Goal: Task Accomplishment & Management: Manage account settings

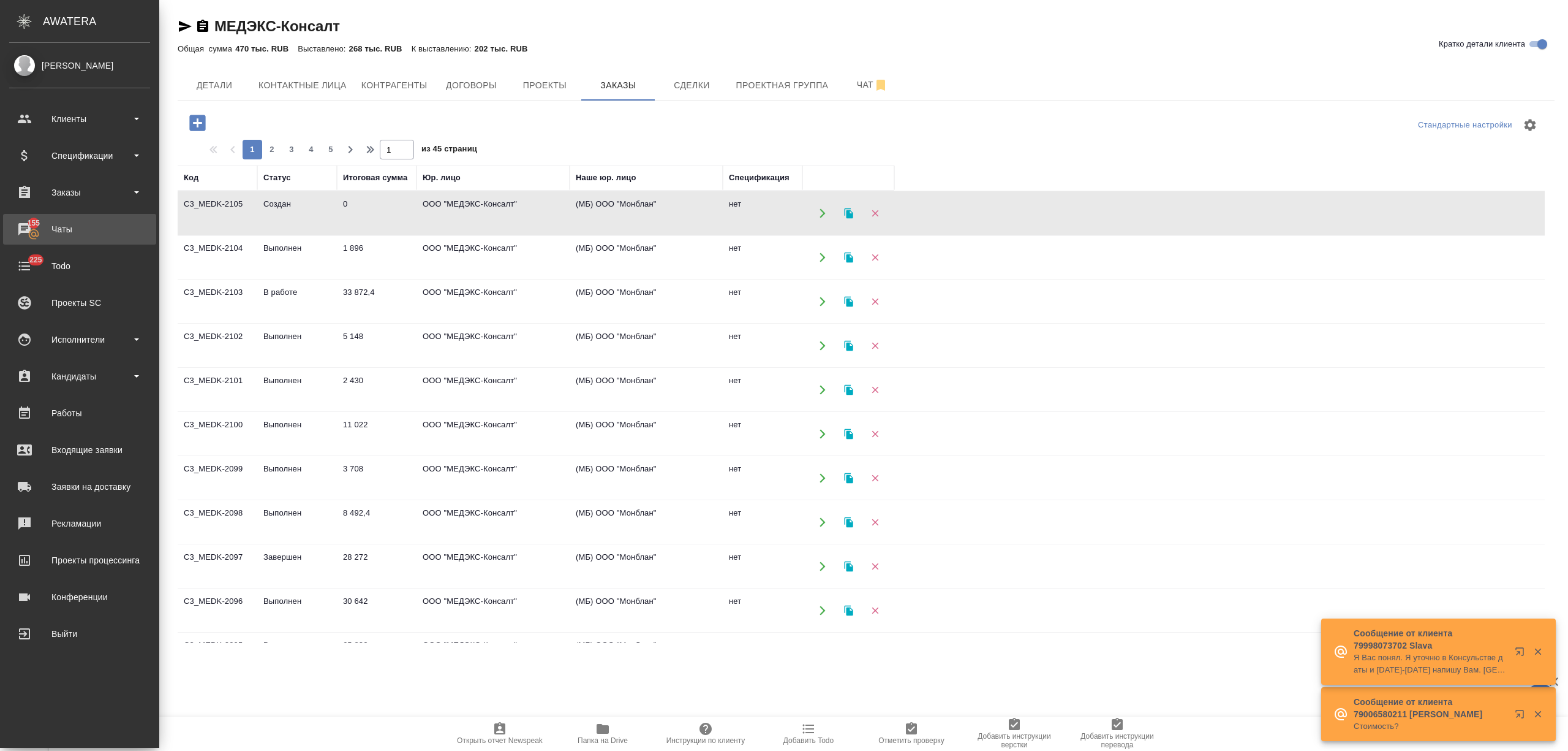
click at [37, 223] on div "Чаты" at bounding box center [79, 229] width 141 height 18
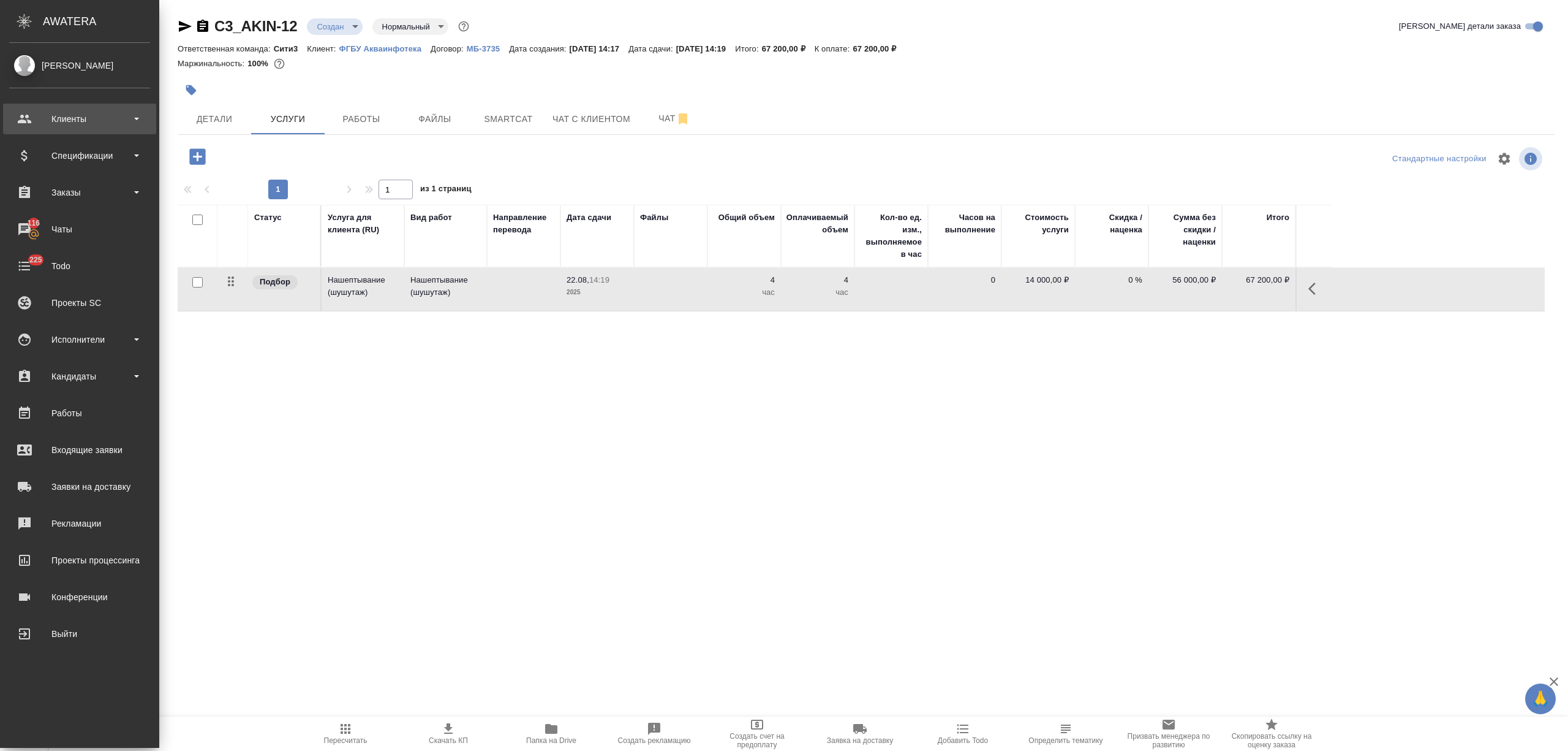
click at [37, 118] on div "Клиенты" at bounding box center [79, 118] width 141 height 18
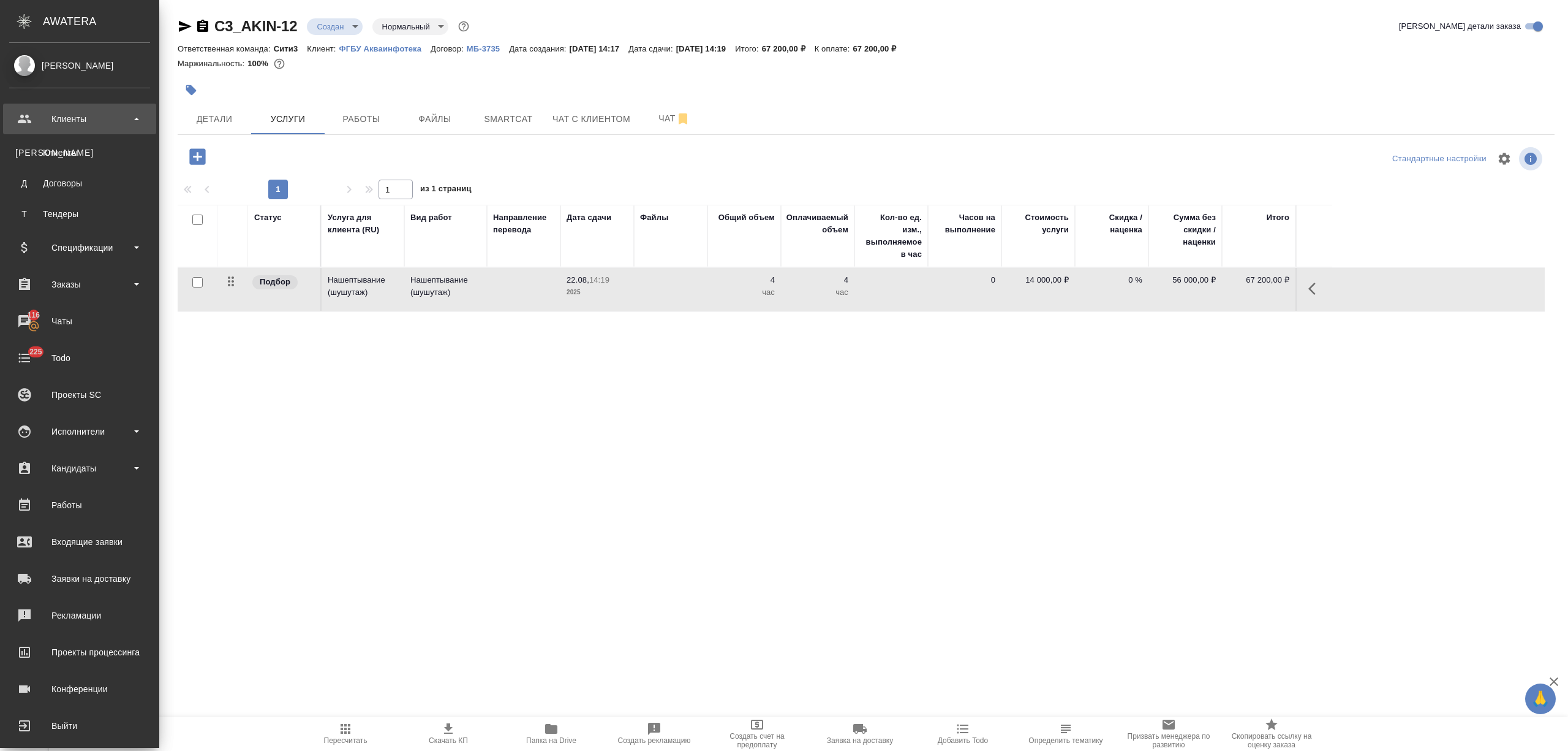
click at [68, 153] on div "Клиенты" at bounding box center [79, 153] width 128 height 13
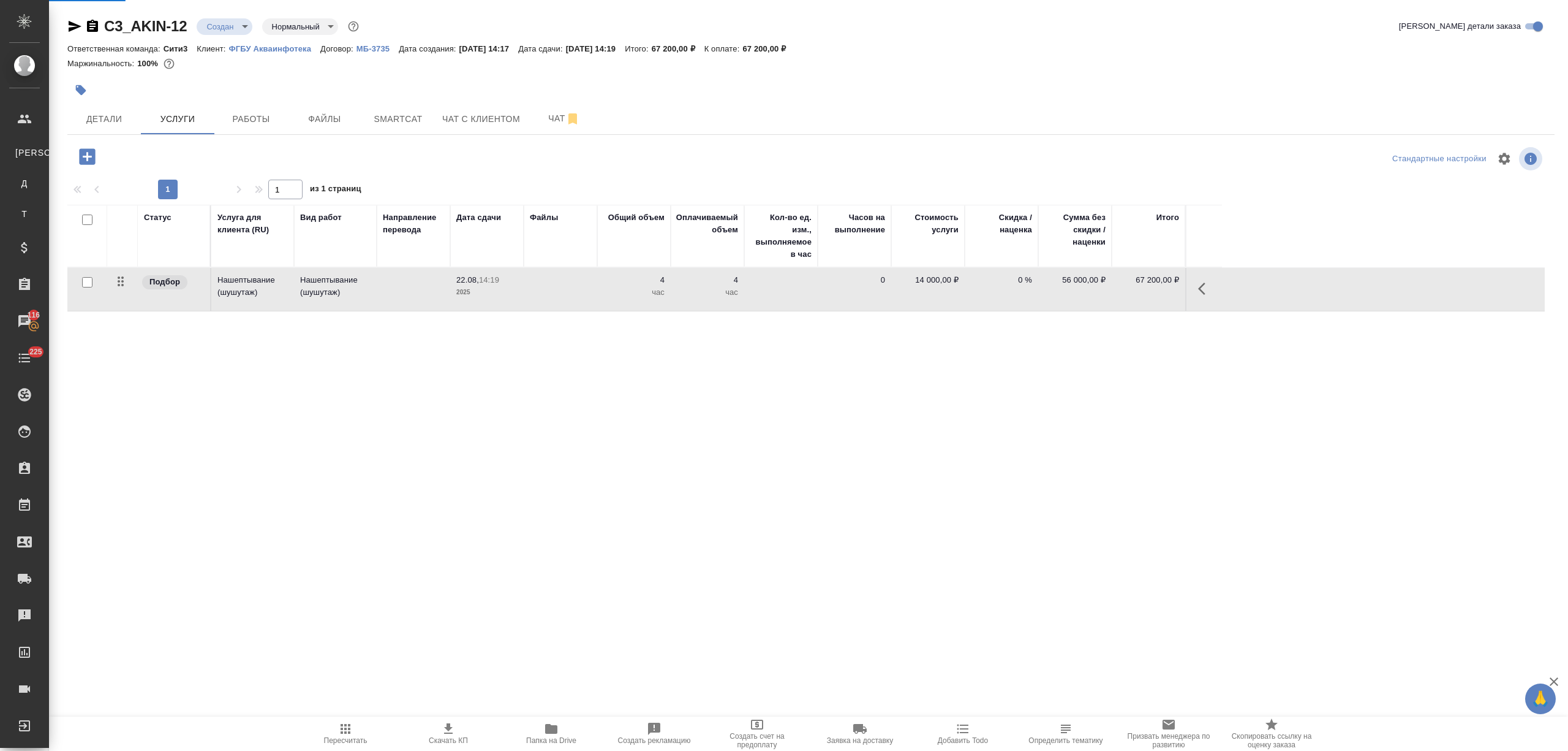
select select "RU"
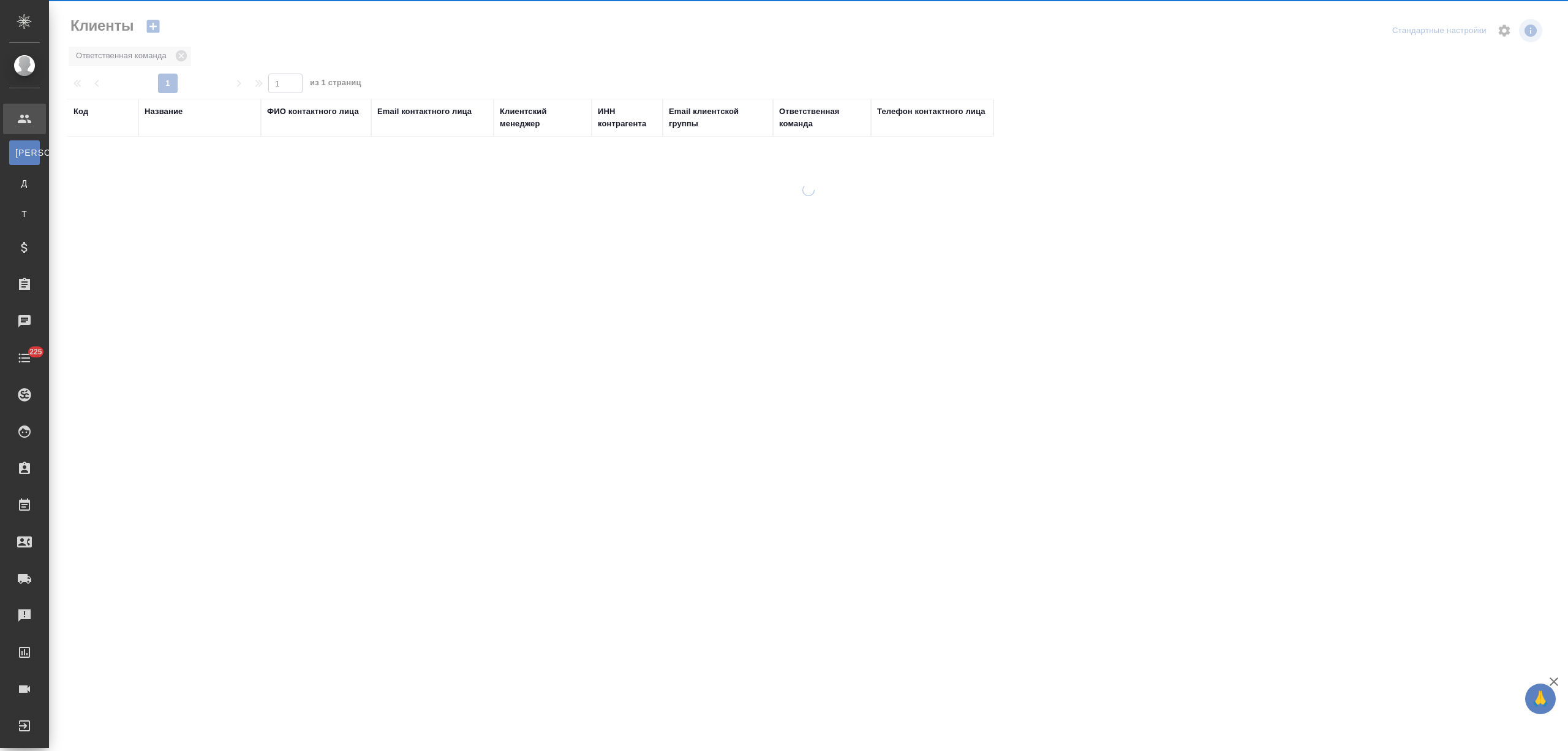
click at [161, 106] on div "Название" at bounding box center [163, 112] width 38 height 13
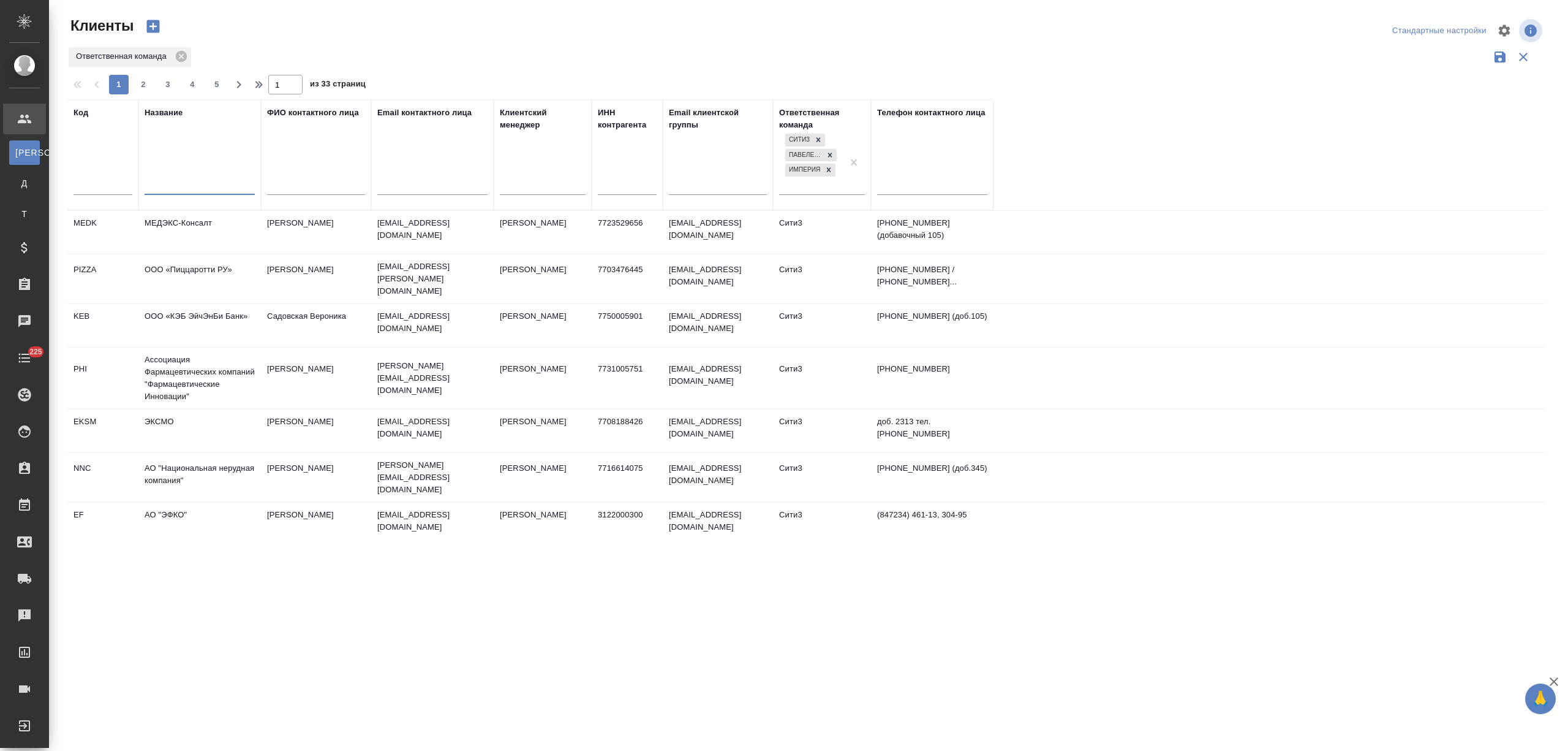
click at [165, 182] on input "text" at bounding box center [200, 186] width 110 height 15
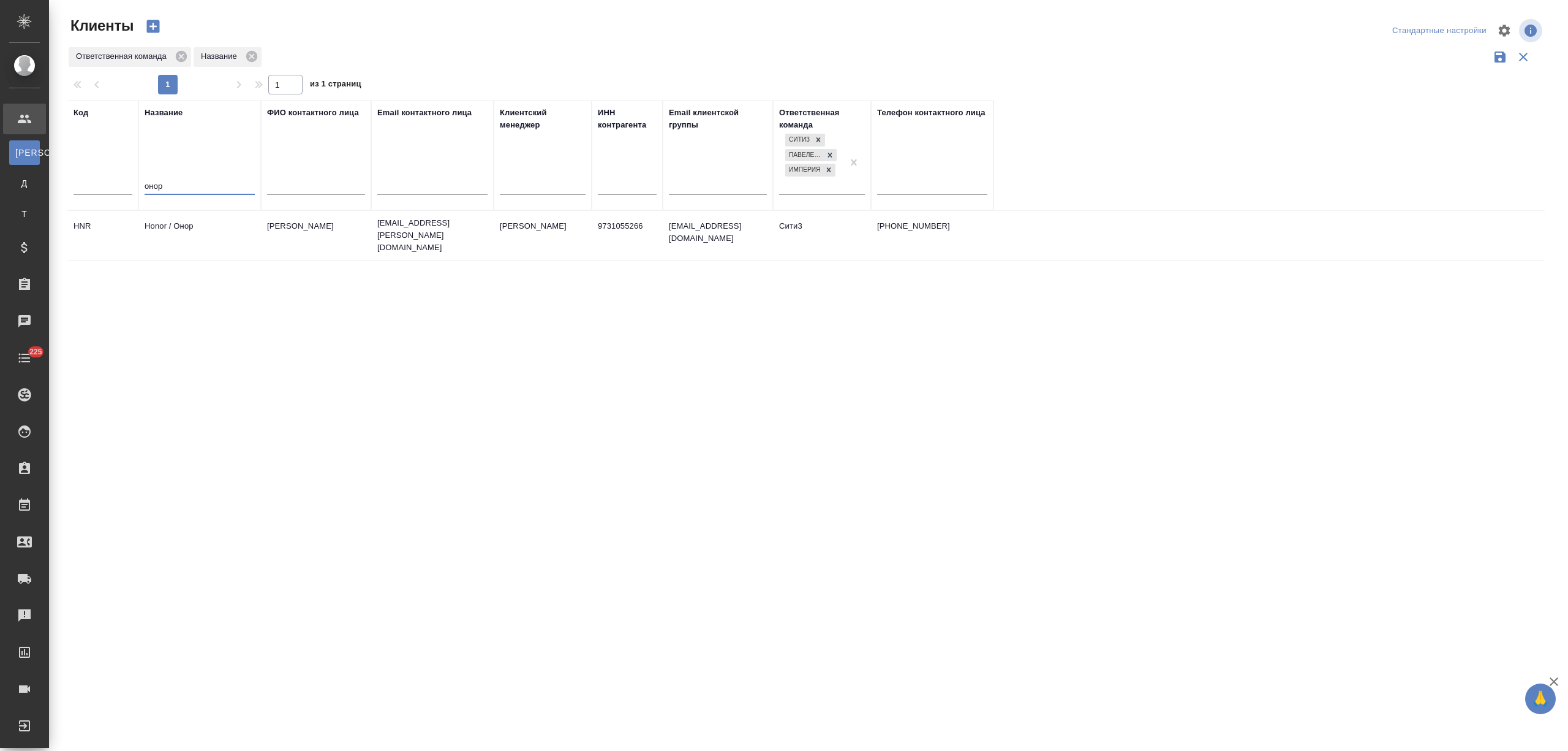
type input "онор"
click at [191, 230] on td "Honor / Онор" at bounding box center [200, 235] width 123 height 42
click at [191, 230] on td "Honor / Онор" at bounding box center [200, 235] width 123 height 42
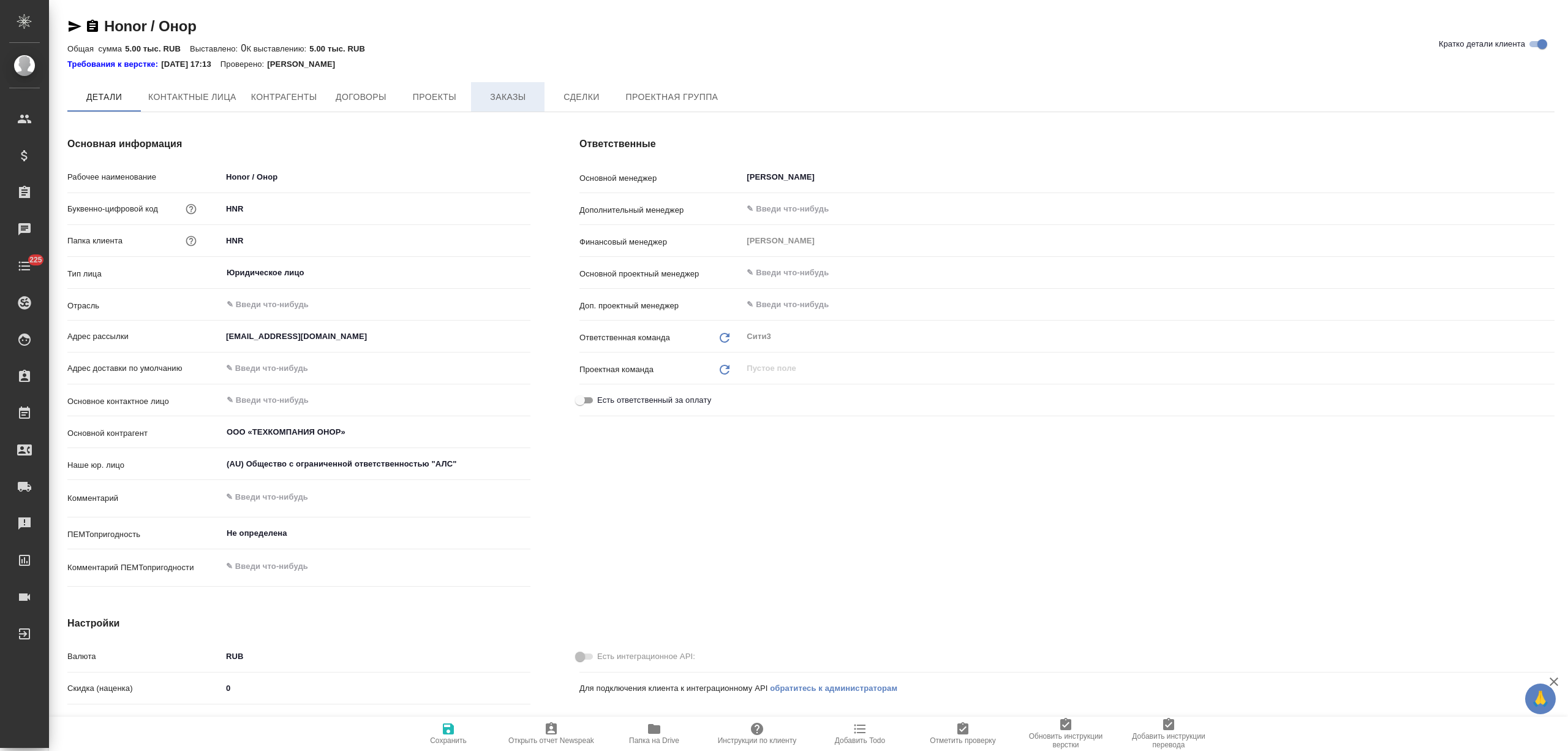
click at [526, 92] on span "Заказы" at bounding box center [508, 97] width 59 height 15
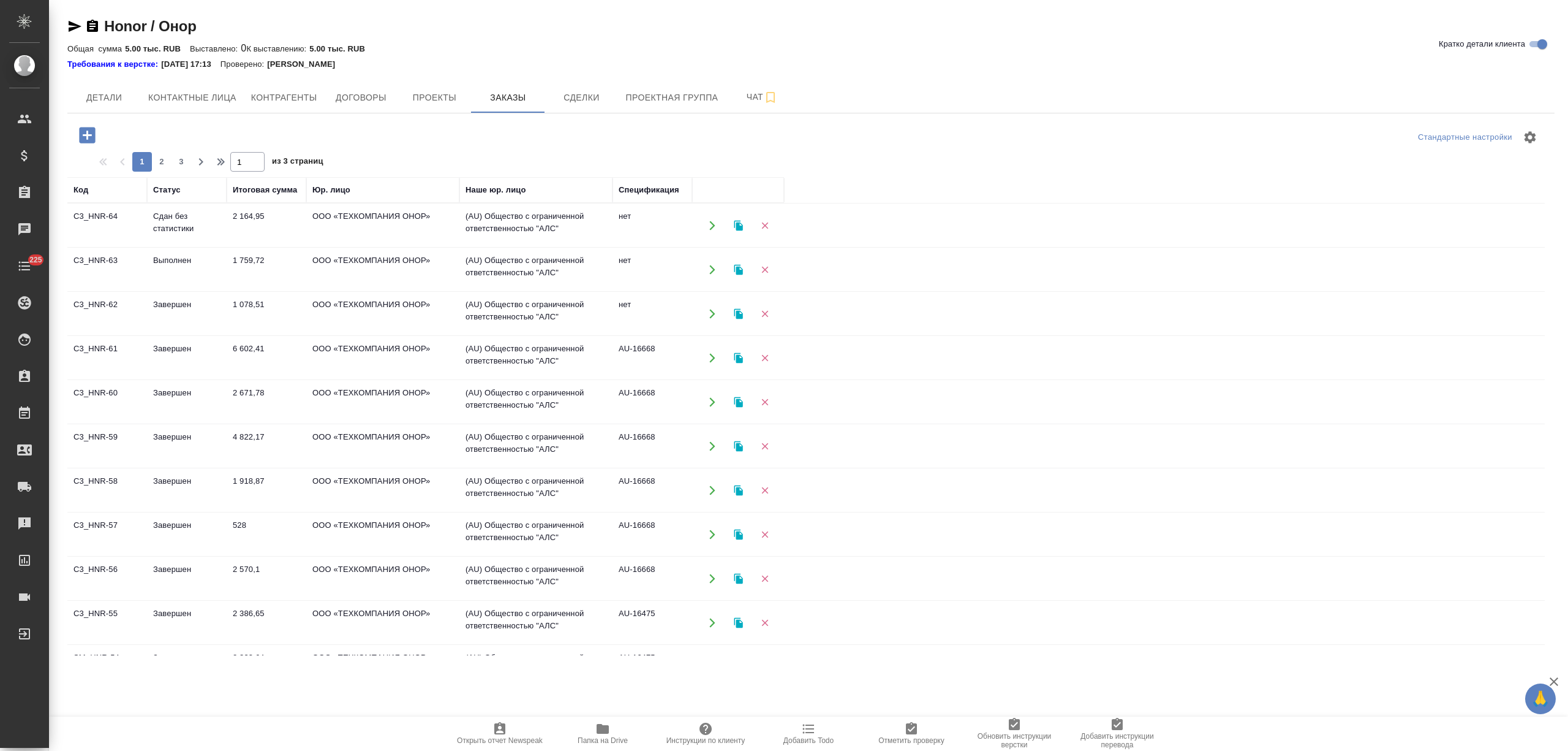
click at [229, 231] on td "2 164,95" at bounding box center [266, 225] width 79 height 42
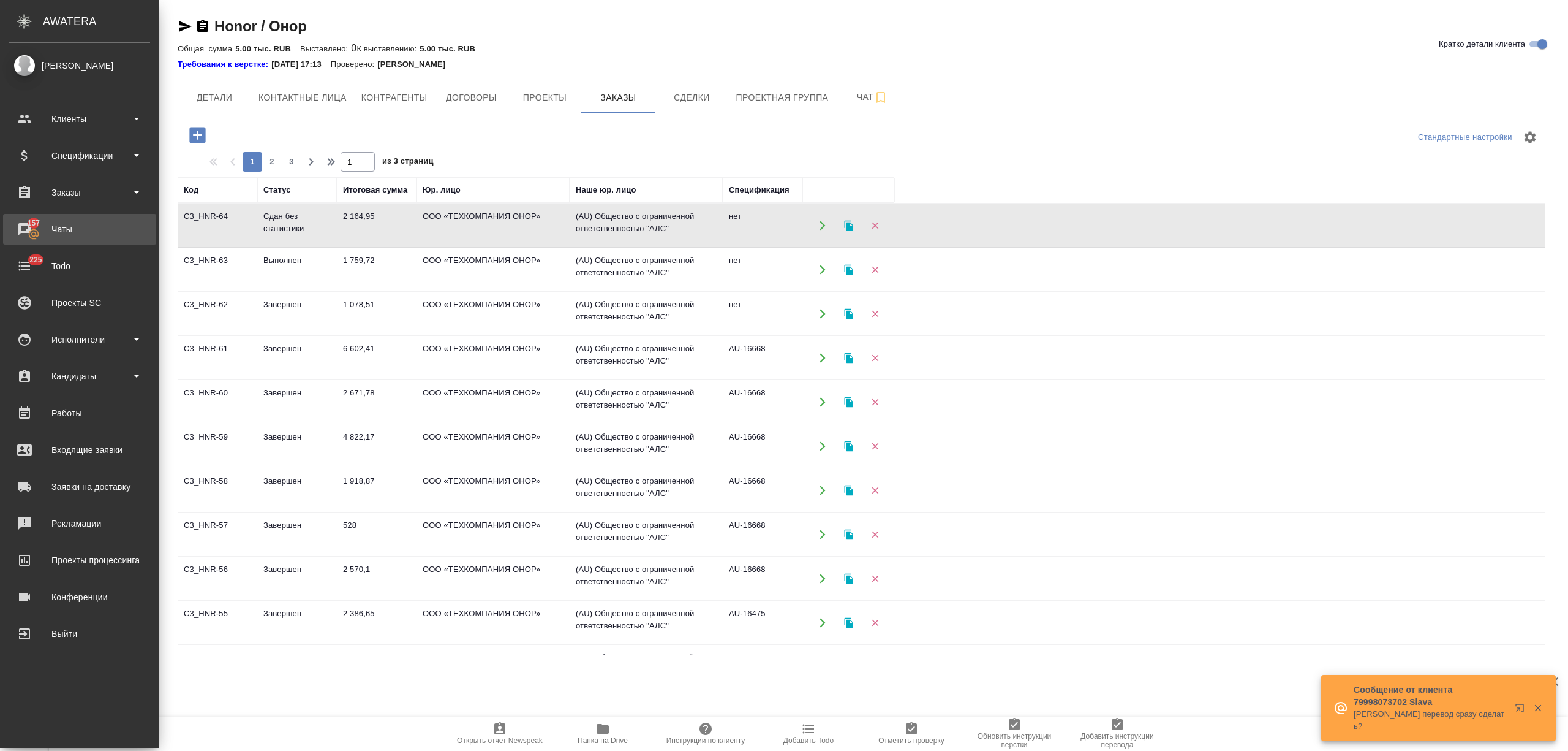
click at [35, 223] on div "Чаты" at bounding box center [79, 229] width 141 height 18
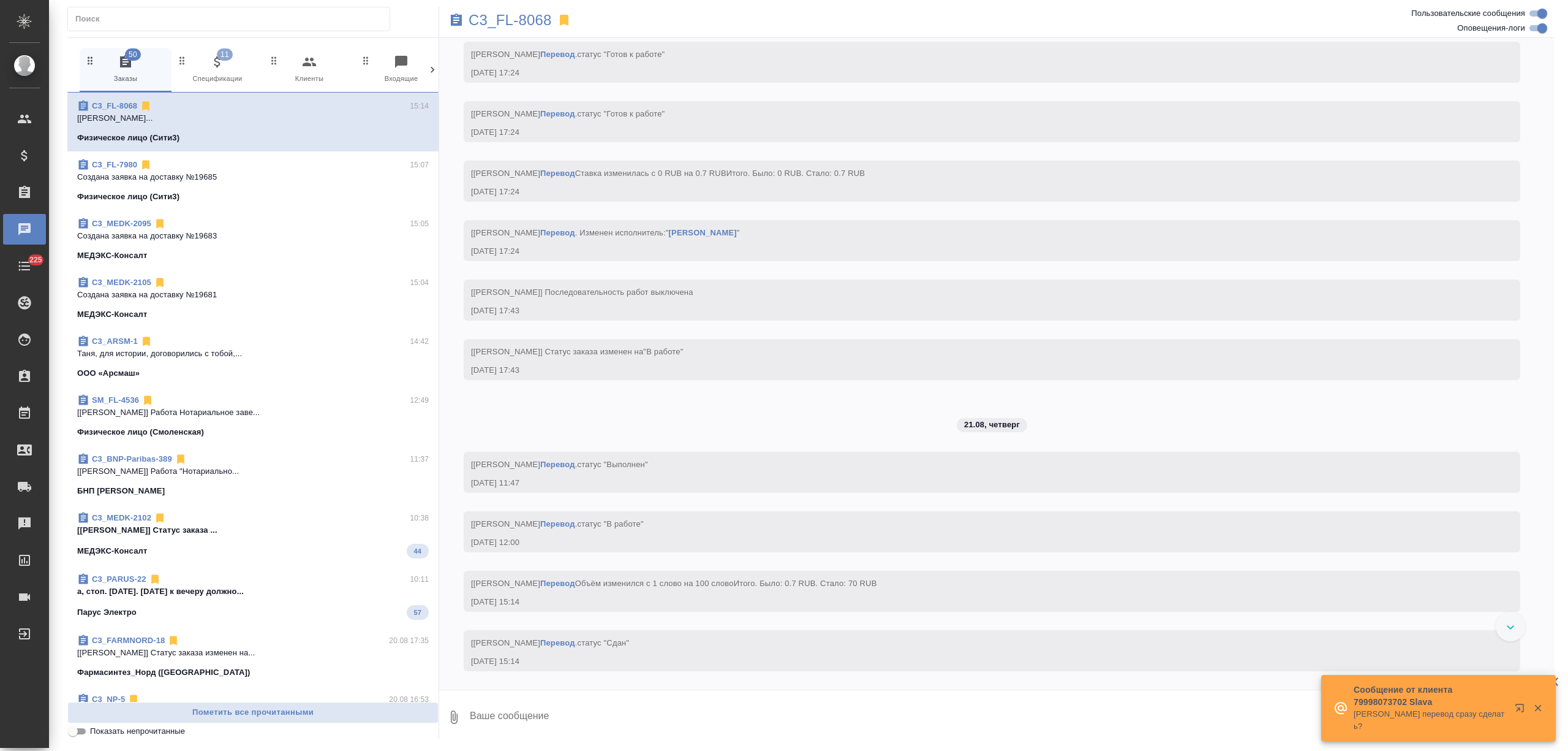
click at [432, 70] on icon at bounding box center [433, 70] width 13 height 13
drag, startPoint x: 431, startPoint y: 68, endPoint x: 417, endPoint y: 62, distance: 15.2
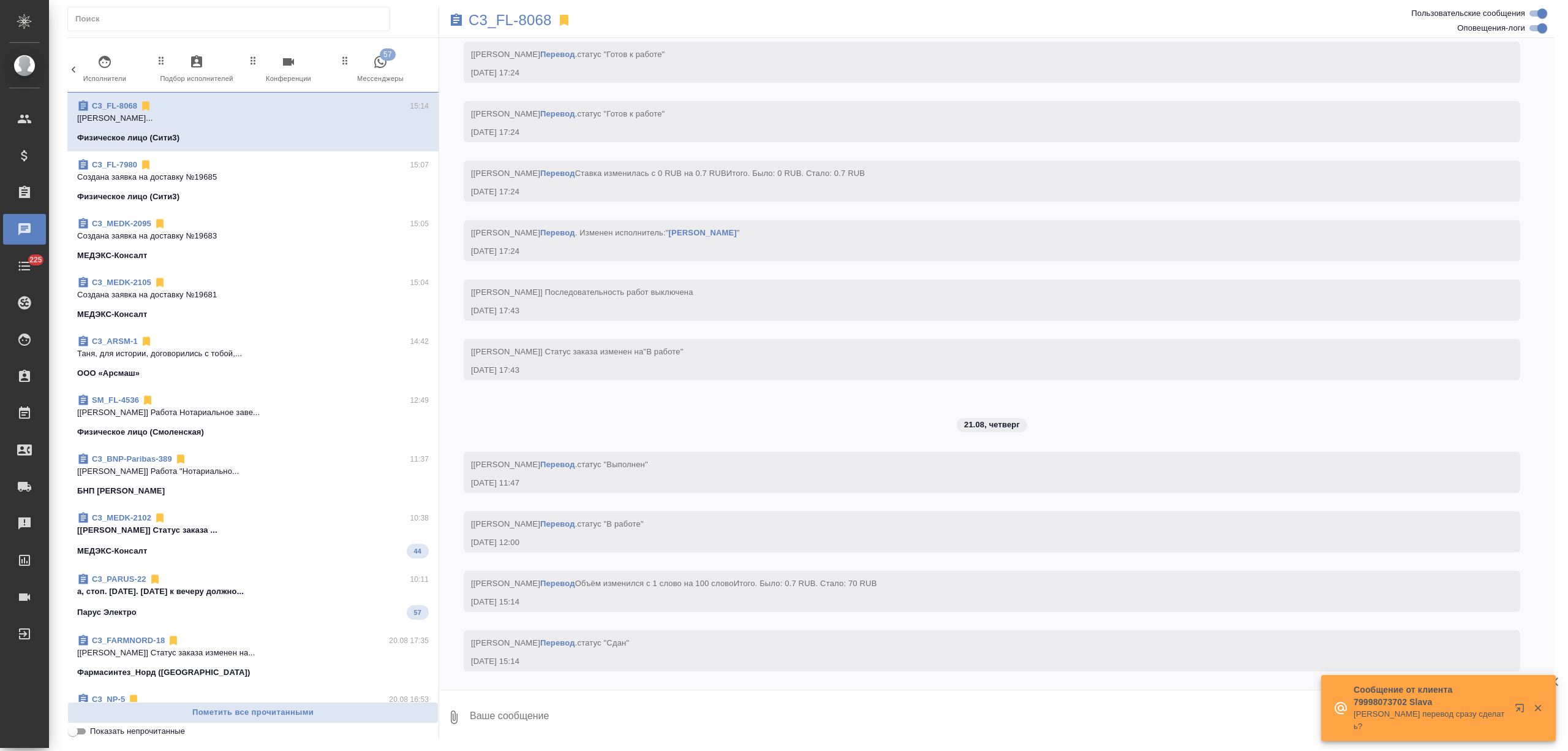
click at [427, 67] on div "50 Заказы 11 Спецификации 0 Клиенты 0 Входящие 0 Тендеры 0 Исполнители 0 Подбор…" at bounding box center [253, 70] width 371 height 44
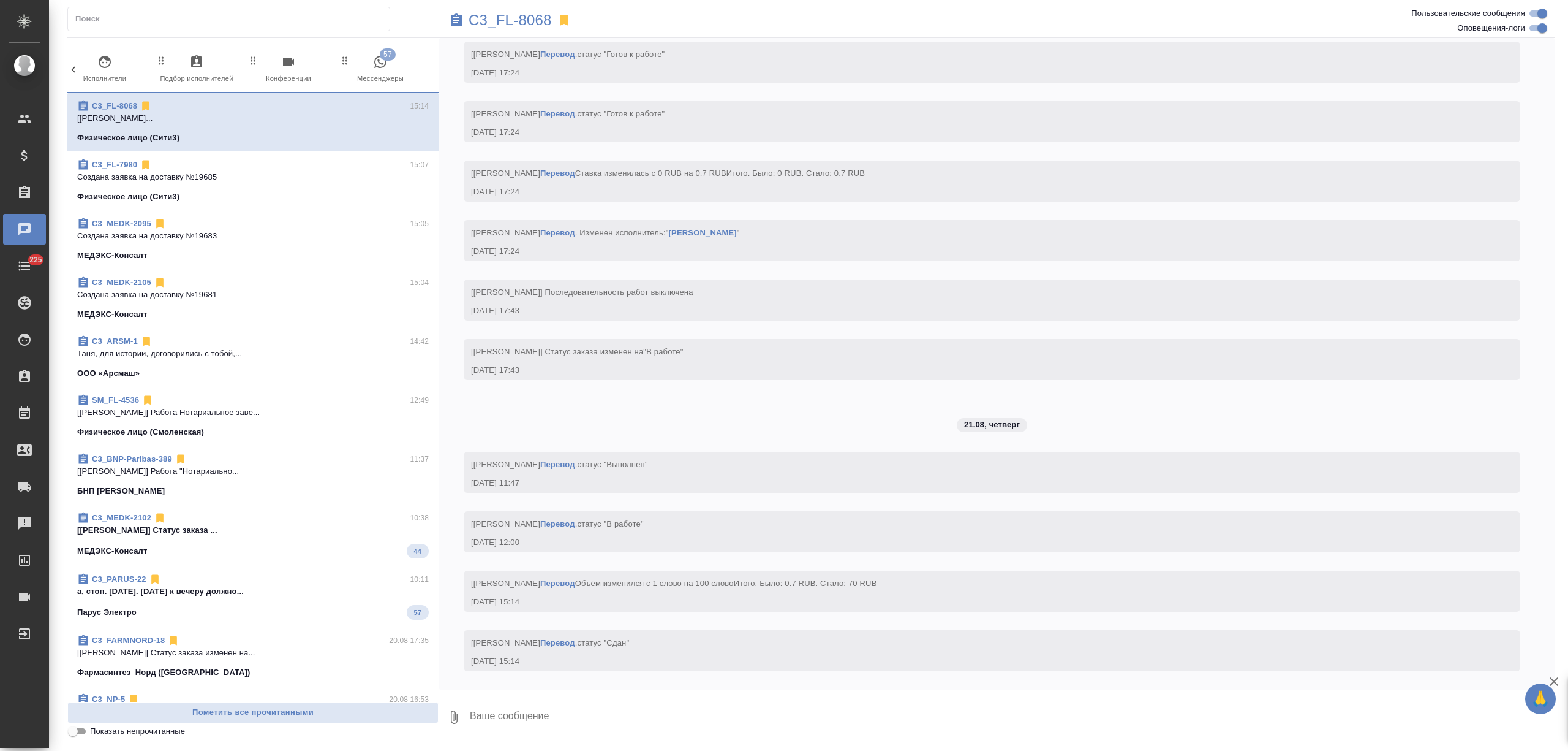
click at [402, 66] on span "57 Мессенджеры" at bounding box center [380, 69] width 82 height 30
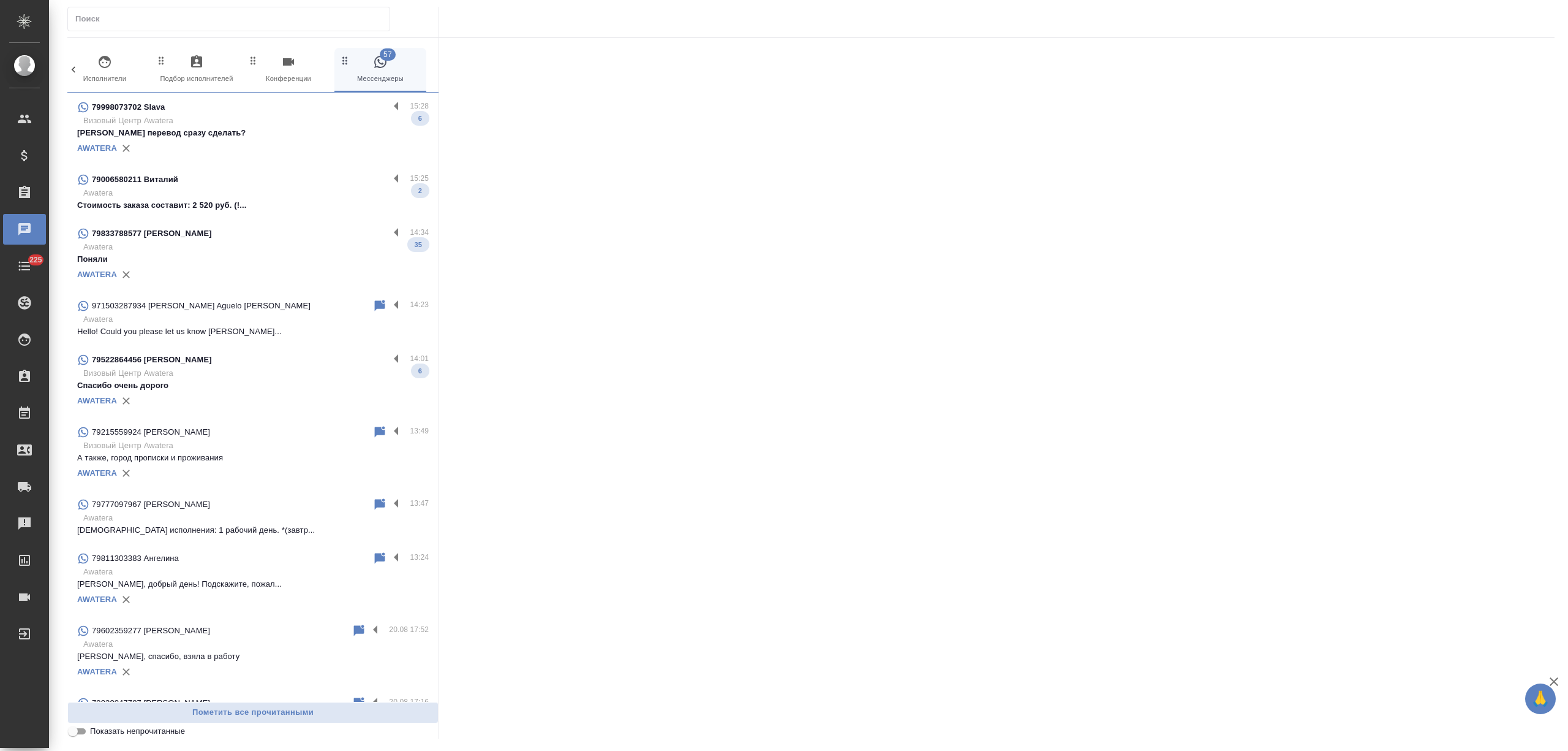
click at [307, 127] on p "Или нотариальный перевод сразу сделать?" at bounding box center [252, 133] width 351 height 13
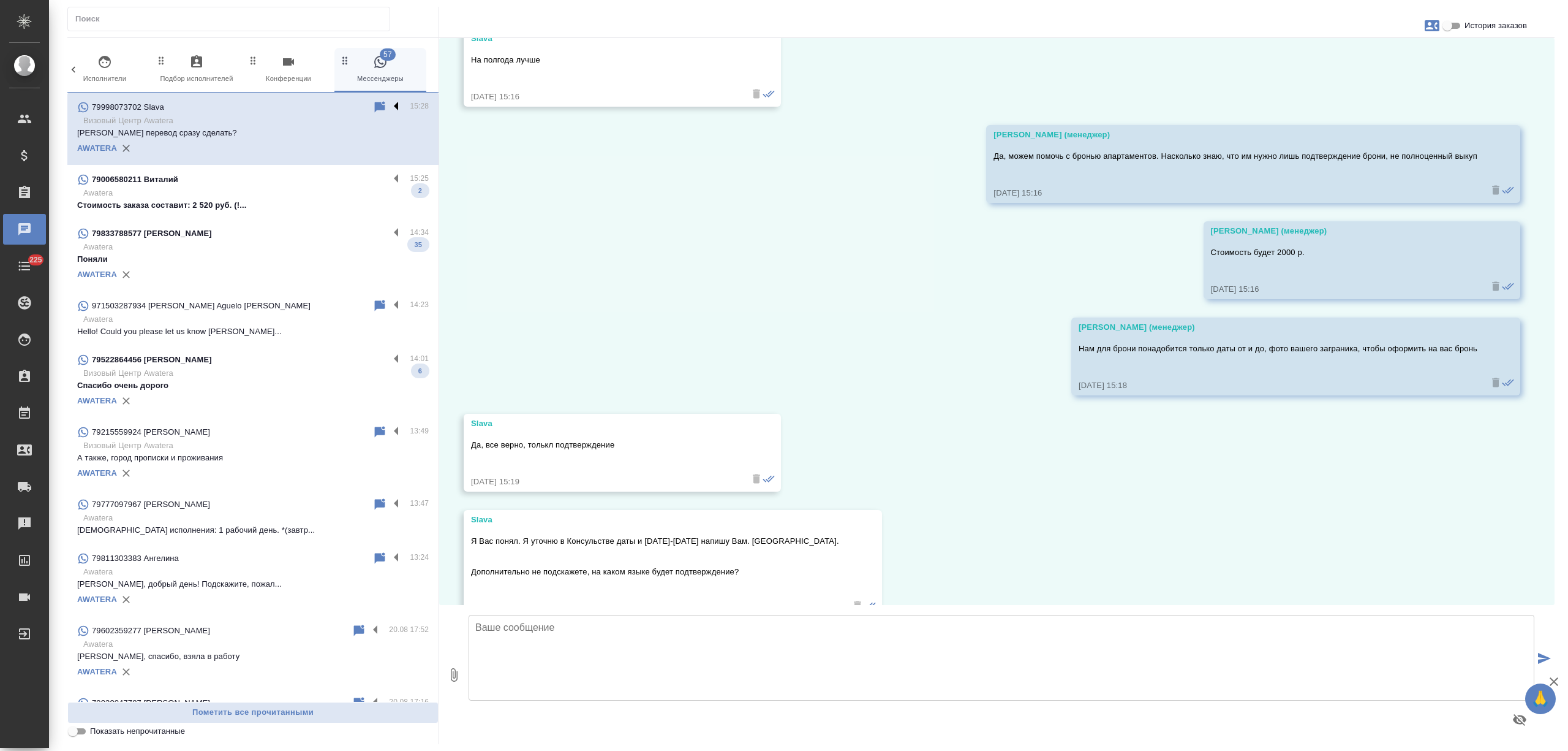
scroll to position [684, 0]
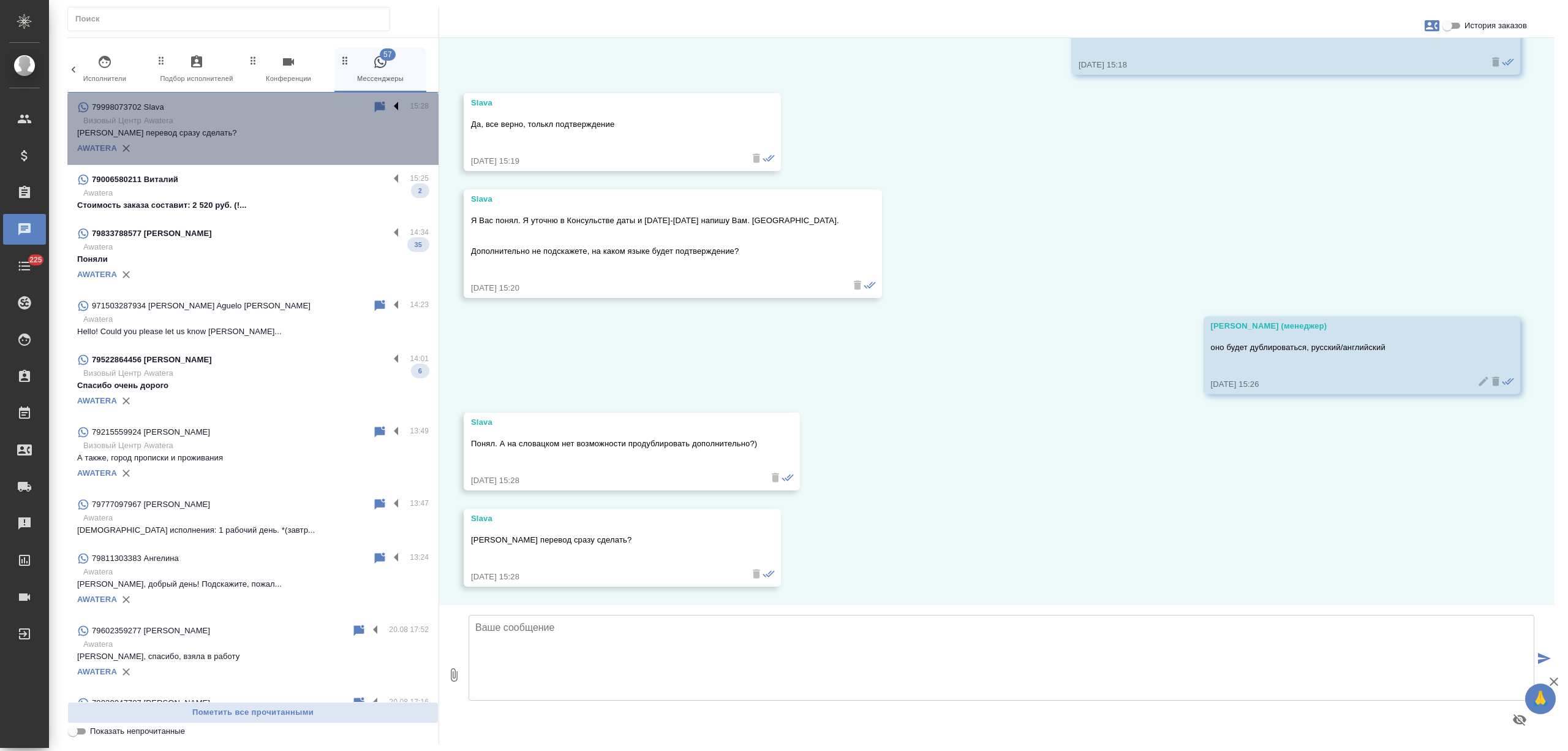
click at [389, 103] on label at bounding box center [399, 108] width 21 height 14
click at [0, 0] on input "checkbox" at bounding box center [0, 0] width 0 height 0
click at [341, 104] on icon at bounding box center [349, 108] width 14 height 14
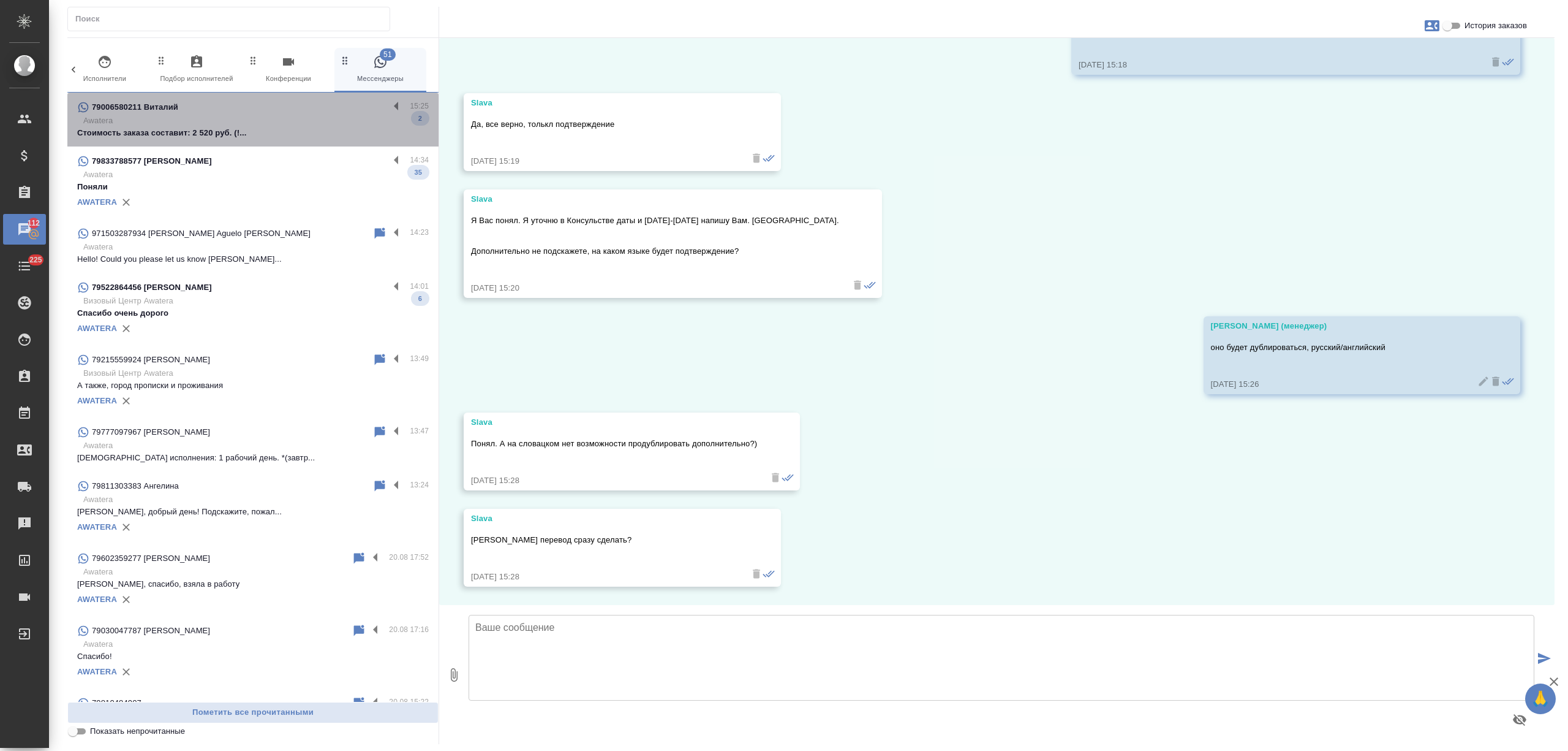
click at [261, 135] on p "Стоимость заказа составит: 2 520 руб. (!..." at bounding box center [252, 133] width 351 height 13
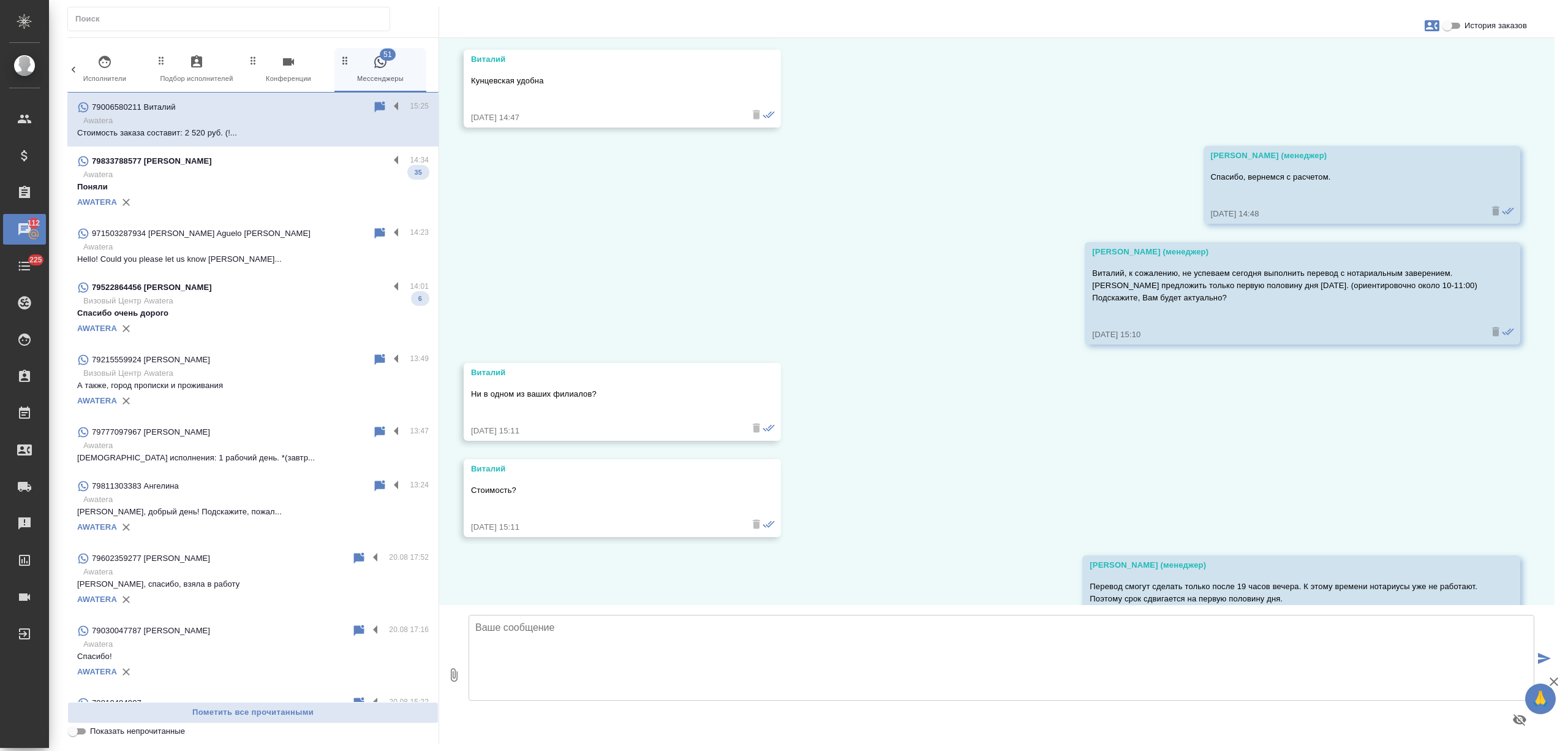
scroll to position [1053, 0]
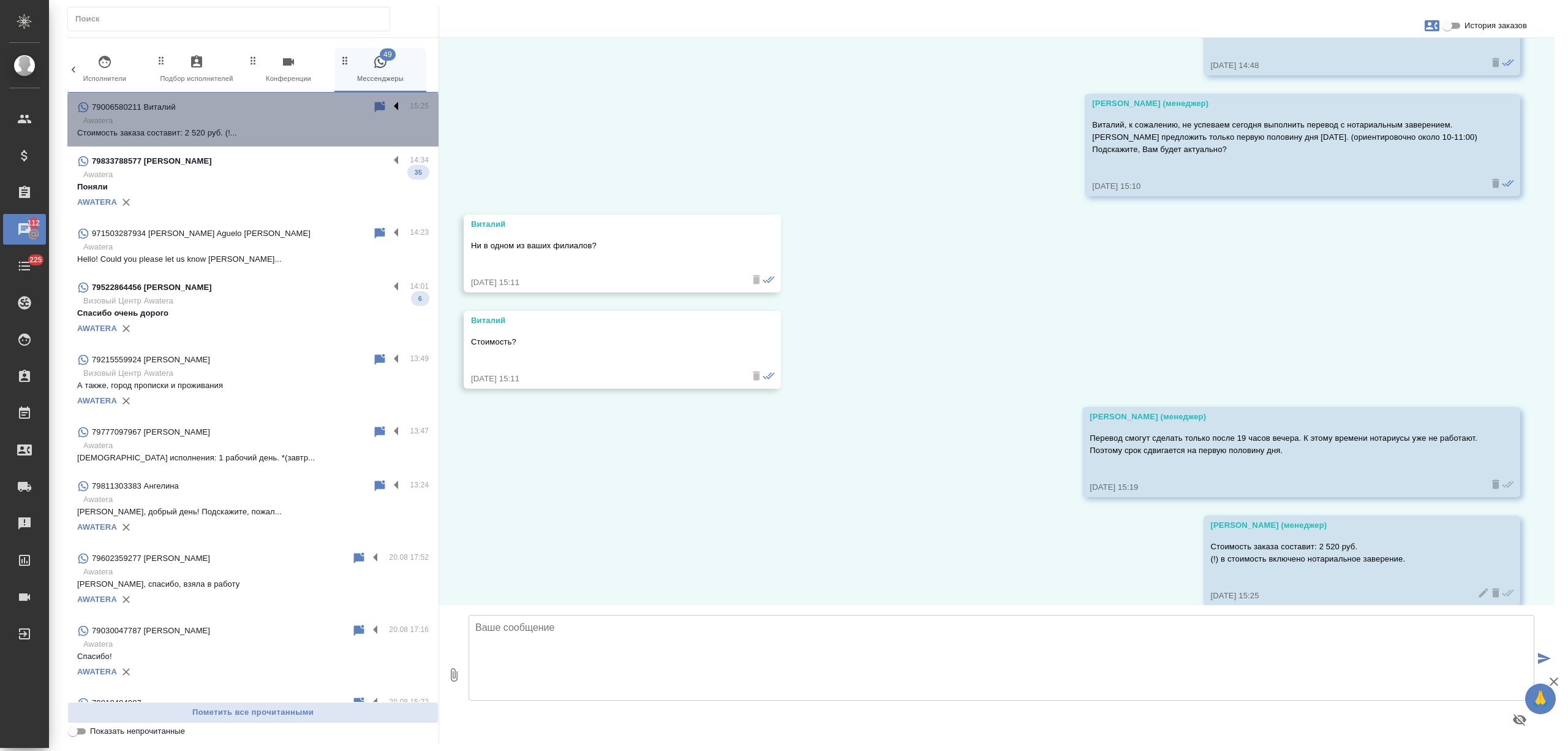
click at [389, 106] on label at bounding box center [399, 108] width 21 height 14
click at [0, 0] on input "checkbox" at bounding box center [0, 0] width 0 height 0
click at [328, 104] on icon at bounding box center [331, 108] width 8 height 11
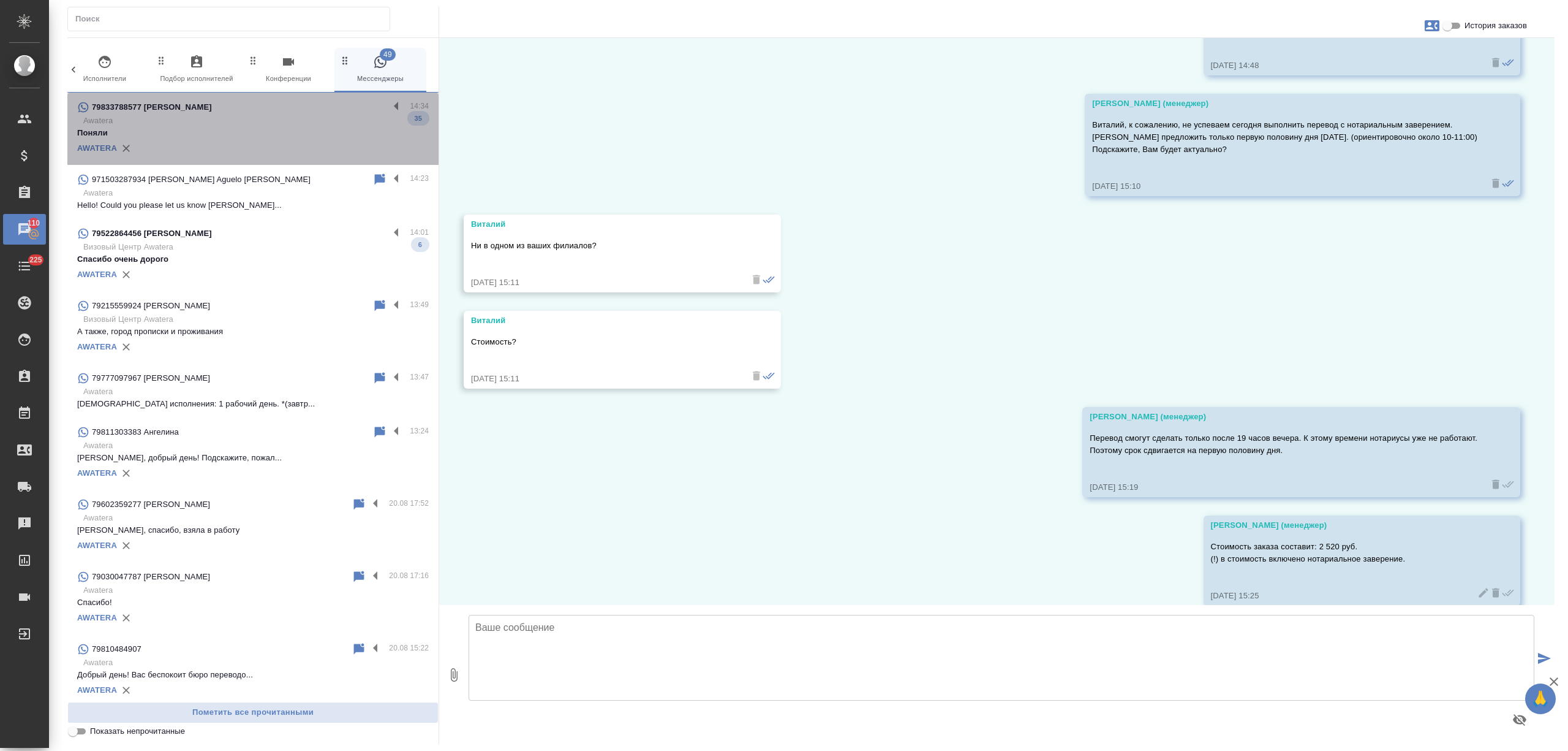
click at [320, 128] on p "Поняли" at bounding box center [252, 133] width 351 height 13
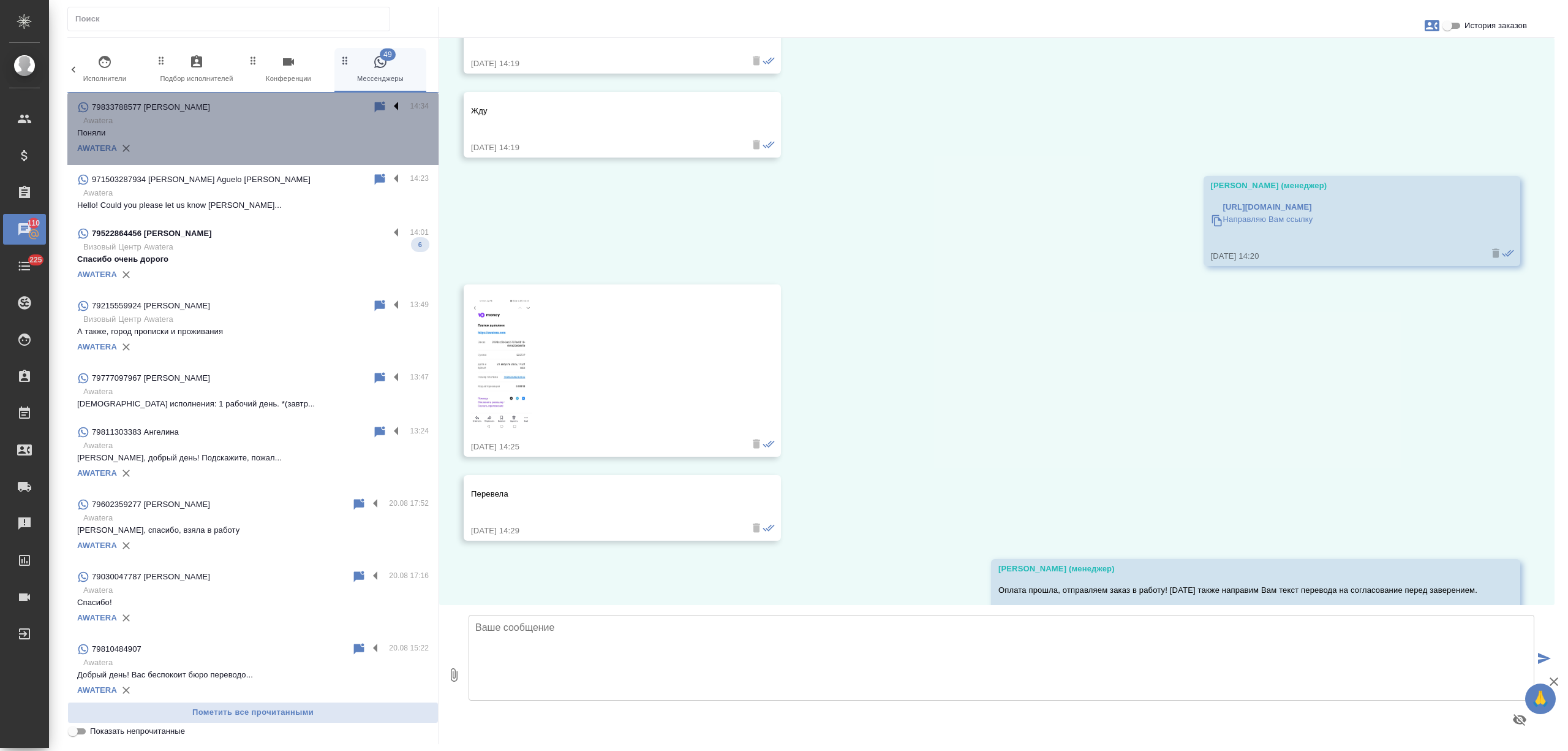
click at [389, 106] on label at bounding box center [399, 108] width 21 height 14
click at [0, 0] on input "checkbox" at bounding box center [0, 0] width 0 height 0
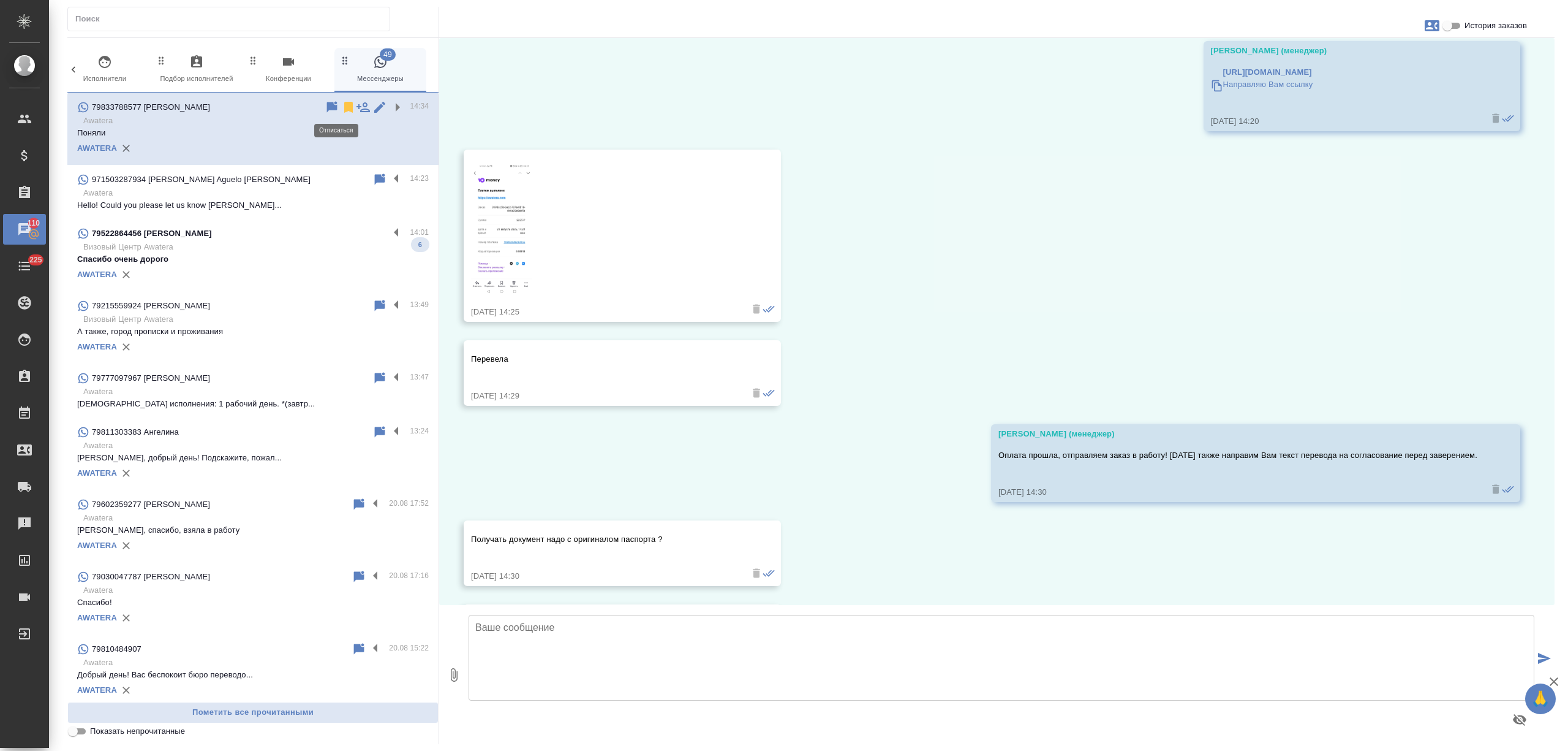
click at [344, 108] on icon at bounding box center [348, 108] width 8 height 11
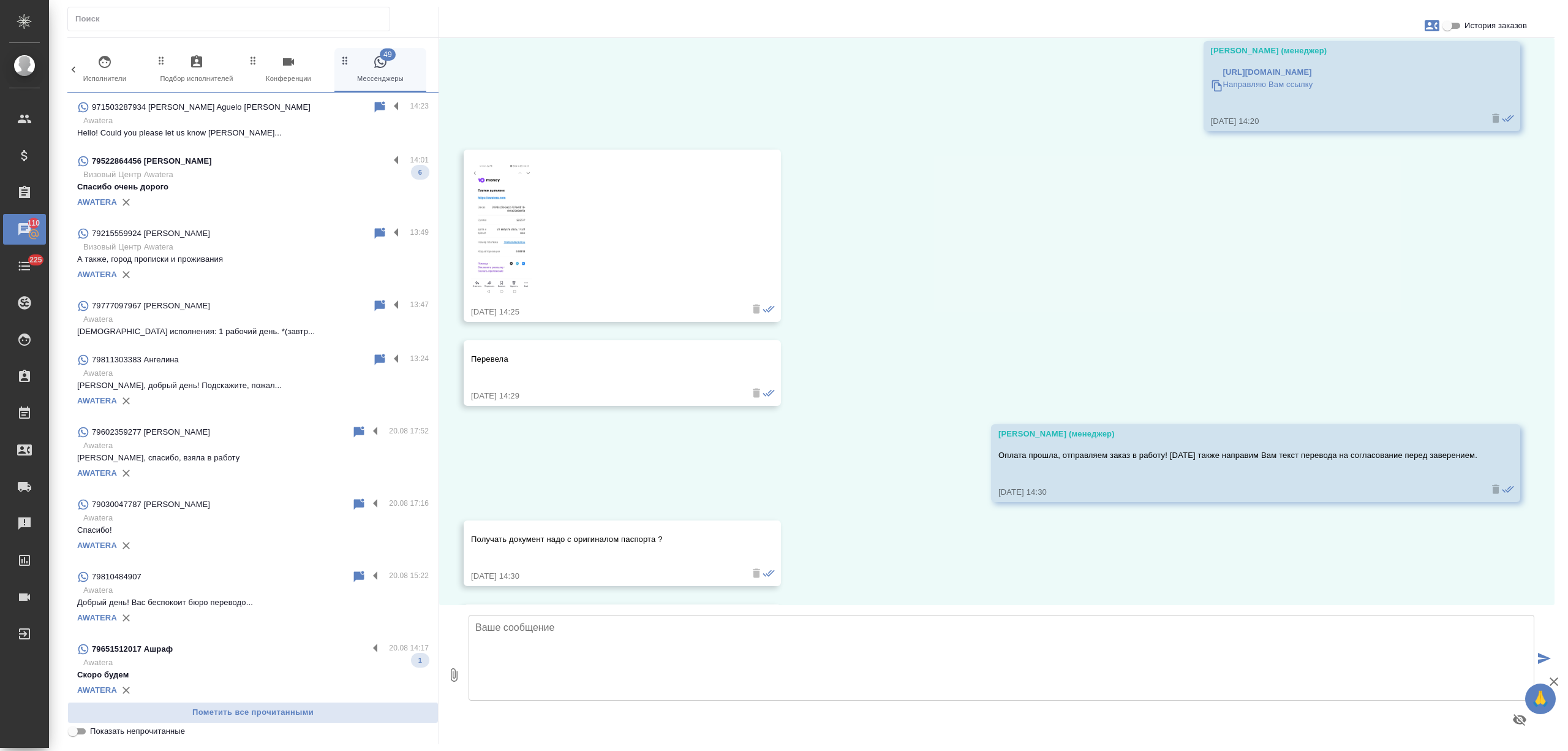
click at [326, 130] on p "Hello! Could you please let us know wher..." at bounding box center [252, 133] width 351 height 13
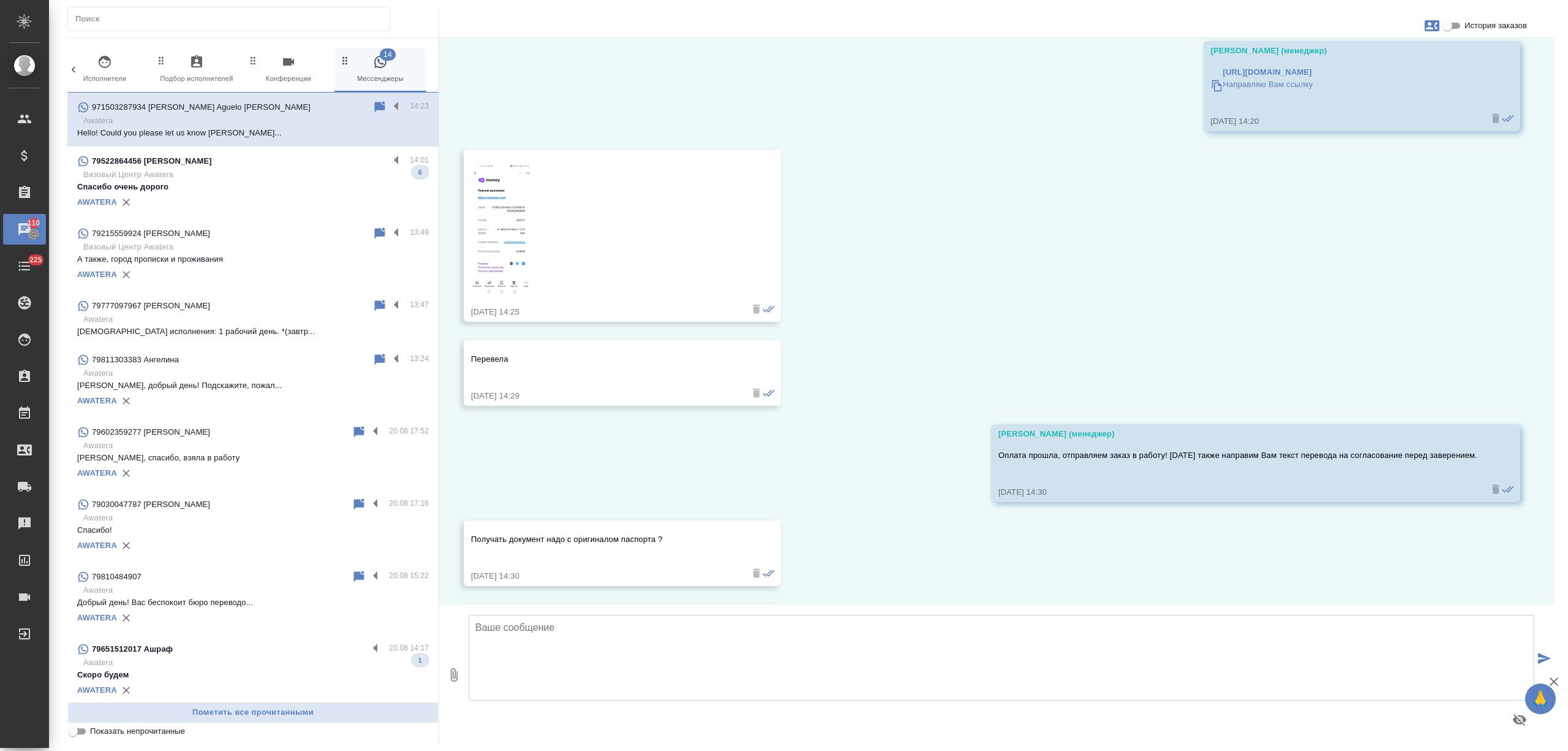
scroll to position [419, 0]
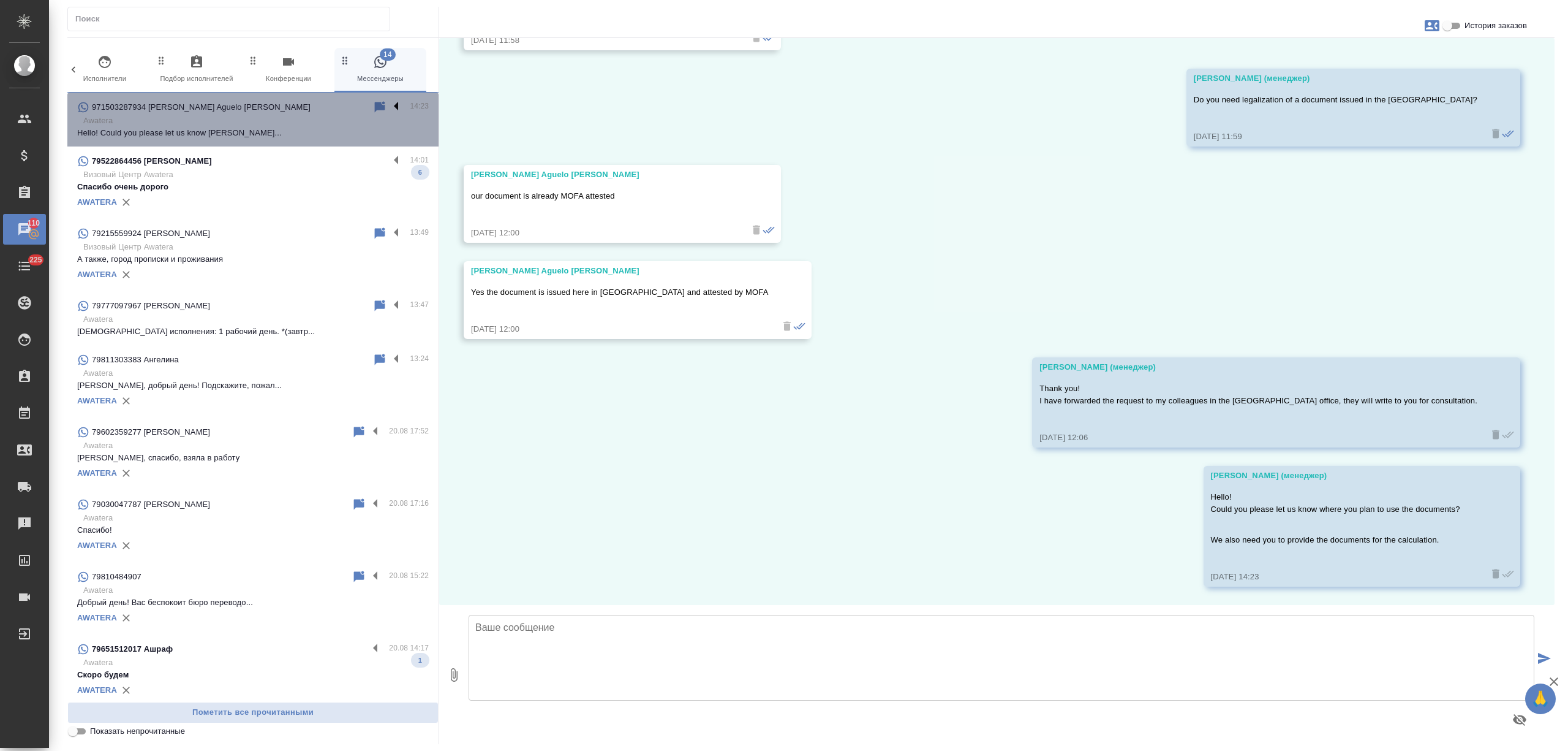
click at [389, 103] on label at bounding box center [399, 108] width 21 height 14
click at [0, 0] on input "checkbox" at bounding box center [0, 0] width 0 height 0
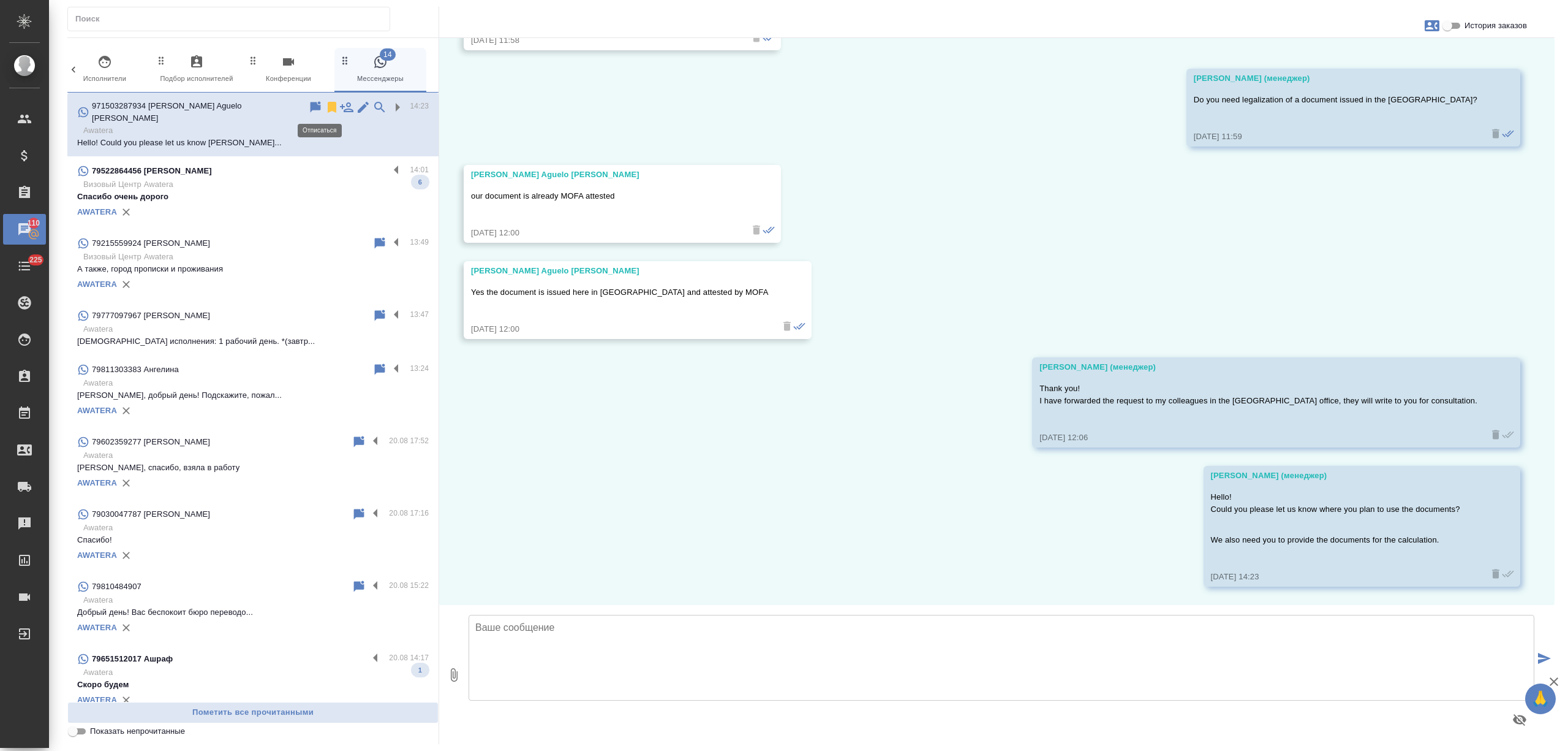
click at [328, 104] on icon at bounding box center [331, 108] width 8 height 11
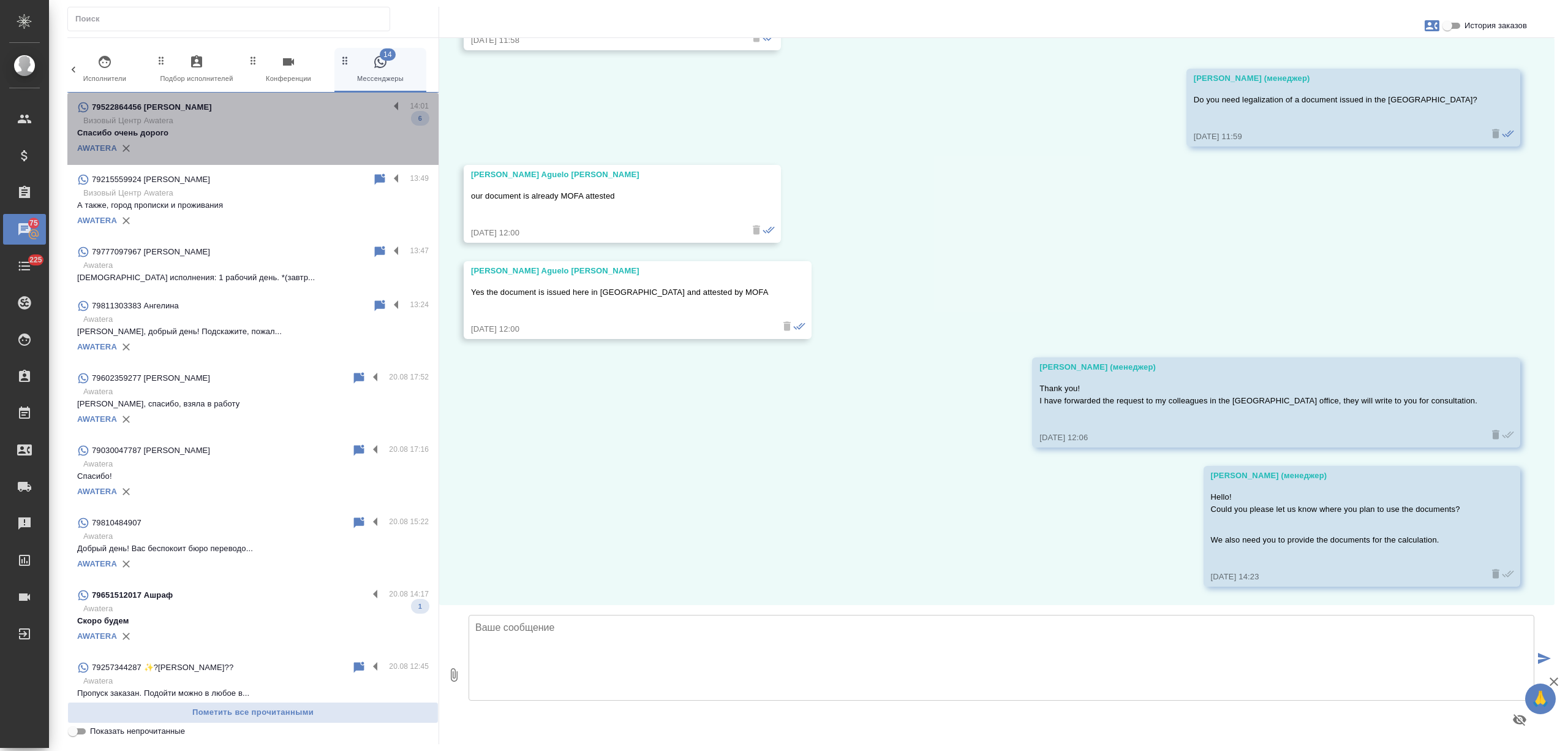
click at [302, 132] on p "Спасибо очень дорого" at bounding box center [252, 133] width 351 height 13
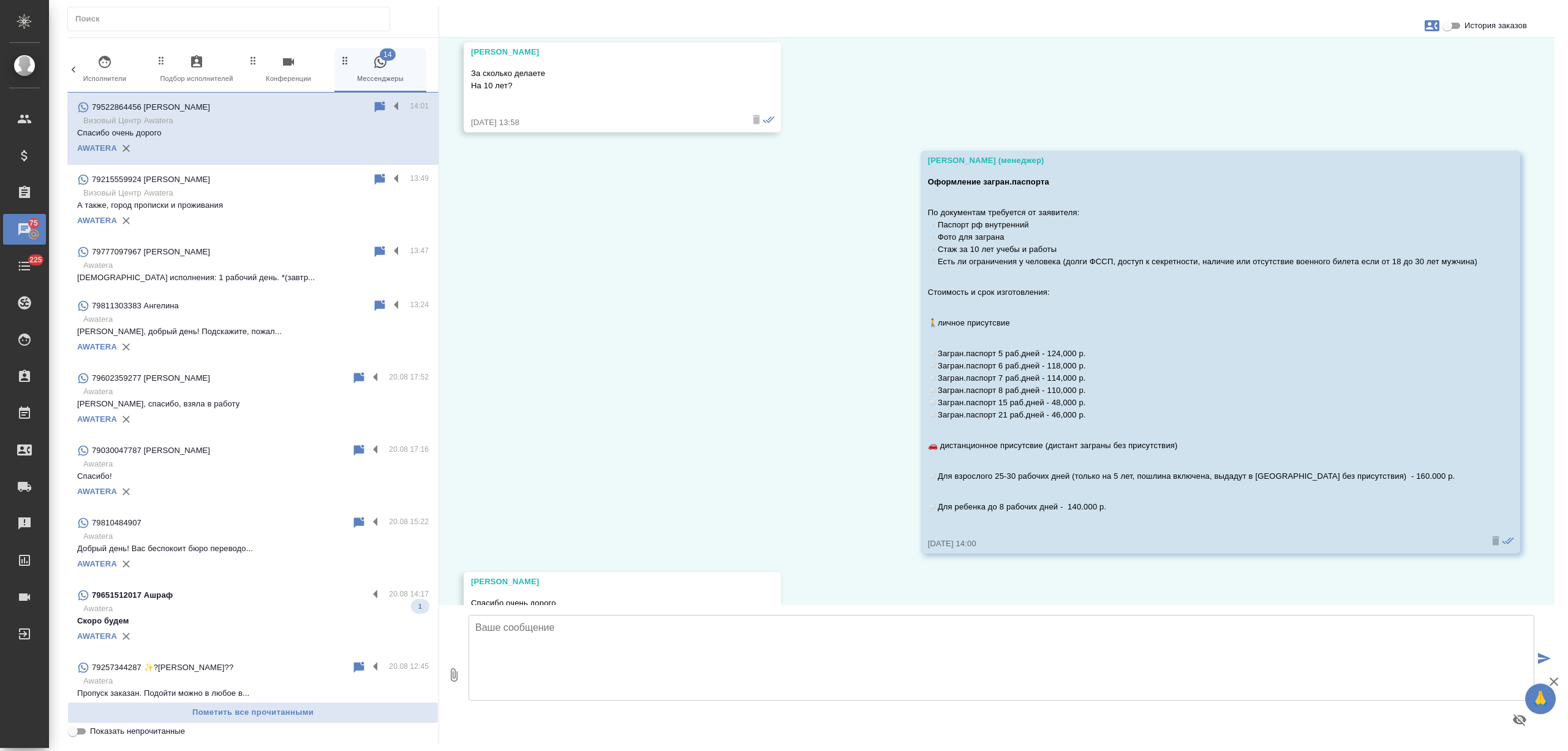
scroll to position [1449, 0]
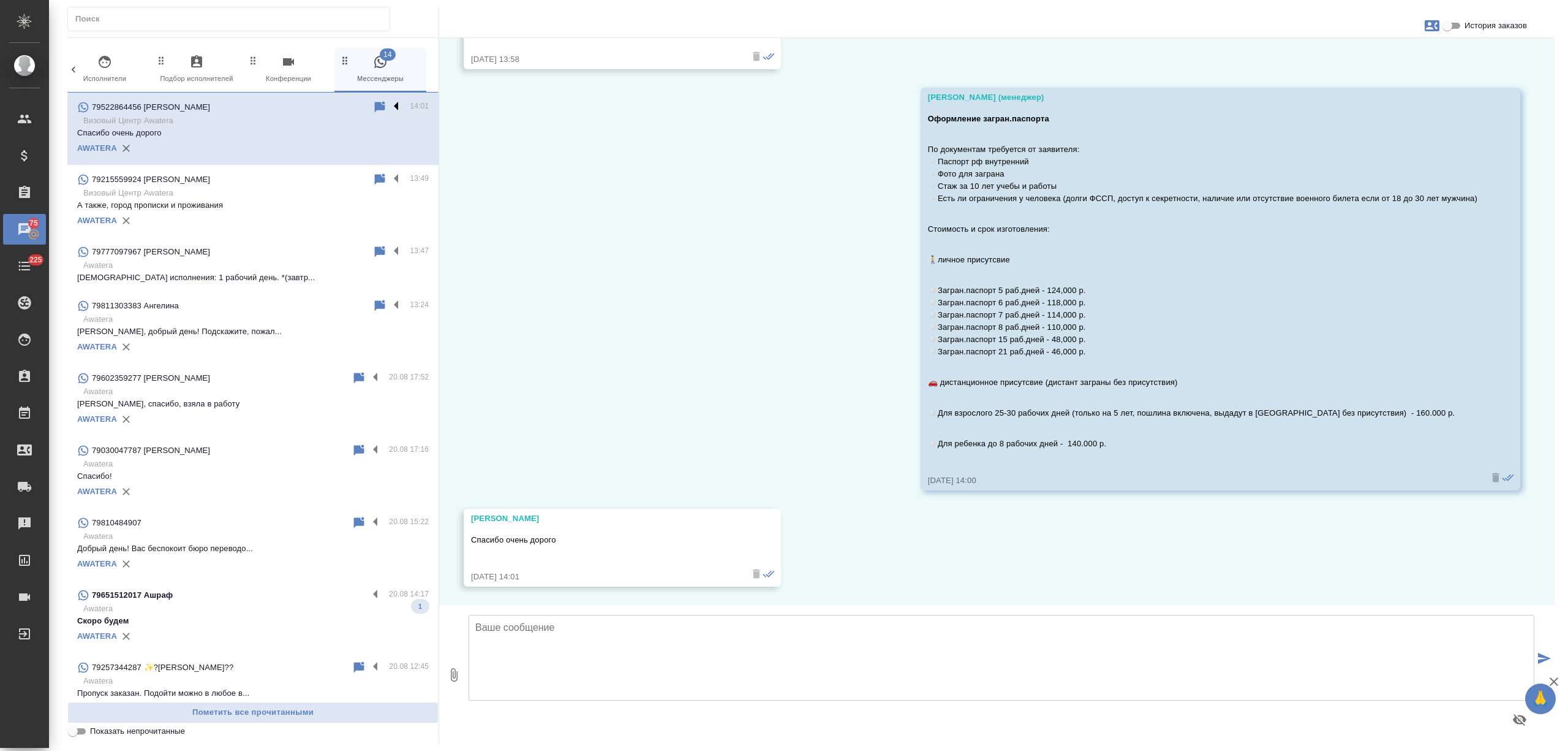
click at [389, 101] on label at bounding box center [399, 108] width 21 height 14
click at [0, 0] on input "checkbox" at bounding box center [0, 0] width 0 height 0
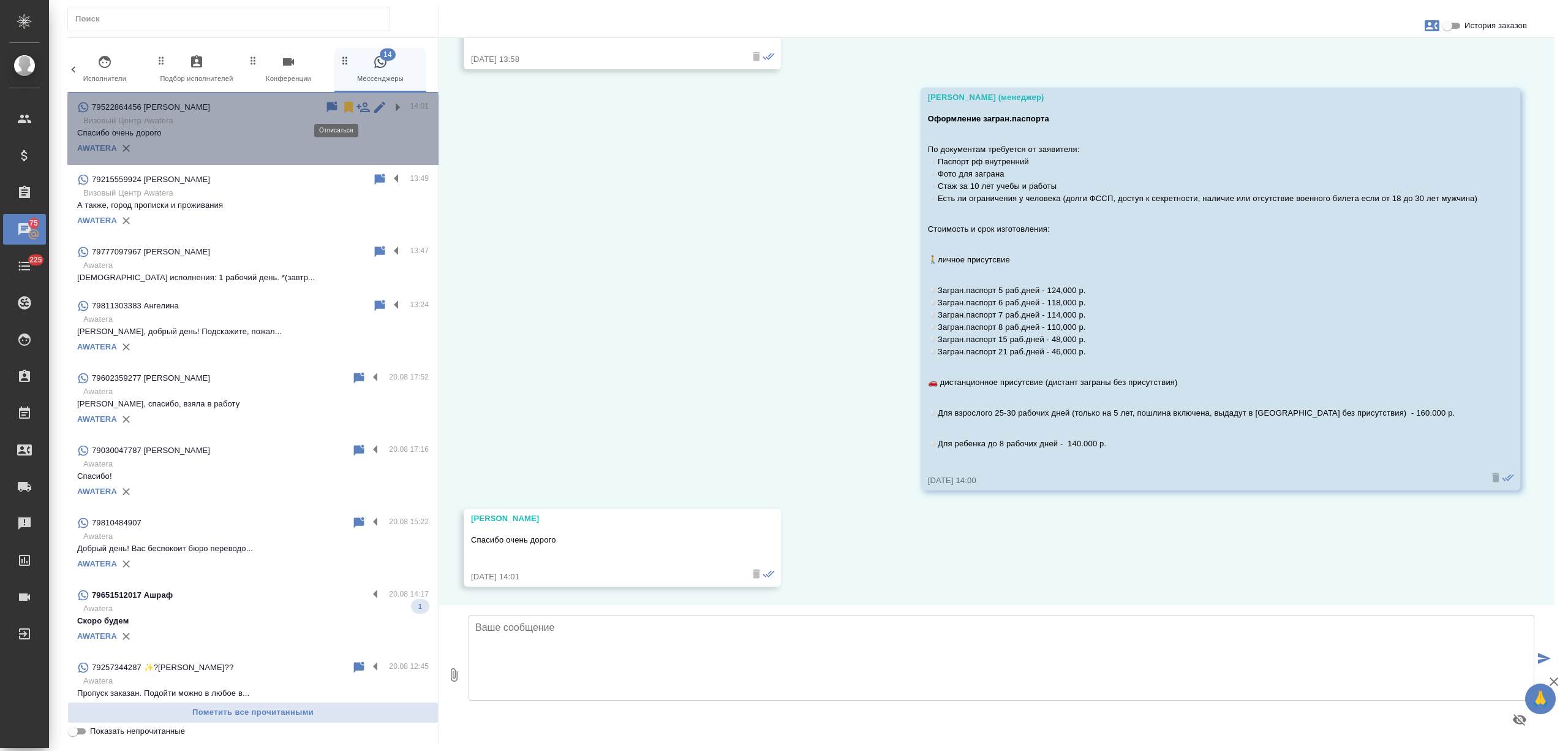
click at [344, 104] on icon at bounding box center [348, 108] width 8 height 11
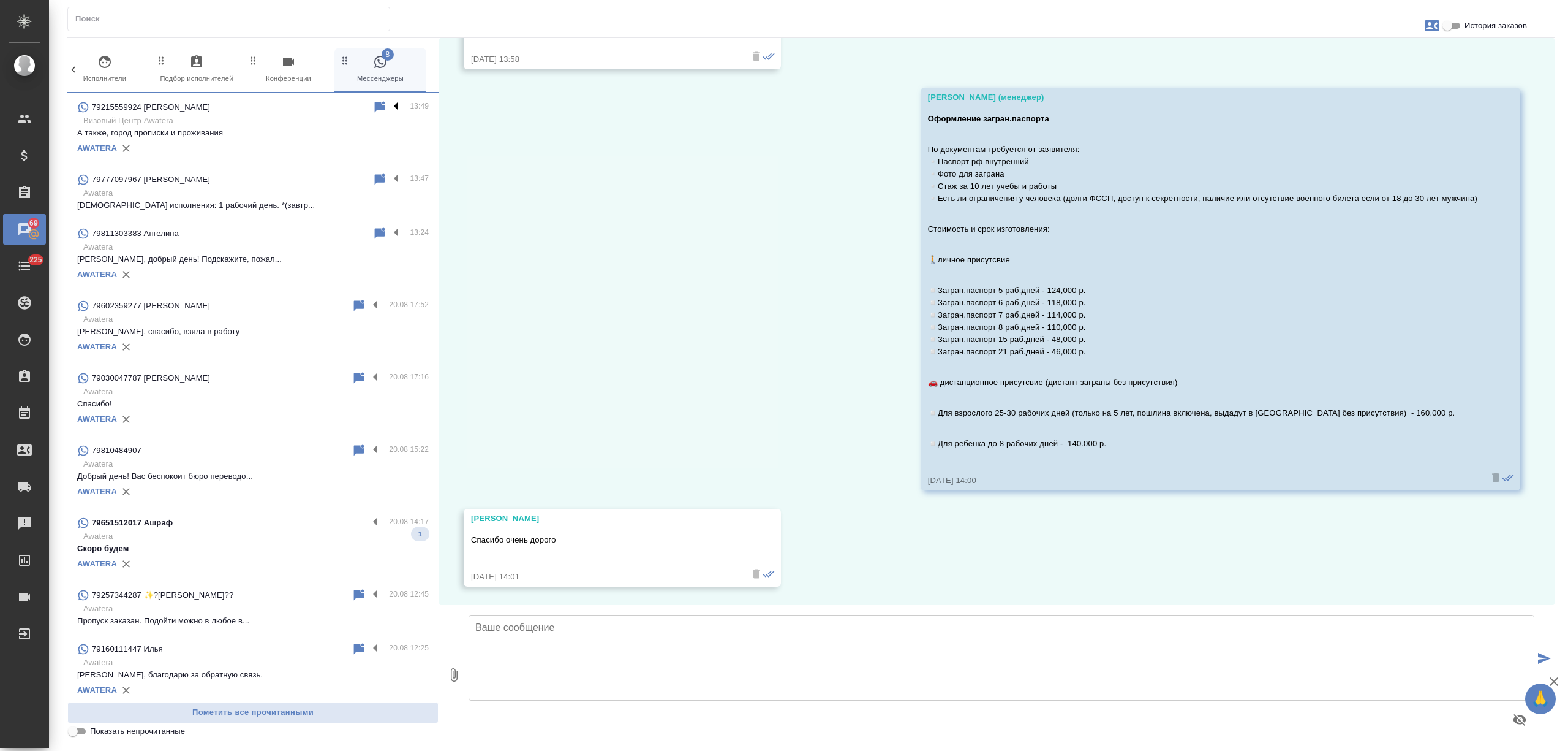
click at [389, 107] on label at bounding box center [399, 108] width 21 height 14
click at [0, 0] on input "checkbox" at bounding box center [0, 0] width 0 height 0
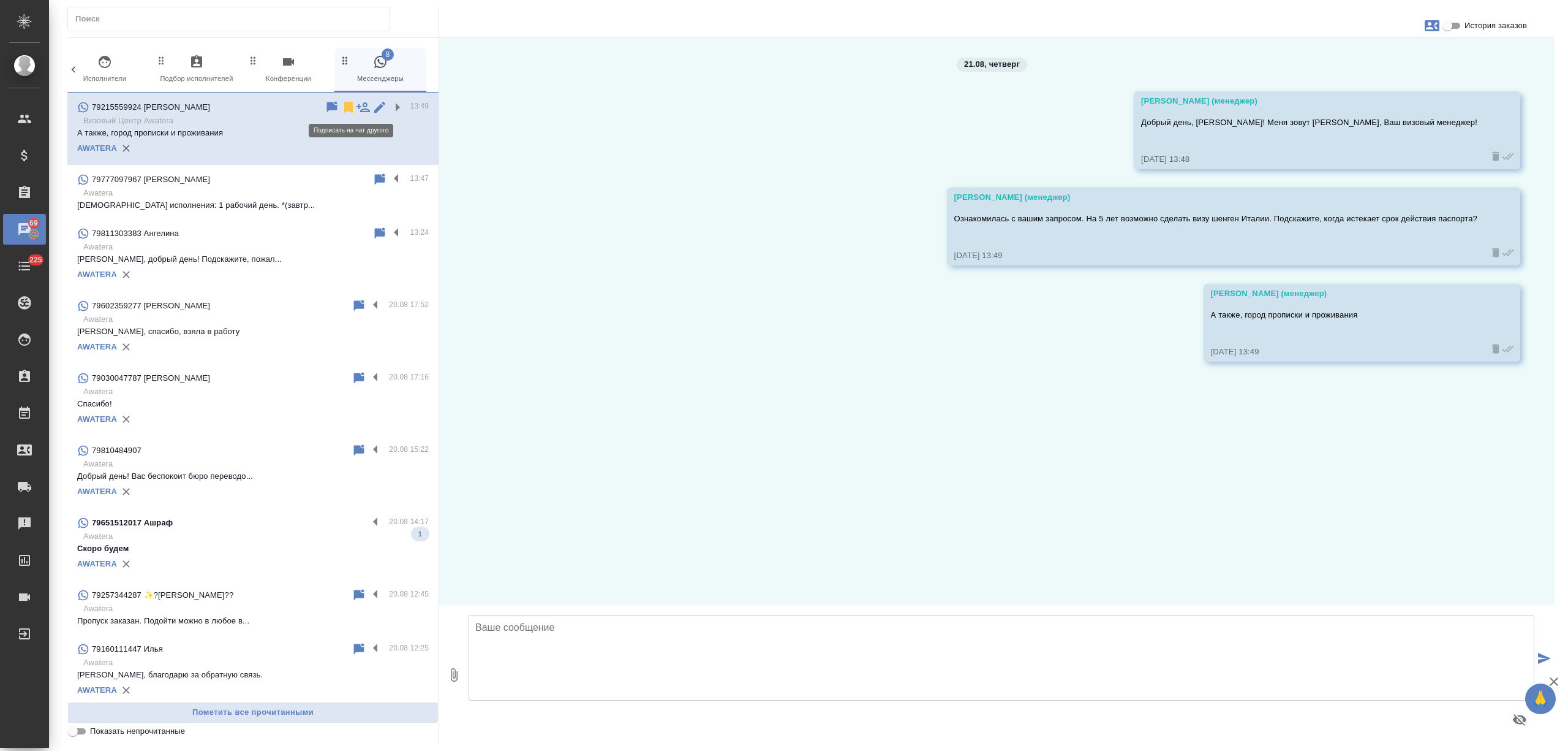
scroll to position [0, 0]
click at [344, 103] on icon at bounding box center [348, 108] width 8 height 11
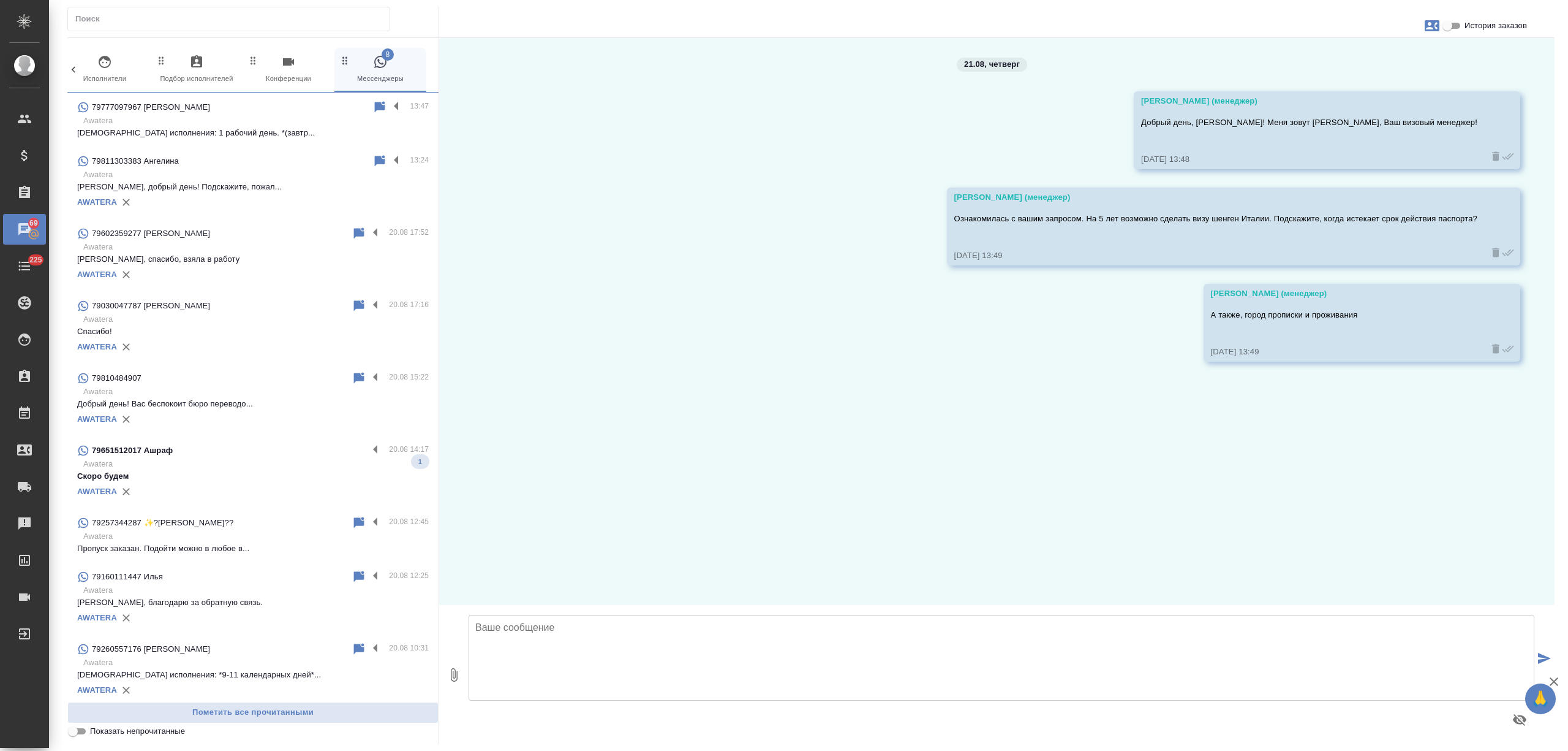
click at [314, 125] on p "Awatera" at bounding box center [256, 121] width 345 height 13
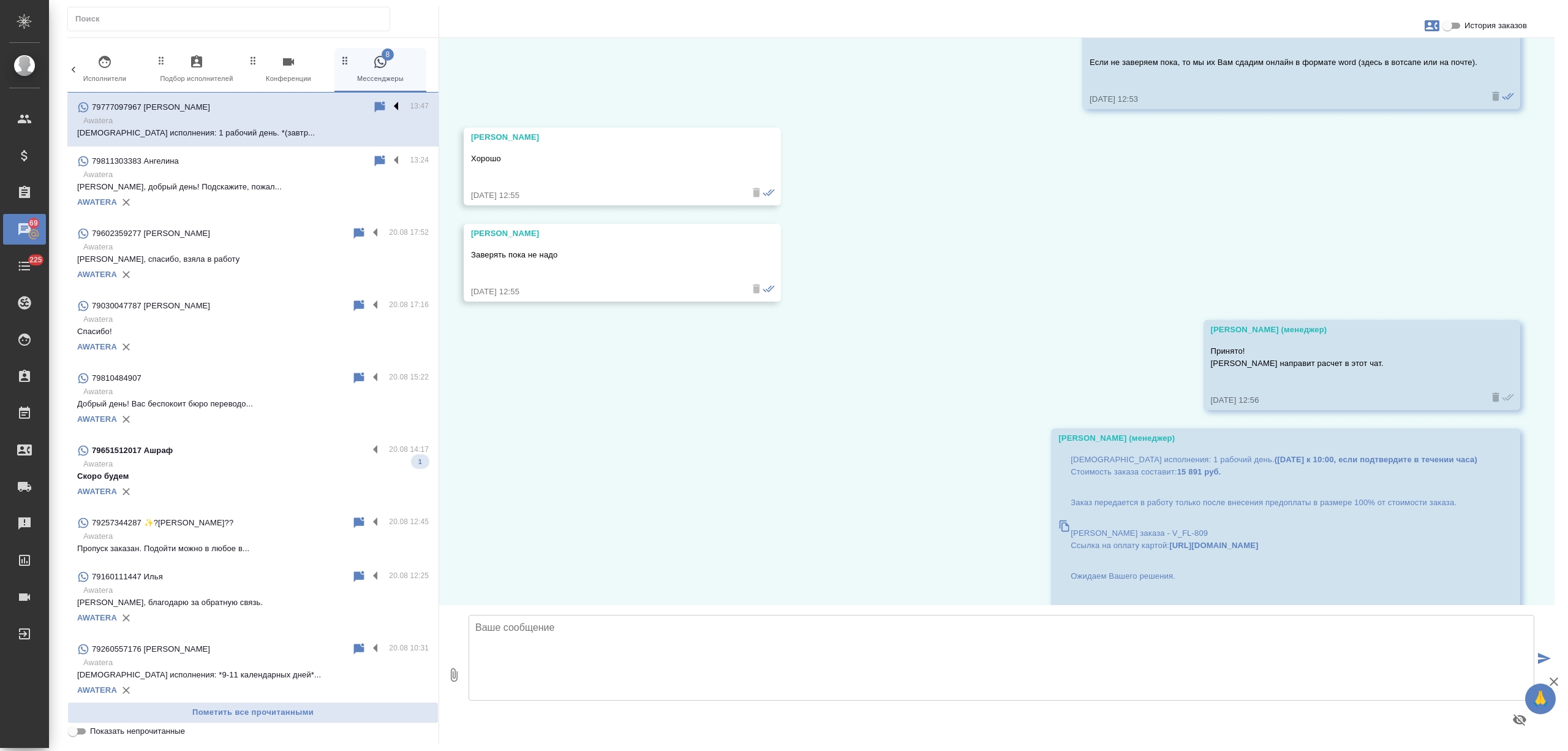
scroll to position [981, 0]
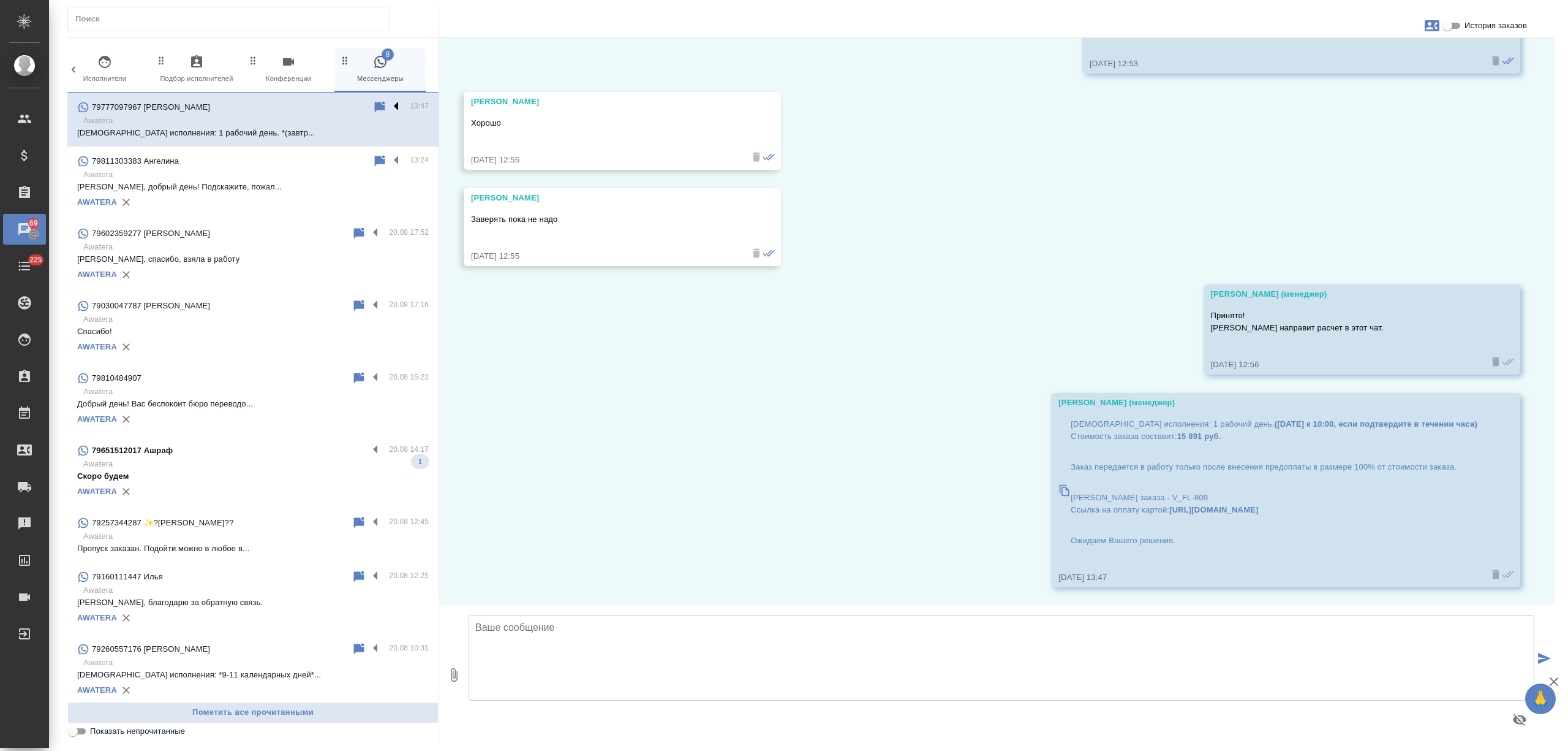
click at [389, 106] on label at bounding box center [399, 108] width 21 height 14
click at [0, 0] on input "checkbox" at bounding box center [0, 0] width 0 height 0
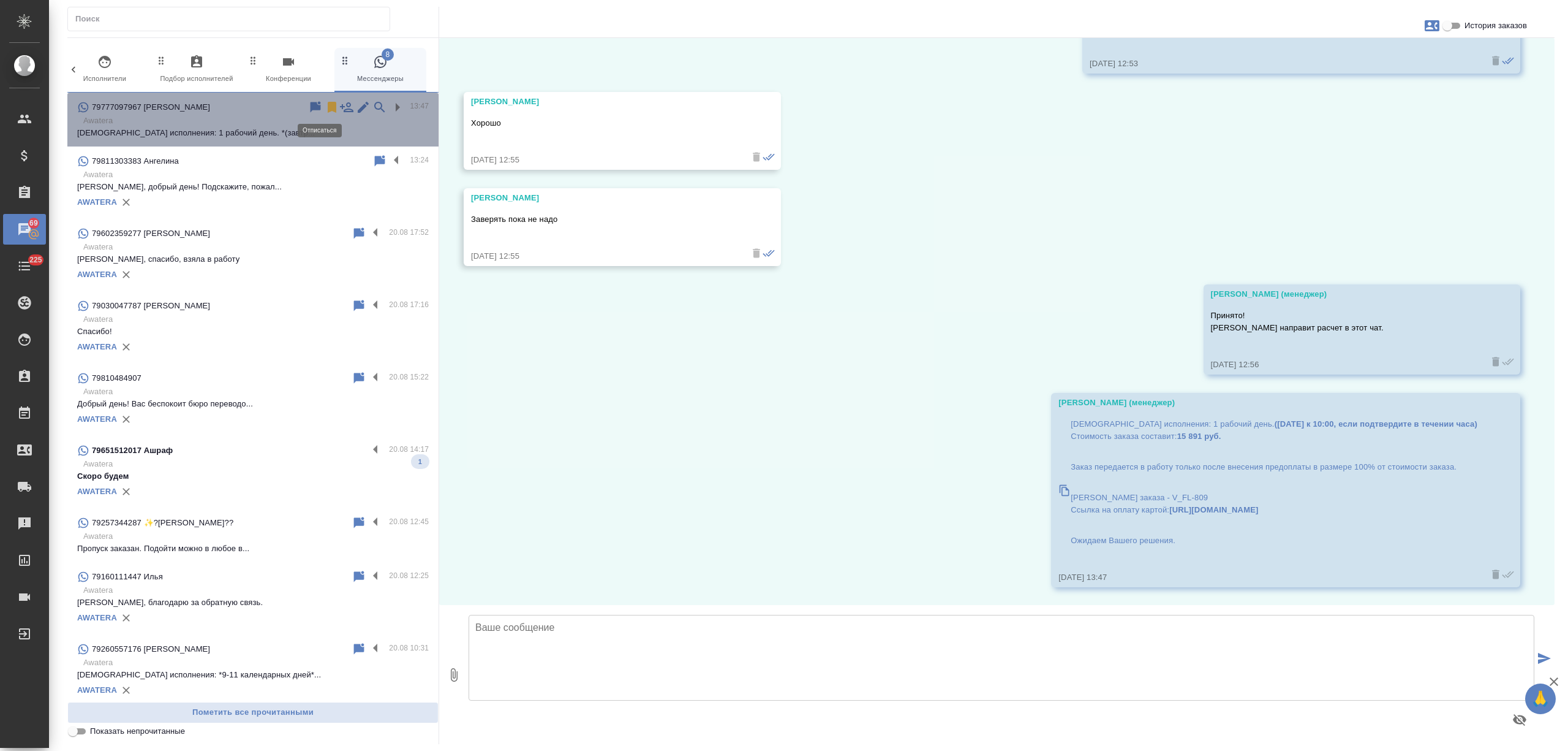
click at [328, 103] on icon at bounding box center [331, 108] width 8 height 11
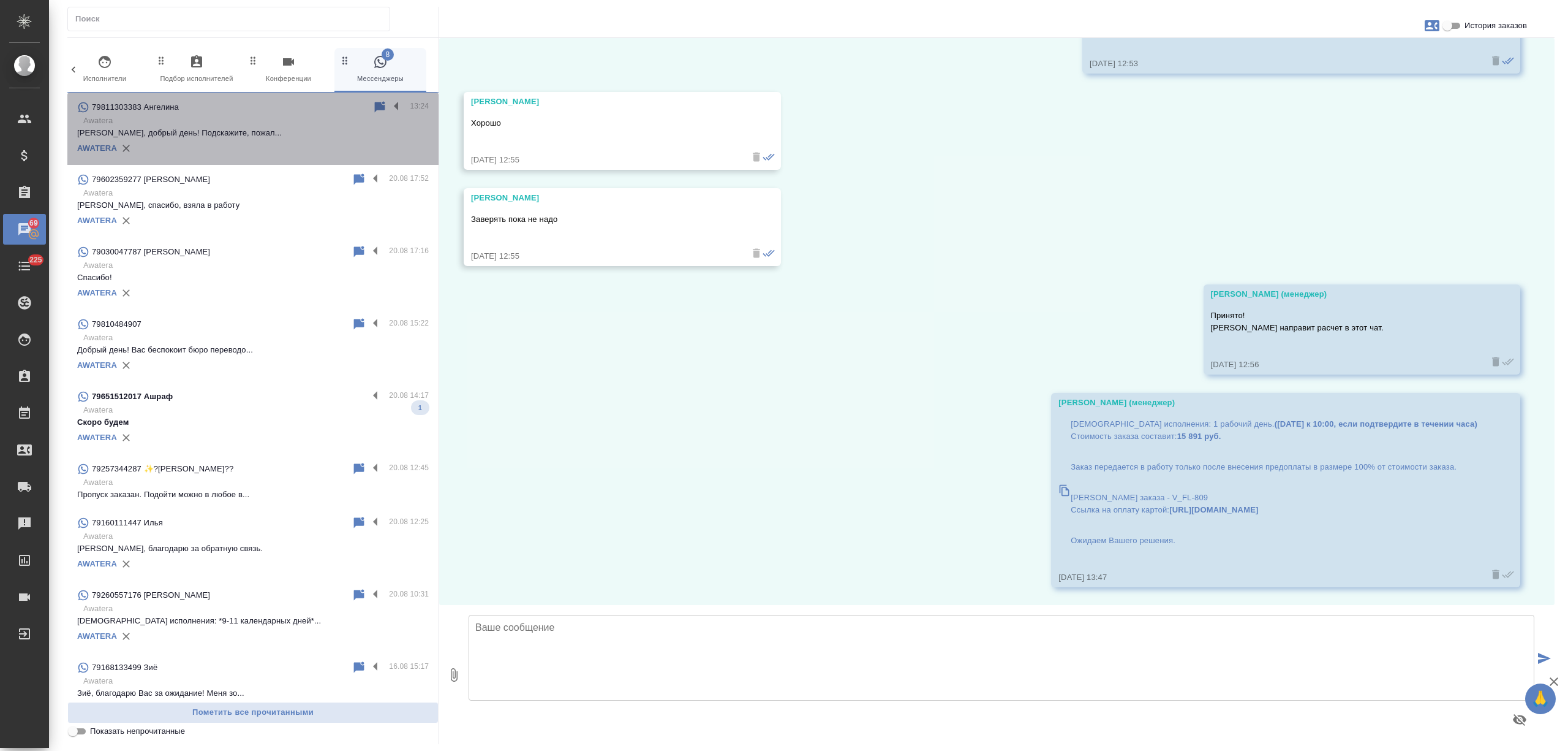
click at [272, 149] on div "AWATERA" at bounding box center [252, 148] width 351 height 18
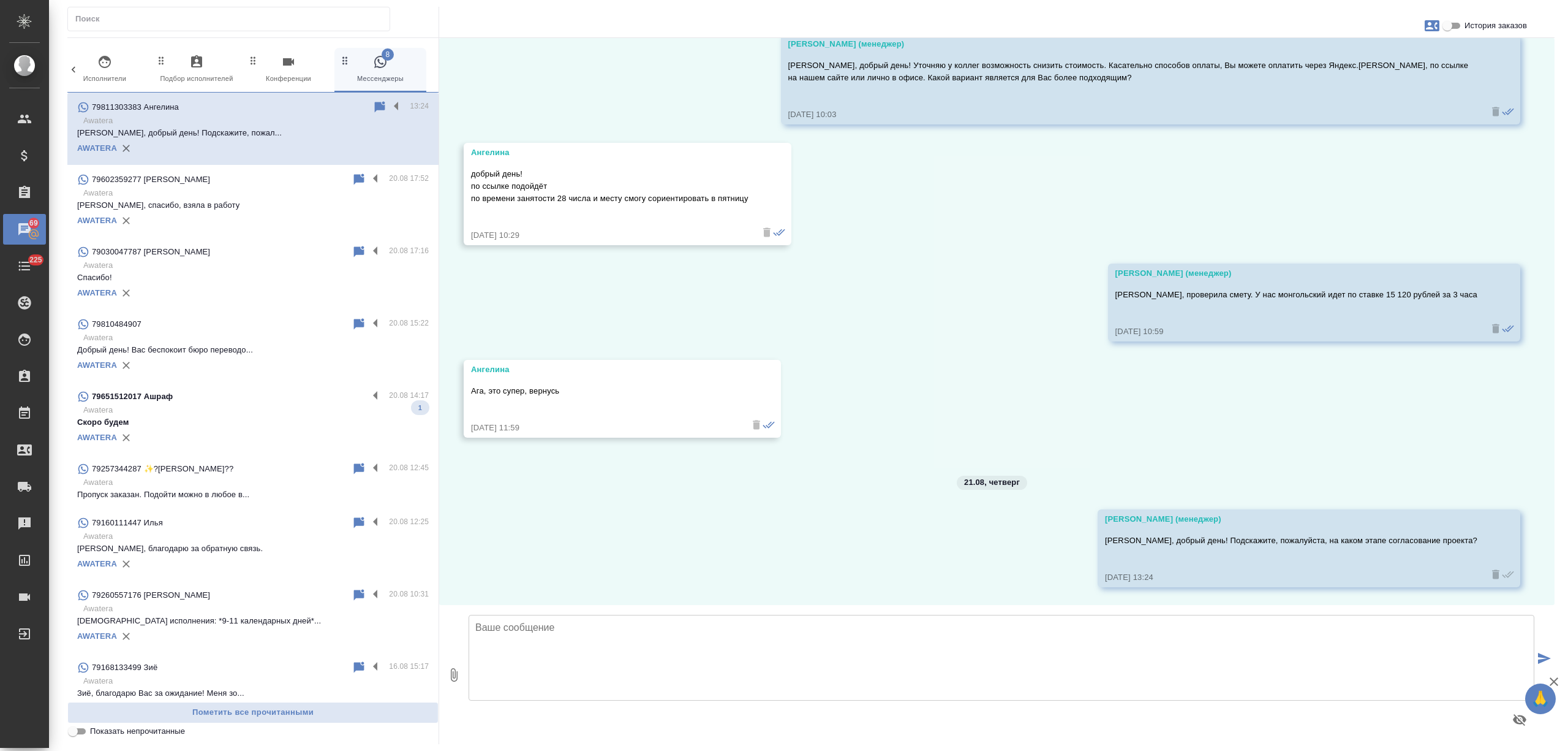
click at [268, 189] on p "Awatera" at bounding box center [256, 193] width 345 height 13
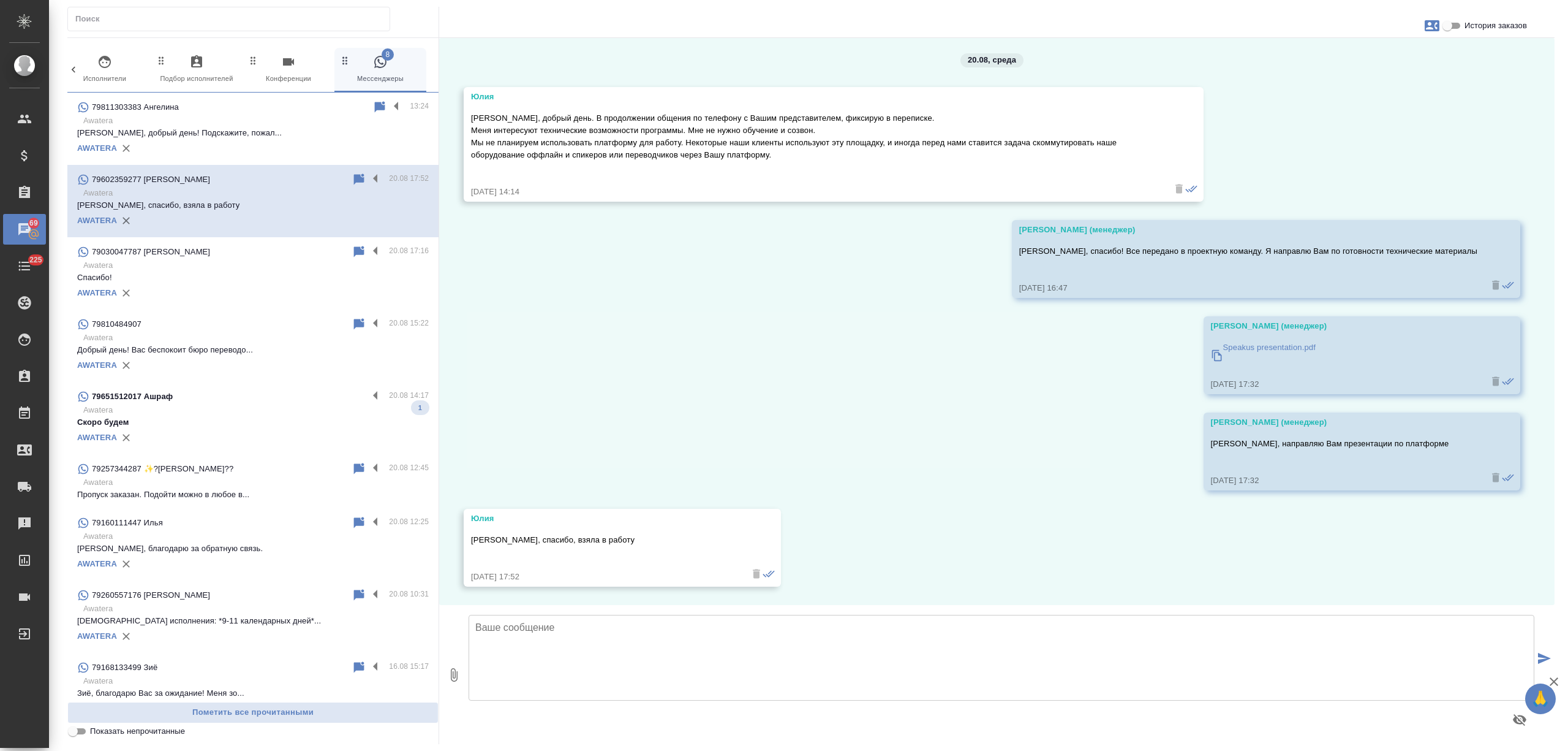
scroll to position [165, 0]
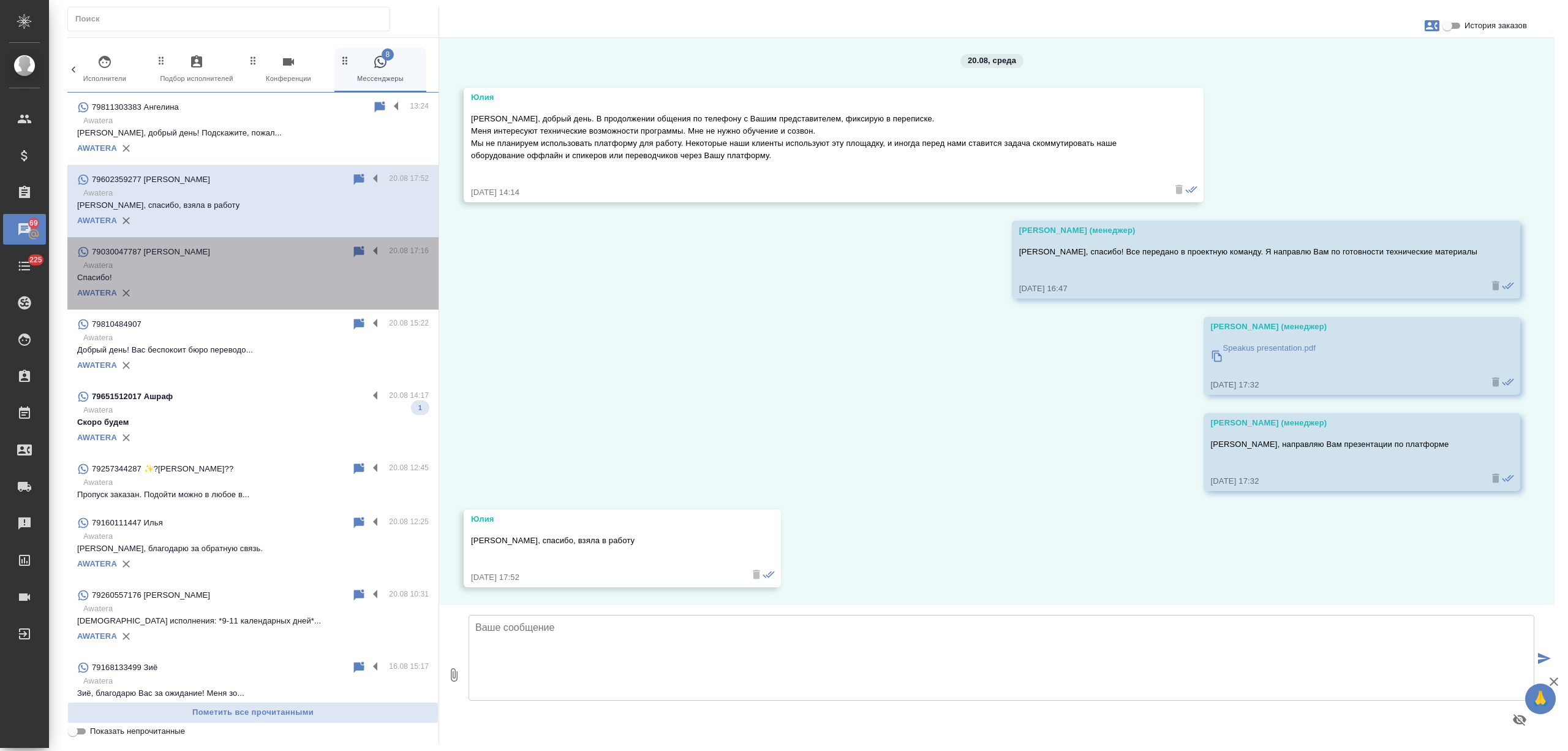
click at [254, 263] on p "Awatera" at bounding box center [256, 266] width 345 height 13
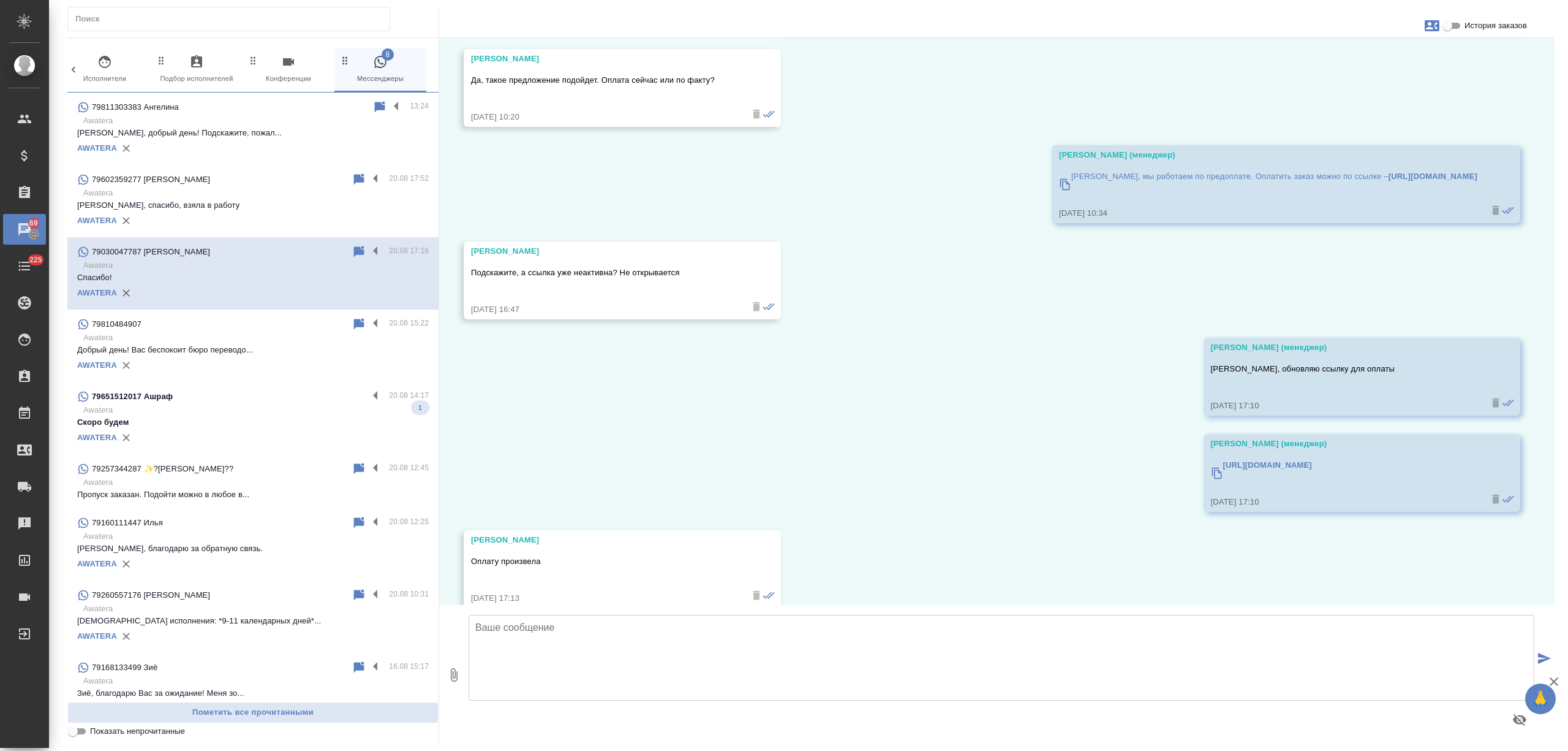
scroll to position [4893, 0]
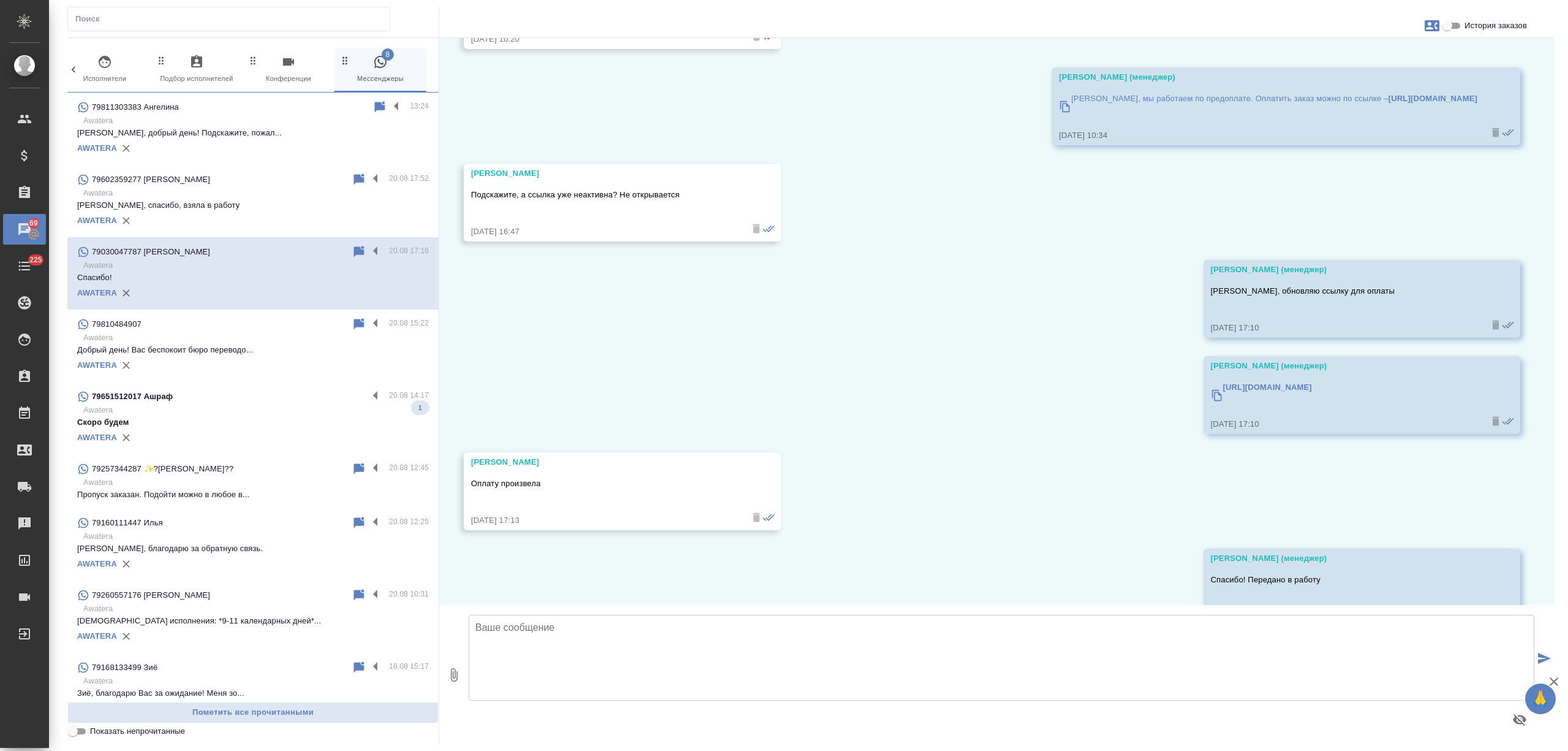
click at [285, 408] on p "Awatera" at bounding box center [256, 410] width 345 height 13
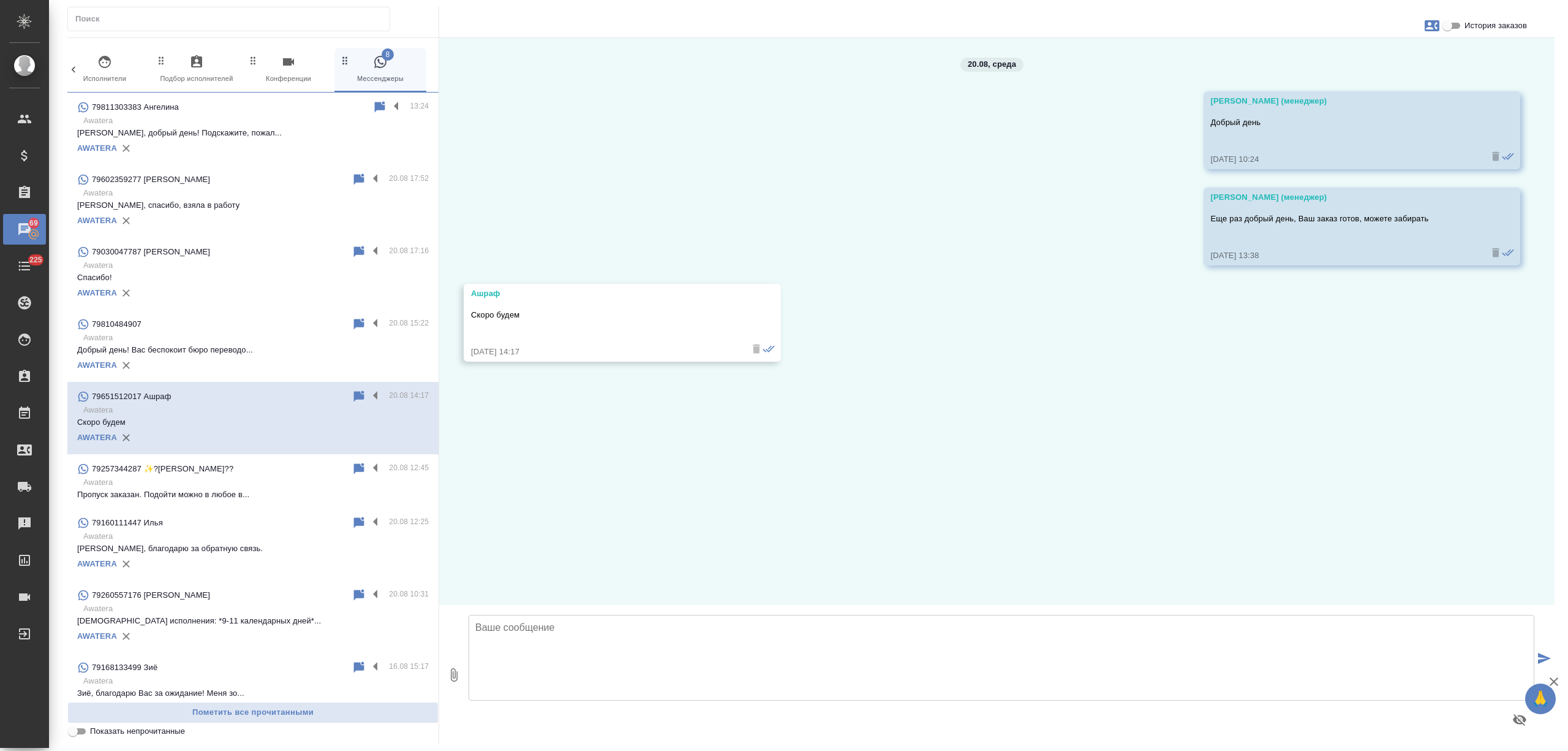
scroll to position [0, 0]
click at [368, 395] on label at bounding box center [378, 397] width 21 height 14
click at [0, 0] on input "checkbox" at bounding box center [0, 0] width 0 height 0
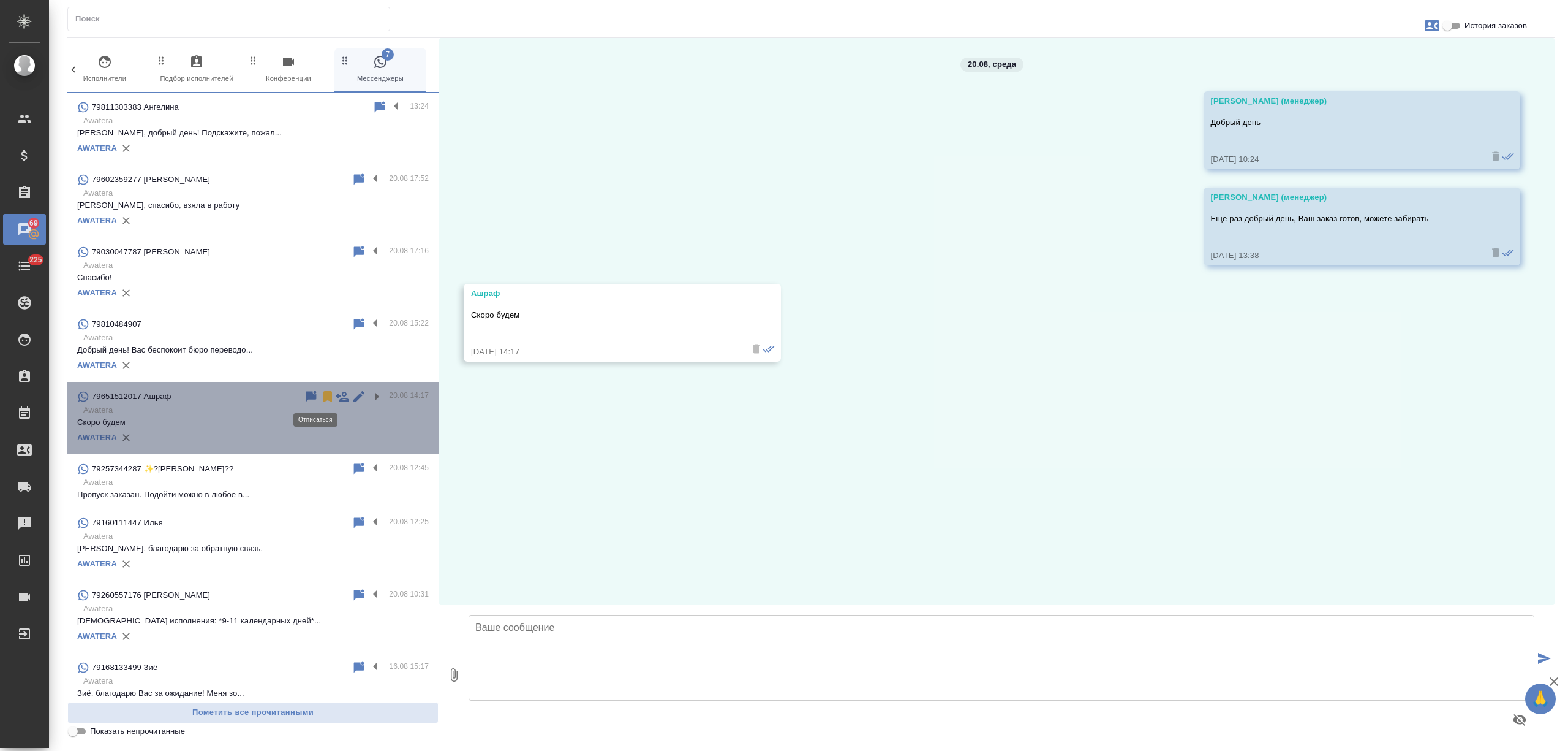
click at [323, 396] on icon at bounding box center [327, 397] width 8 height 11
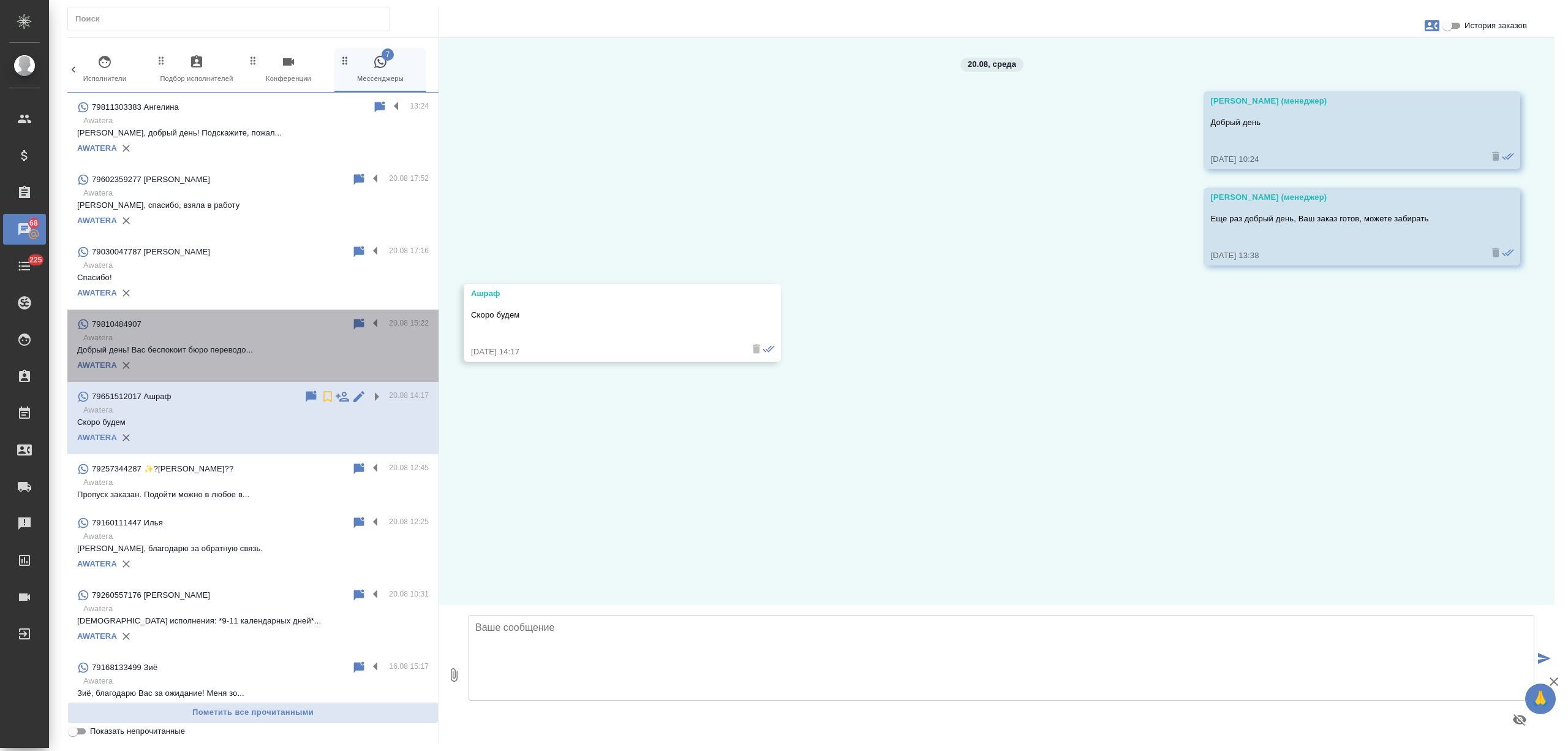
click at [286, 339] on p "Awatera" at bounding box center [256, 338] width 345 height 13
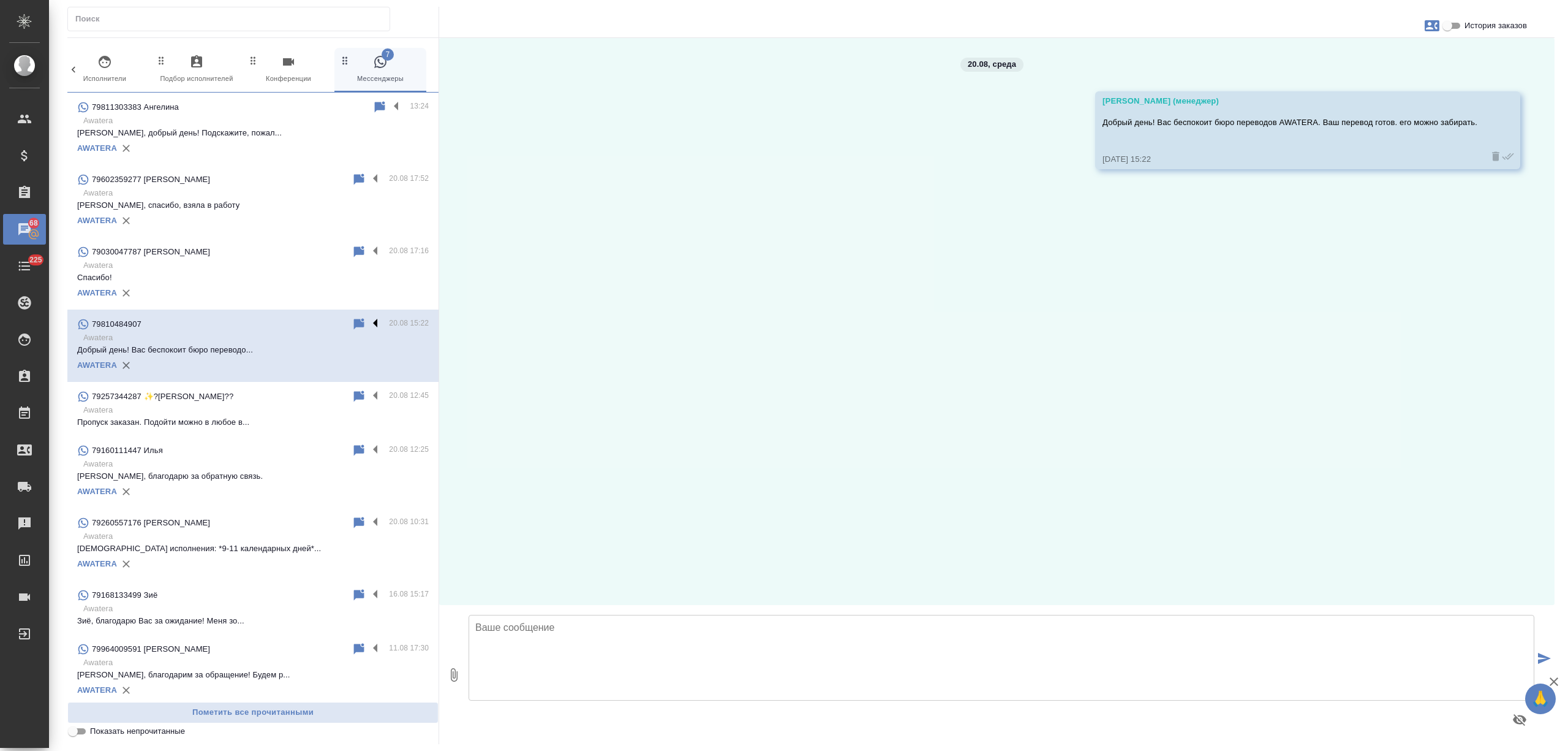
click at [368, 320] on label at bounding box center [378, 324] width 21 height 14
click at [0, 0] on input "checkbox" at bounding box center [0, 0] width 0 height 0
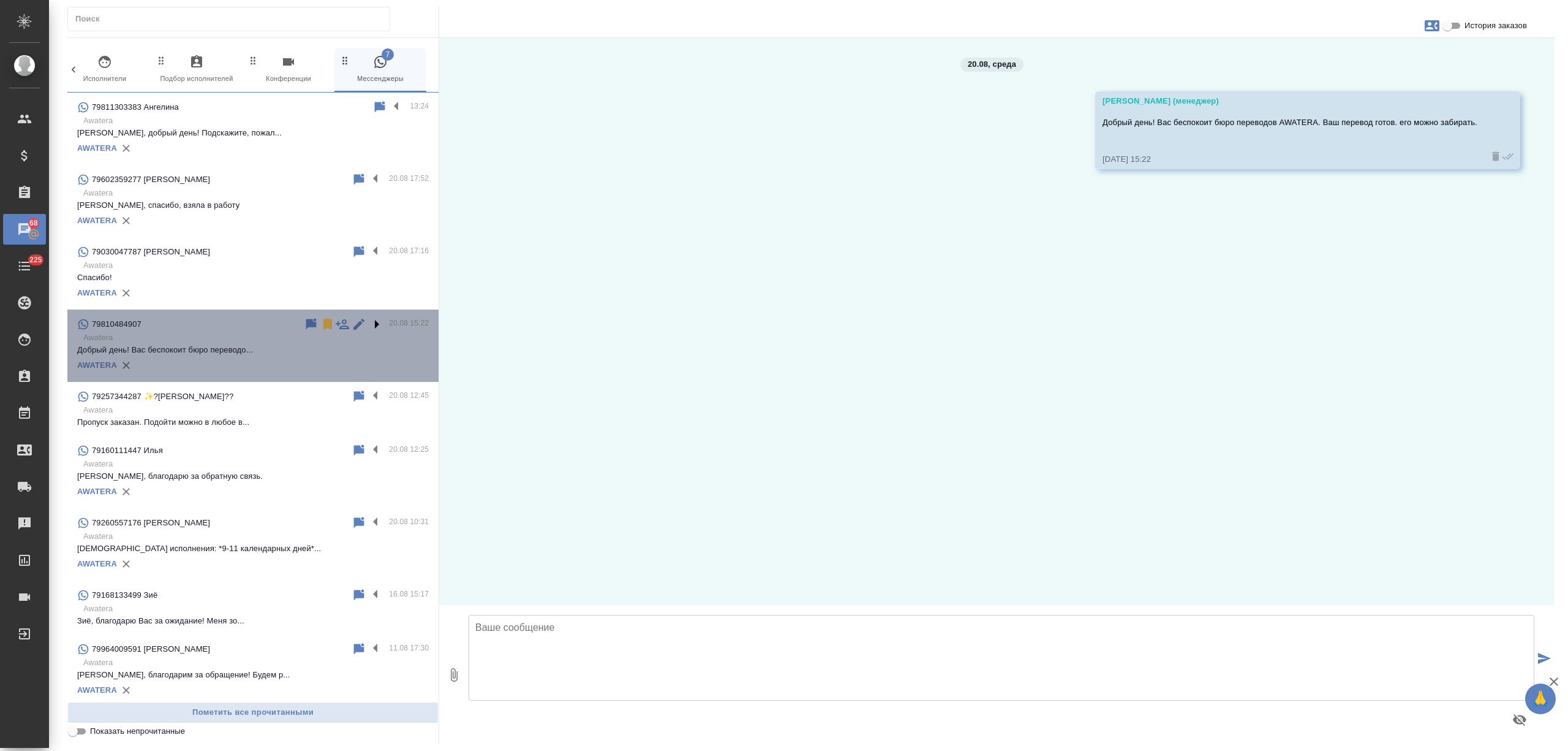
click at [368, 317] on label at bounding box center [378, 324] width 21 height 14
click at [0, 0] on input "checkbox" at bounding box center [0, 0] width 0 height 0
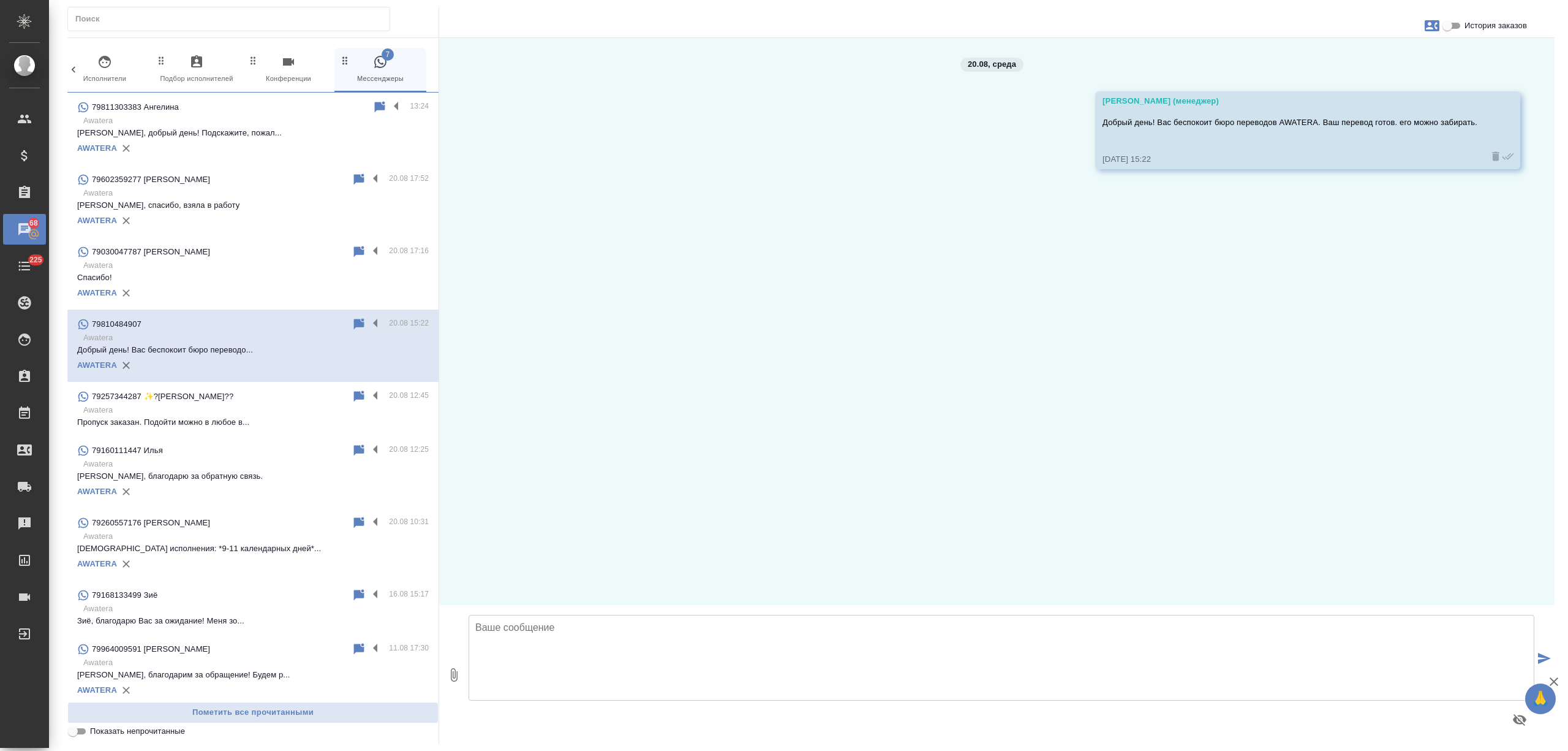
click at [252, 481] on p "Илья, благодарю за обратную связь." at bounding box center [252, 476] width 351 height 13
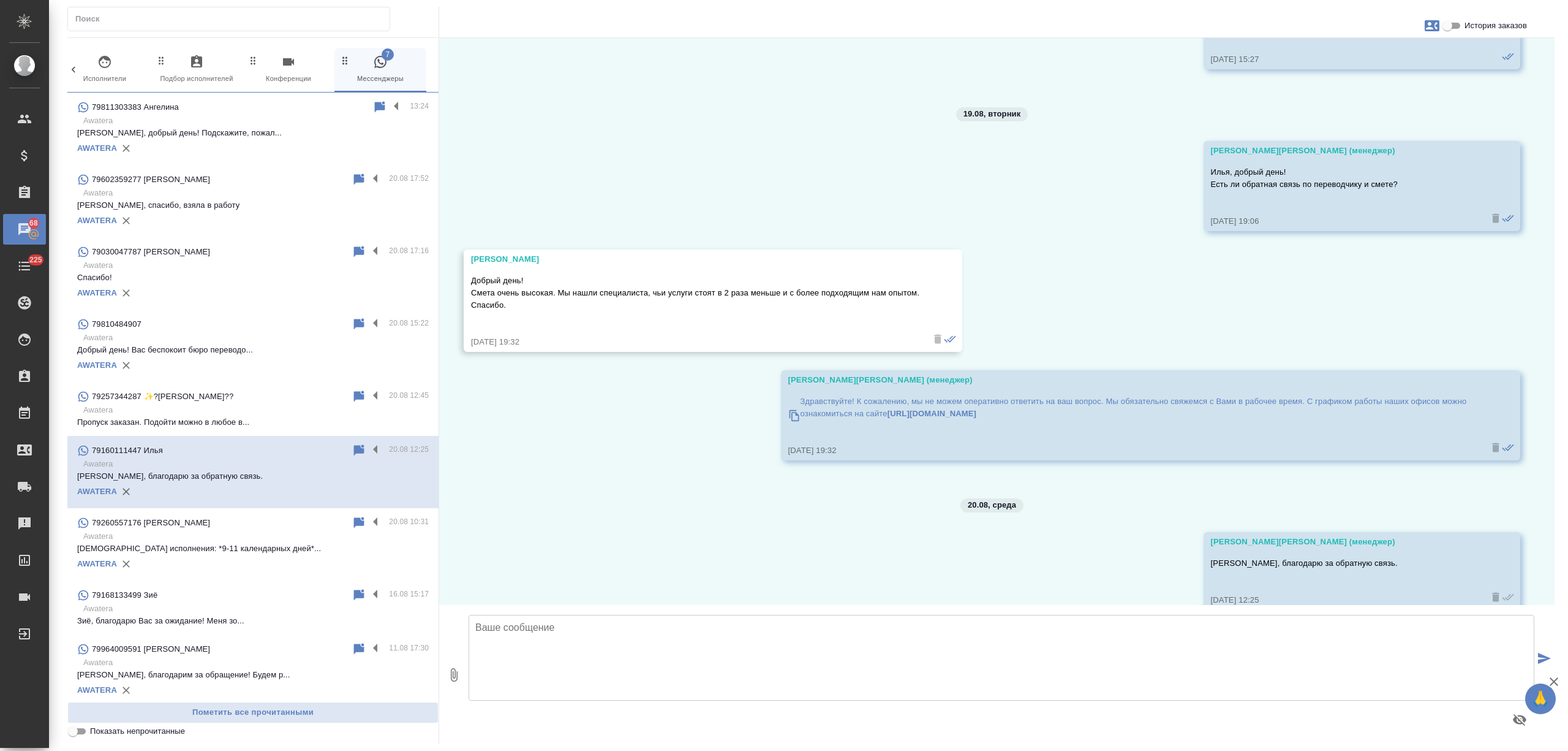
scroll to position [774, 0]
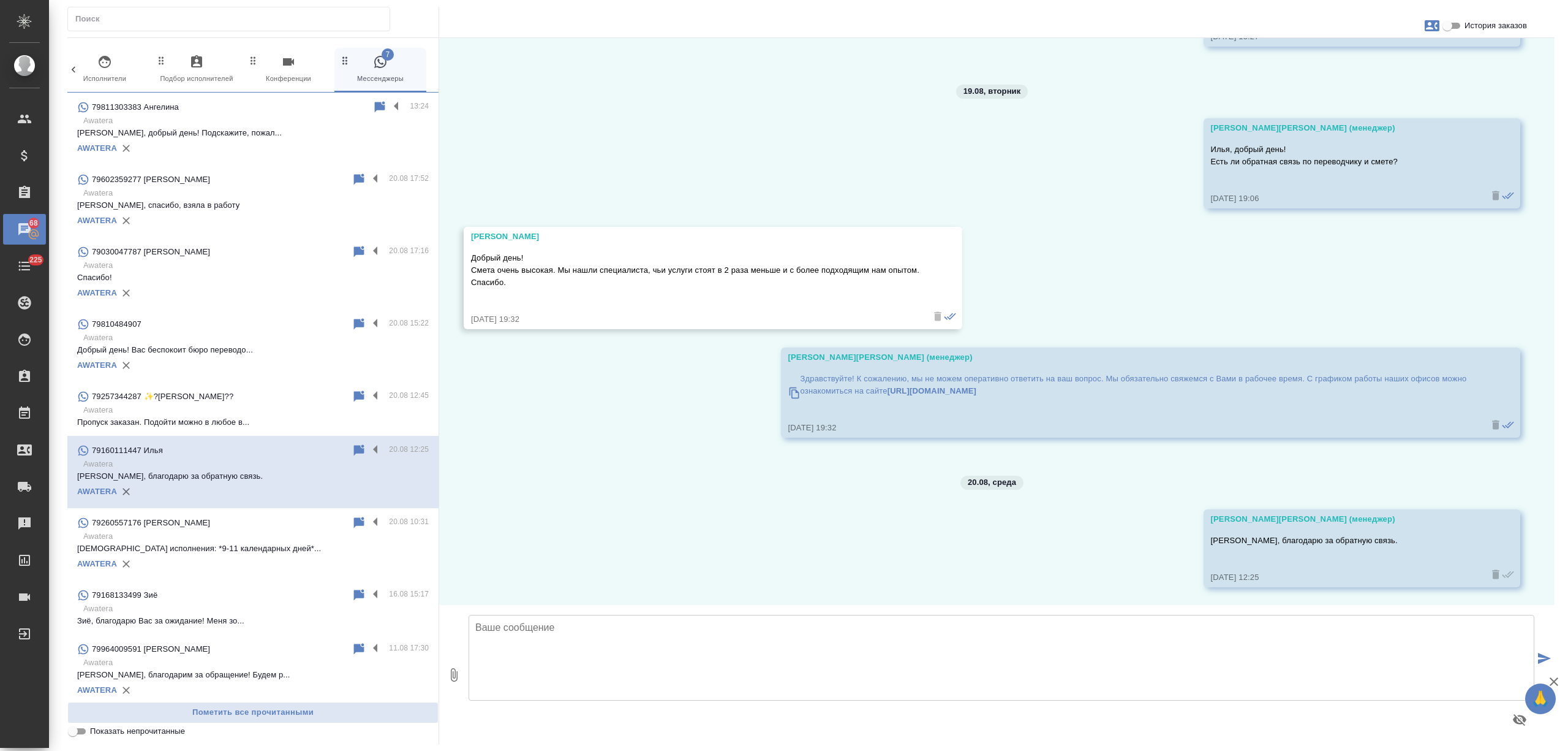
click at [252, 545] on p "Срок исполнения: *9-11 календарных дней*..." at bounding box center [252, 549] width 351 height 13
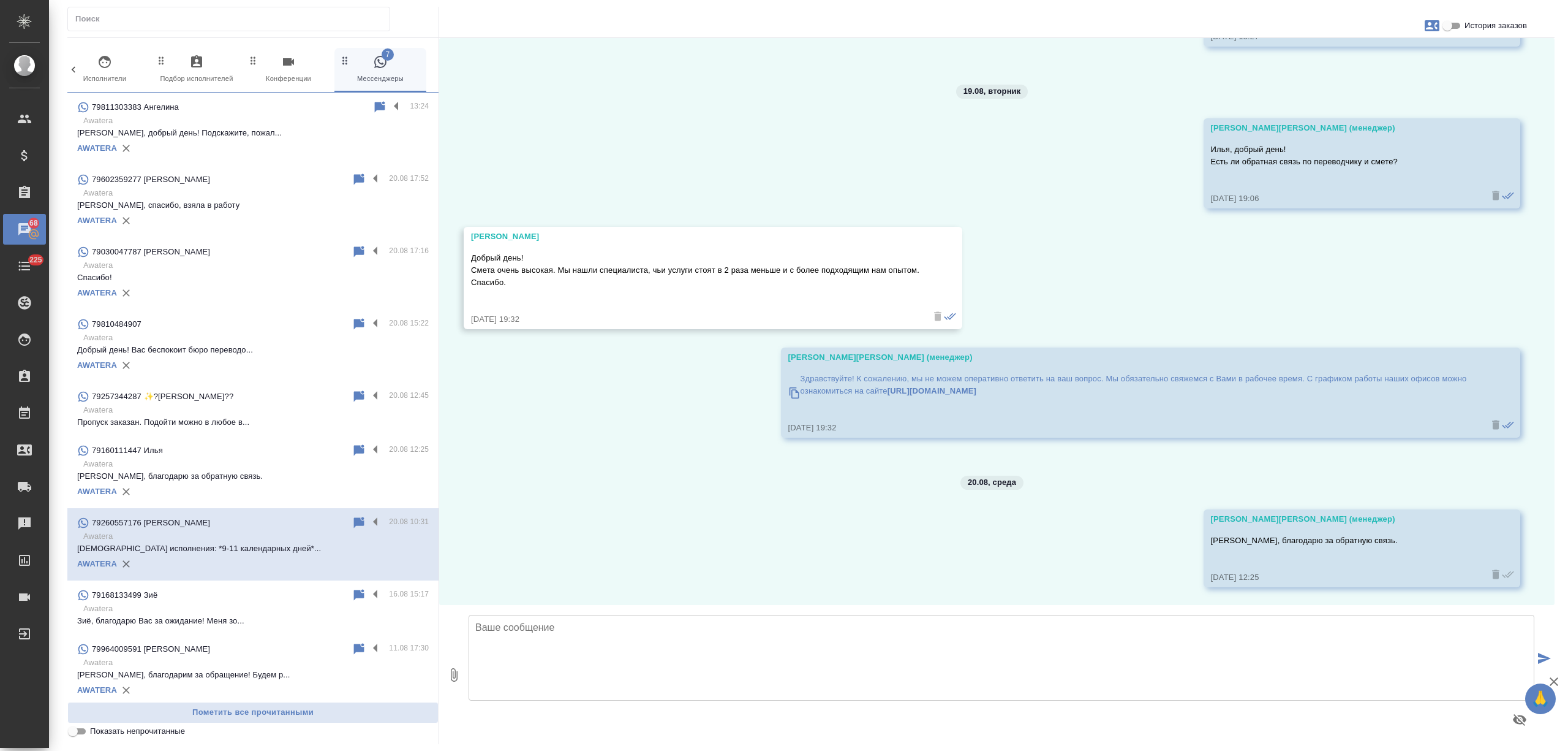
scroll to position [13, 0]
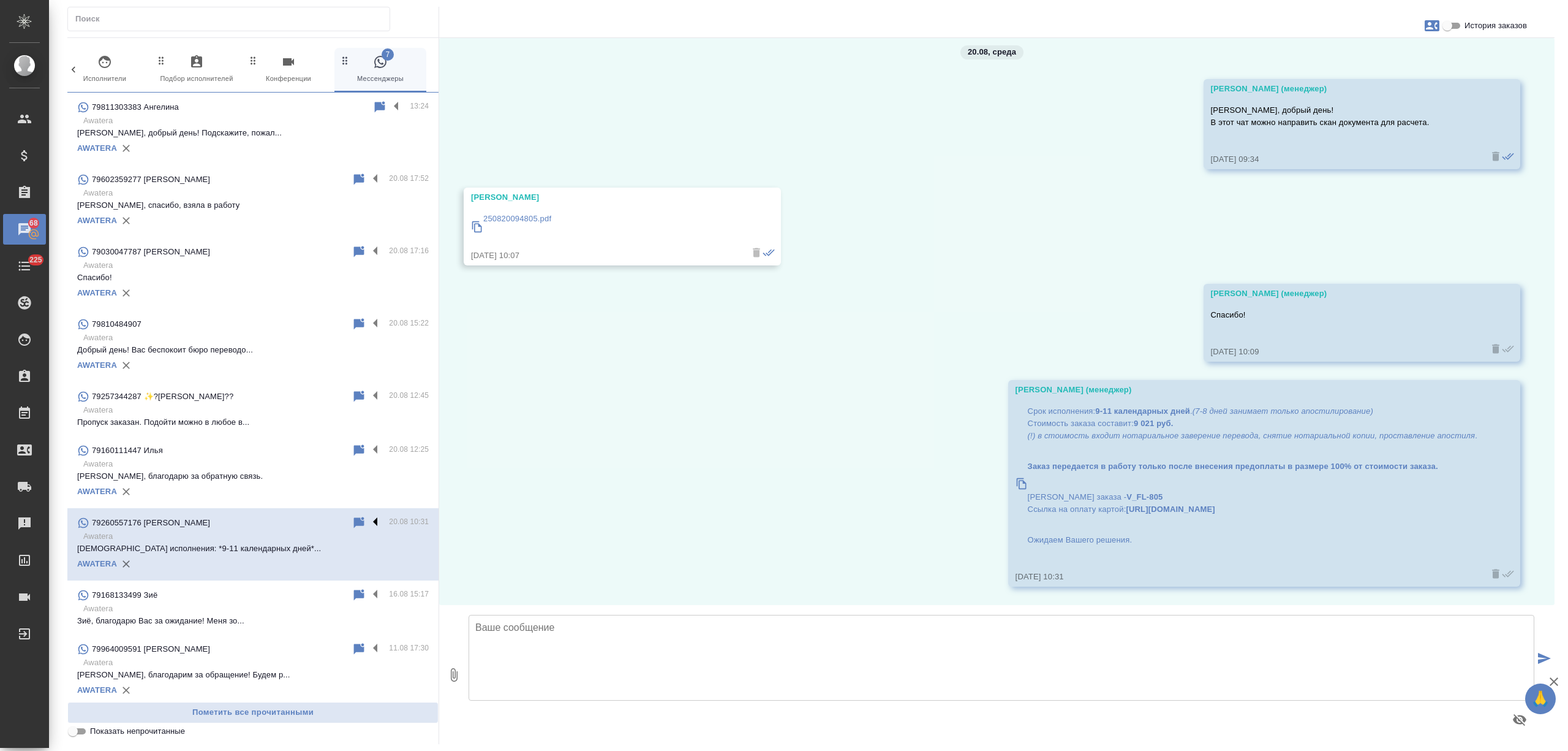
click at [368, 521] on label at bounding box center [378, 522] width 21 height 14
click at [0, 0] on input "checkbox" at bounding box center [0, 0] width 0 height 0
click at [321, 519] on icon at bounding box center [328, 522] width 14 height 14
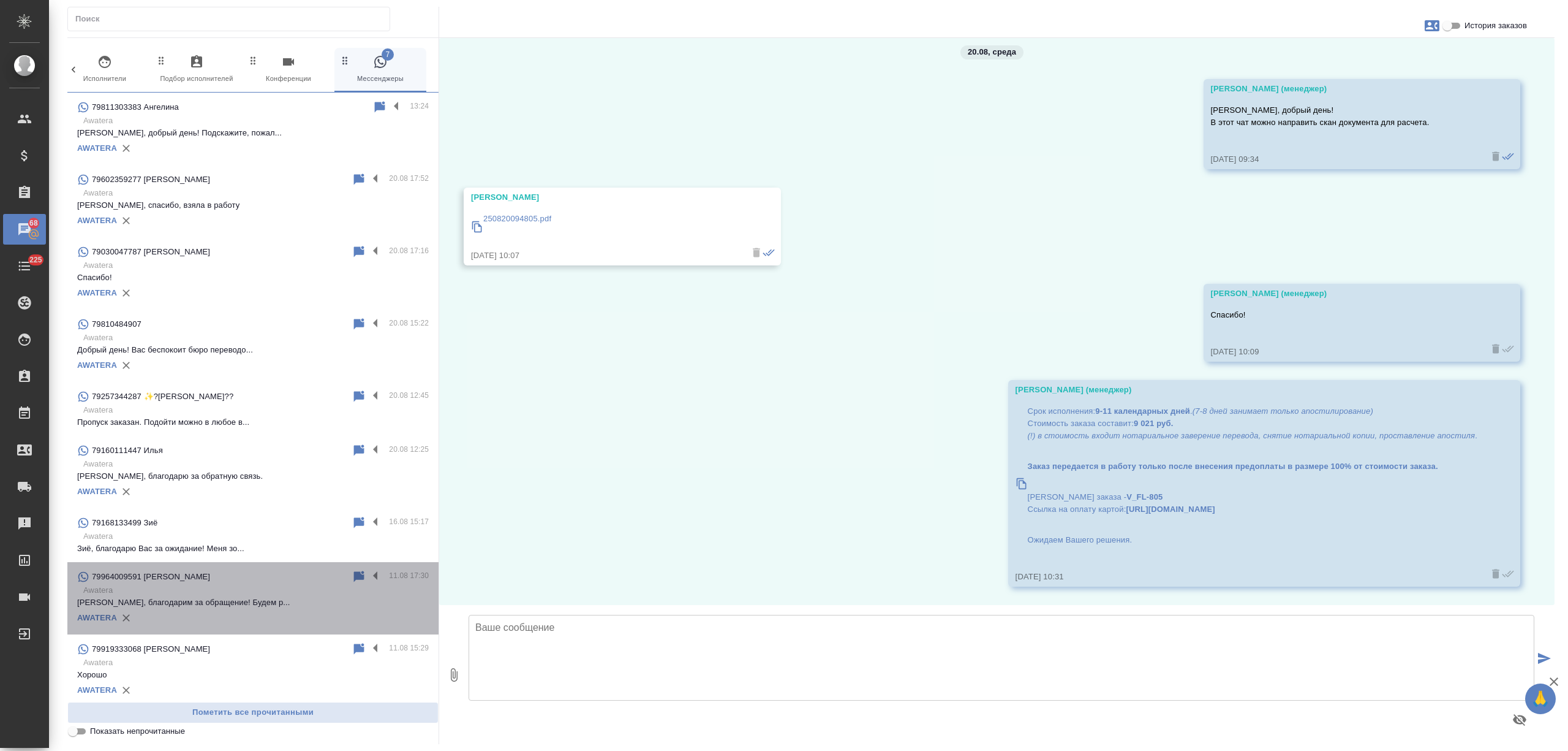
click at [278, 596] on p "Awatera" at bounding box center [256, 590] width 345 height 13
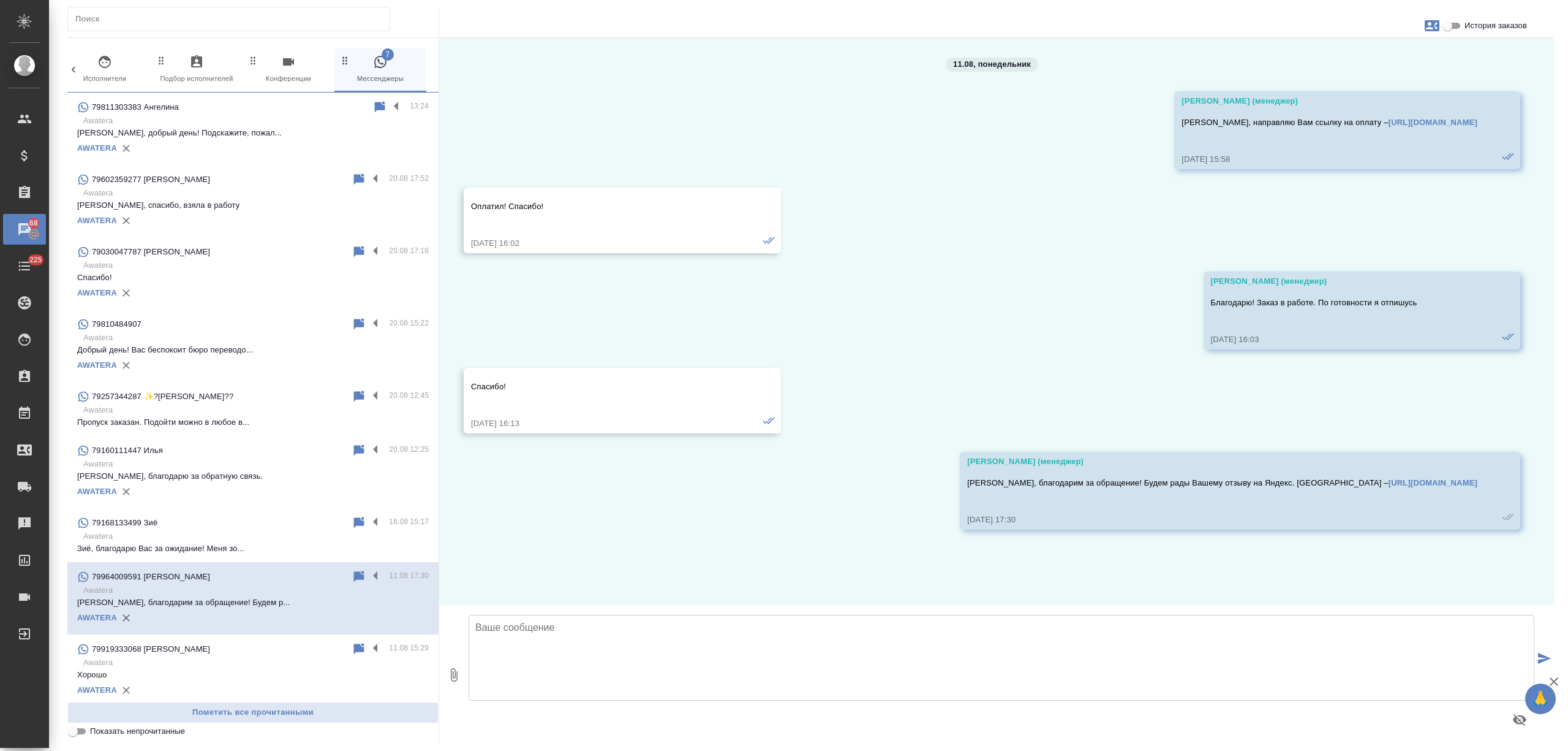
scroll to position [0, 0]
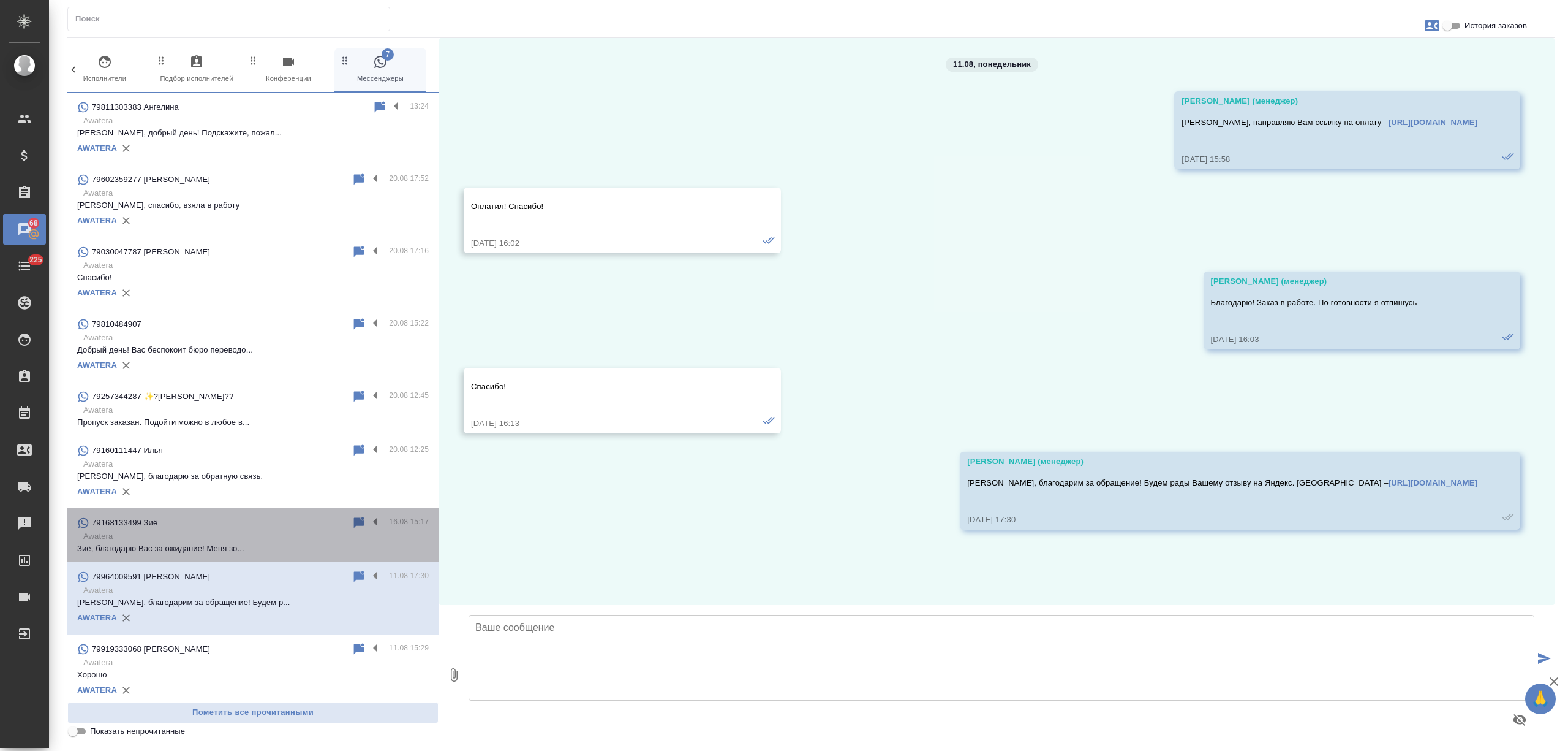
click at [277, 545] on p "Зиё, благодарю Вас за ожидание! Меня зо..." at bounding box center [252, 549] width 351 height 13
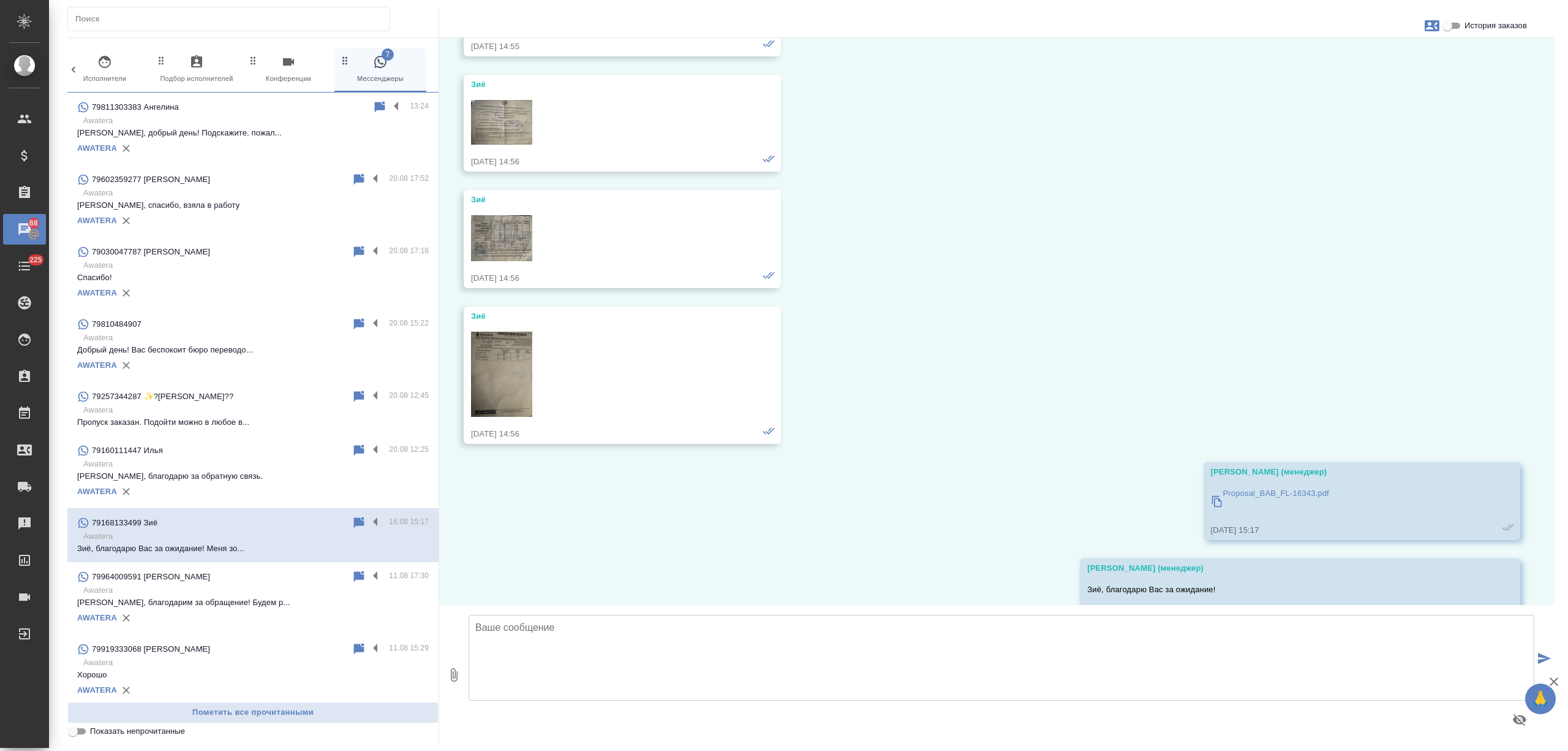
scroll to position [1350, 0]
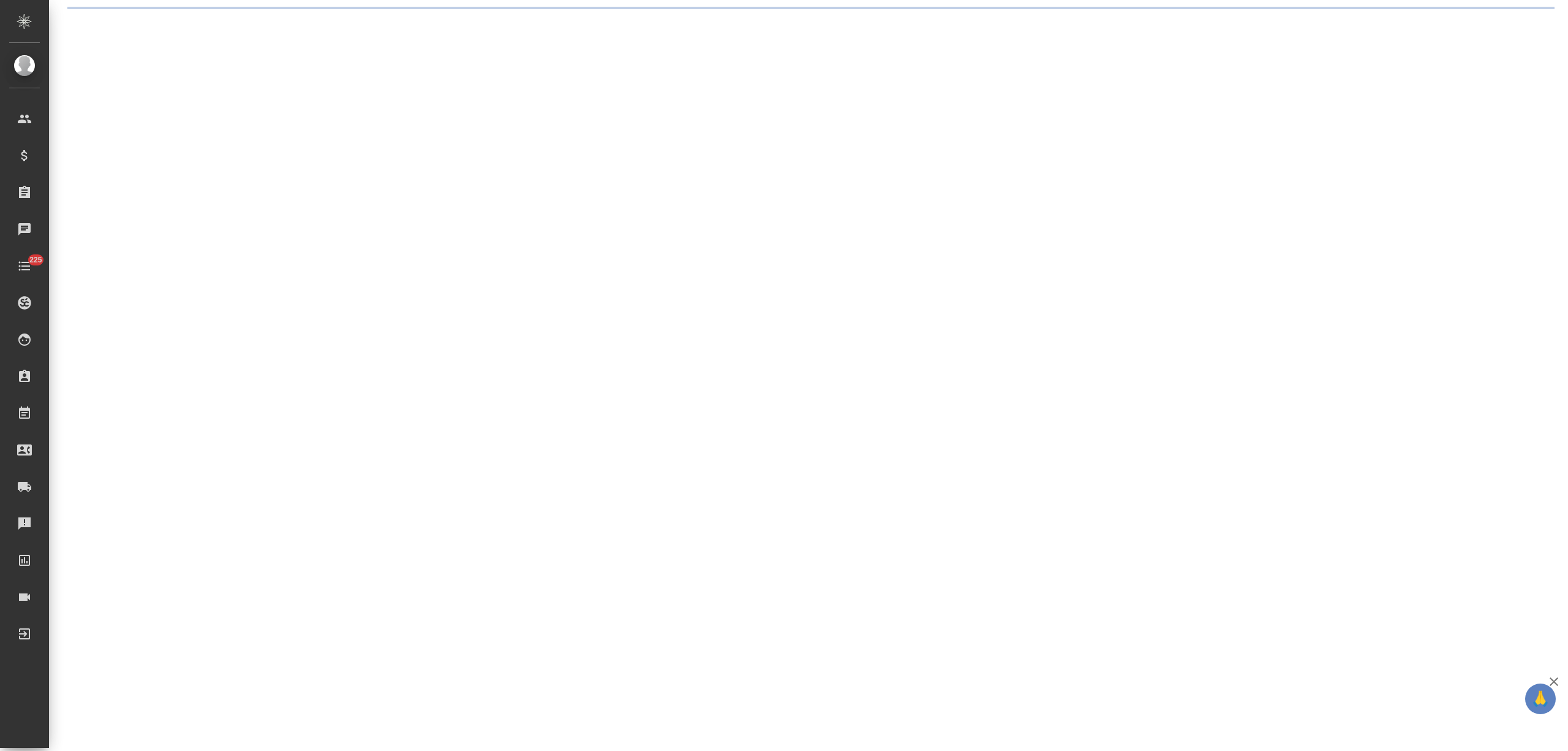
select select "RU"
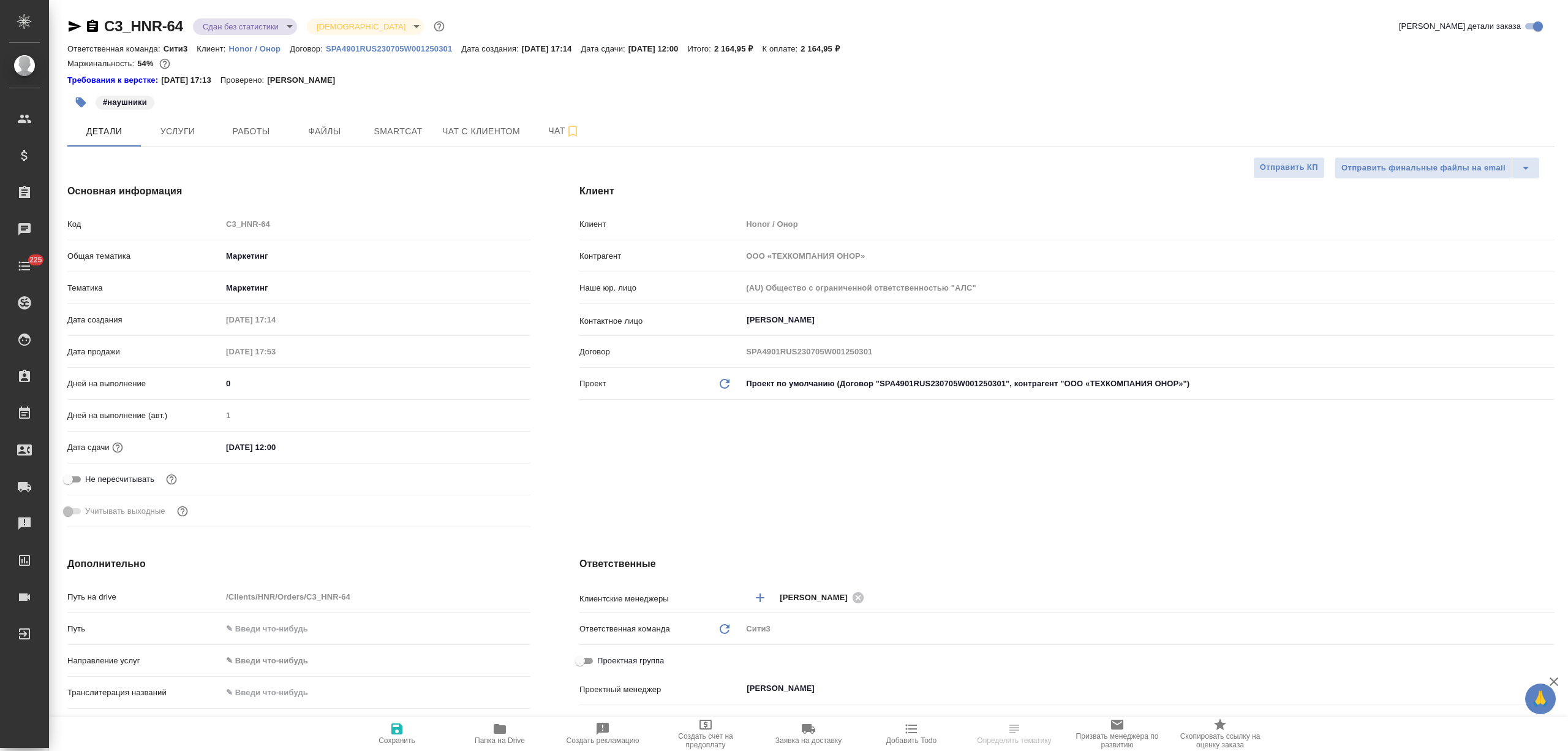
type textarea "x"
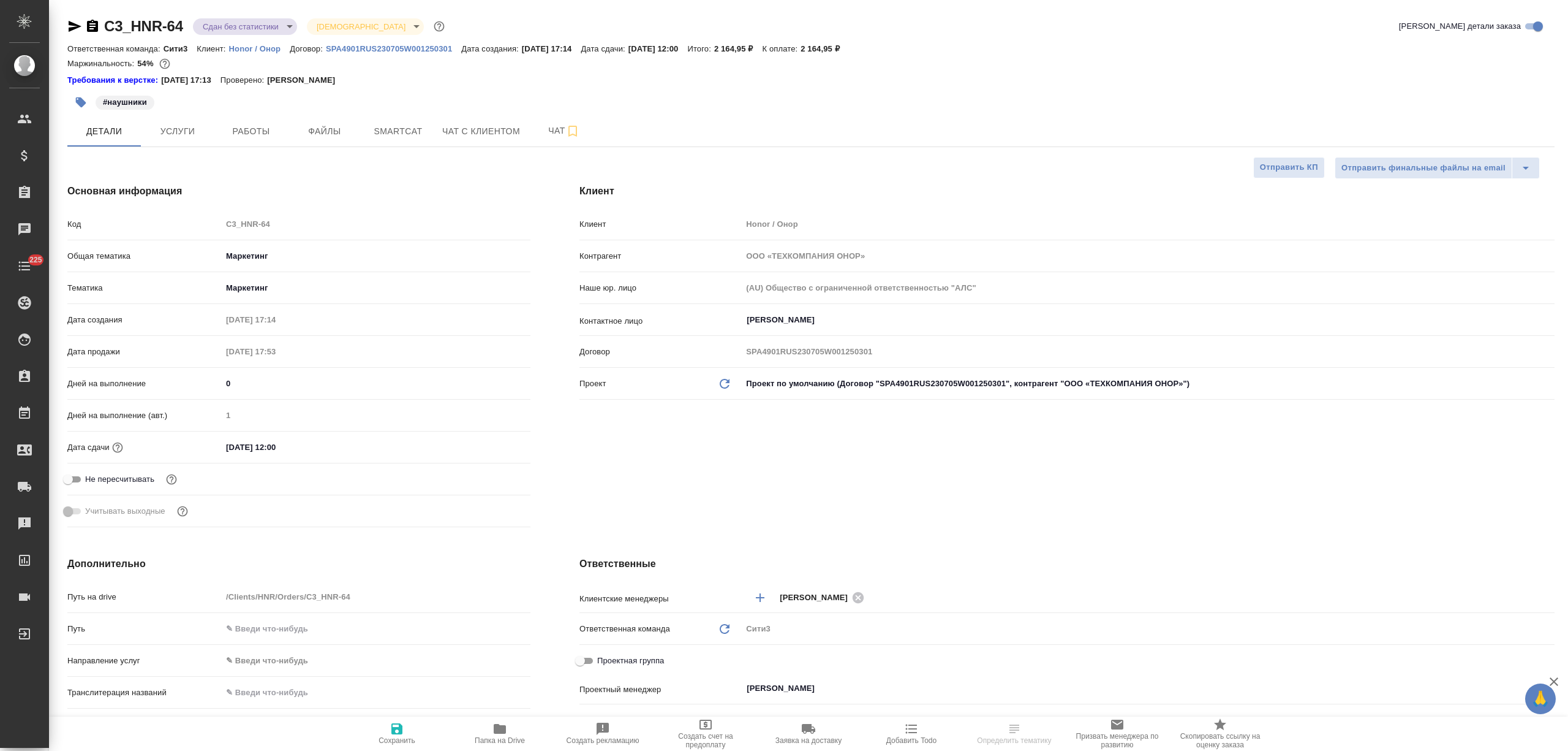
type textarea "x"
select select "RU"
type textarea "x"
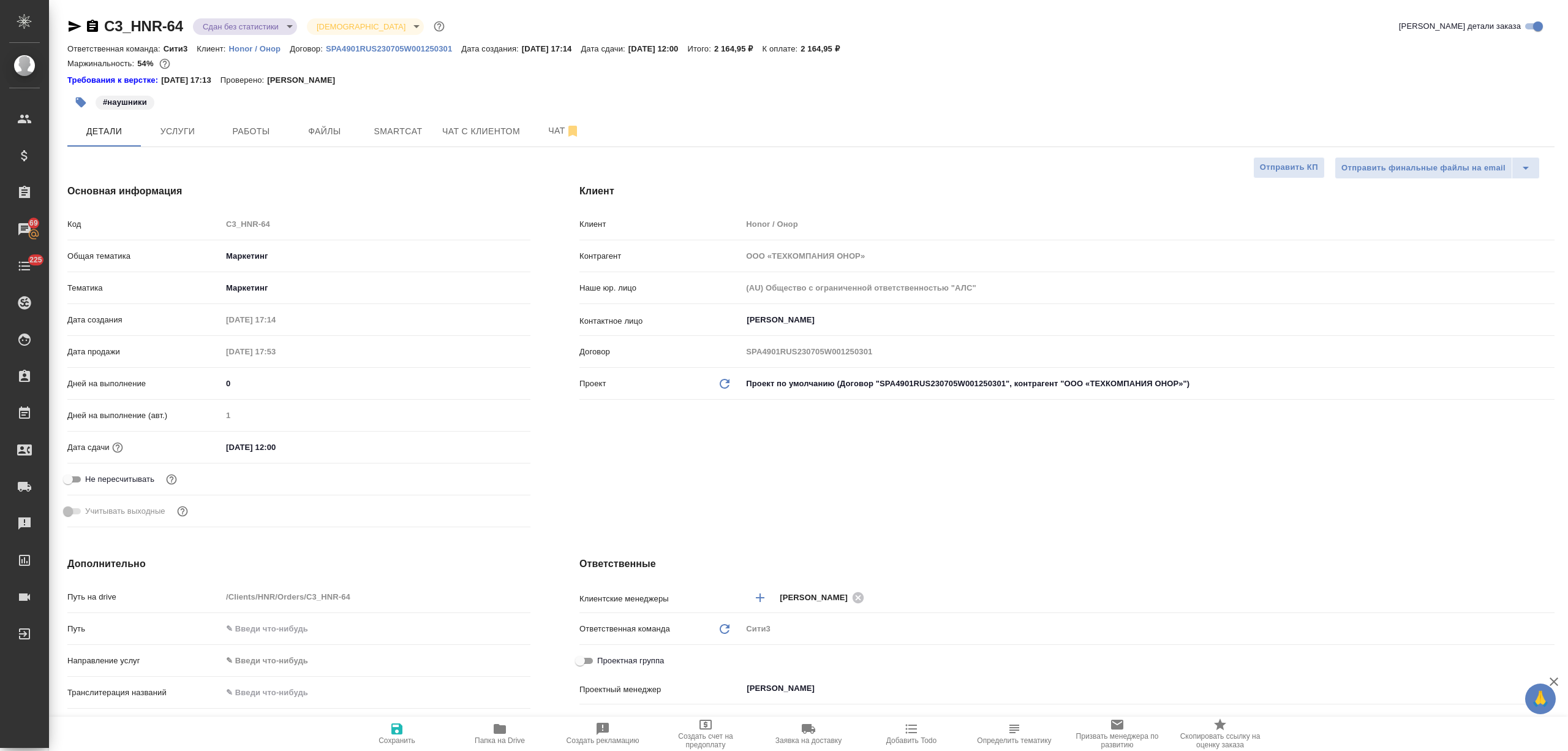
type textarea "x"
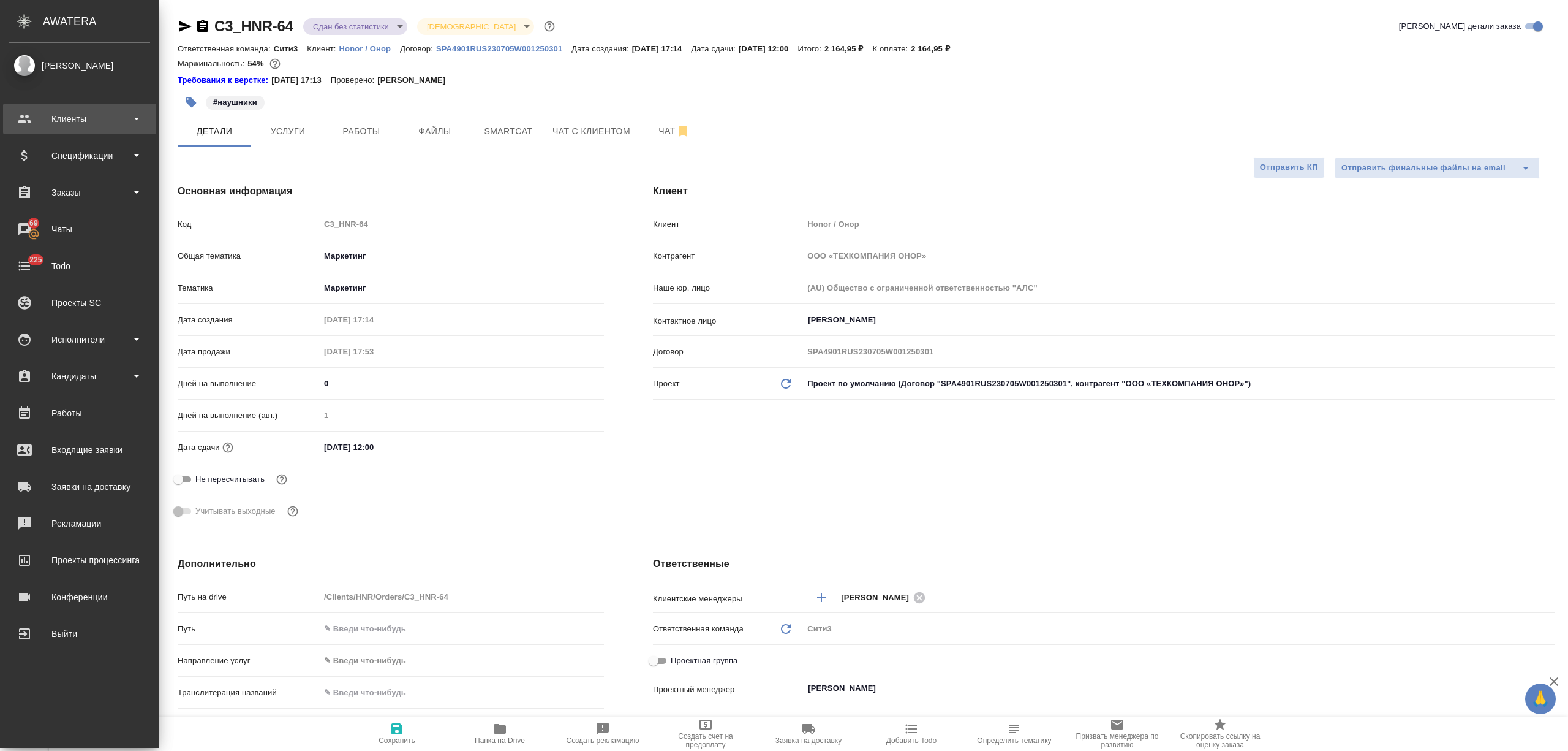
click at [42, 127] on div "Клиенты" at bounding box center [79, 118] width 141 height 18
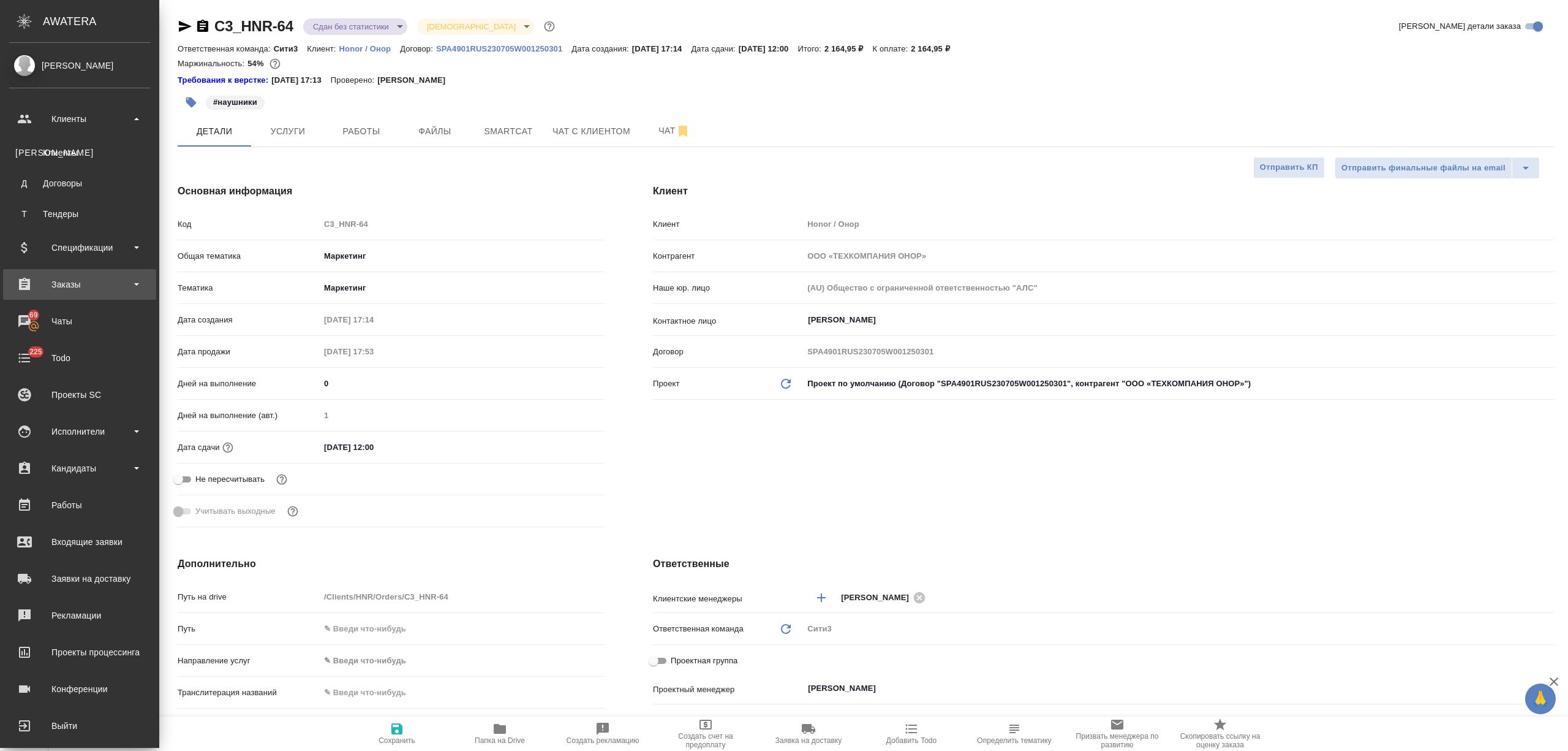
click at [66, 283] on div "Заказы" at bounding box center [79, 284] width 141 height 18
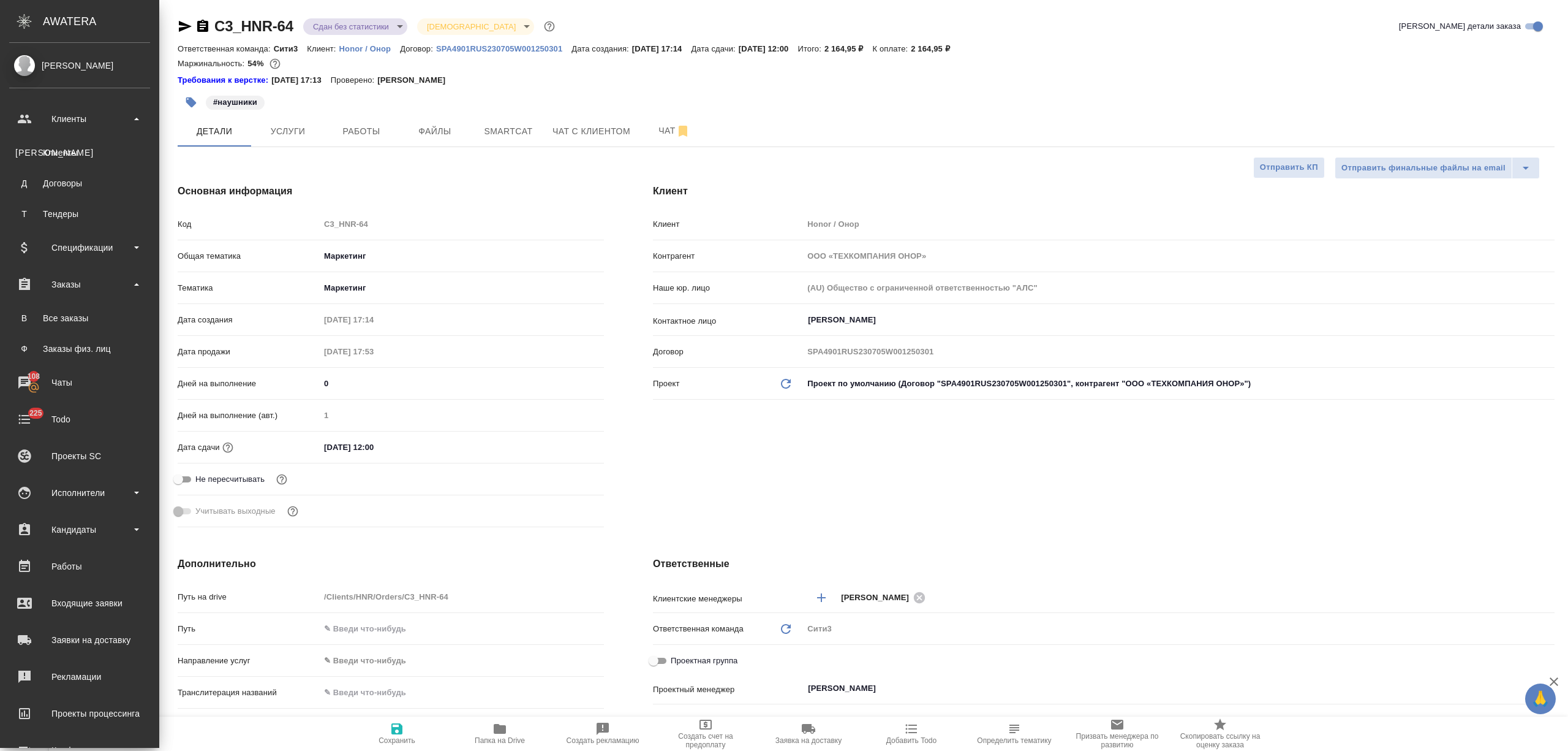
type textarea "x"
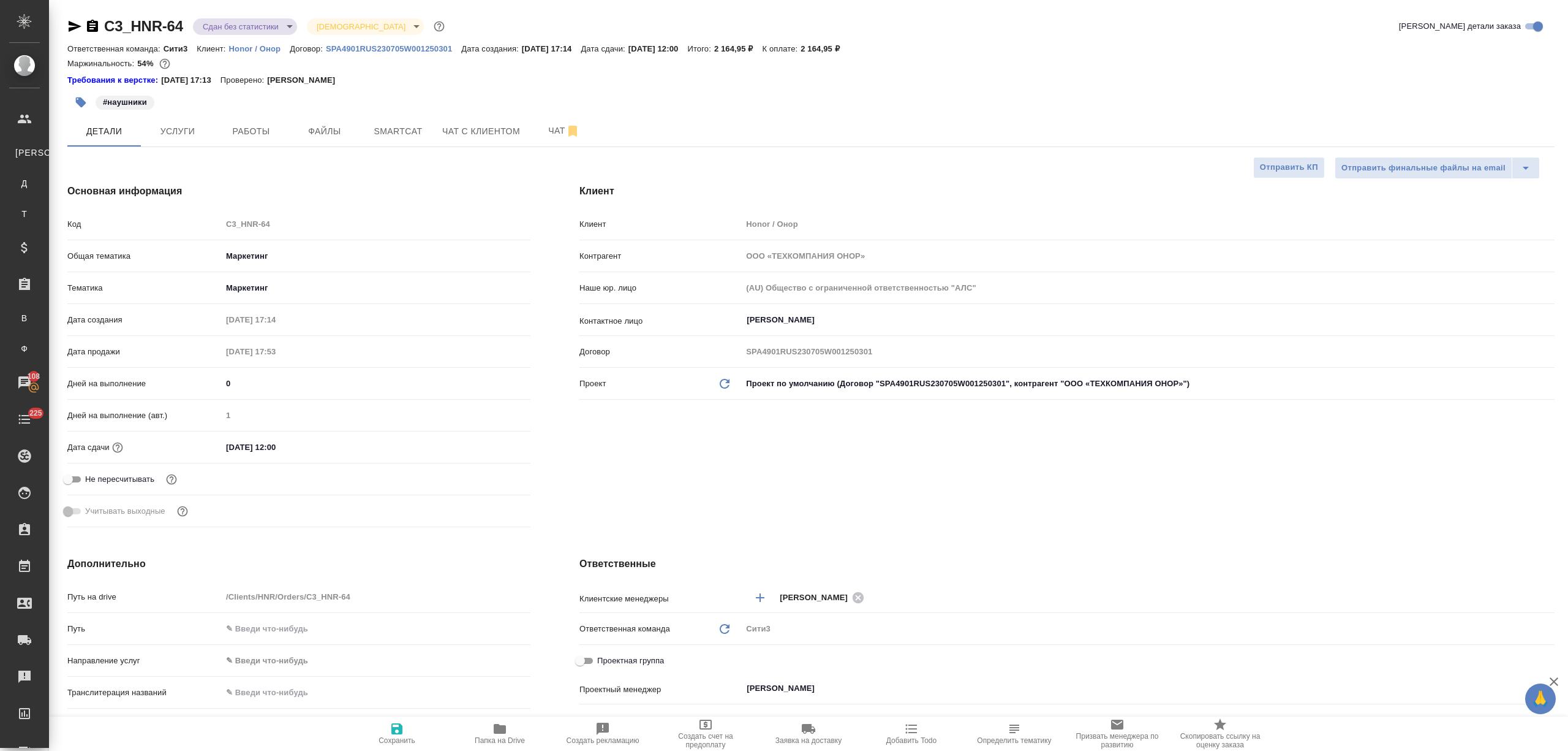
type textarea "x"
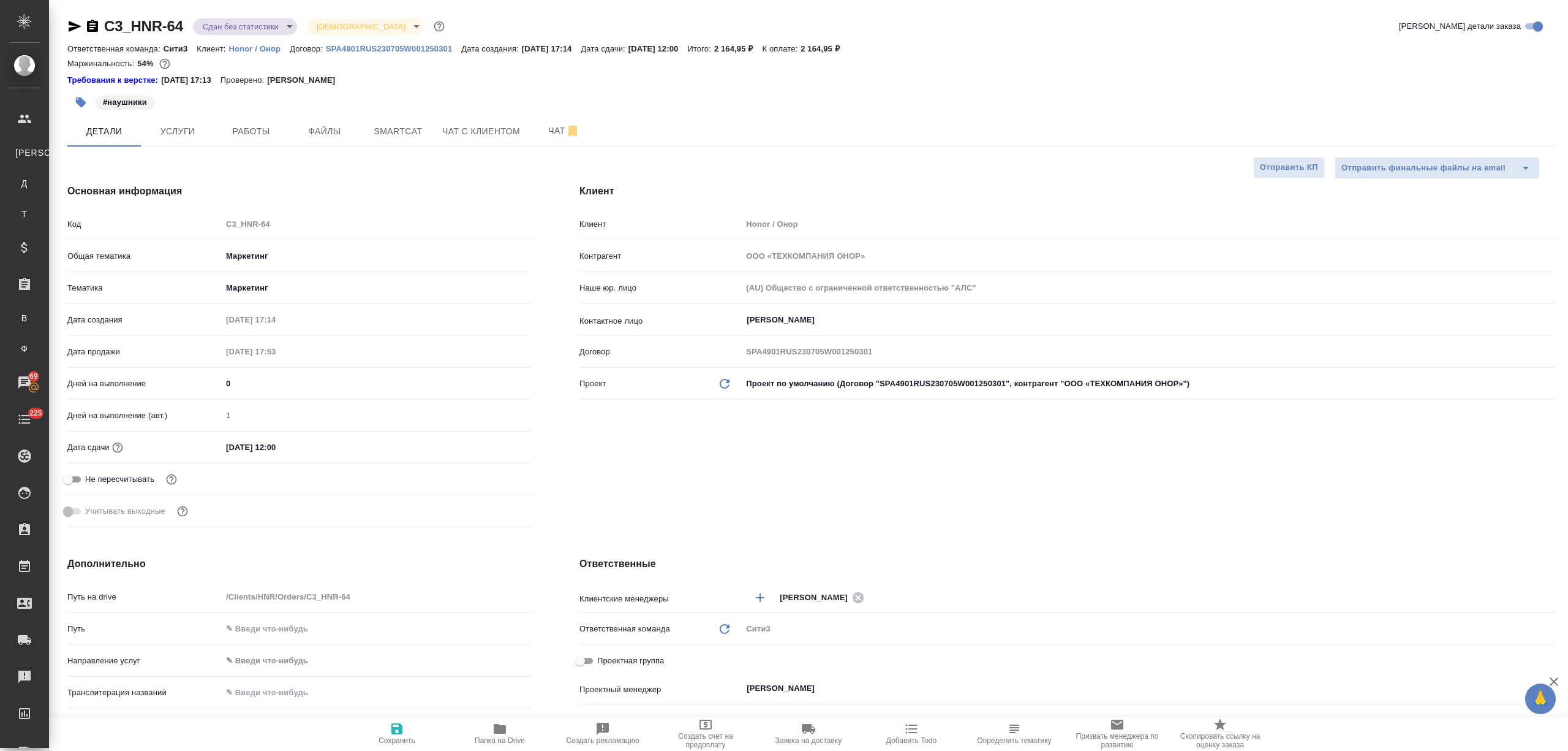
type textarea "x"
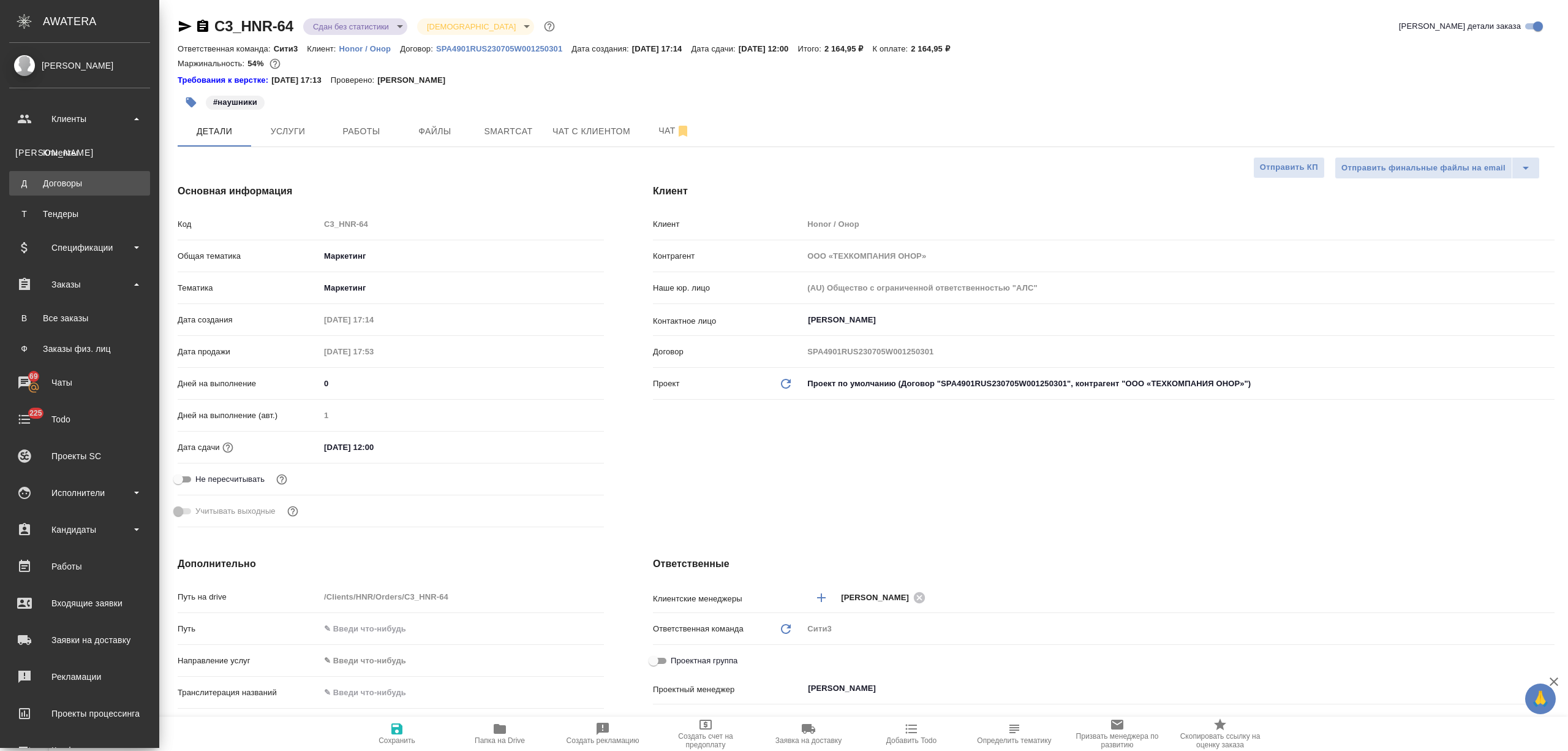
click at [57, 183] on div "Договоры" at bounding box center [79, 183] width 128 height 13
type textarea "x"
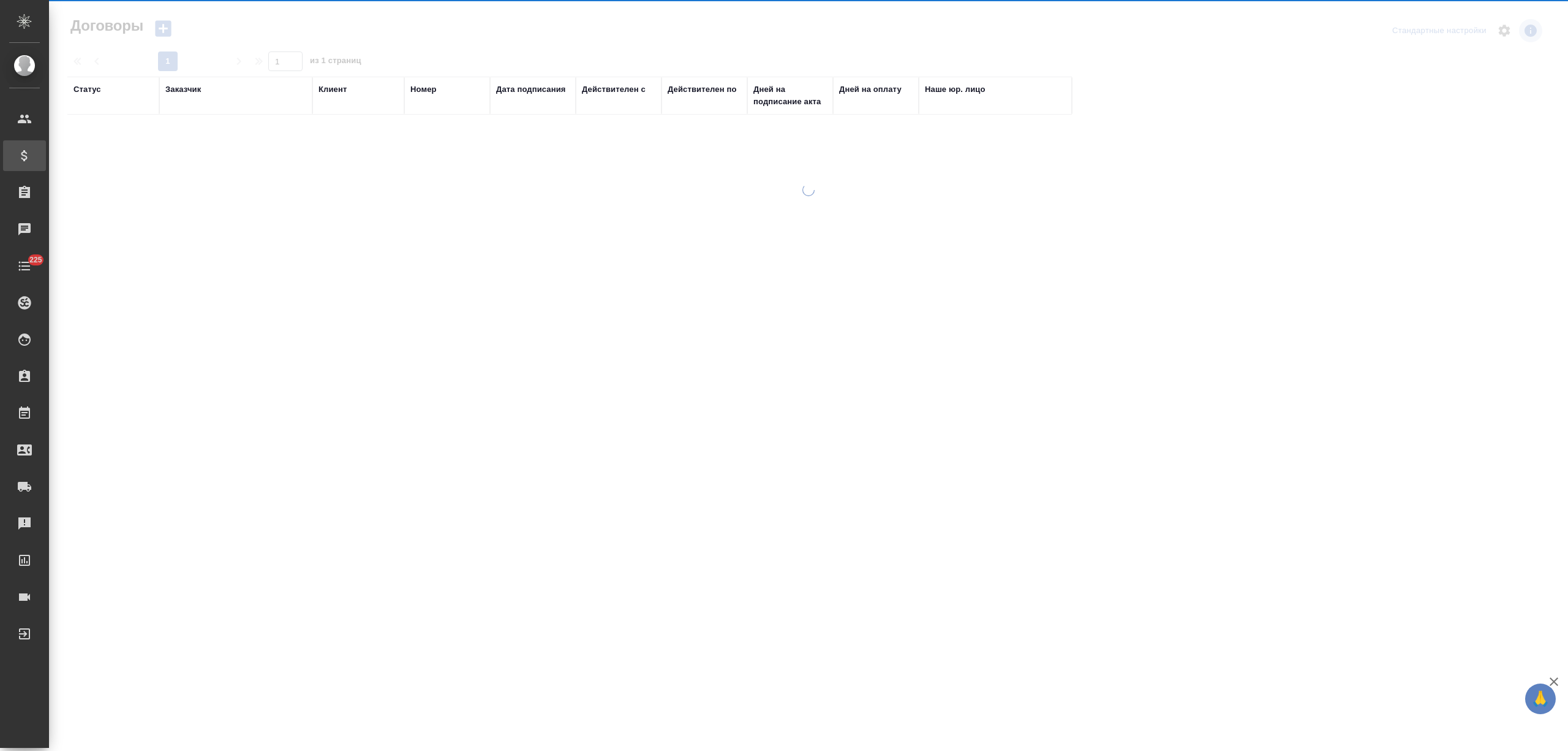
click at [23, 121] on div "Клиенты" at bounding box center [9, 118] width 31 height 18
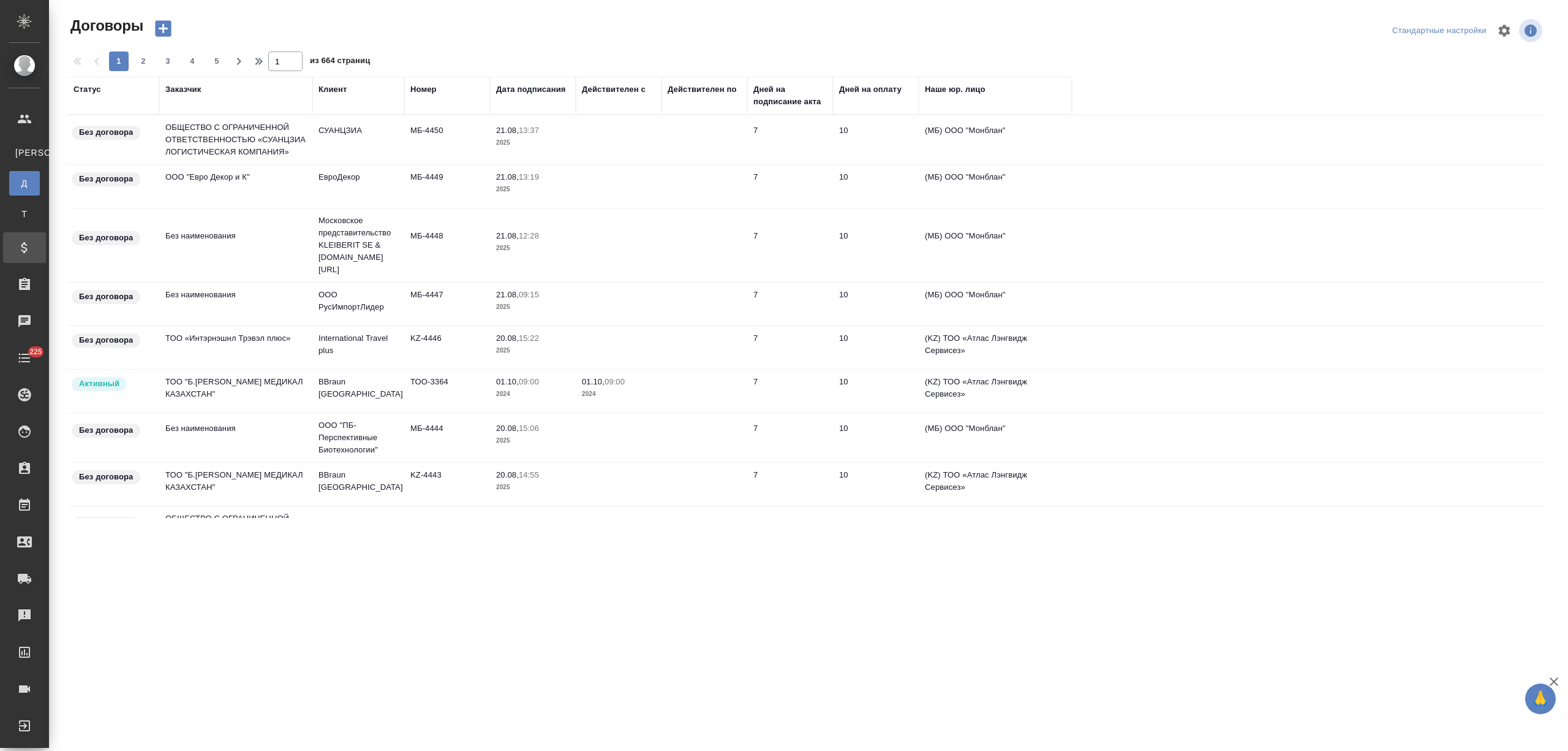
select select "RU"
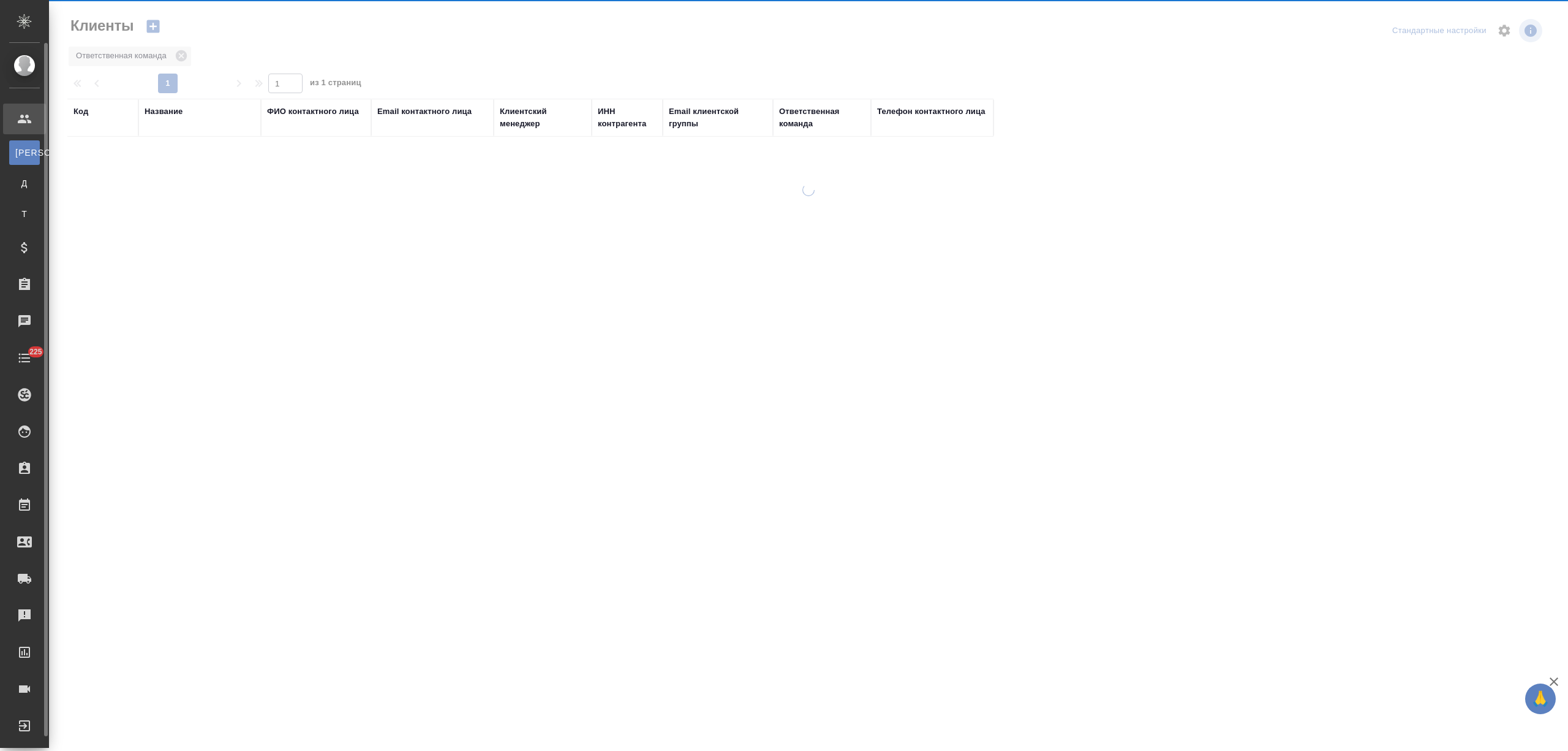
click at [18, 148] on div "Клиенты" at bounding box center [9, 153] width 18 height 13
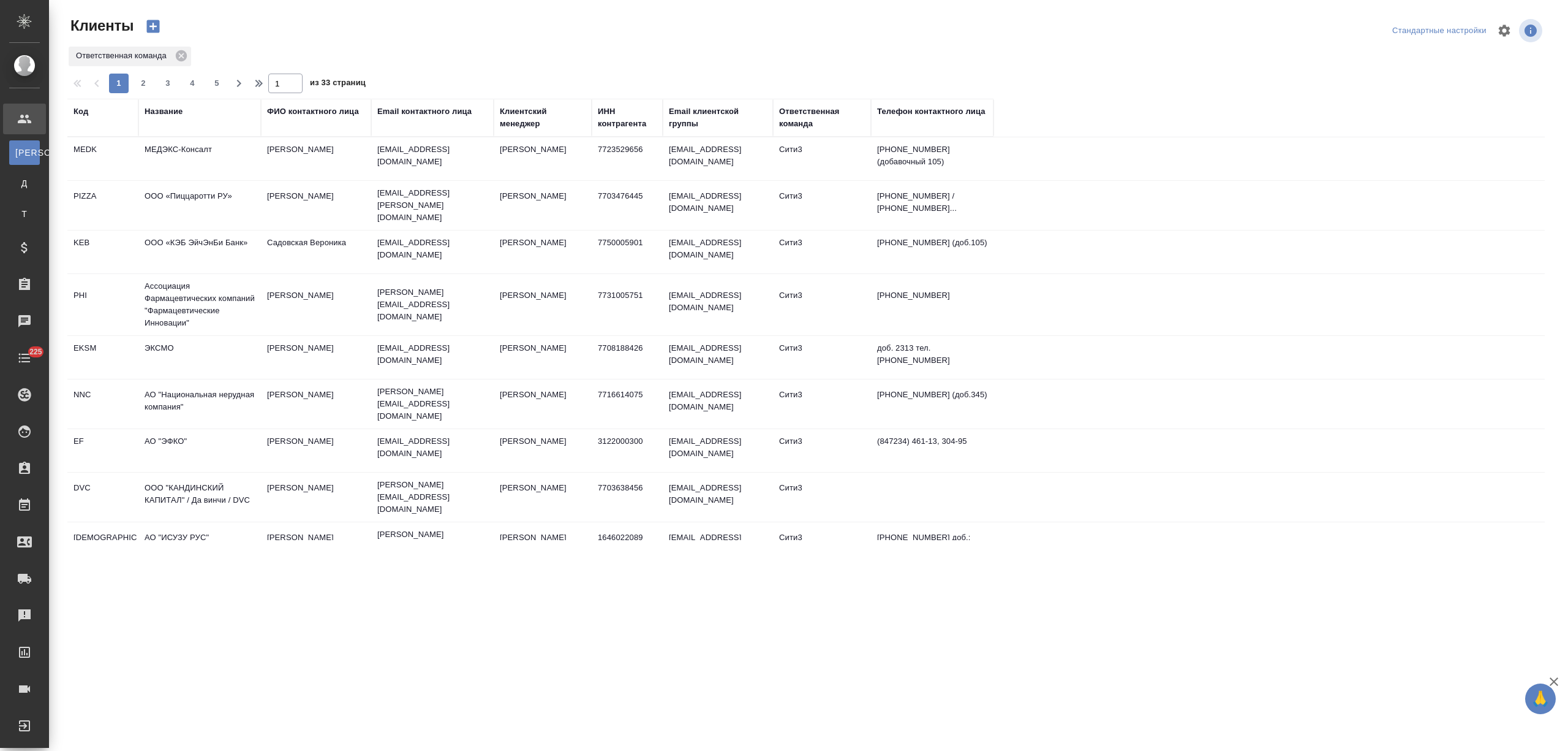
click at [161, 113] on div "Название" at bounding box center [163, 112] width 38 height 13
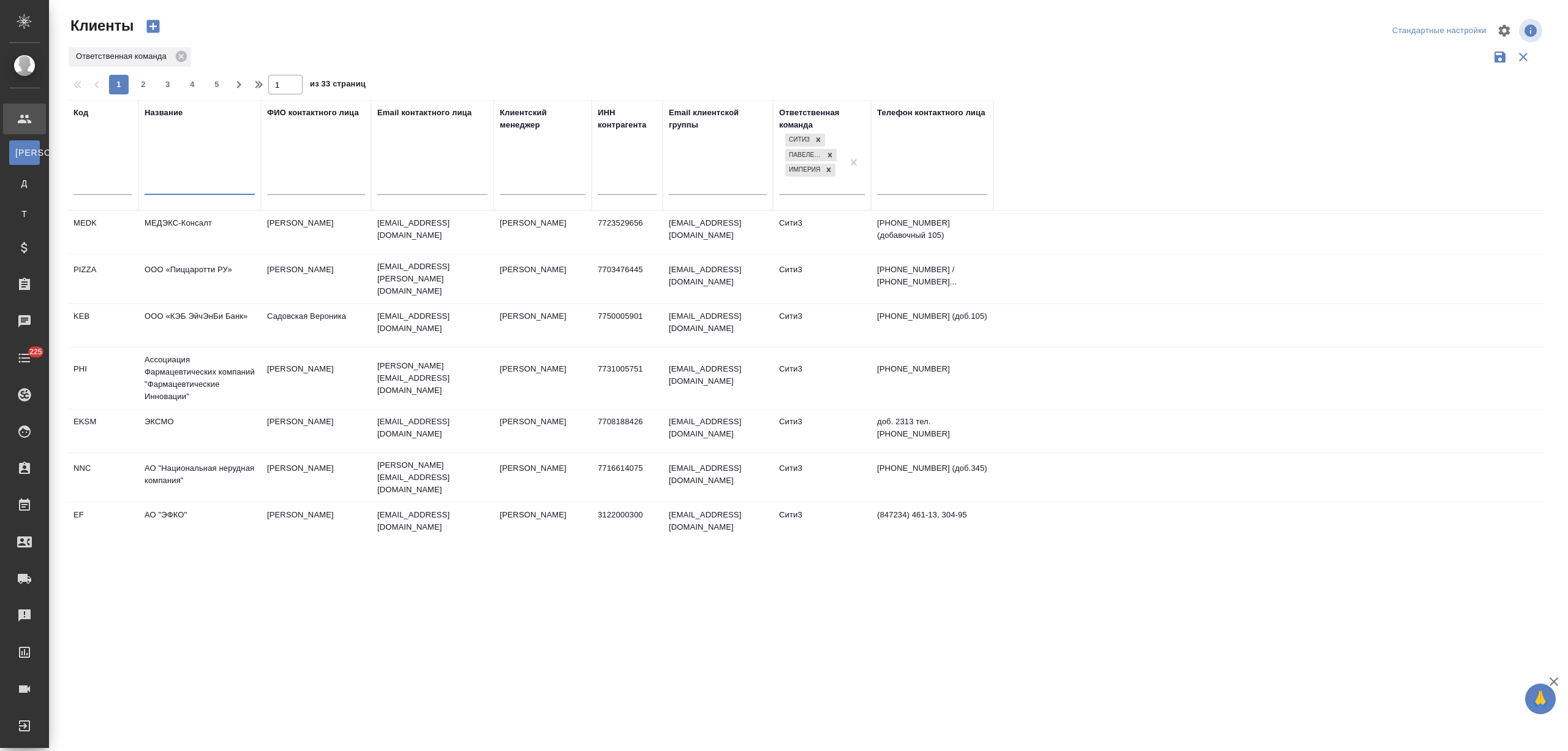
click at [158, 187] on input "text" at bounding box center [200, 186] width 110 height 15
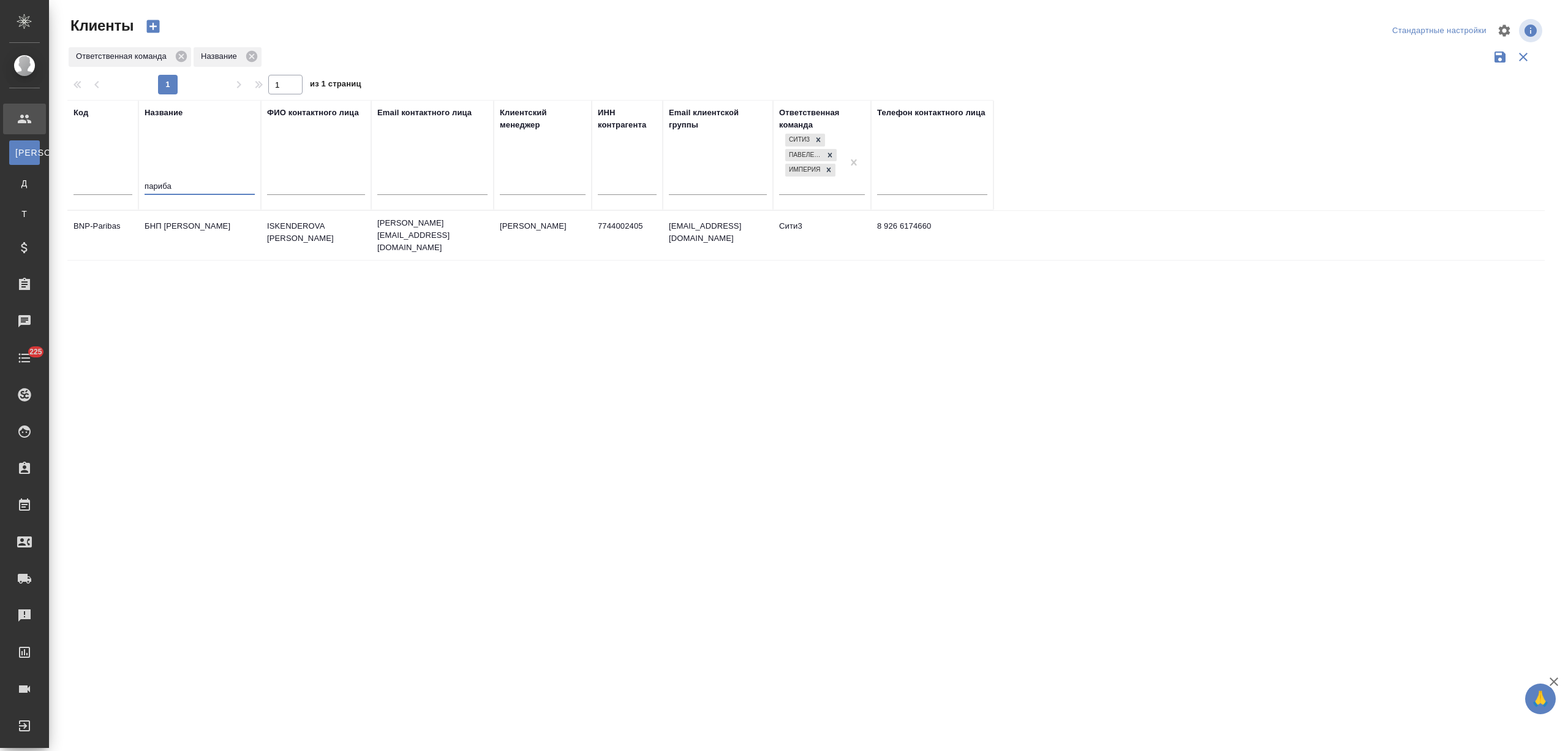
type input "париба"
click at [183, 230] on td "БНП [PERSON_NAME]" at bounding box center [200, 235] width 123 height 42
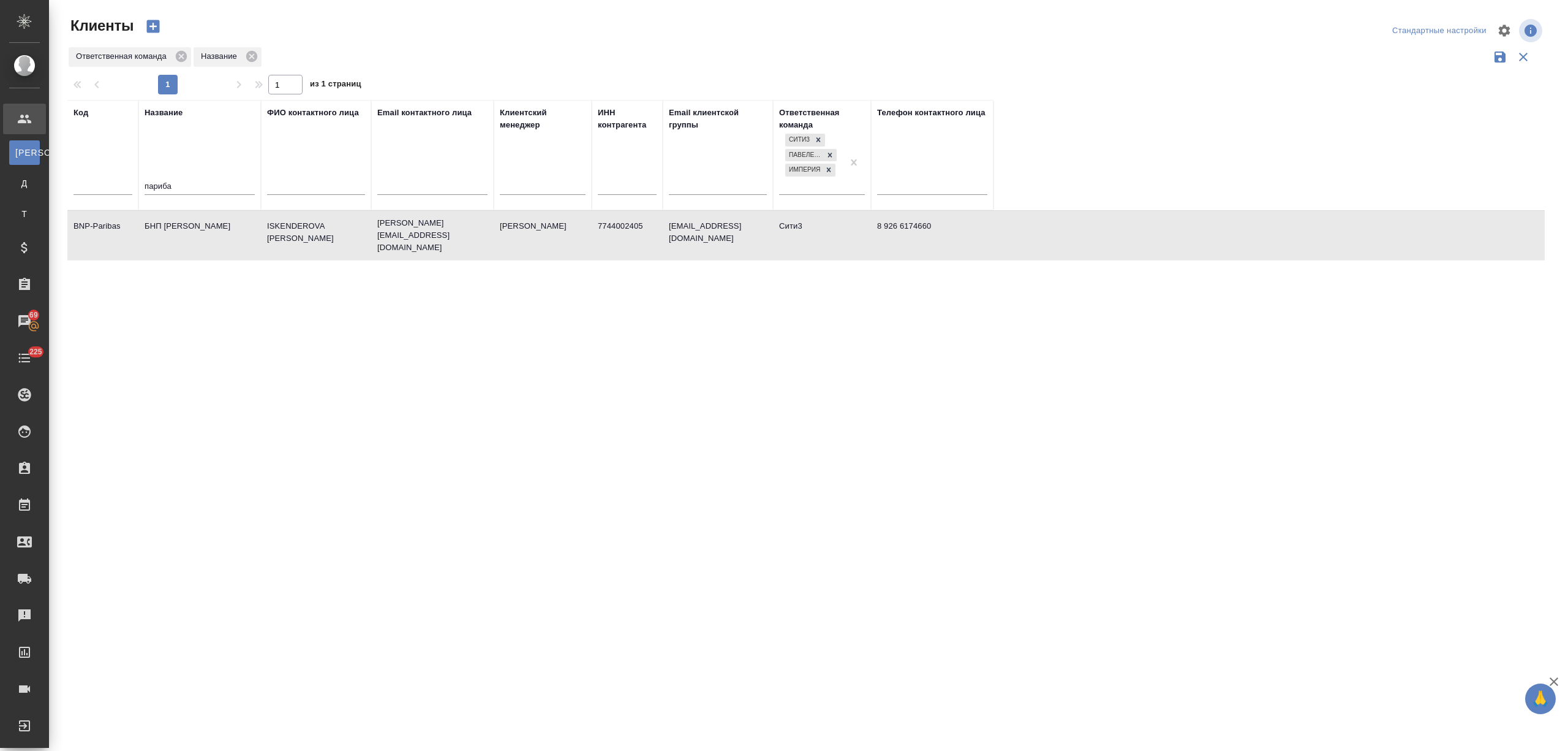
click at [183, 230] on td "БНП [PERSON_NAME]" at bounding box center [200, 235] width 123 height 42
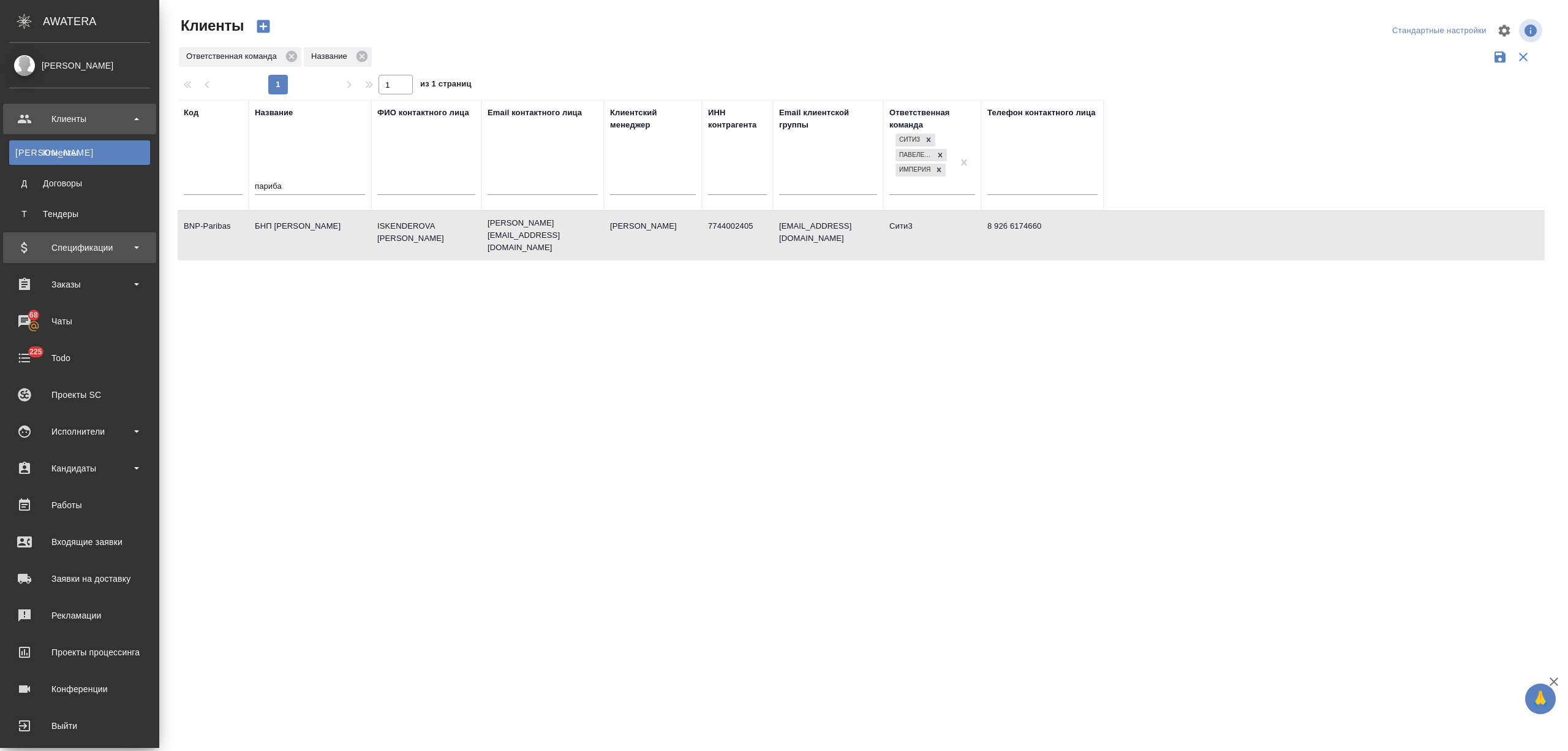
click at [82, 252] on div "Спецификации" at bounding box center [79, 248] width 141 height 18
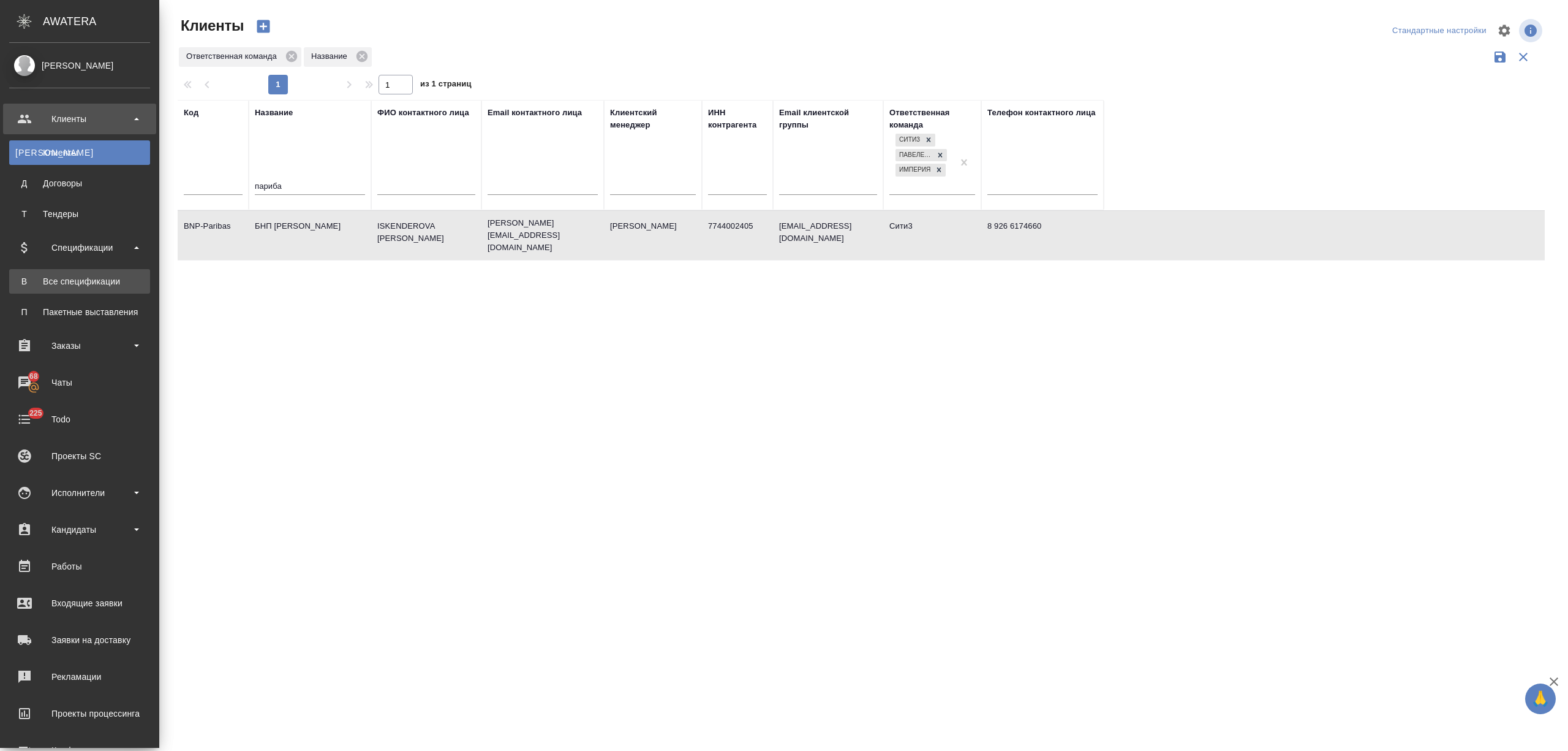
click at [85, 270] on link "В Все спецификации" at bounding box center [79, 281] width 141 height 24
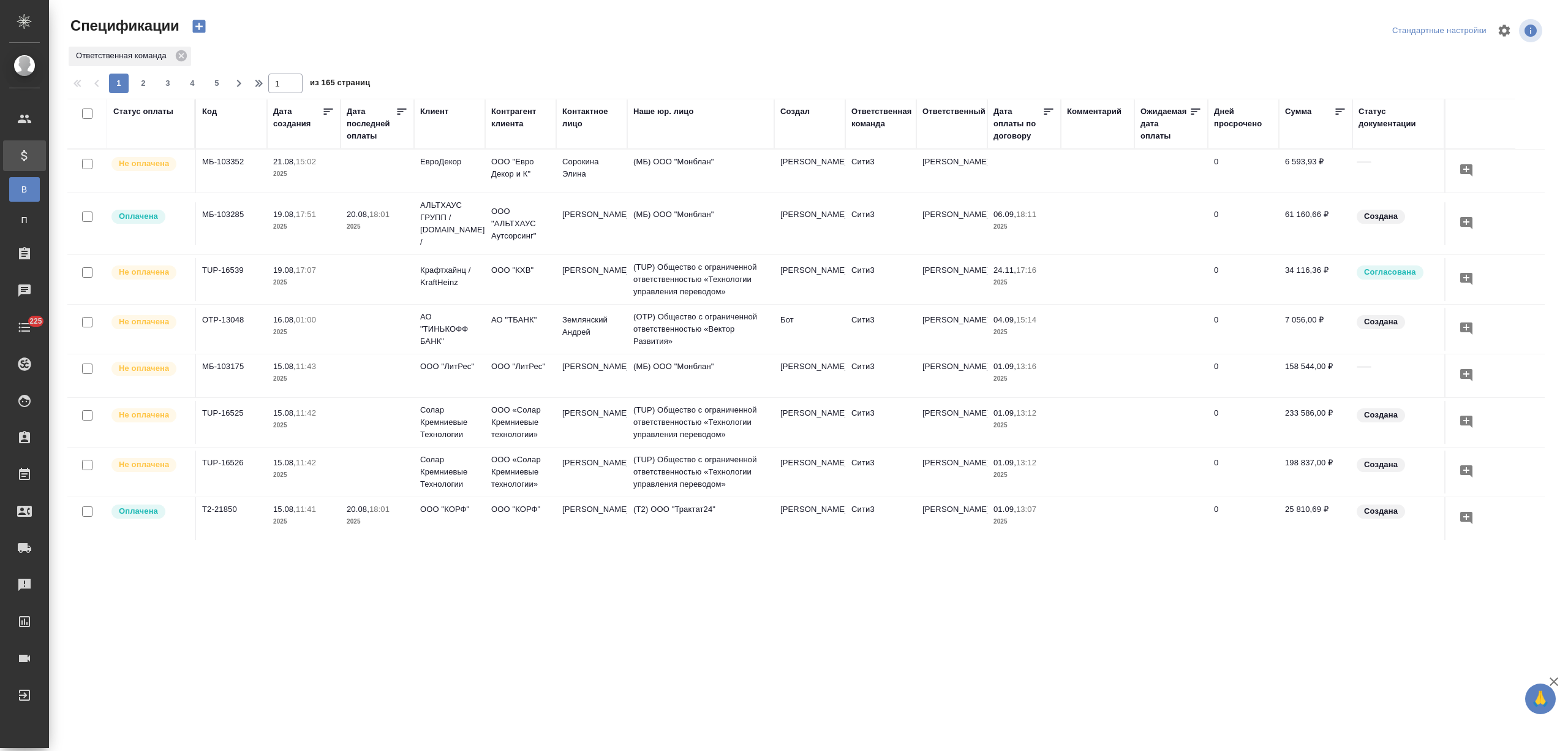
click at [657, 108] on div "Наше юр. лицо" at bounding box center [663, 112] width 61 height 13
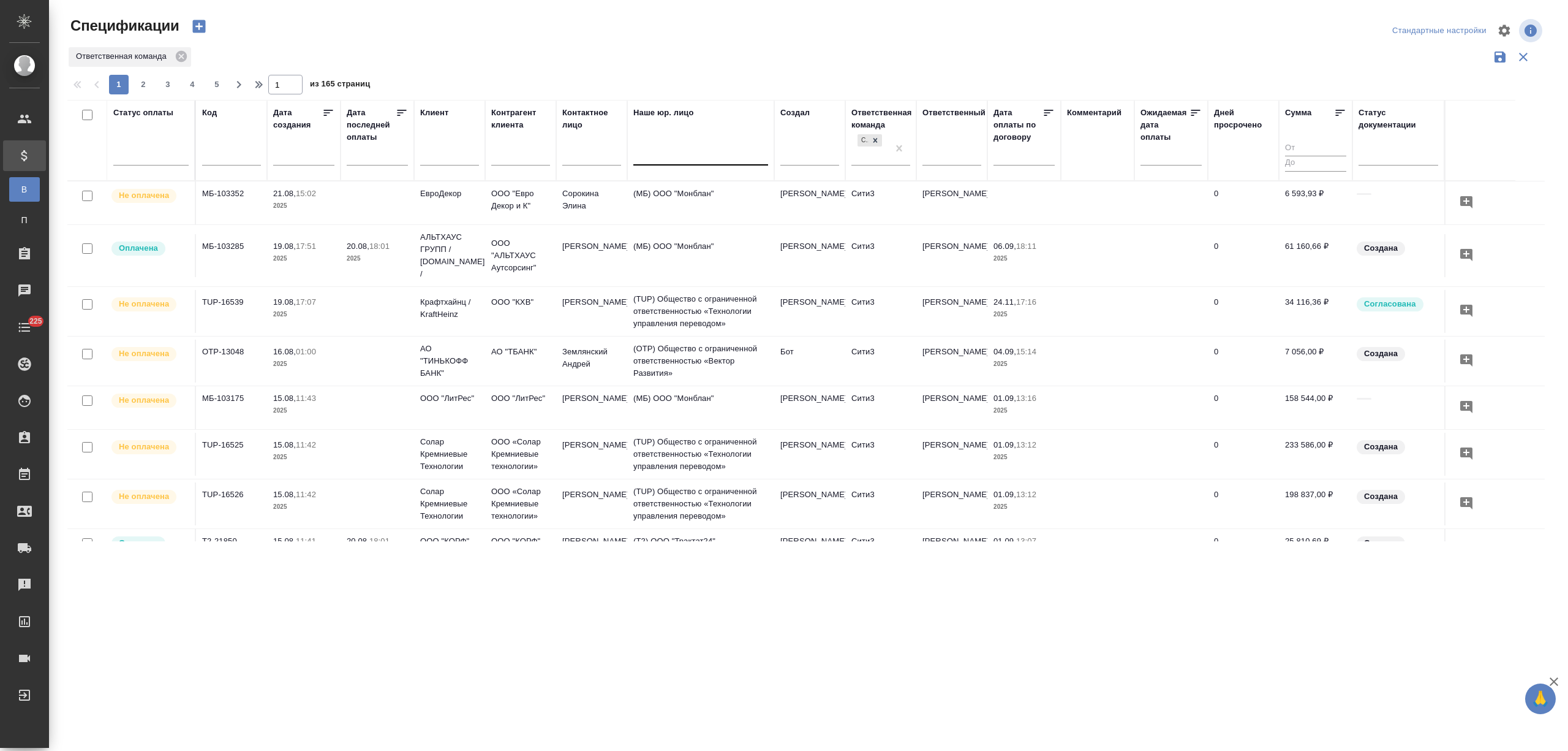
click at [664, 163] on div at bounding box center [700, 154] width 135 height 23
type input "самолет"
drag, startPoint x: 681, startPoint y: 147, endPoint x: 615, endPoint y: 146, distance: 66.0
click at [627, 147] on tr "Статус оплаты Код Дата создания Дата последней оплаты Клиент Контрагент клиента…" at bounding box center [791, 140] width 1448 height 80
click at [598, 155] on input "text" at bounding box center [591, 156] width 59 height 15
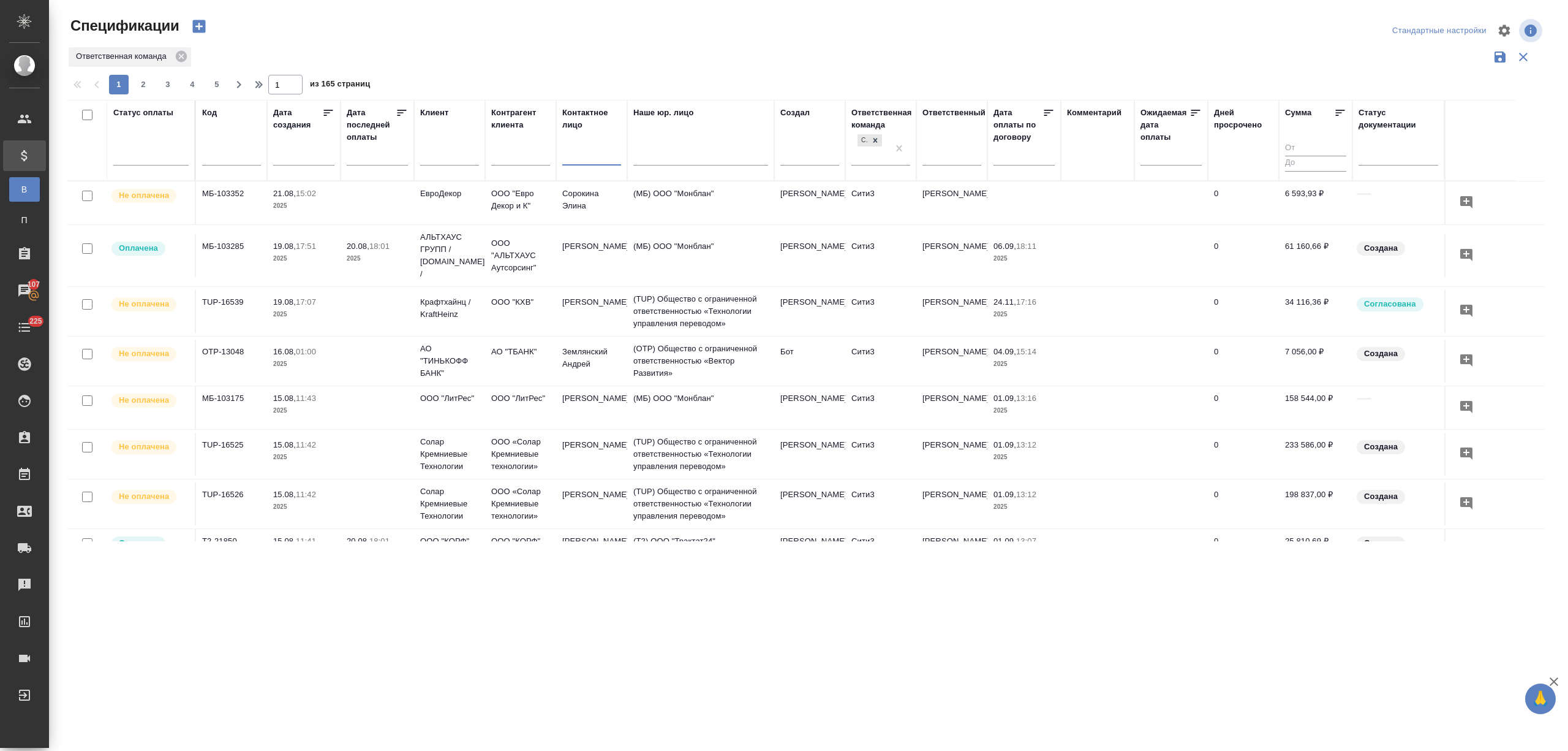
click at [515, 160] on input "text" at bounding box center [520, 156] width 59 height 15
click at [463, 158] on input "text" at bounding box center [449, 156] width 59 height 15
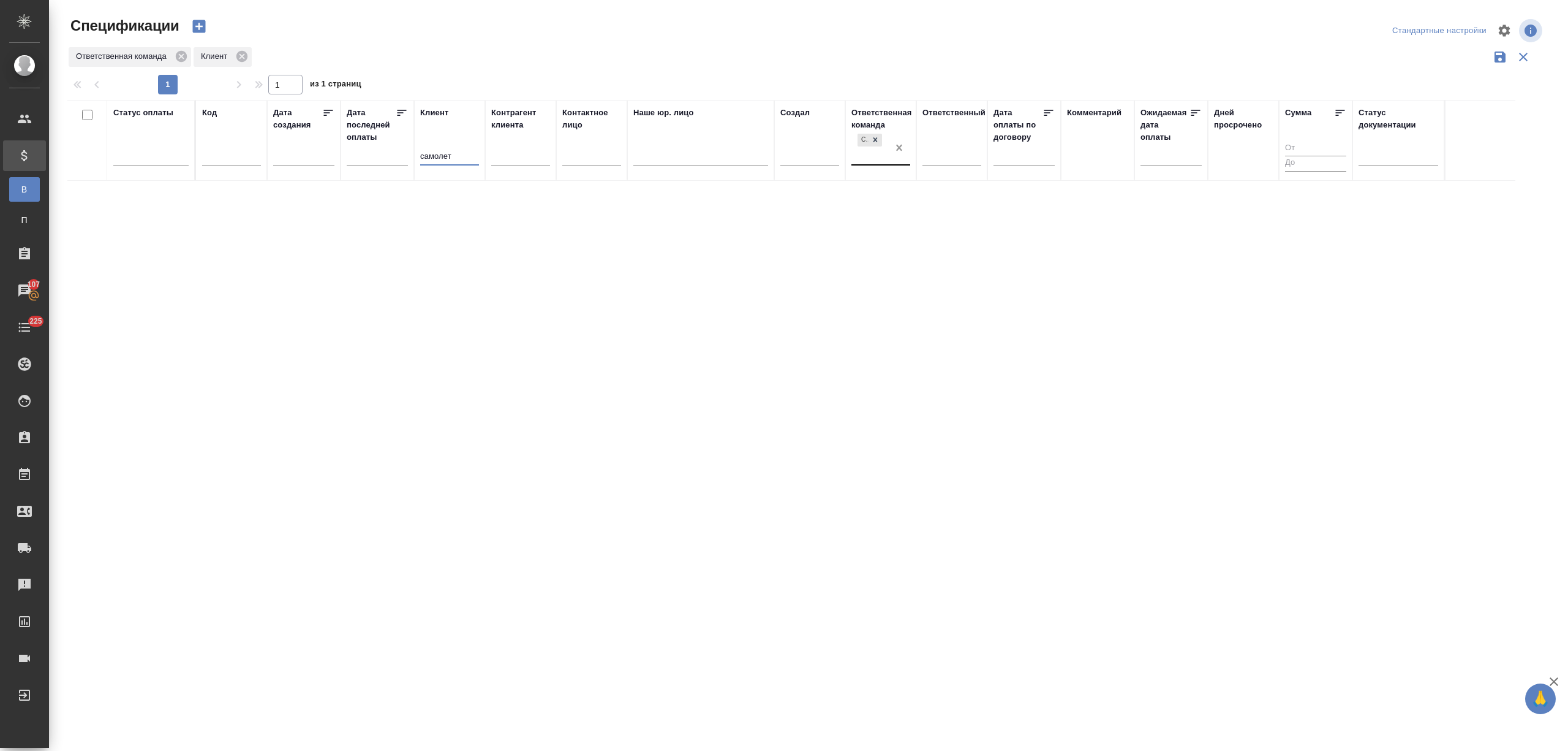
type input "самолет"
type input "см"
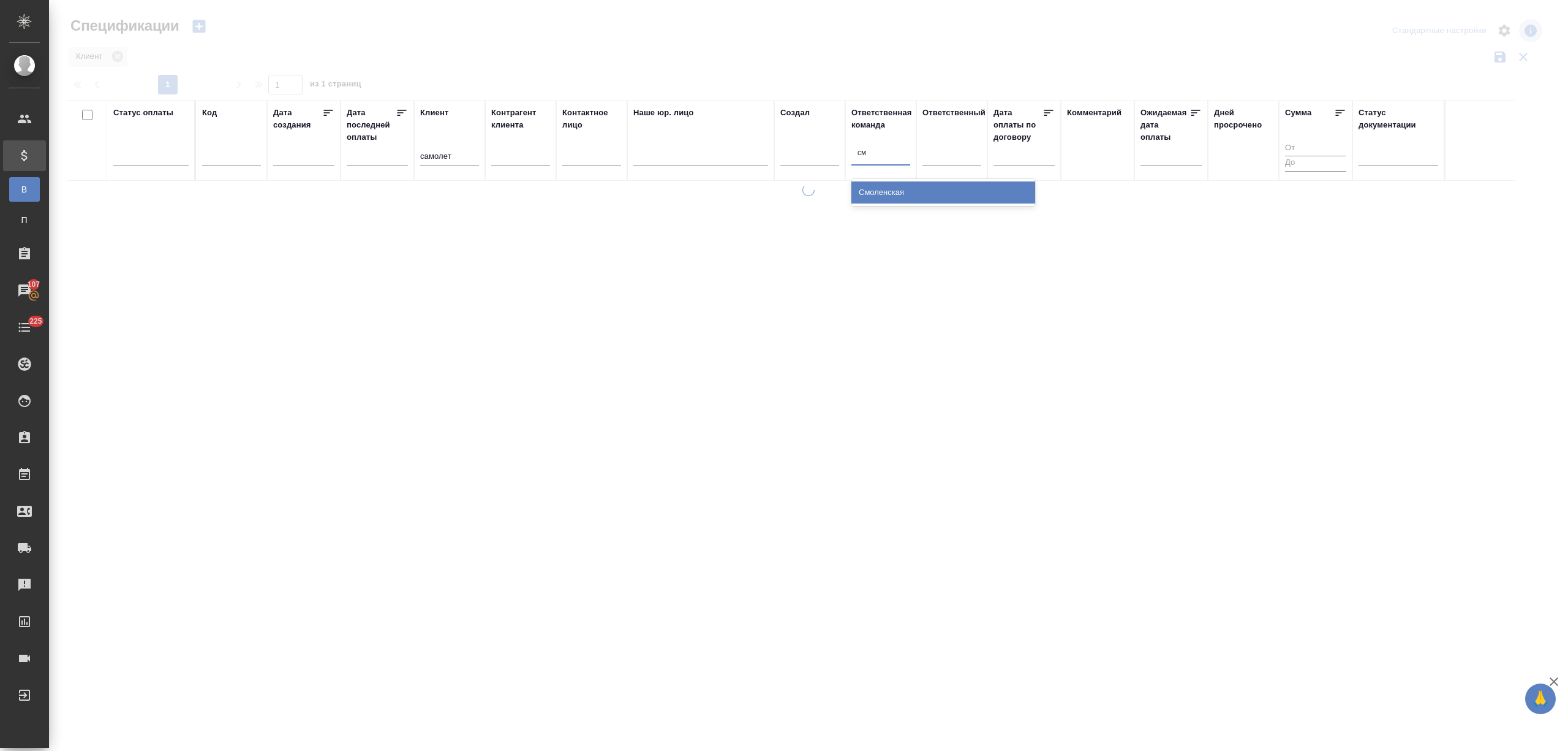
click at [888, 202] on div "Смоленская" at bounding box center [942, 192] width 183 height 22
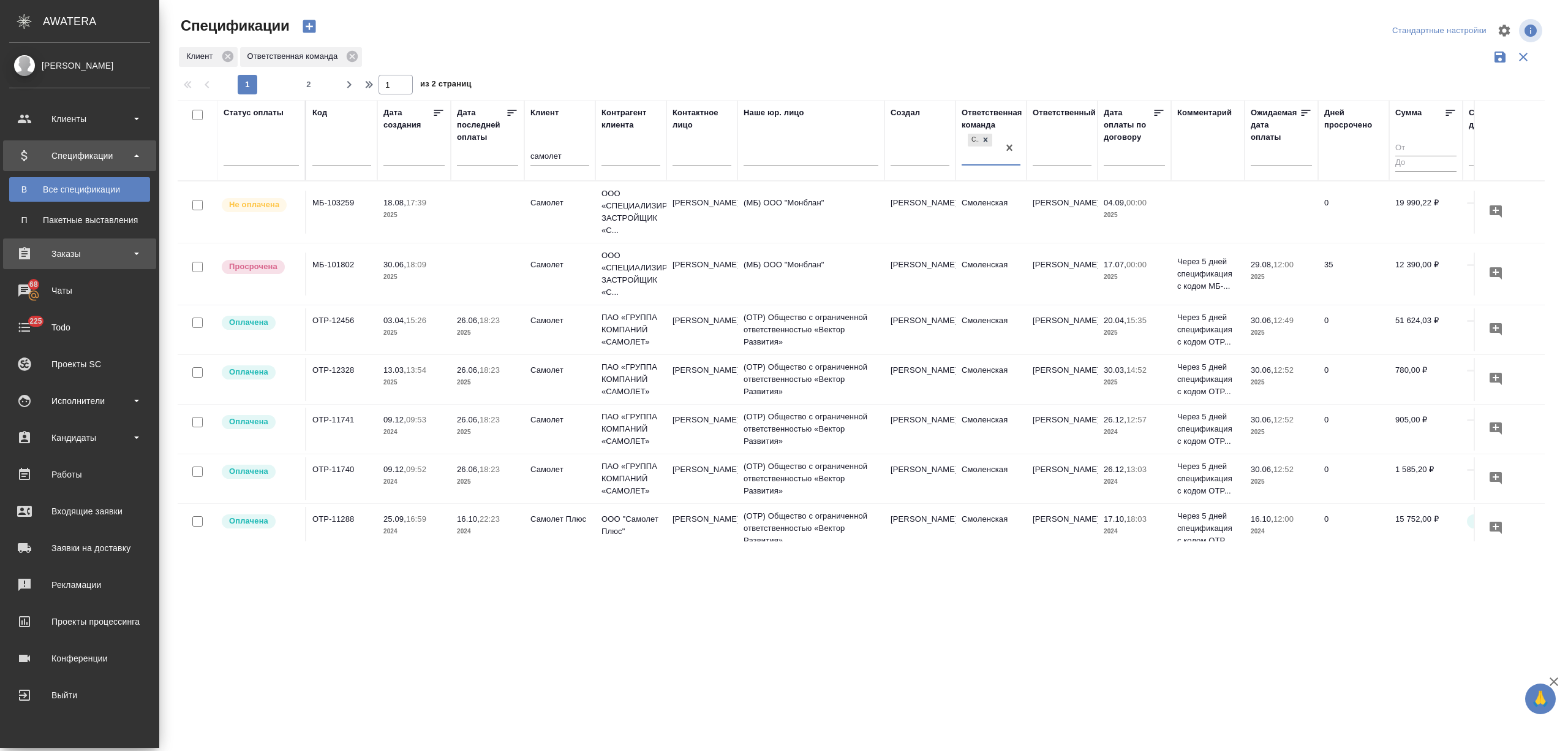
click at [82, 253] on div "Заказы" at bounding box center [79, 254] width 141 height 18
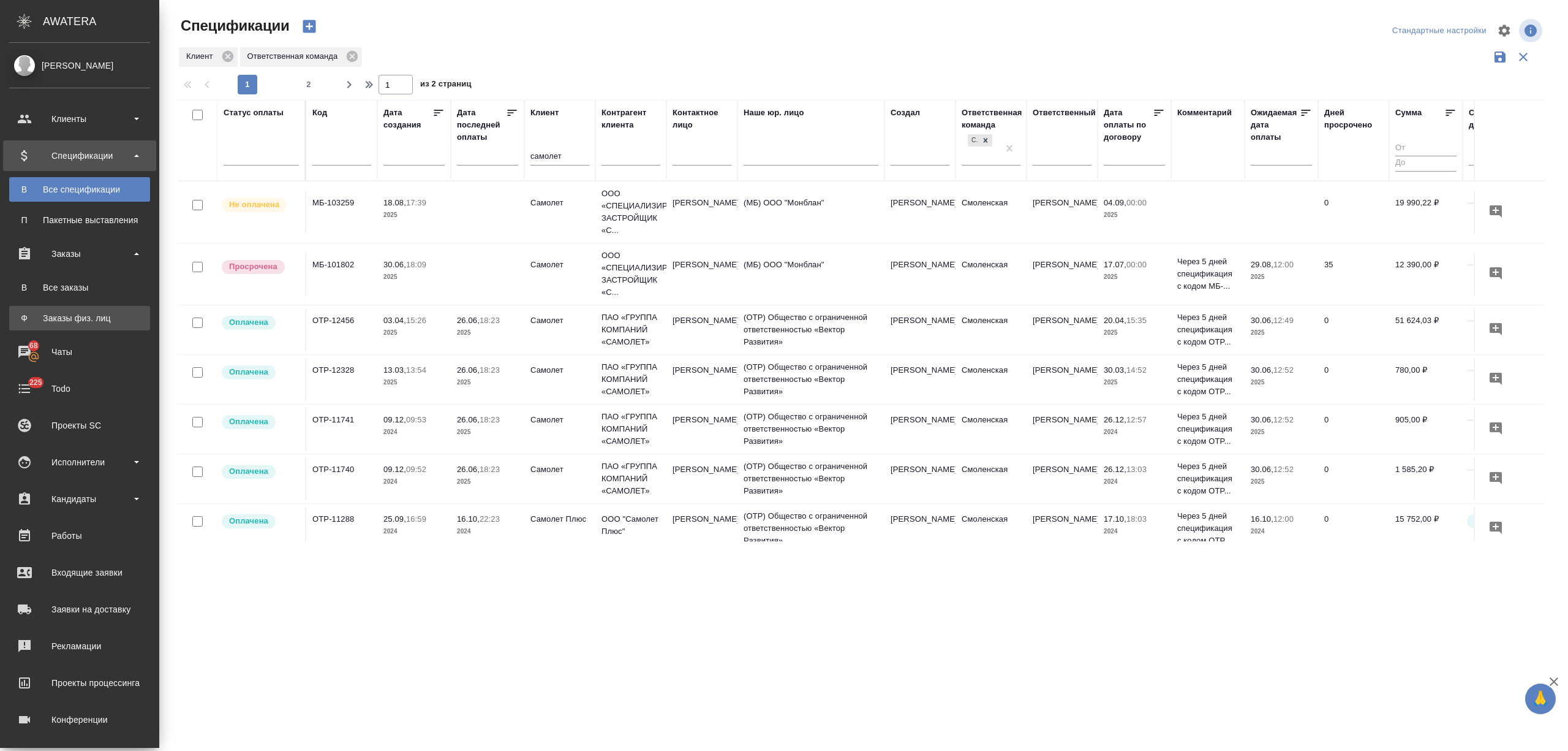
click at [75, 317] on div "Заказы физ. лиц" at bounding box center [79, 318] width 128 height 13
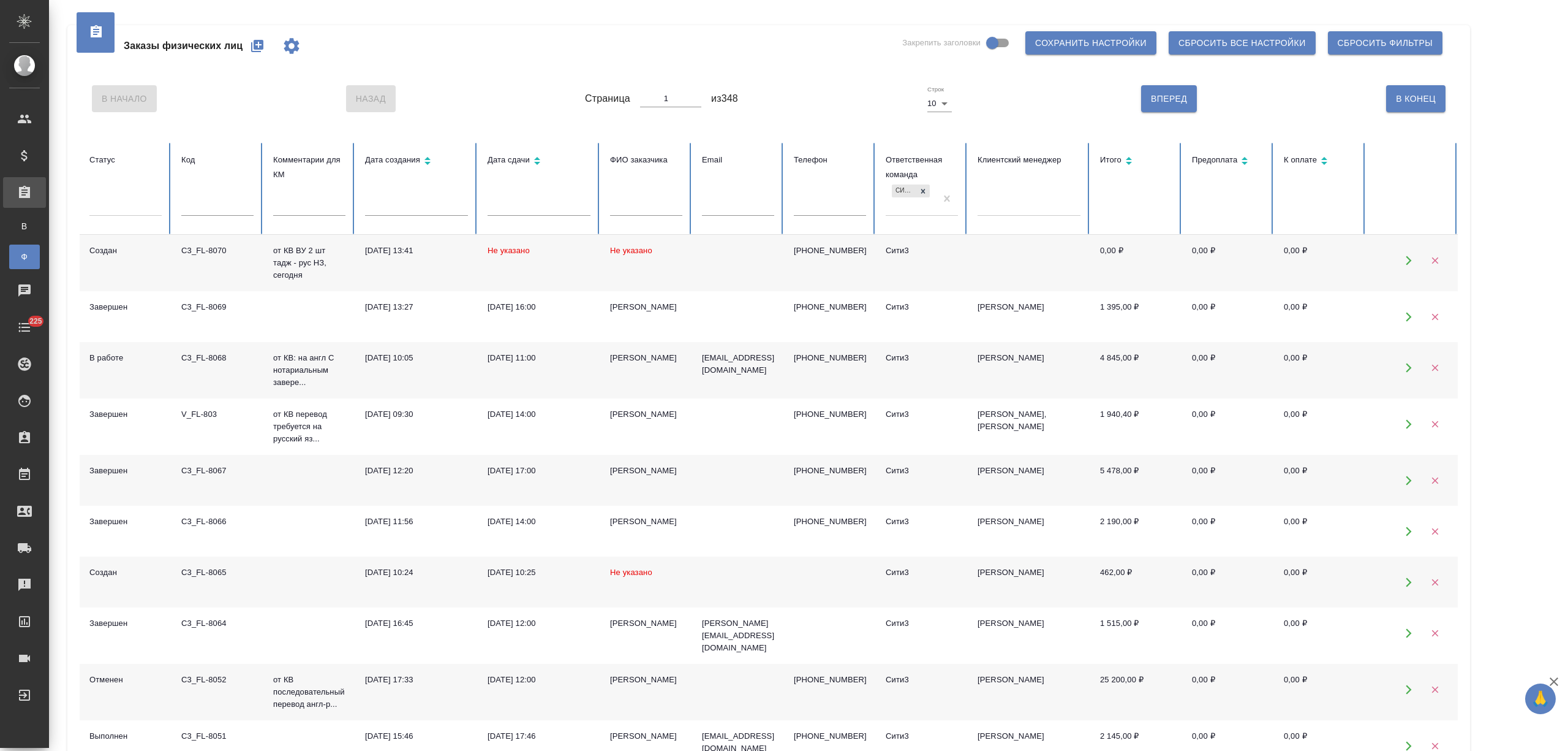
click at [260, 52] on icon "button" at bounding box center [257, 46] width 14 height 14
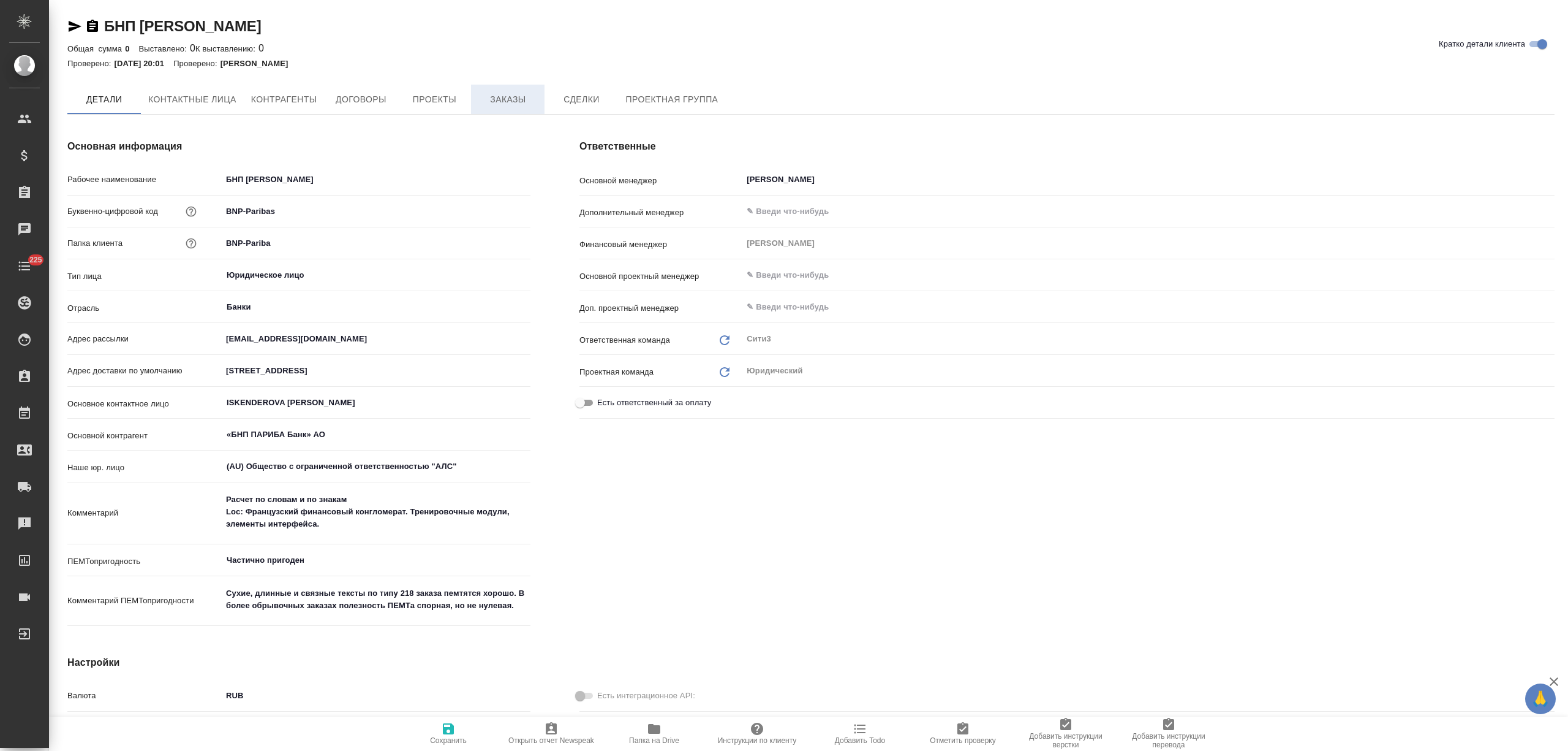
click at [520, 107] on button "Заказы" at bounding box center [507, 99] width 73 height 30
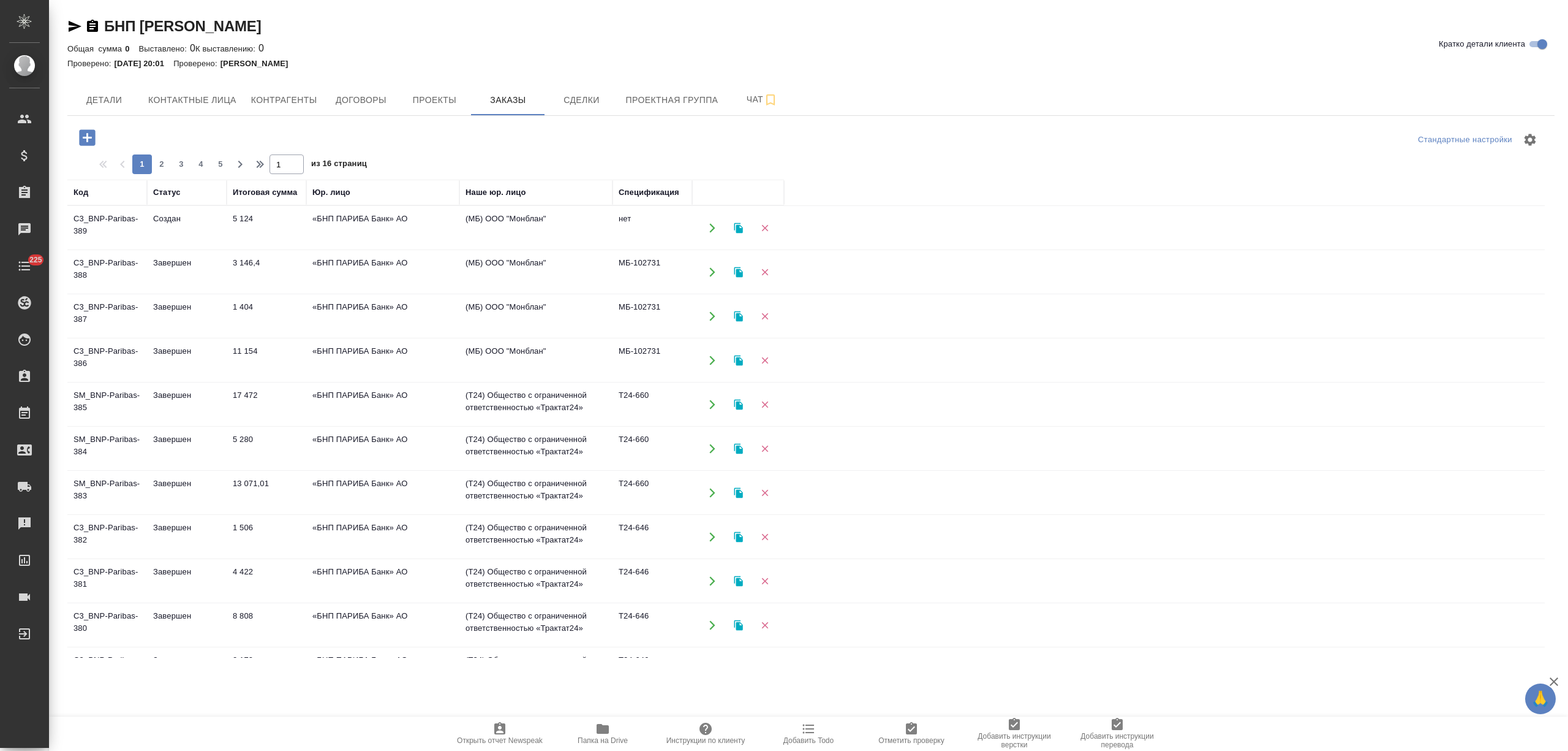
click at [378, 223] on td "«БНП ПАРИБА Банк» АО" at bounding box center [382, 227] width 153 height 42
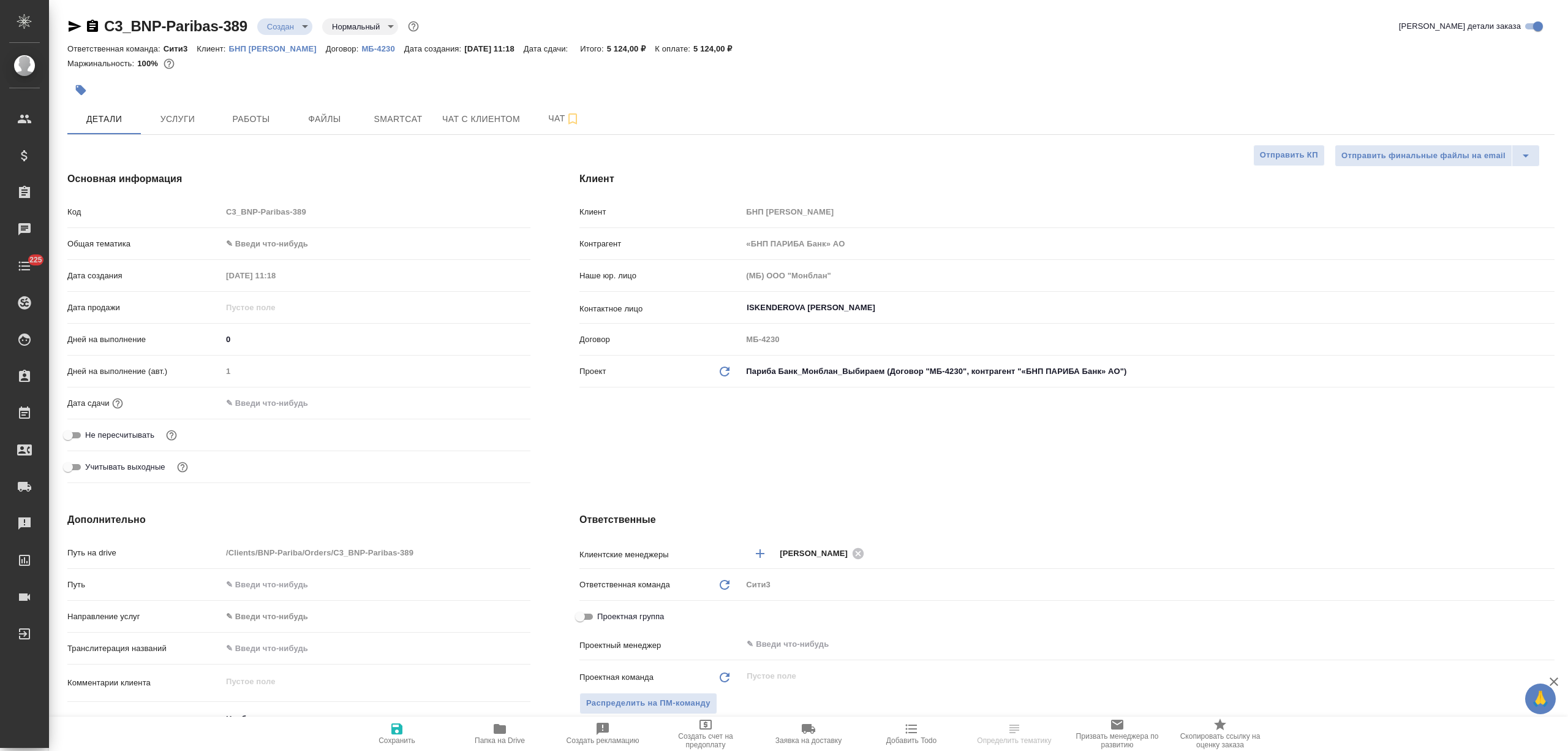
select select "RU"
click at [273, 240] on body "🙏 .cls-1 fill:#fff; AWATERA [PERSON_NAME] Спецификации Заказы Чаты 225 Todo Про…" at bounding box center [784, 375] width 1568 height 751
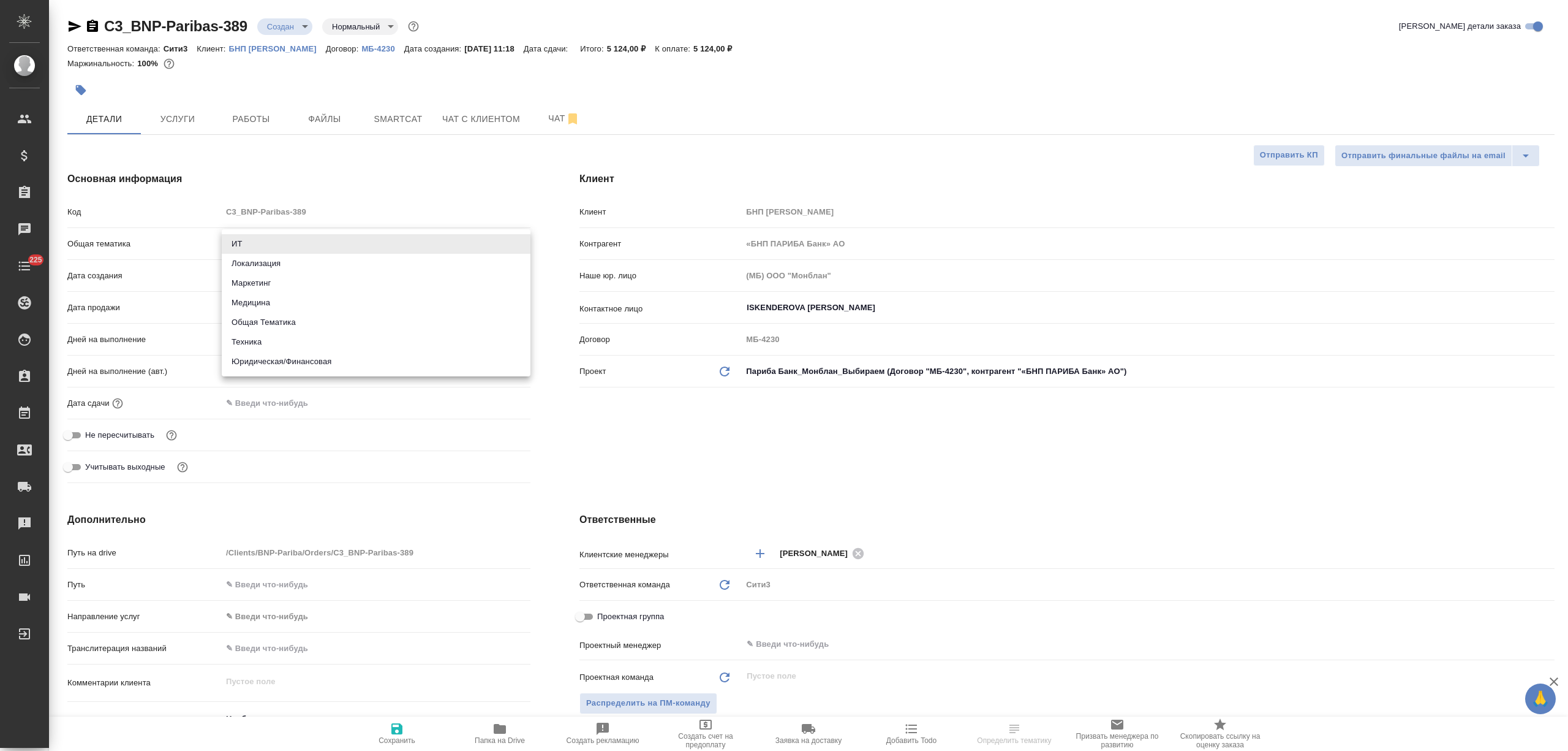
click at [273, 361] on li "Юридическая/Финансовая" at bounding box center [376, 361] width 309 height 20
type input "yr-fn"
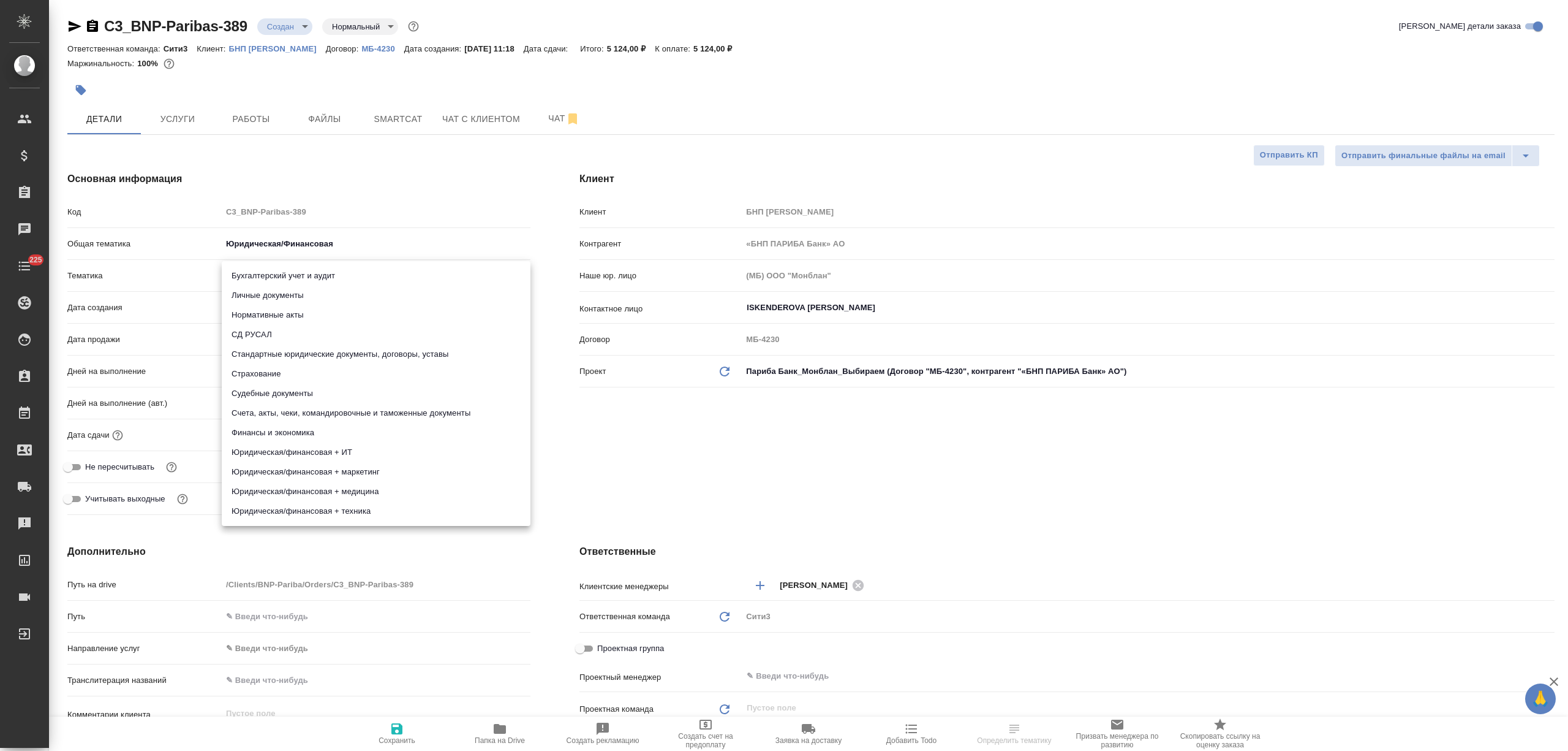
click at [293, 272] on body "🙏 .cls-1 fill:#fff; AWATERA Nikitina Tatiana Клиенты Спецификации Заказы Чаты 2…" at bounding box center [784, 375] width 1568 height 751
click at [305, 352] on li "Стандартные юридические документы, договоры, уставы" at bounding box center [376, 354] width 309 height 20
type input "5f647205b73bc97568ca66bf"
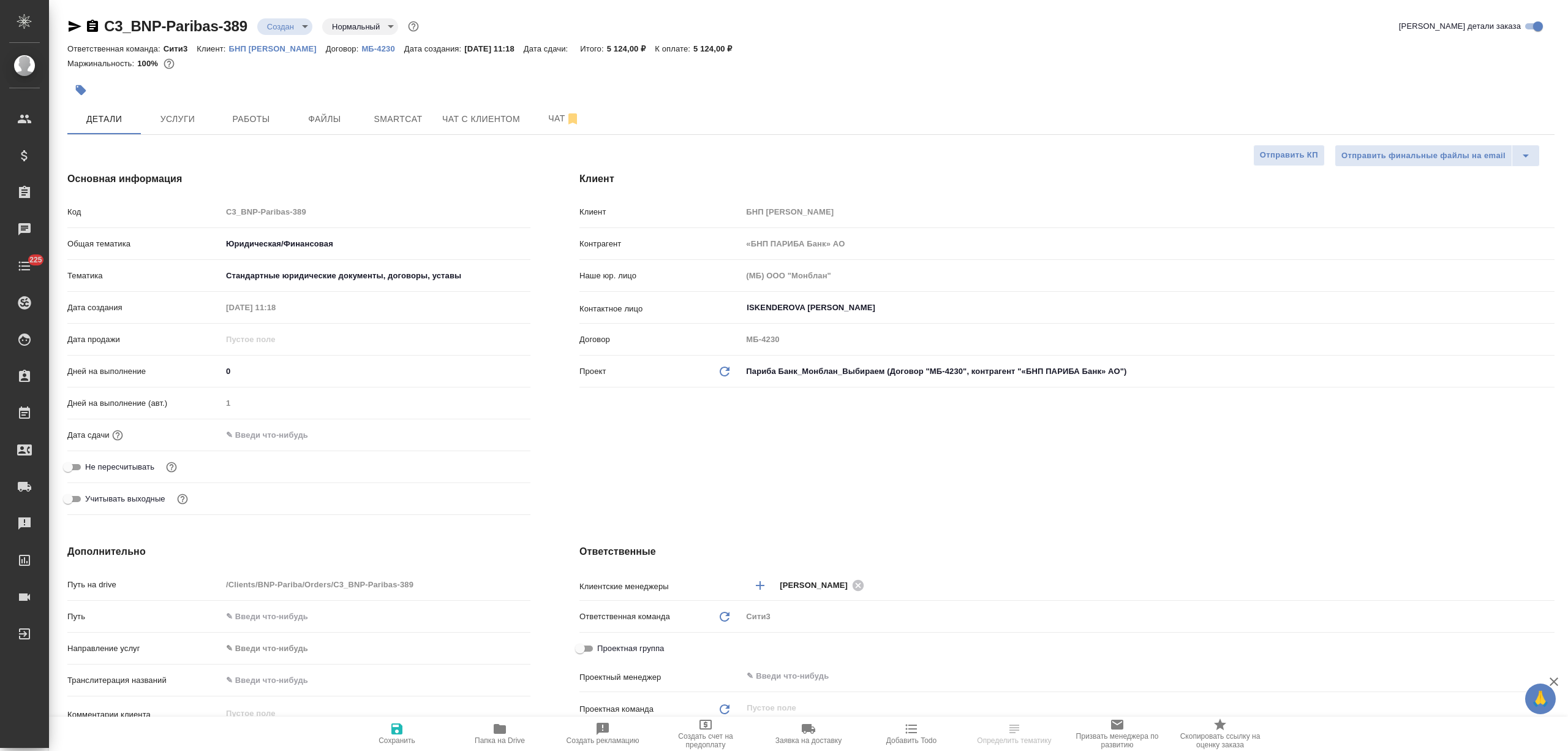
drag, startPoint x: 263, startPoint y: 450, endPoint x: 264, endPoint y: 440, distance: 10.0
click at [262, 450] on hr at bounding box center [299, 450] width 463 height 1
click at [264, 437] on input "text" at bounding box center [275, 435] width 107 height 18
click at [488, 437] on icon "button" at bounding box center [495, 434] width 14 height 14
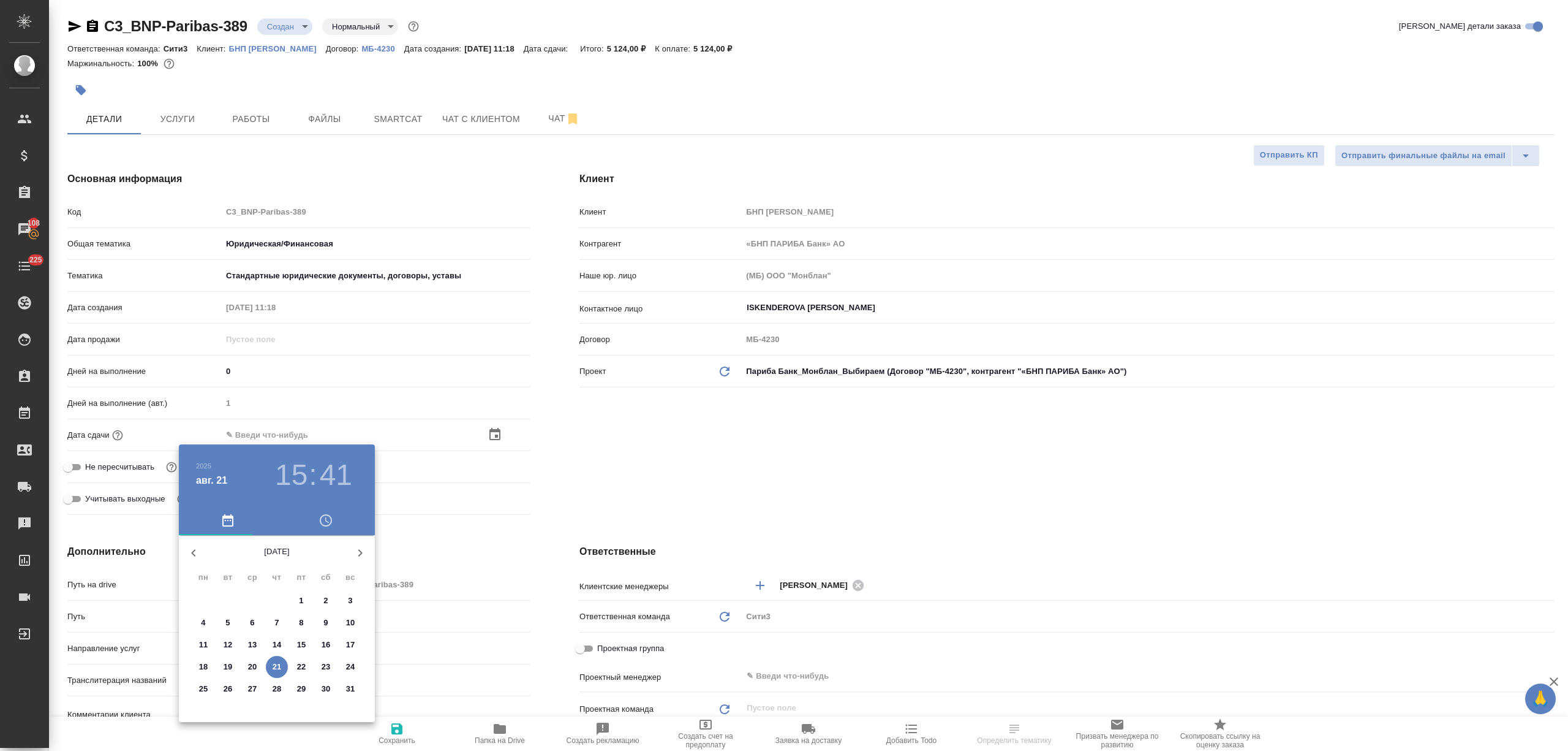
click at [299, 663] on p "22" at bounding box center [302, 667] width 9 height 13
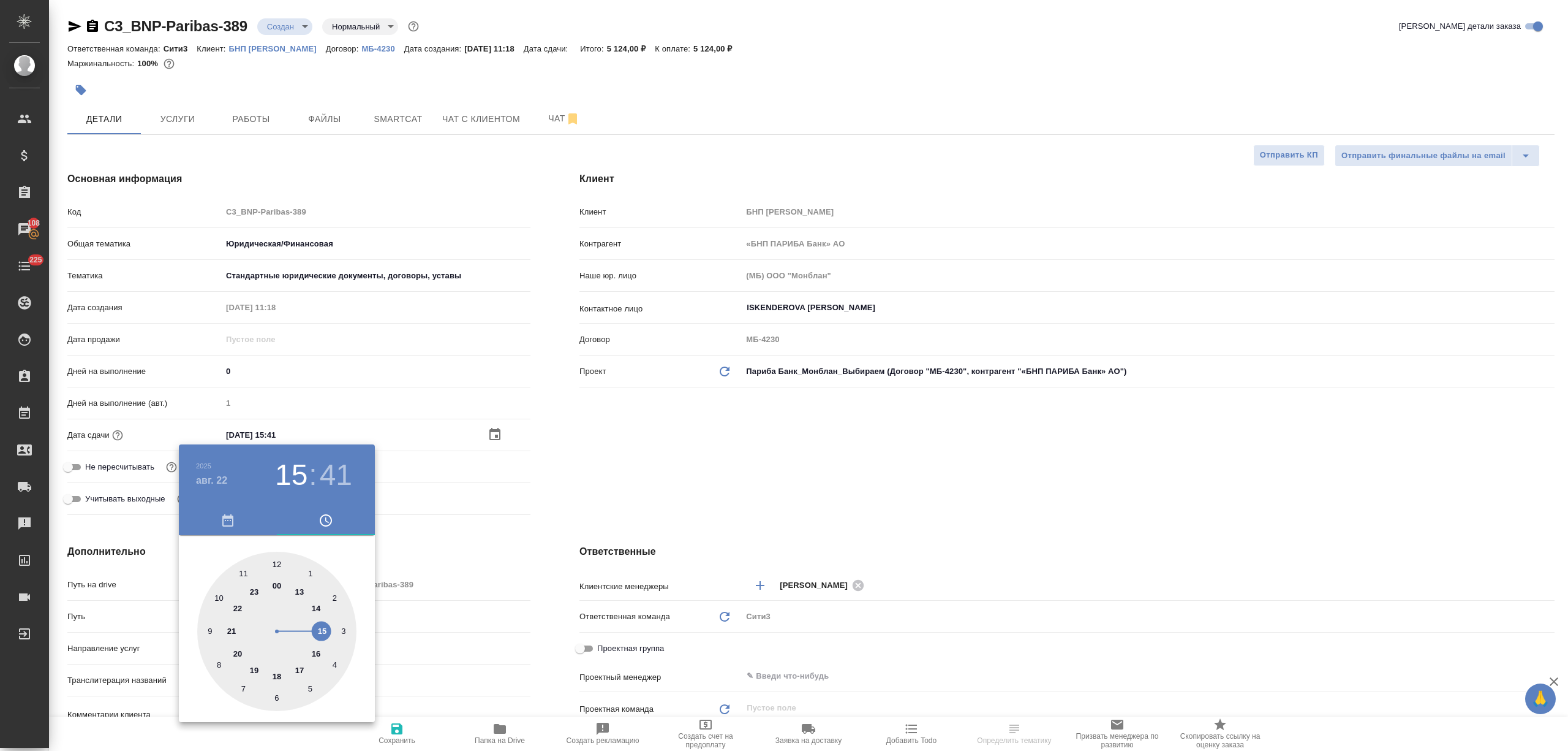
click at [298, 671] on div at bounding box center [276, 631] width 159 height 159
click at [279, 698] on div at bounding box center [276, 631] width 159 height 159
type input "22.08.2025 17:30"
click at [402, 678] on div at bounding box center [784, 375] width 1568 height 751
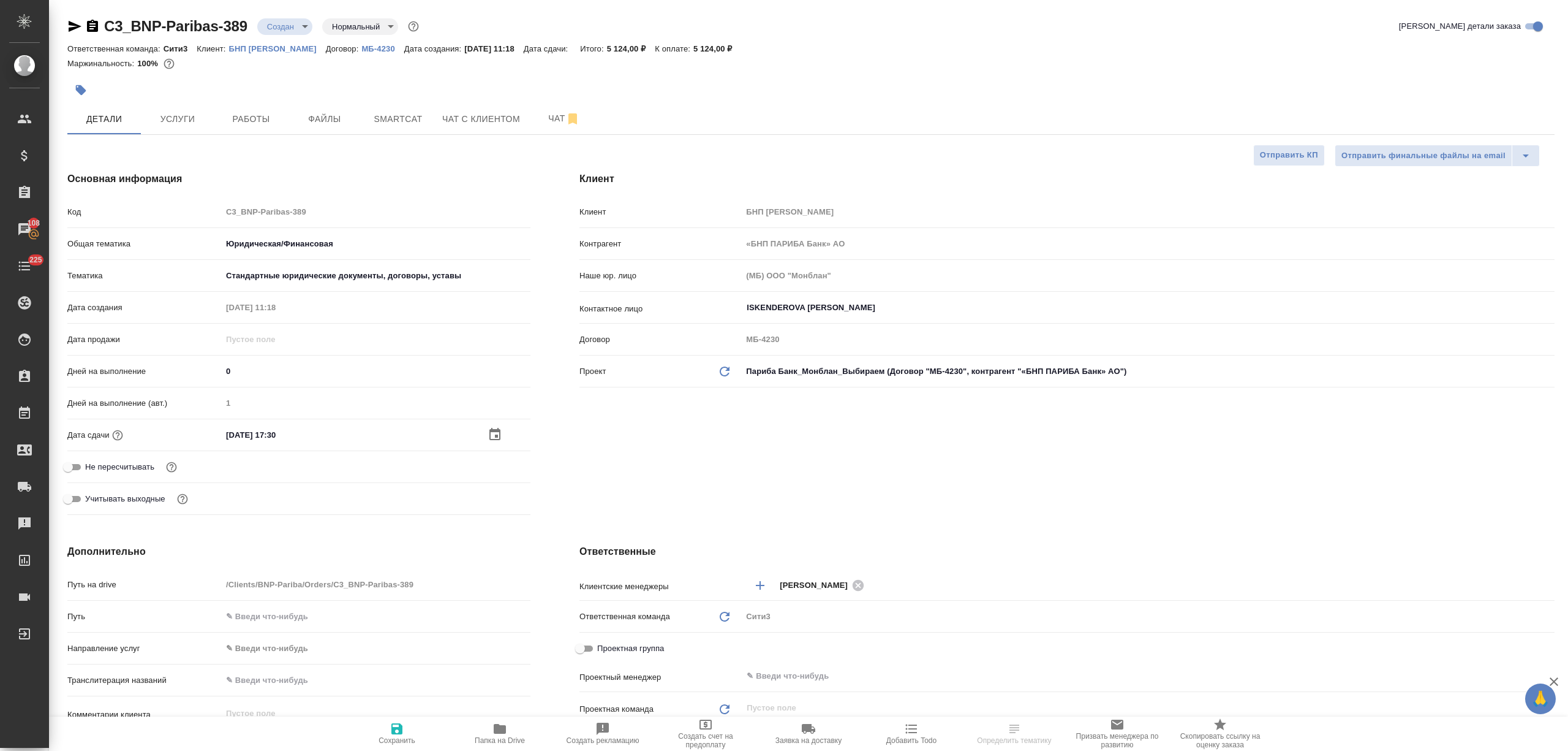
click at [396, 732] on icon "button" at bounding box center [397, 728] width 14 height 14
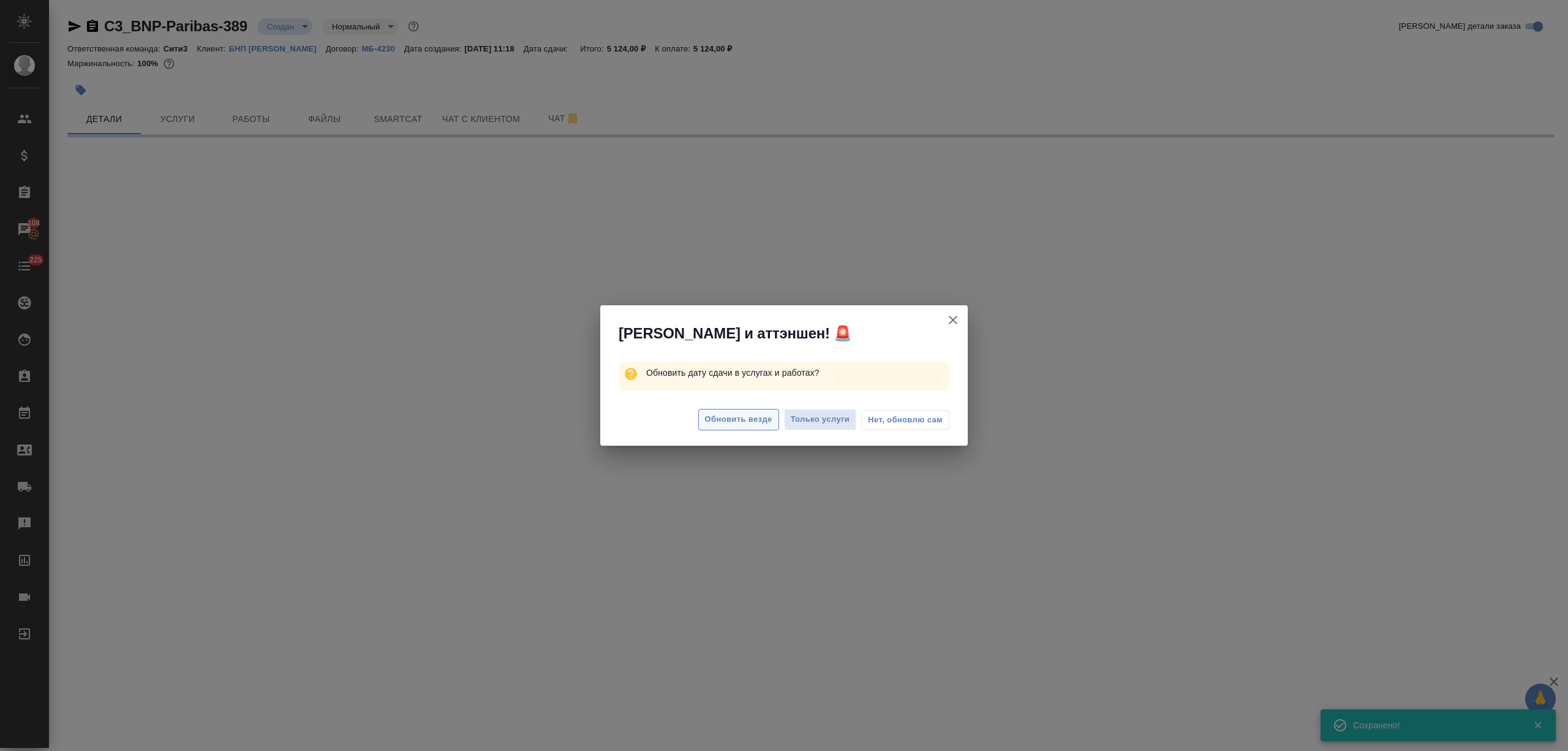
click at [732, 419] on span "Обновить везде" at bounding box center [738, 419] width 68 height 14
select select "RU"
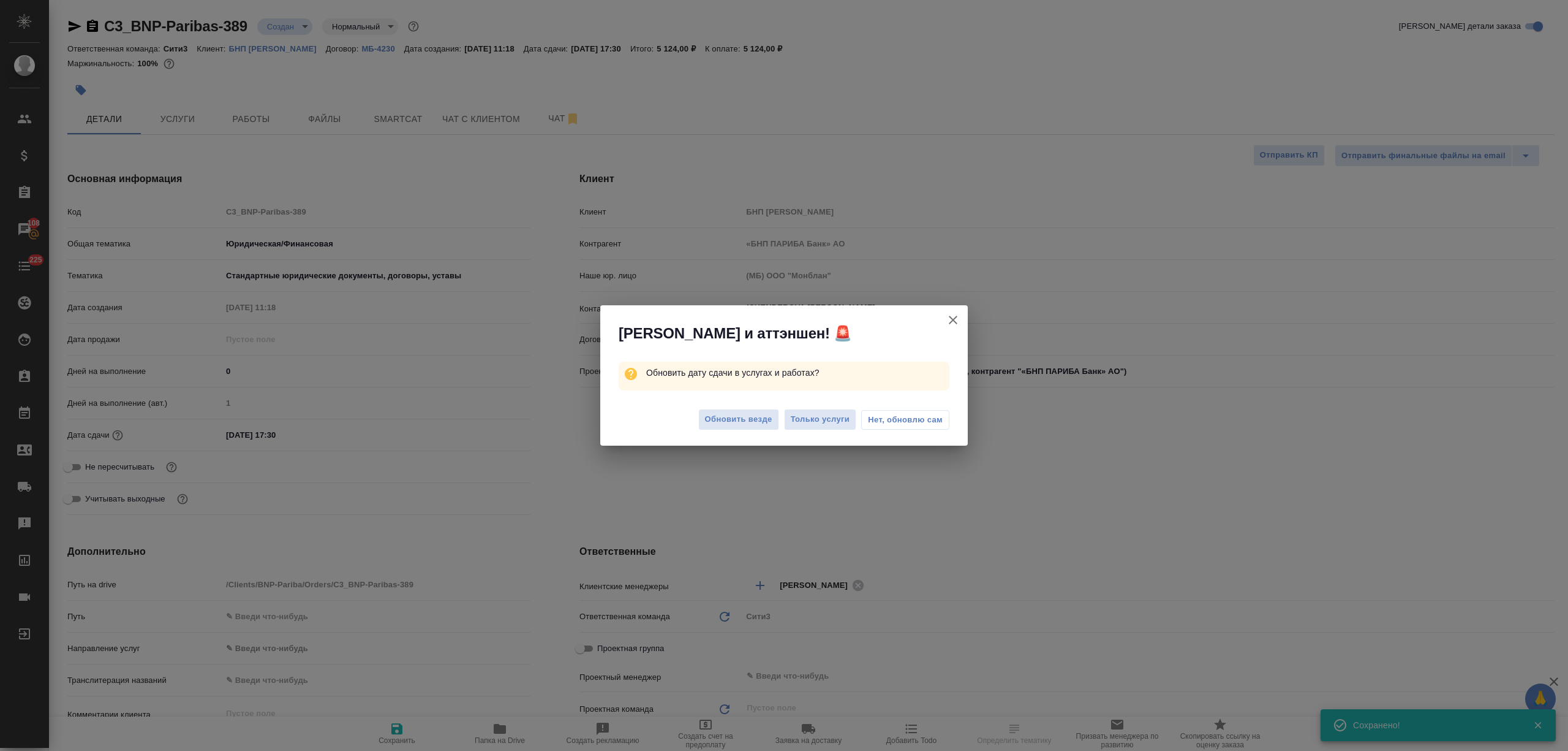
type textarea "x"
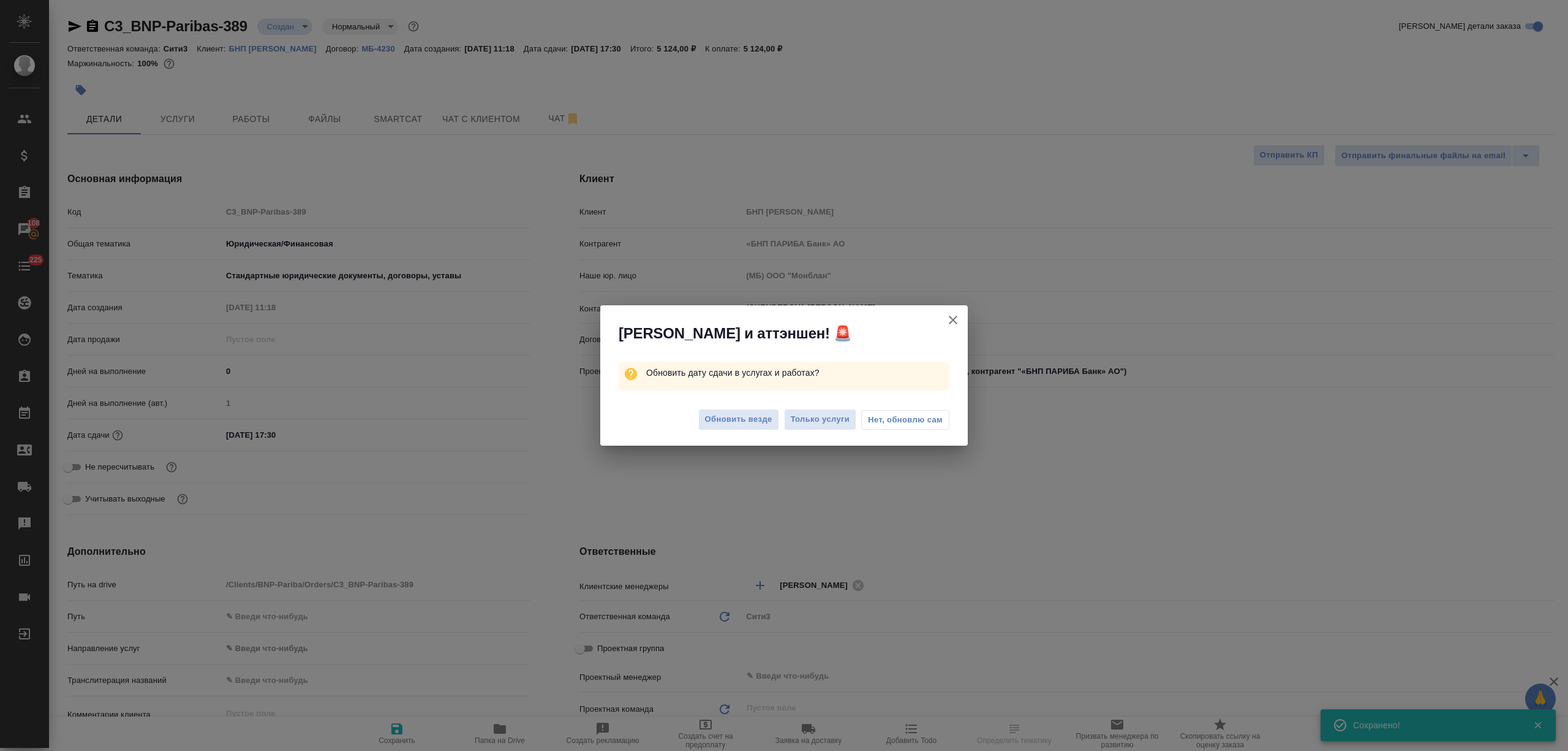
type textarea "x"
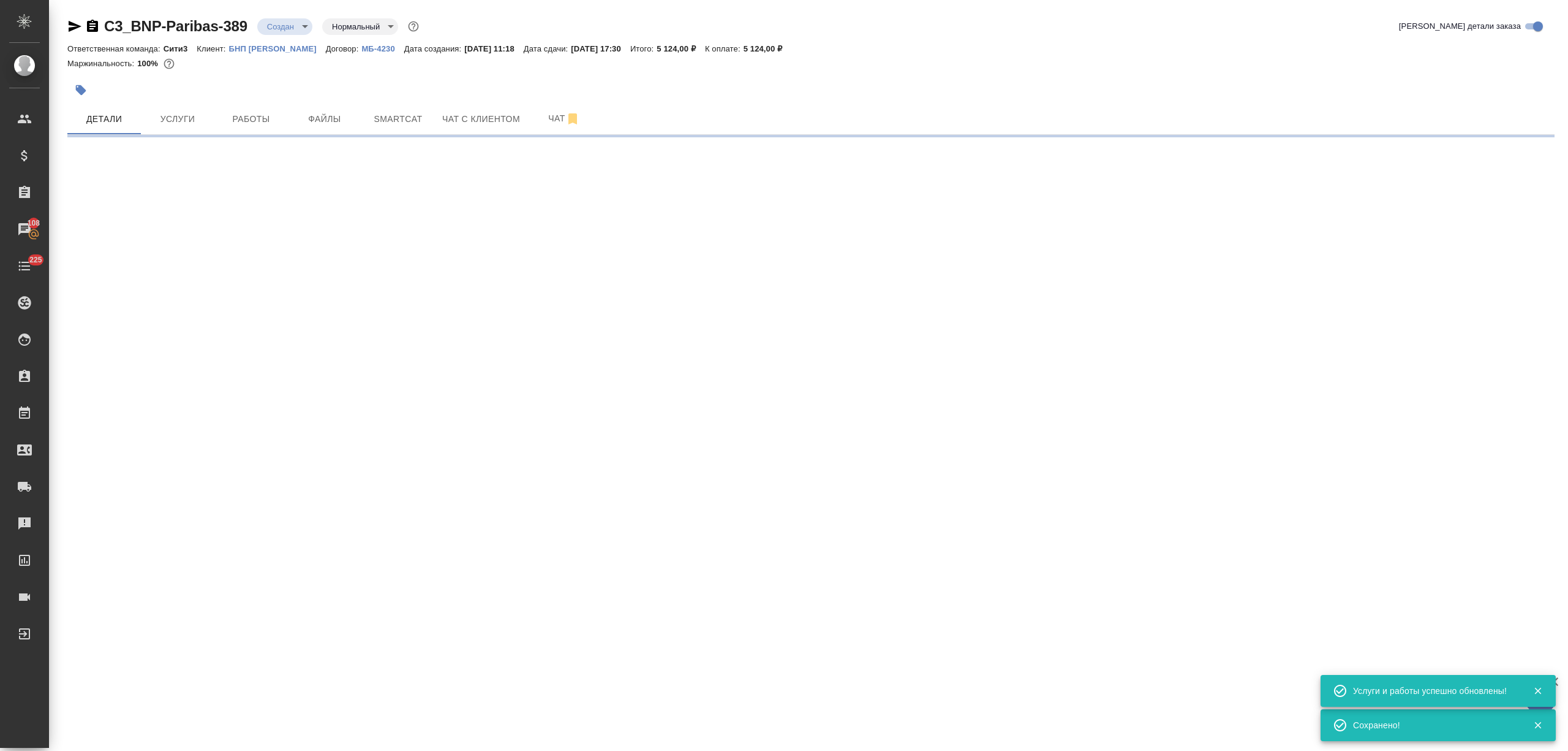
select select "RU"
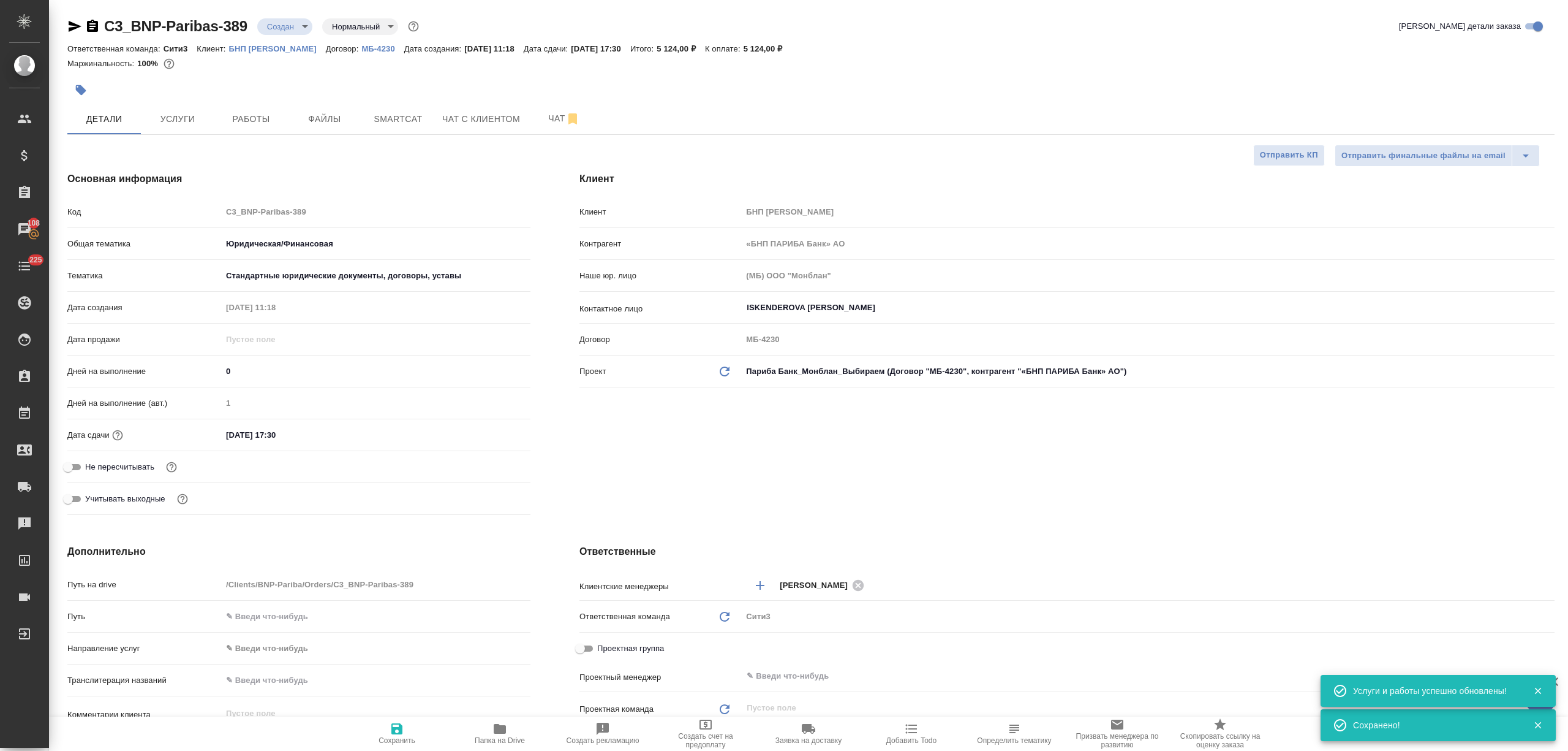
type textarea "x"
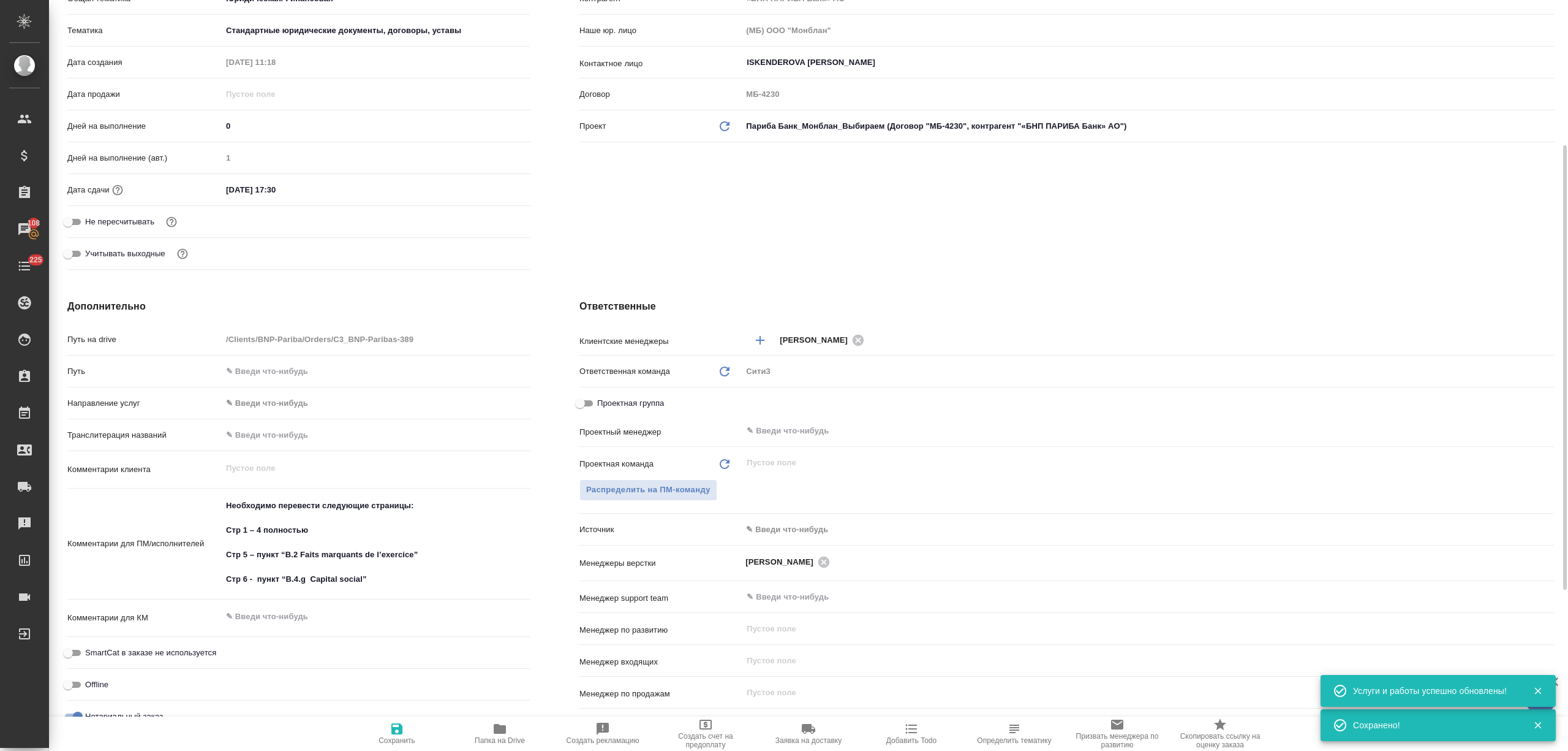
type textarea "x"
click at [415, 506] on textarea "Необходимо перевести следующие страницы: Стр 1 – 4 полностью Стр 5 – пункт “B.2…" at bounding box center [376, 542] width 309 height 94
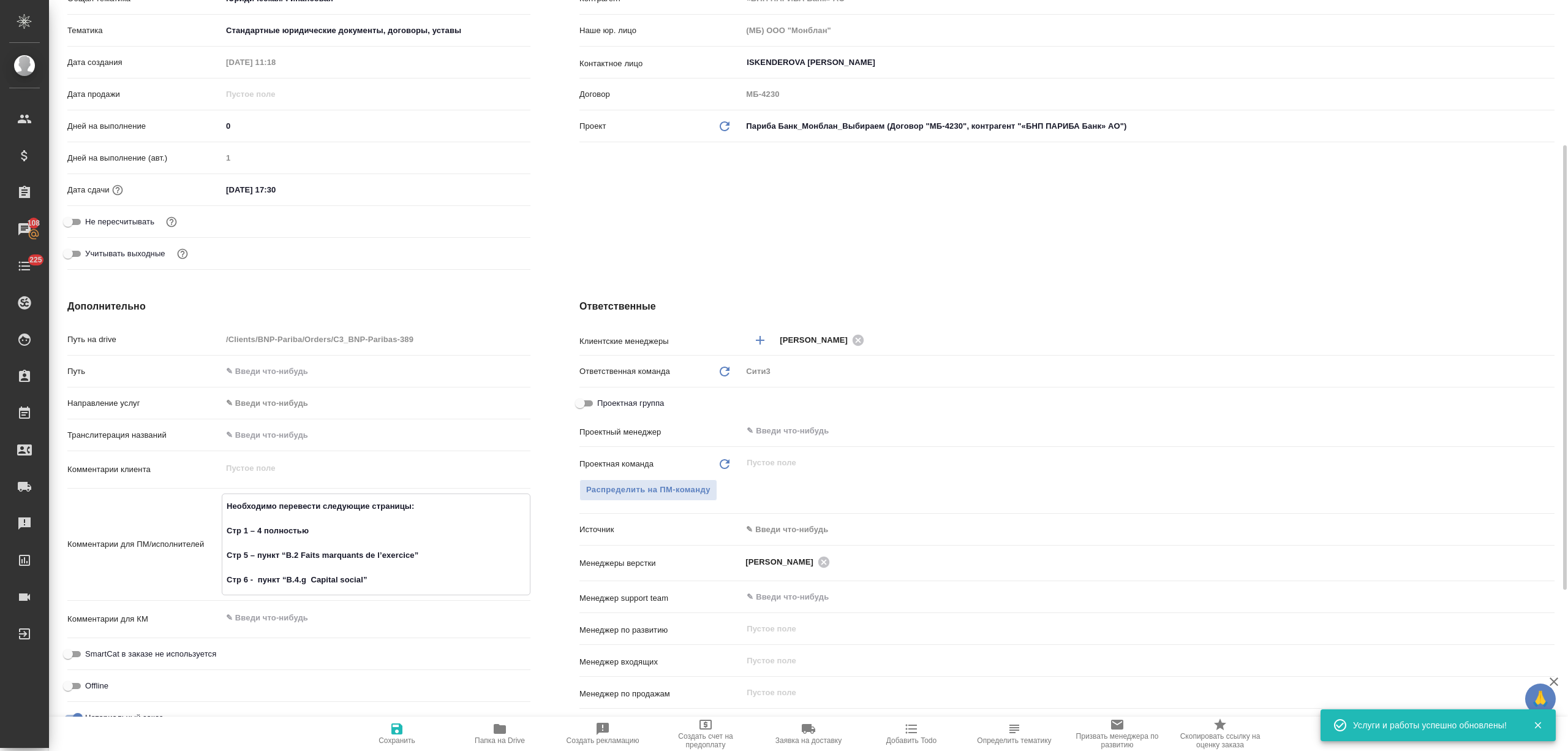
click at [255, 521] on textarea "Необходимо перевести следующие страницы: Стр 1 – 4 полностью Стр 5 – пункт “B.2…" at bounding box center [376, 542] width 307 height 94
type textarea "x"
type textarea "Необходимо перевести следующие страницы: Стр 1 – 4 полностью Стр 5 – пункт “B.2…"
type textarea "x"
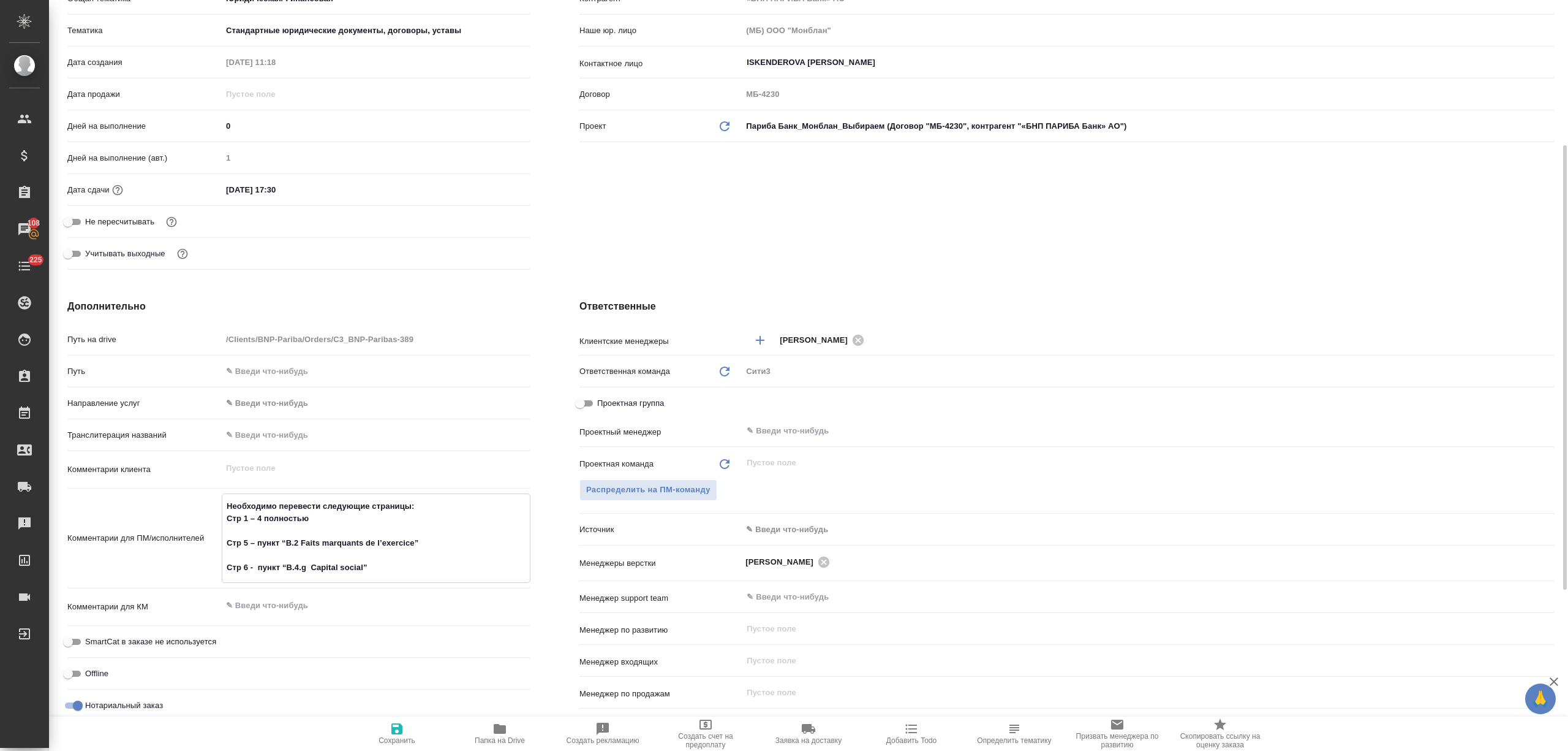
click at [250, 530] on textarea "Необходимо перевести следующие страницы: Стр 1 – 4 полностью Стр 5 – пункт “B.2…" at bounding box center [376, 536] width 307 height 82
type textarea "x"
type textarea "Необходимо перевести следующие страницы: Стр 1 – 4 полностью Стр 5 – пункт “B.2…"
type textarea "x"
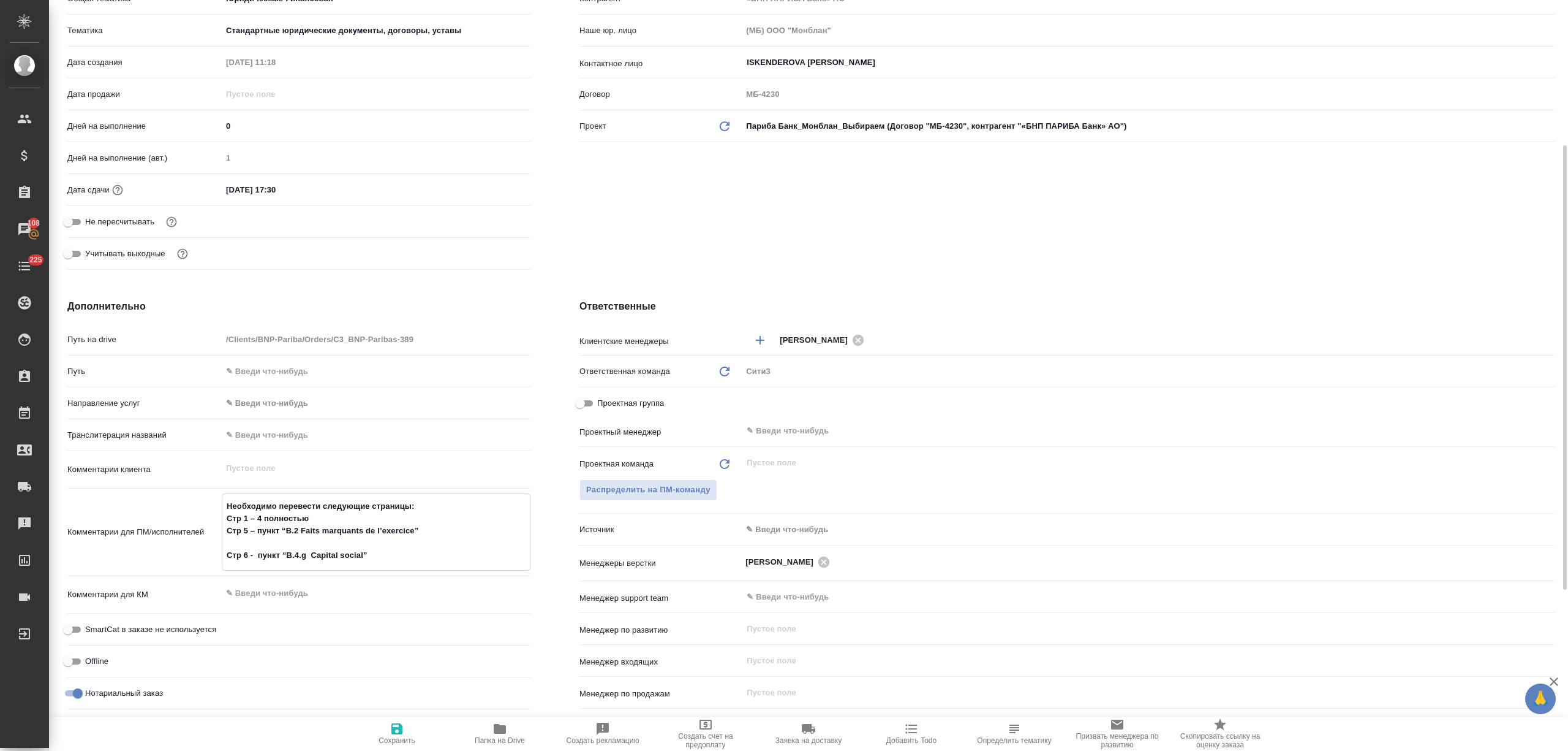
click at [257, 536] on textarea "Необходимо перевести следующие страницы: Стр 1 – 4 полностью Стр 5 – пункт “B.2…" at bounding box center [376, 530] width 307 height 70
type textarea "x"
type textarea "Необходимо перевести следующие страницы: Стр 1 – 4 полностью Стр 5 –пункт “B.2 …"
type textarea "x"
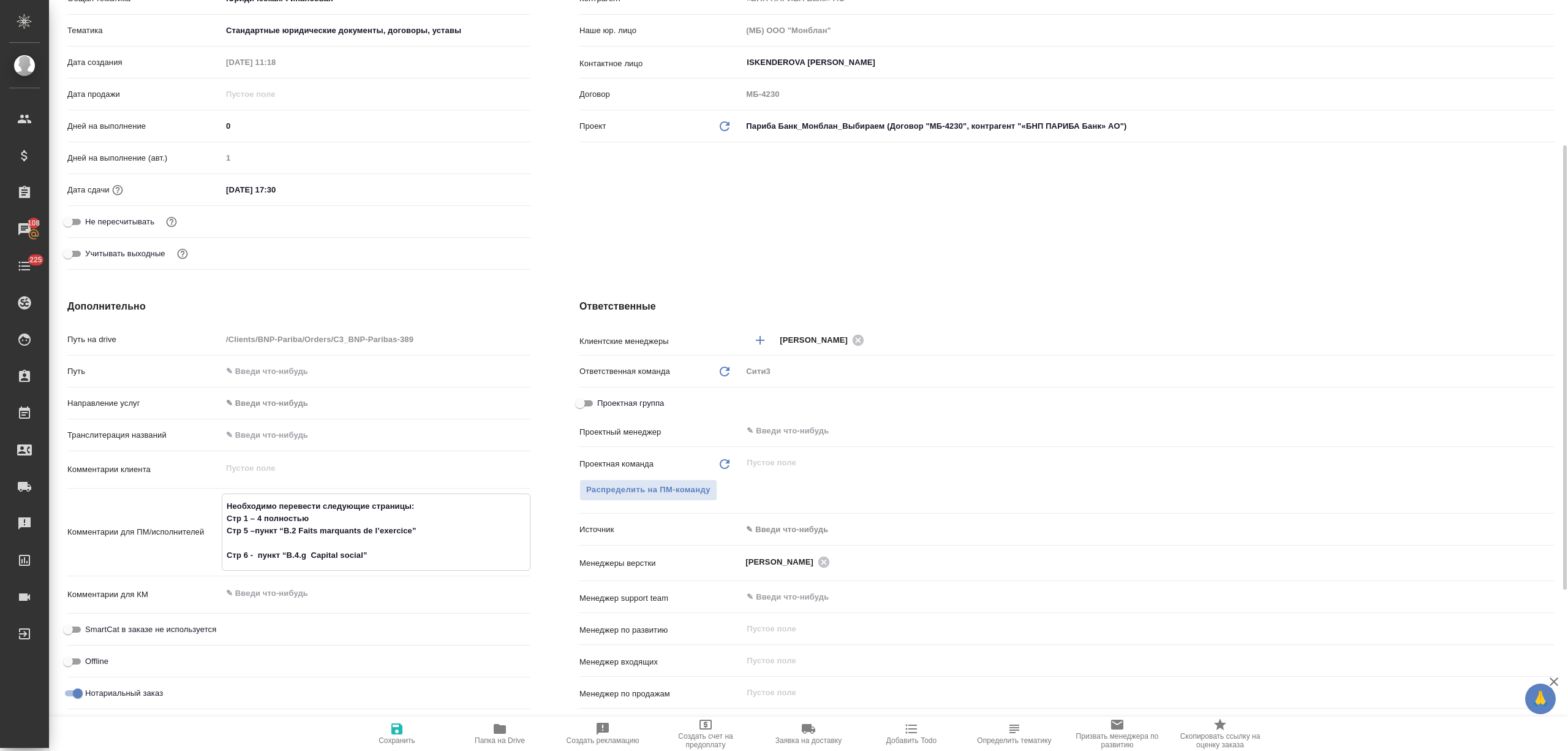
type textarea "x"
type textarea "Необходимо перевести следующие страницы: Стр 1 – 4 полностью Стр 5 – пункт “B.2…"
type textarea "x"
click at [322, 538] on textarea "Необходимо перевести следующие страницы: Стр 1 – 4 полностью Стр 5 – пункт “B.2…" at bounding box center [376, 530] width 307 height 70
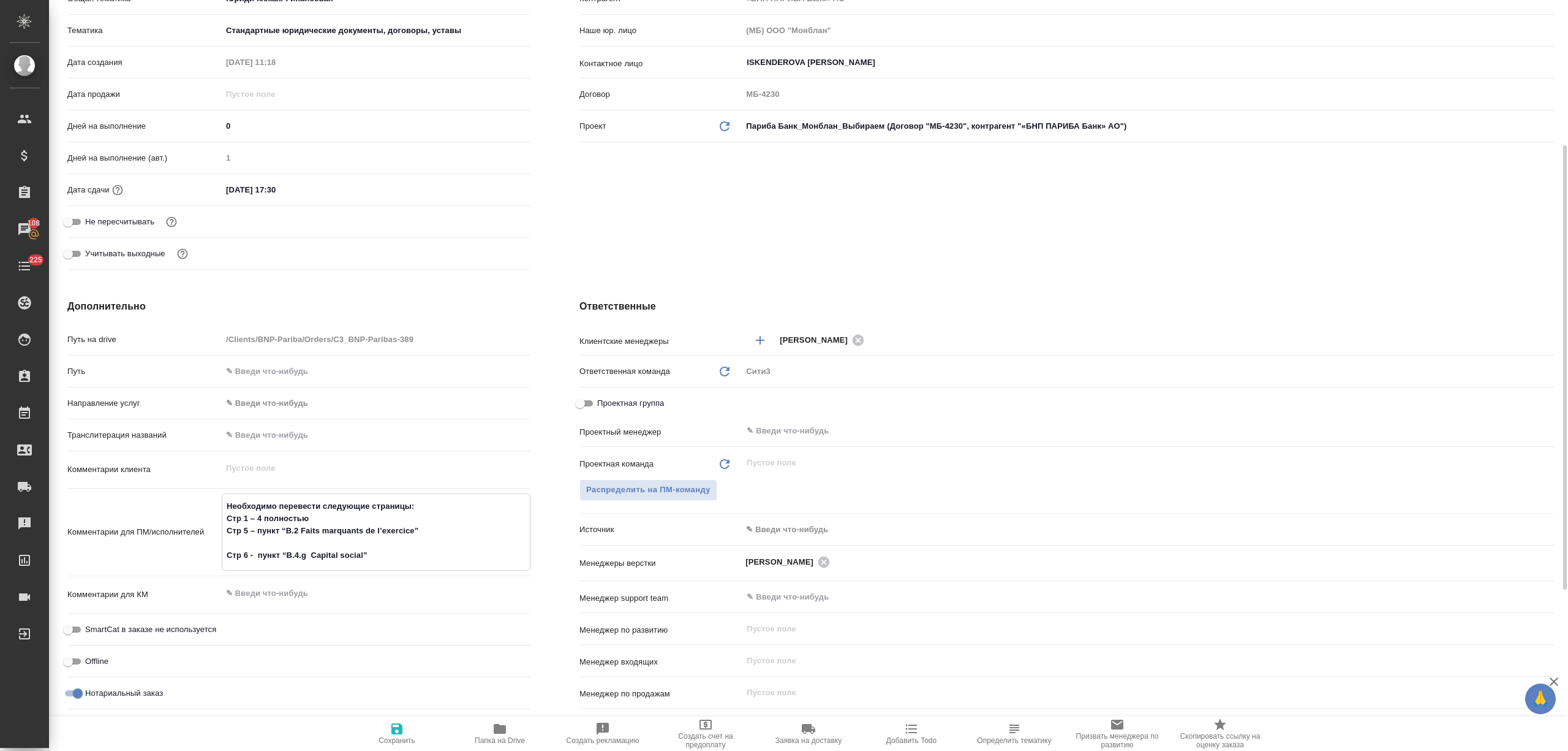
type textarea "x"
type textarea "Необходимо перевести следующие страницы: Стр 1 – 4 полностью Стр 5 – пункт “B.2…"
type textarea "x"
click at [398, 541] on textarea "Необходимо перевести следующие страницы: Стр 1 – 4 полностью Стр 5 – пункт “B.2…" at bounding box center [376, 524] width 307 height 58
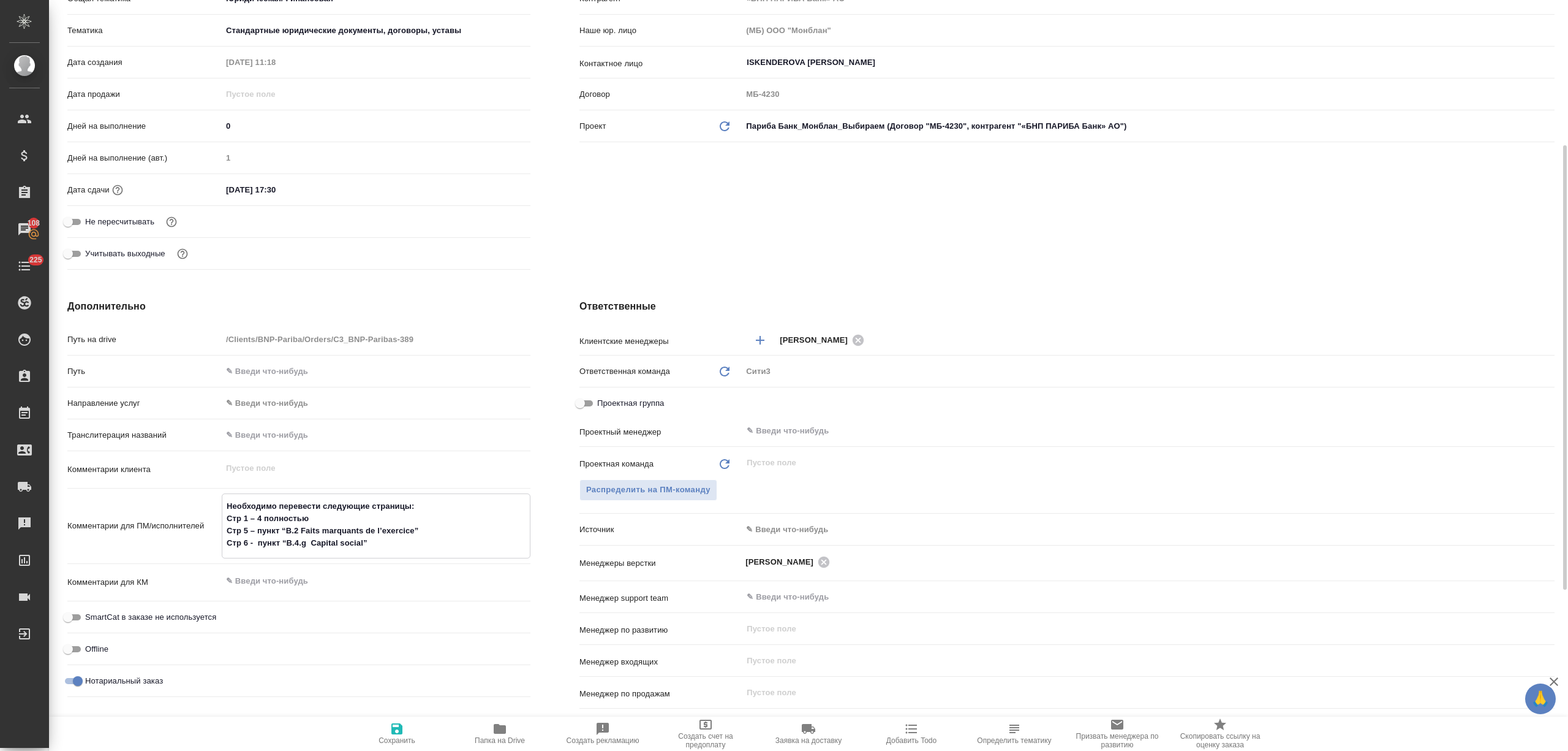
type textarea "x"
type textarea "Необходимо перевести следующие страницы: Стр 1 – 4 полностью Стр 5 – пункт “B.2…"
type textarea "x"
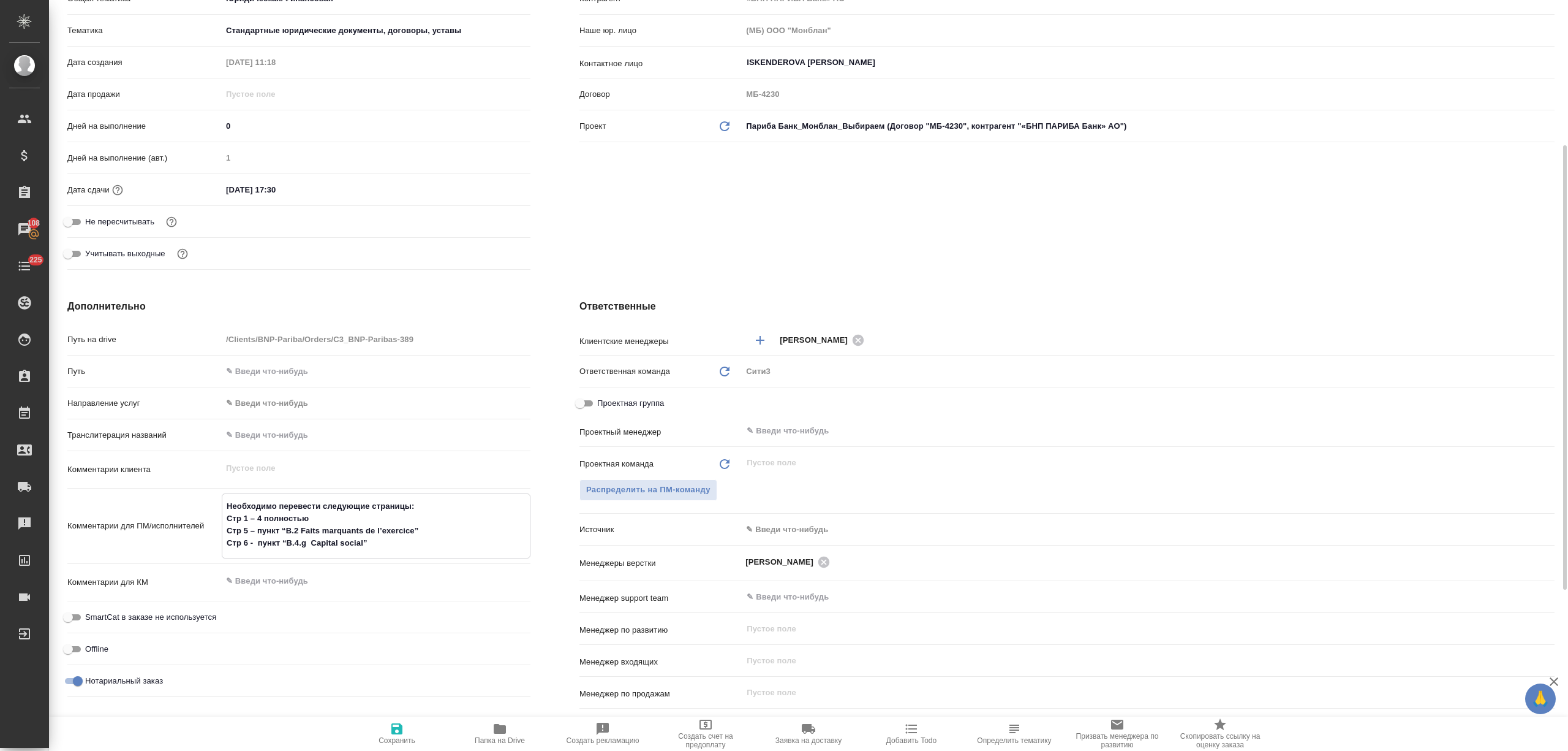
type textarea "Необходимо перевести следующие страницы: Стр 1 – 4 полностью Стр 5 – пункт “B.2…"
type textarea "x"
type textarea "Необходимо перевести следующие страницы: Стр 1 – 4 полностью Стр 5 – пункт “B.2…"
type textarea "x"
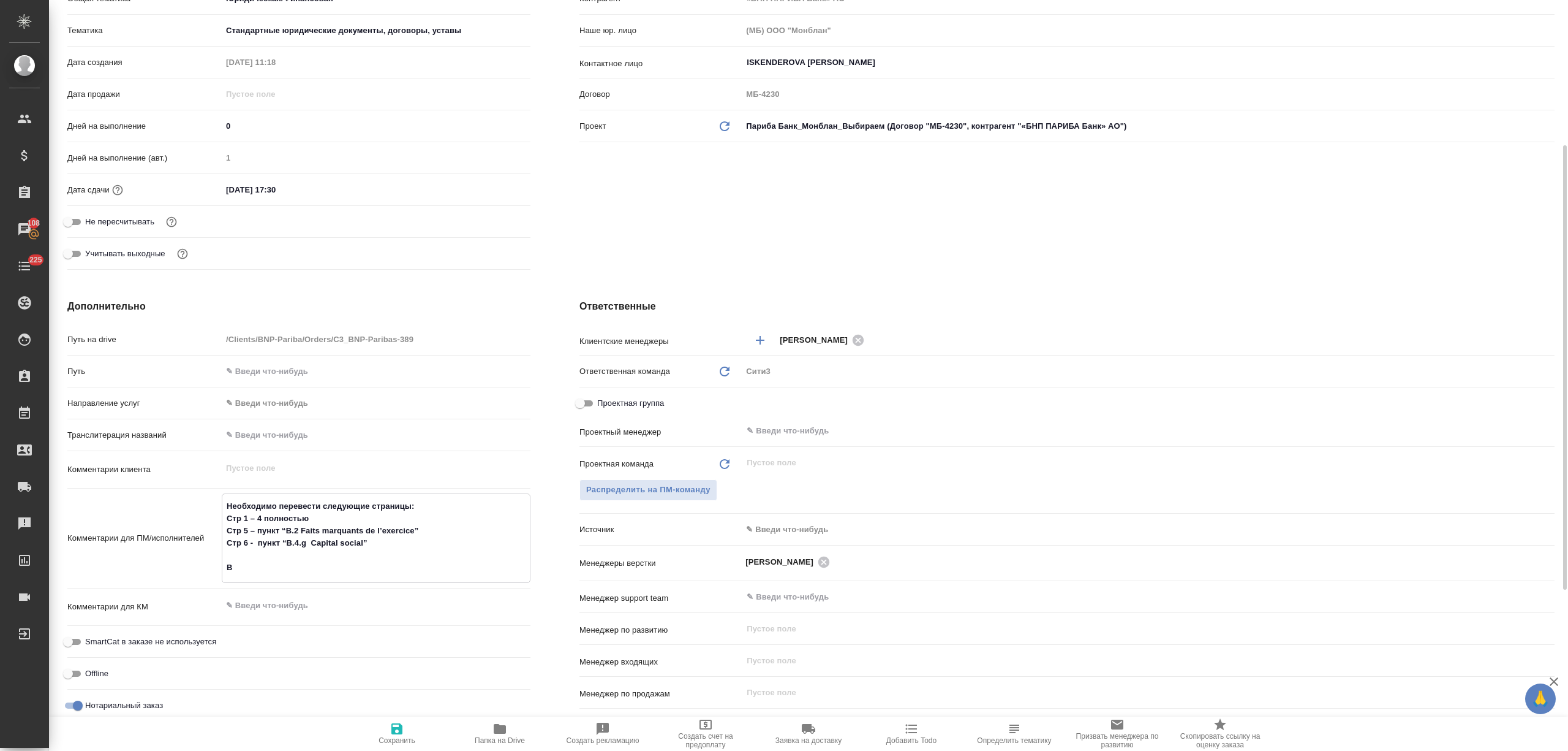
type textarea "x"
type textarea "Необходимо перевести следующие страницы: Стр 1 – 4 полностью Стр 5 – пункт “B.2…"
type textarea "x"
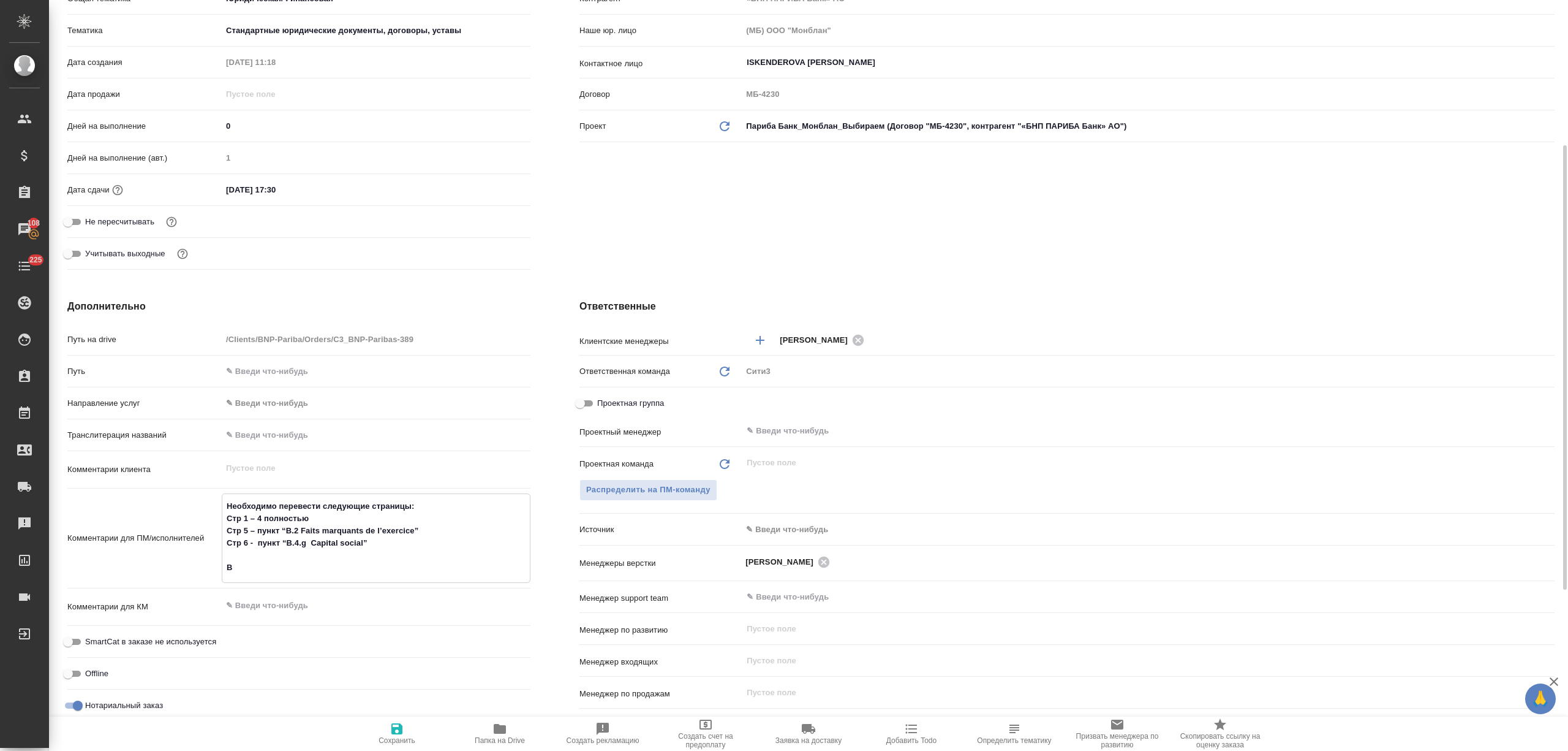
type textarea "x"
type textarea "Необходимо перевести следующие страницы: Стр 1 – 4 полностью Стр 5 – пункт “B.2…"
type textarea "x"
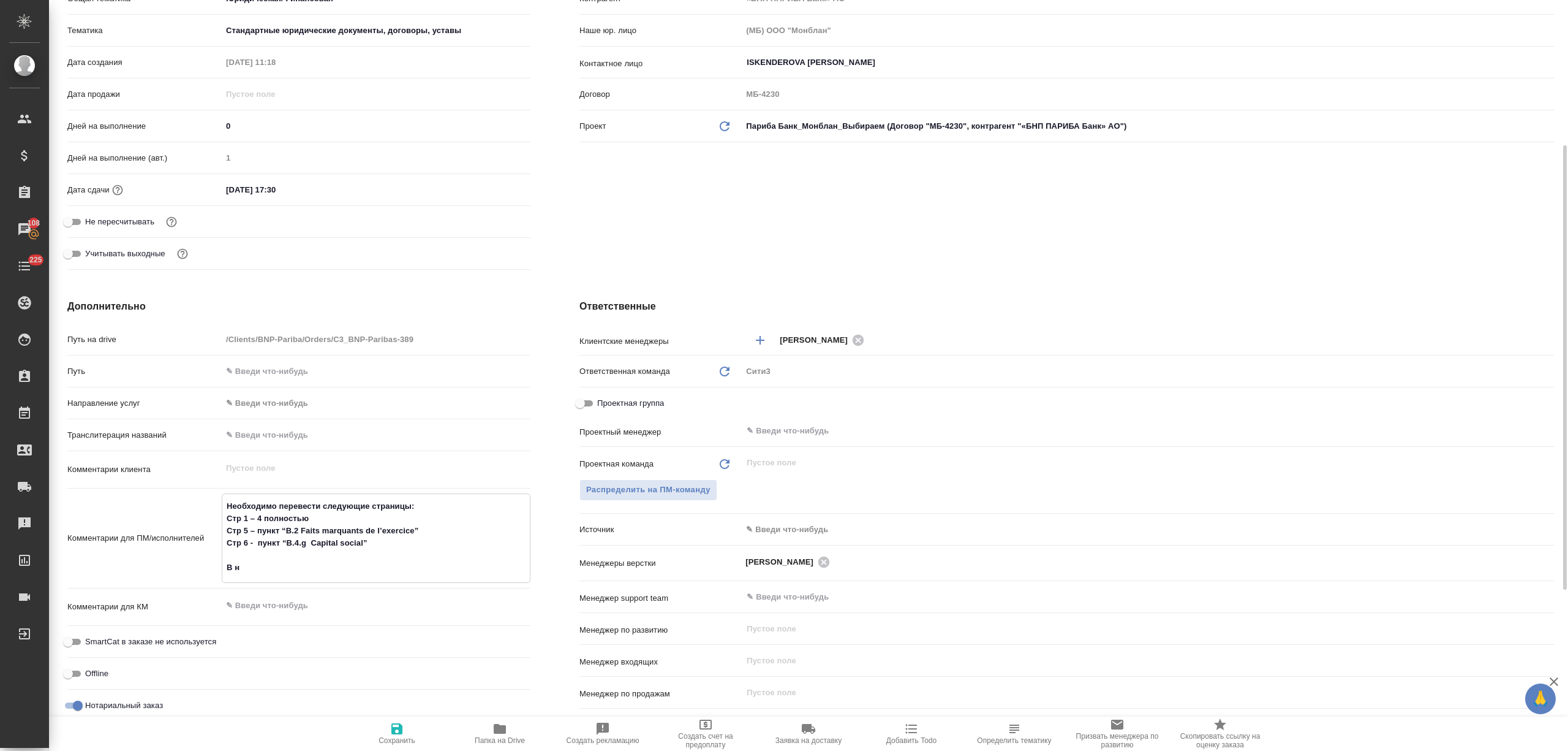
type textarea "x"
type textarea "Необходимо перевести следующие страницы: Стр 1 – 4 полностью Стр 5 – пункт “B.2…"
type textarea "x"
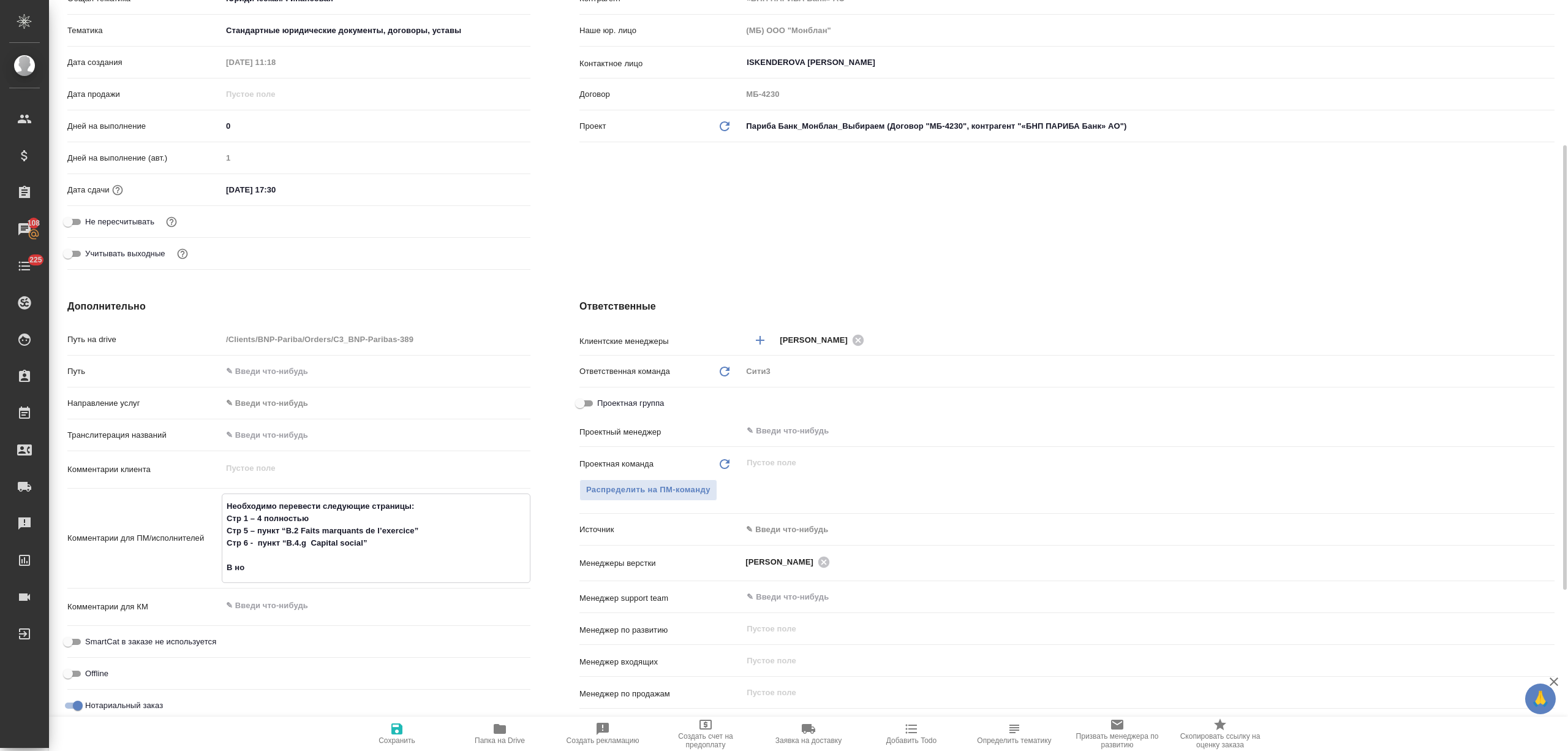
type textarea "Необходимо перевести следующие страницы: Стр 1 – 4 полностью Стр 5 – пункт “B.2…"
type textarea "x"
type textarea "Необходимо перевести следующие страницы: Стр 1 – 4 полностью Стр 5 – пункт “B.2…"
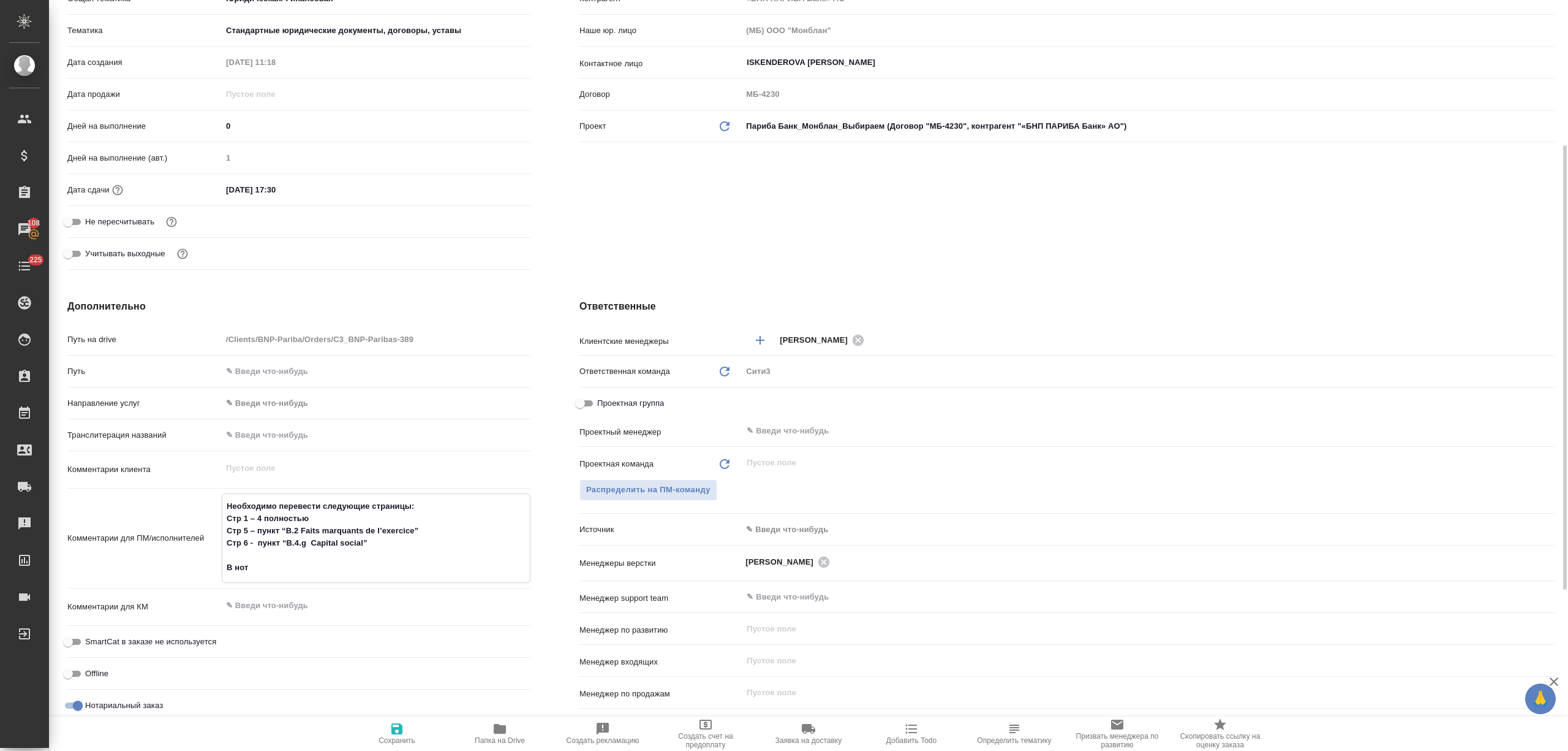
type textarea "x"
type textarea "Необходимо перевести следующие страницы: Стр 1 – 4 полностью Стр 5 – пункт “B.2…"
type textarea "x"
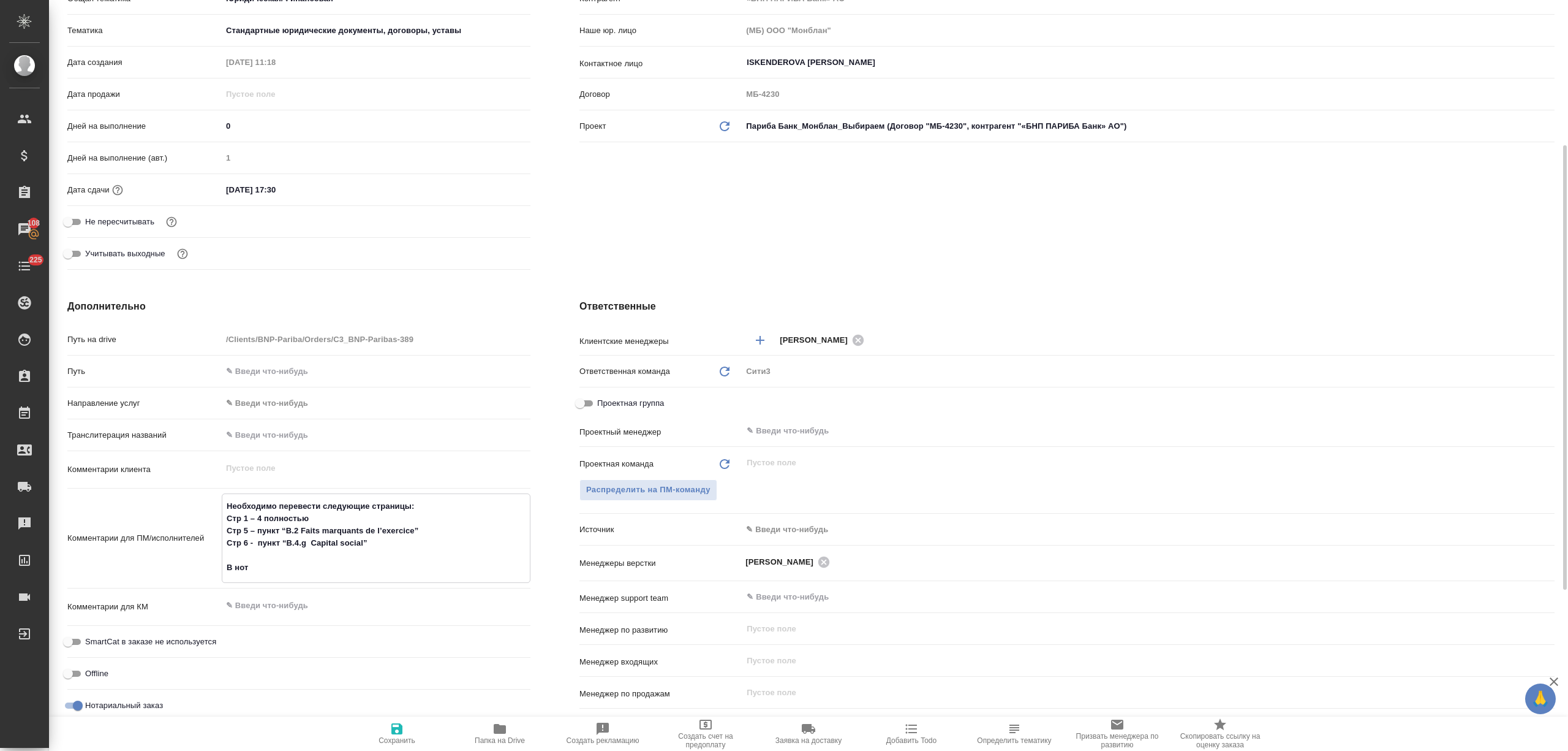
type textarea "x"
type textarea "Необходимо перевести следующие страницы: Стр 1 – 4 полностью Стр 5 – пункт “B.2…"
type textarea "x"
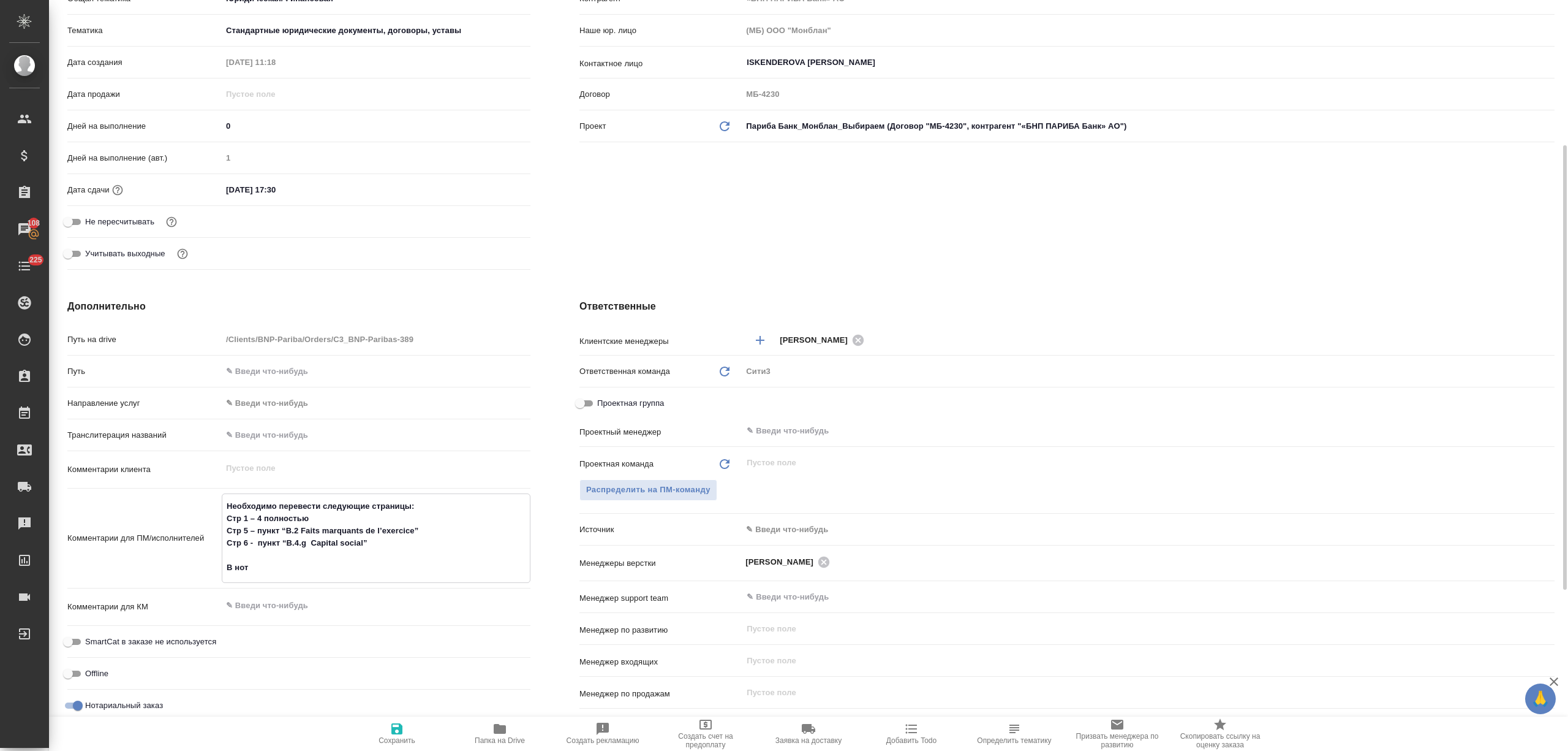
type textarea "Необходимо перевести следующие страницы: Стр 1 – 4 полностью Стр 5 – пункт “B.2…"
type textarea "x"
type textarea "Необходимо перевести следующие страницы: Стр 1 – 4 полностью Стр 5 – пункт “B.2…"
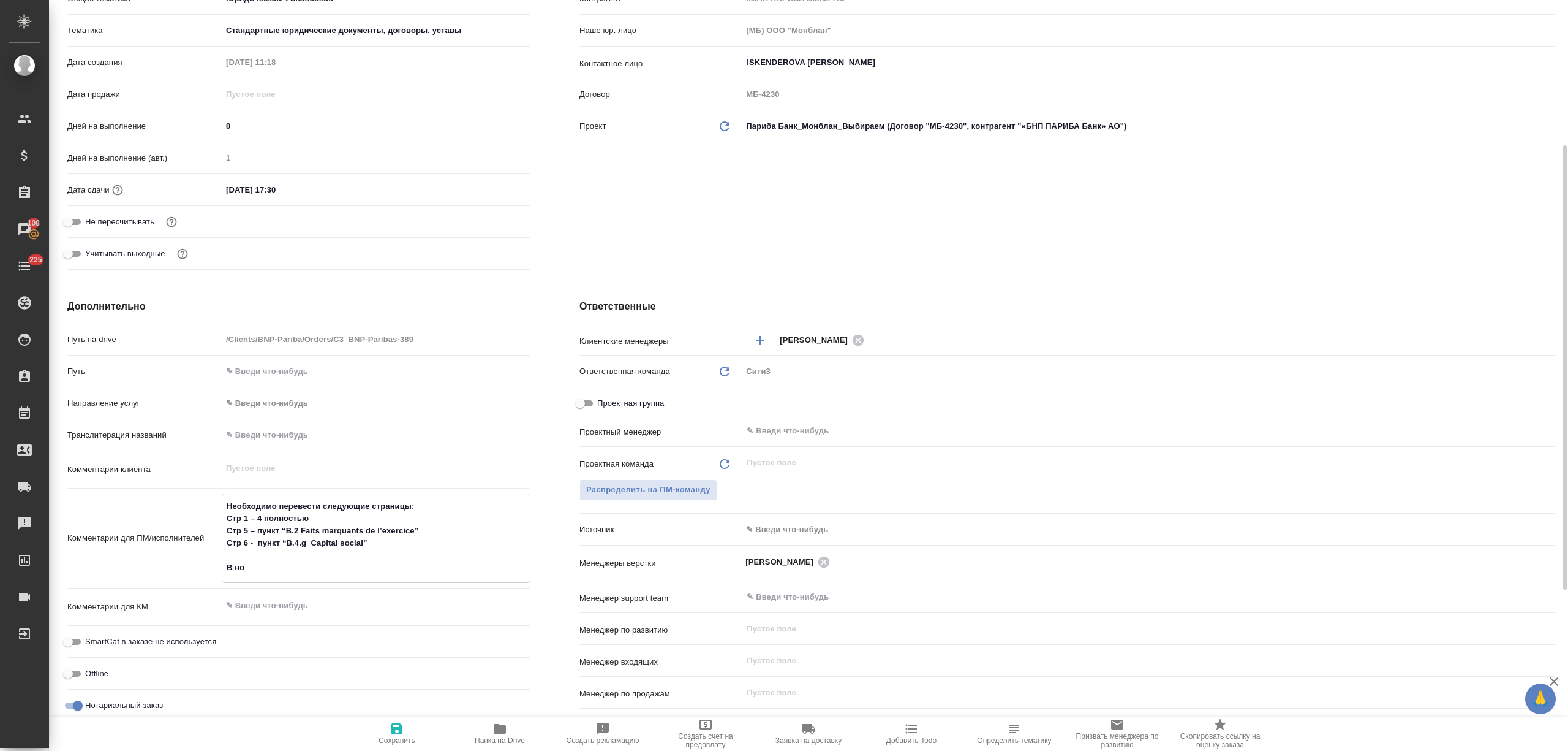
type textarea "x"
type textarea "Необходимо перевести следующие страницы: Стр 1 – 4 полностью Стр 5 – пункт “B.2…"
type textarea "x"
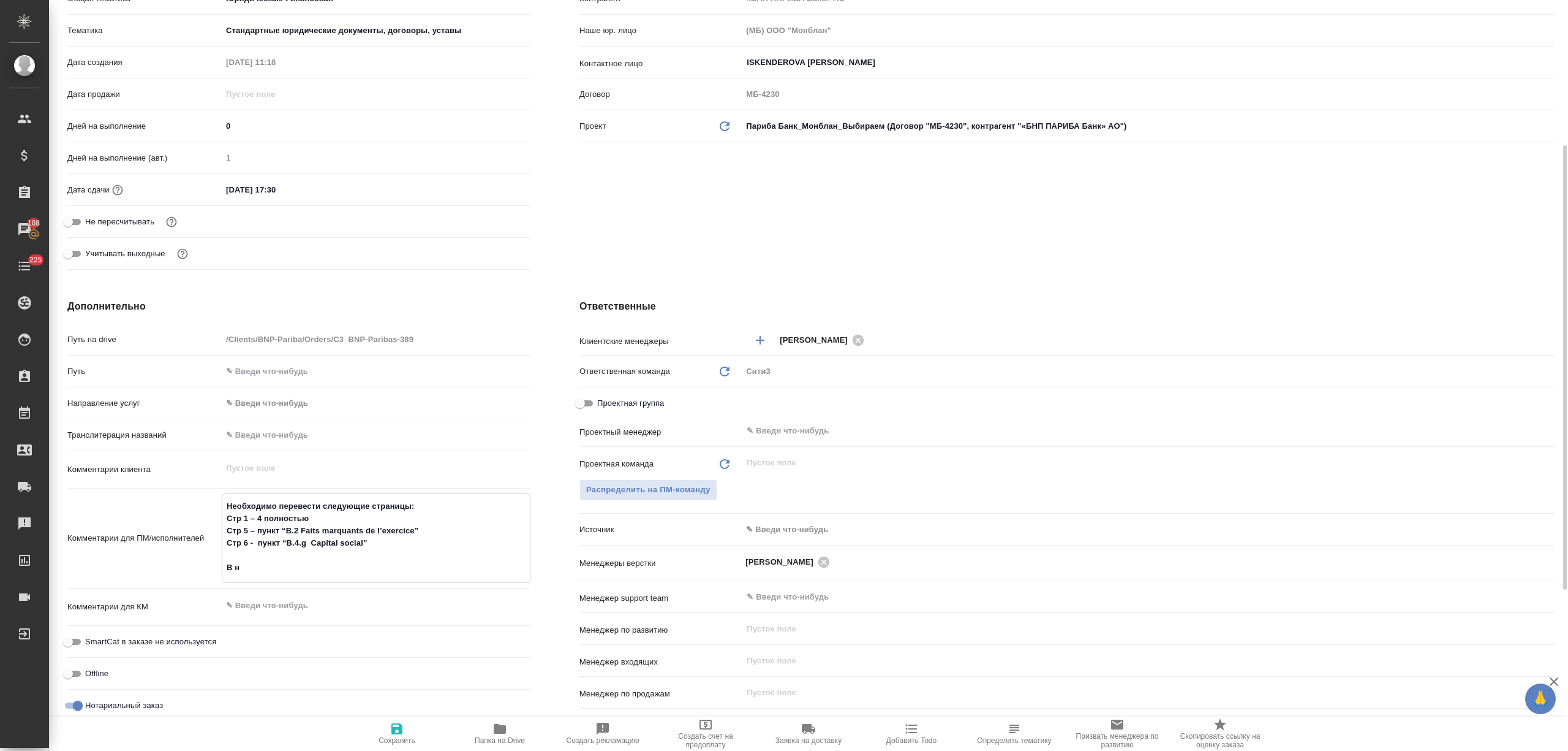
type textarea "x"
type textarea "Необходимо перевести следующие страницы: Стр 1 – 4 полностью Стр 5 – пункт “B.2…"
type textarea "x"
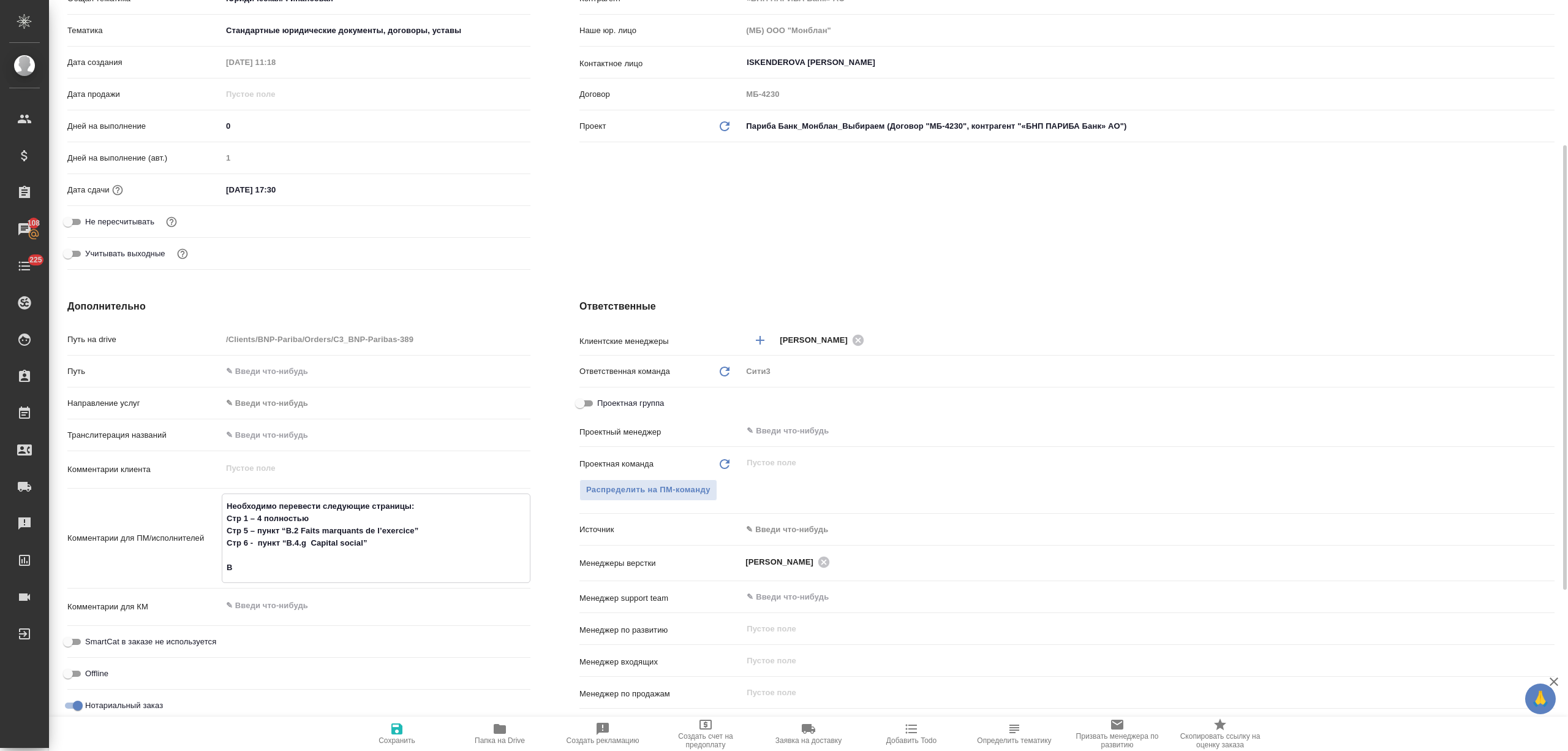
type textarea "x"
type textarea "Необходимо перевести следующие страницы: Стр 1 – 4 полностью Стр 5 – пункт “B.2…"
type textarea "x"
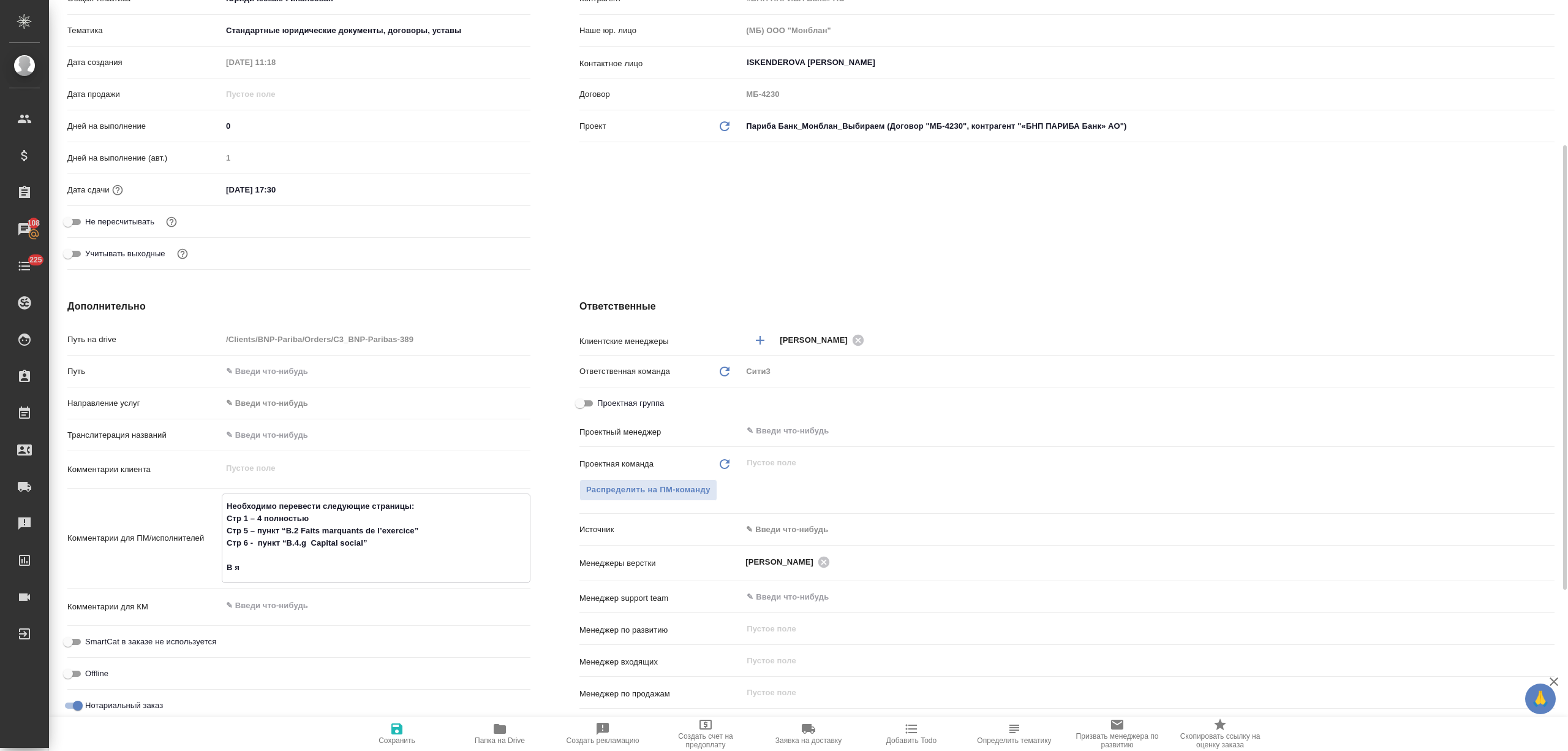
type textarea "x"
type textarea "Необходимо перевести следующие страницы: Стр 1 – 4 полностью Стр 5 – пункт “B.2…"
type textarea "x"
type textarea "Необходимо перевести следующие страницы: Стр 1 – 4 полностью Стр 5 – пункт “B.2…"
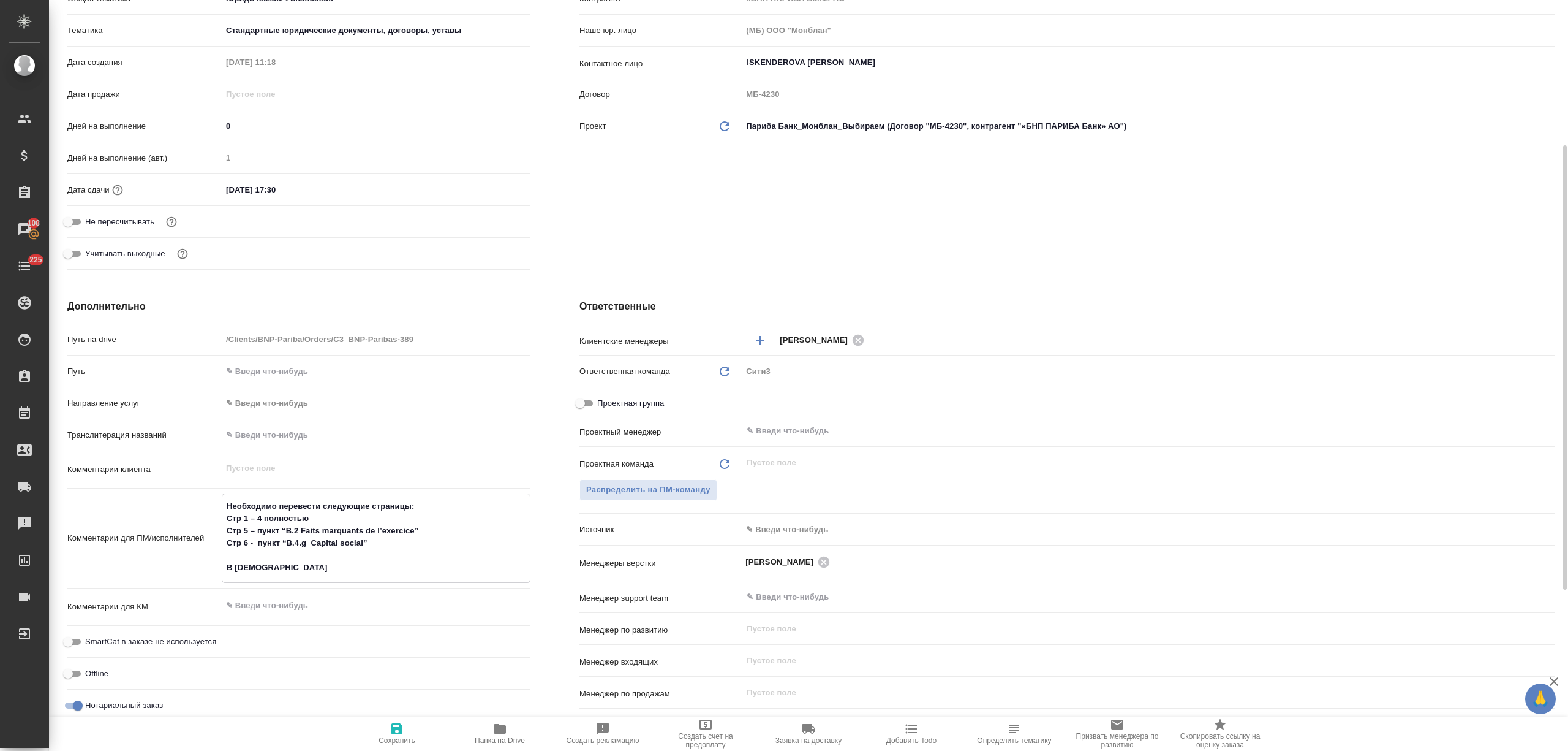
type textarea "x"
type textarea "Необходимо перевести следующие страницы: Стр 1 – 4 полностью Стр 5 – пункт “B.2…"
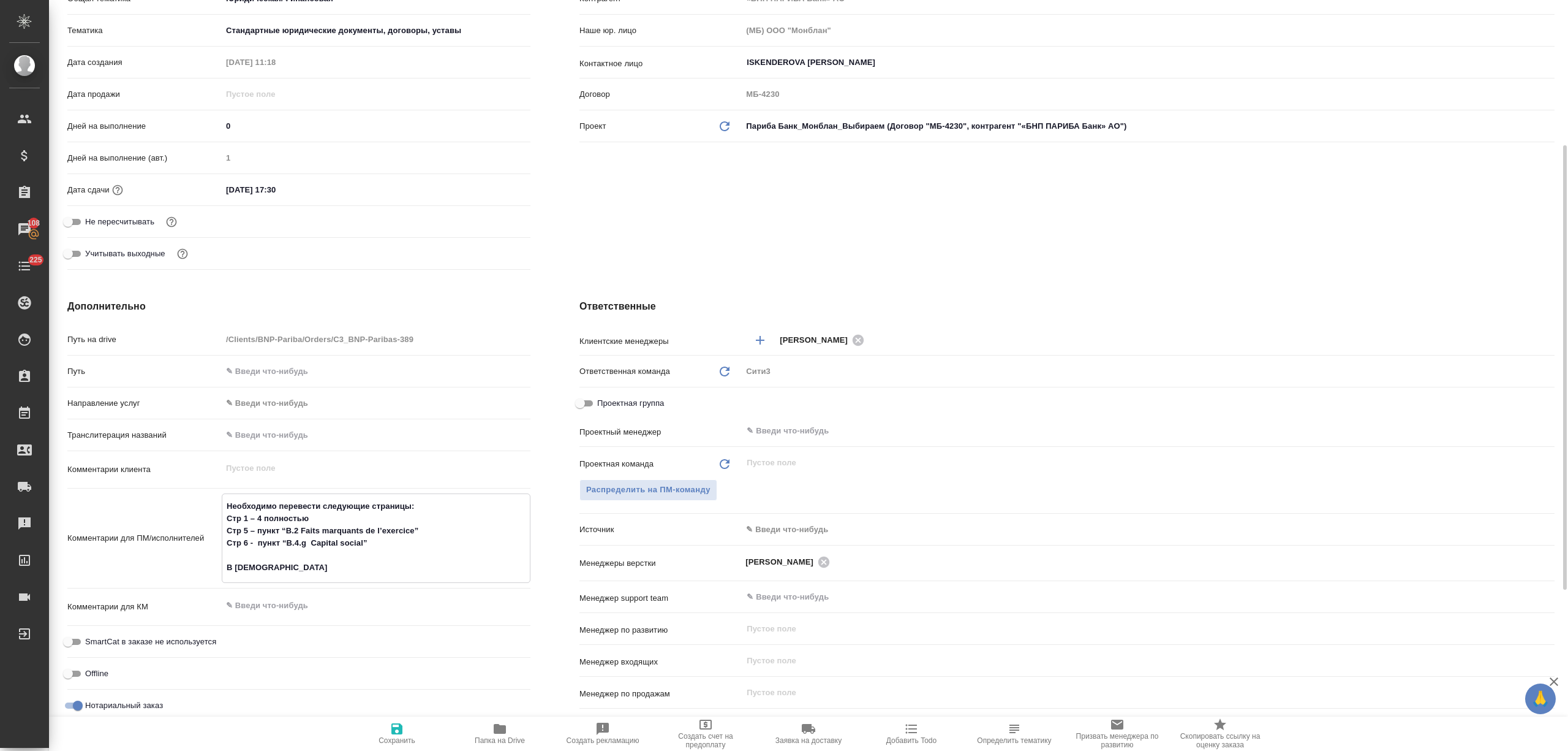
type textarea "x"
type textarea "Необходимо перевести следующие страницы: Стр 1 – 4 полностью Стр 5 – пункт “B.2…"
type textarea "x"
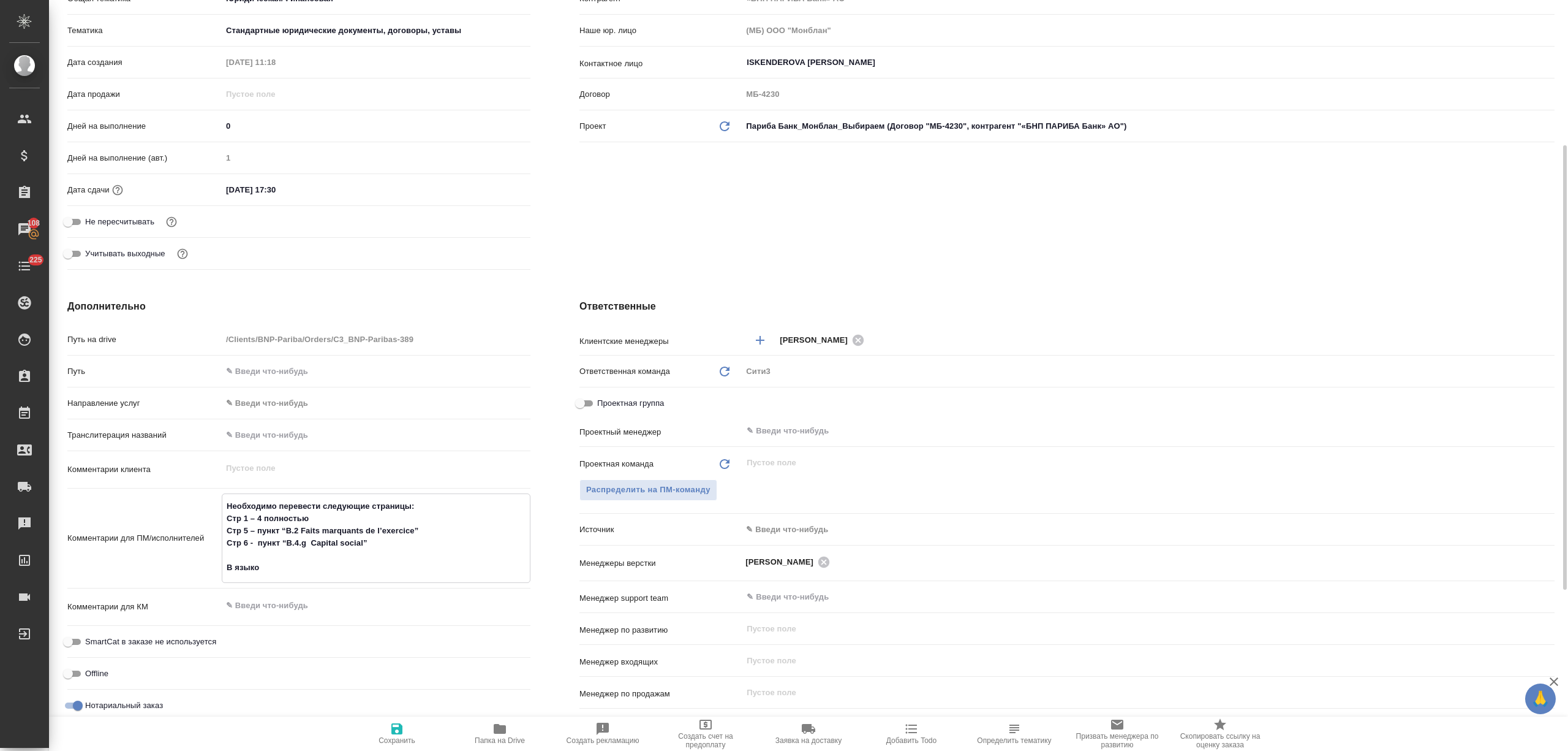
type textarea "x"
type textarea "Необходимо перевести следующие страницы: Стр 1 – 4 полностью Стр 5 – пункт “B.2…"
type textarea "x"
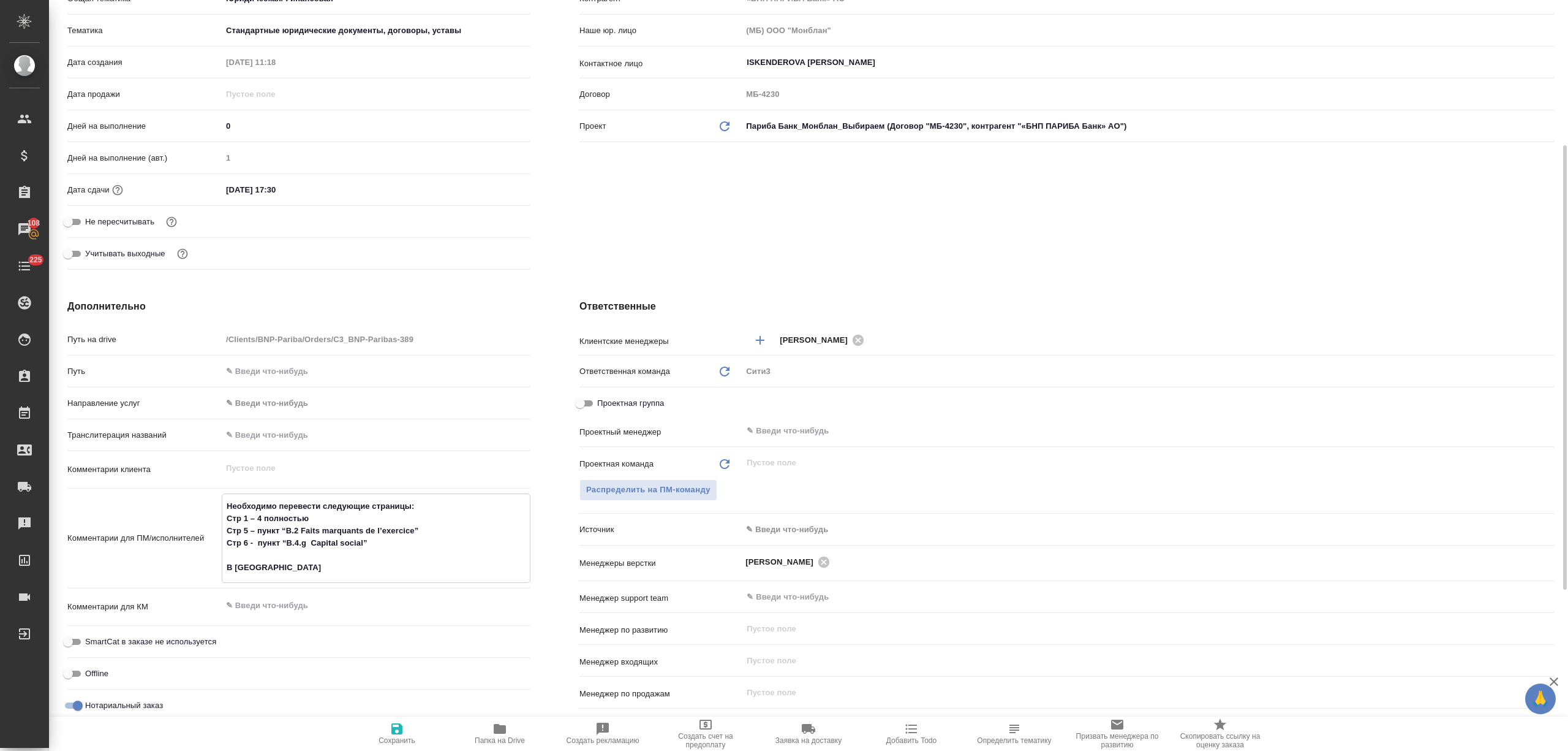
type textarea "x"
type textarea "Необходимо перевести следующие страницы: Стр 1 – 4 полностью Стр 5 – пункт “B.2…"
type textarea "x"
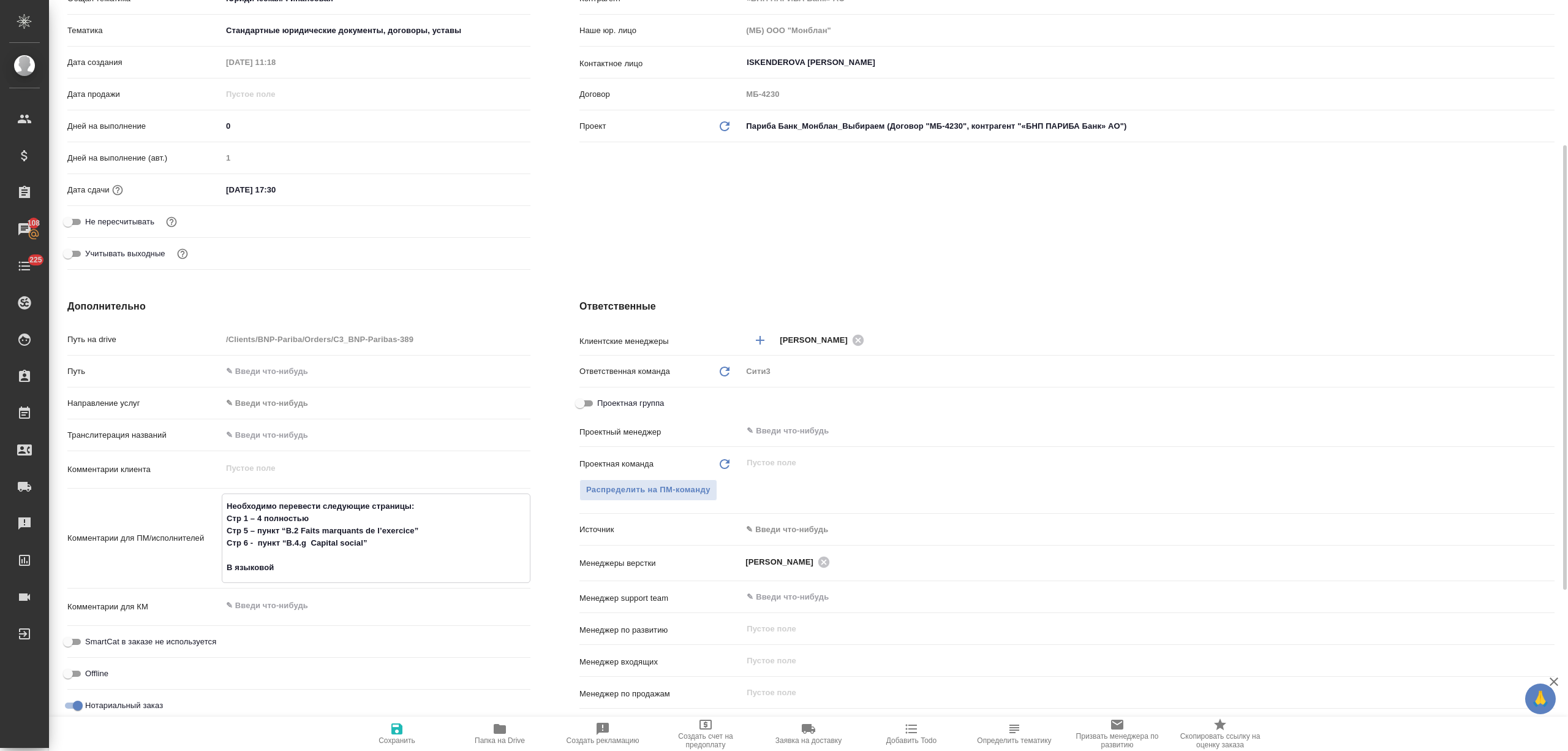
type textarea "Необходимо перевести следующие страницы: Стр 1 – 4 полностью Стр 5 – пункт “B.2…"
type textarea "x"
type textarea "Необходимо перевести следующие страницы: Стр 1 – 4 полностью Стр 5 – пункт “B.2…"
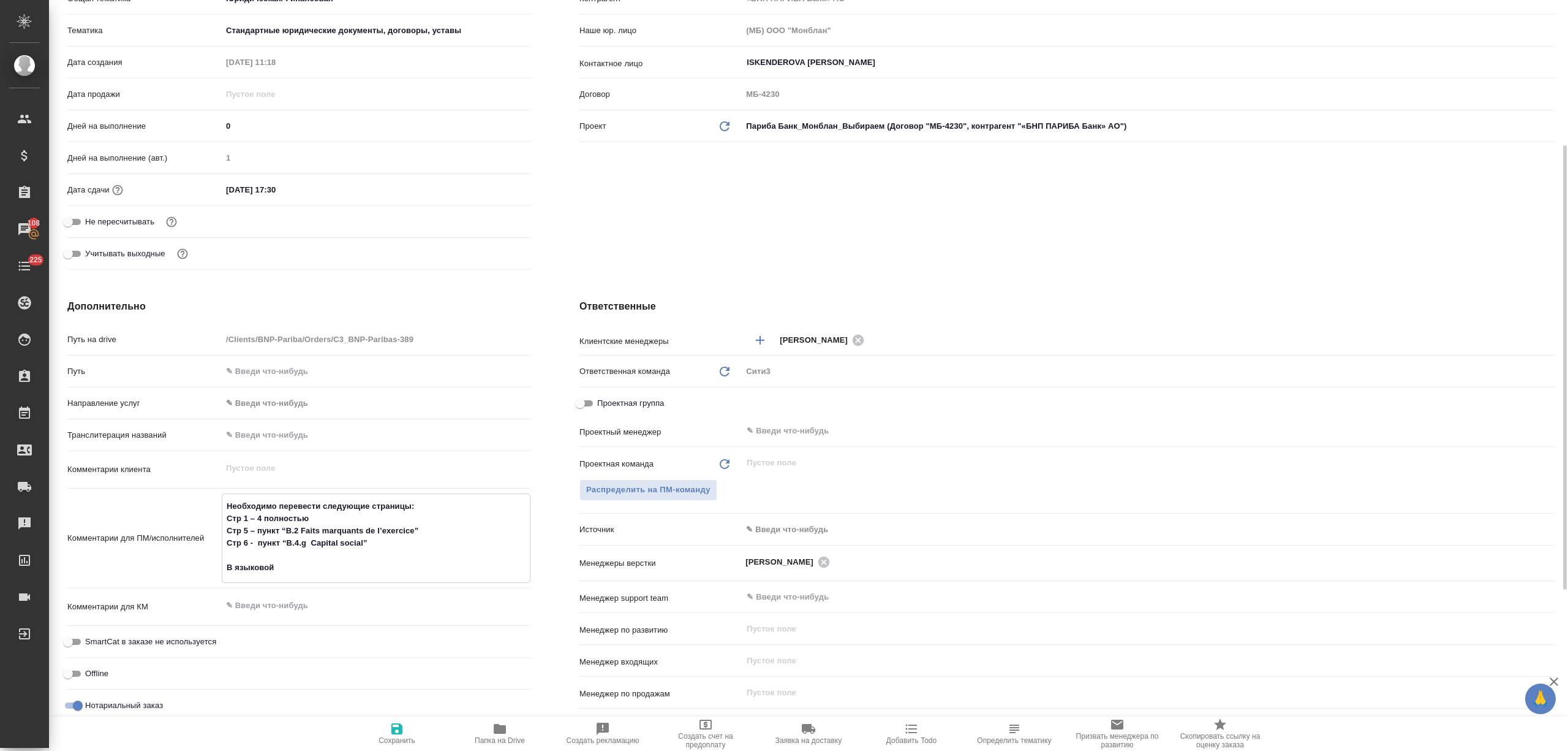
type textarea "x"
type textarea "Необходимо перевести следующие страницы: Стр 1 – 4 полностью Стр 5 – пункт “B.2…"
type textarea "x"
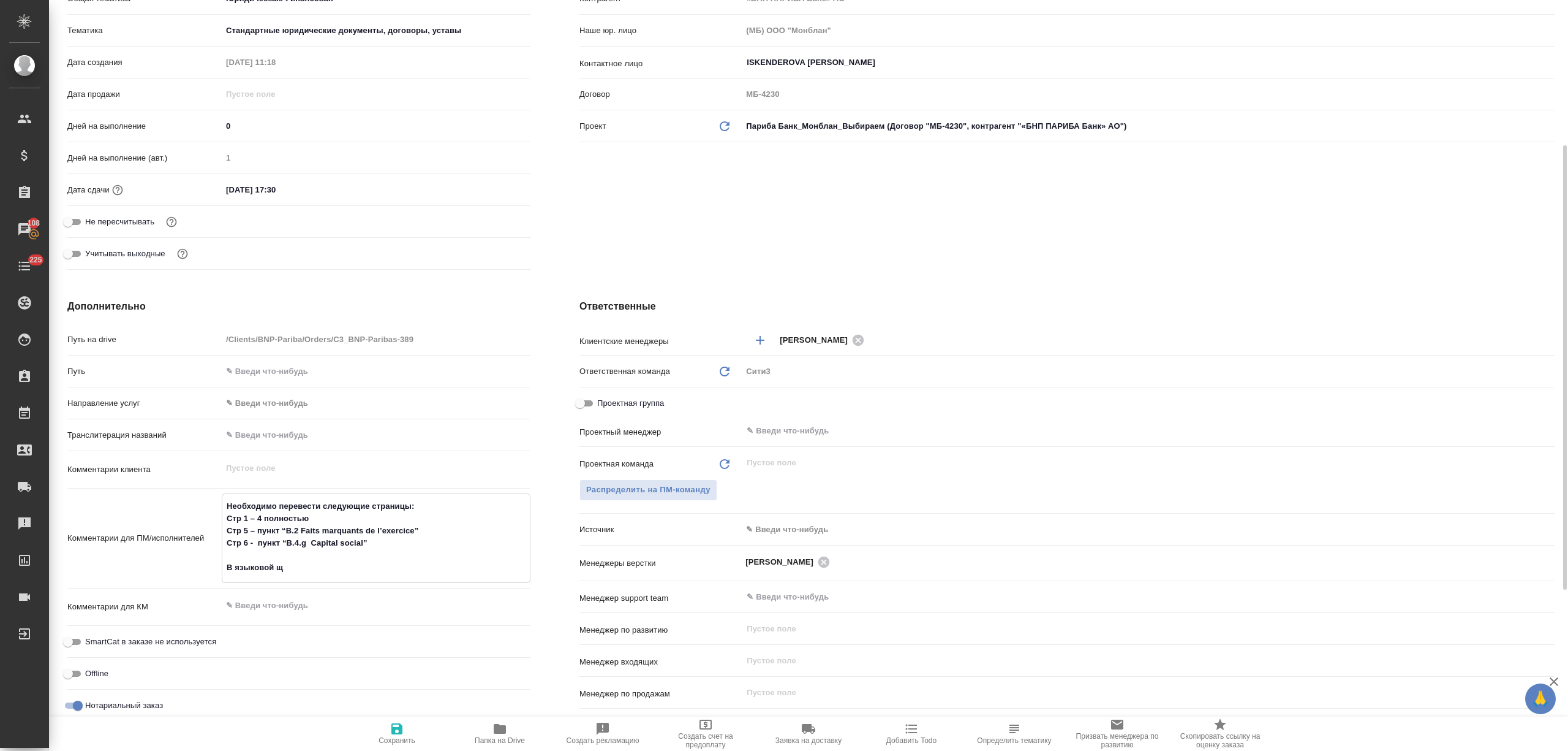
type textarea "x"
type textarea "Необходимо перевести следующие страницы: Стр 1 – 4 полностью Стр 5 – пункт “B.2…"
type textarea "x"
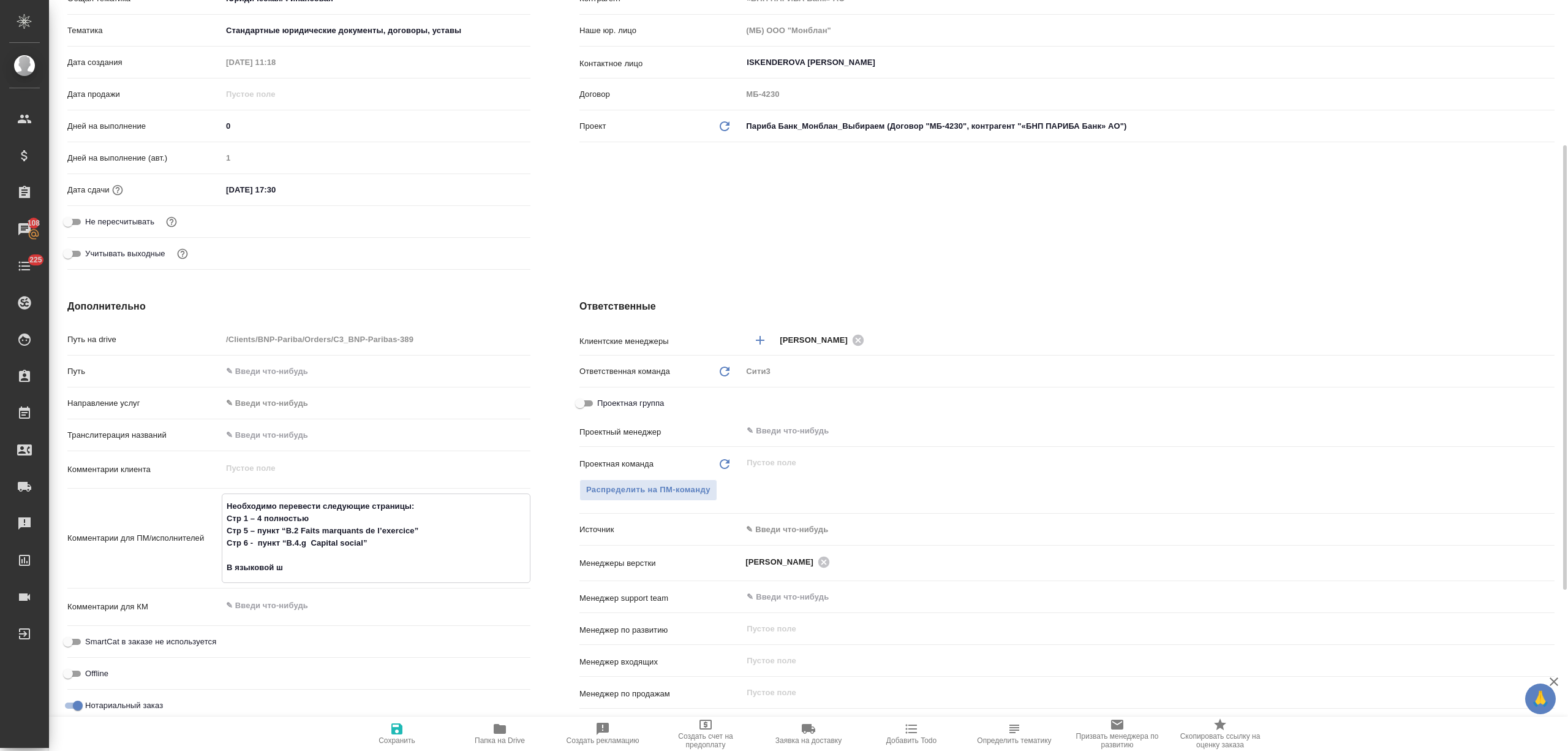
type textarea "Необходимо перевести следующие страницы: Стр 1 – 4 полностью Стр 5 – пункт “B.2…"
type textarea "x"
type textarea "Необходимо перевести следующие страницы: Стр 1 – 4 полностью Стр 5 – пункт “B.2…"
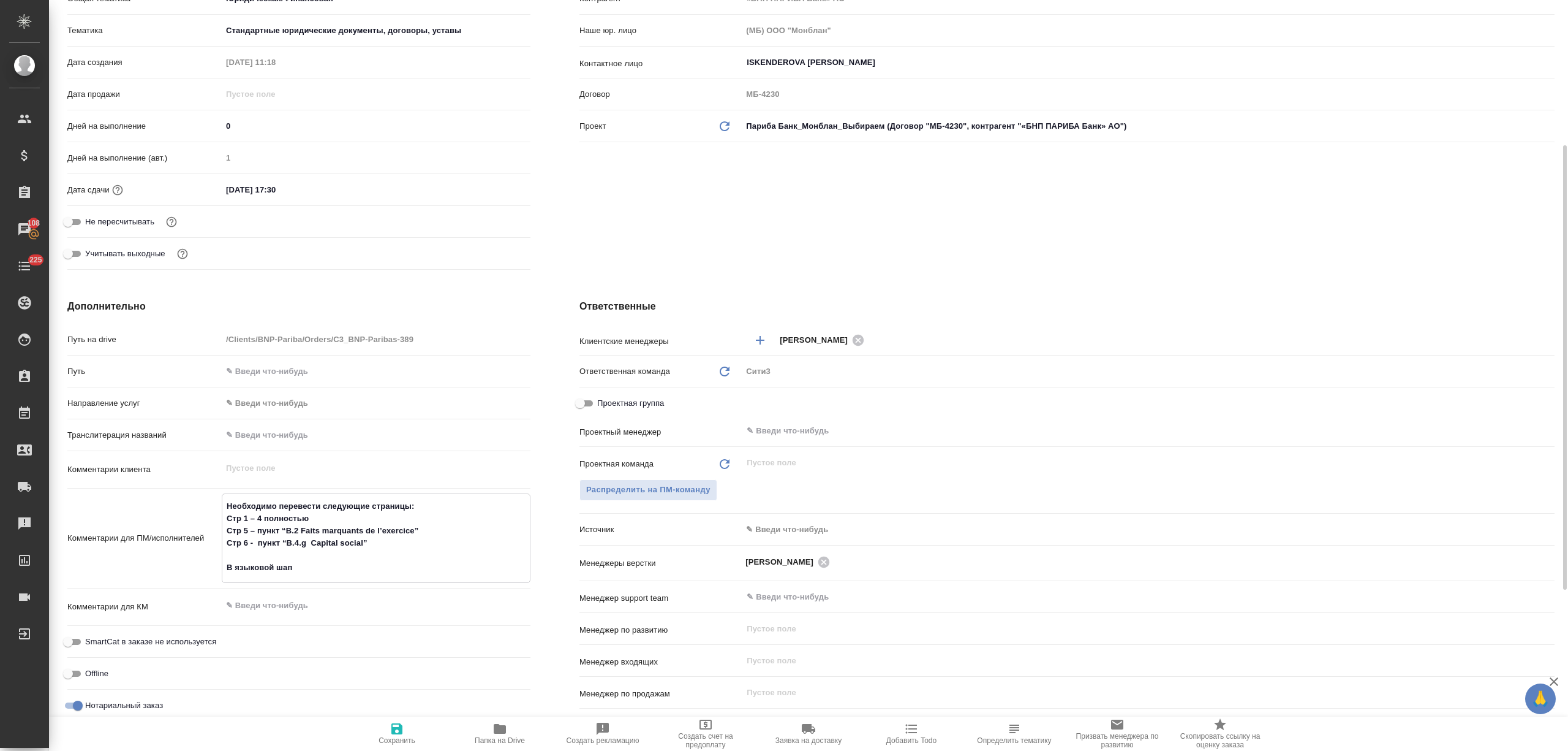
type textarea "x"
type textarea "Необходимо перевести следующие страницы: Стр 1 – 4 полностью Стр 5 – пункт “B.2…"
type textarea "x"
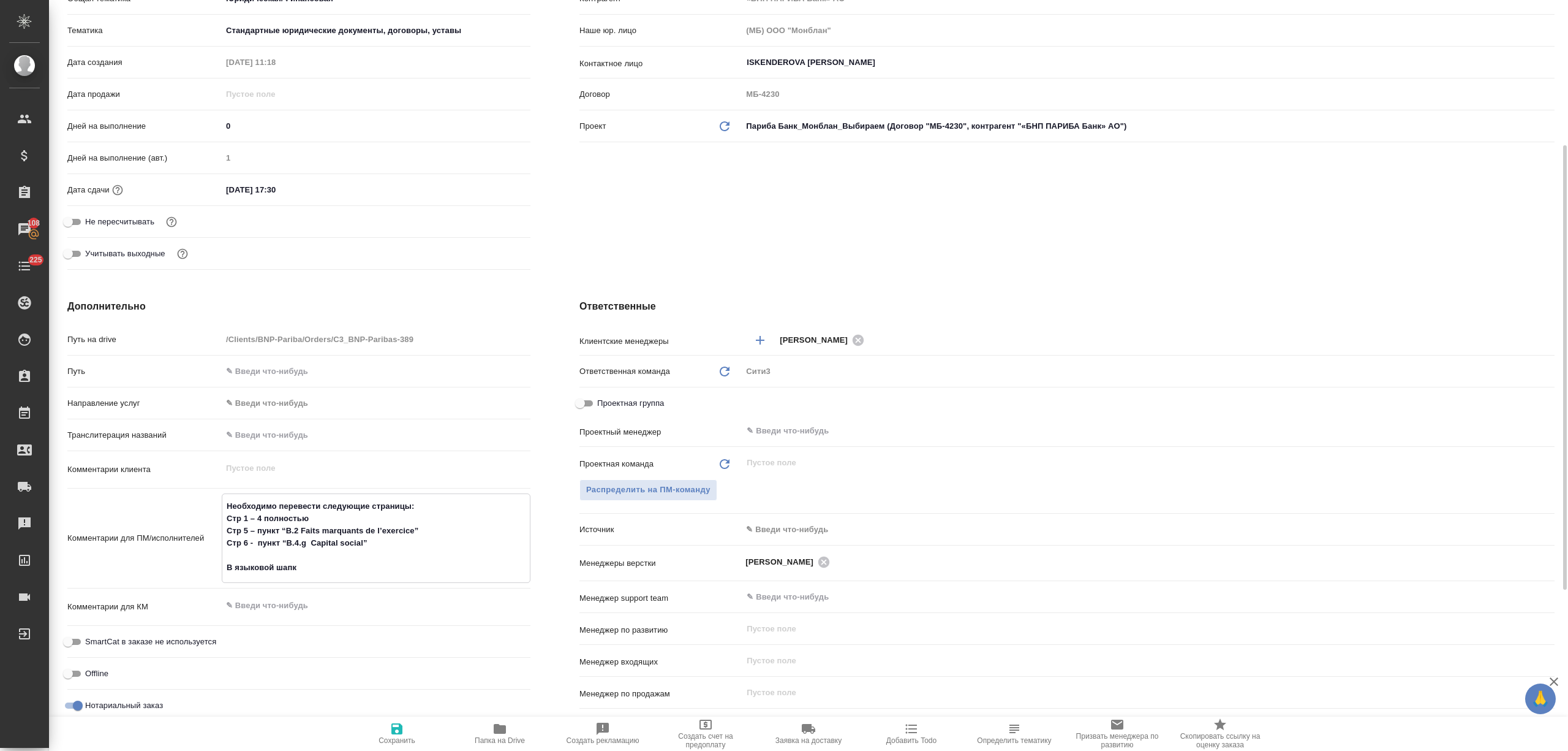
type textarea "x"
type textarea "Необходимо перевести следующие страницы: Стр 1 – 4 полностью Стр 5 – пункт “B.2…"
type textarea "x"
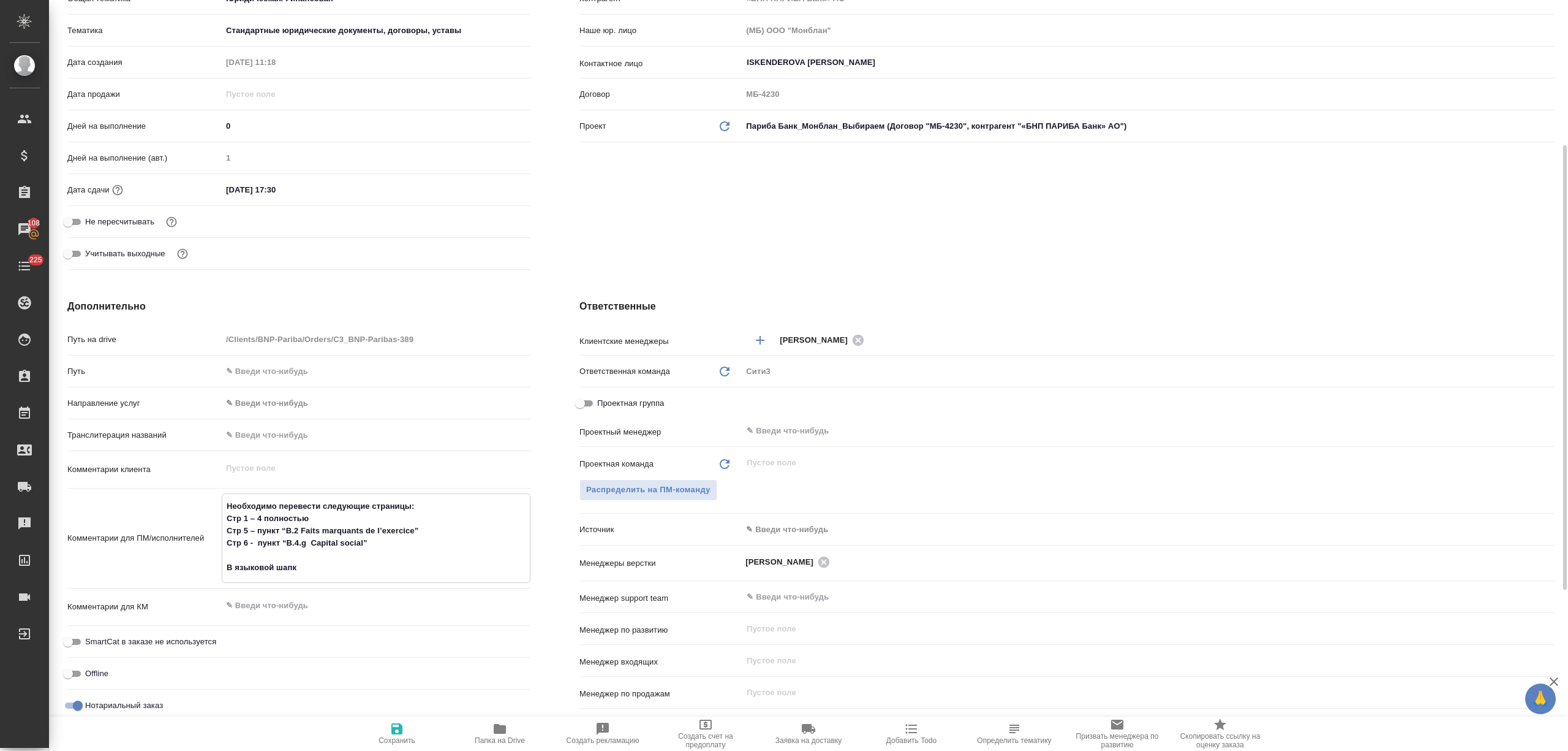
type textarea "x"
type textarea "Необходимо перевести следующие страницы: Стр 1 – 4 полностью Стр 5 – пункт “B.2…"
type textarea "x"
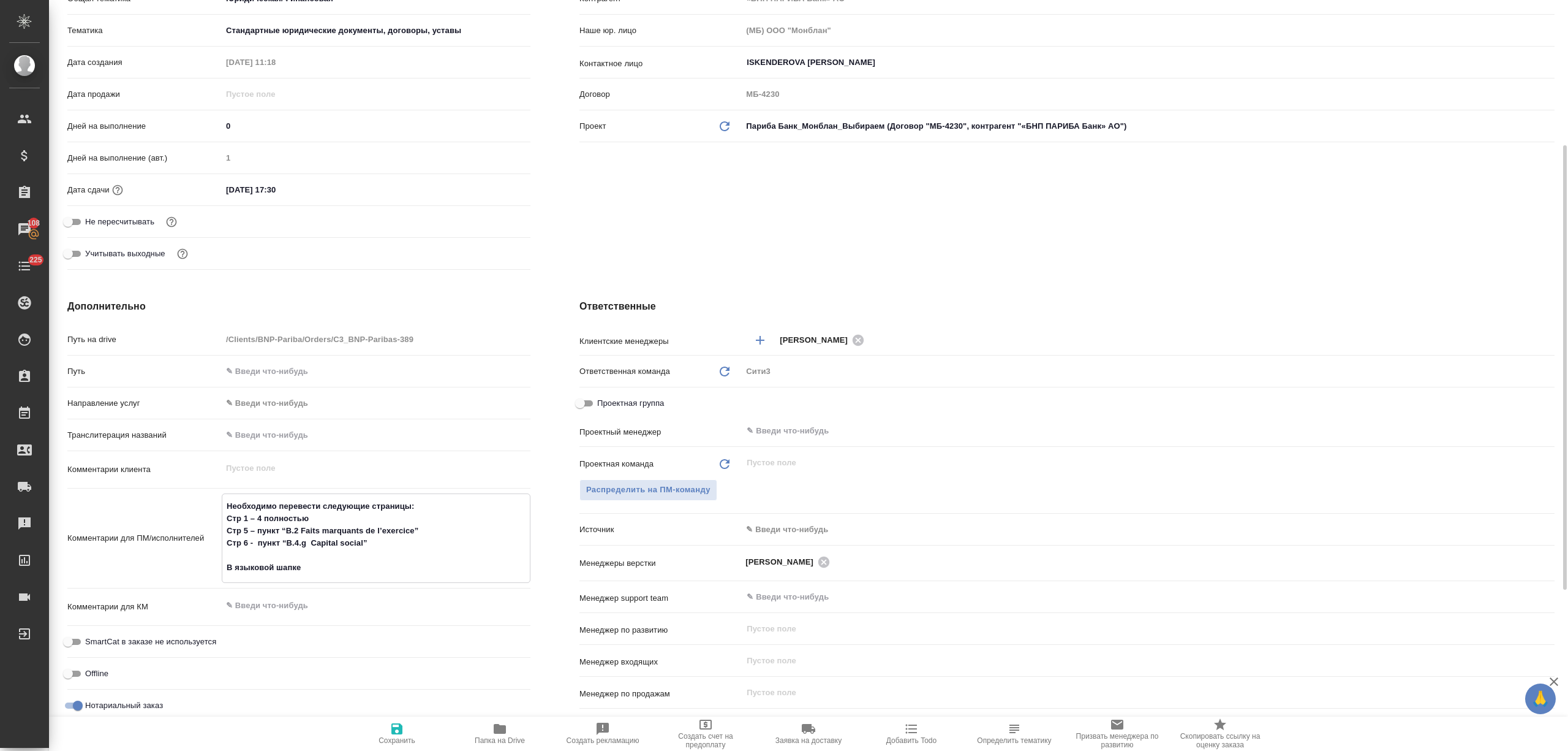
type textarea "x"
type textarea "Необходимо перевести следующие страницы: Стр 1 – 4 полностью Стр 5 – пункт “B.2…"
type textarea "x"
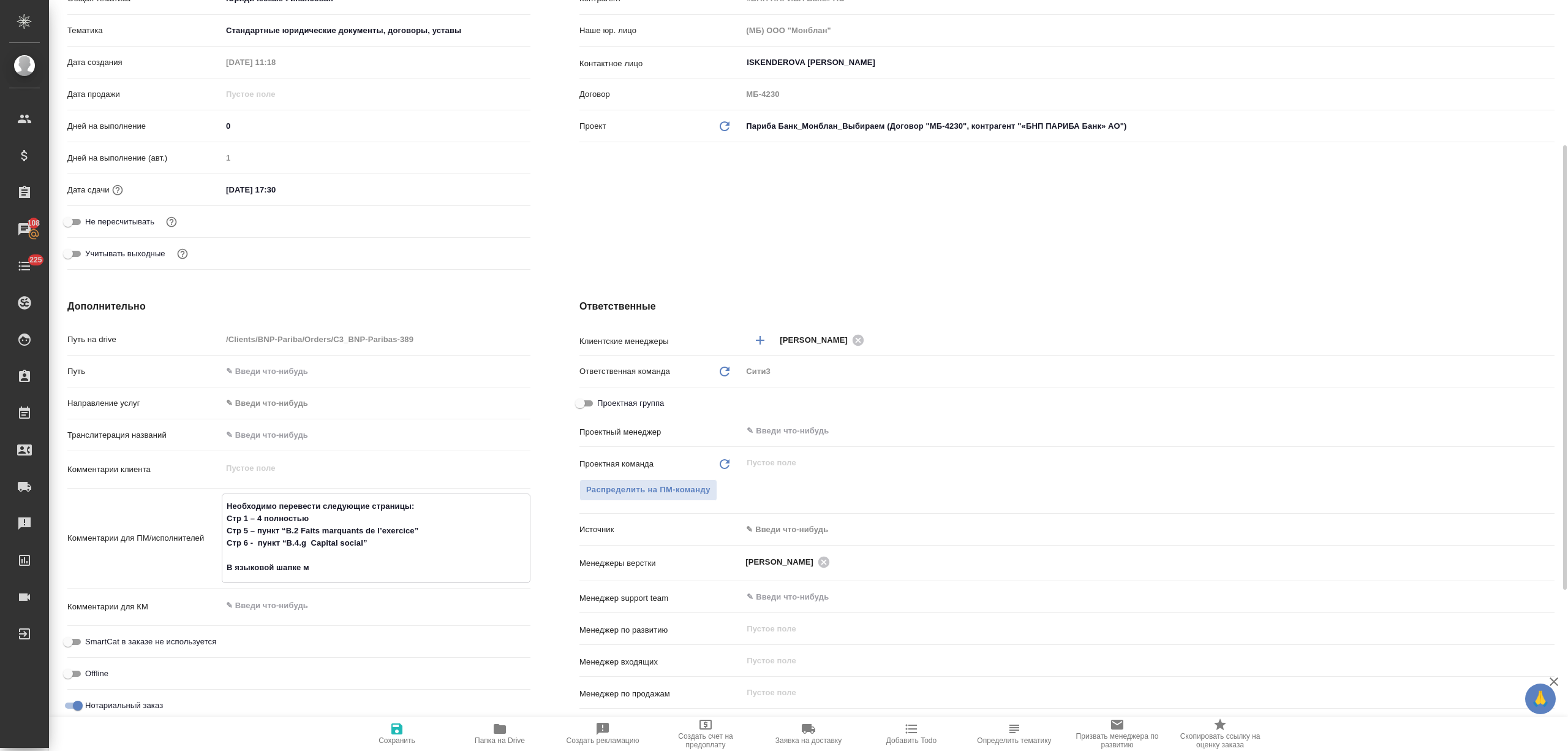
type textarea "Необходимо перевести следующие страницы: Стр 1 – 4 полностью Стр 5 – пункт “B.2…"
type textarea "x"
type textarea "Необходимо перевести следующие страницы: Стр 1 – 4 полностью Стр 5 – пункт “B.2…"
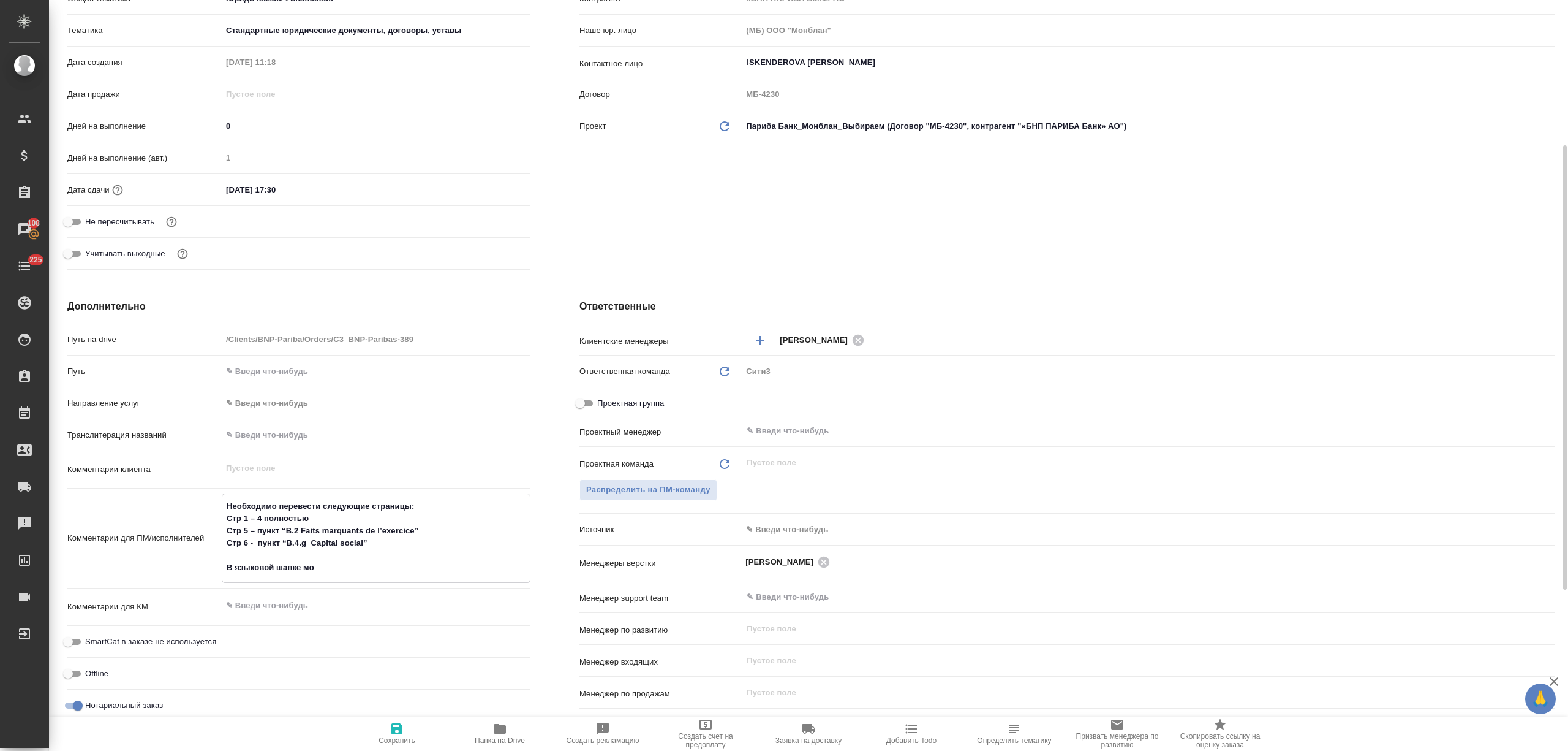
type textarea "x"
type textarea "Необходимо перевести следующие страницы: Стр 1 – 4 полностью Стр 5 – пункт “B.2…"
type textarea "x"
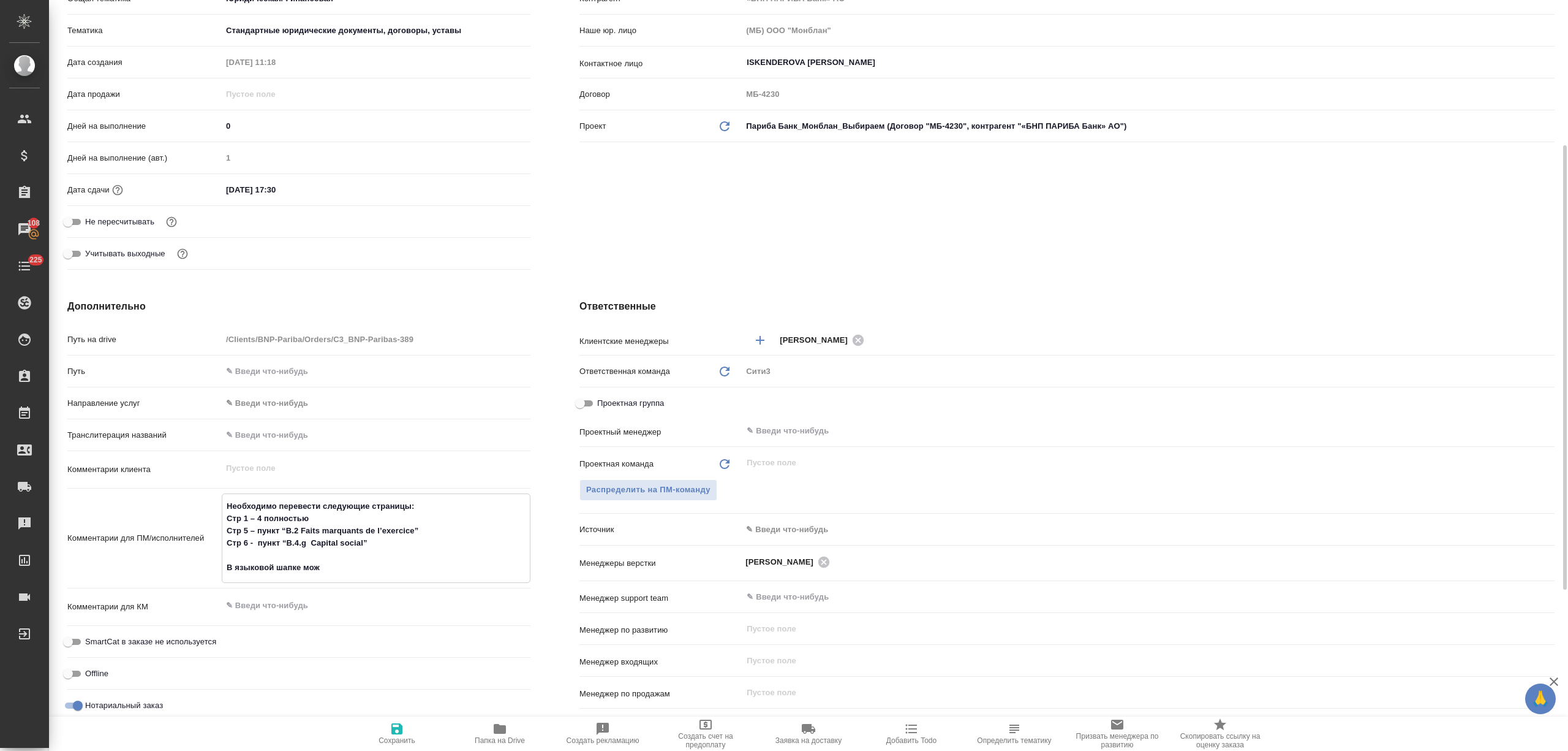
type textarea "x"
type textarea "Необходимо перевести следующие страницы: Стр 1 – 4 полностью Стр 5 – пункт “B.2…"
type textarea "x"
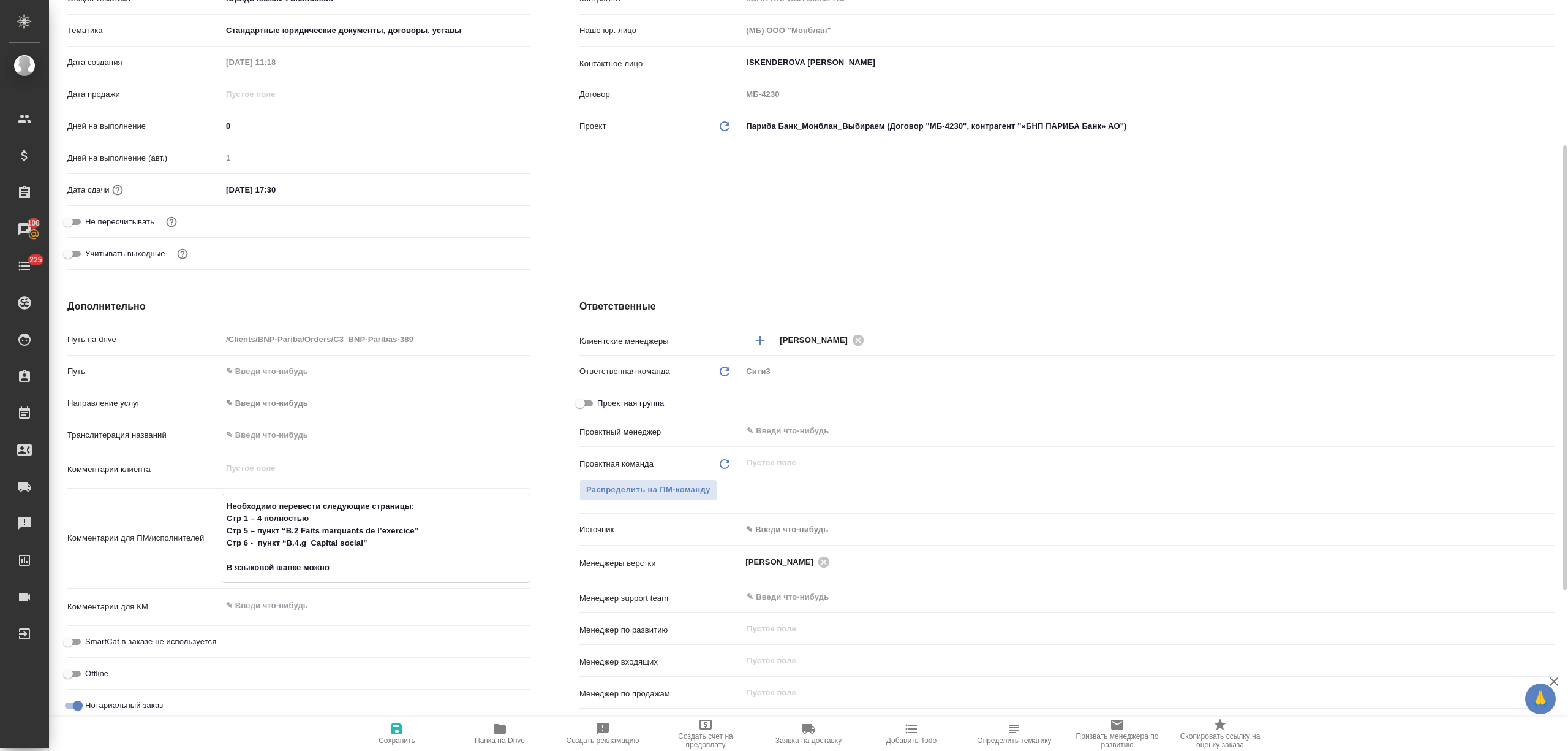
type textarea "Необходимо перевести следующие страницы: Стр 1 – 4 полностью Стр 5 – пункт “B.2…"
type textarea "x"
type textarea "Необходимо перевести следующие страницы: Стр 1 – 4 полностью Стр 5 – пункт “B.2…"
type textarea "x"
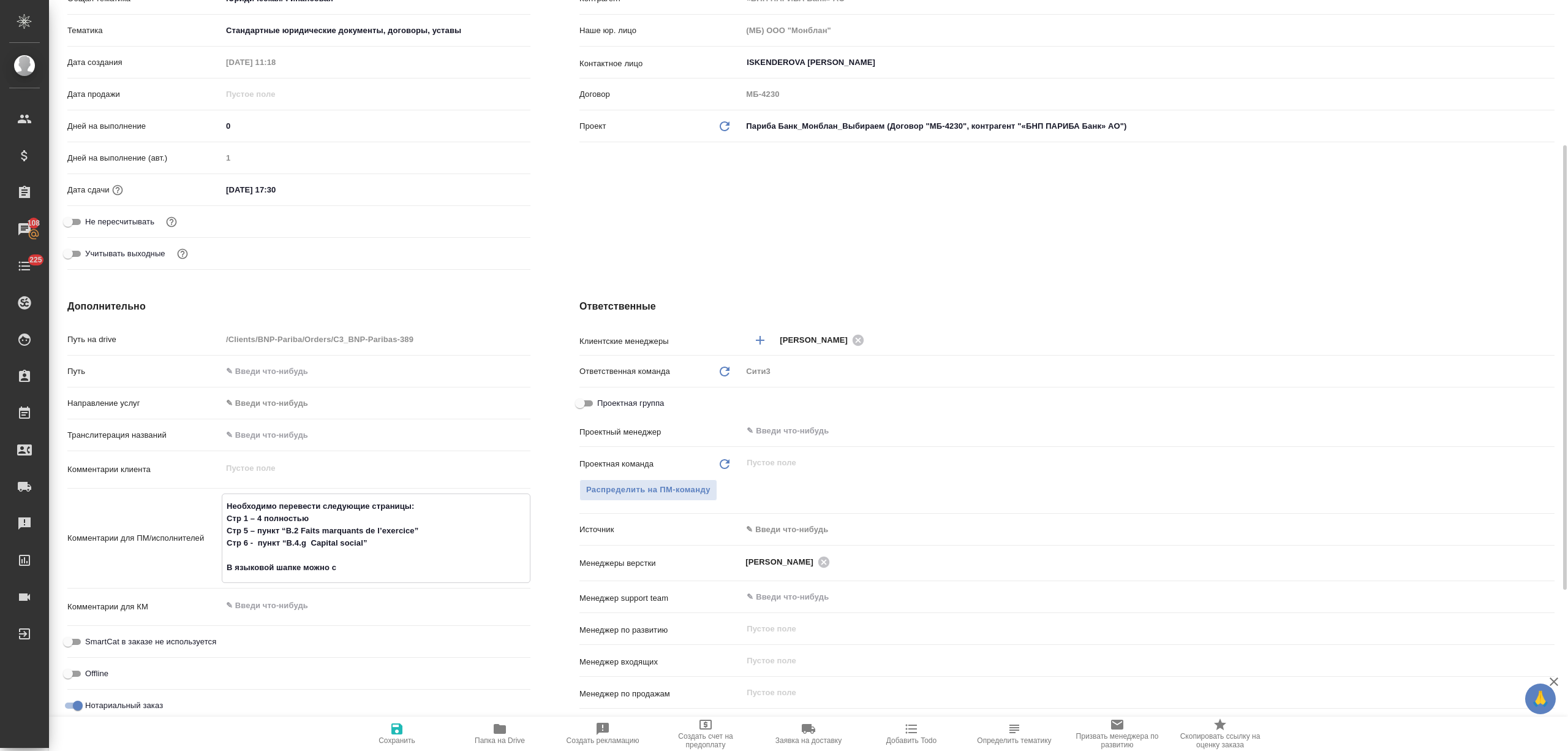
type textarea "x"
type textarea "Необходимо перевести следующие страницы: Стр 1 – 4 полностью Стр 5 – пункт “B.2…"
type textarea "x"
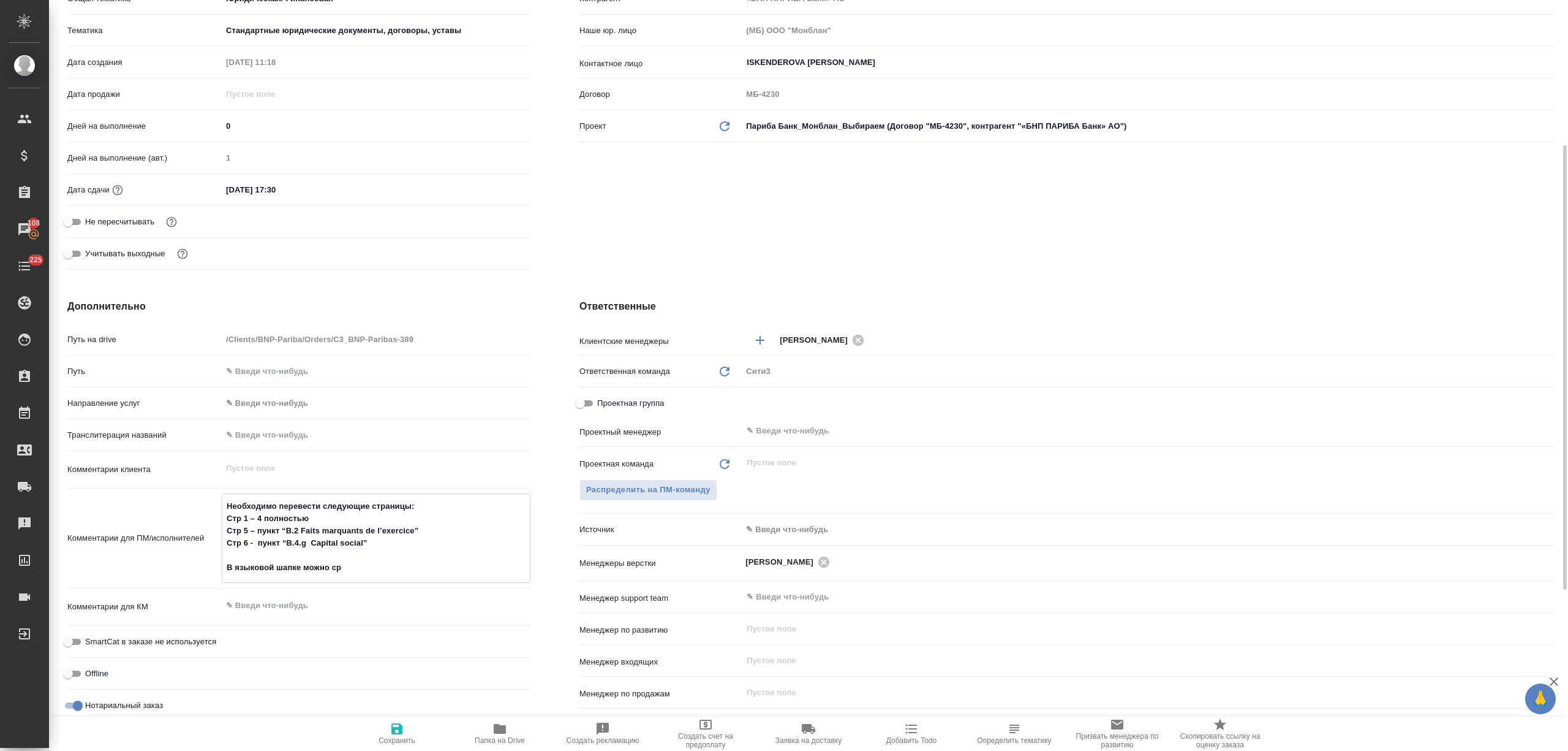
type textarea "Необходимо перевести следующие страницы: Стр 1 – 4 полностью Стр 5 – пункт “B.2…"
type textarea "x"
type textarea "Необходимо перевести следующие страницы: Стр 1 – 4 полностью Стр 5 – пункт “B.2…"
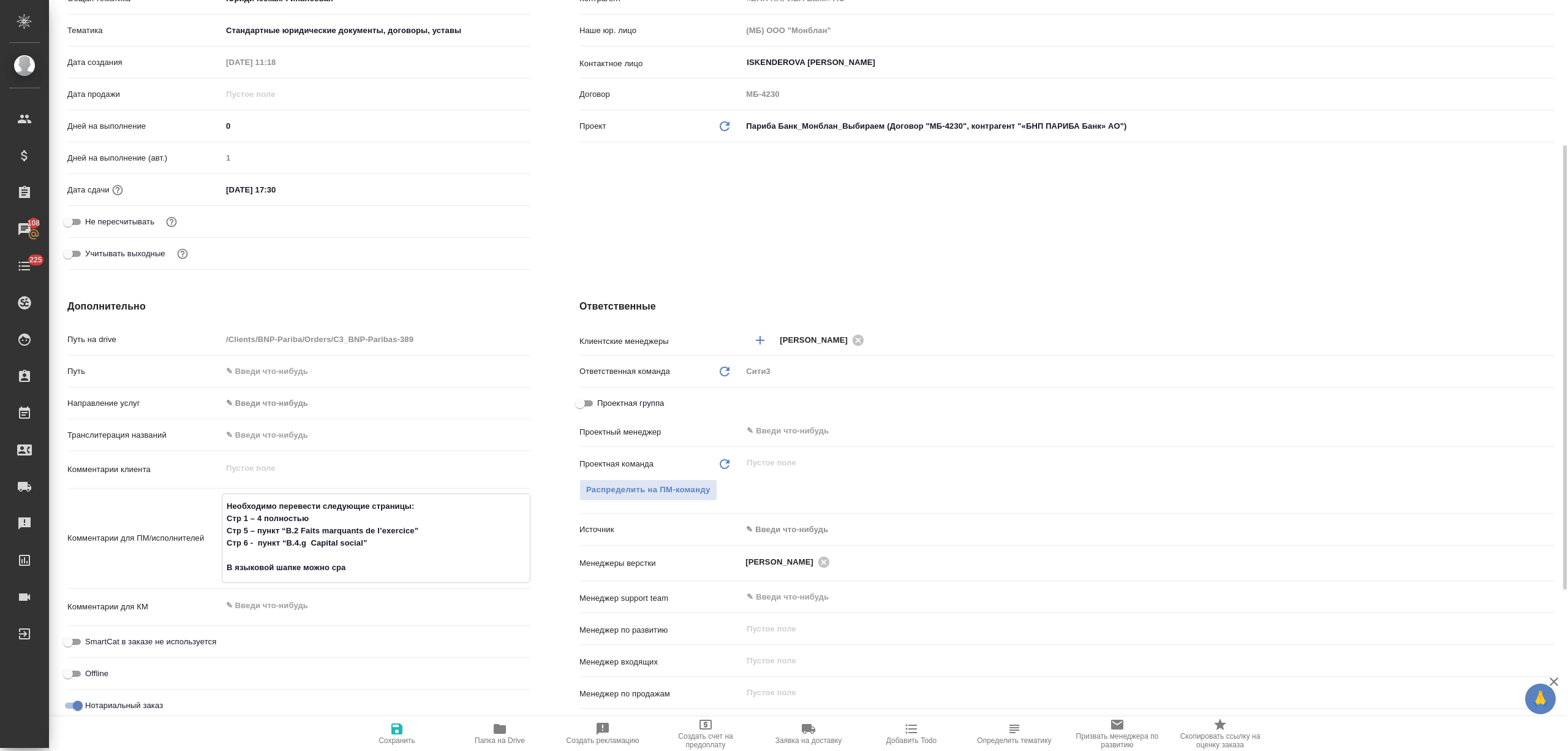
type textarea "x"
type textarea "Необходимо перевести следующие страницы: Стр 1 – 4 полностью Стр 5 – пункт “B.2…"
type textarea "x"
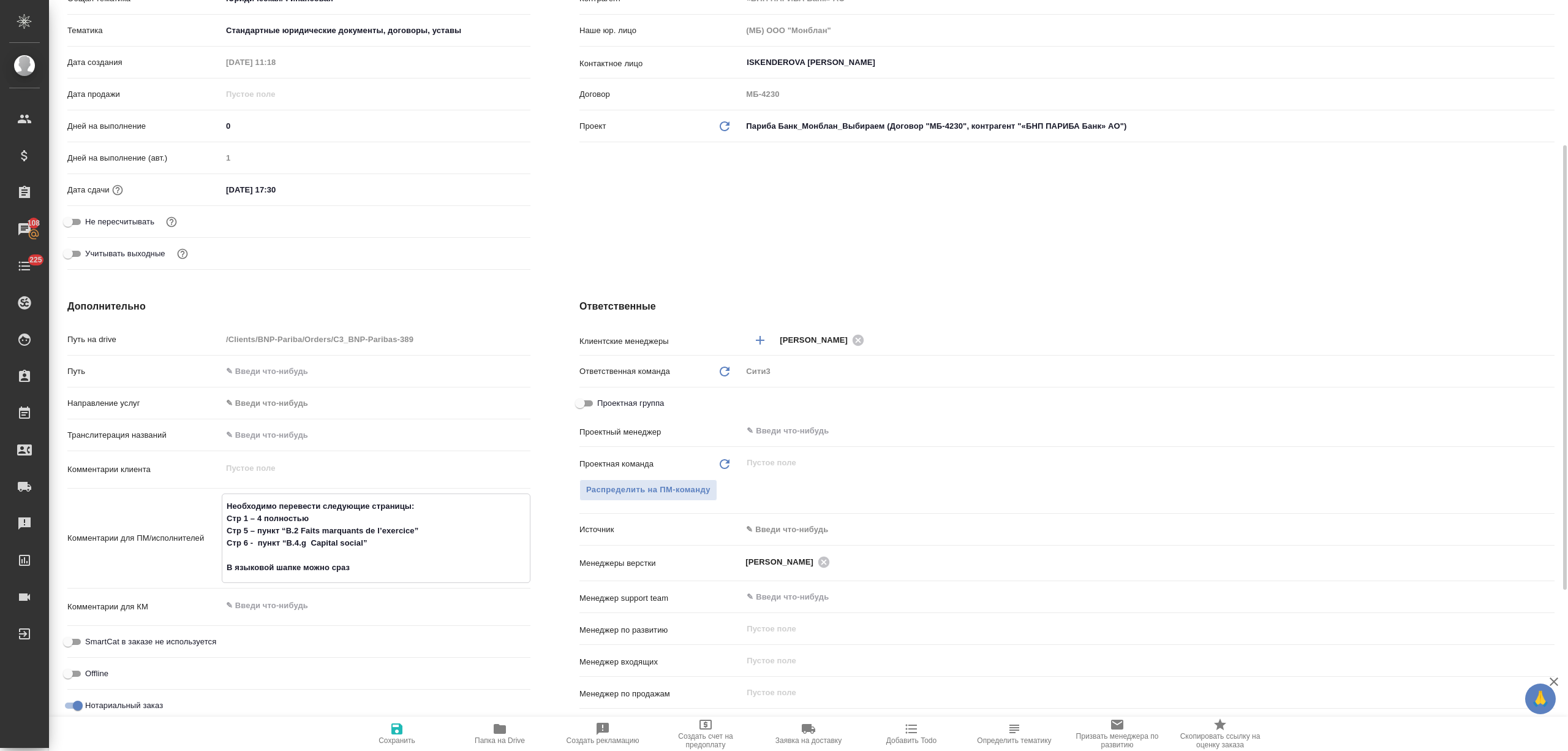
type textarea "x"
type textarea "Необходимо перевести следующие страницы: Стр 1 – 4 полностью Стр 5 – пункт “B.2…"
type textarea "x"
click at [408, 724] on span "Сохранить" at bounding box center [397, 733] width 89 height 23
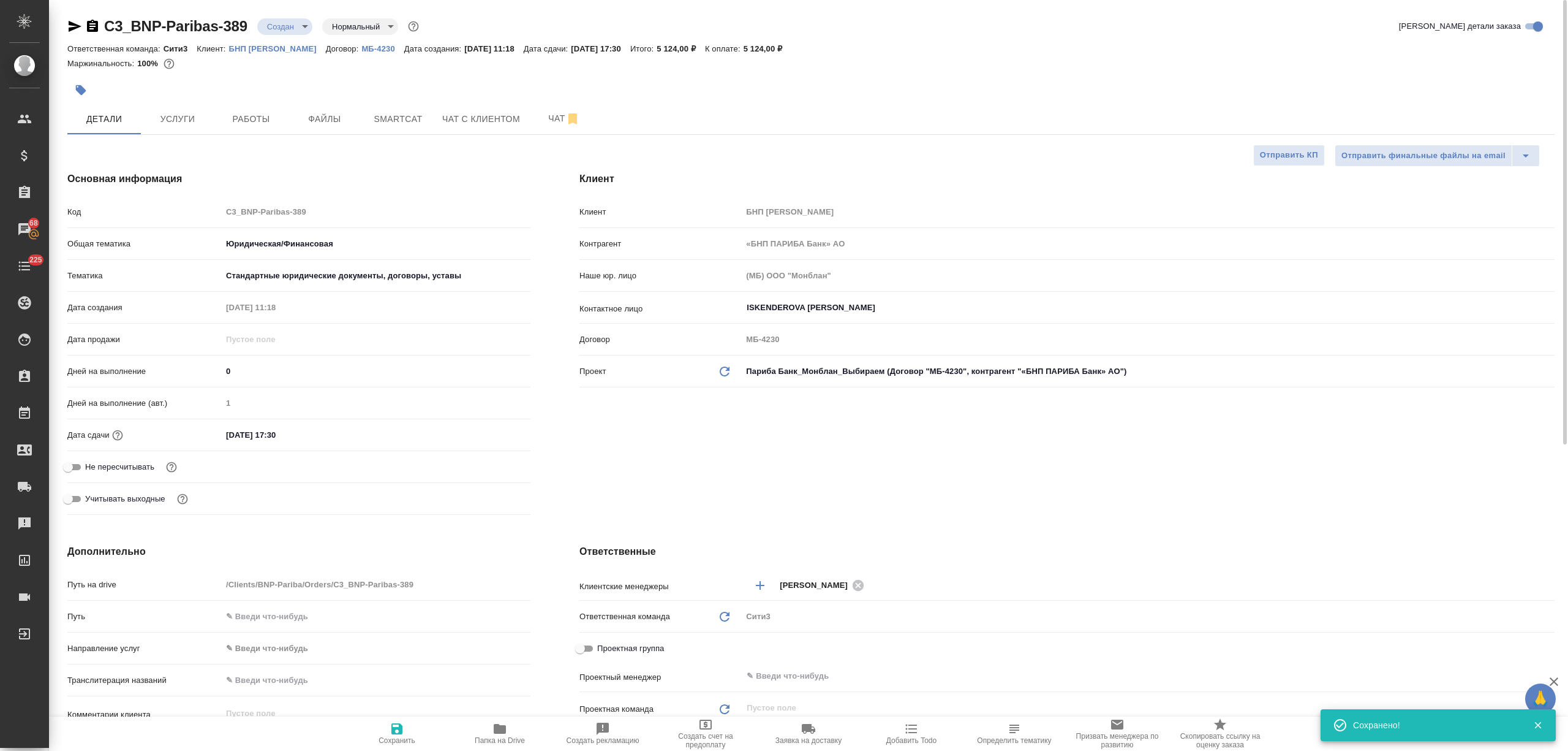
scroll to position [163, 0]
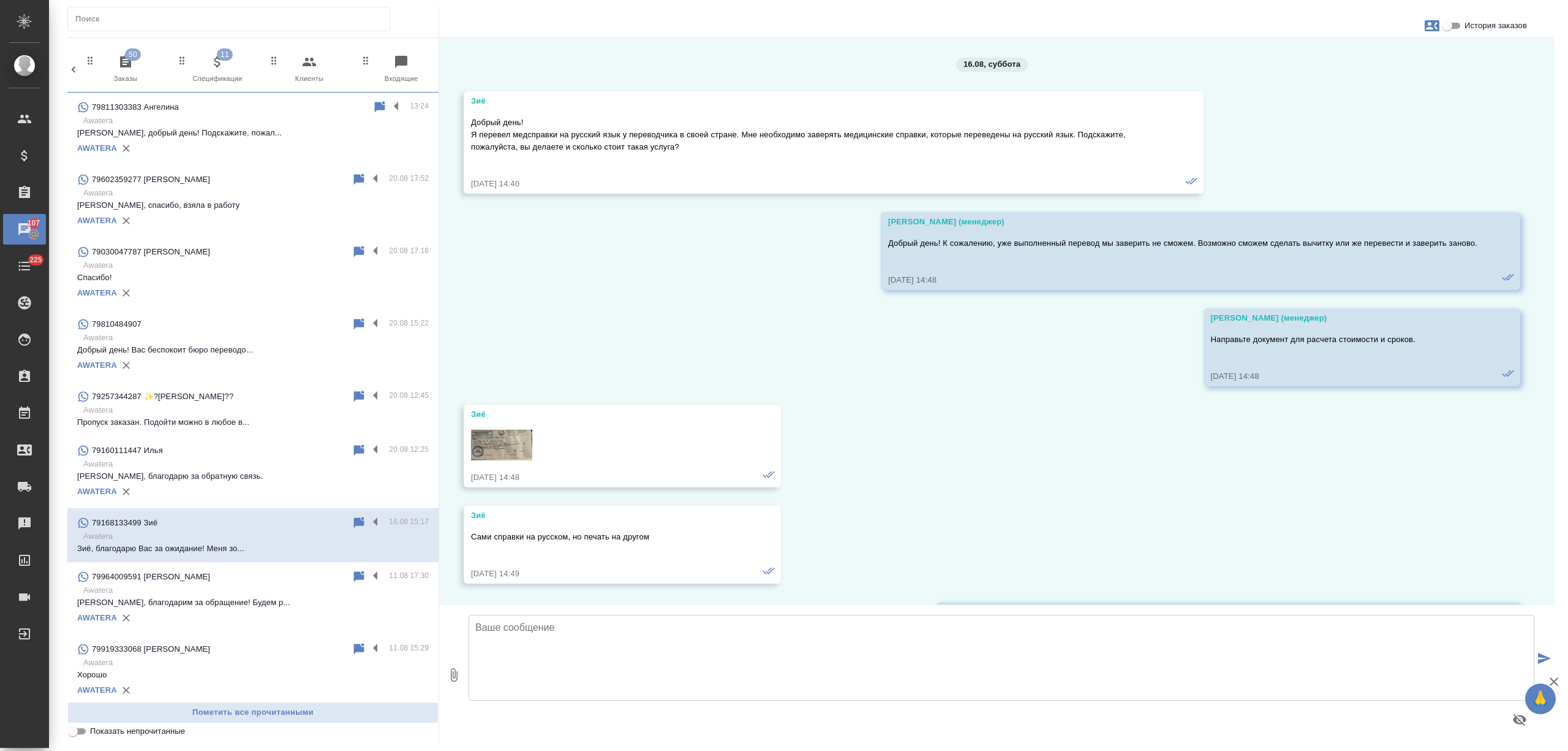
scroll to position [1350, 0]
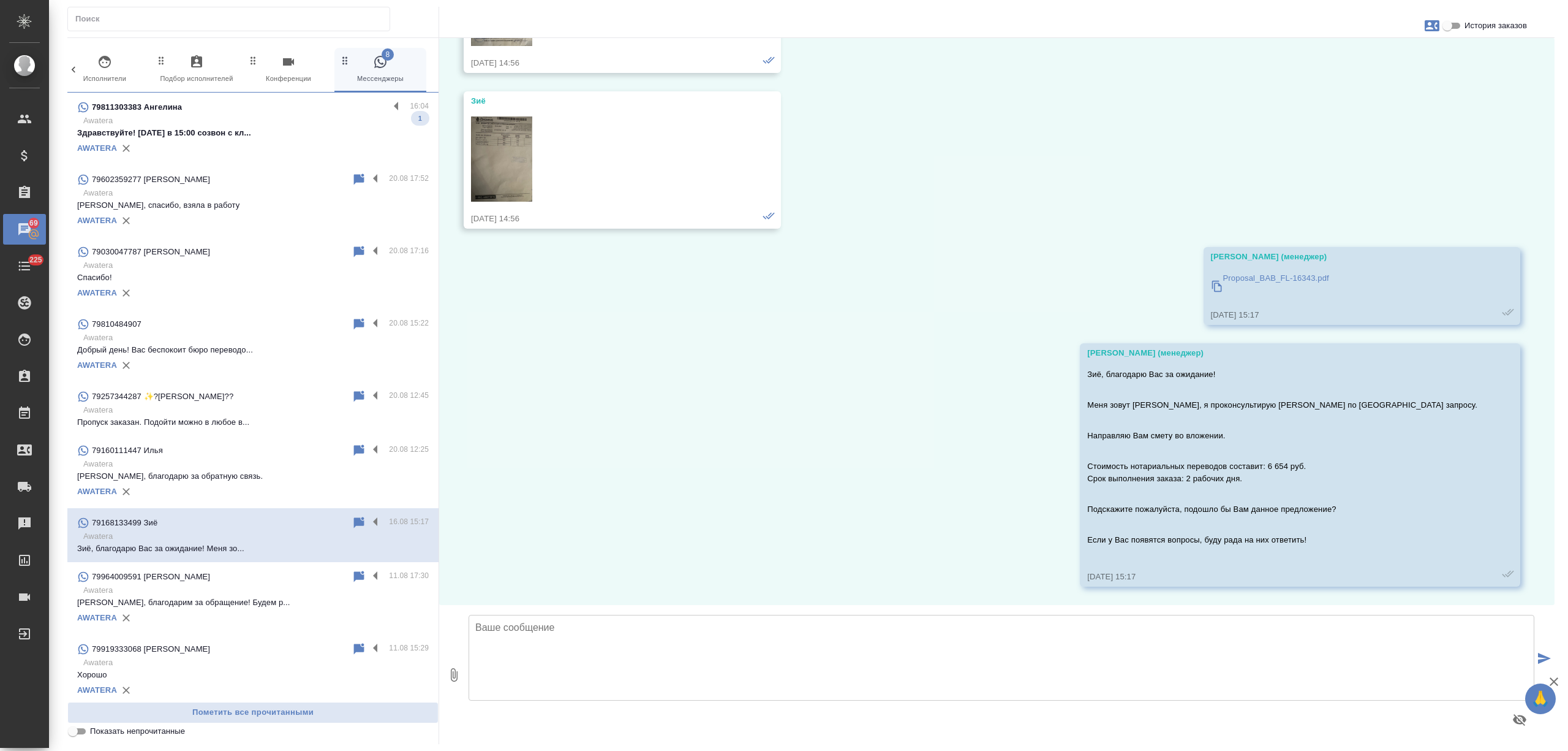
click p "Здравствуйте! Завтра в 15:00 созвон с кл..."
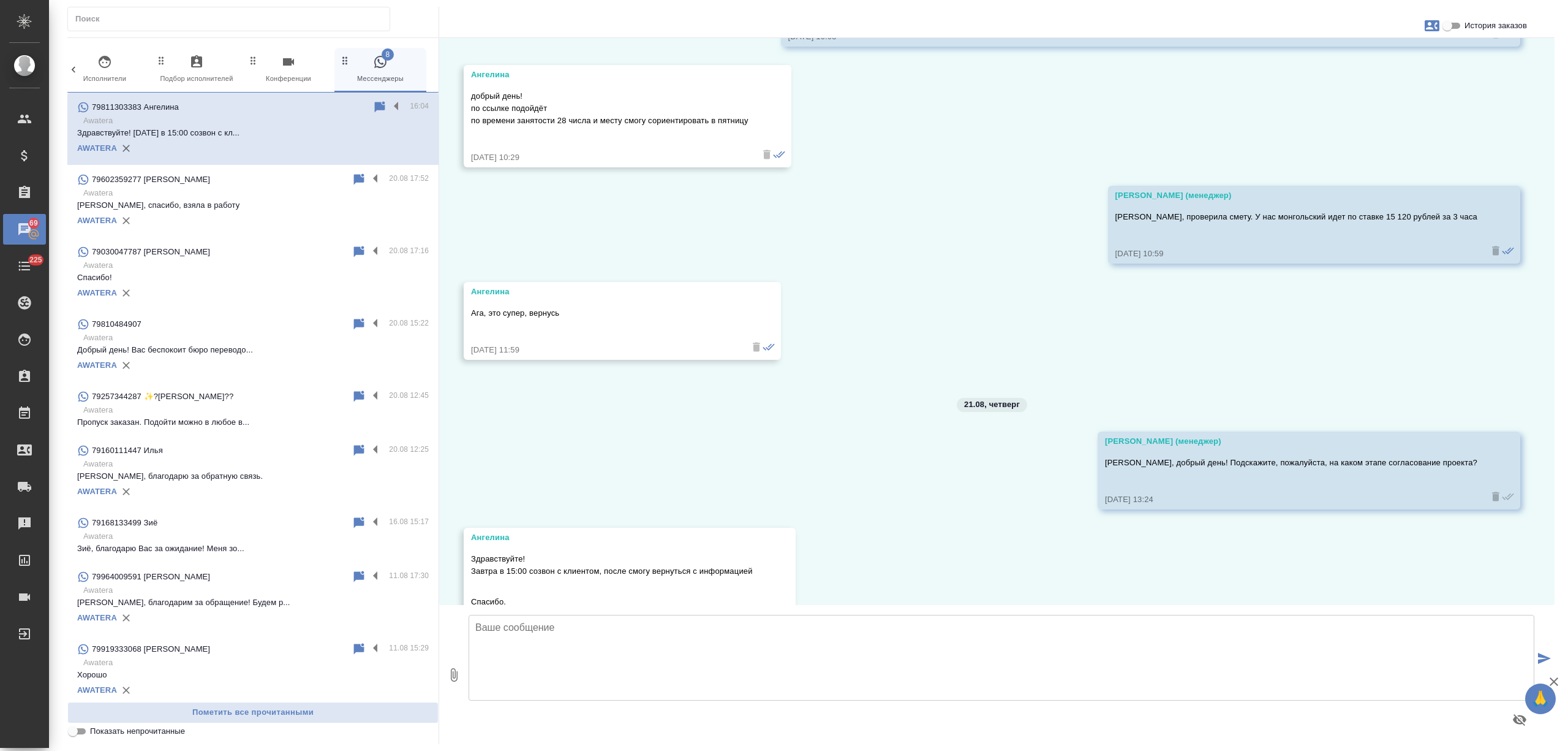
scroll to position [1782, 0]
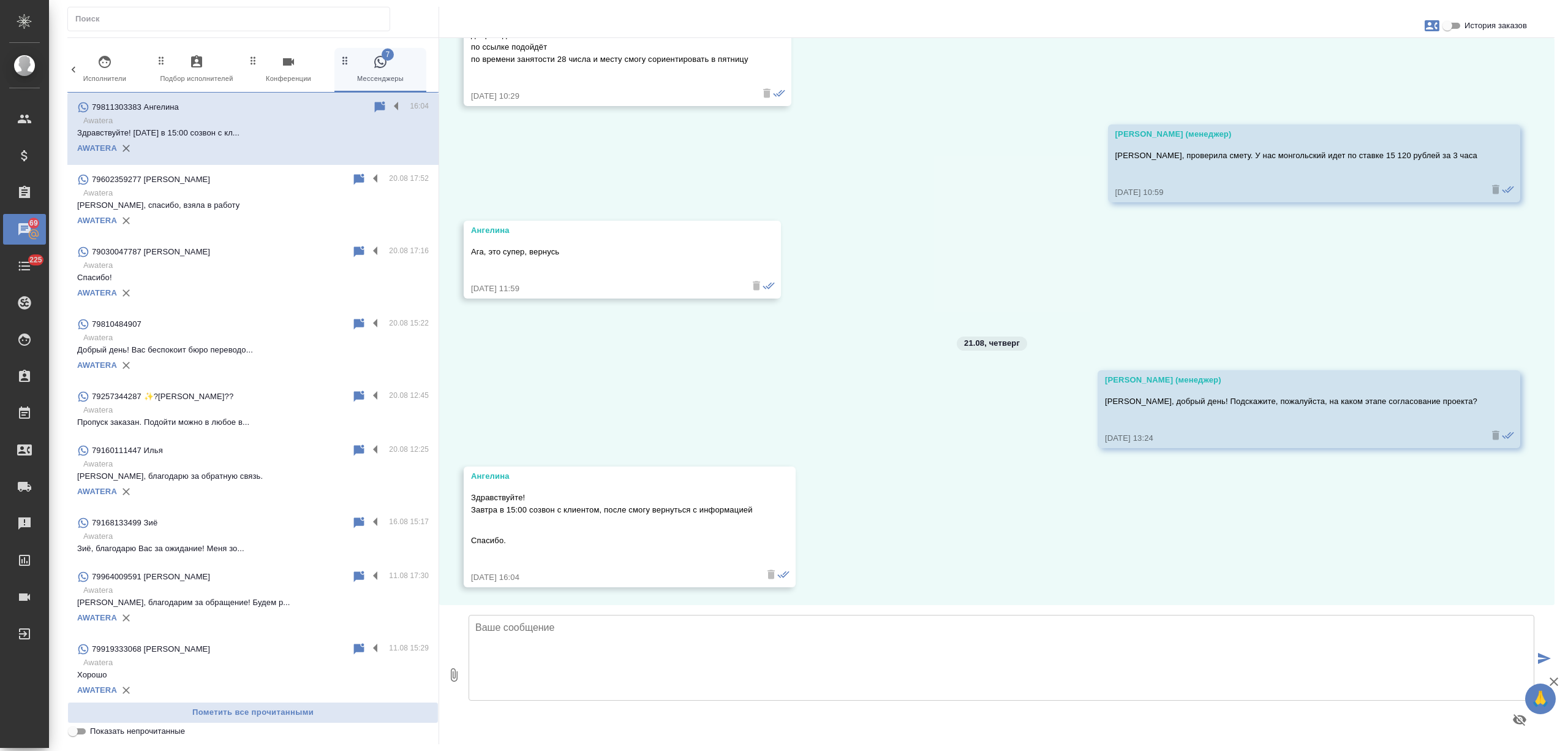
click textarea
type textarea "Б"
type textarea "Спасибо! Будем ожидать от Вас ответ"
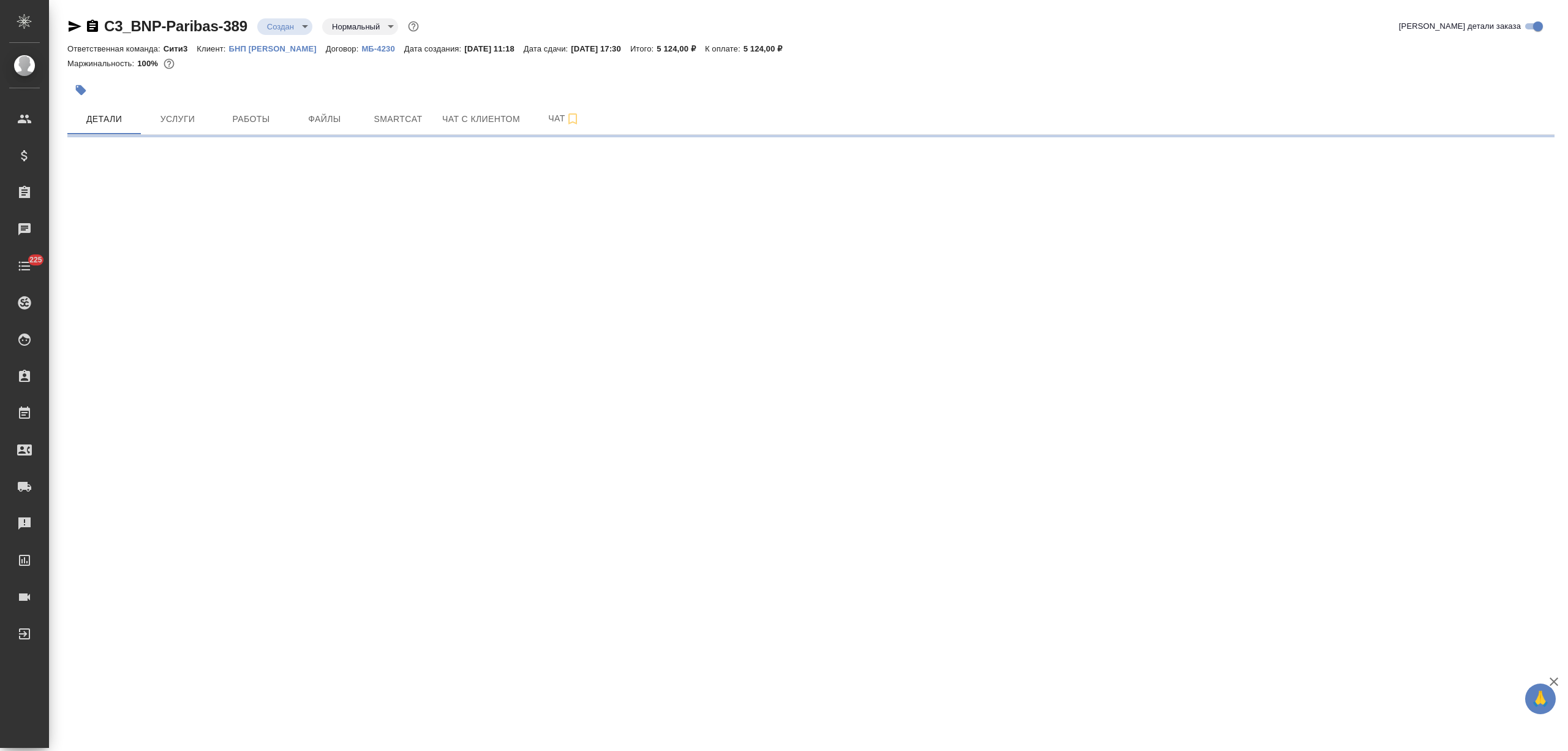
select select "RU"
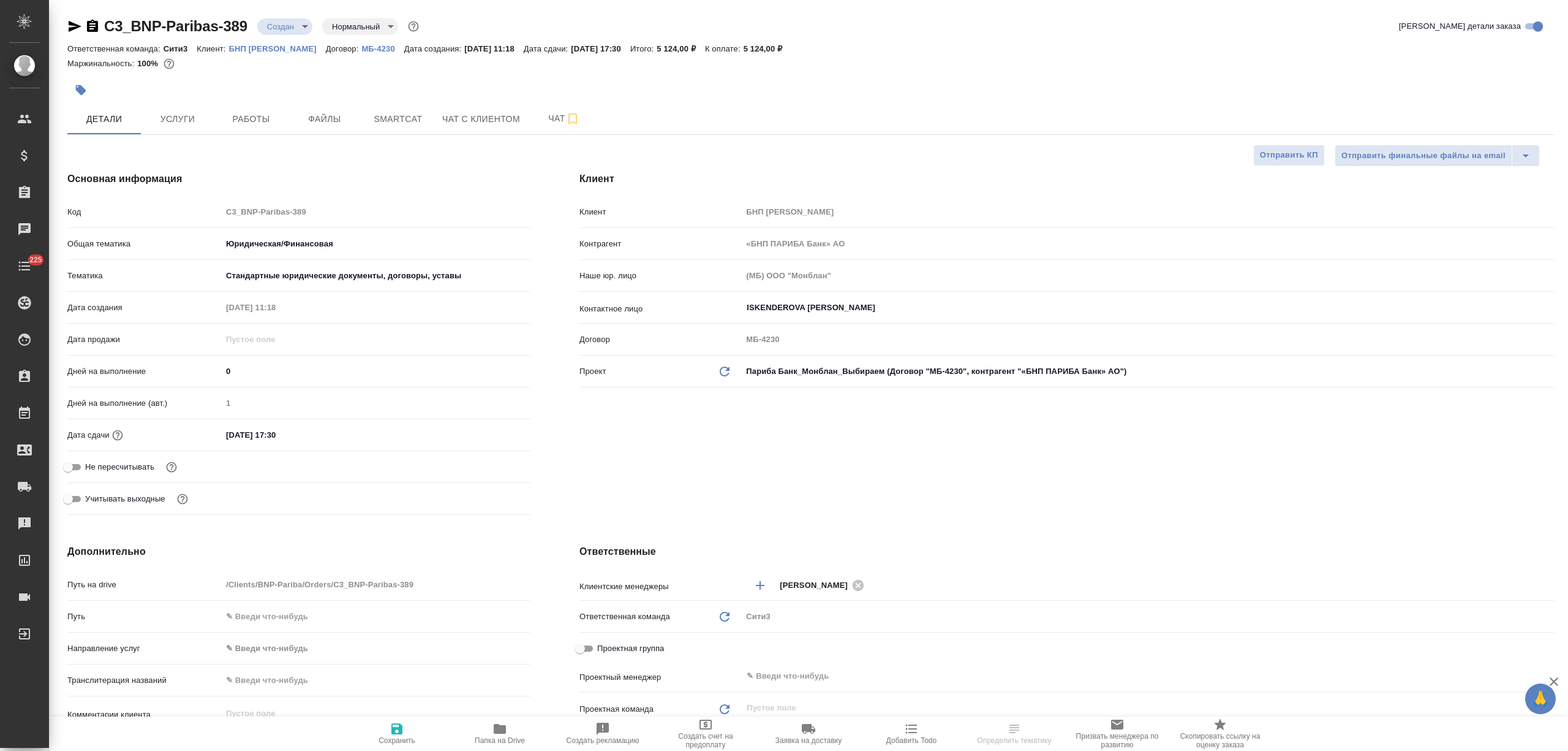
type textarea "x"
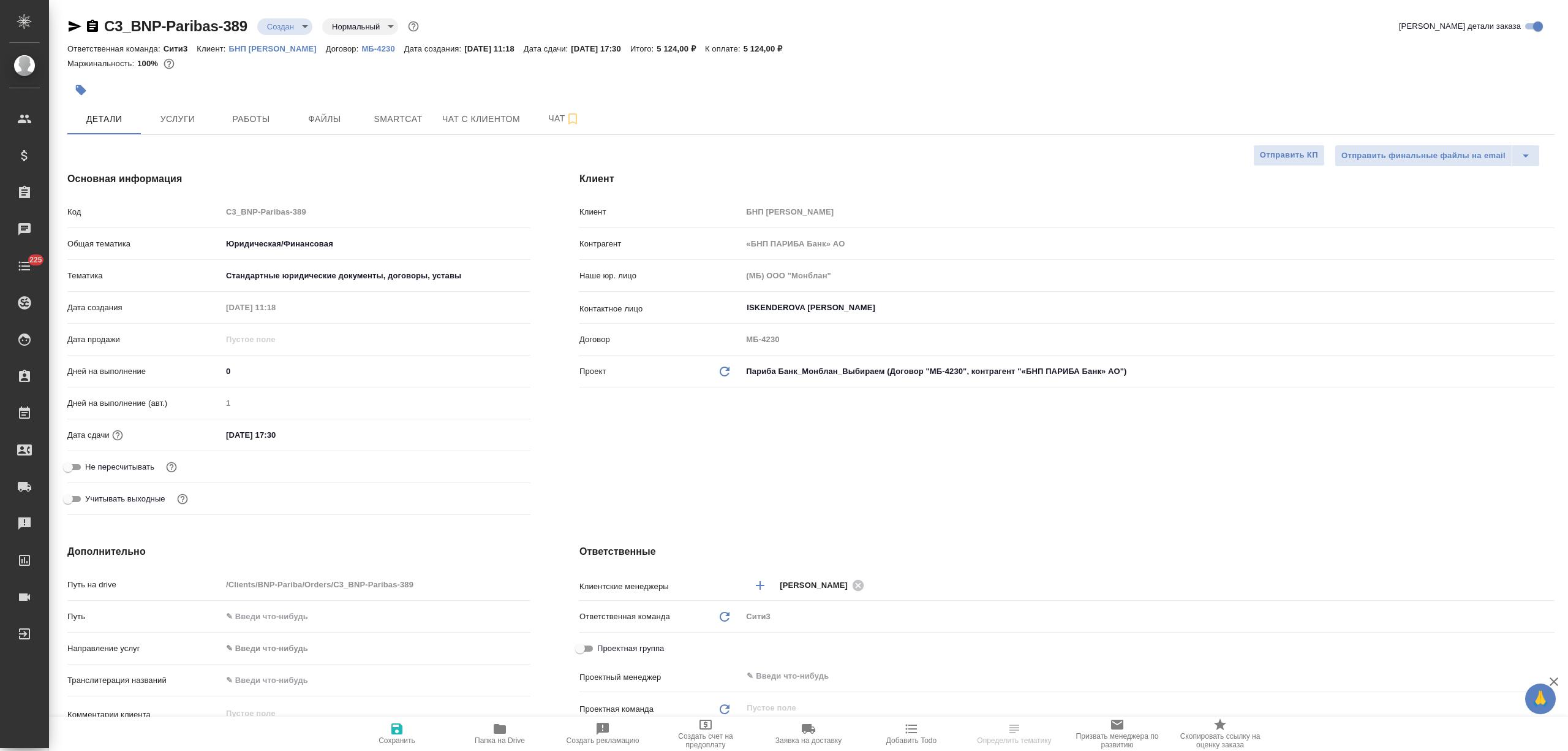
type textarea "x"
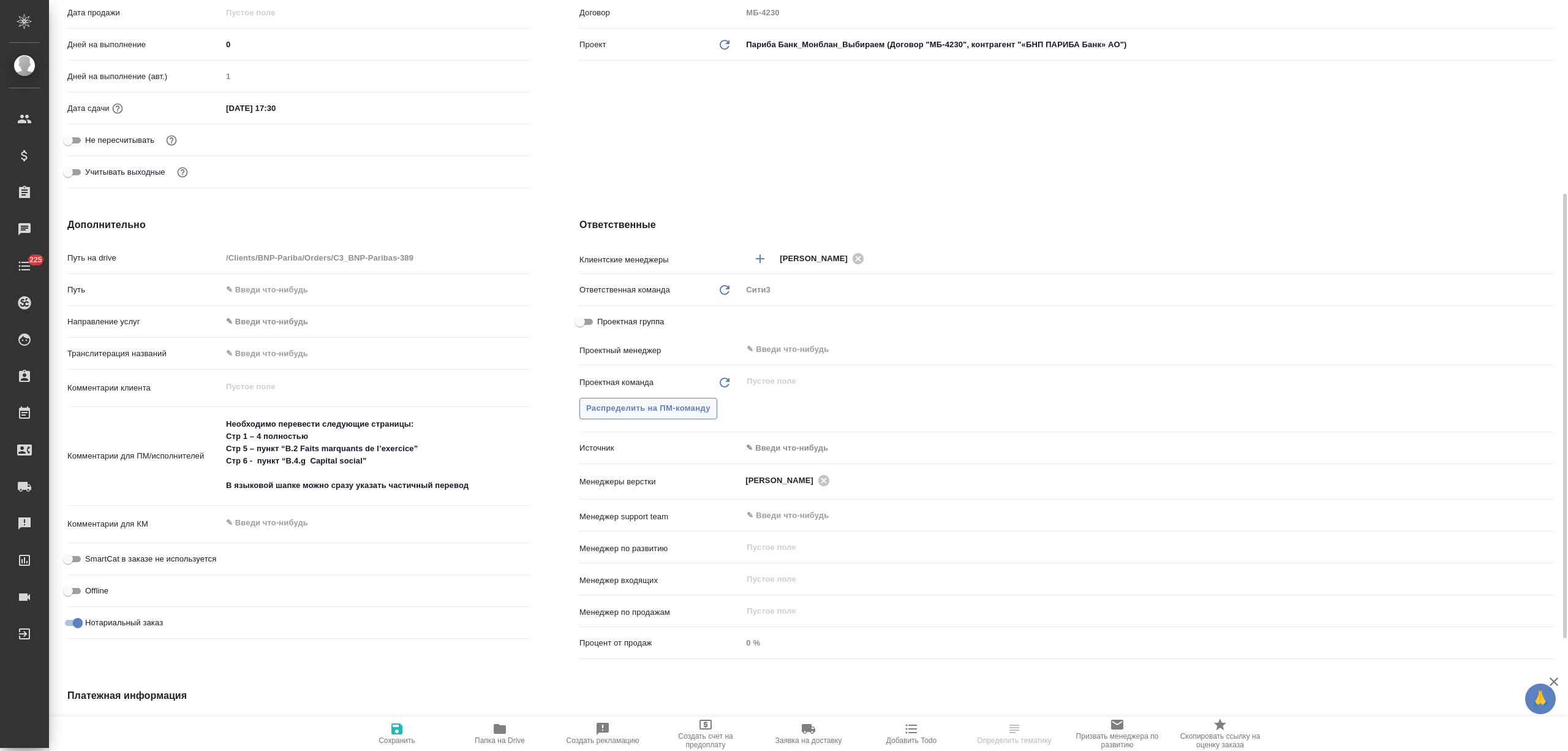
click at [638, 413] on span "Распределить на ПМ-команду" at bounding box center [649, 408] width 125 height 14
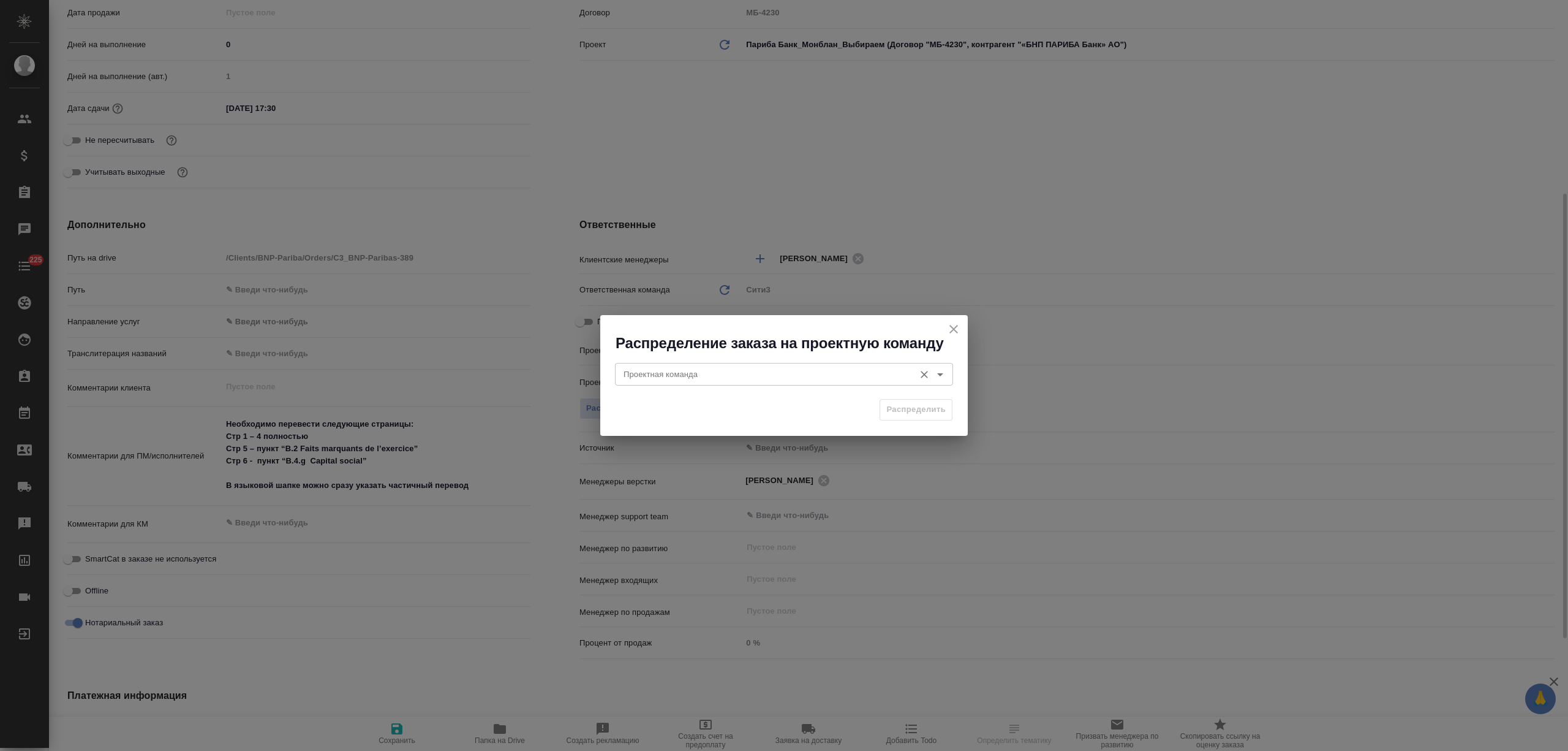
click at [663, 373] on input "Проектная команда" at bounding box center [763, 373] width 290 height 14
click at [706, 395] on li "Юридический" at bounding box center [784, 402] width 338 height 22
type input "Юридический"
click at [901, 402] on span "Распределить" at bounding box center [916, 409] width 60 height 14
type textarea "x"
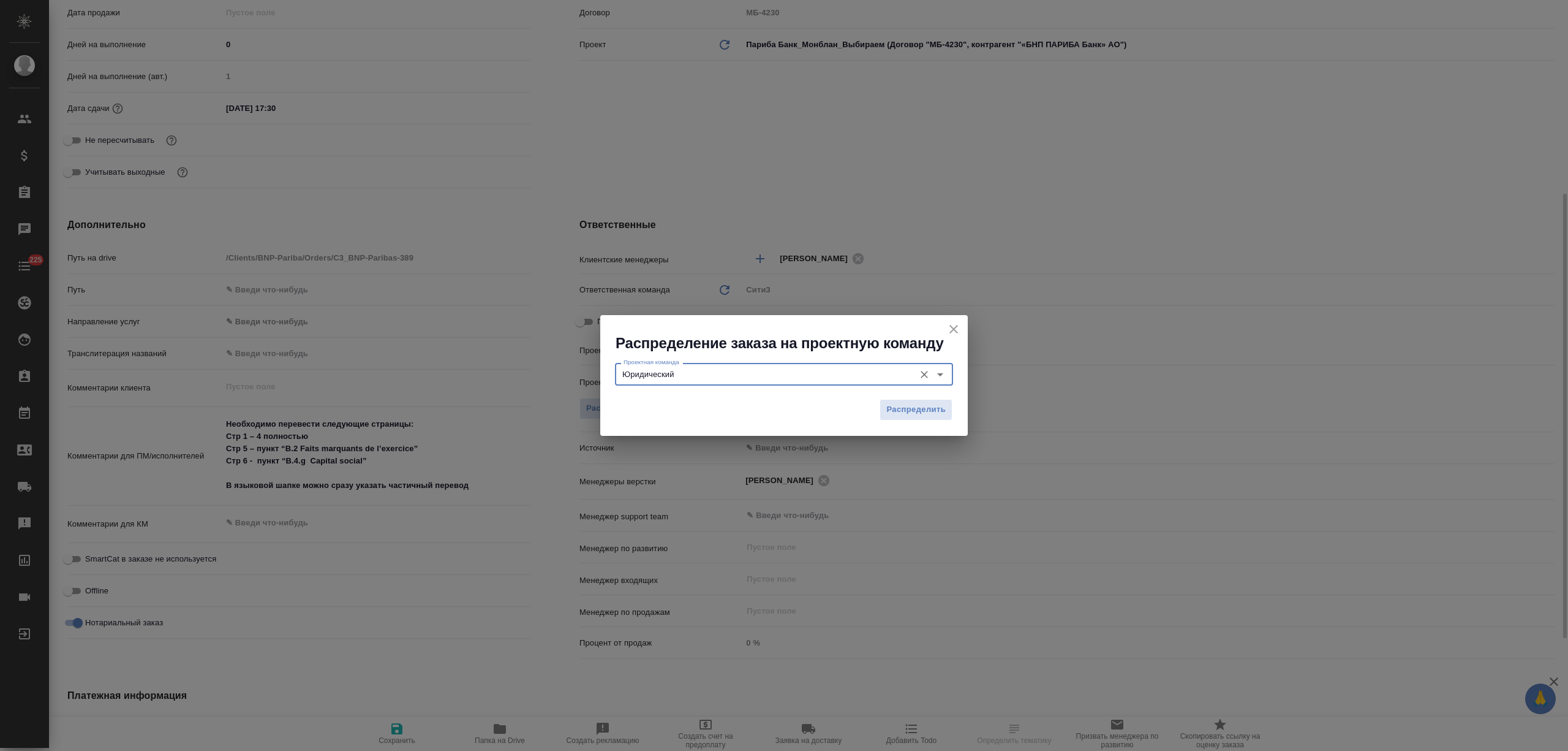
type textarea "x"
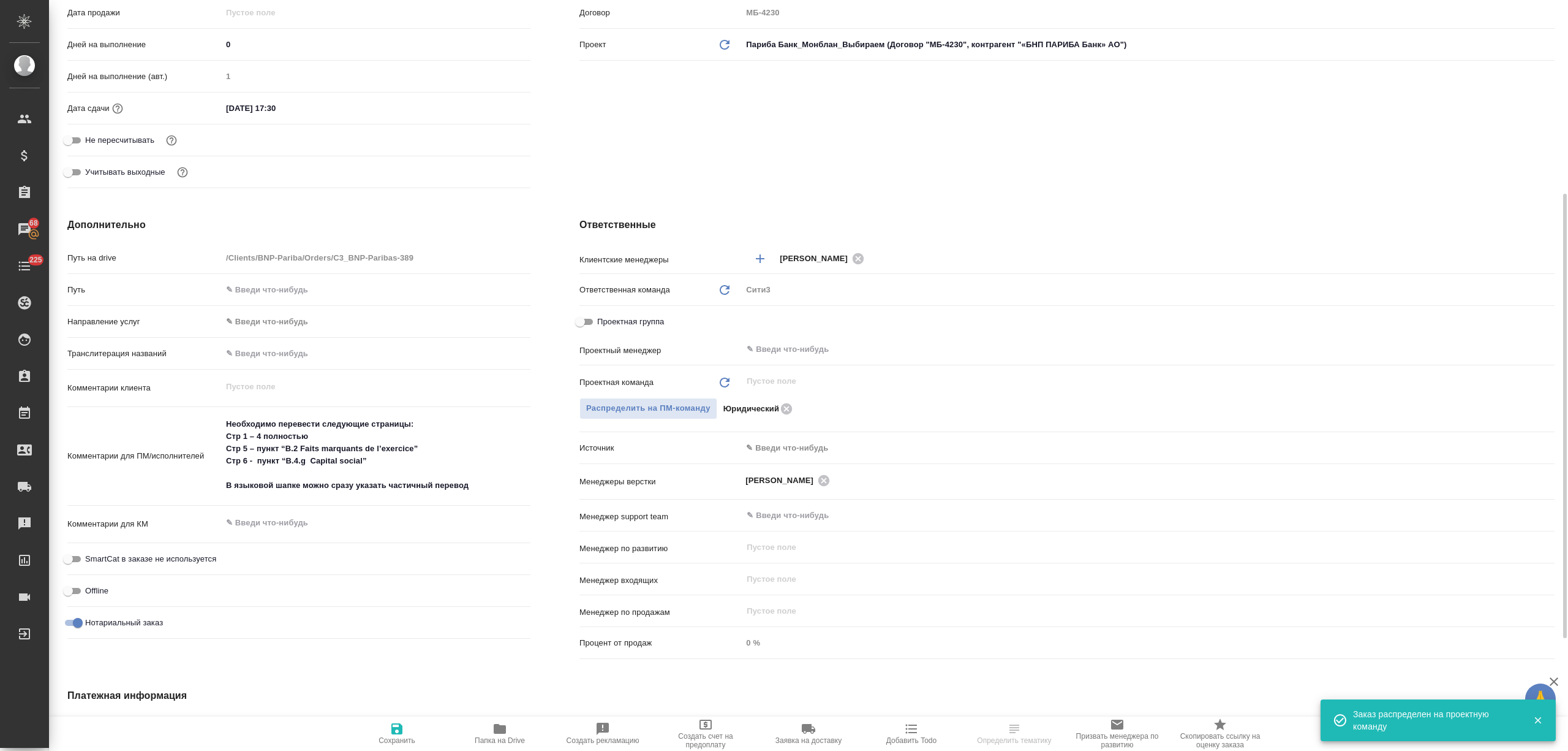
click at [406, 737] on span "Сохранить" at bounding box center [397, 739] width 37 height 8
type textarea "x"
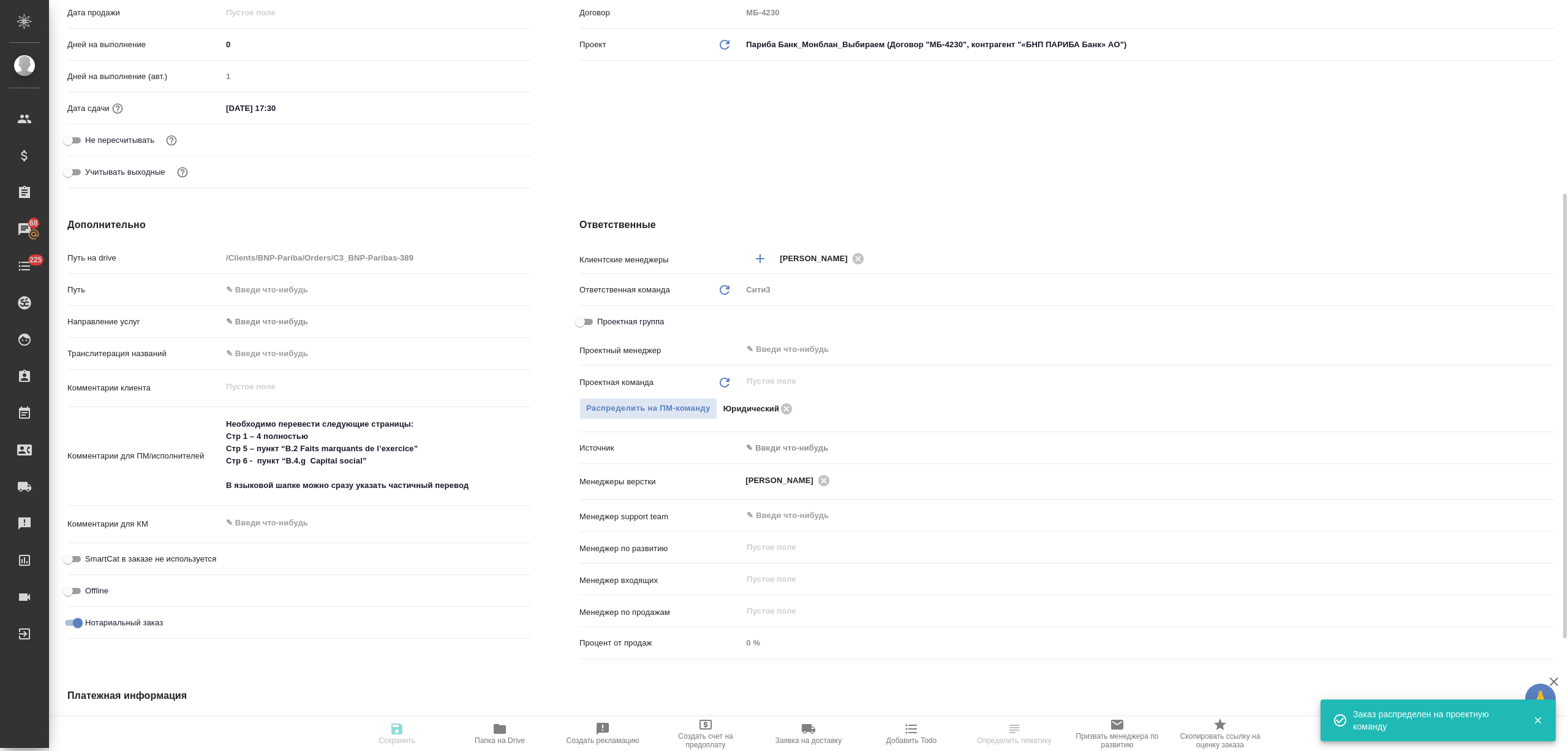
type textarea "x"
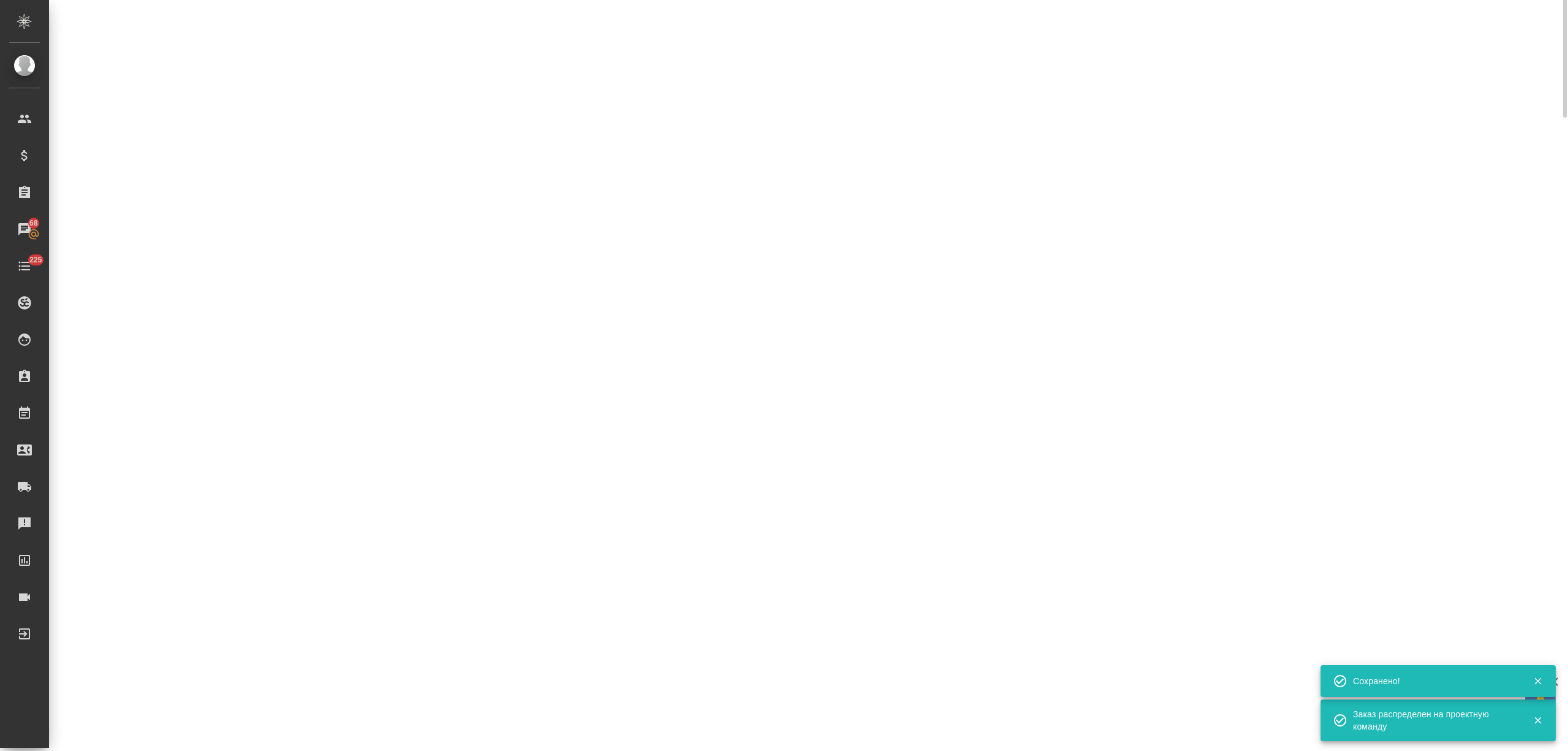
scroll to position [0, 0]
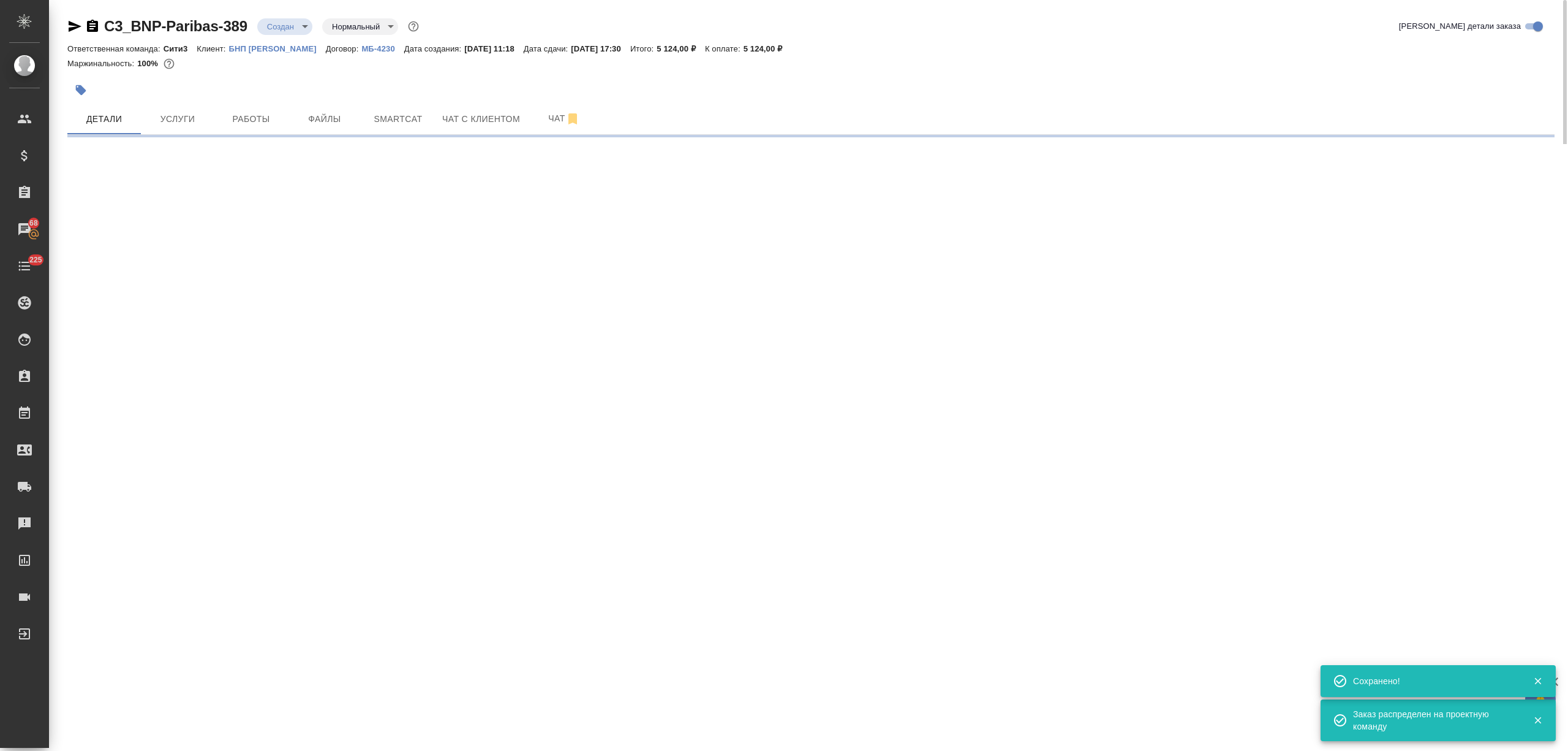
select select "RU"
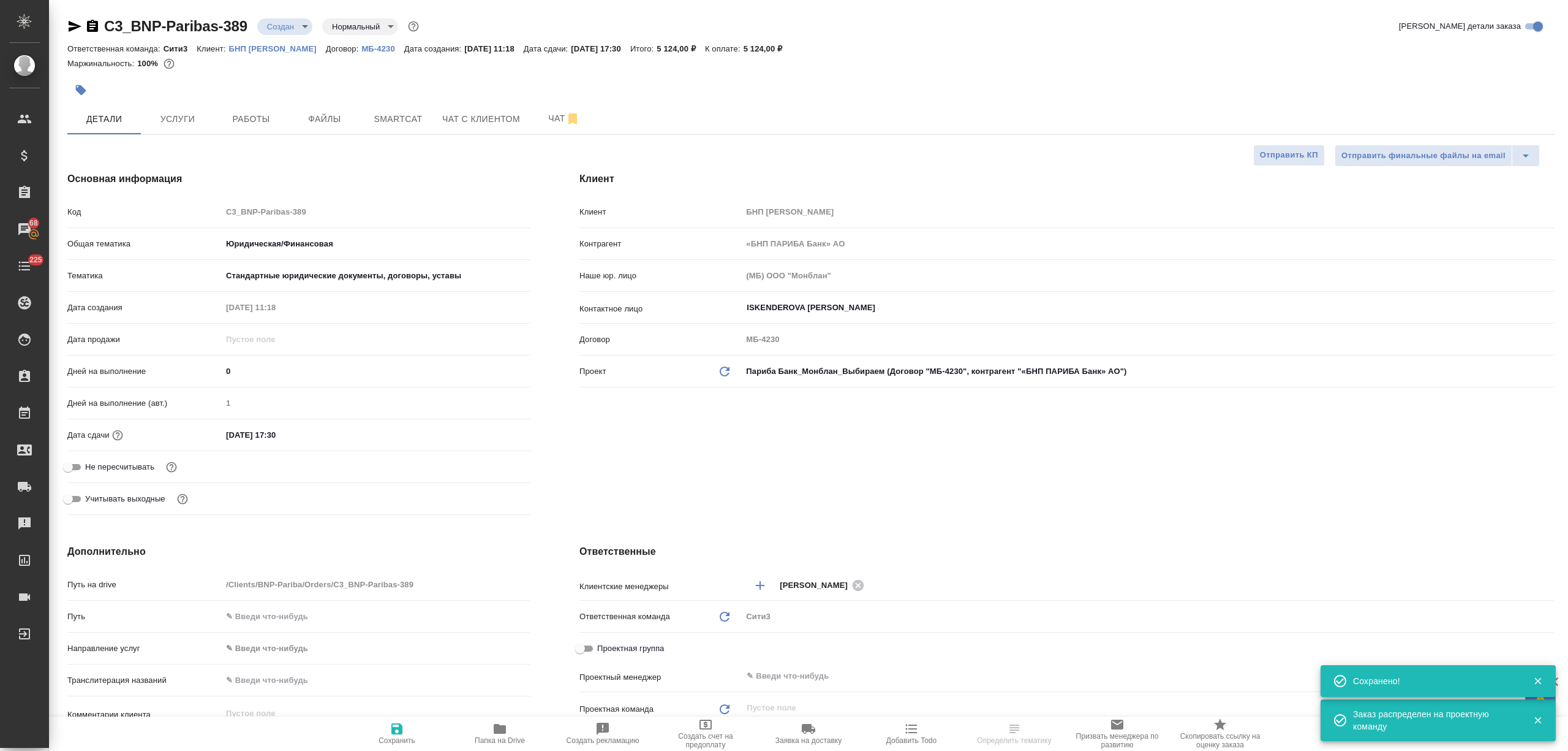
type textarea "x"
click at [290, 28] on body "🙏 .cls-1 fill:#fff; AWATERA [PERSON_NAME] Спецификации Заказы 68 Чаты 225 Todo …" at bounding box center [784, 375] width 1568 height 751
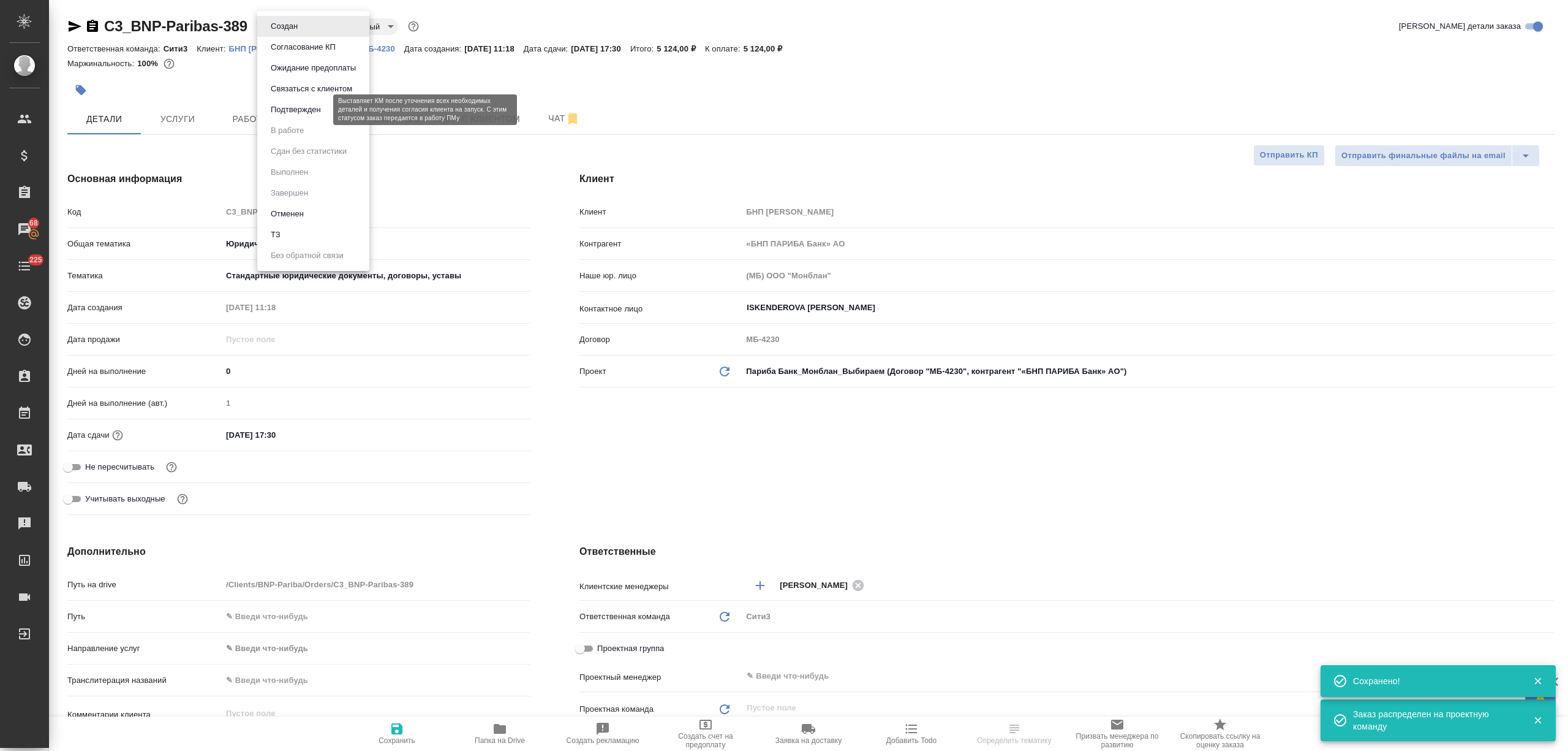
click at [307, 109] on button "Подтвержден" at bounding box center [296, 109] width 58 height 14
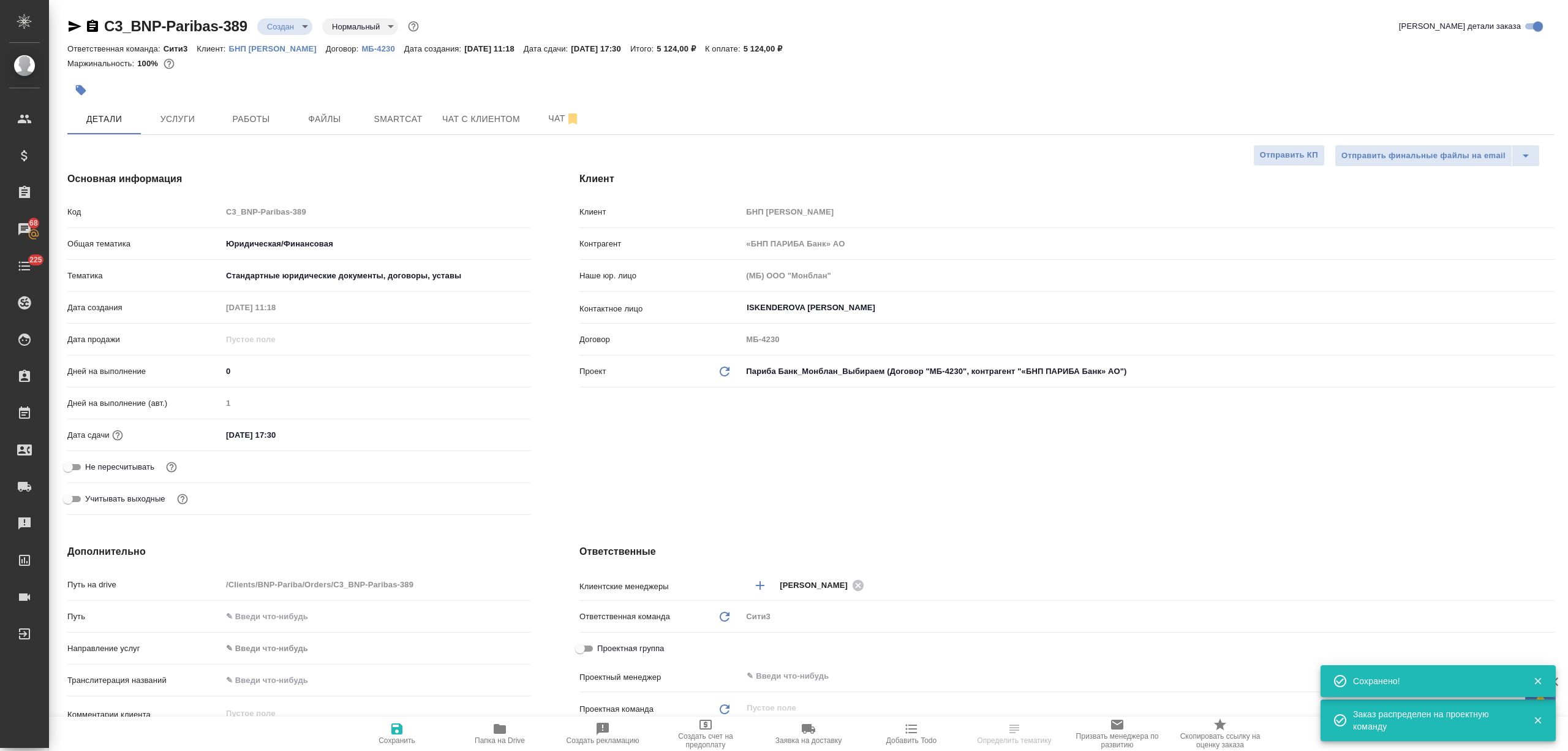
click at [178, 127] on button "Услуги" at bounding box center [177, 119] width 73 height 31
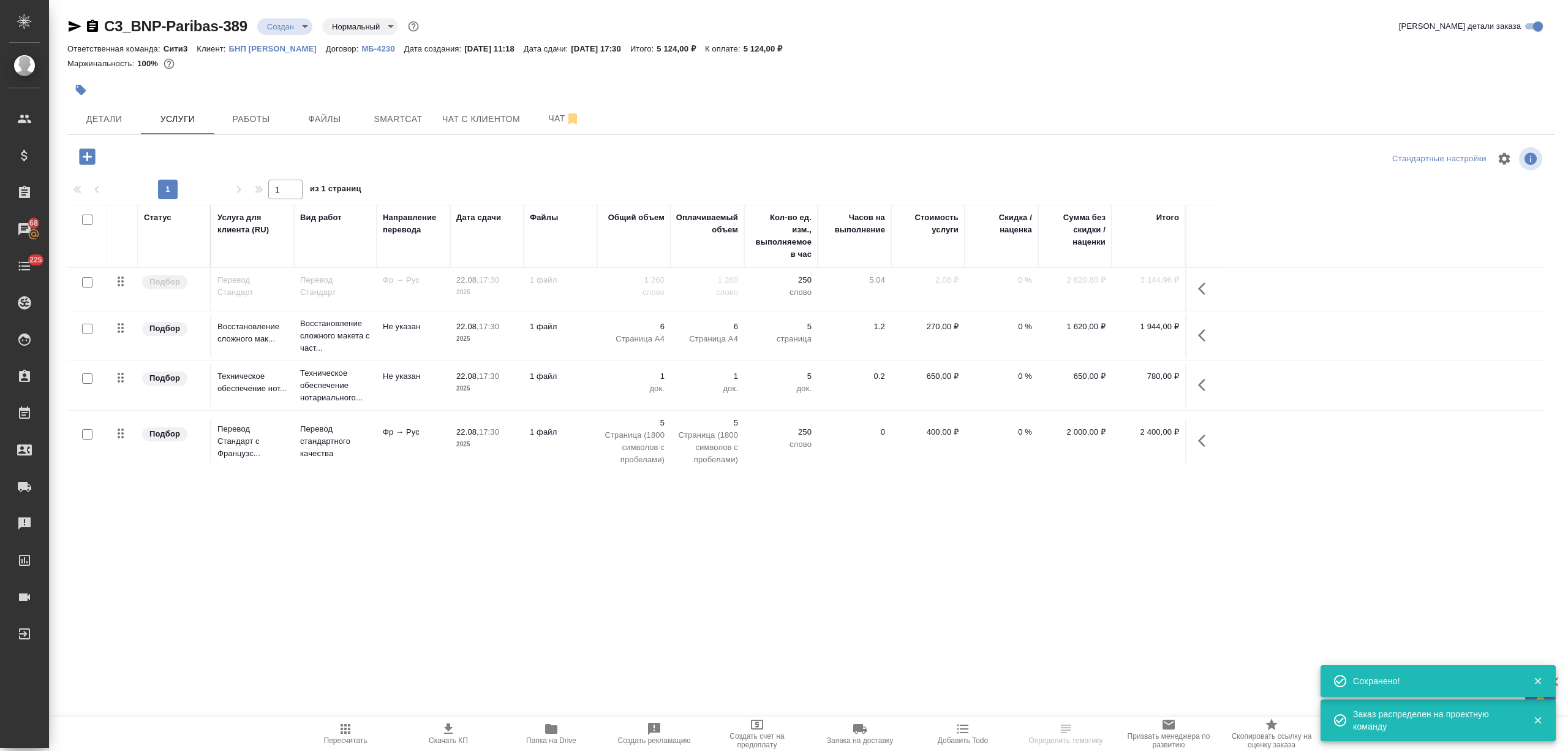
click at [1193, 288] on button "button" at bounding box center [1205, 288] width 30 height 30
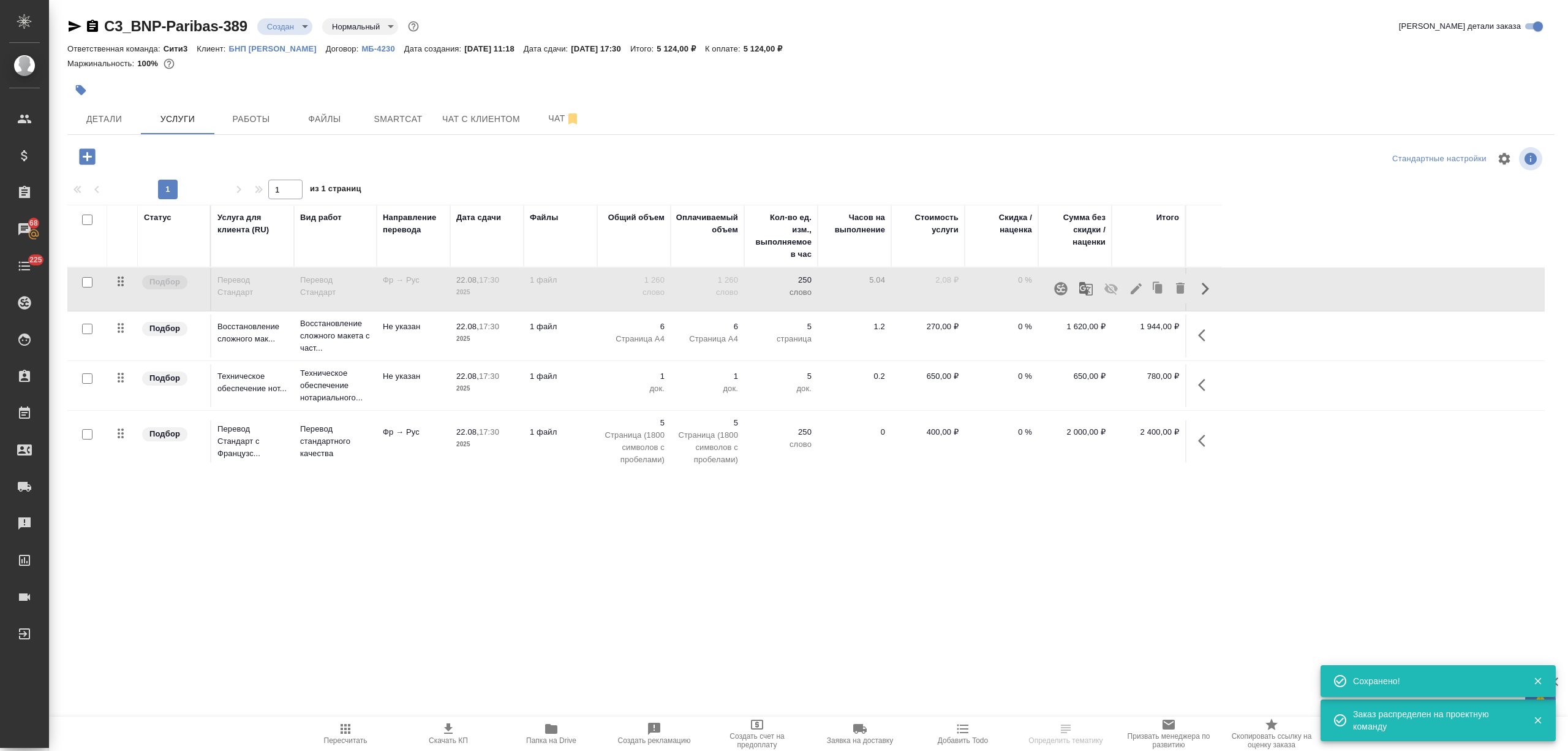
click at [1181, 285] on icon "button" at bounding box center [1180, 288] width 8 height 11
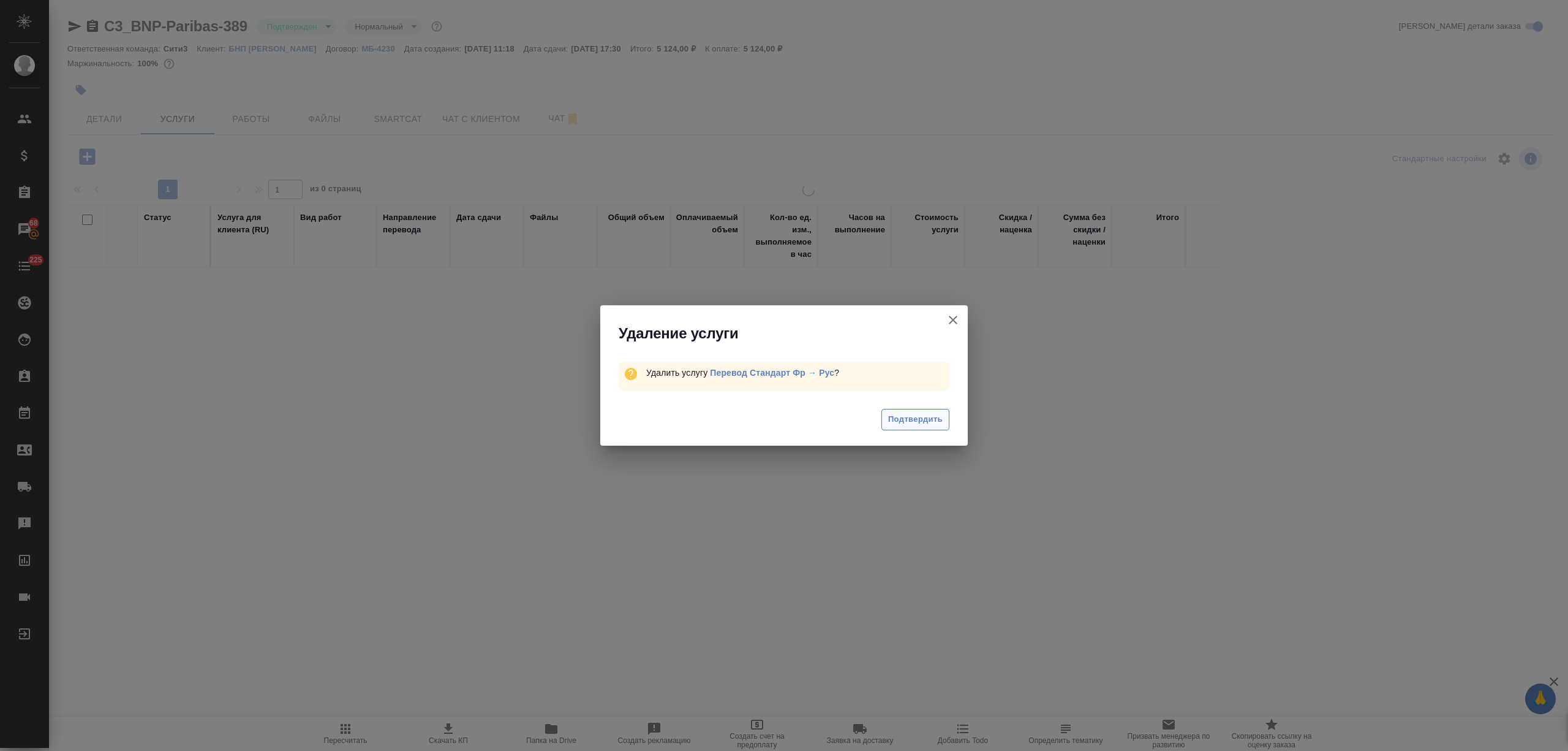
click at [919, 418] on span "Подтвердить" at bounding box center [915, 419] width 54 height 14
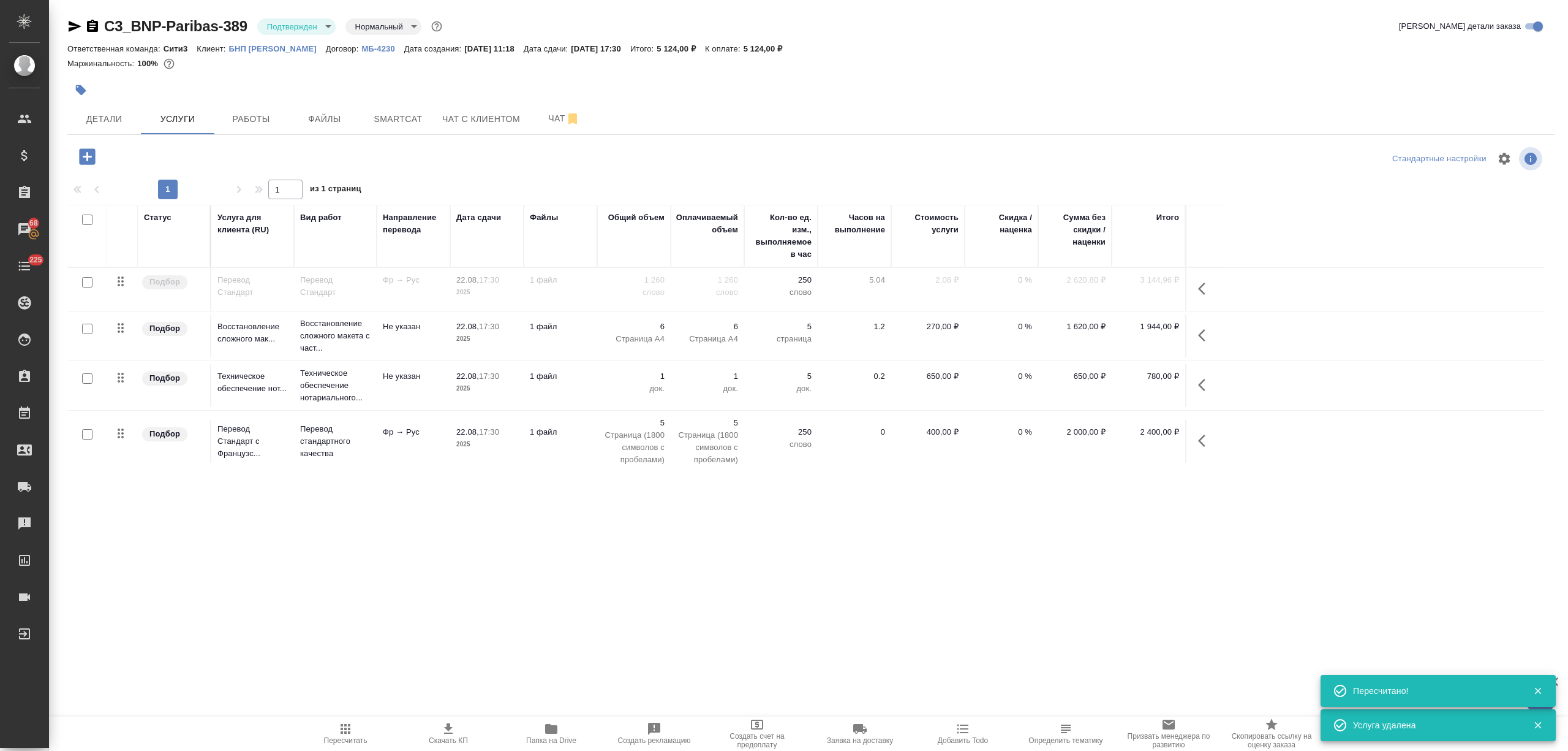
click at [564, 286] on p "1 файл" at bounding box center [560, 280] width 61 height 13
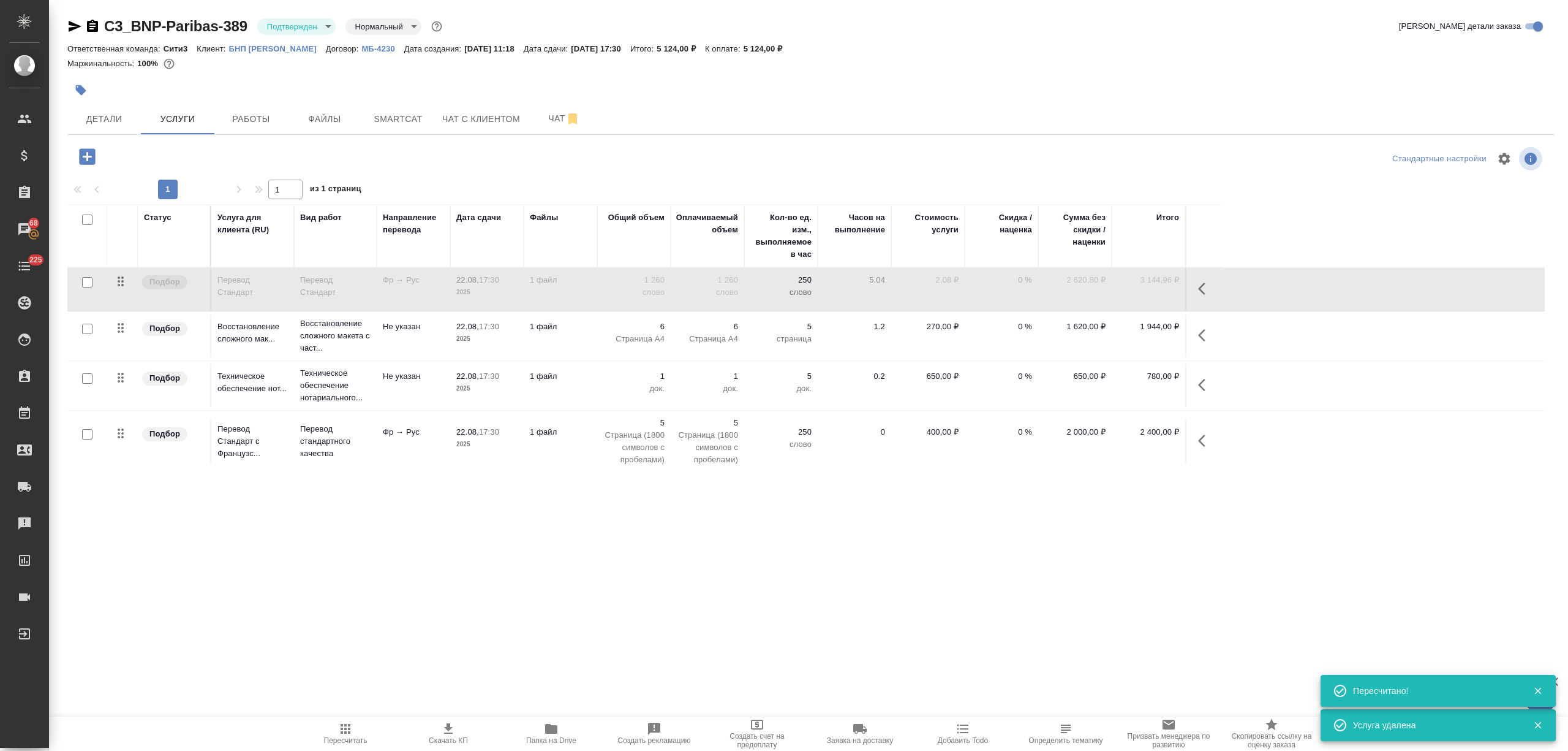
click at [586, 311] on td "1 файл" at bounding box center [560, 288] width 73 height 42
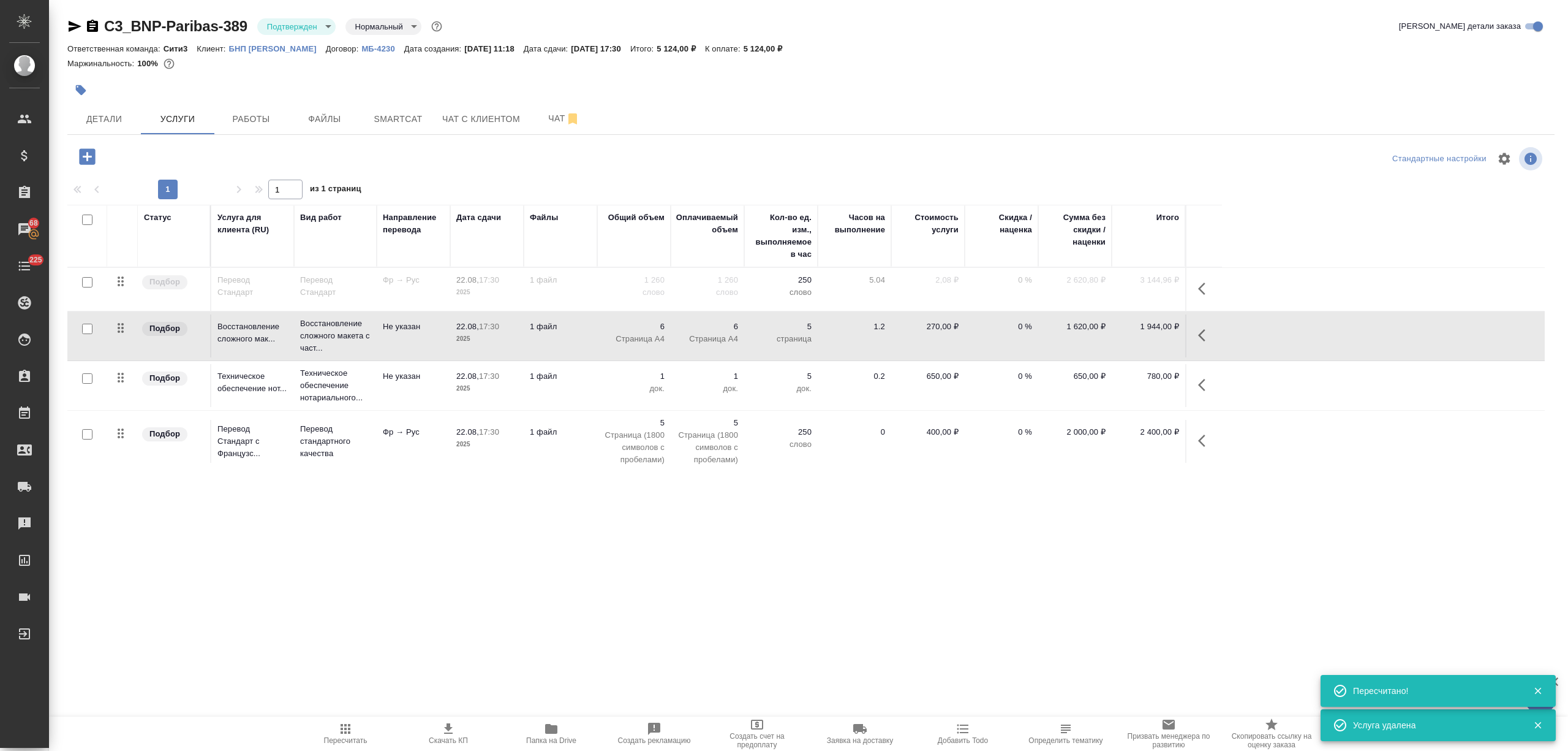
click at [586, 311] on td "1 файл" at bounding box center [560, 288] width 73 height 42
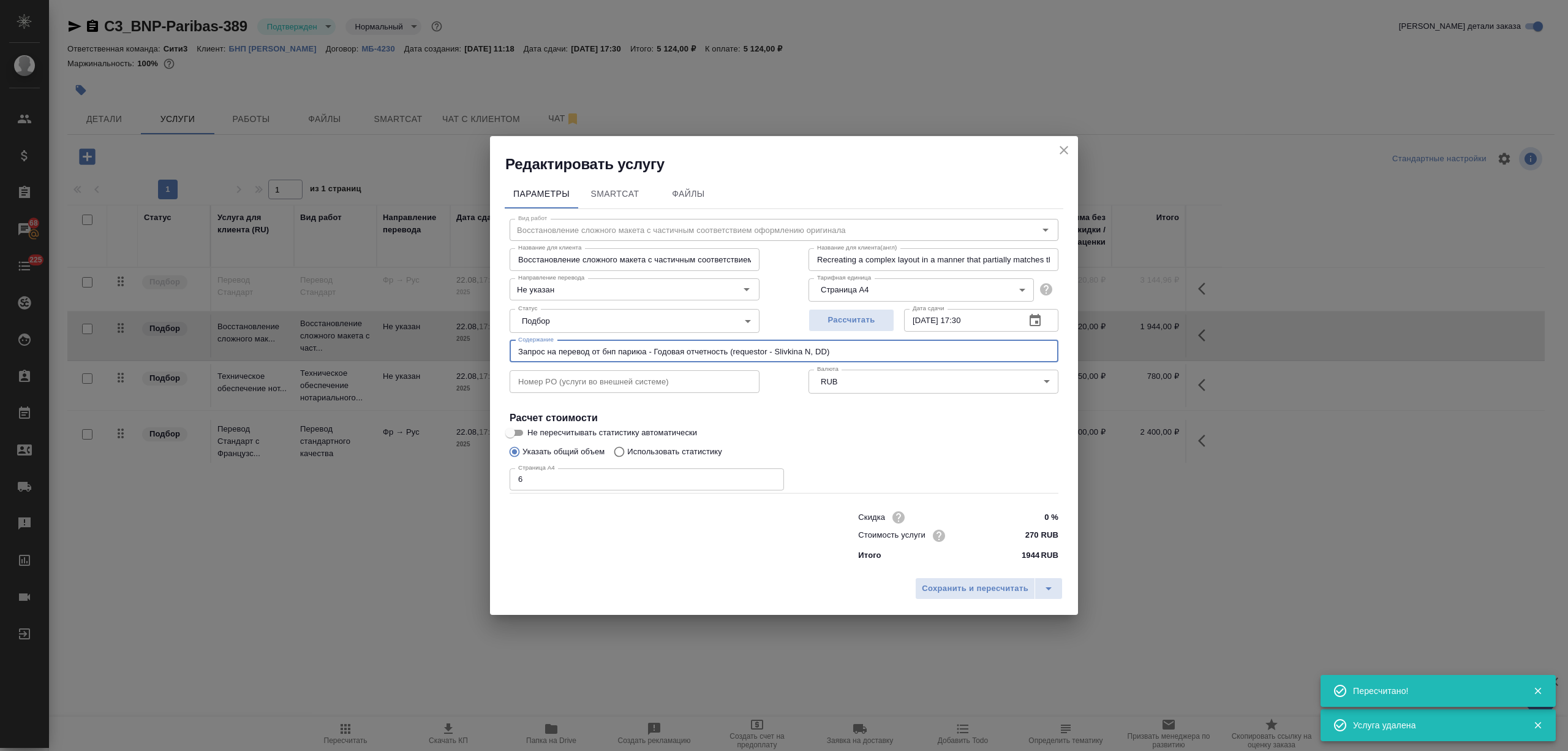
drag, startPoint x: 855, startPoint y: 344, endPoint x: 375, endPoint y: 344, distance: 480.0
click at [375, 344] on div "Редактировать услугу Параметры SmartCat Файлы Вид работ Восстановление сложного…" at bounding box center [784, 375] width 1568 height 751
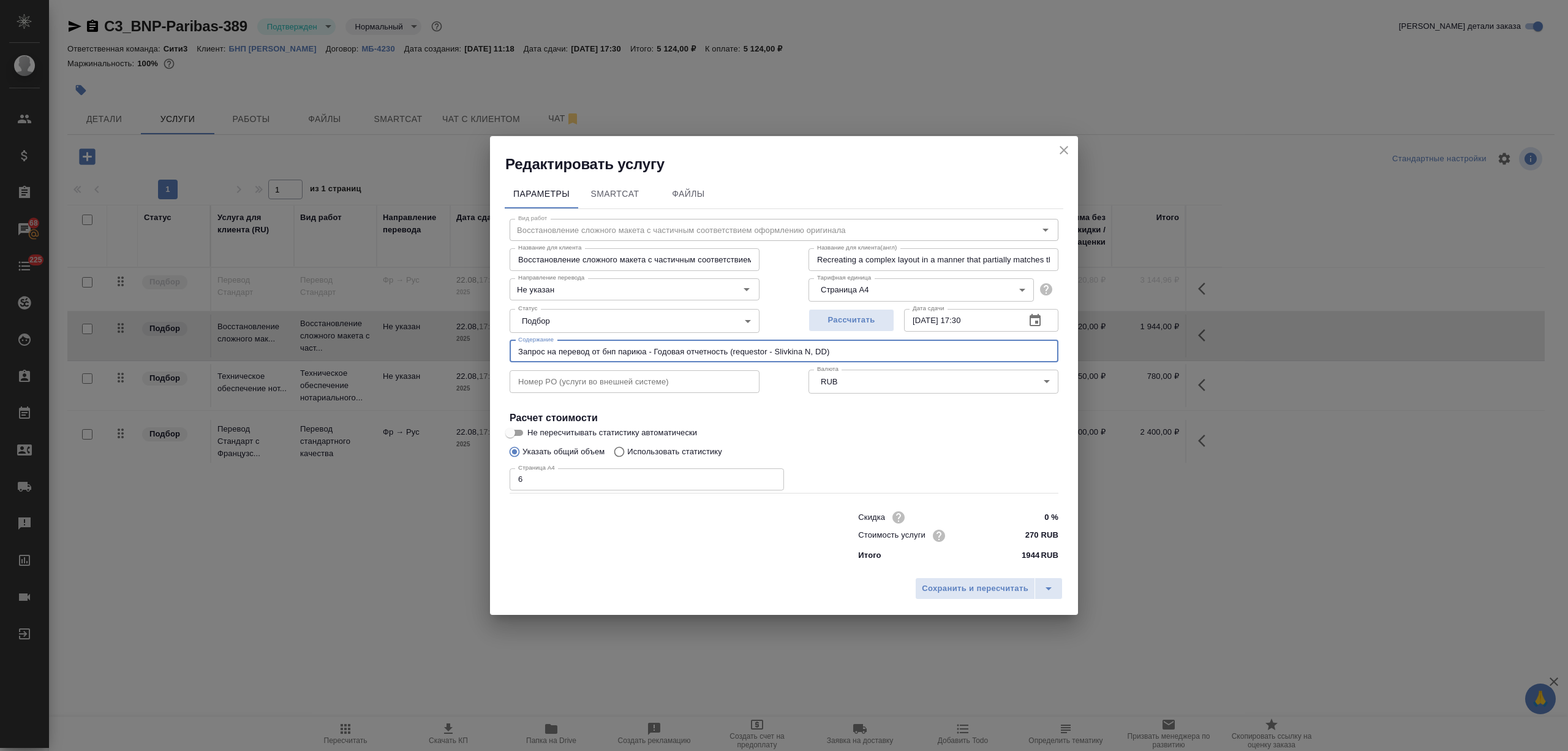
click at [1066, 146] on icon "close" at bounding box center [1064, 150] width 14 height 14
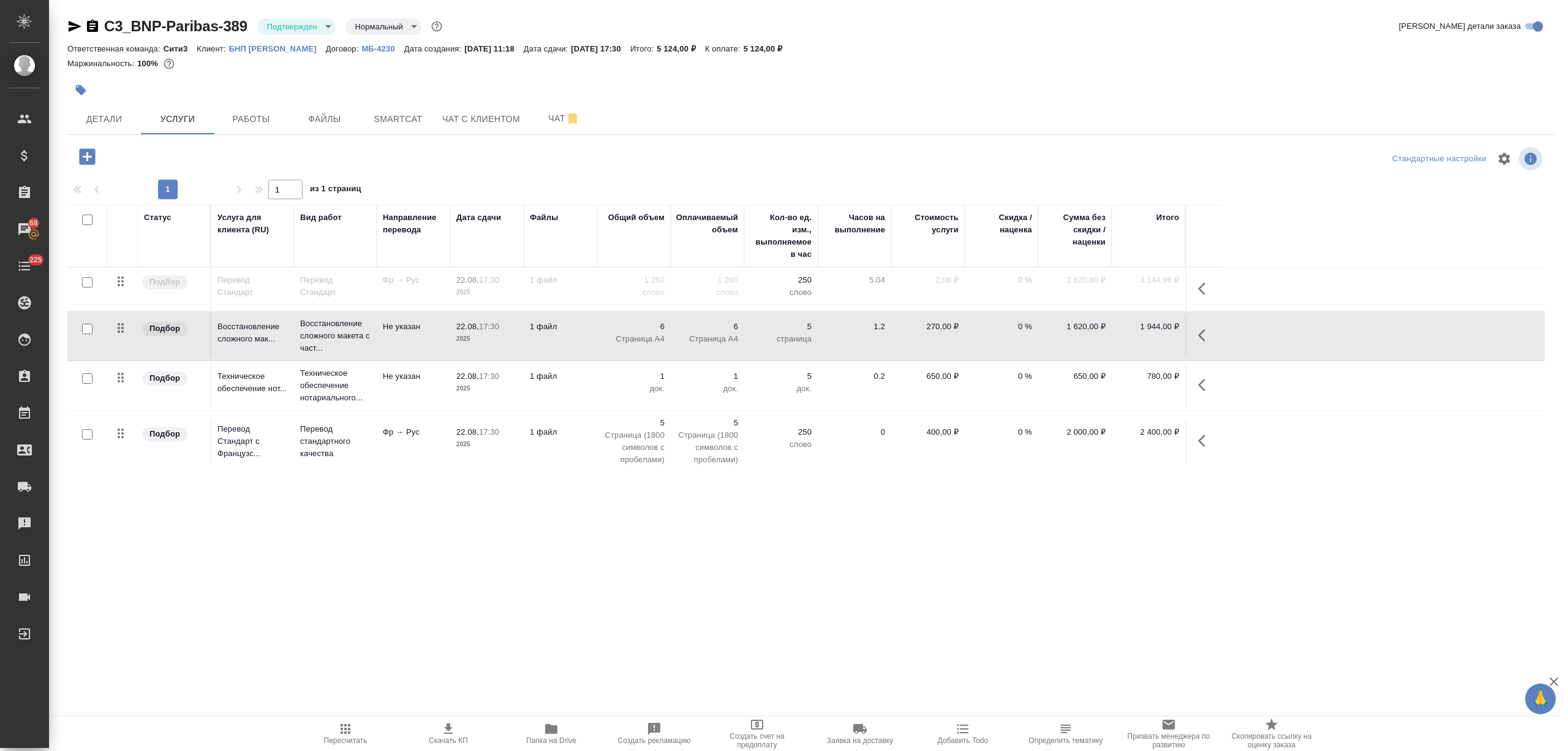
click at [87, 220] on input "checkbox" at bounding box center [88, 220] width 11 height 11
checkbox input "true"
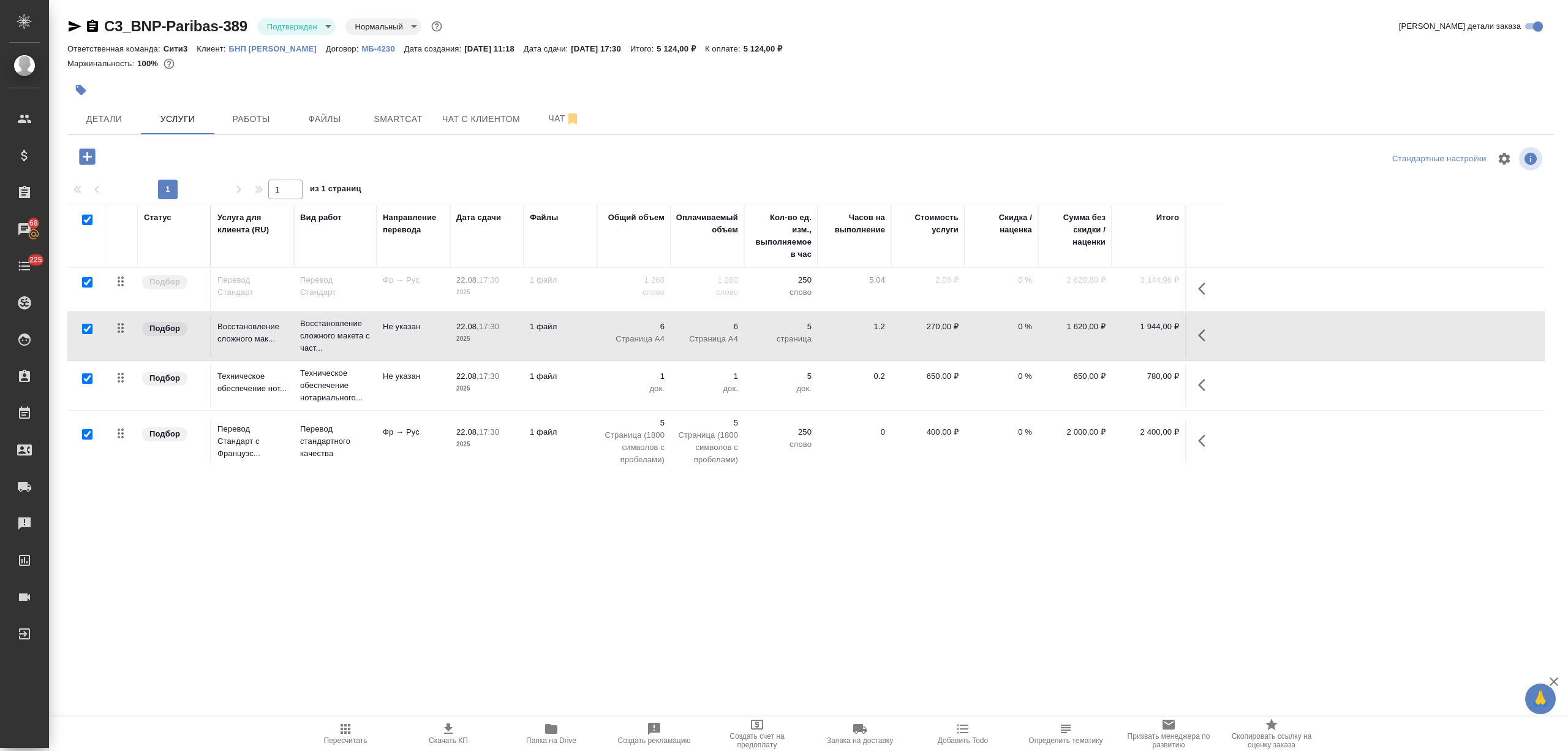
checkbox input "true"
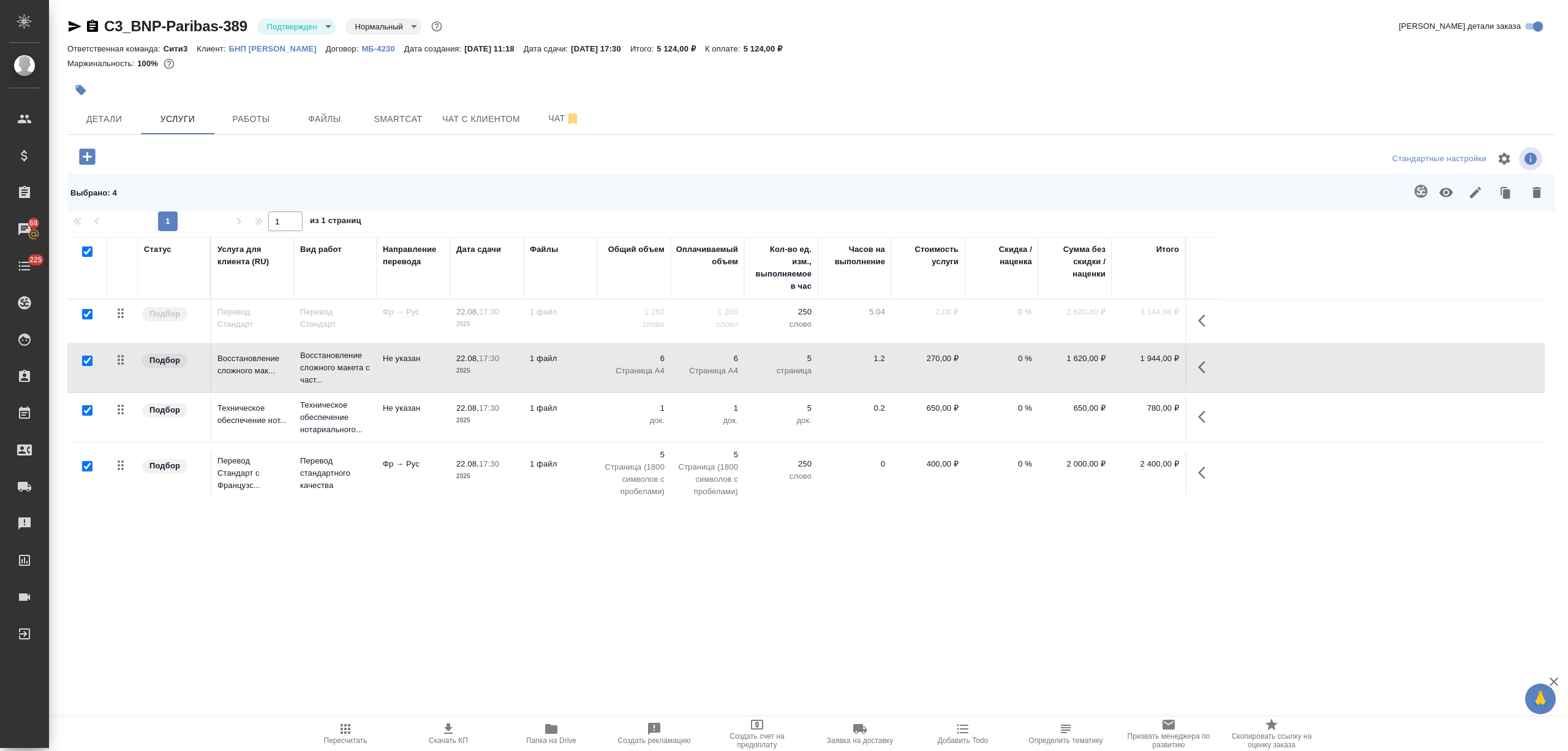
click at [1480, 189] on icon "button" at bounding box center [1475, 192] width 14 height 14
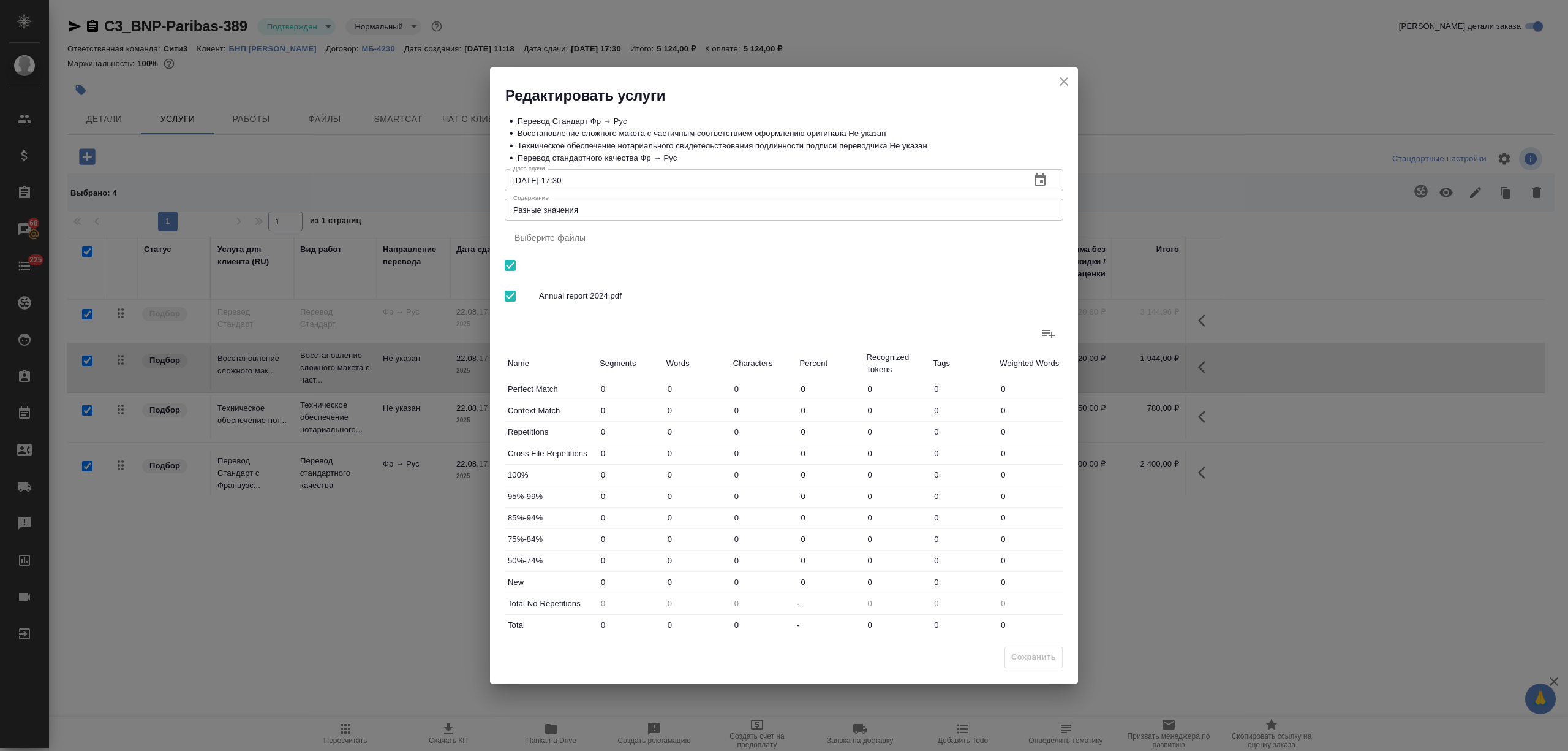
drag, startPoint x: 615, startPoint y: 209, endPoint x: 283, endPoint y: 213, distance: 332.0
click at [282, 211] on div "Редактировать услуги • Перевод Стандарт Фр → Рус • Восстановление сложного маке…" at bounding box center [784, 375] width 1568 height 751
paste textarea "апрос на перевод от бнп париюа - Годовая отчетность (requestor - Slivkina N, DD)"
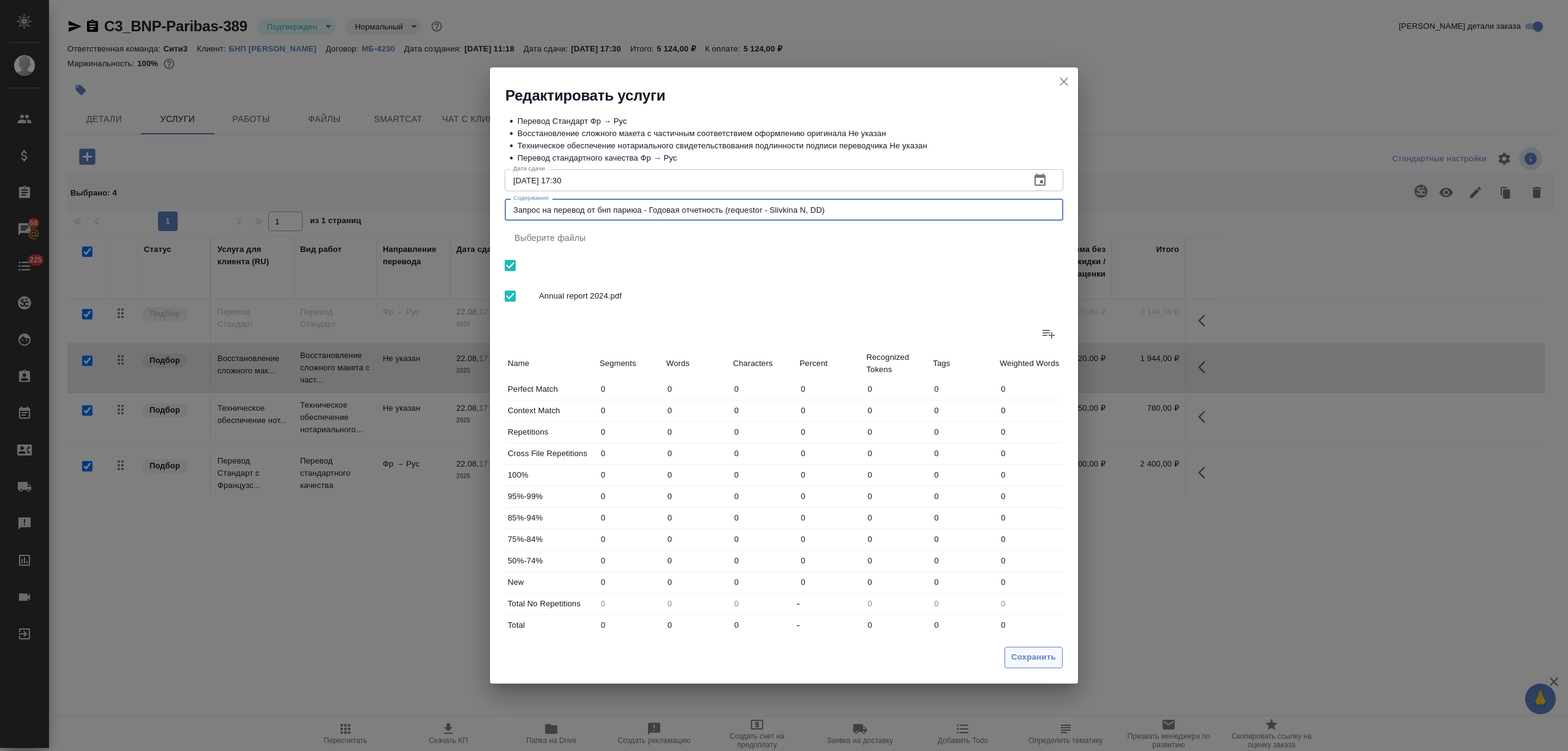
type textarea "Запрос на перевод от бнп париюа - Годовая отчетность (requestor - Slivkina N, D…"
click at [1026, 660] on span "Сохранить" at bounding box center [1032, 657] width 44 height 14
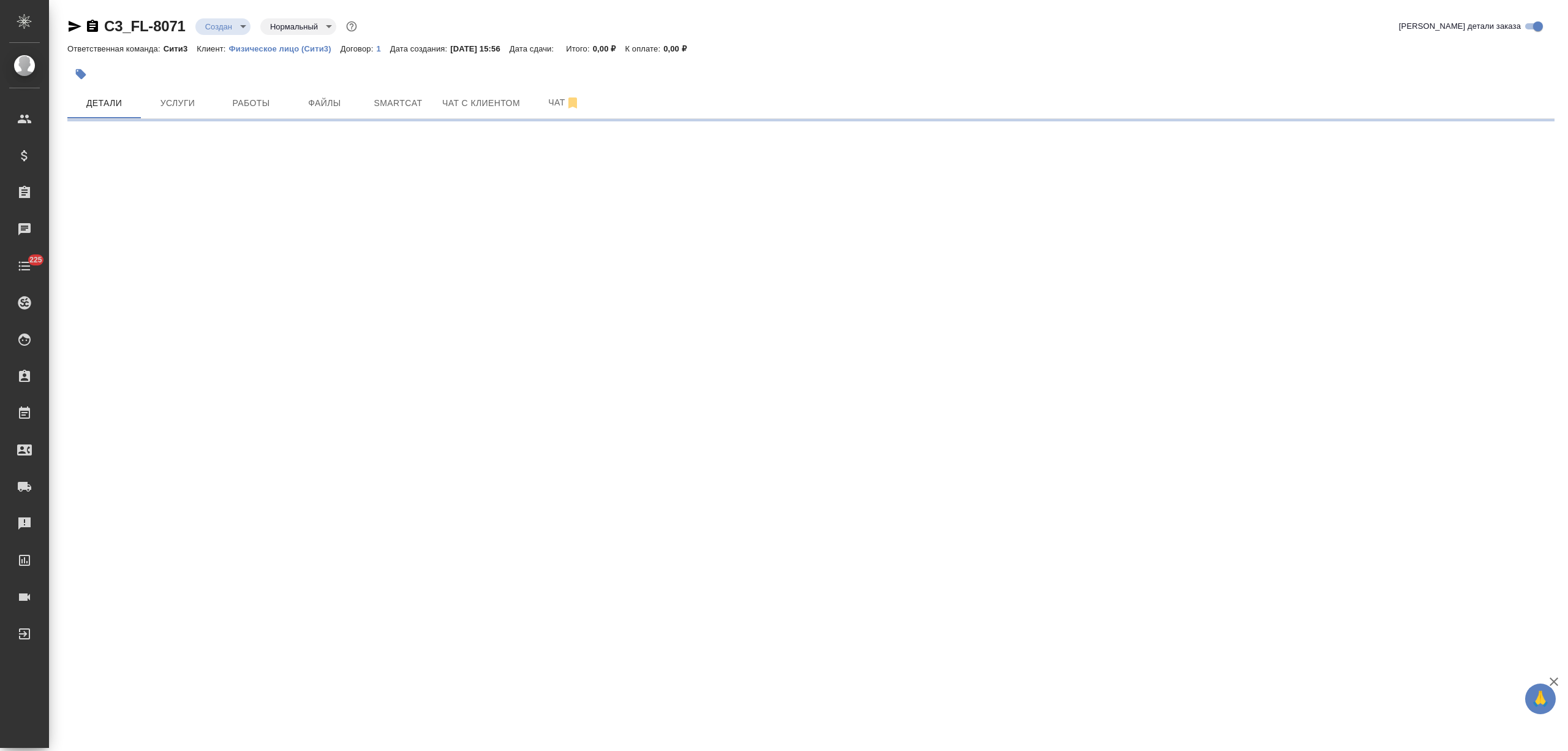
select select "RU"
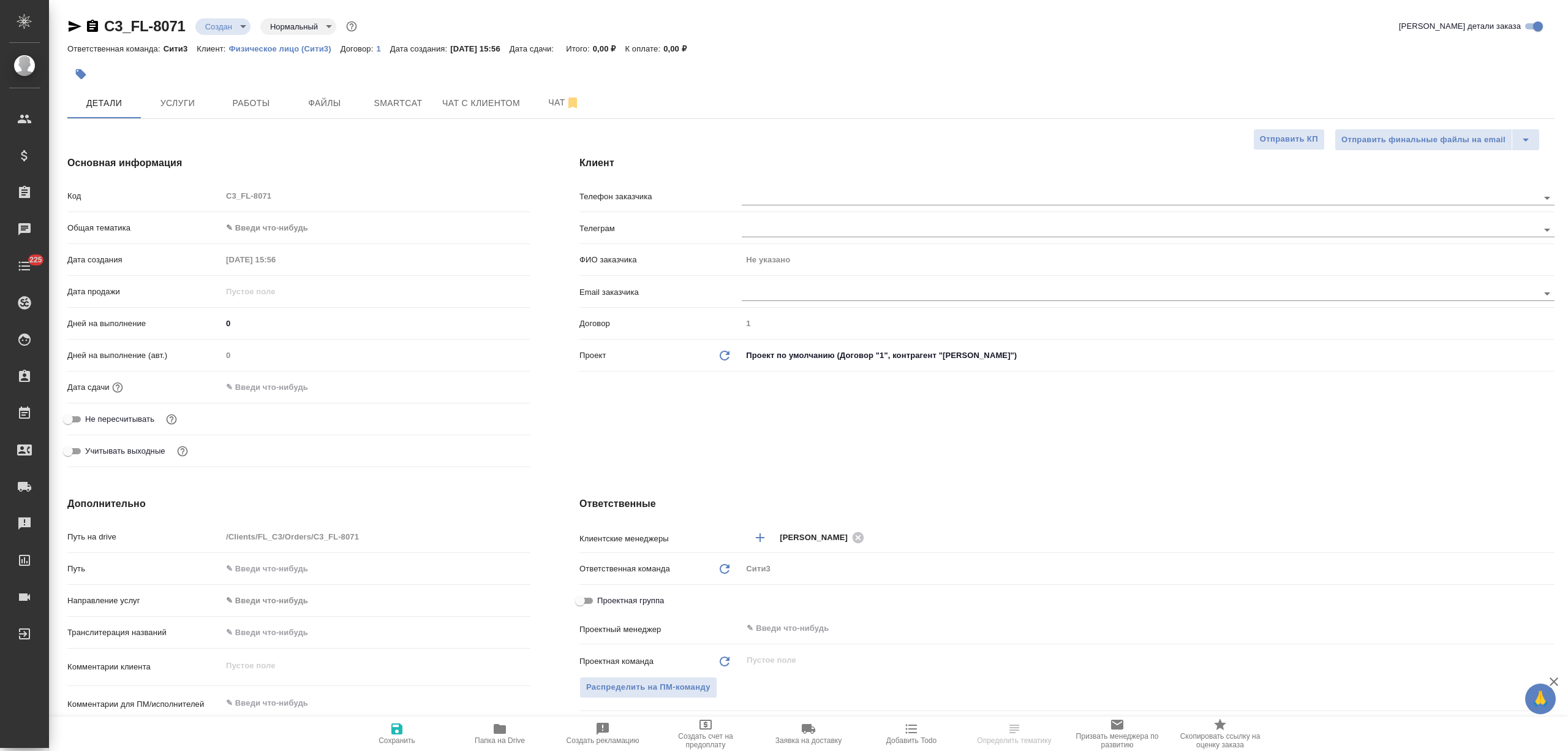
type textarea "x"
click at [169, 108] on span "Услуги" at bounding box center [177, 103] width 59 height 15
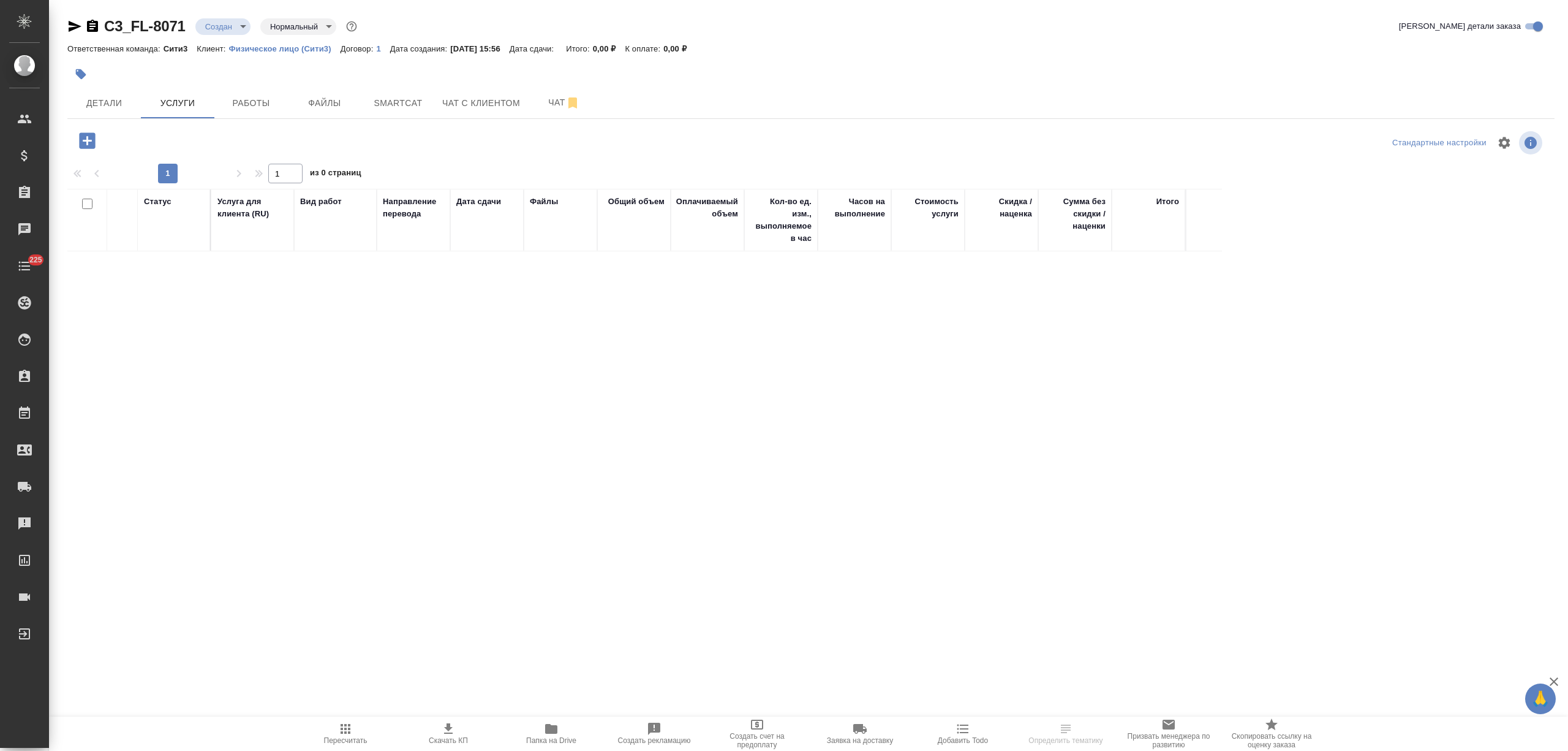
click at [79, 140] on icon "button" at bounding box center [87, 140] width 16 height 16
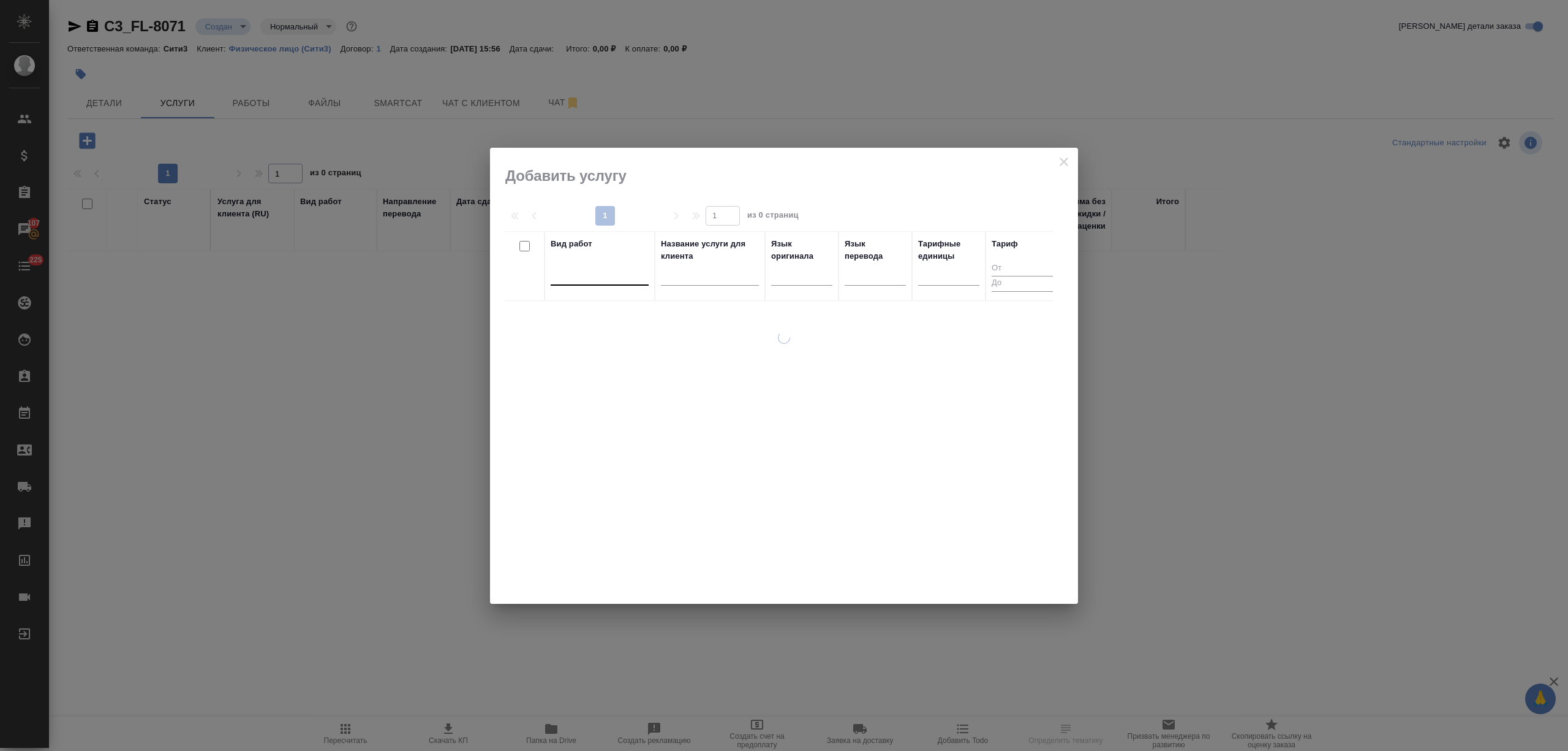
click at [562, 268] on div at bounding box center [600, 273] width 98 height 18
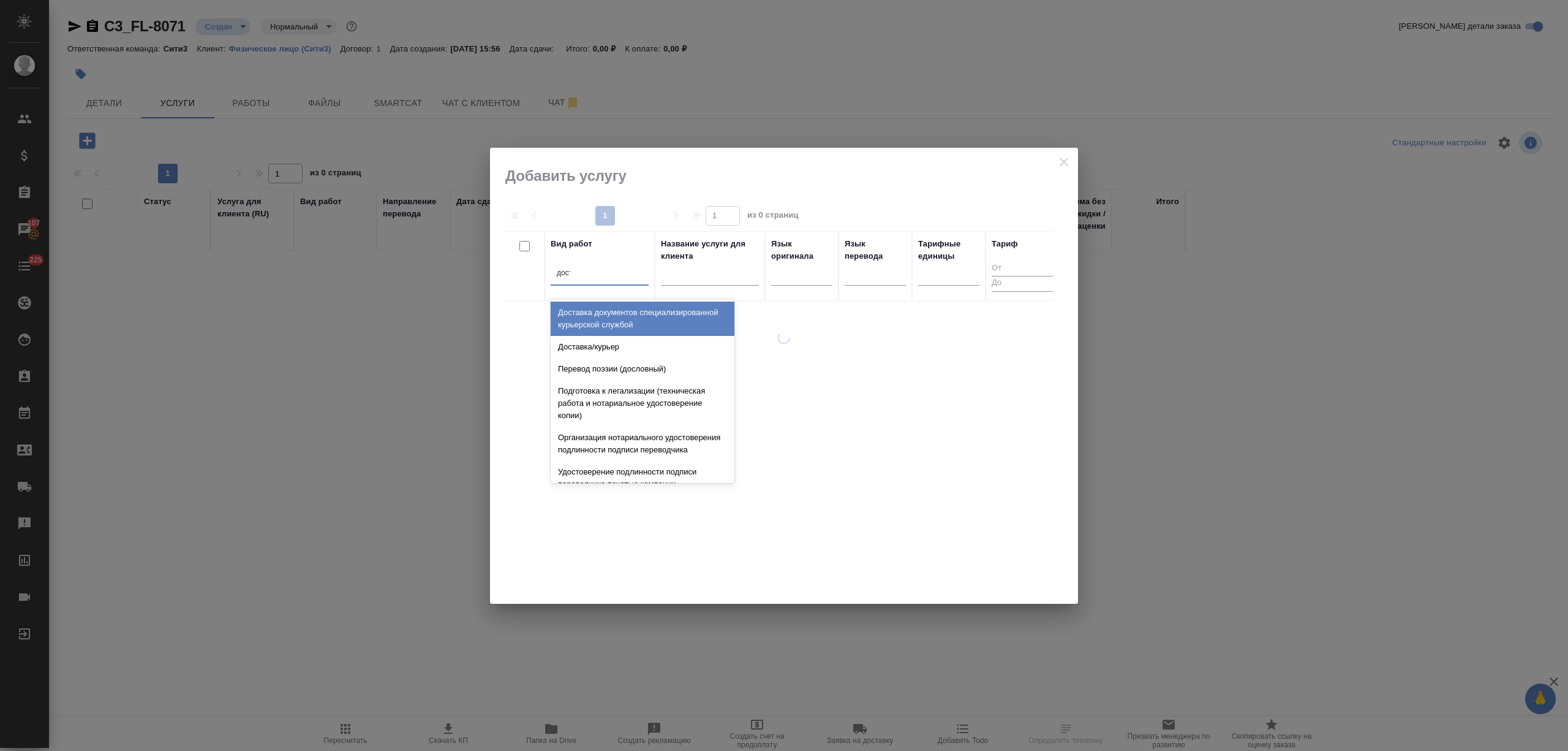
type input "достав"
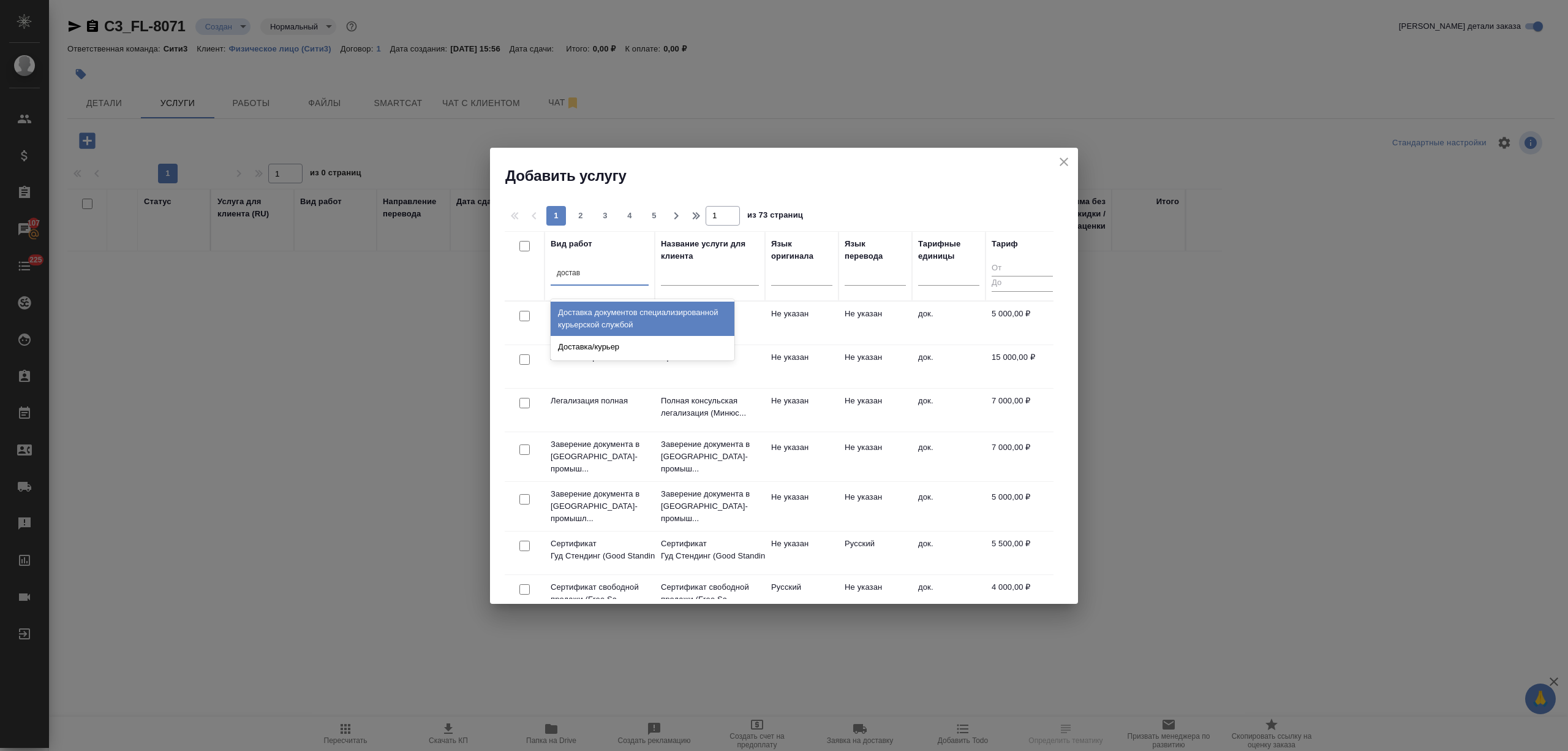
click at [613, 312] on div "Доставка документов специализированной курьерской службой" at bounding box center [642, 319] width 183 height 34
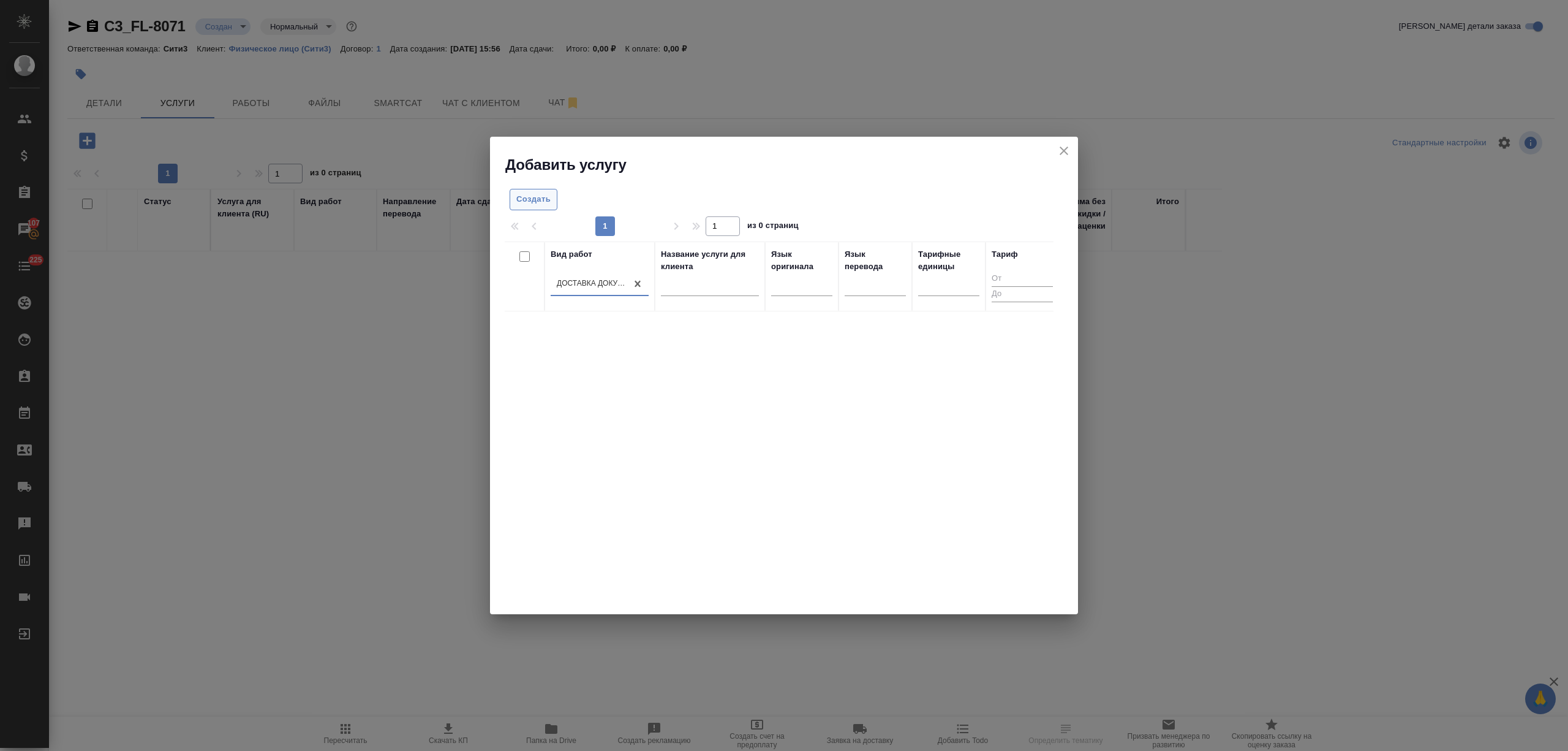
click at [544, 194] on span "Создать" at bounding box center [534, 200] width 34 height 14
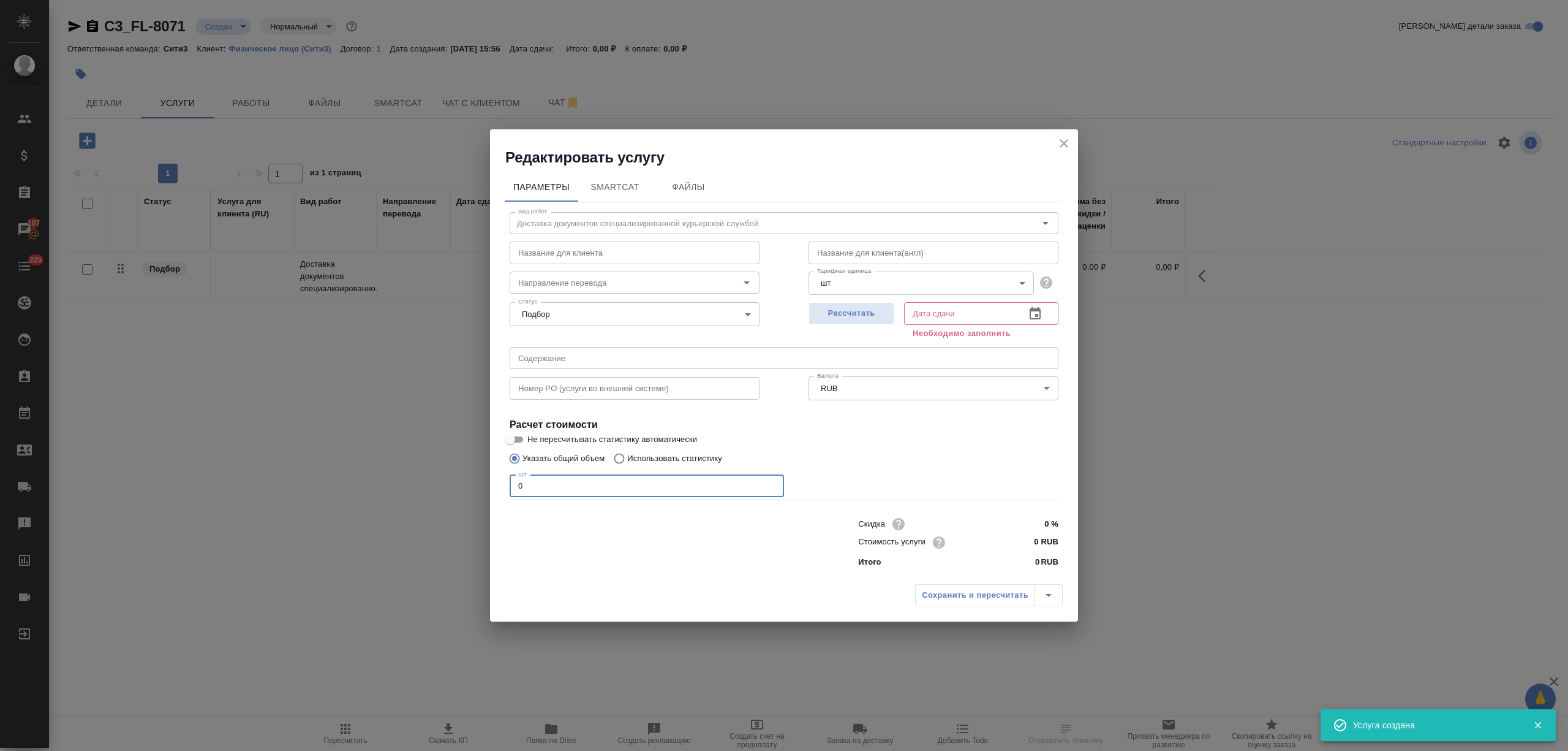
drag, startPoint x: 541, startPoint y: 483, endPoint x: 498, endPoint y: 485, distance: 43.0
click at [498, 485] on div "Параметры SmartCat Файлы Вид работ Доставка документов специализированной курье…" at bounding box center [783, 372] width 588 height 410
type input "1"
drag, startPoint x: 1039, startPoint y: 536, endPoint x: 1024, endPoint y: 537, distance: 15.0
click at [1024, 537] on input "0 RUB" at bounding box center [1034, 542] width 44 height 18
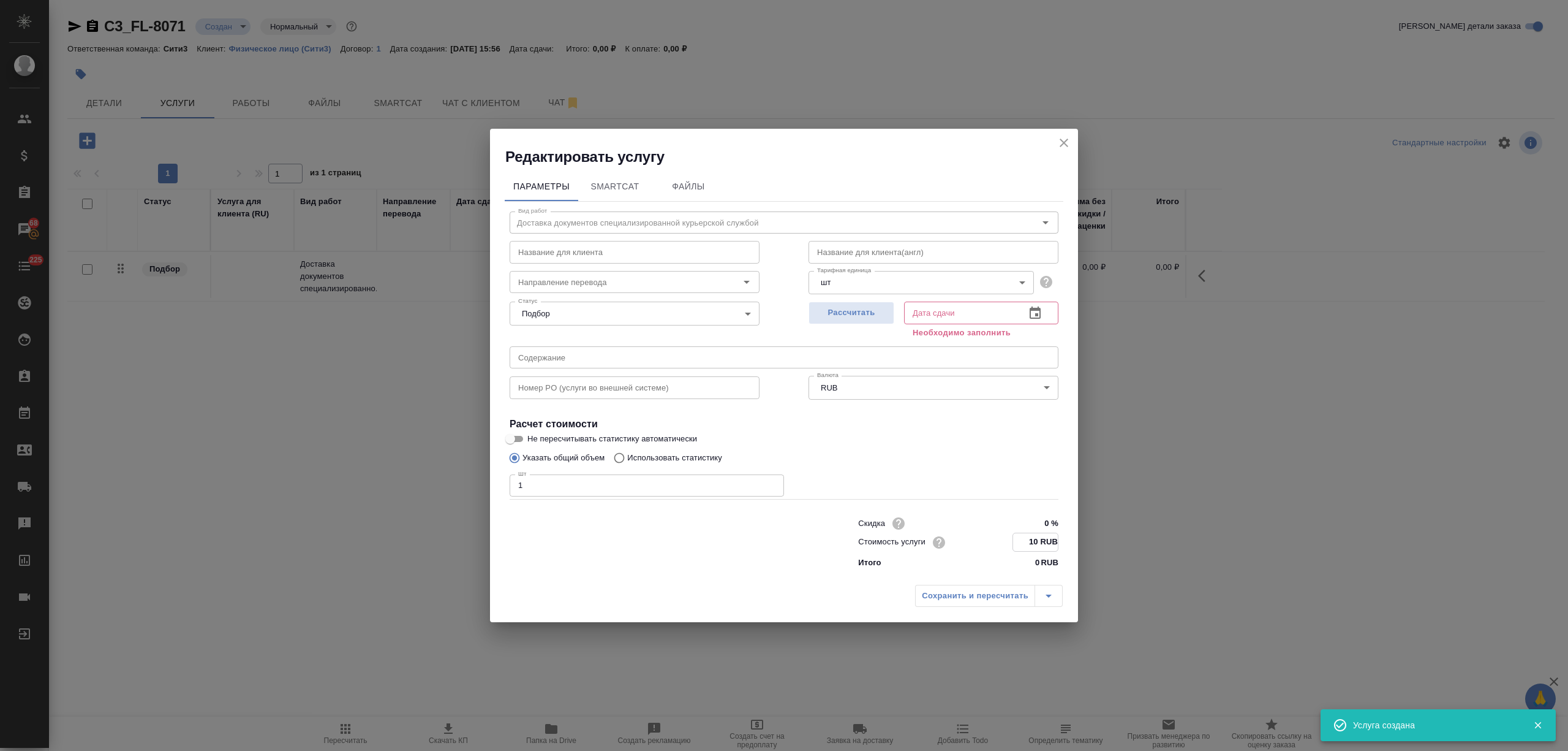
click at [1039, 540] on input "10 RUB" at bounding box center [1034, 542] width 44 height 18
click at [1037, 540] on input "10 RUB" at bounding box center [1034, 542] width 44 height 18
type input "1000 RUB"
click at [1026, 311] on button "button" at bounding box center [1035, 314] width 30 height 30
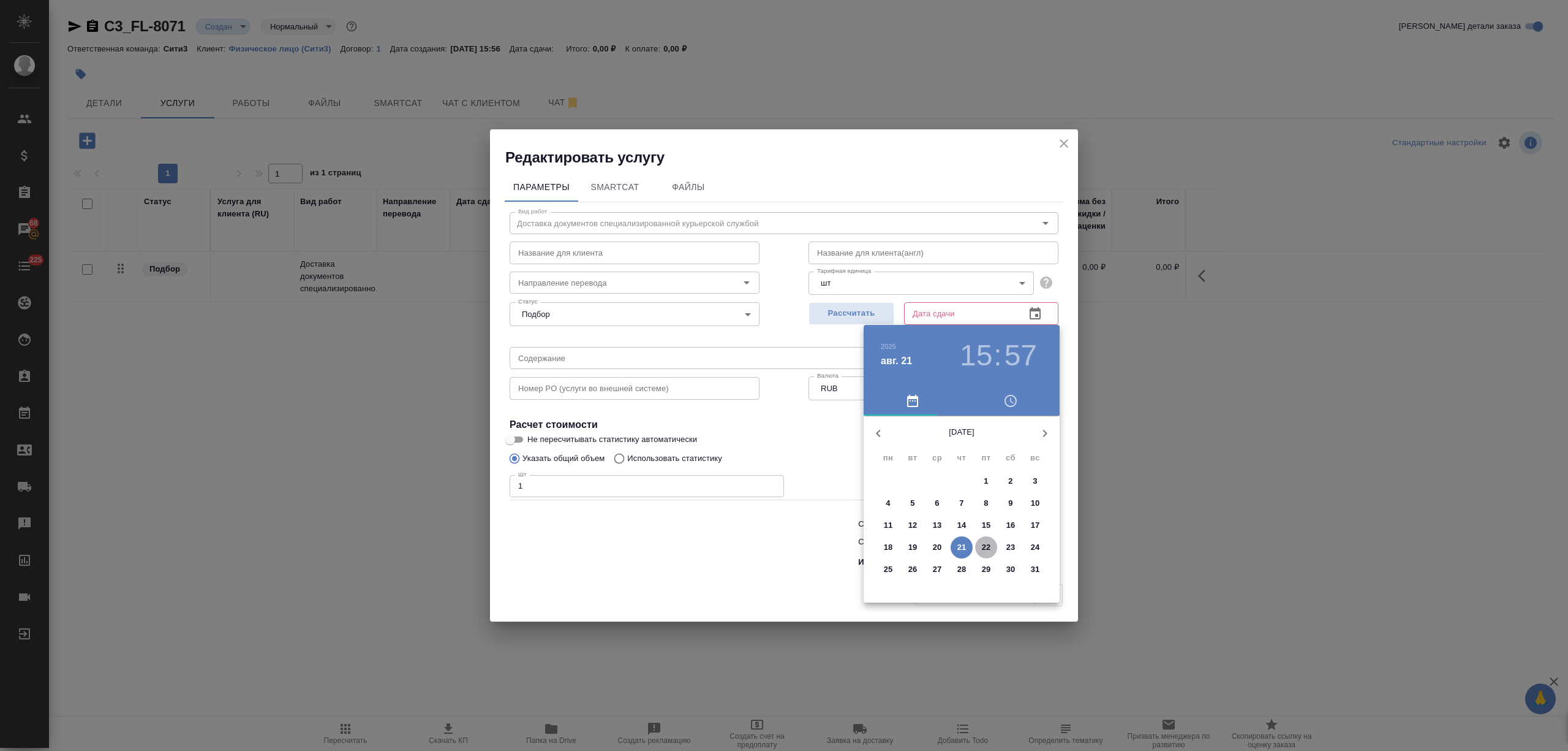
drag, startPoint x: 983, startPoint y: 540, endPoint x: 723, endPoint y: 561, distance: 260.8
click at [981, 540] on button "22" at bounding box center [985, 547] width 22 height 22
type input "[DATE] 15:57"
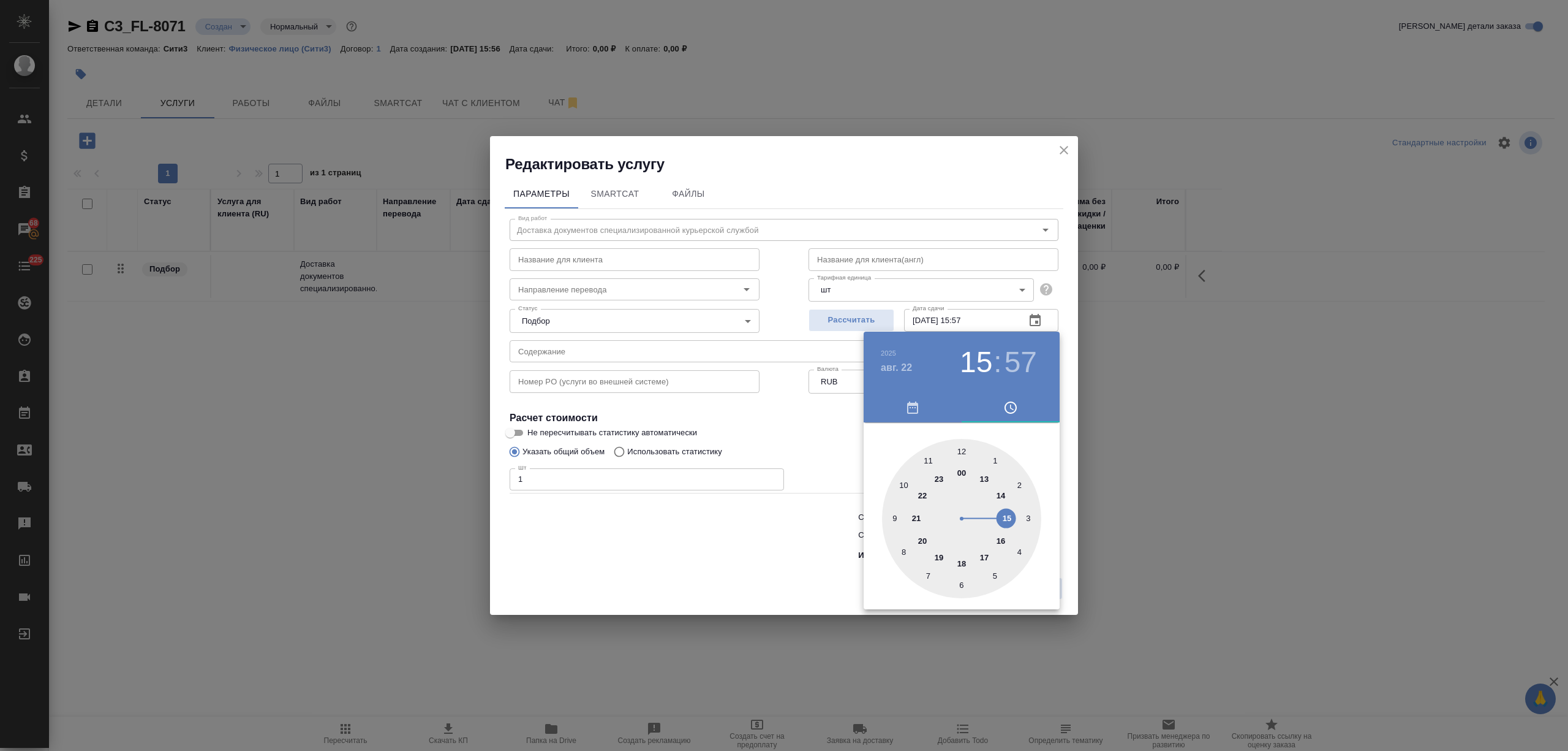
click at [723, 561] on div at bounding box center [784, 375] width 1568 height 751
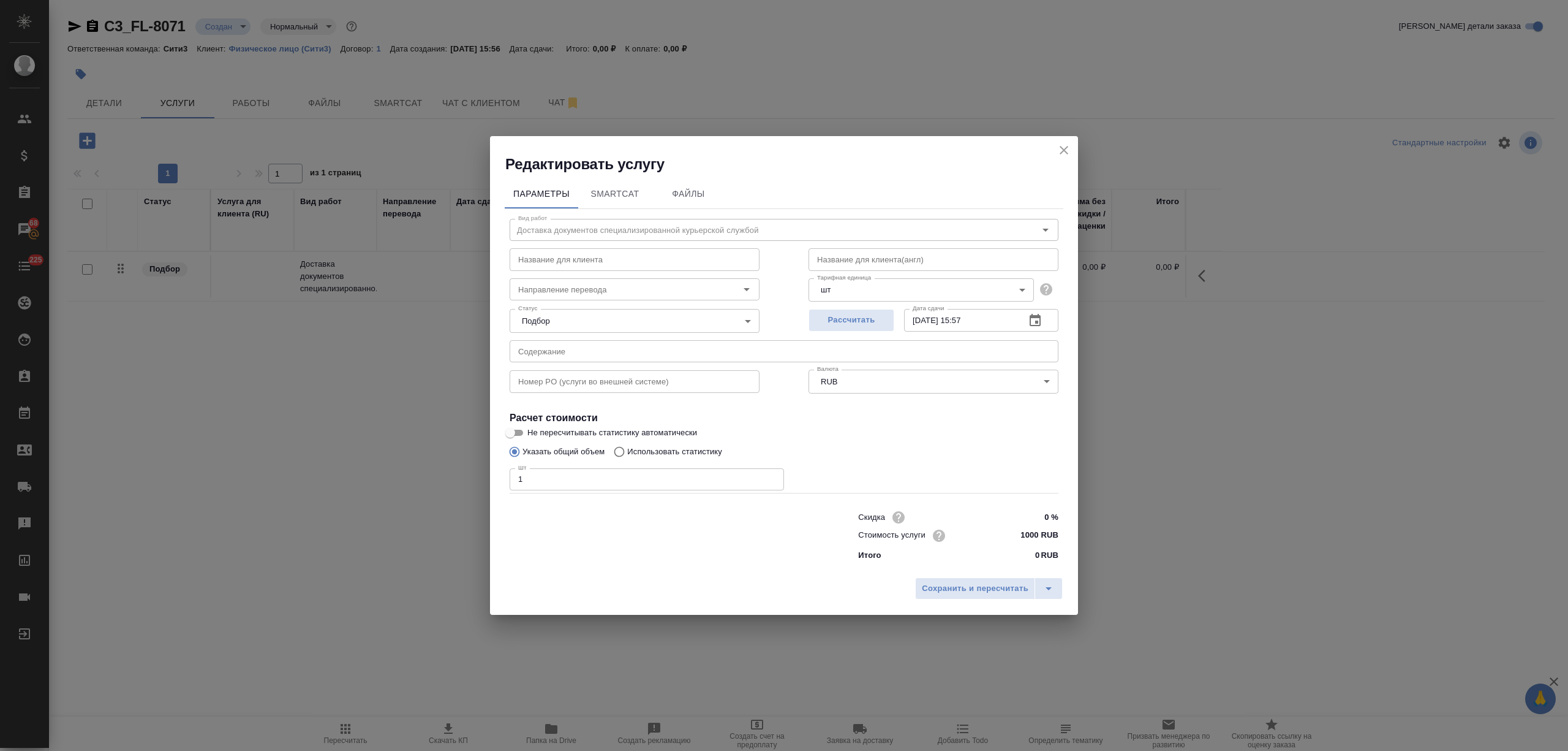
click at [1031, 534] on input "1000 RUB" at bounding box center [1035, 535] width 46 height 18
type input "10000 RUB"
click at [1005, 593] on span "Сохранить и пересчитать" at bounding box center [975, 589] width 107 height 14
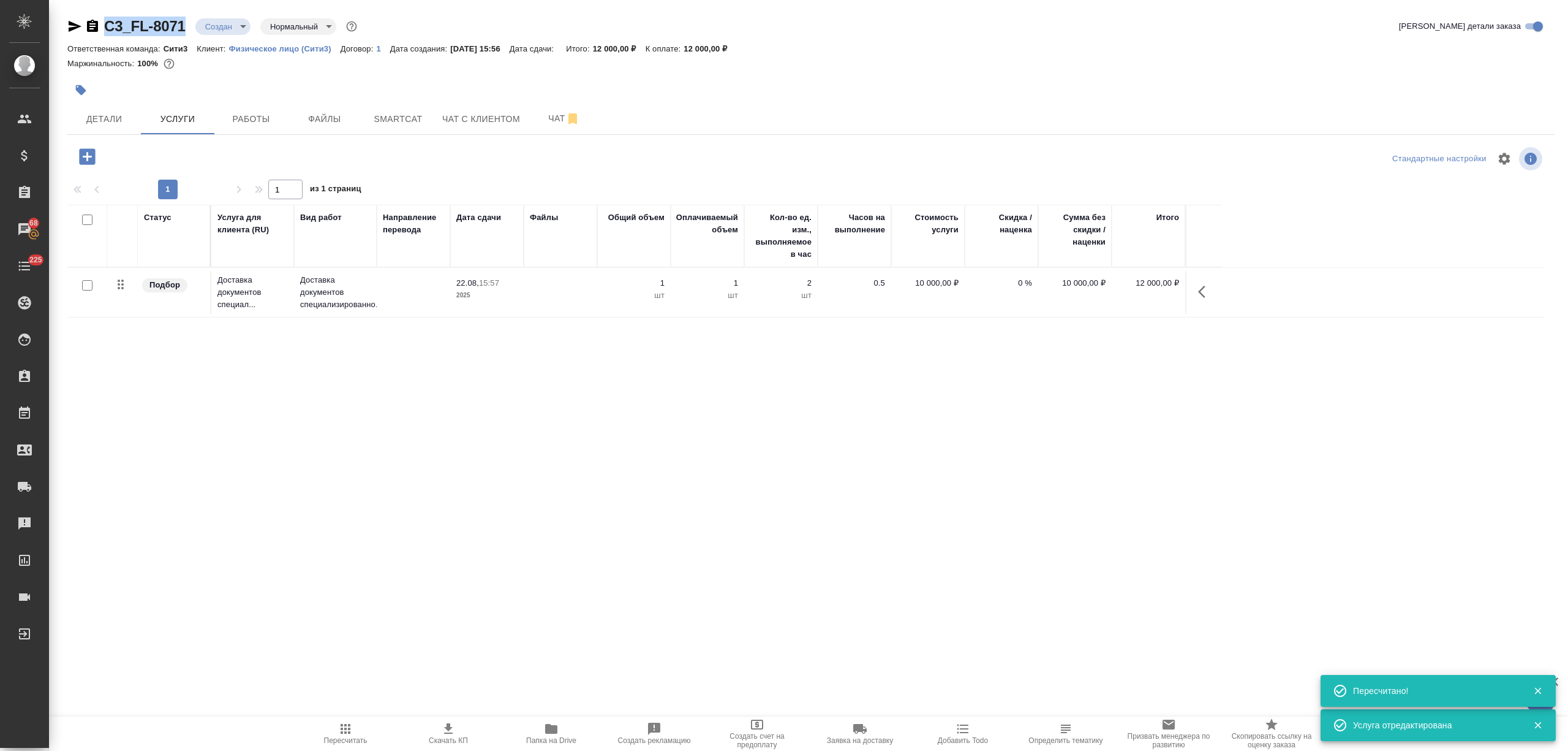
drag, startPoint x: 182, startPoint y: 25, endPoint x: 106, endPoint y: 25, distance: 76.0
click at [106, 25] on div "C3_FL-8071 Создан new Нормальный normal" at bounding box center [213, 26] width 292 height 20
copy link "C3_FL-8071"
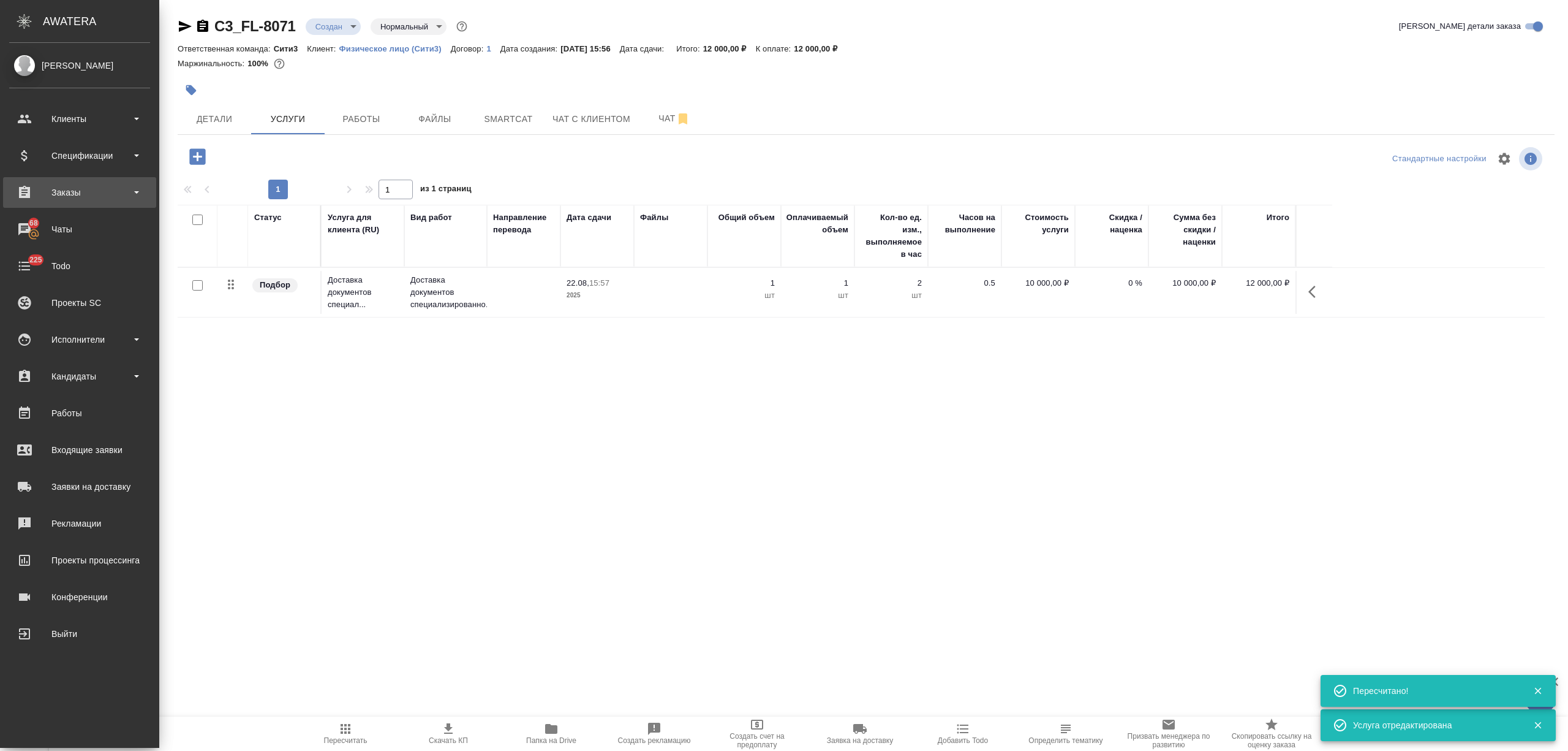
click at [100, 192] on div "Заказы" at bounding box center [79, 192] width 141 height 18
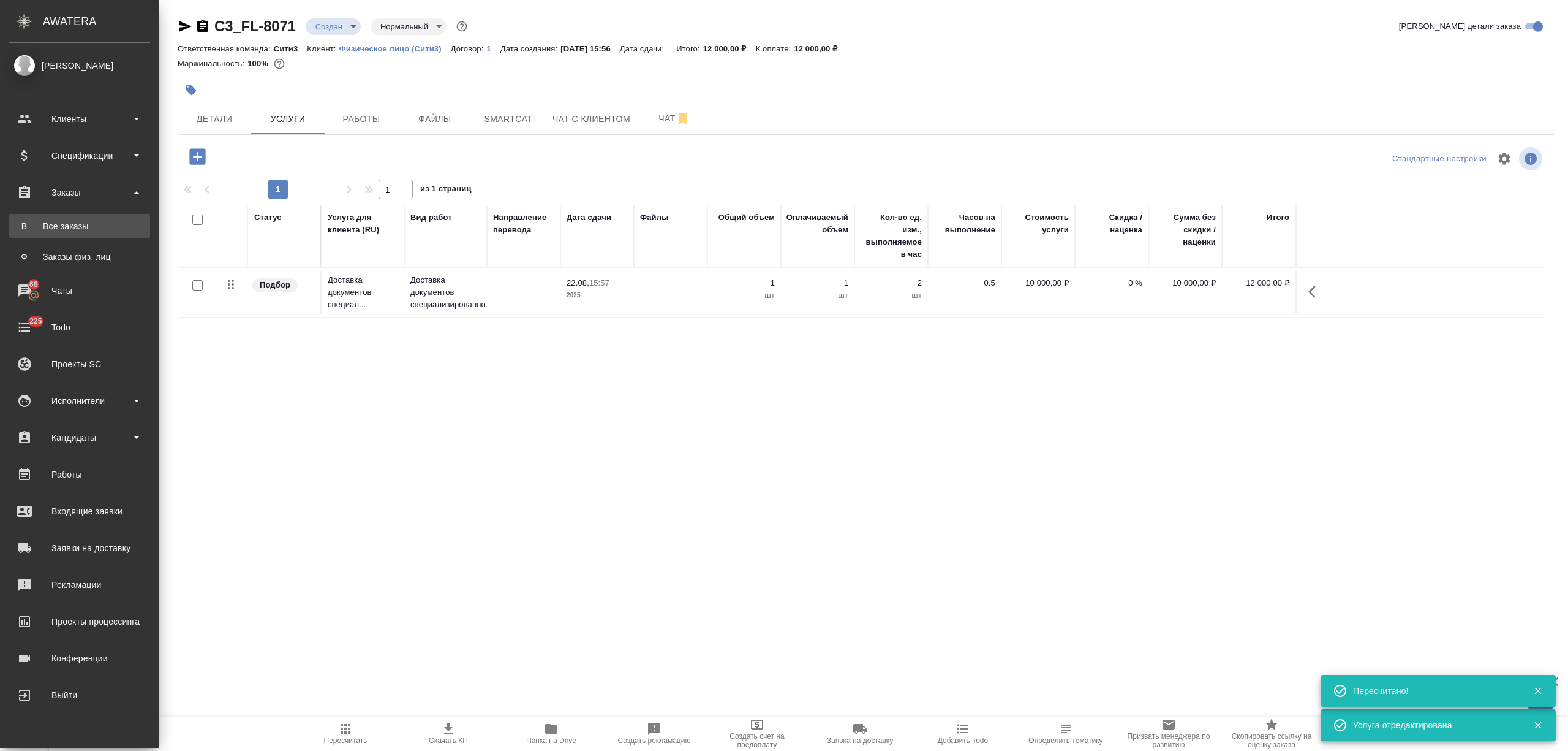
click at [96, 227] on div "Все заказы" at bounding box center [79, 226] width 128 height 13
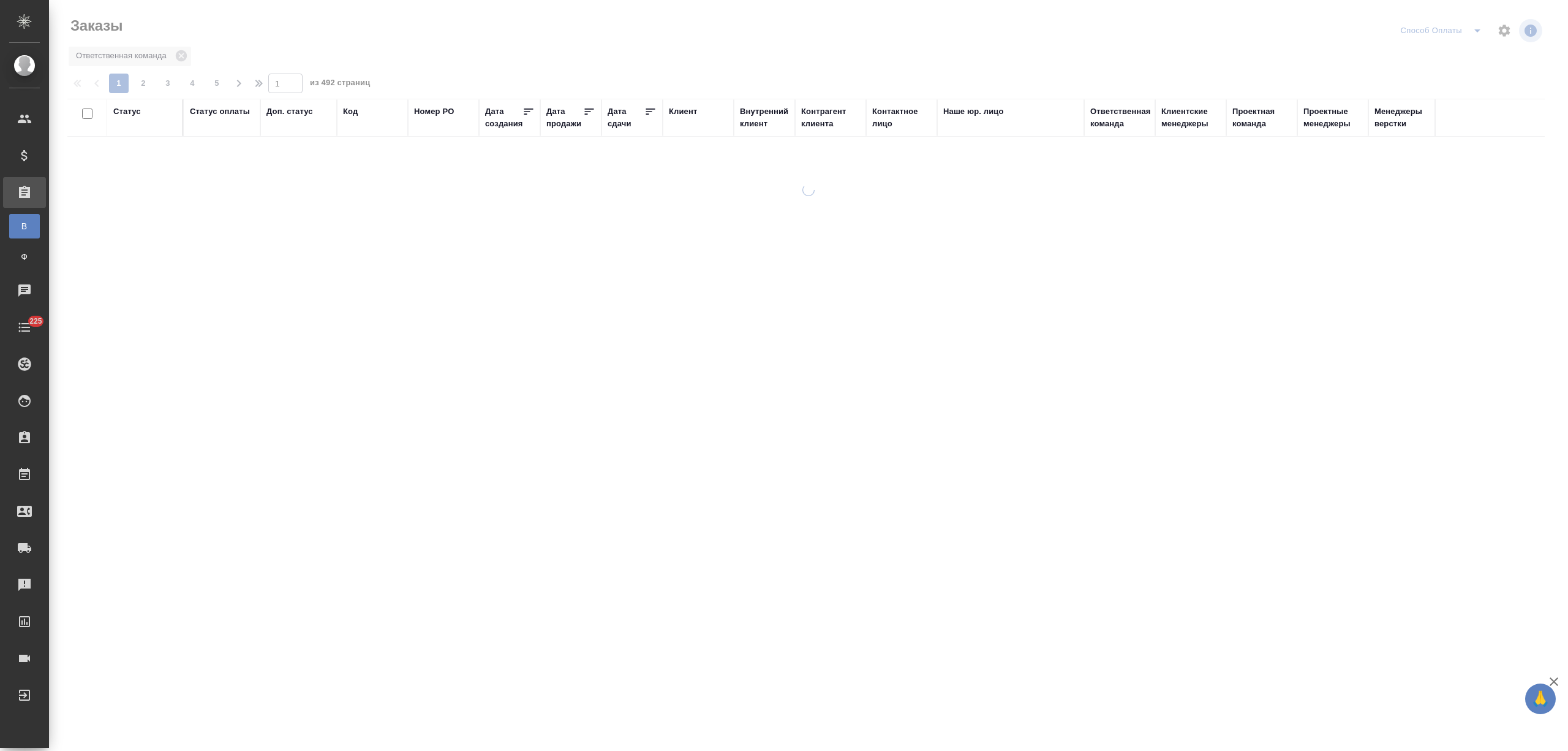
click at [574, 126] on div "Дата продажи" at bounding box center [565, 117] width 37 height 24
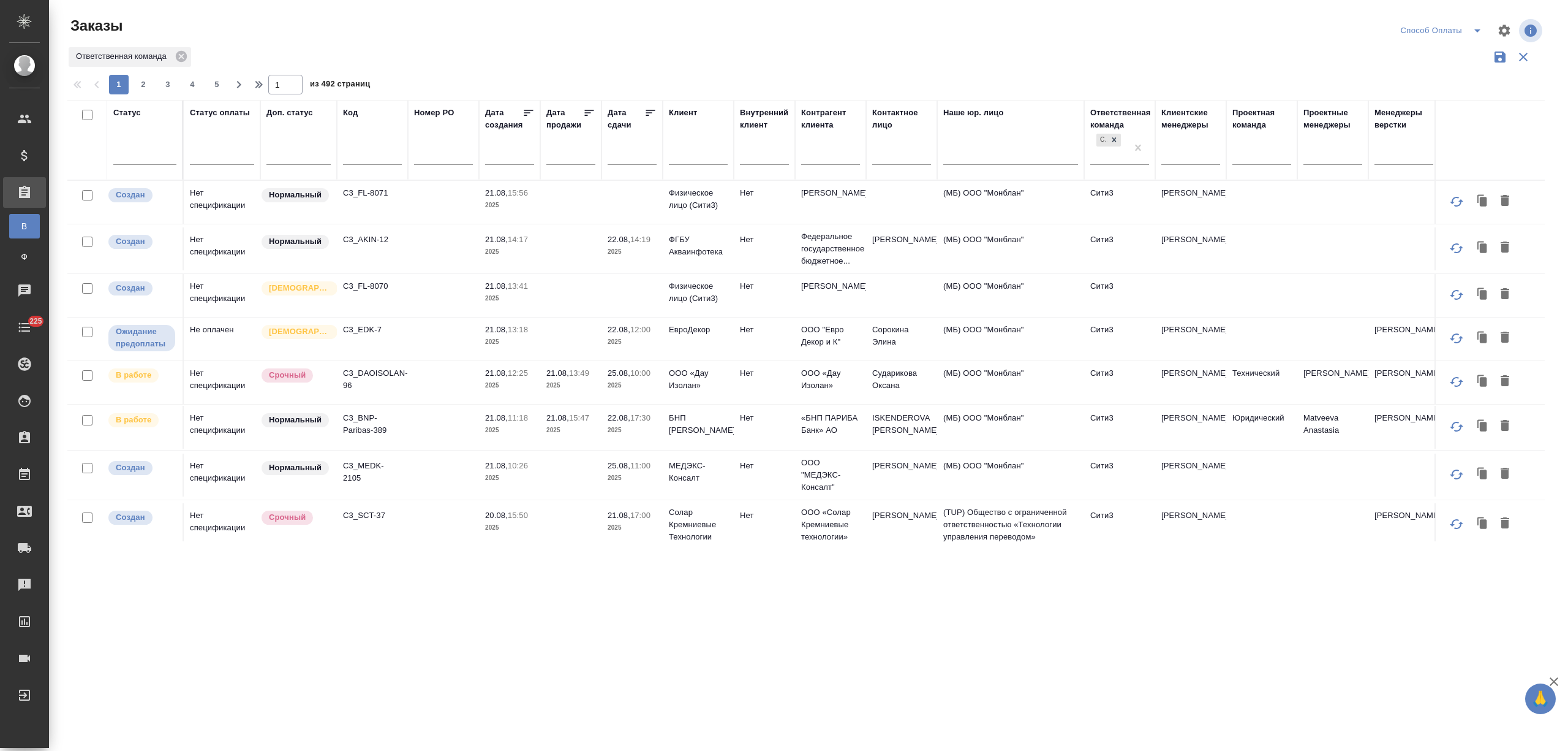
click at [518, 155] on input "text" at bounding box center [513, 154] width 42 height 17
click at [606, 209] on span "1" at bounding box center [607, 216] width 27 height 23
type div "2025-07-31T21:00:00.000Z"
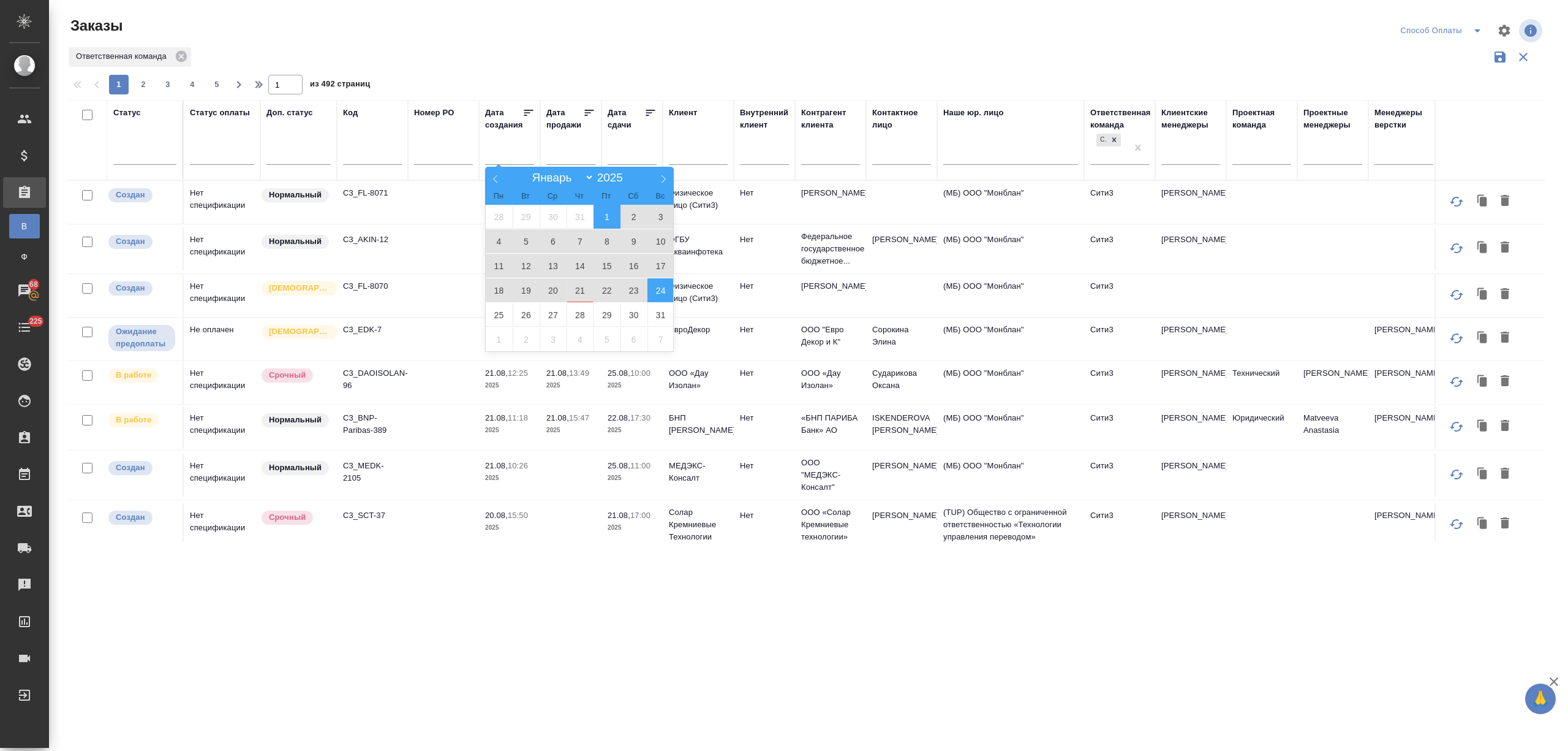
click at [652, 283] on span "24" at bounding box center [661, 290] width 27 height 23
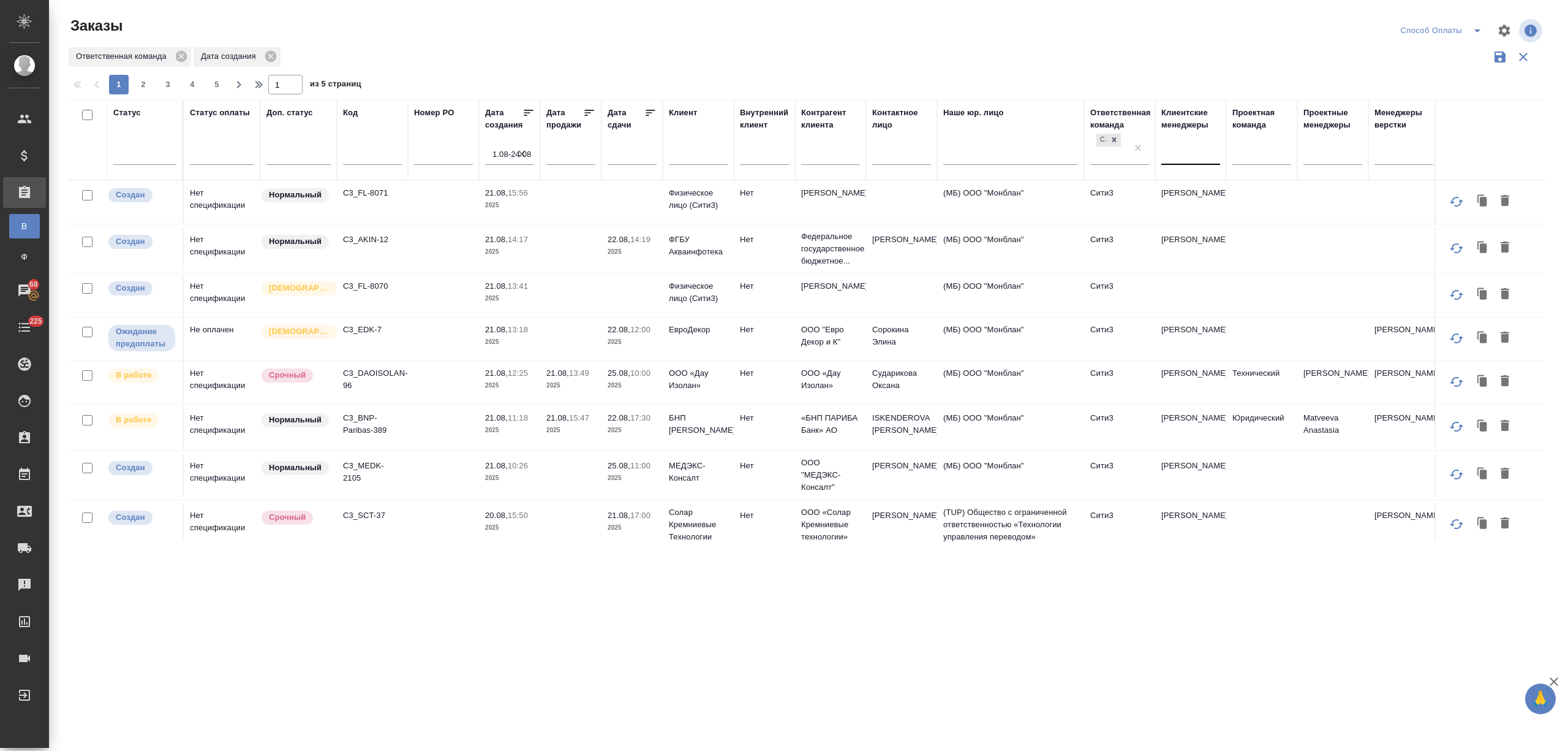
click at [1174, 157] on div at bounding box center [1190, 153] width 59 height 18
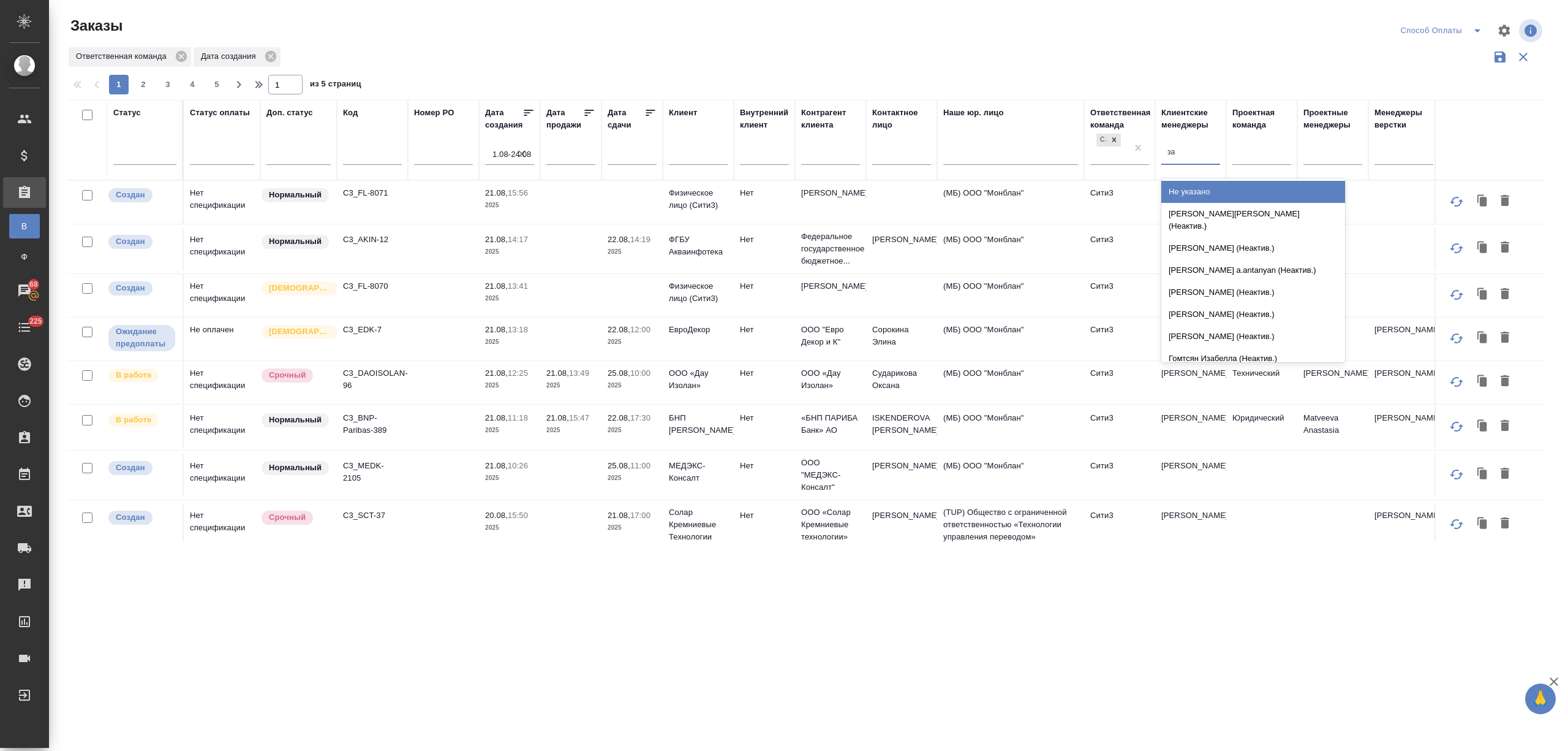
type input "зай"
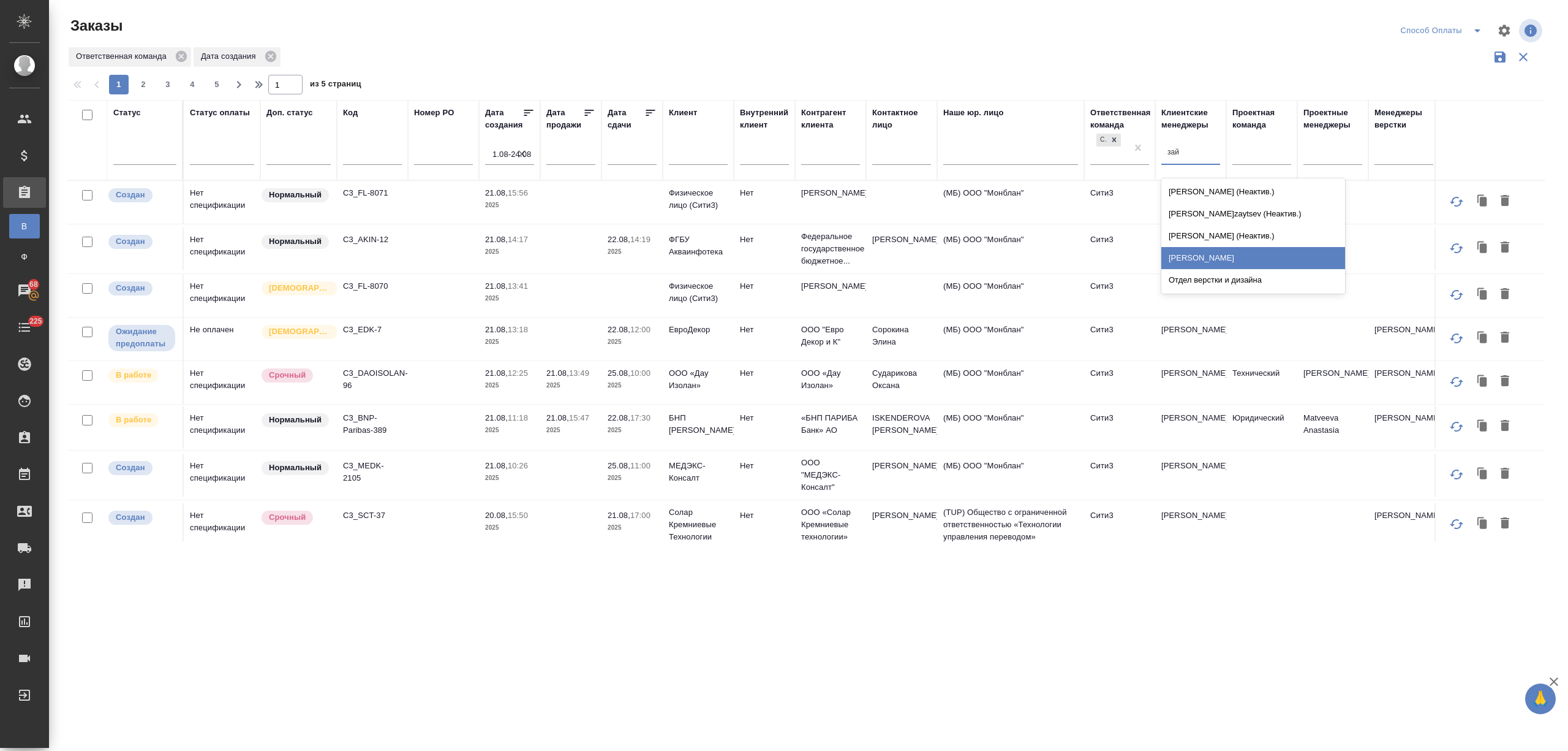
click at [1228, 255] on div "Зайцева Светлана" at bounding box center [1252, 258] width 183 height 22
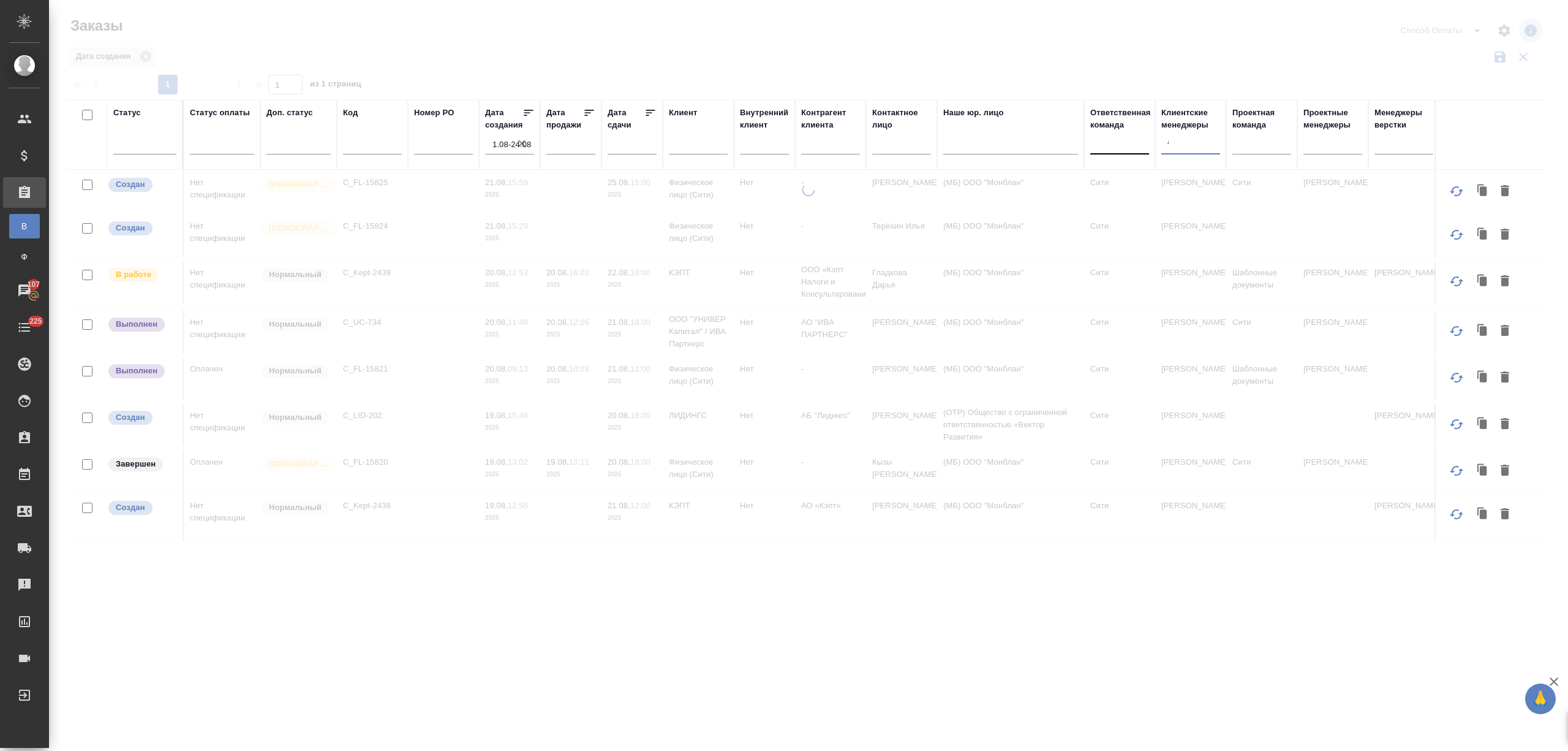
type input "лям"
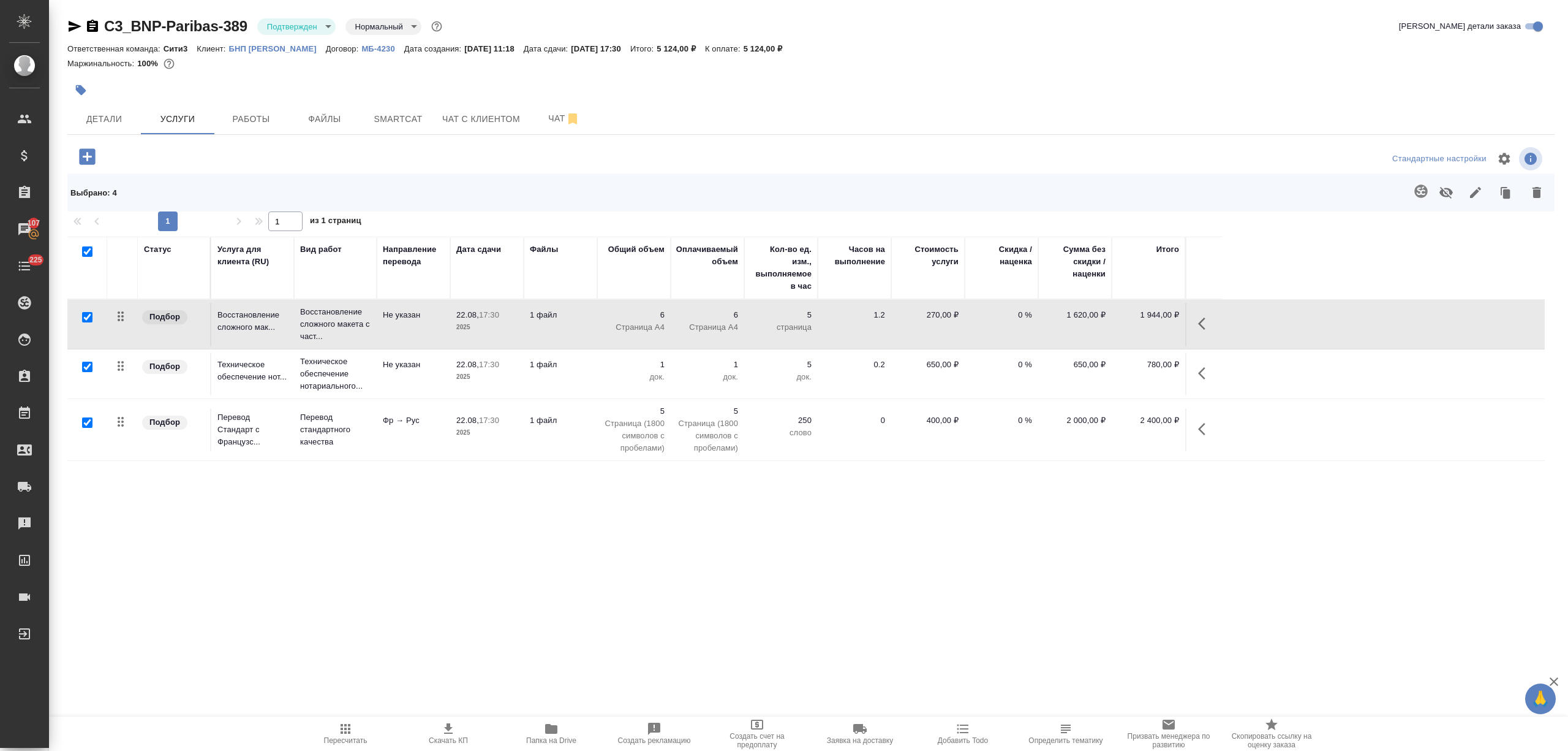
click at [273, 45] on p "БНП [PERSON_NAME]" at bounding box center [277, 49] width 97 height 9
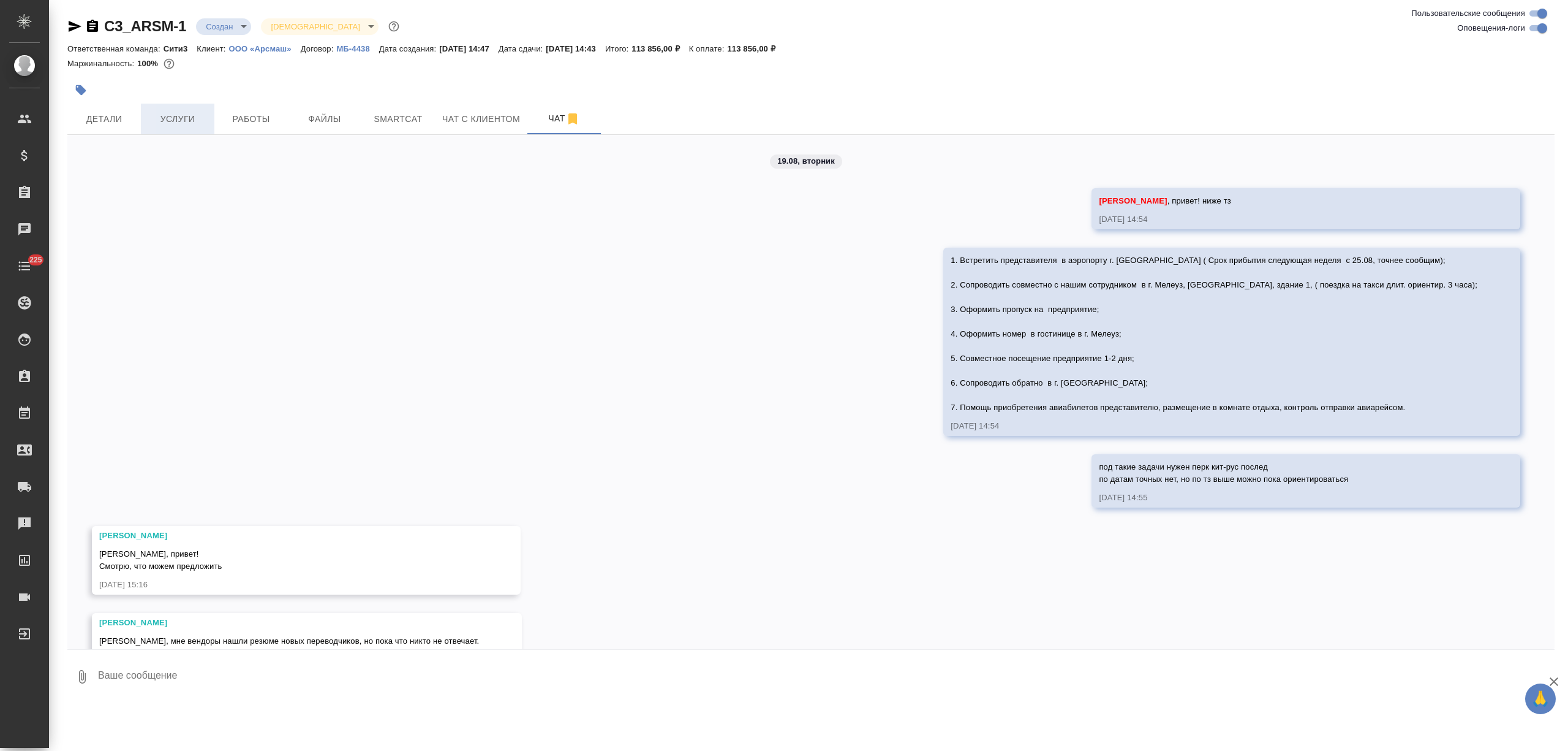
scroll to position [2521, 0]
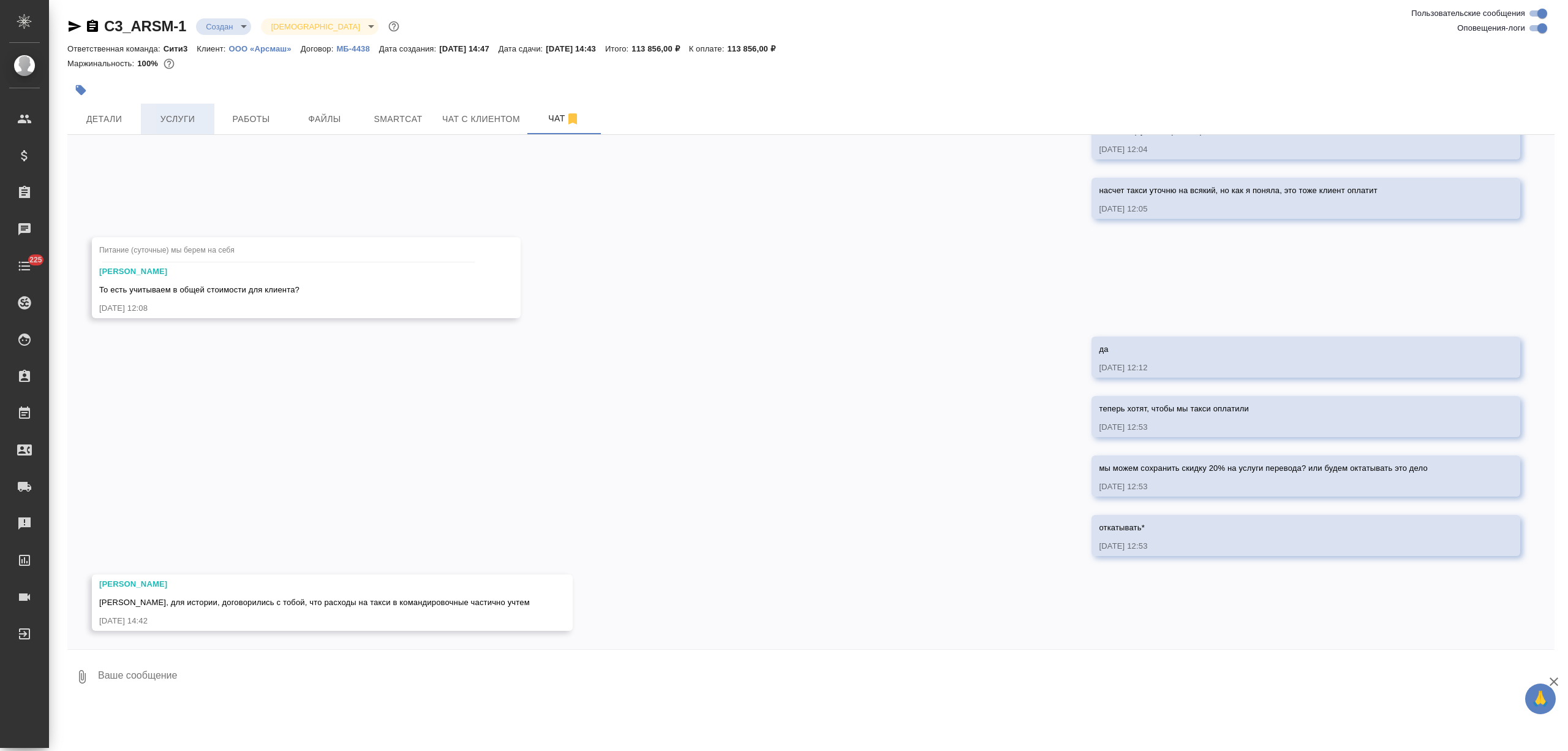
click at [187, 123] on span "Услуги" at bounding box center [177, 118] width 59 height 15
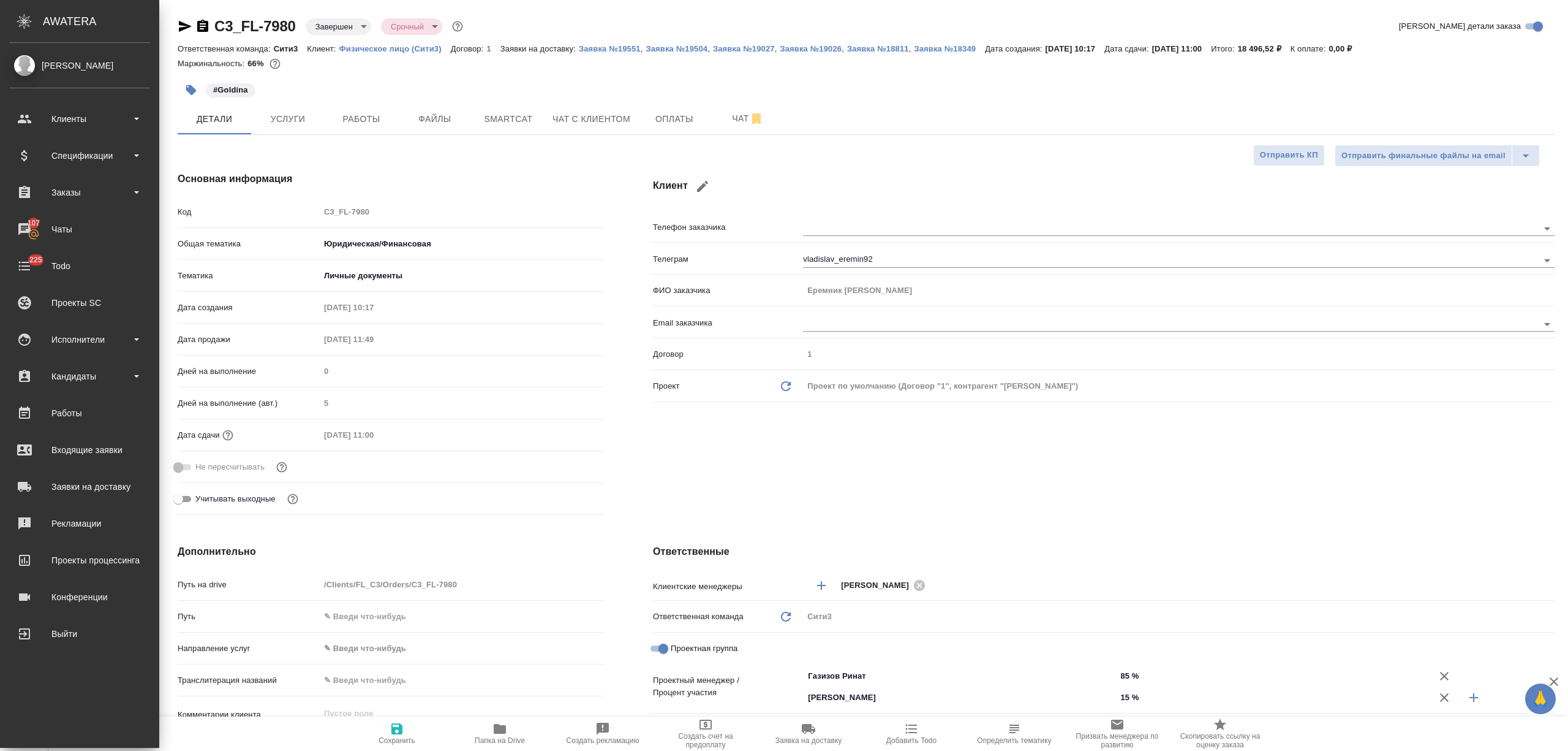
select select "RU"
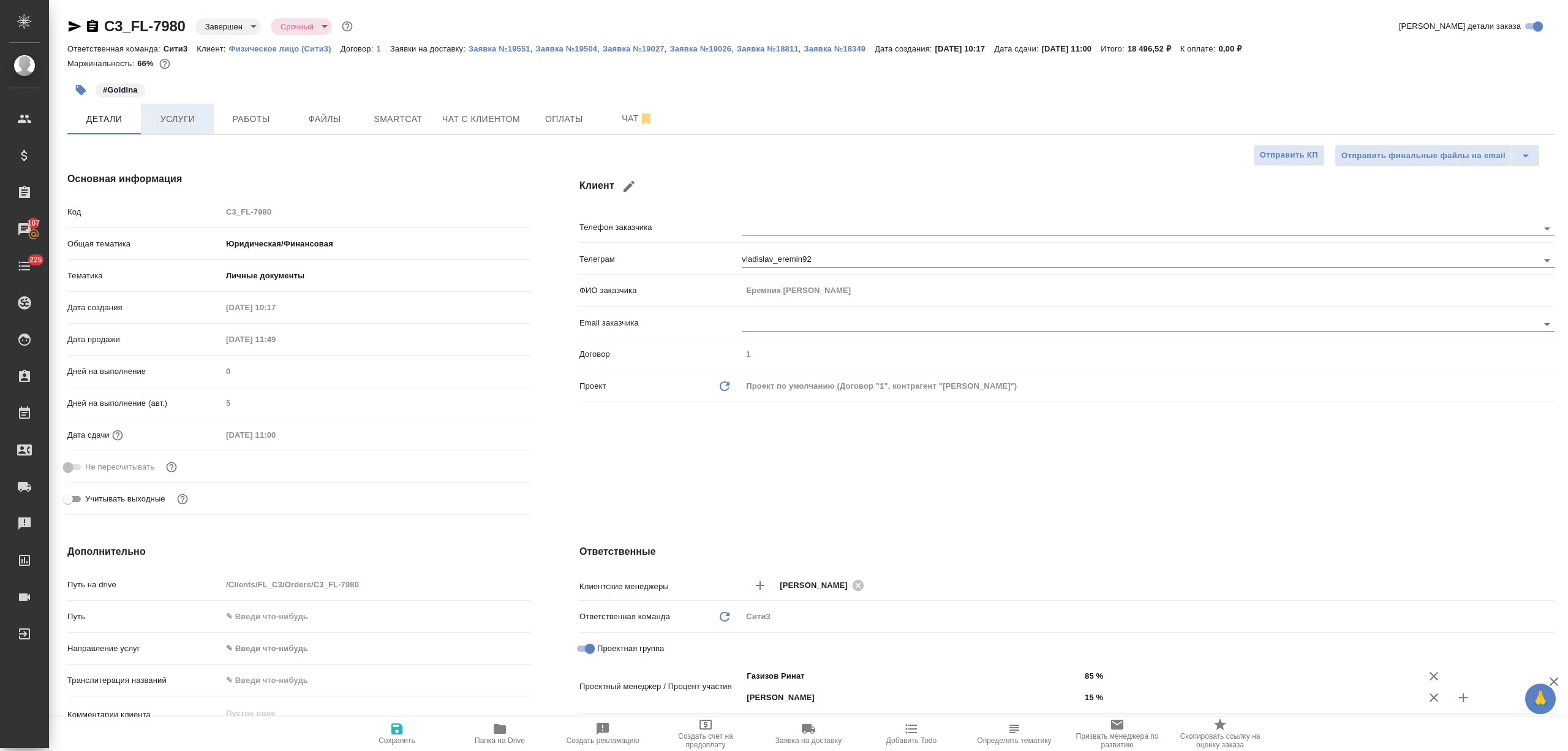
click at [187, 113] on span "Услуги" at bounding box center [177, 118] width 59 height 15
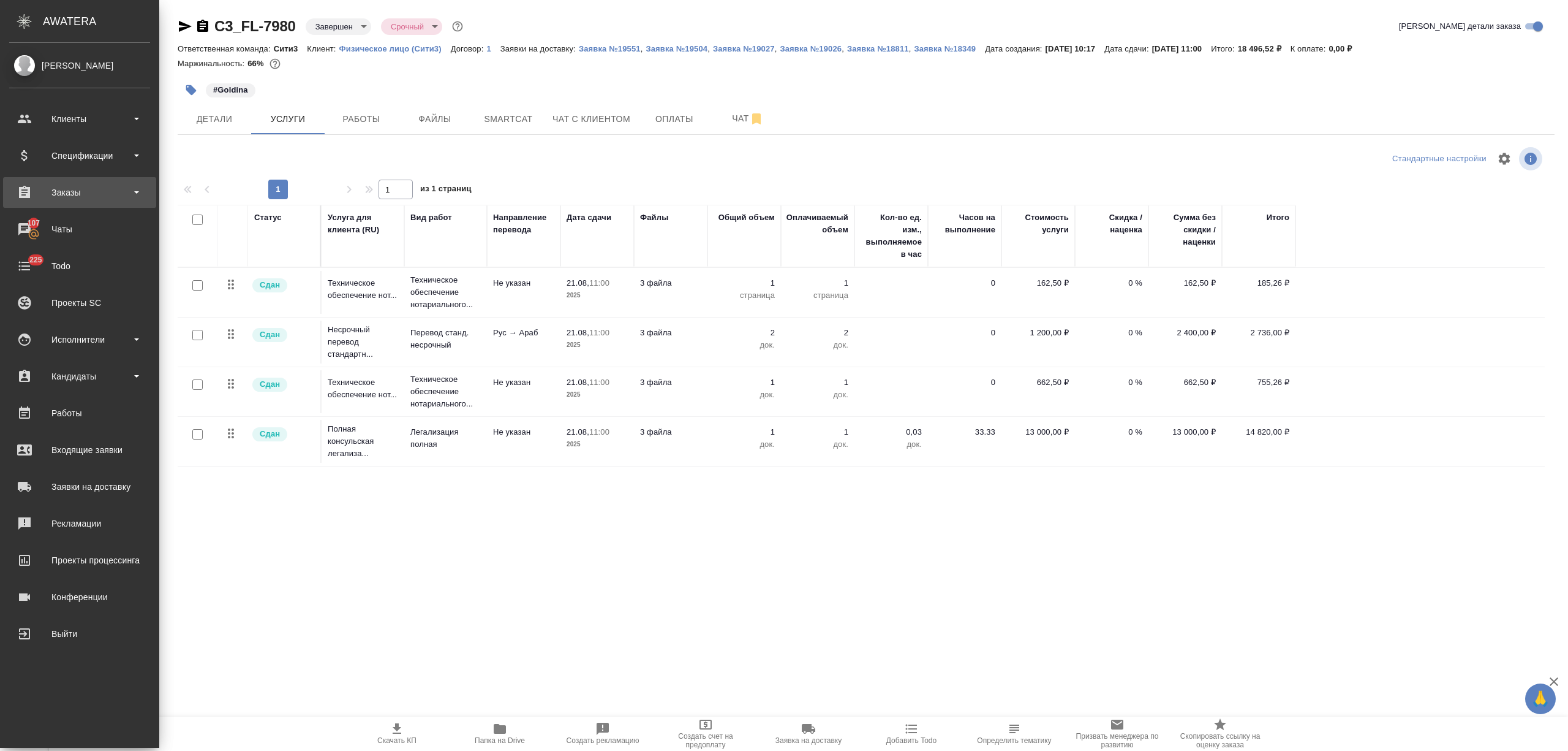
click at [30, 190] on div "Заказы" at bounding box center [79, 192] width 141 height 18
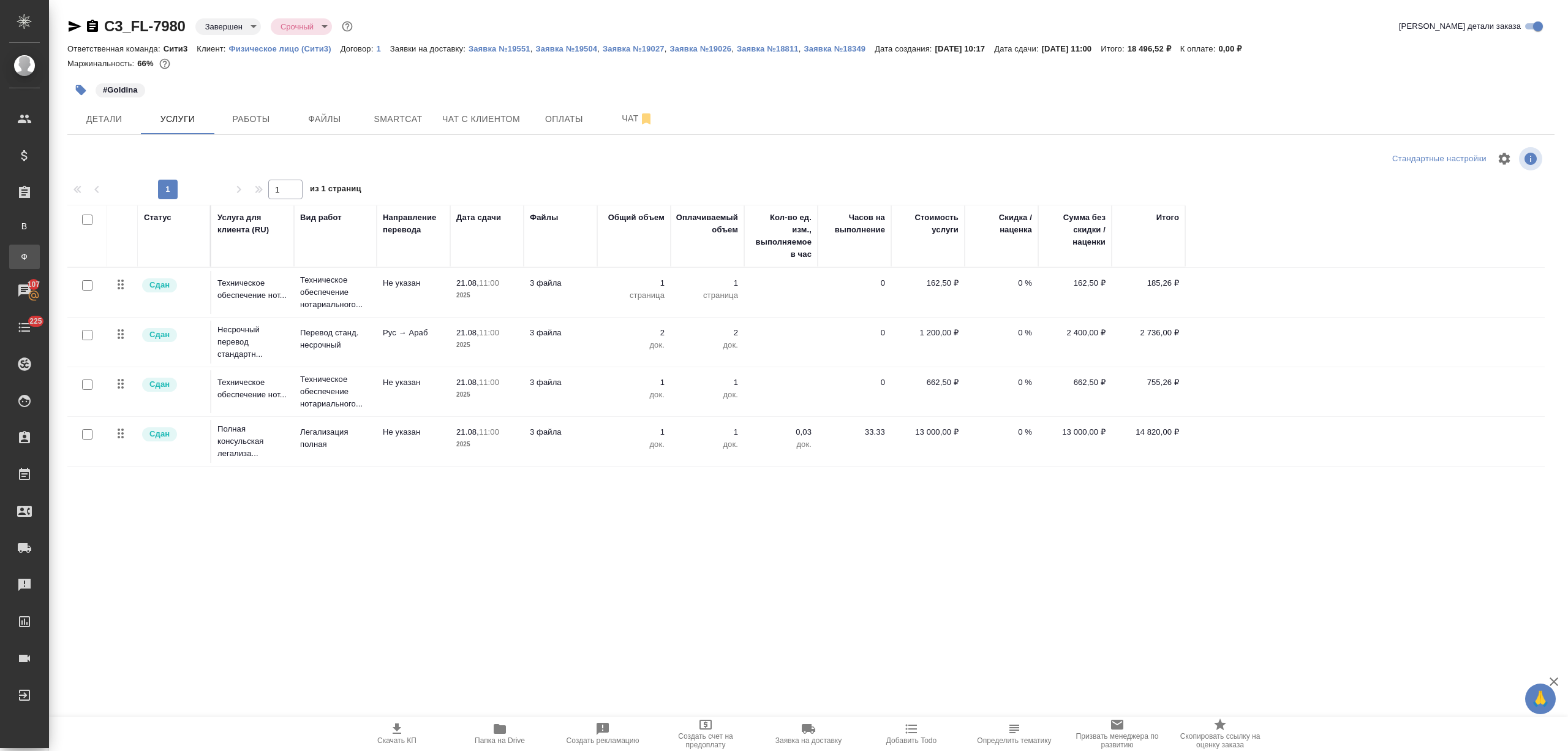
click at [18, 255] on div "Заказы физ. лиц" at bounding box center [9, 257] width 18 height 13
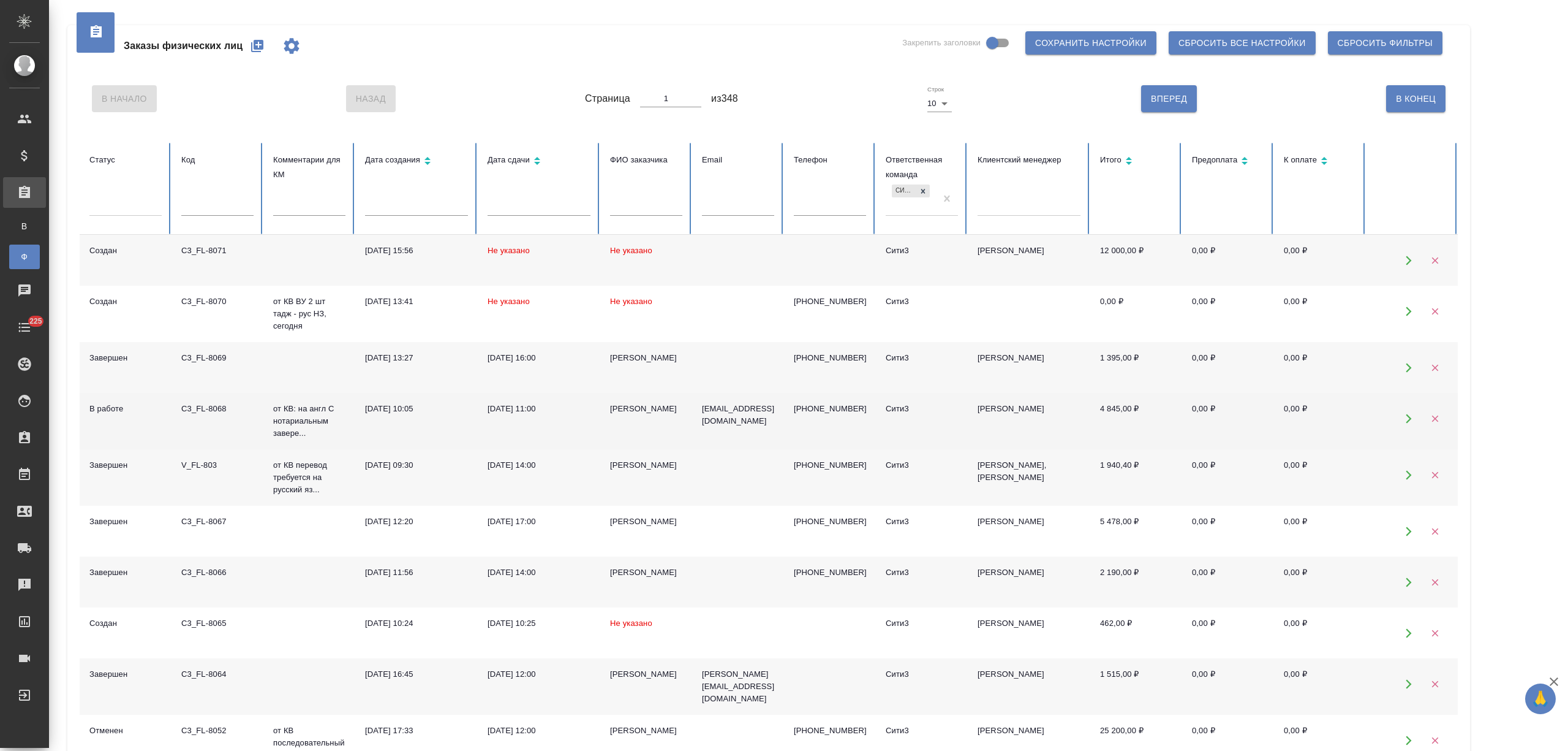
click at [458, 412] on div "[DATE] 10:05" at bounding box center [416, 408] width 103 height 13
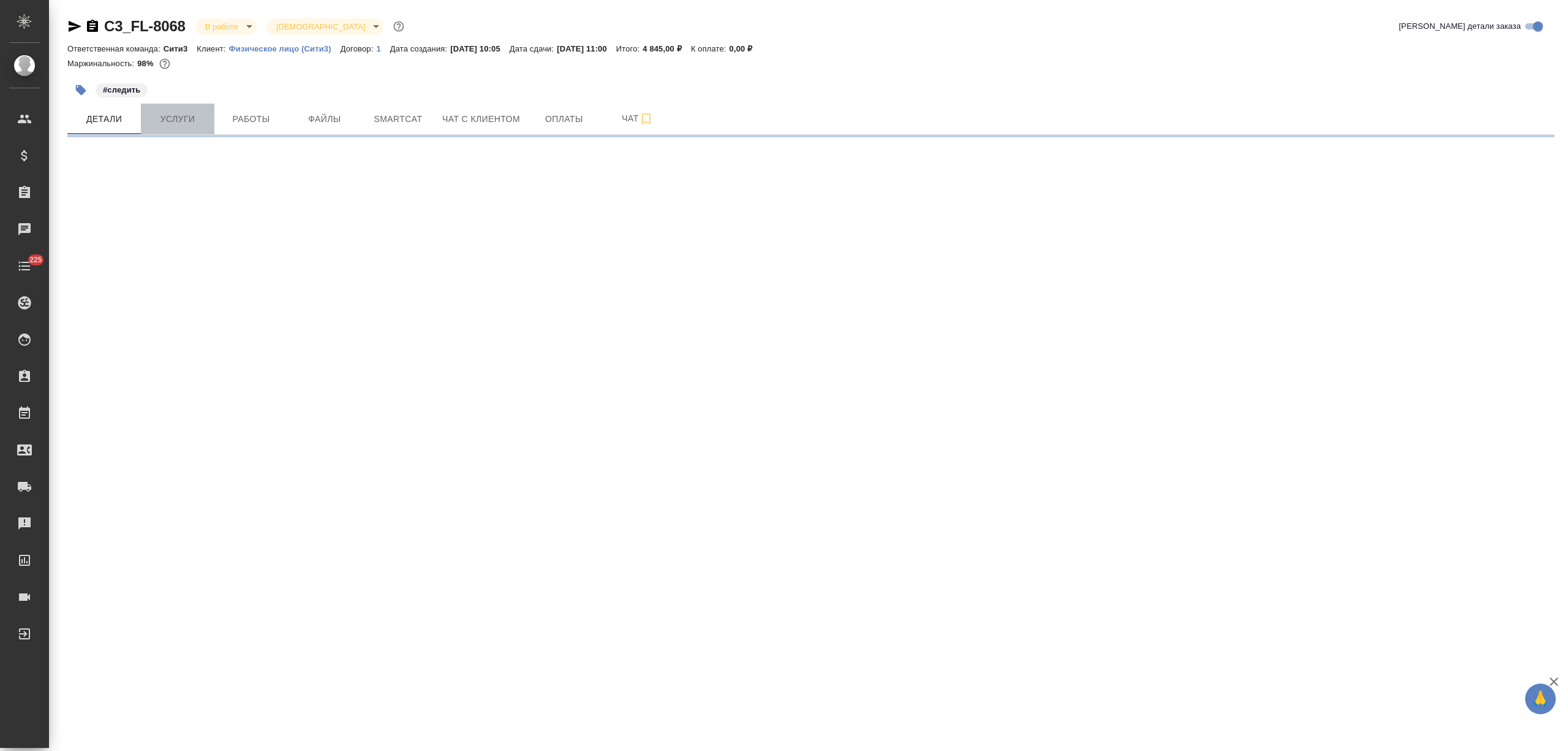
click at [195, 104] on button "Услуги" at bounding box center [177, 119] width 73 height 31
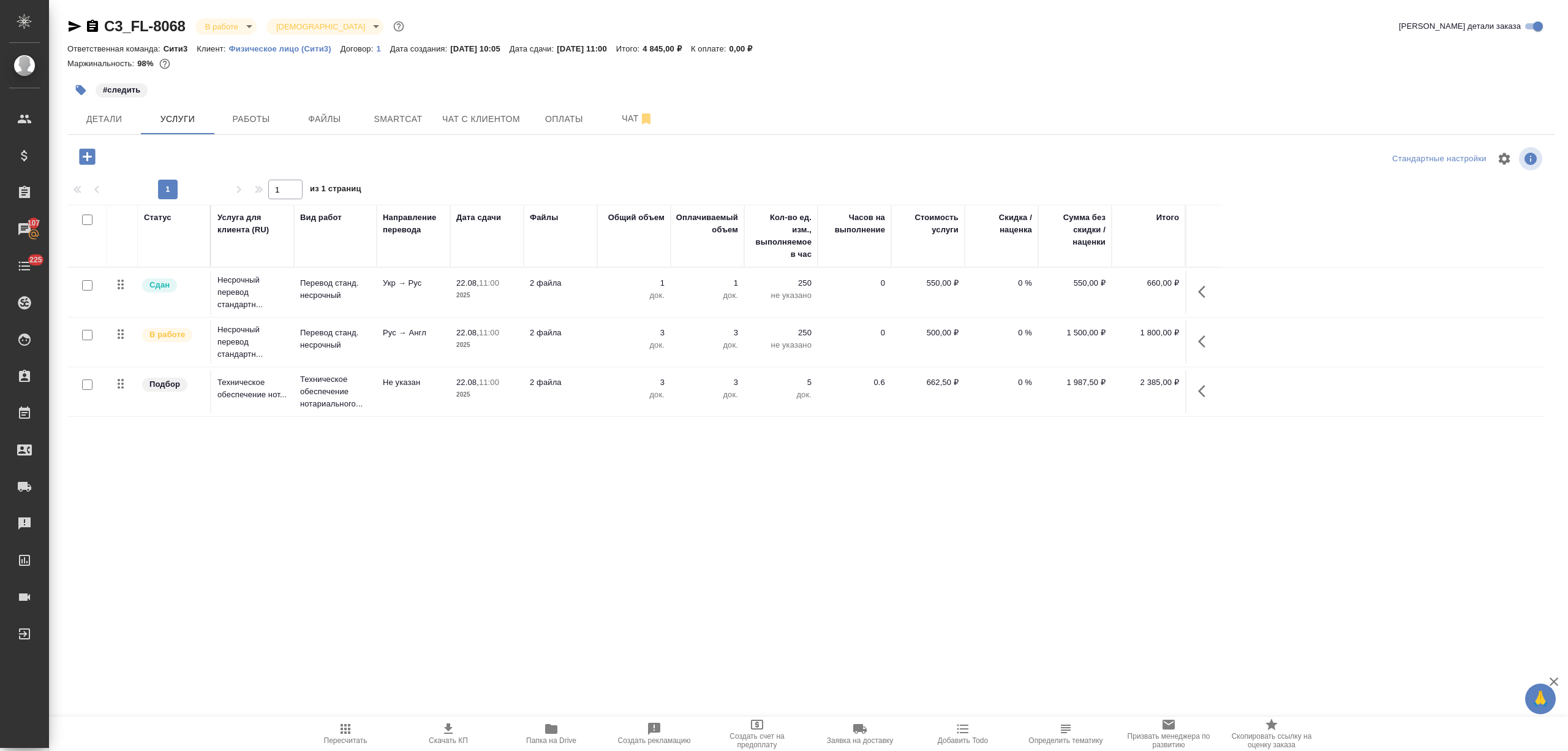
click at [84, 283] on input "checkbox" at bounding box center [88, 286] width 11 height 11
checkbox input "true"
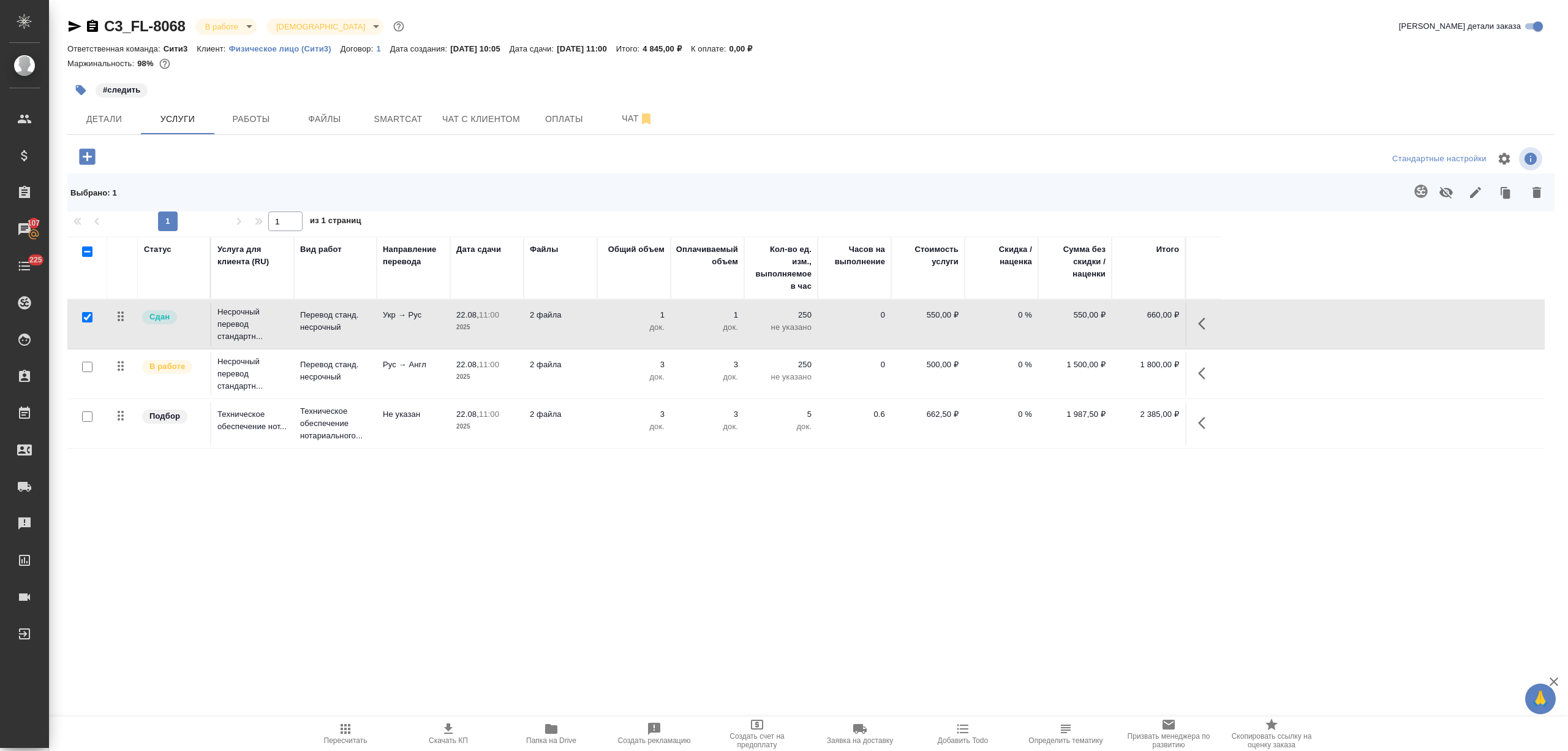
click at [1419, 192] on icon "button" at bounding box center [1420, 191] width 13 height 13
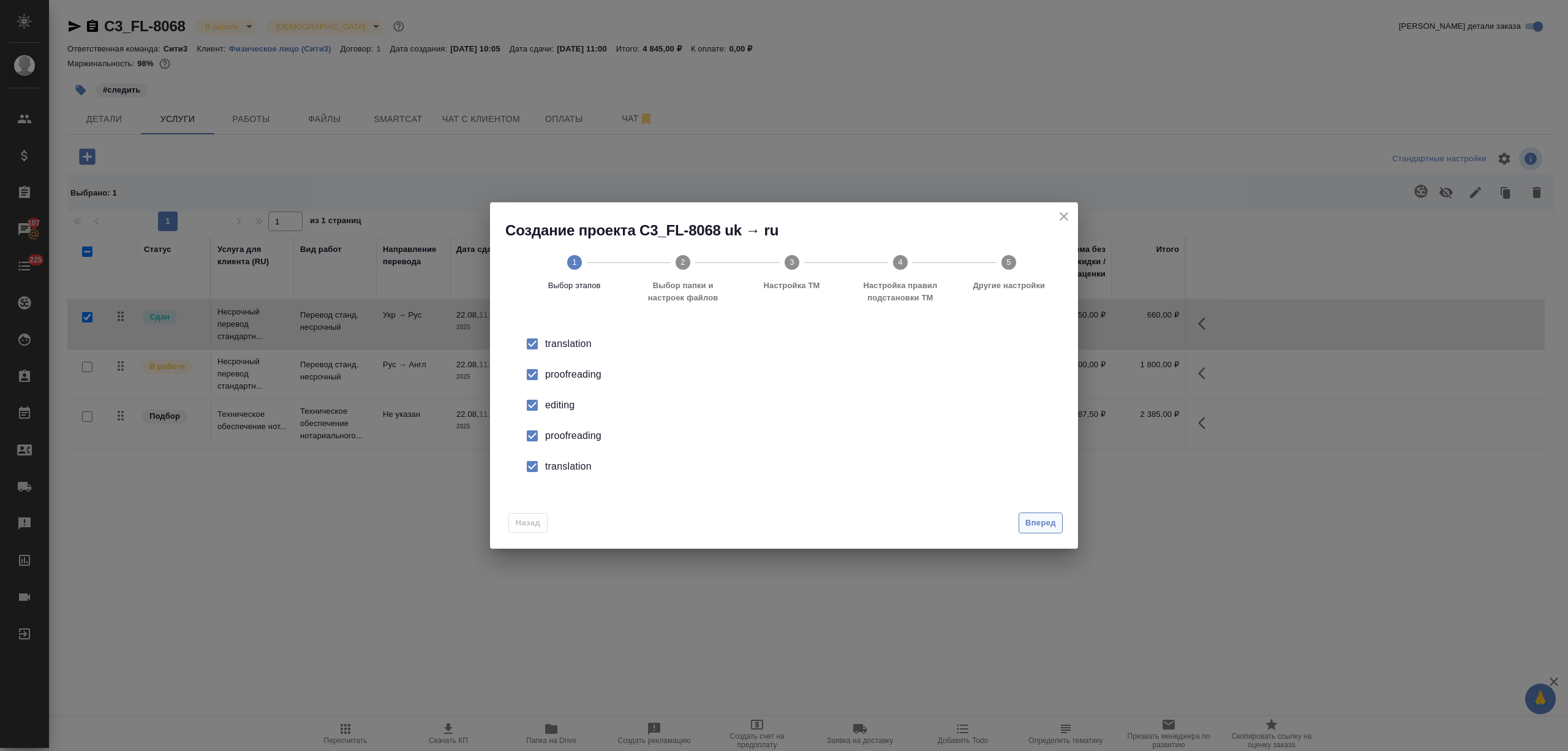
click at [1031, 523] on span "Вперед" at bounding box center [1041, 523] width 31 height 14
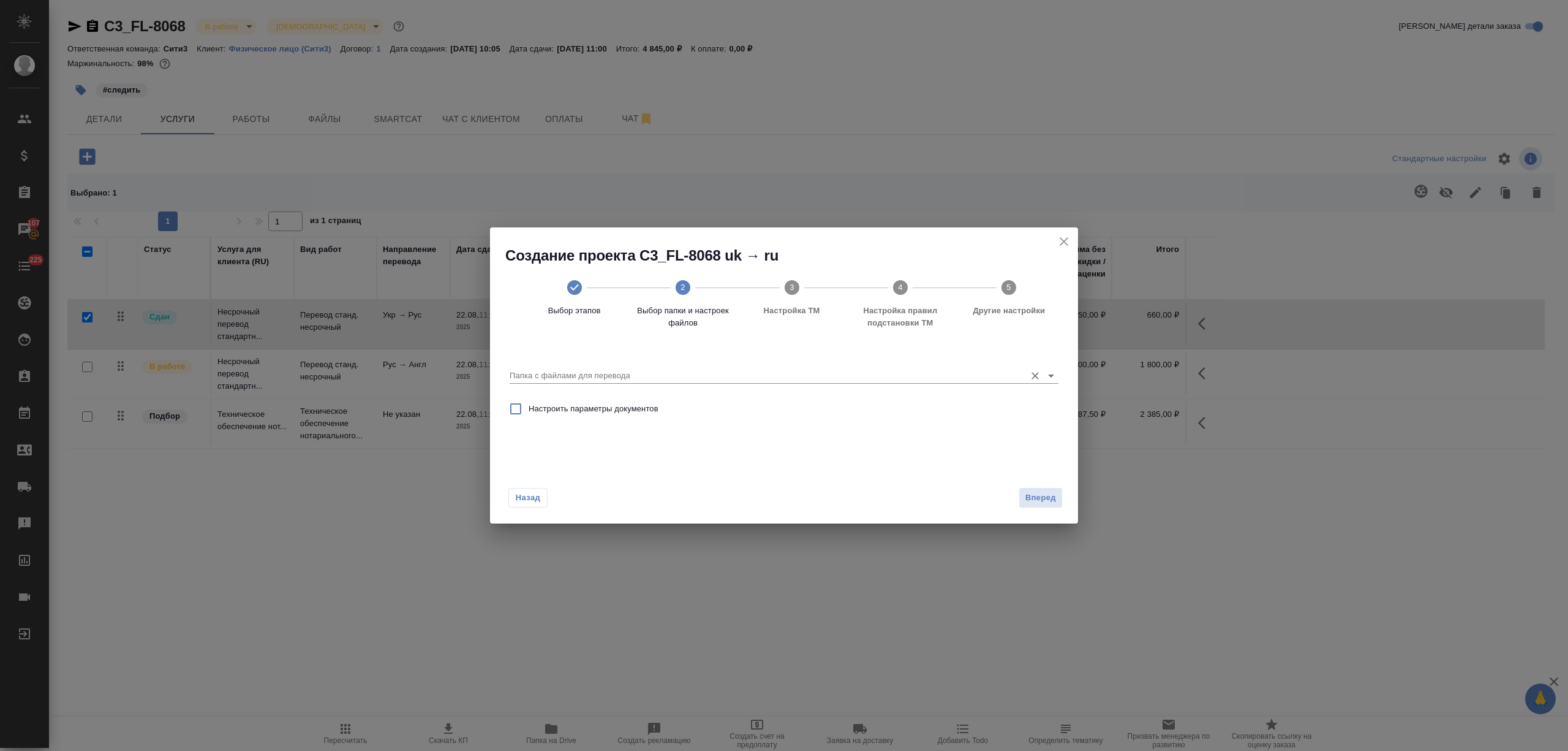
click at [693, 371] on input "Папка с файлами для перевода" at bounding box center [764, 375] width 509 height 14
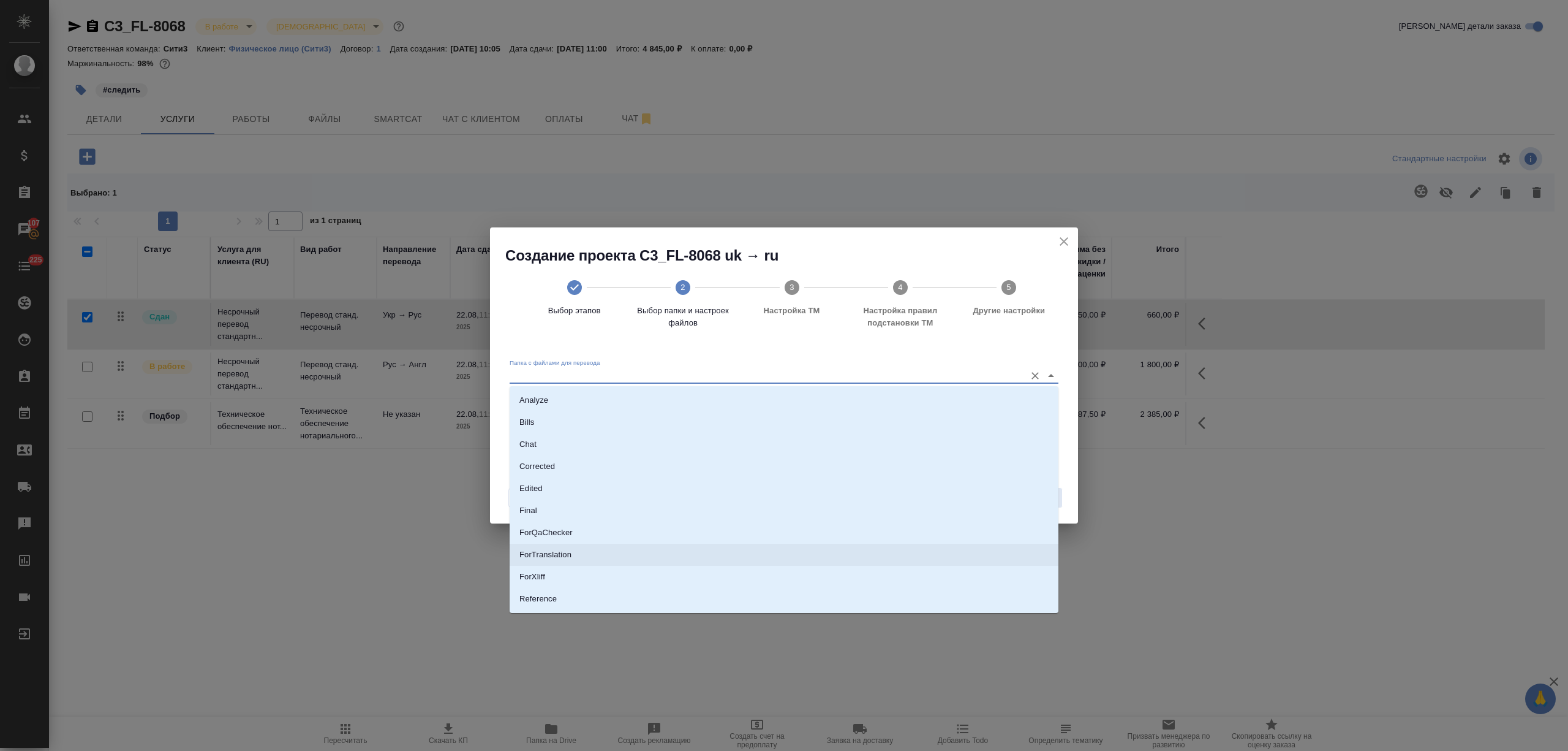
scroll to position [64, 0]
click at [561, 547] on li "Source" at bounding box center [783, 557] width 548 height 22
type input "Source"
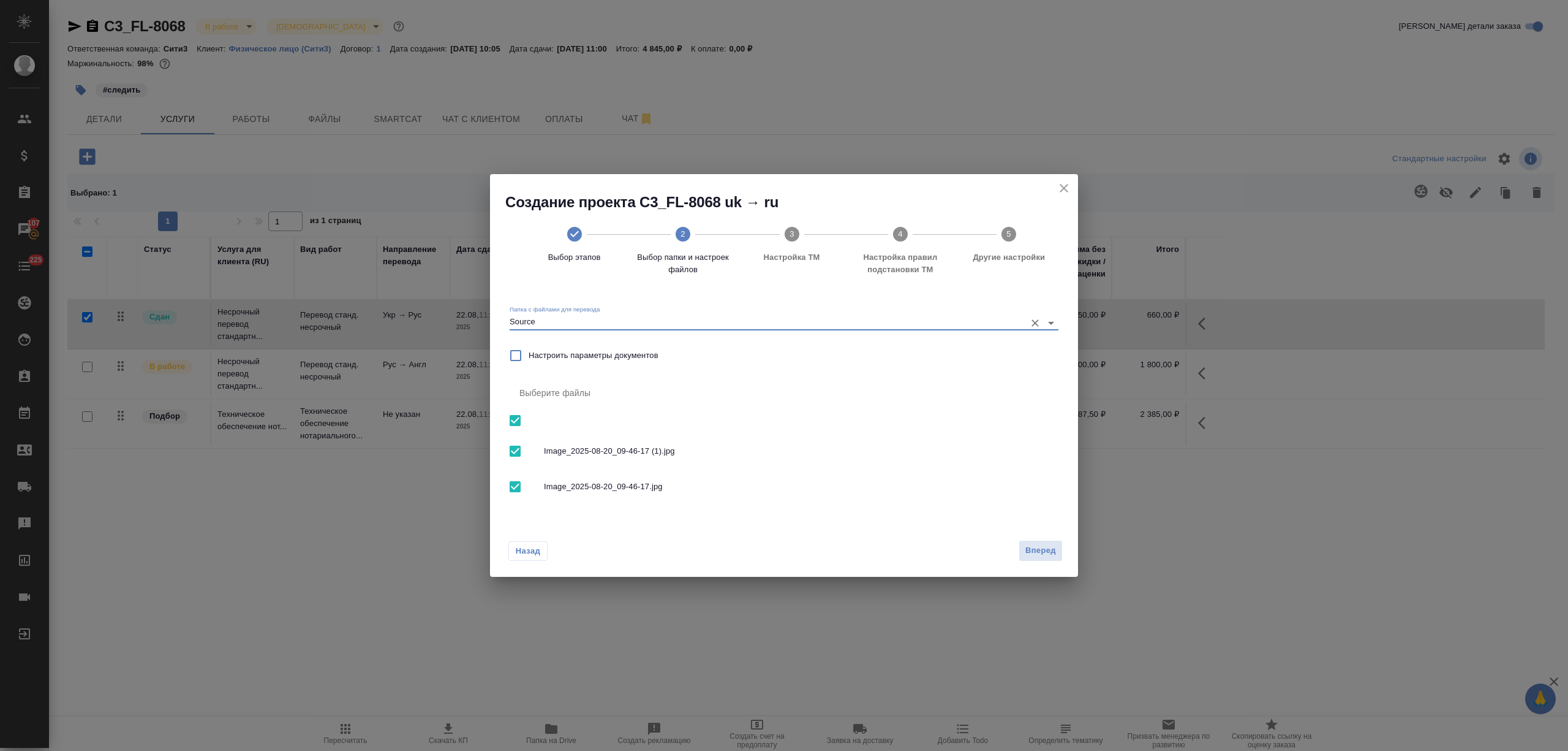
click at [1050, 178] on div "Создание проекта C3_FL-8068 uk → ru Выбор этапов 2 Выбор папки и настроек файло…" at bounding box center [783, 232] width 588 height 117
click at [1059, 182] on icon "close" at bounding box center [1064, 188] width 14 height 14
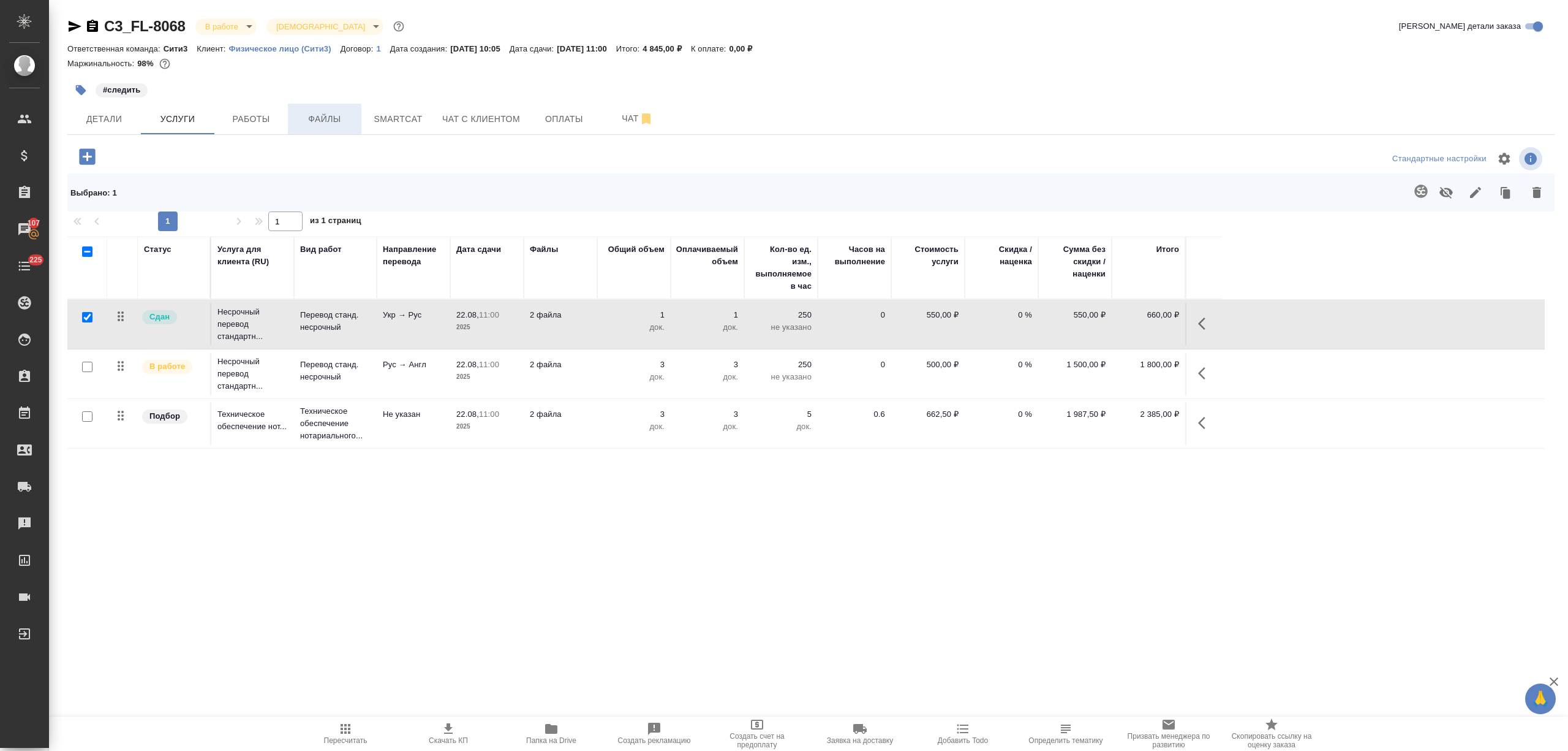
click at [316, 117] on span "Файлы" at bounding box center [324, 118] width 59 height 15
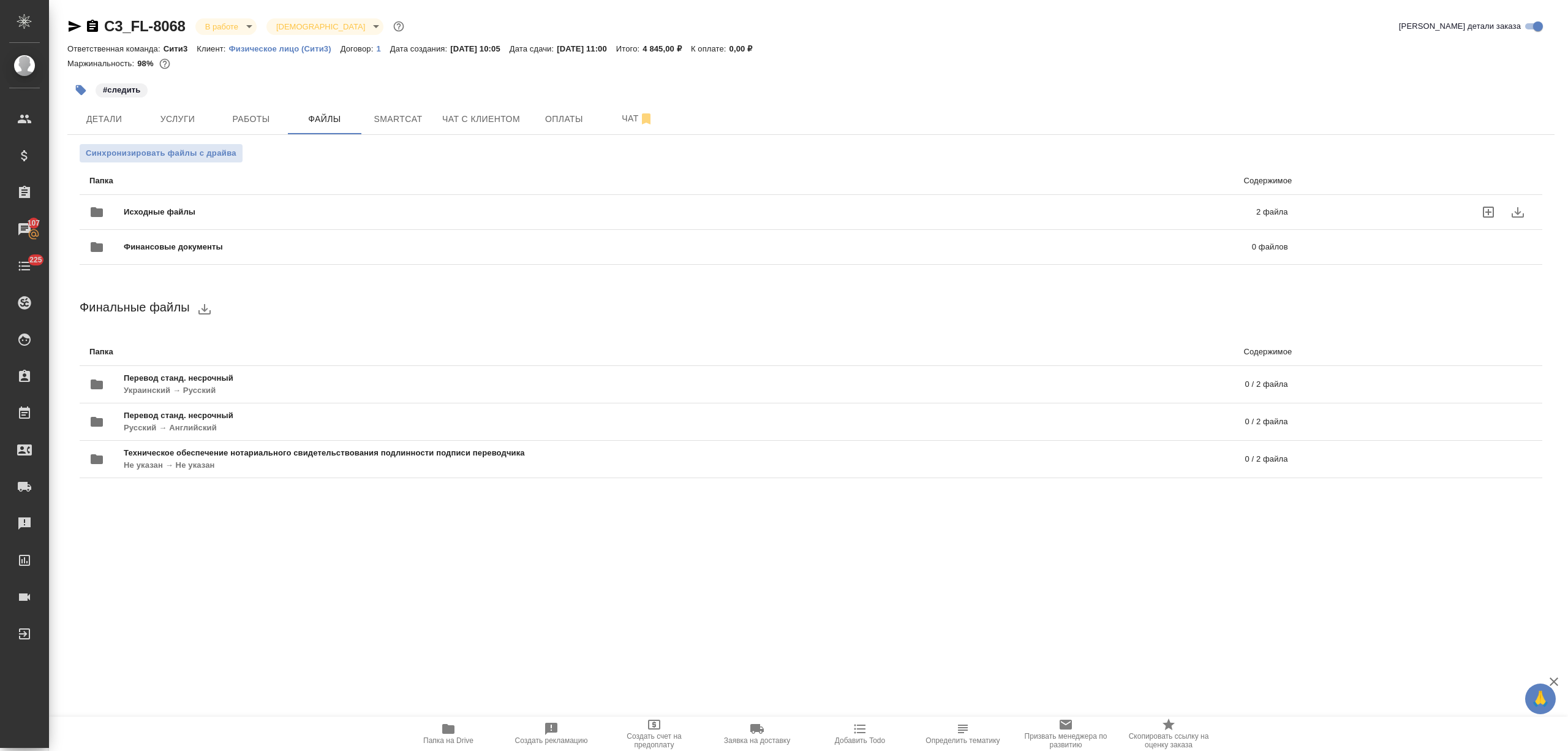
click at [226, 203] on div "Исходные файлы 2 файла" at bounding box center [688, 211] width 1199 height 30
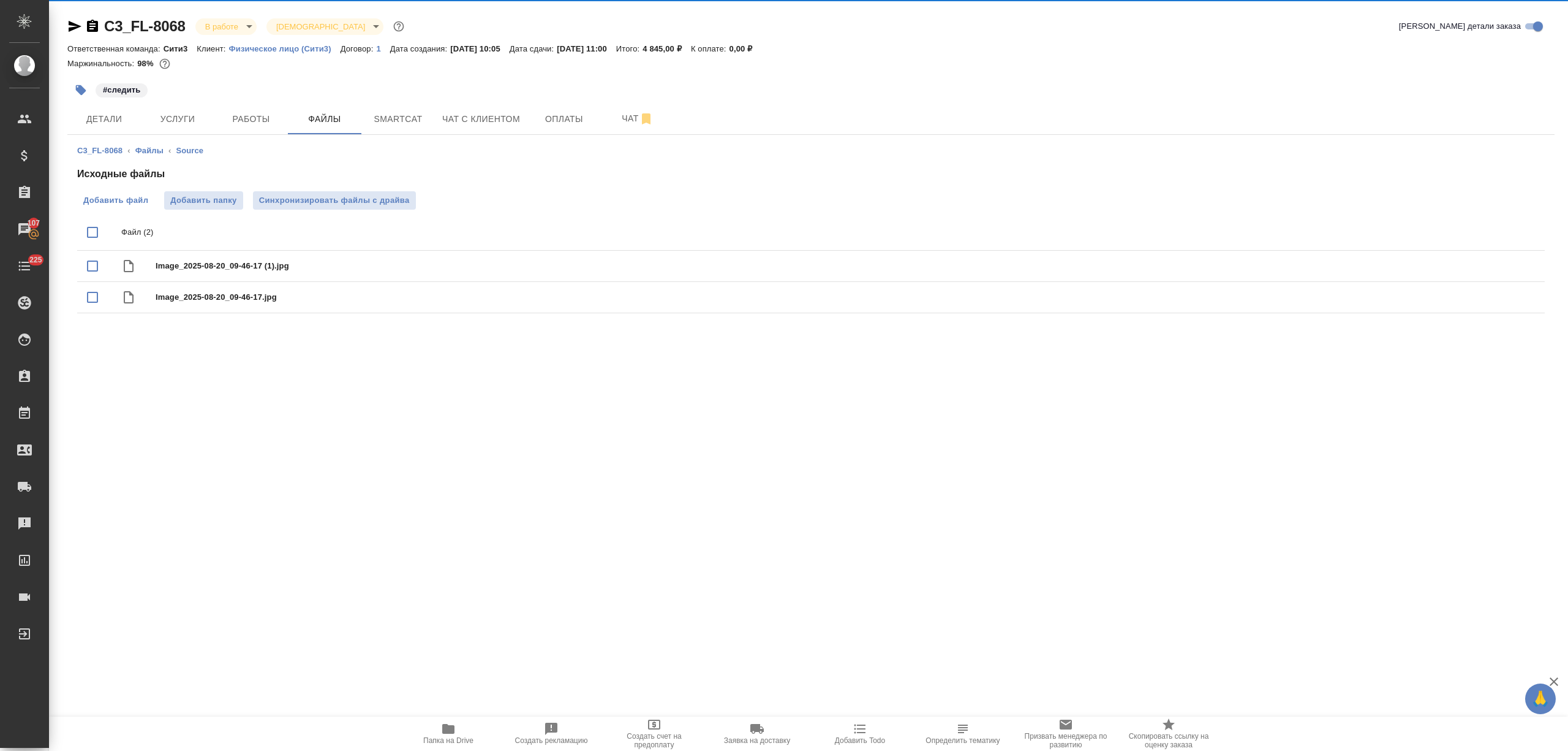
click at [120, 203] on span "Добавить файл" at bounding box center [116, 201] width 65 height 13
click at [0, 0] on input "Добавить файл" at bounding box center [0, 0] width 0 height 0
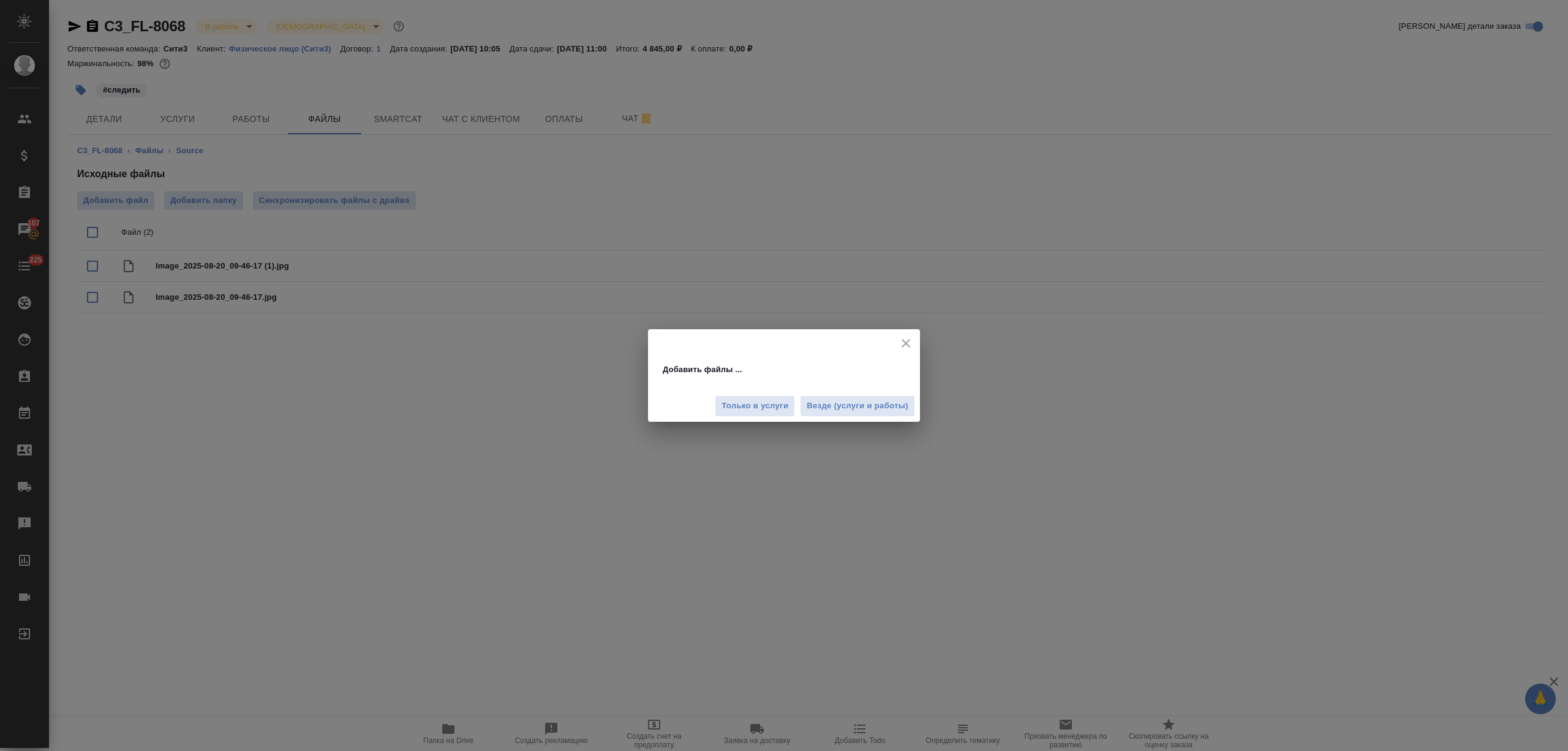
click at [847, 419] on div "Только в услуги Везде (услуги и работы)" at bounding box center [783, 400] width 272 height 41
click at [849, 410] on span "Везде (услуги и работы)" at bounding box center [857, 406] width 102 height 14
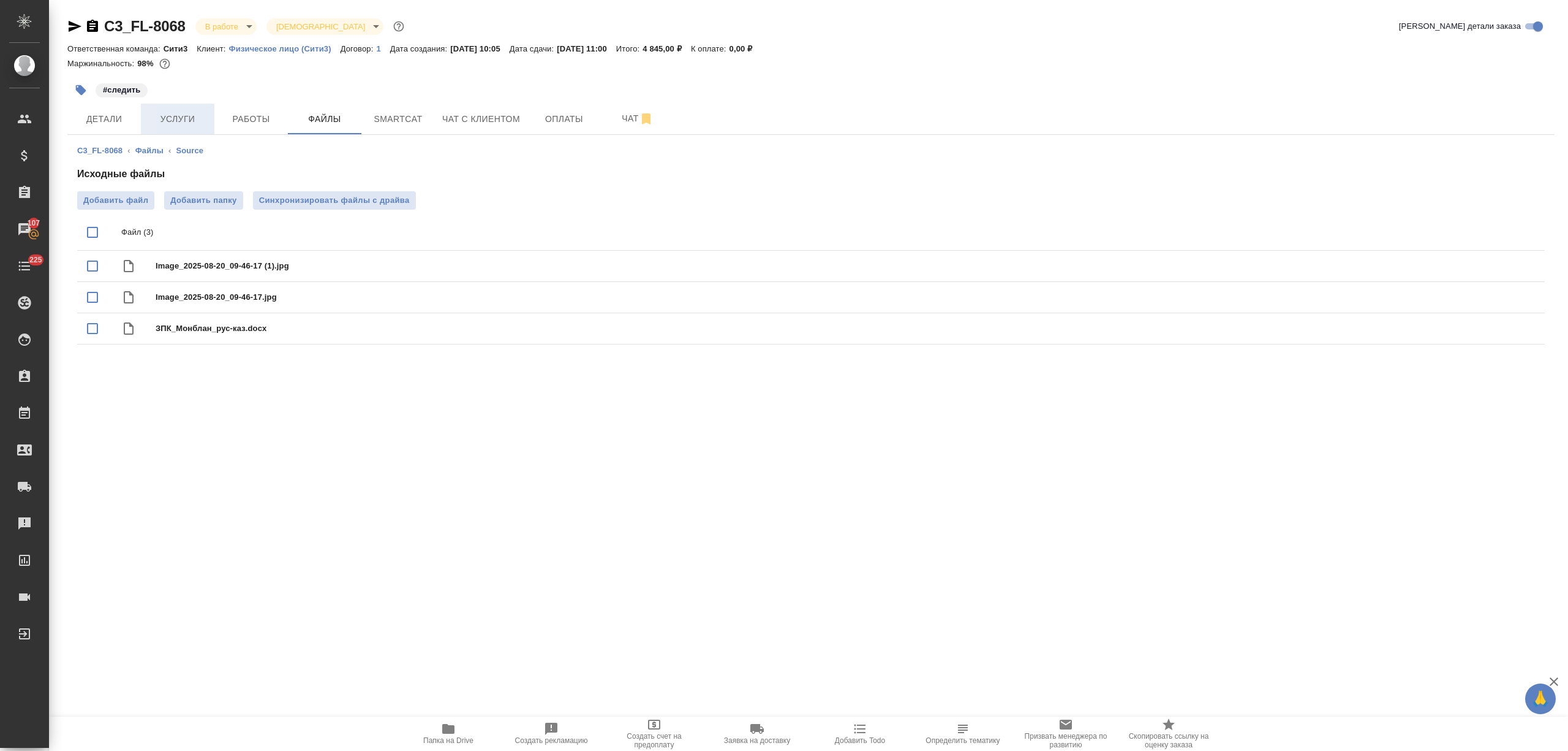
click at [187, 116] on span "Услуги" at bounding box center [177, 118] width 59 height 15
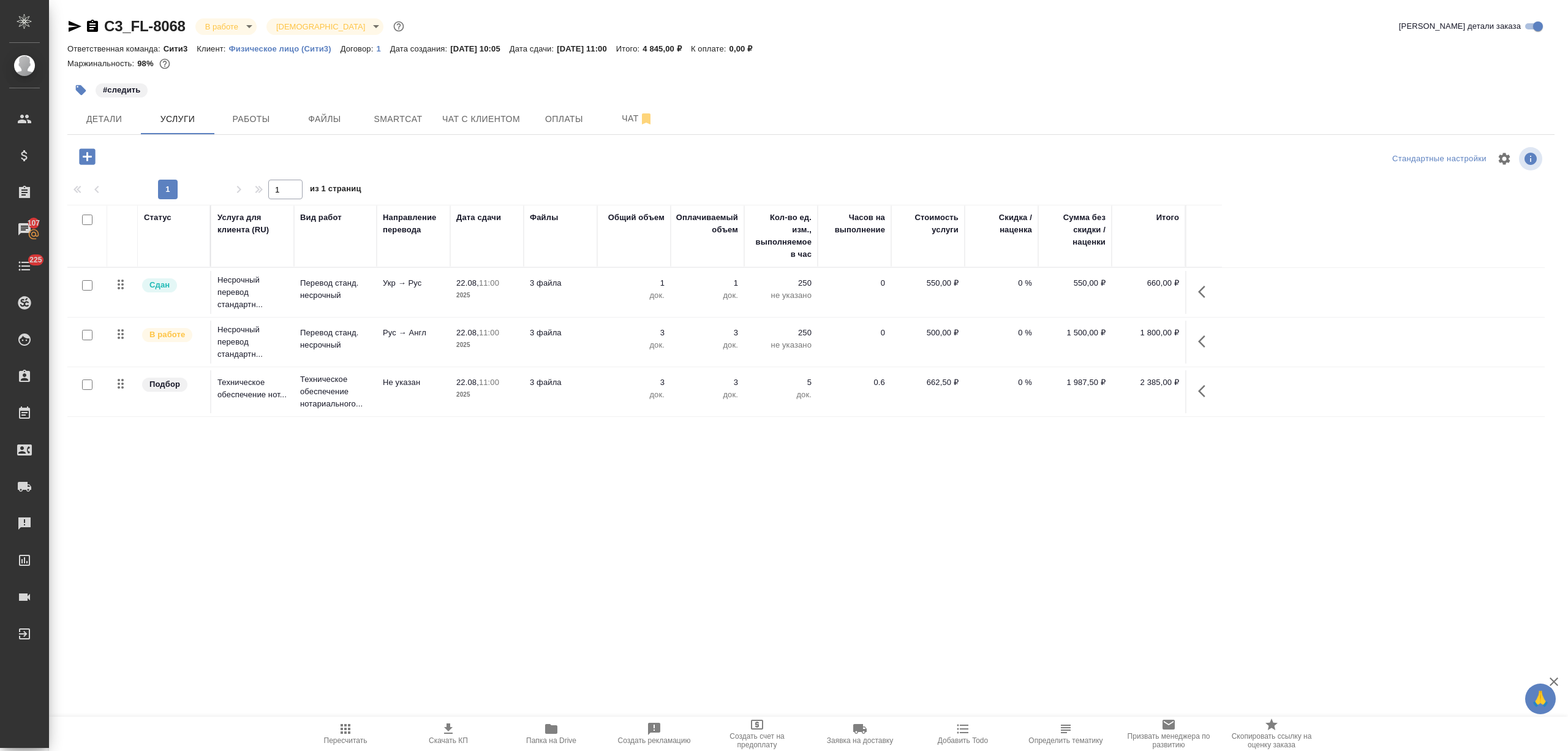
click at [89, 286] on input "checkbox" at bounding box center [88, 286] width 11 height 11
checkbox input "true"
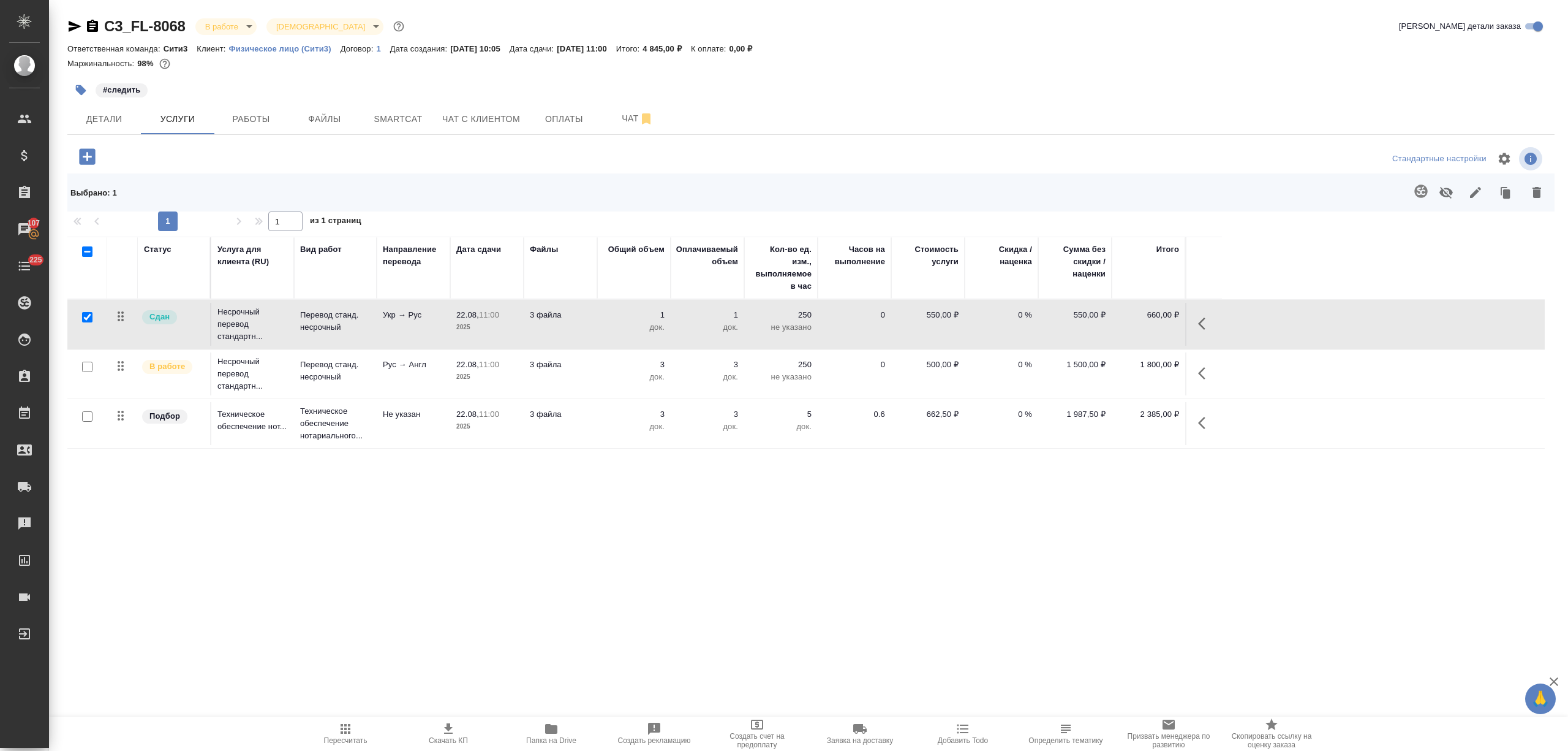
click at [1420, 189] on icon "button" at bounding box center [1421, 191] width 14 height 14
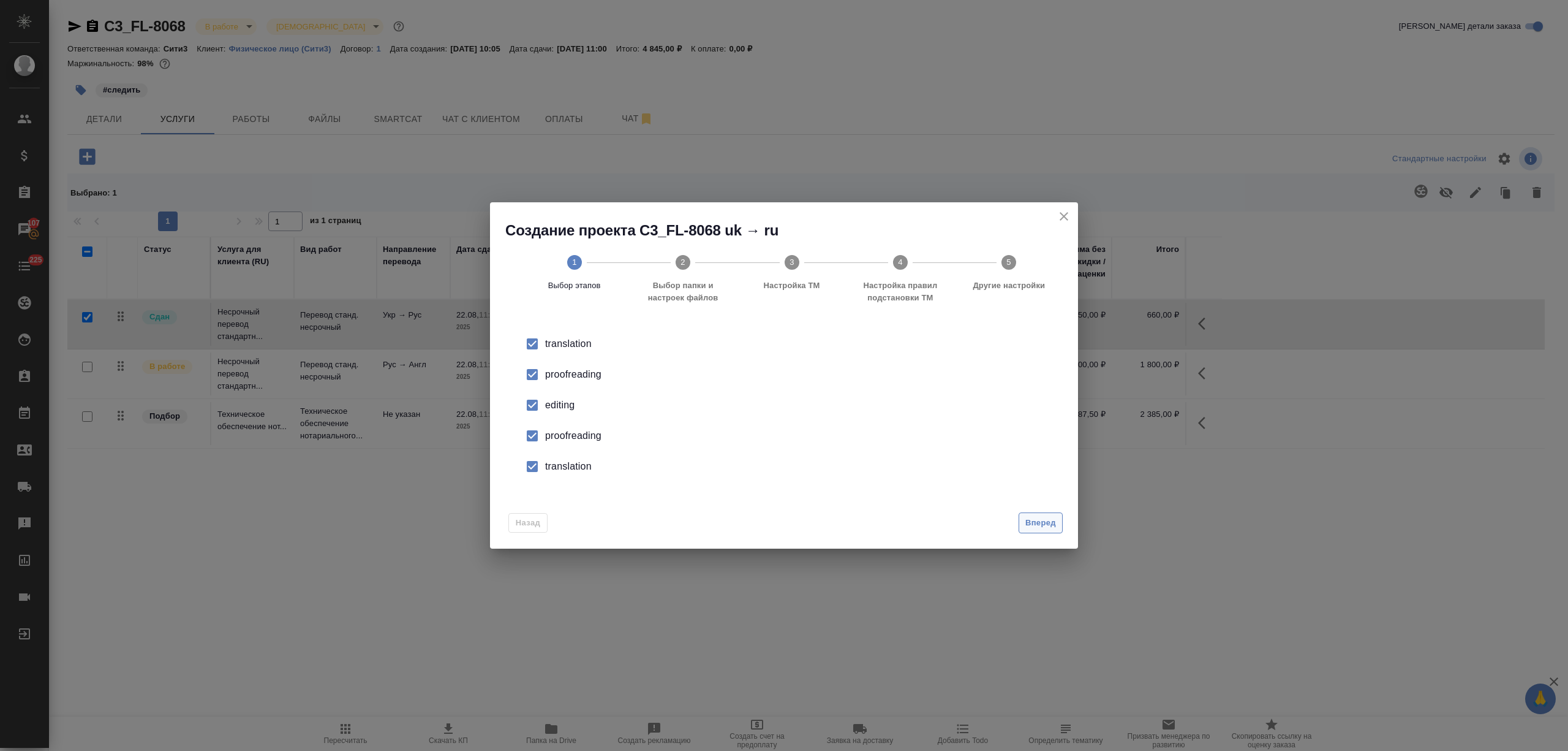
click at [1034, 523] on span "Вперед" at bounding box center [1041, 523] width 31 height 14
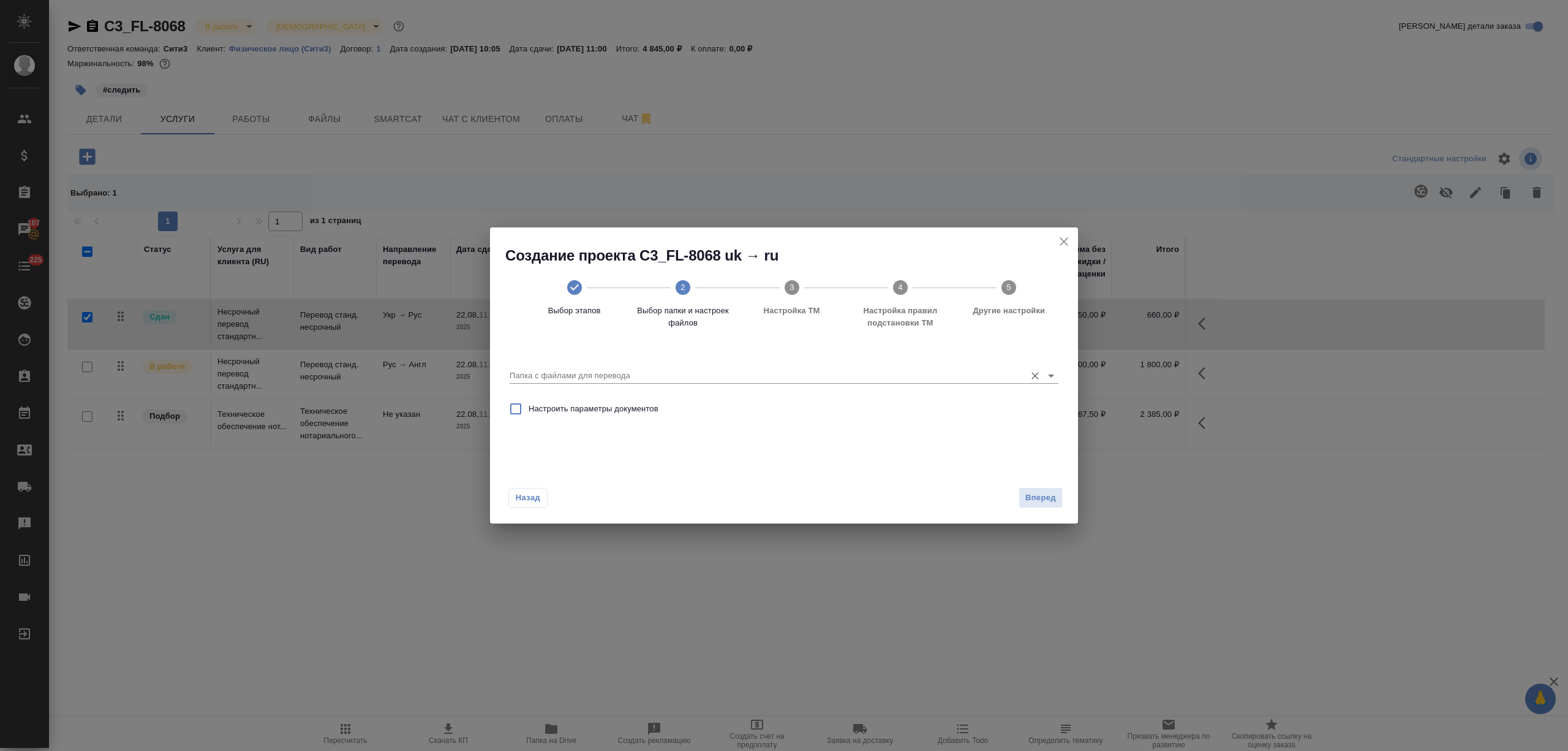
click at [705, 378] on input "Папка с файлами для перевода" at bounding box center [764, 375] width 509 height 14
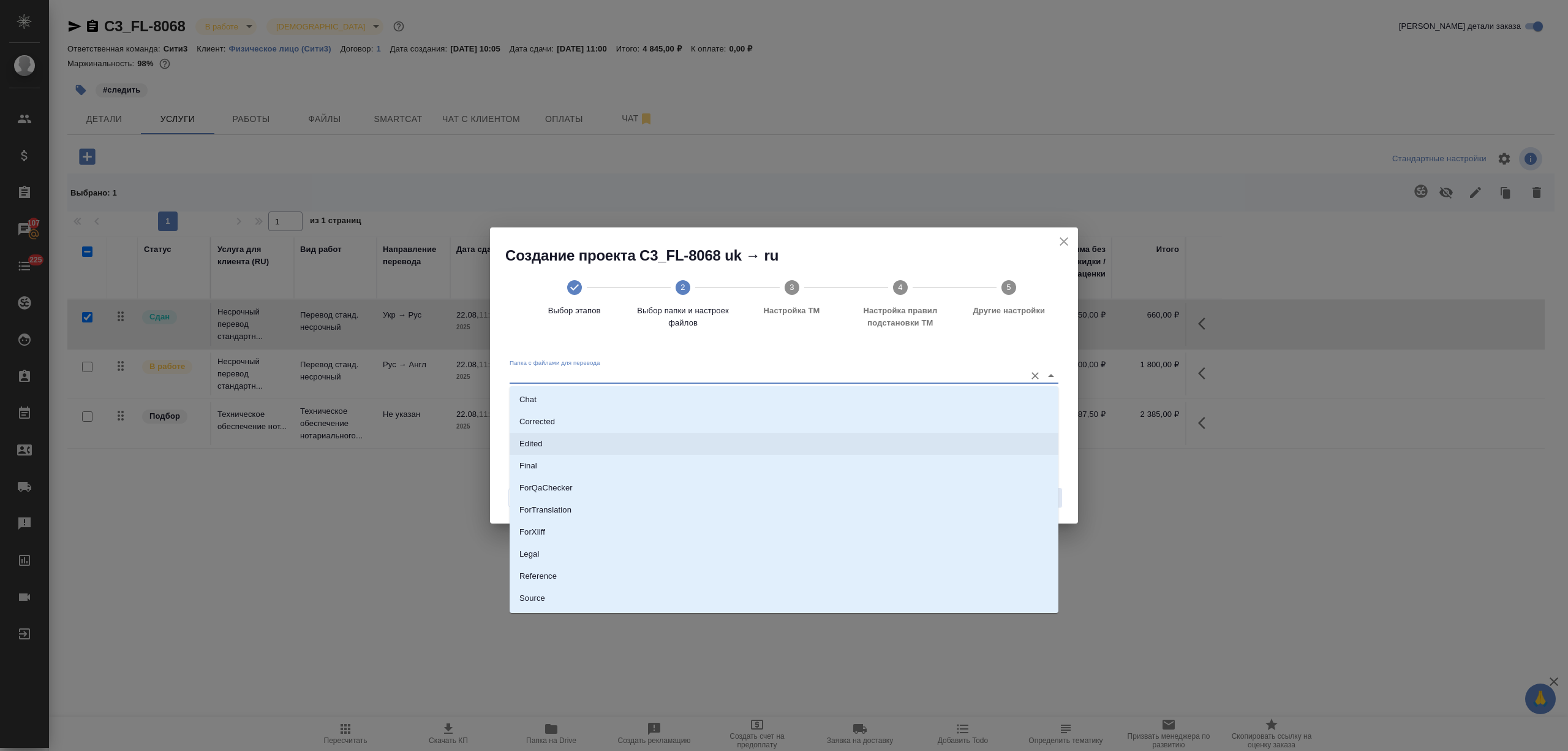
scroll to position [86, 0]
click at [556, 551] on li "Source" at bounding box center [783, 557] width 548 height 22
type input "Source"
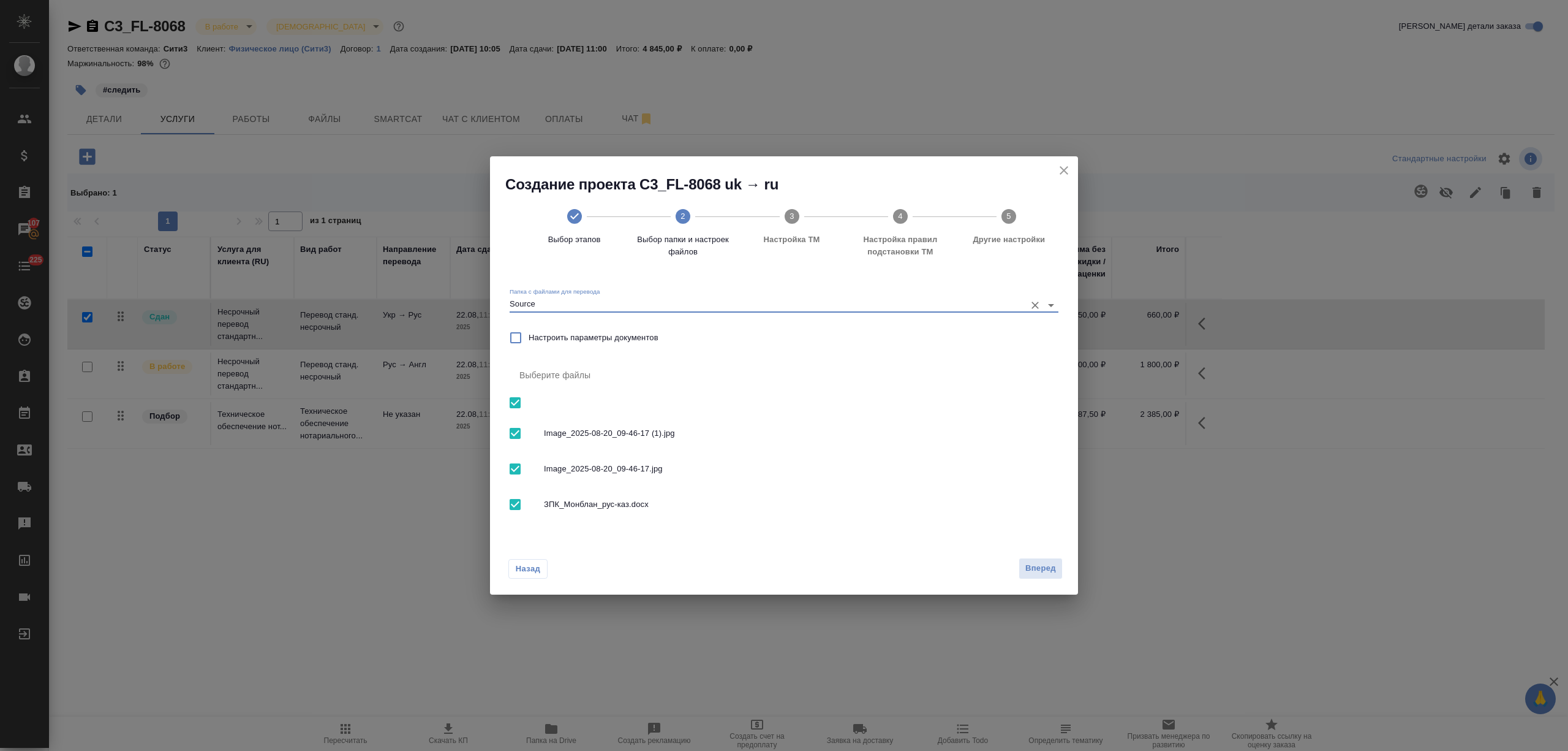
click at [515, 426] on input "checkbox" at bounding box center [515, 433] width 25 height 25
checkbox input "false"
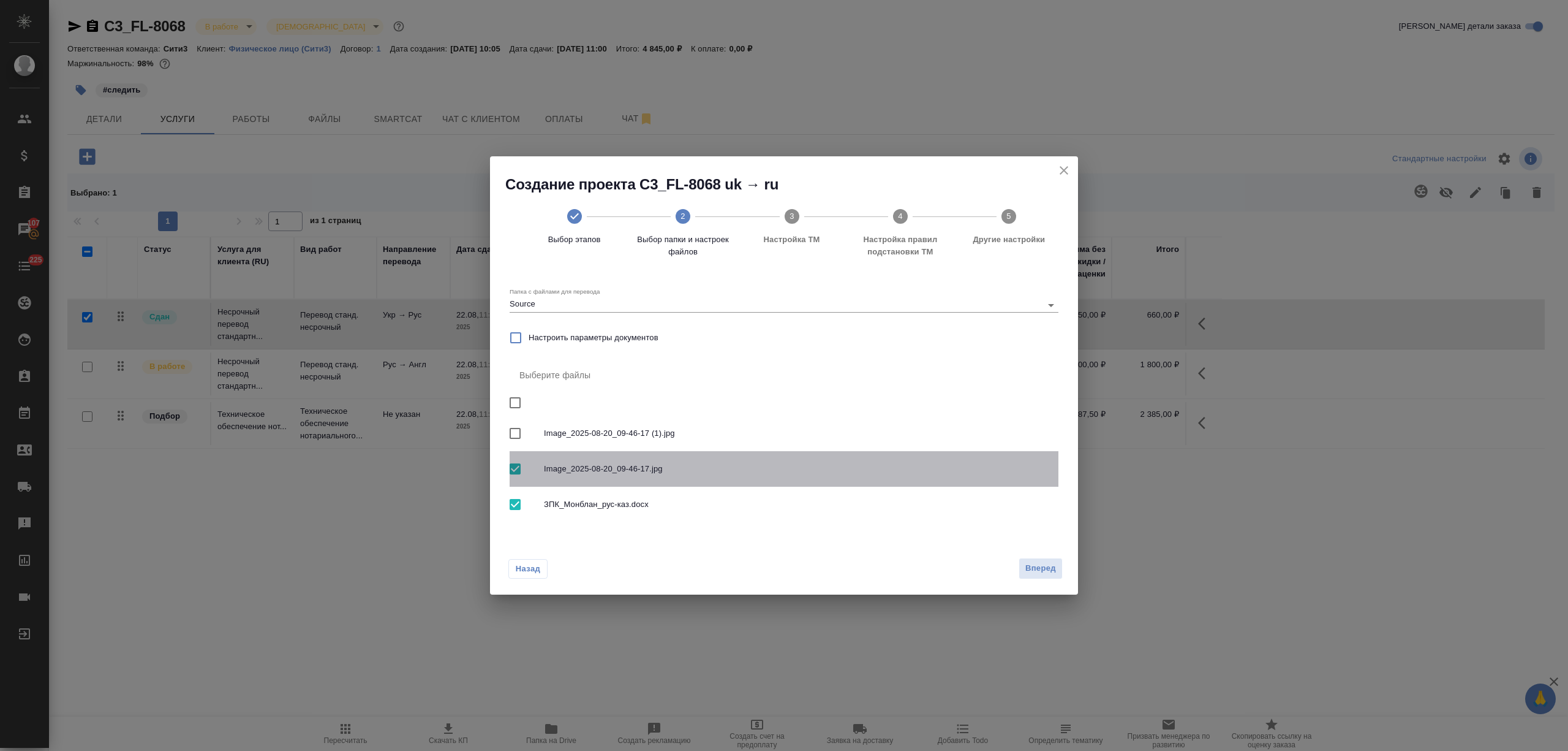
click at [515, 458] on input "checkbox" at bounding box center [515, 468] width 25 height 25
checkbox input "false"
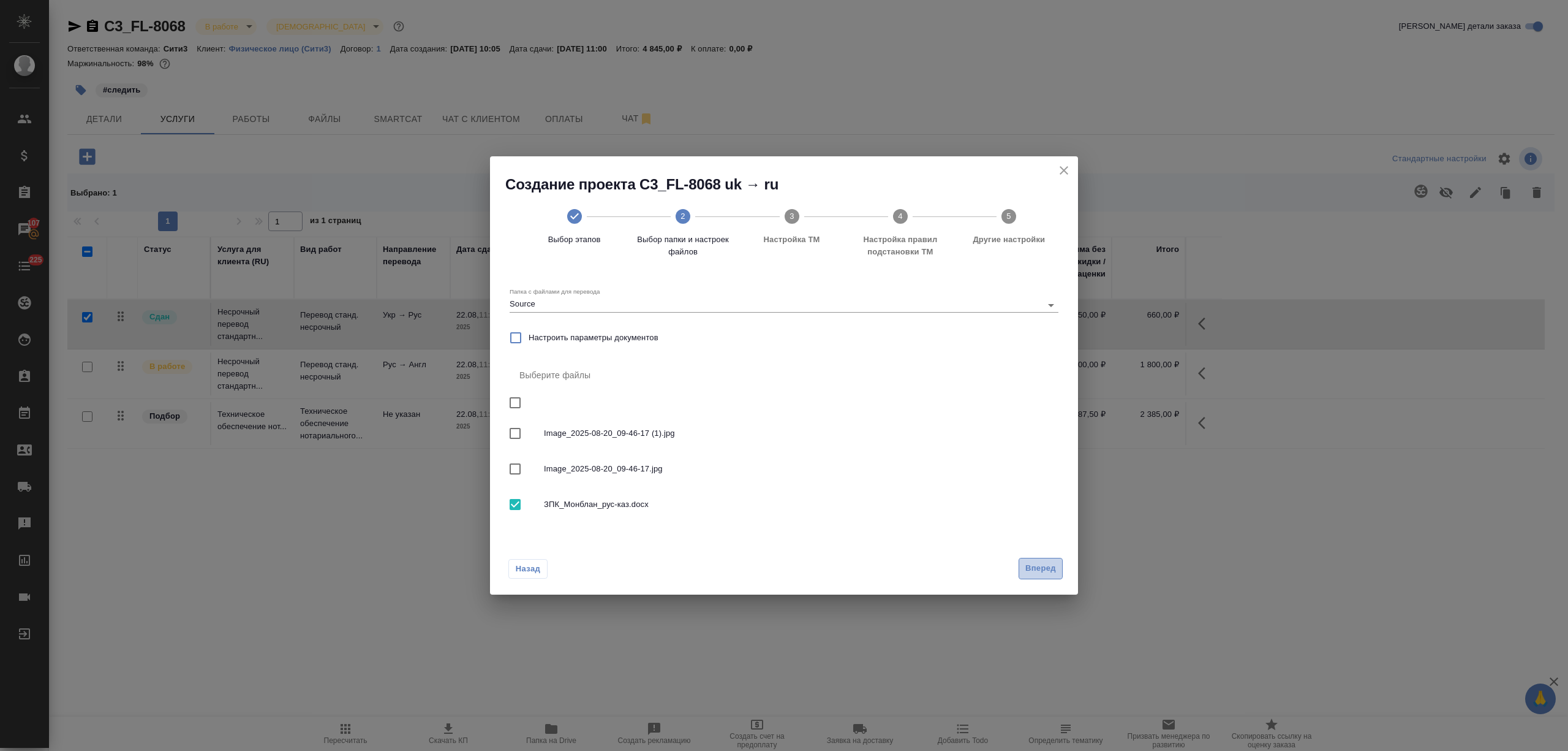
click at [1042, 571] on span "Вперед" at bounding box center [1041, 568] width 31 height 14
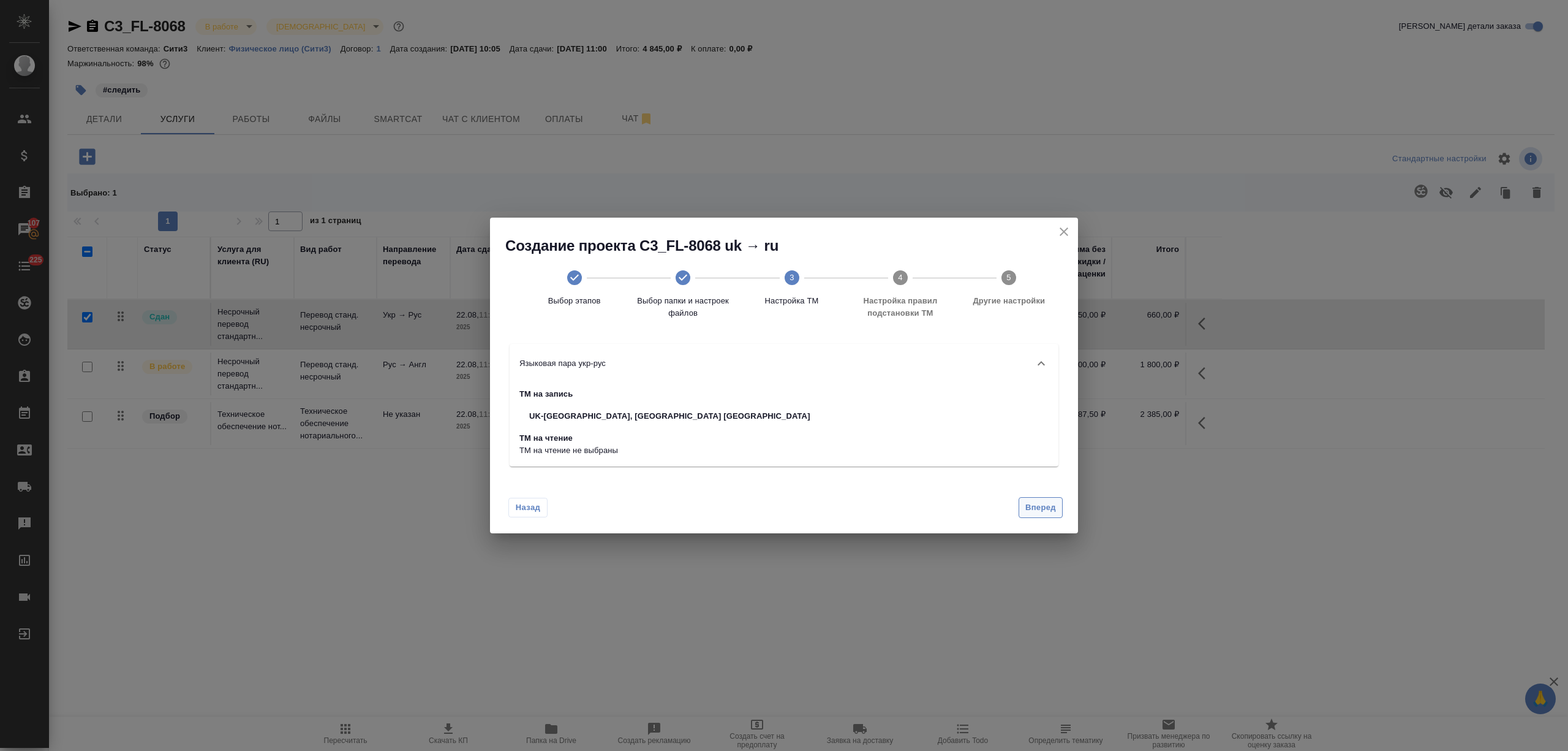
click at [1040, 503] on span "Вперед" at bounding box center [1041, 508] width 31 height 14
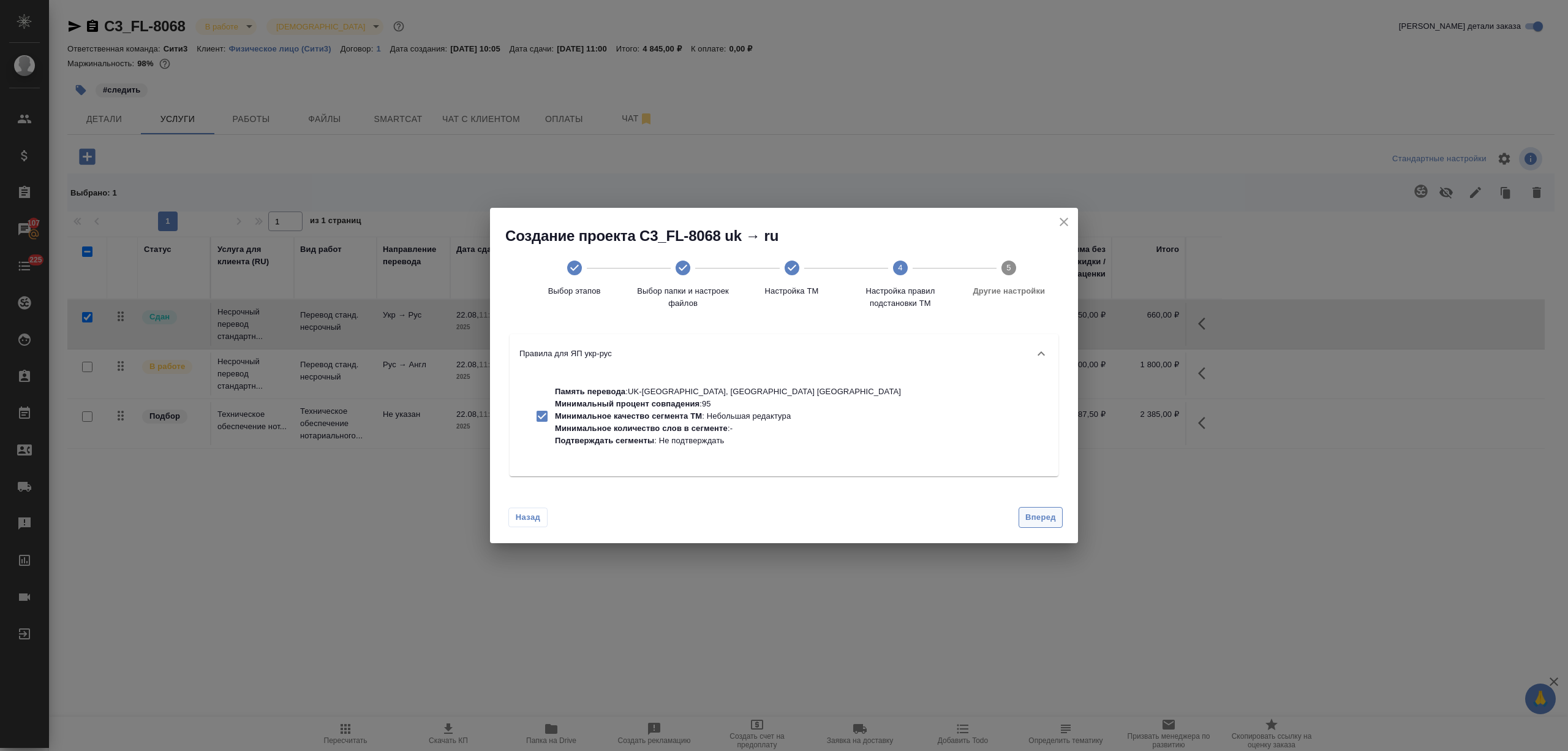
click at [1037, 515] on span "Вперед" at bounding box center [1041, 518] width 31 height 14
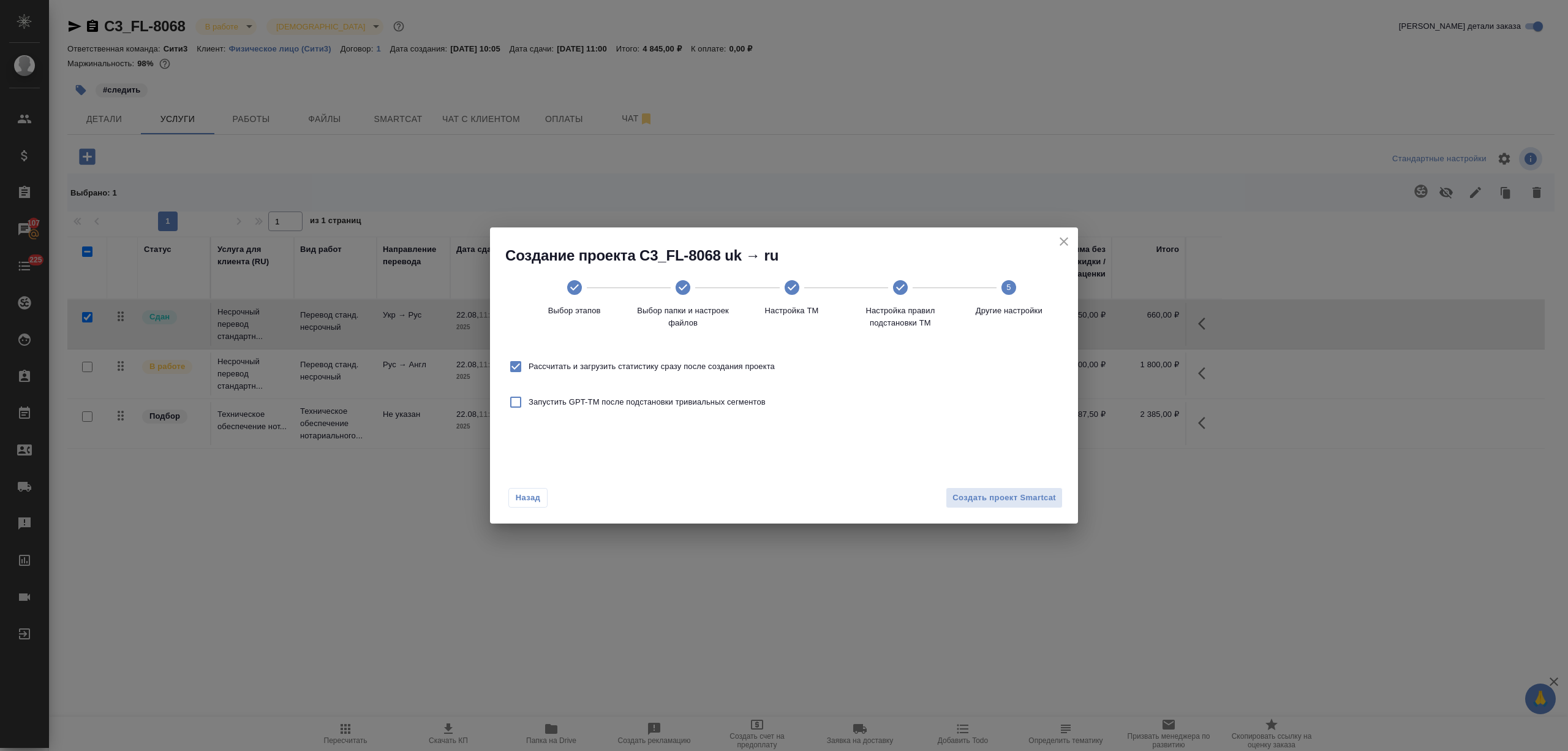
click at [512, 362] on input "Рассчитать и загрузить статистику сразу после создания проекта" at bounding box center [516, 366] width 25 height 25
checkbox input "false"
click at [1031, 492] on span "Создать проект Smartcat" at bounding box center [1003, 498] width 104 height 14
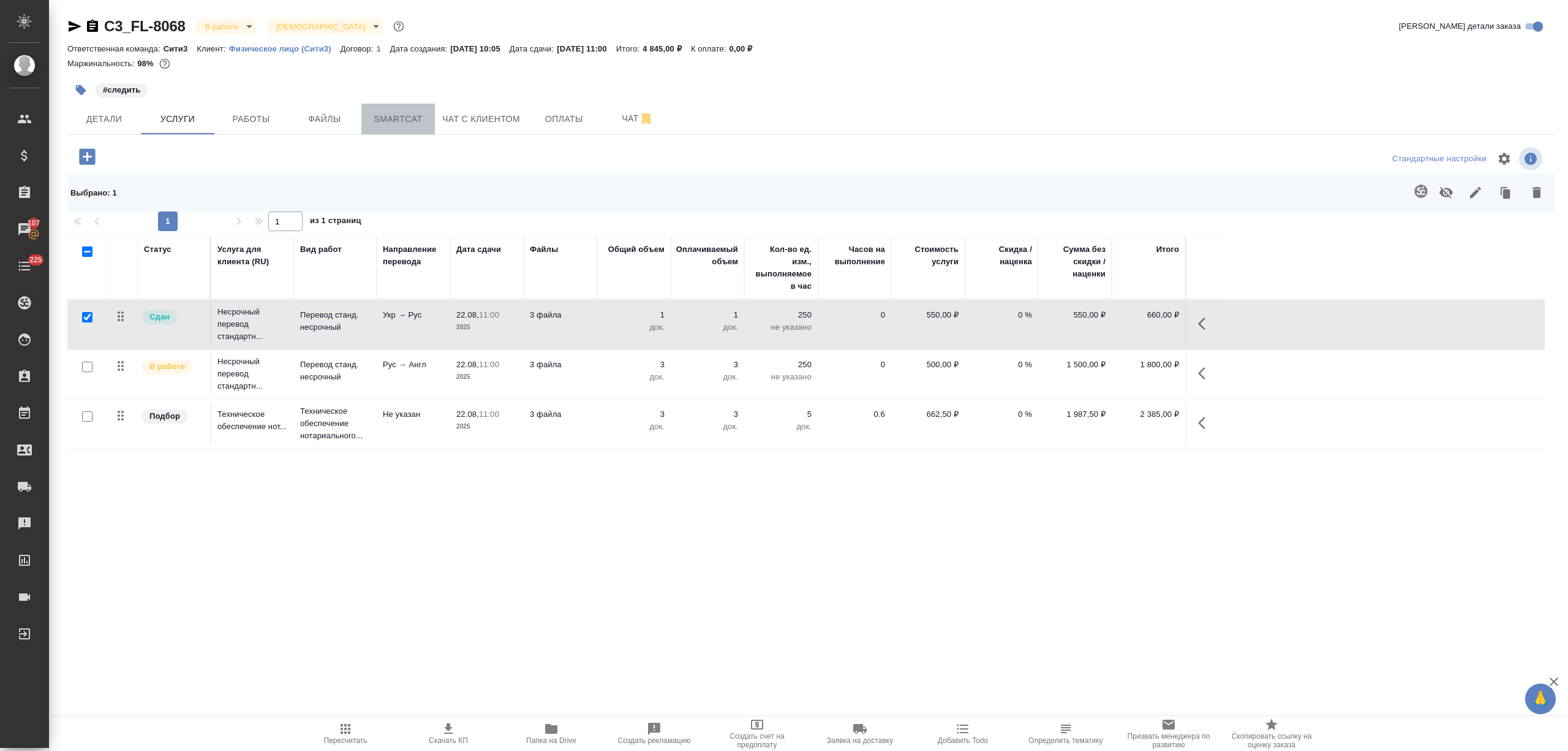
click at [412, 108] on button "Smartcat" at bounding box center [397, 119] width 73 height 31
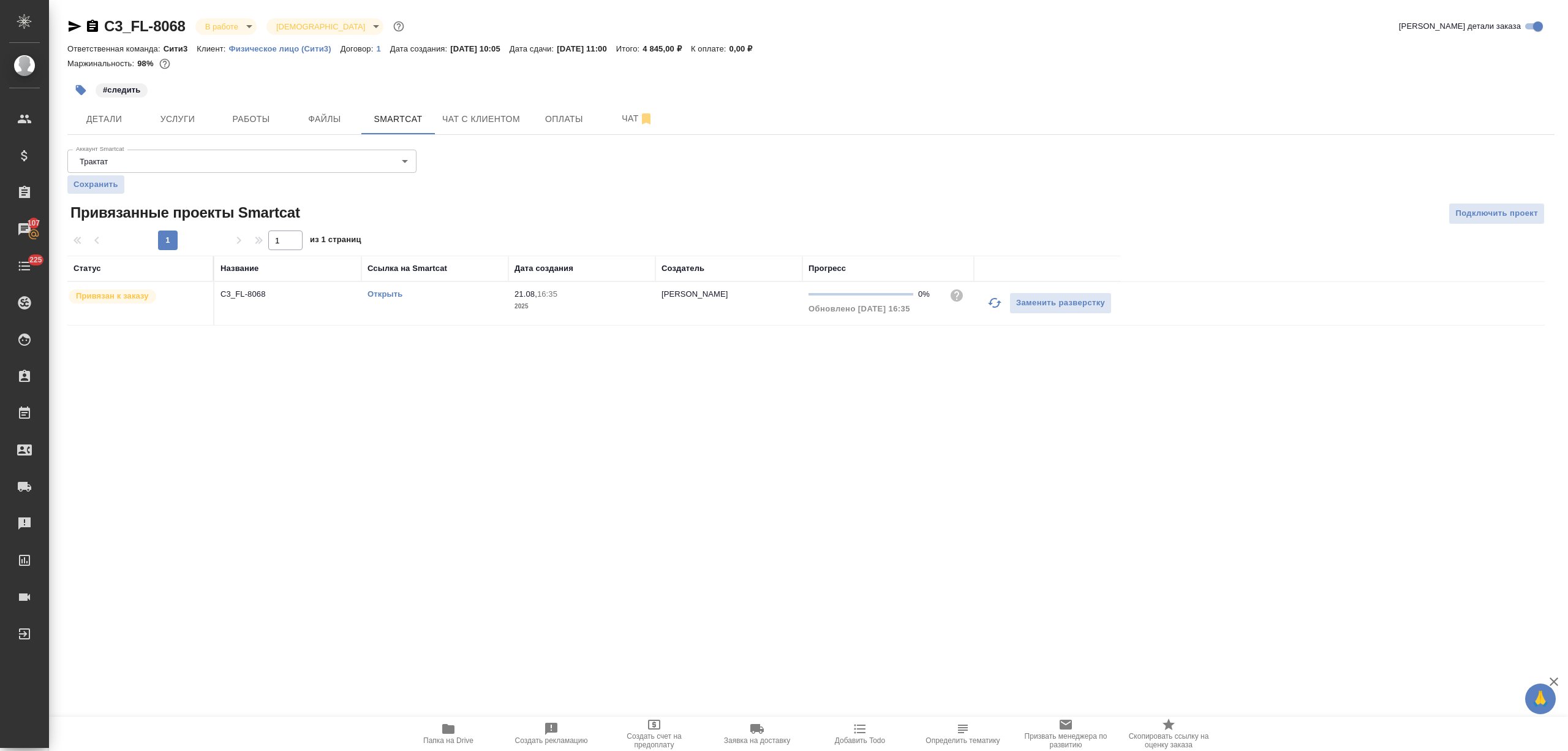
click at [537, 294] on p "21.08," at bounding box center [526, 294] width 23 height 9
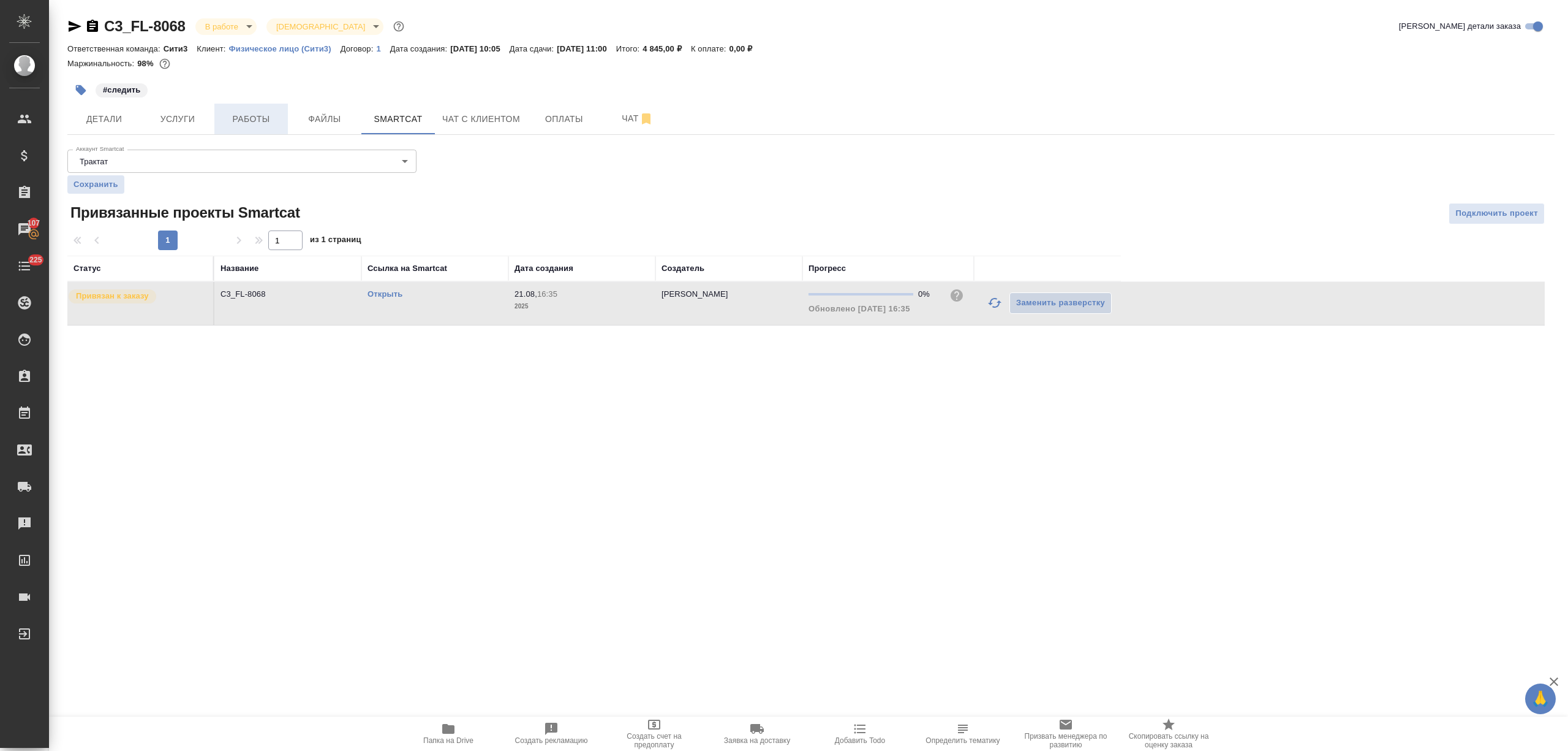
click at [273, 118] on span "Работы" at bounding box center [250, 118] width 59 height 15
click at [310, 113] on div "C3_FL-8068 В работе inProgress Святая троица holyTrinity Кратко детали заказа О…" at bounding box center [810, 178] width 1500 height 357
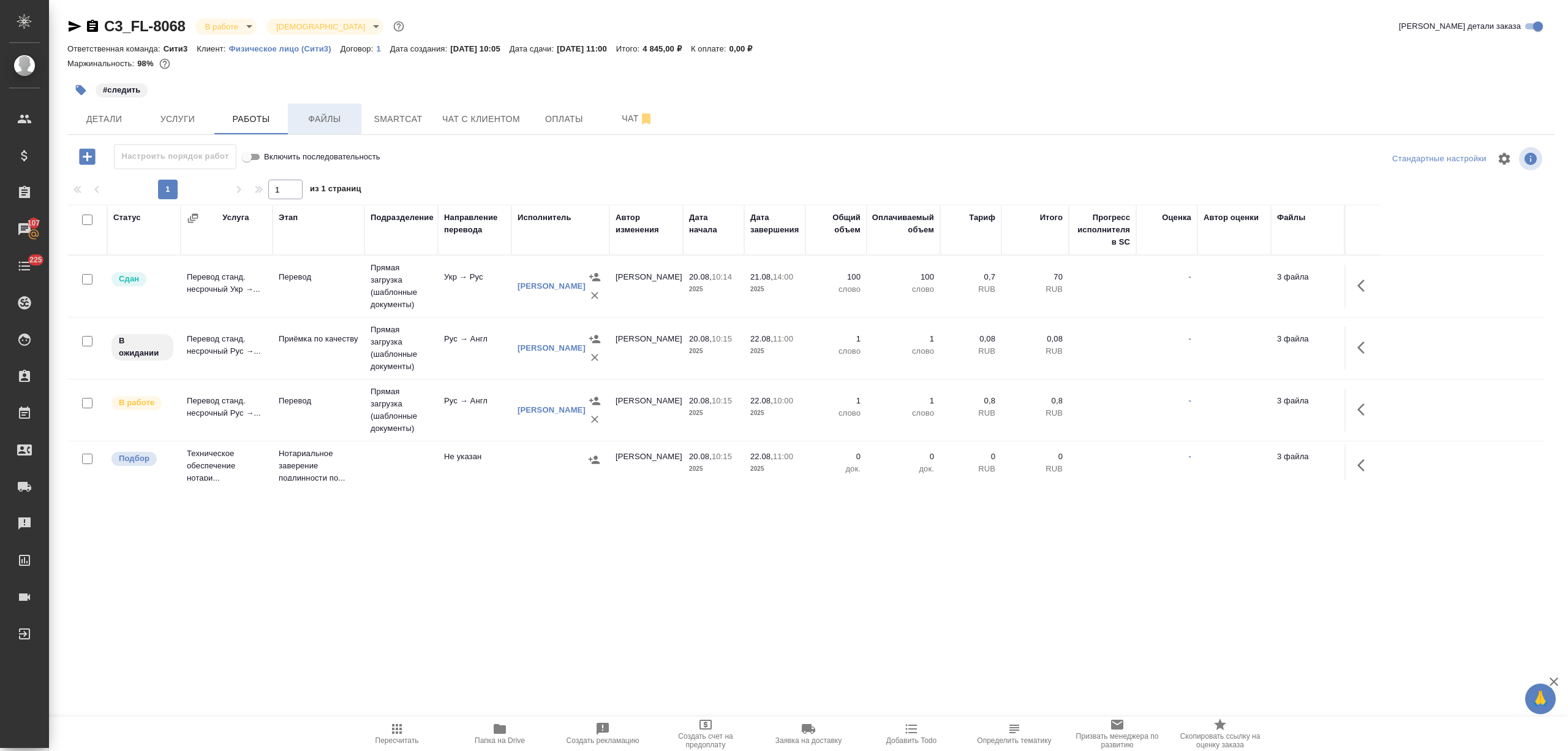
click at [326, 117] on span "Файлы" at bounding box center [324, 118] width 59 height 15
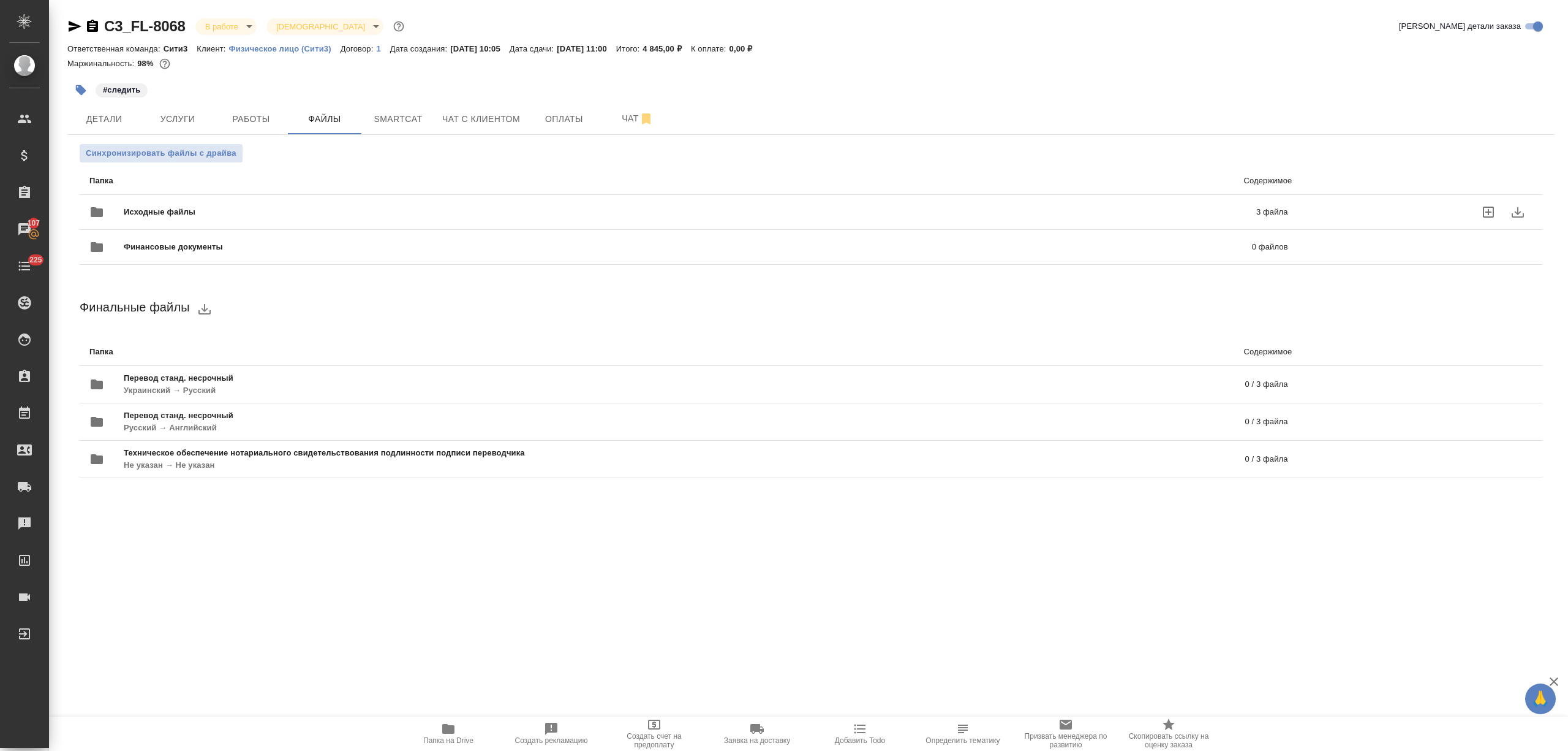
click at [248, 207] on span "Исходные файлы" at bounding box center [425, 212] width 602 height 13
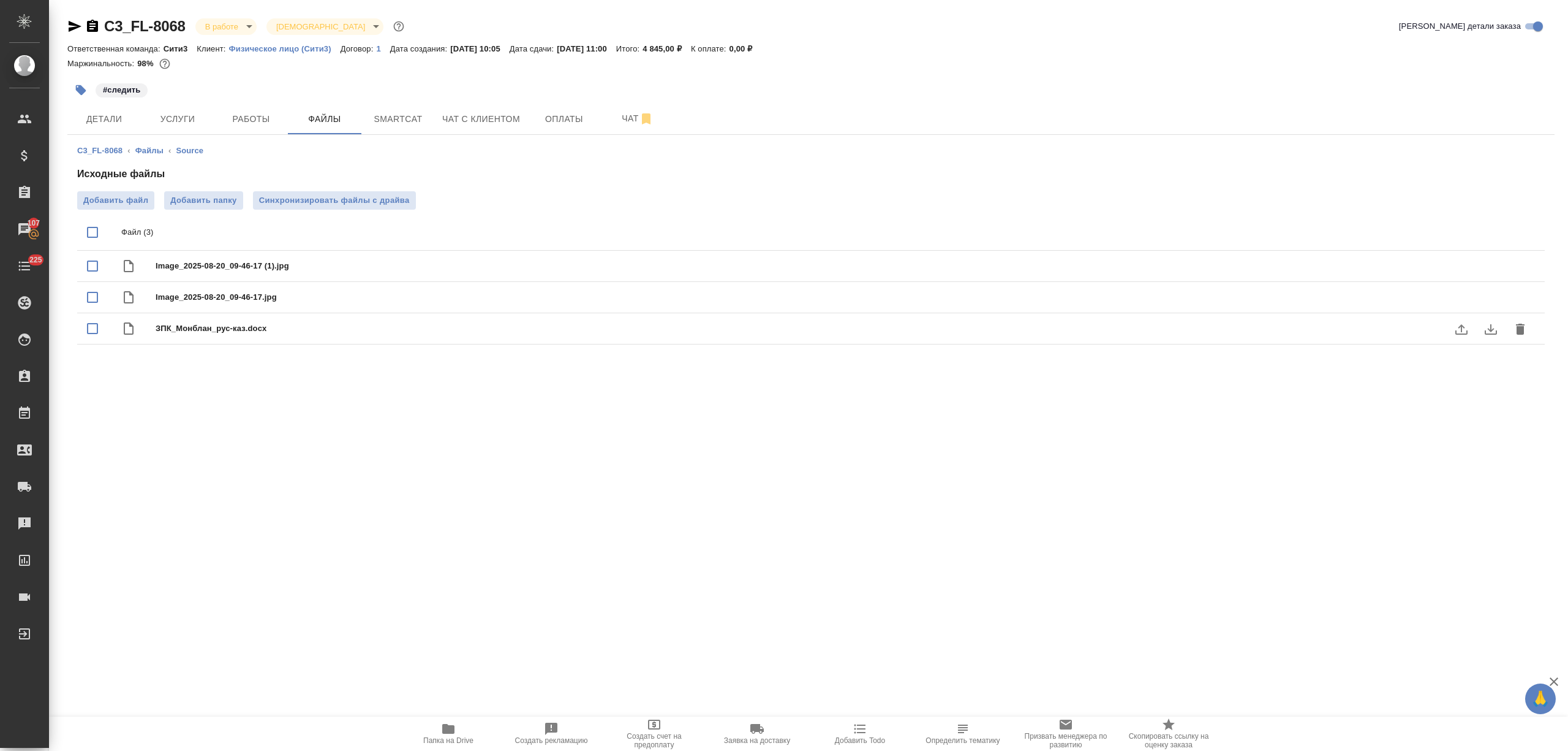
click at [87, 329] on input "checkbox" at bounding box center [92, 328] width 25 height 25
checkbox input "true"
click at [1526, 233] on icon "delete" at bounding box center [1520, 233] width 14 height 14
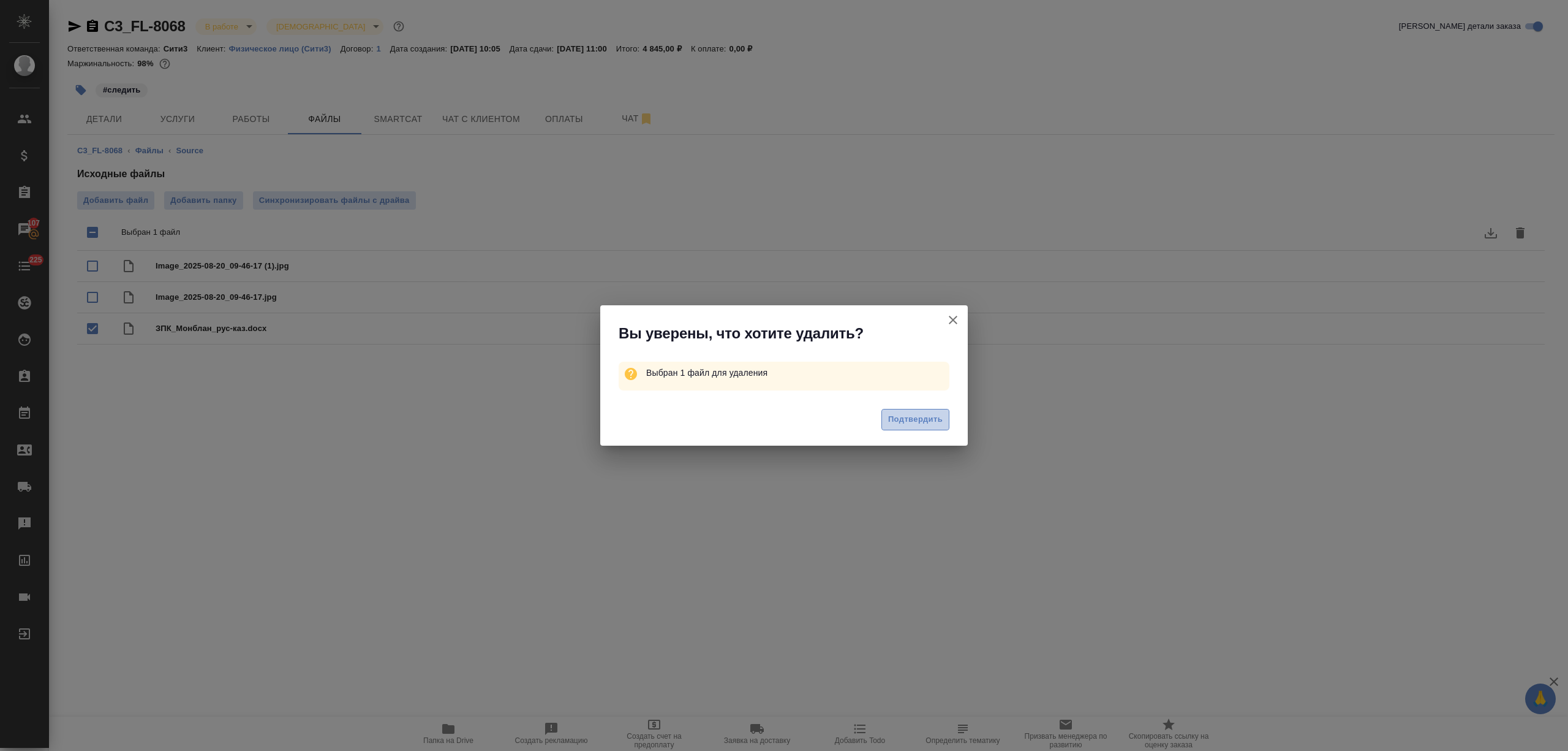
click at [898, 418] on span "Подтвердить" at bounding box center [915, 419] width 54 height 14
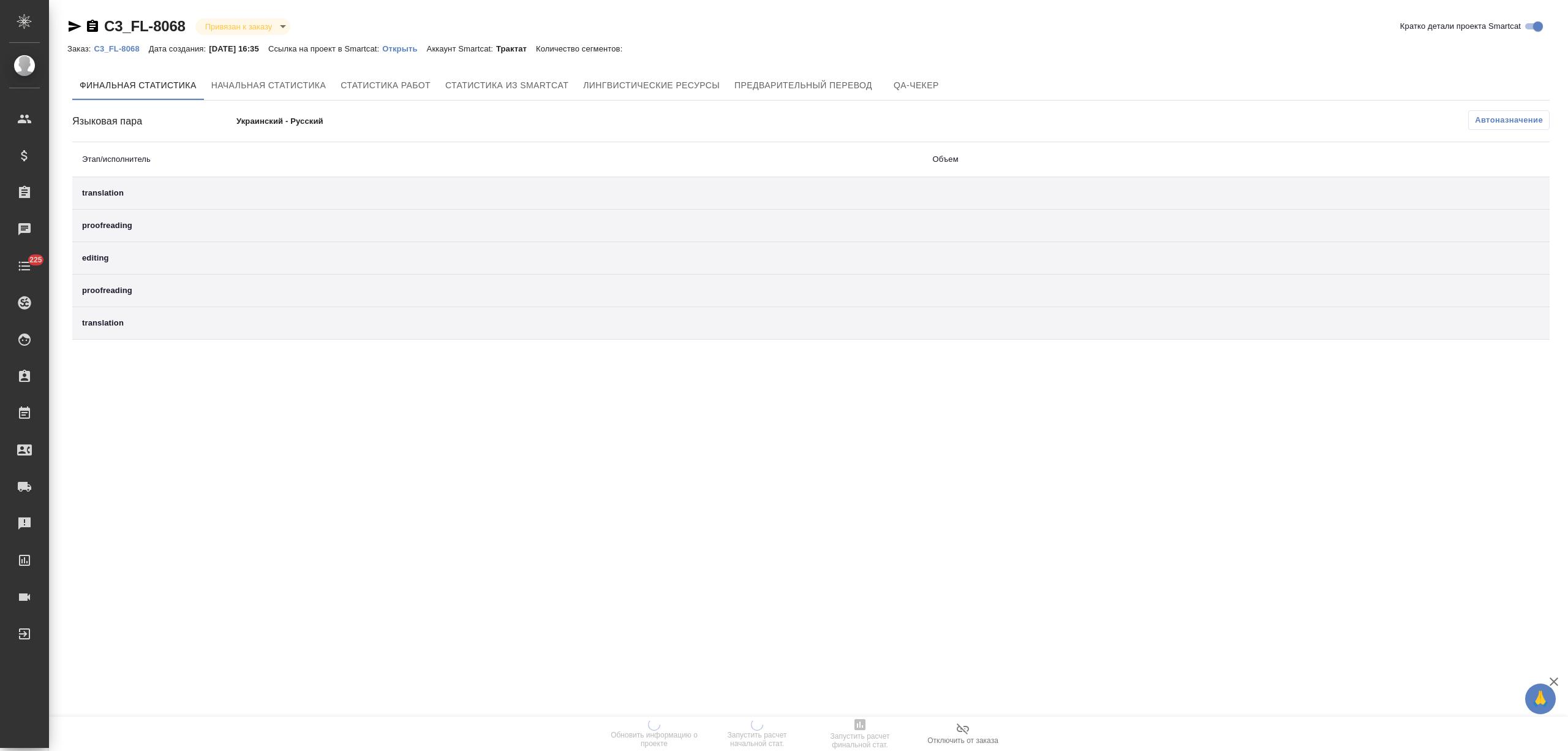
click at [419, 47] on p "Открыть" at bounding box center [404, 49] width 44 height 9
click at [980, 736] on span "Отключить от заказа" at bounding box center [962, 739] width 71 height 8
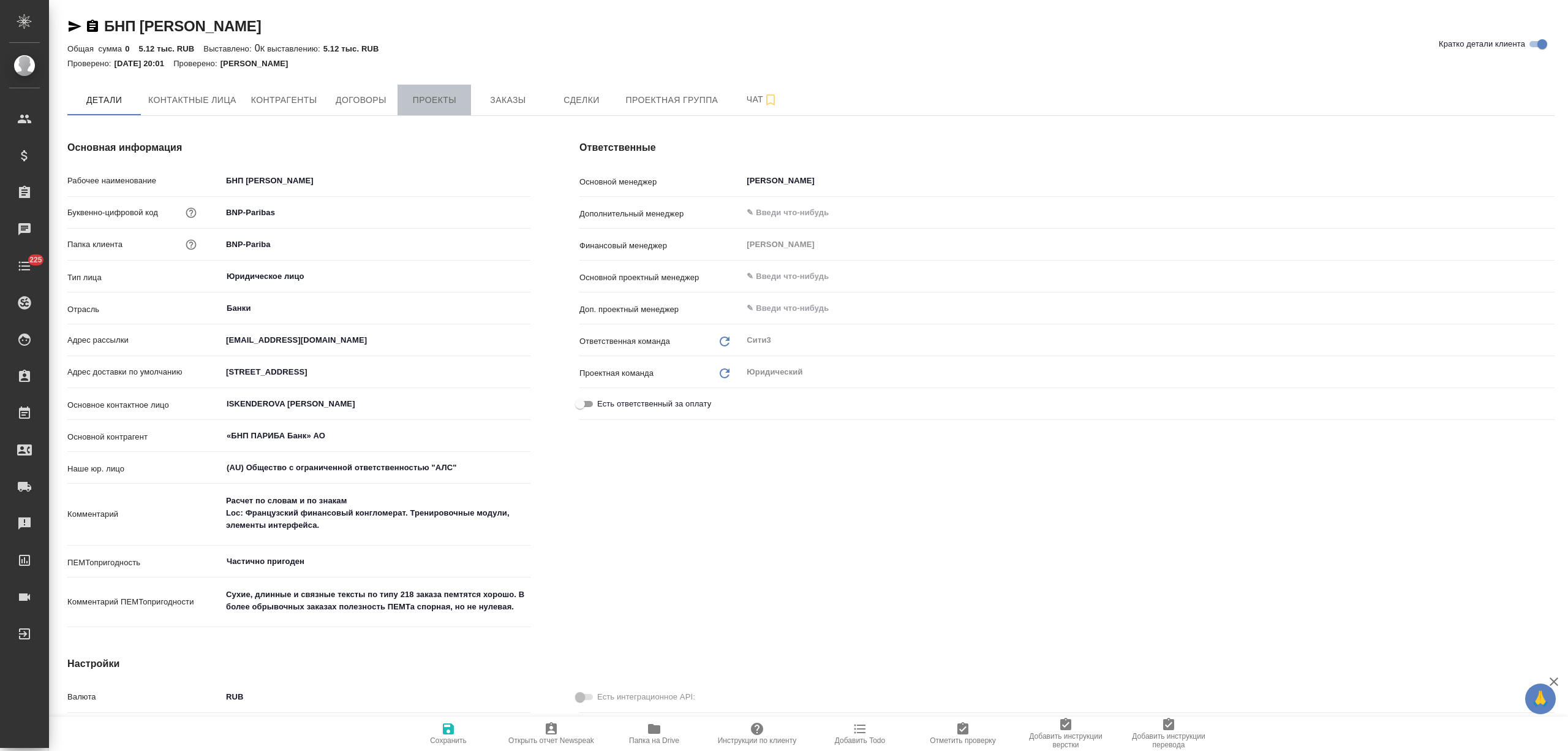
click at [441, 96] on span "Проекты" at bounding box center [434, 99] width 59 height 15
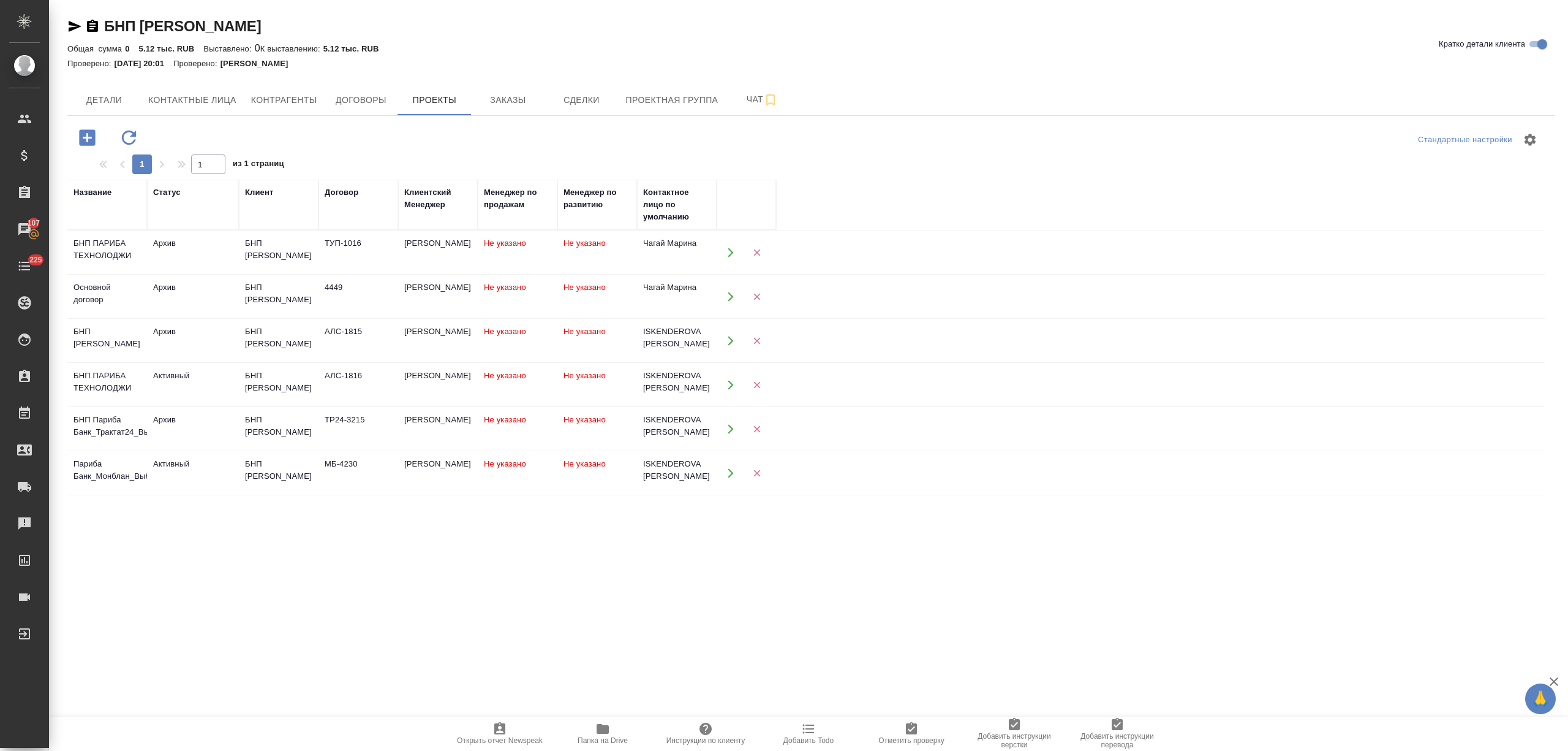
click at [266, 262] on div "БНП [PERSON_NAME]" at bounding box center [278, 249] width 68 height 24
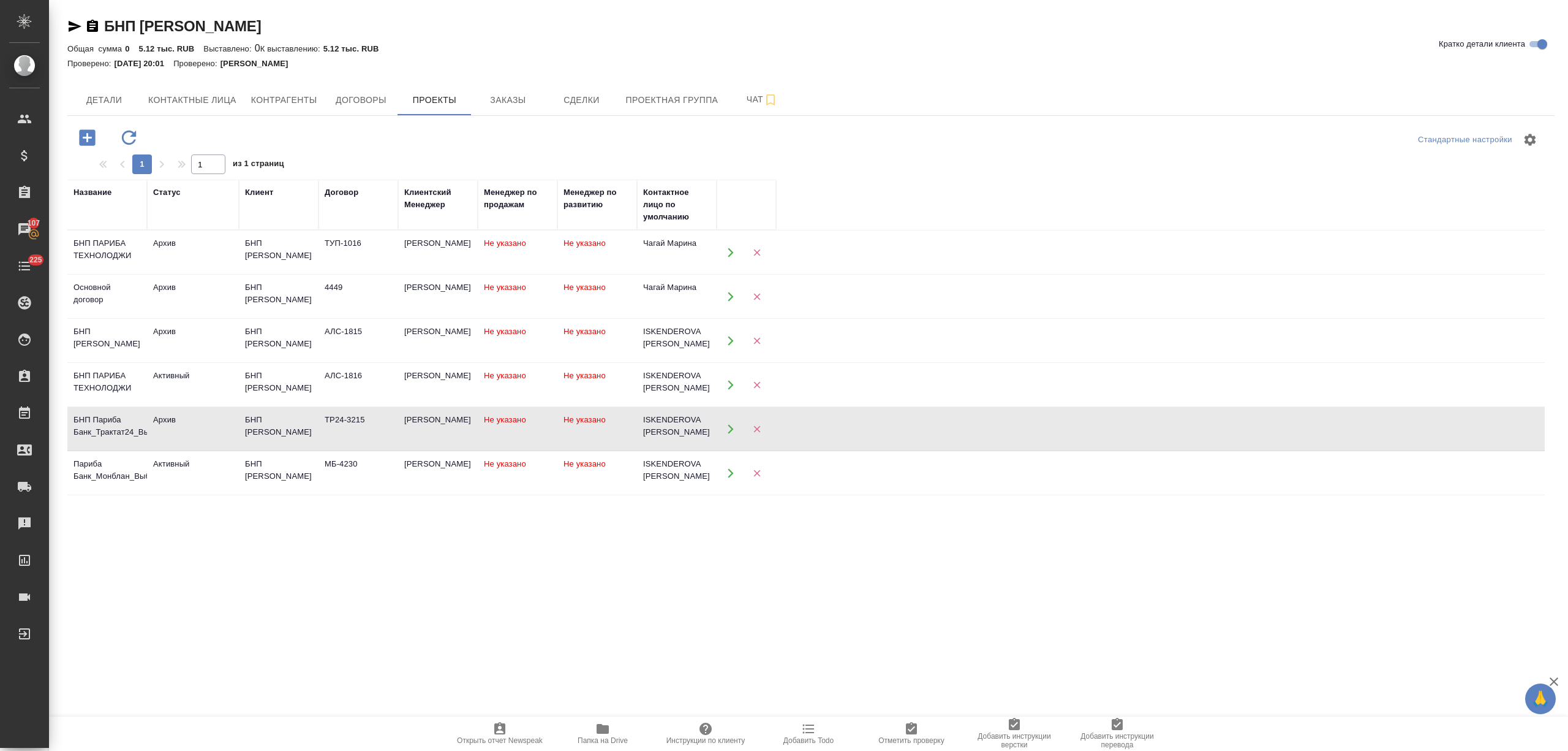
click at [238, 274] on td "БНП [PERSON_NAME]" at bounding box center [278, 252] width 79 height 42
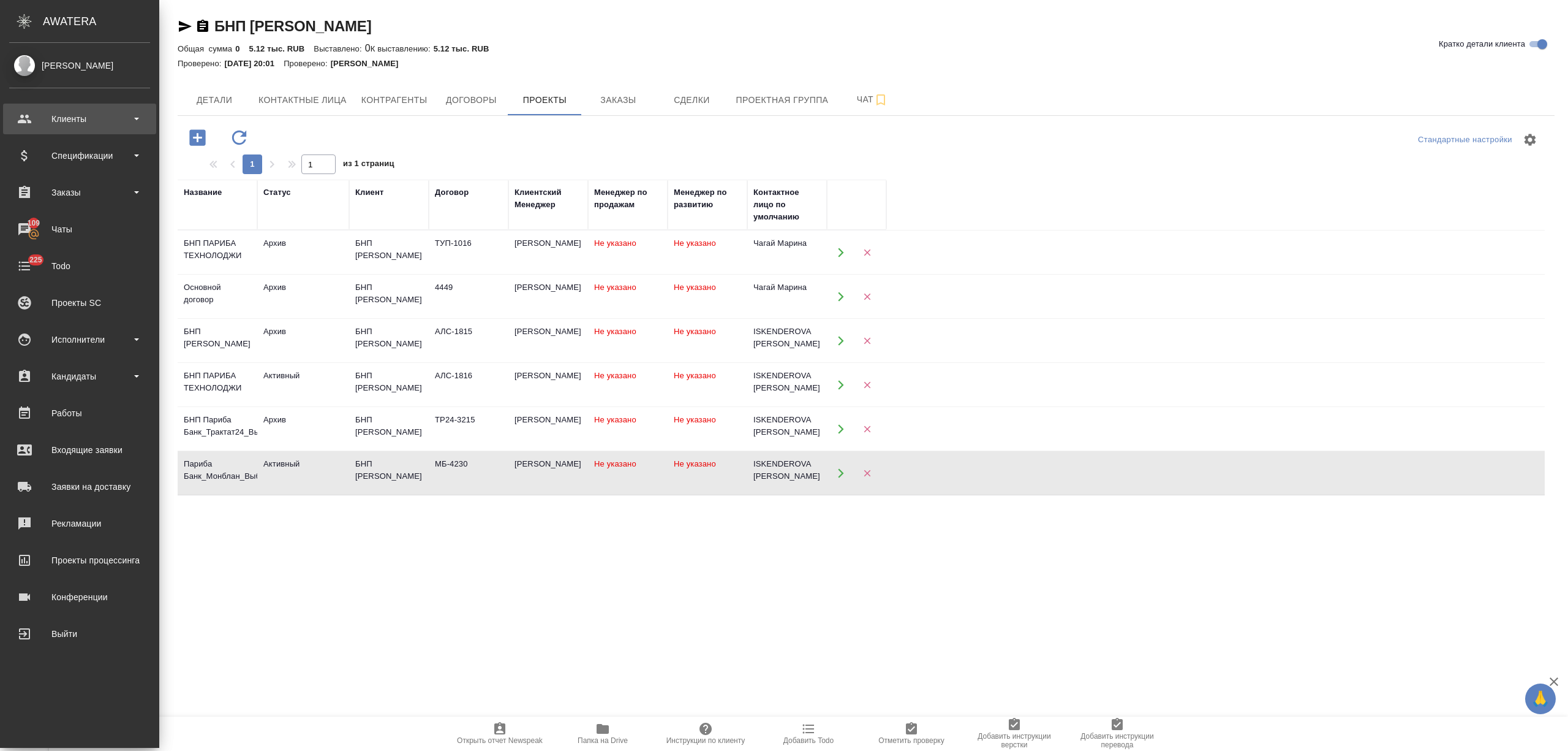
click at [52, 121] on div "Клиенты" at bounding box center [79, 118] width 141 height 18
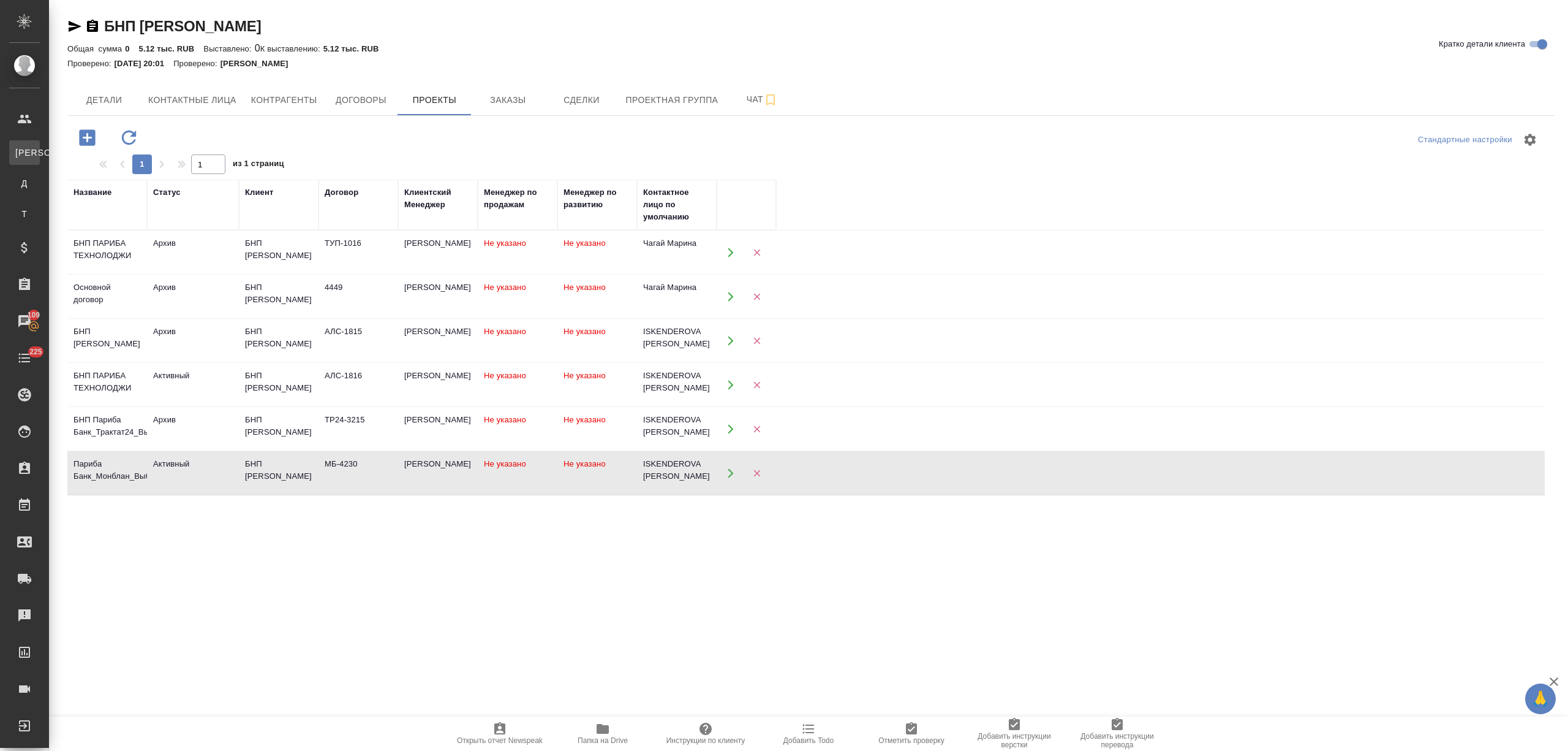
click at [18, 147] on div "Клиенты" at bounding box center [9, 153] width 18 height 13
select select "RU"
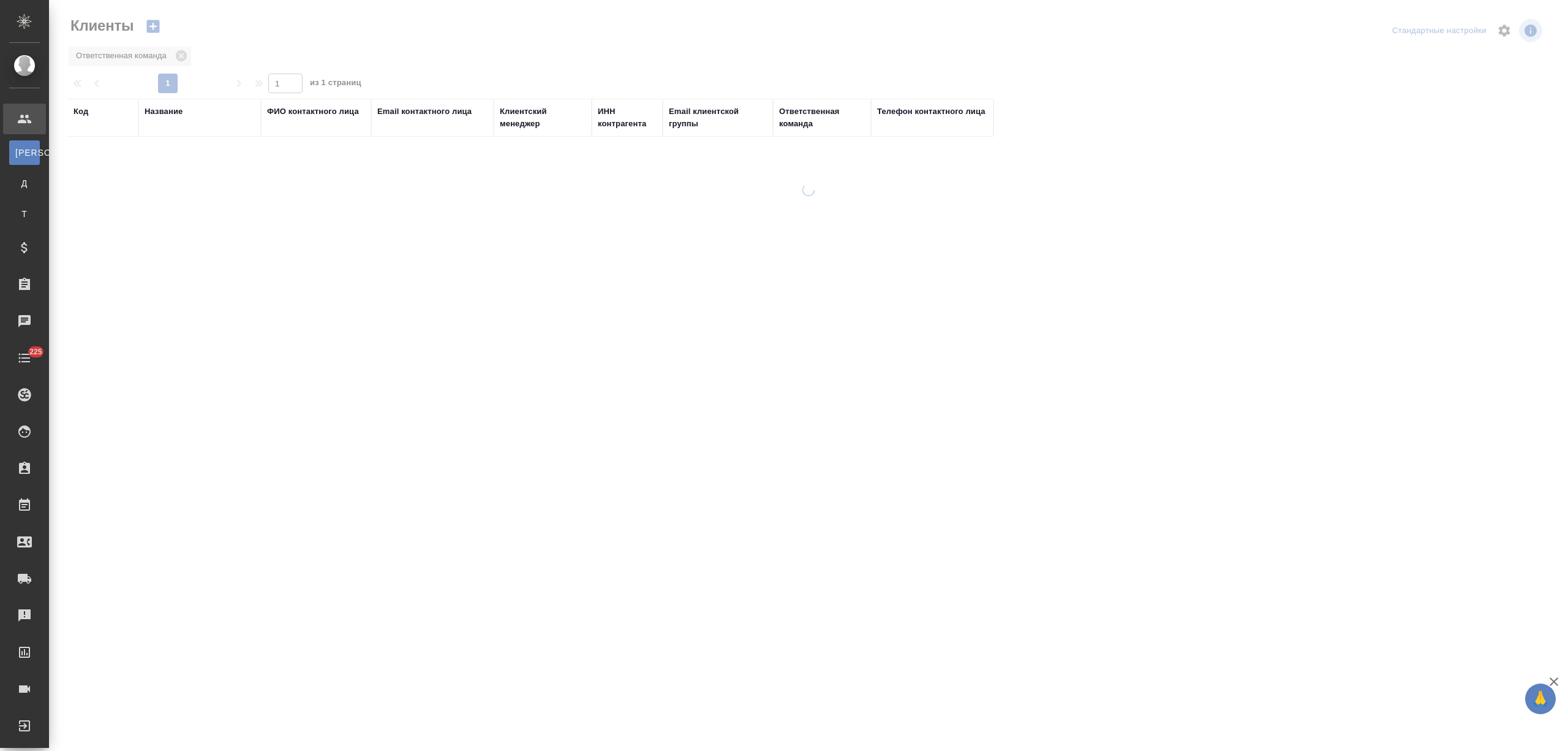
click at [164, 116] on div "Название" at bounding box center [163, 112] width 38 height 13
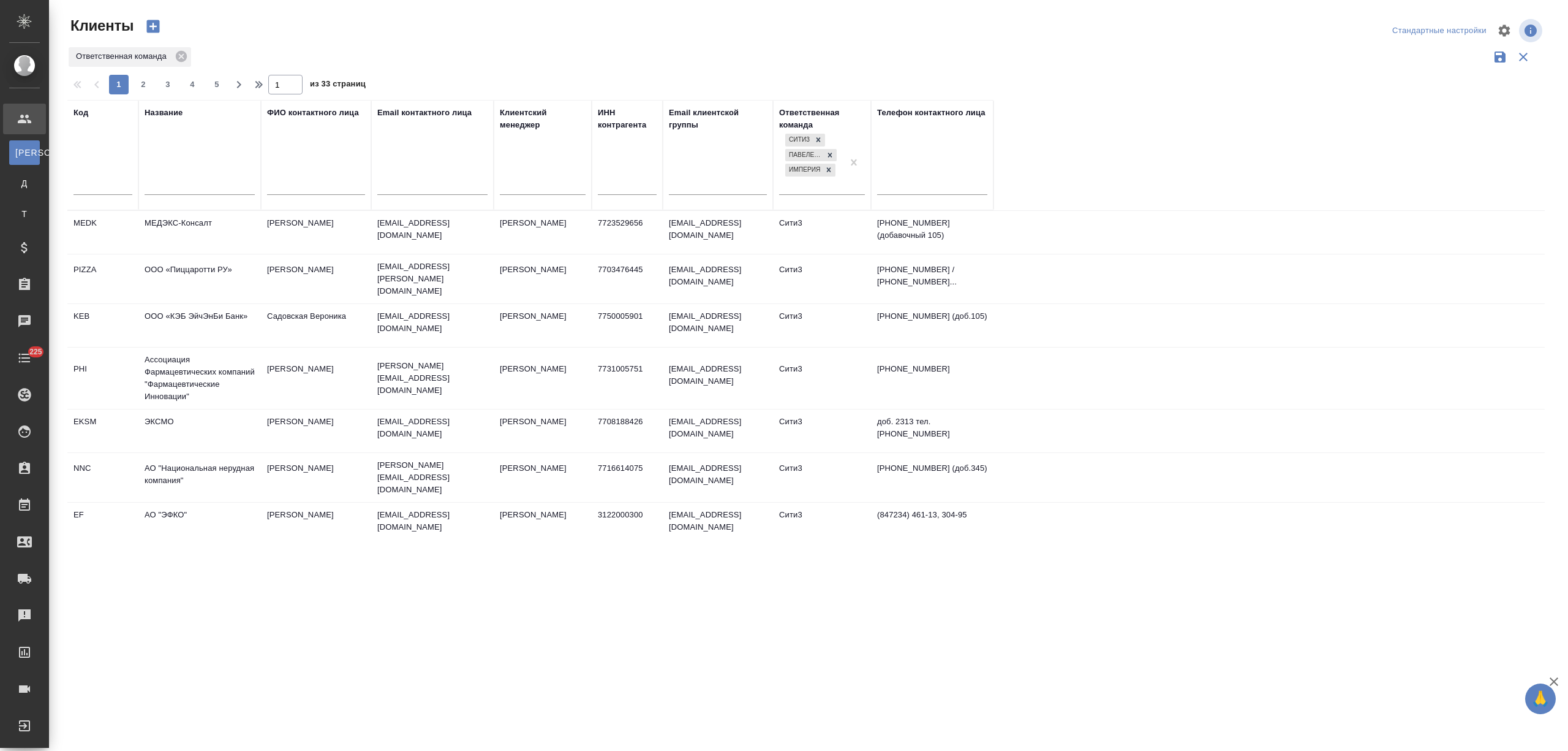
click at [170, 213] on td "МЕДЭКС-Консалт" at bounding box center [200, 231] width 123 height 42
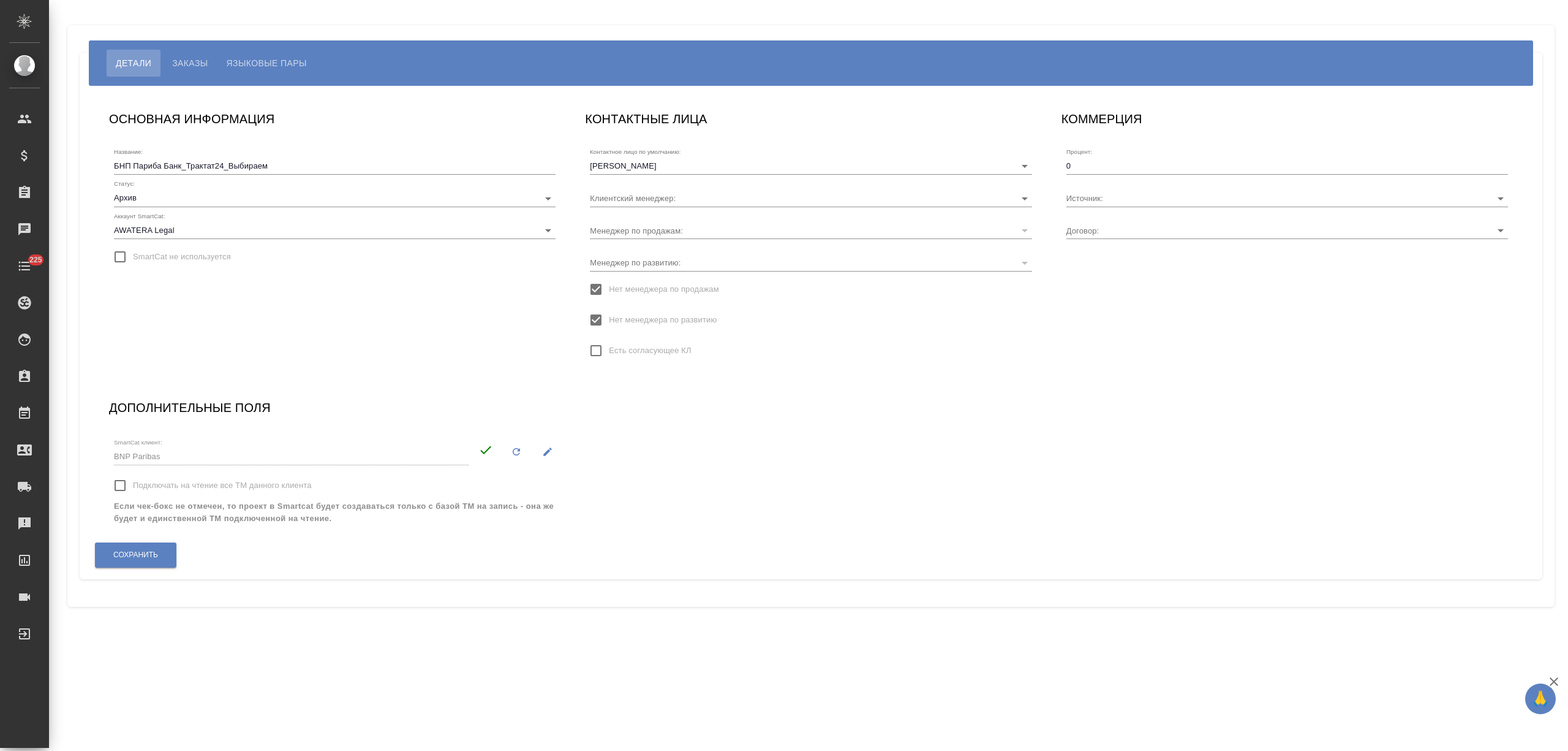
type input "ТР24-3215"
type input "[PERSON_NAME] [PERSON_NAME]"
click at [286, 67] on span "Языковые пары" at bounding box center [266, 63] width 80 height 14
type input "ISKENDEROVA [PERSON_NAME]"
type input "МБ-4230"
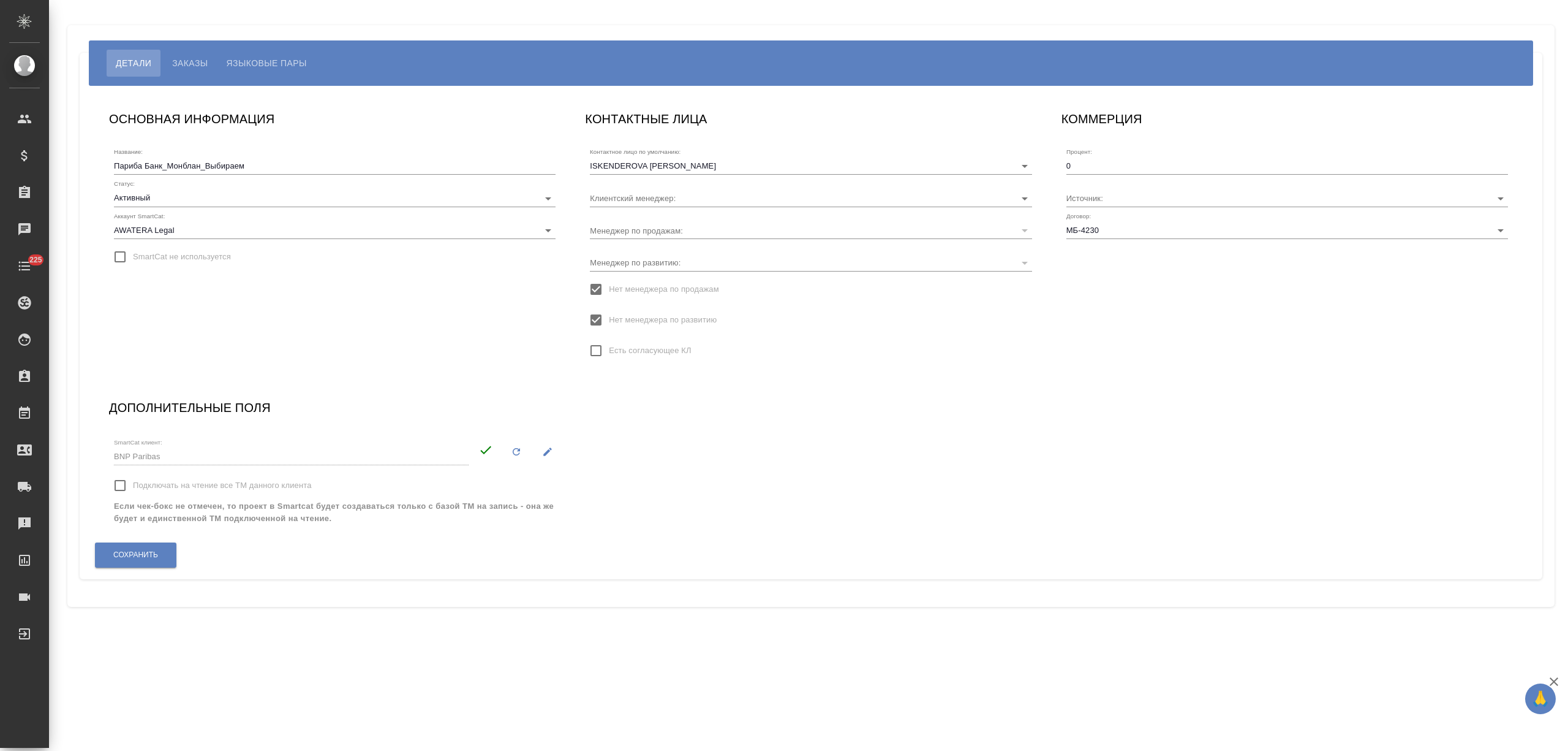
type input "[PERSON_NAME]"
click at [182, 230] on body "🙏 .cls-1 fill:#fff; AWATERA [PERSON_NAME] Спецификации Заказы Чаты 225 Todo Про…" at bounding box center [784, 375] width 1568 height 751
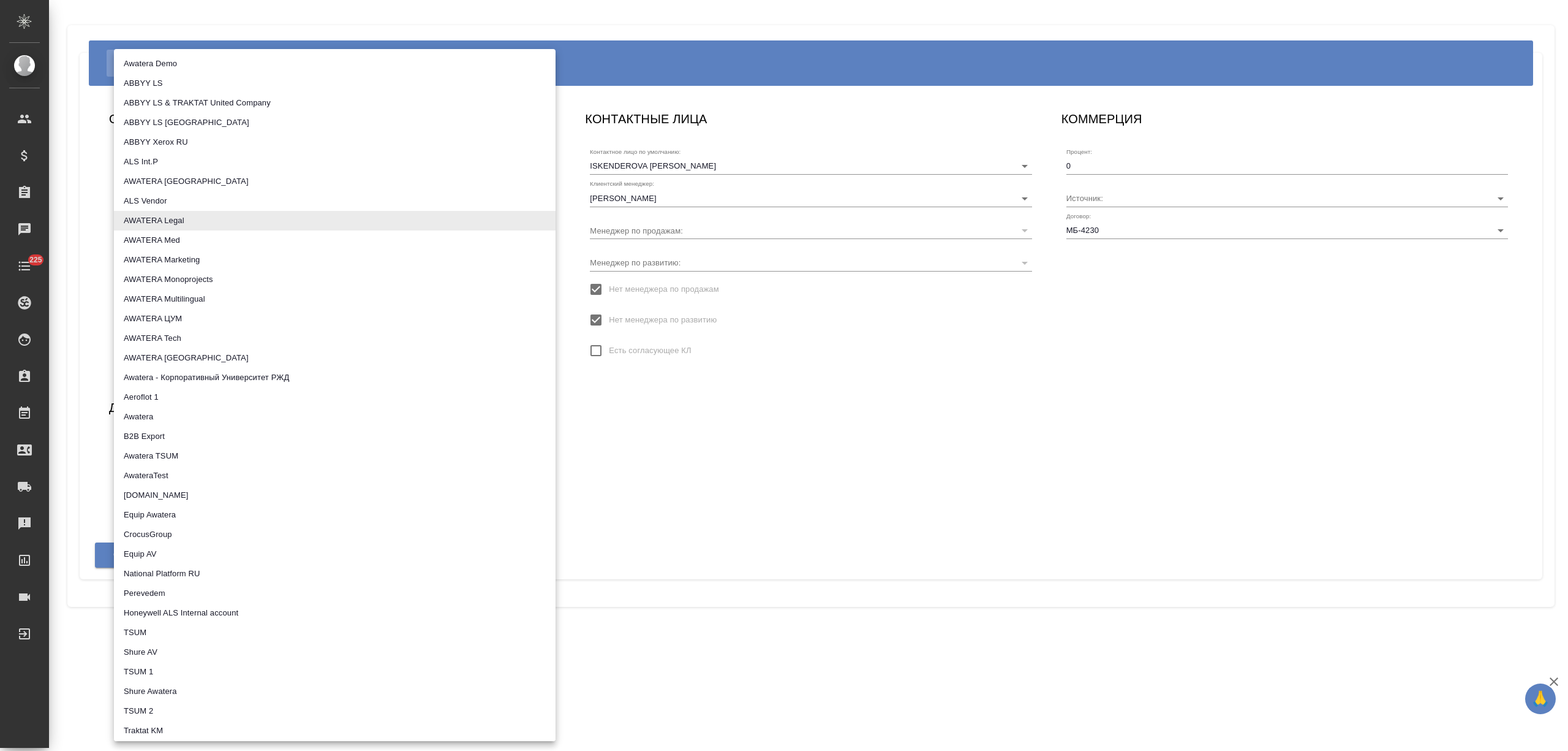
click at [76, 258] on div at bounding box center [784, 375] width 1568 height 751
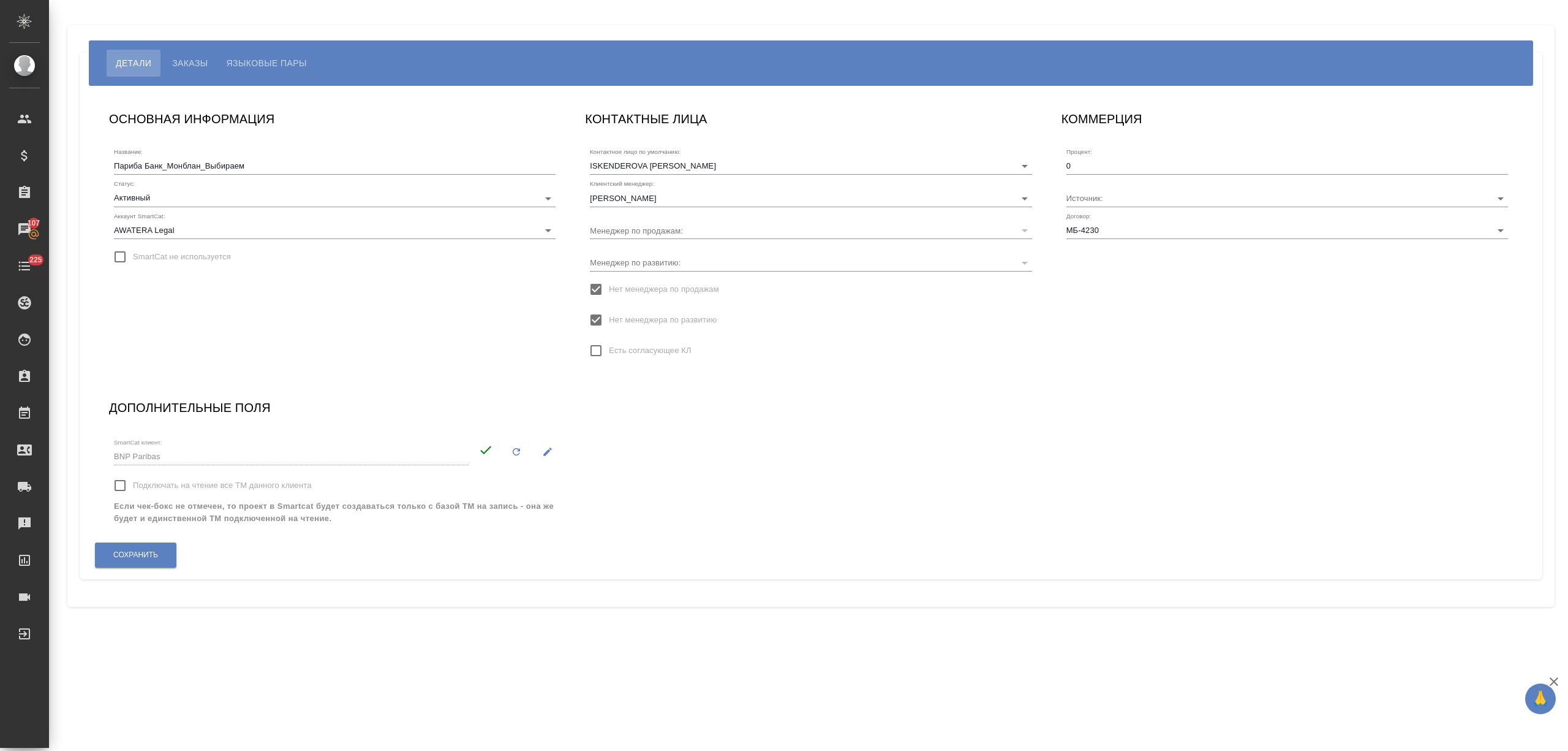
click at [113, 455] on div "SmartCat клиент: BNP Paribas" at bounding box center [291, 451] width 364 height 37
click at [276, 70] on span "Языковые пары" at bounding box center [266, 63] width 80 height 14
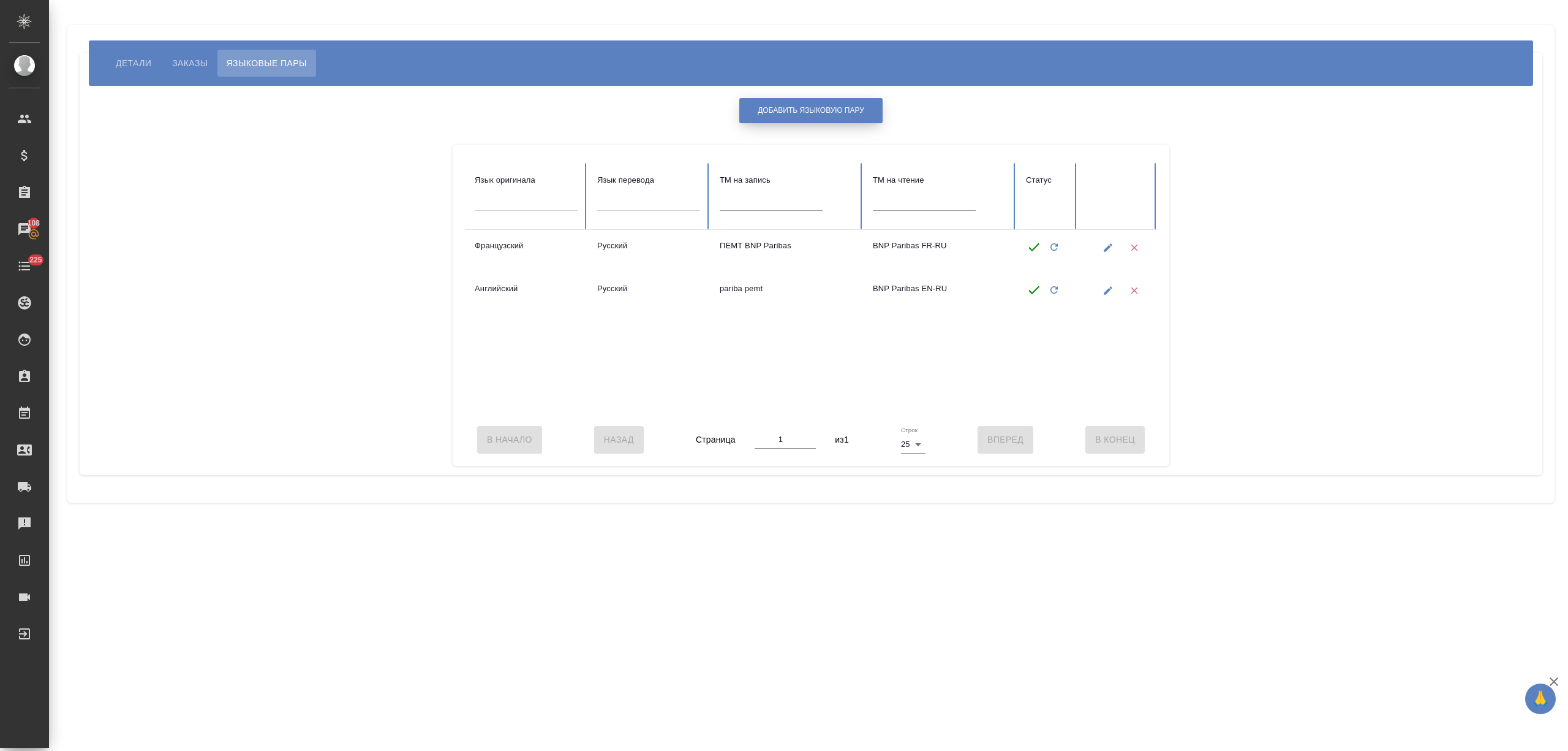
click at [785, 110] on span "Добавить языковую пару" at bounding box center [811, 111] width 107 height 11
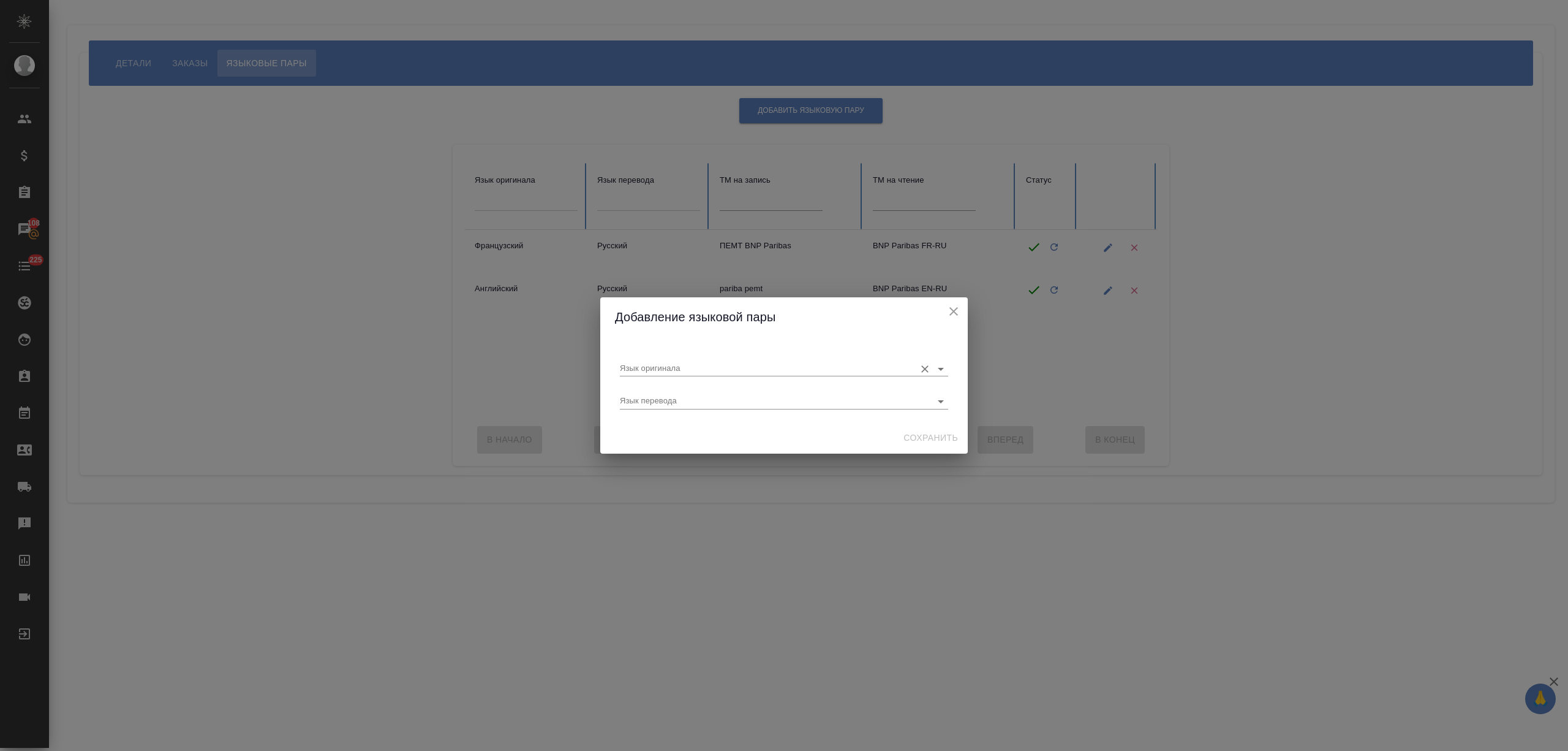
click at [677, 366] on input "Язык оригинала" at bounding box center [764, 368] width 289 height 14
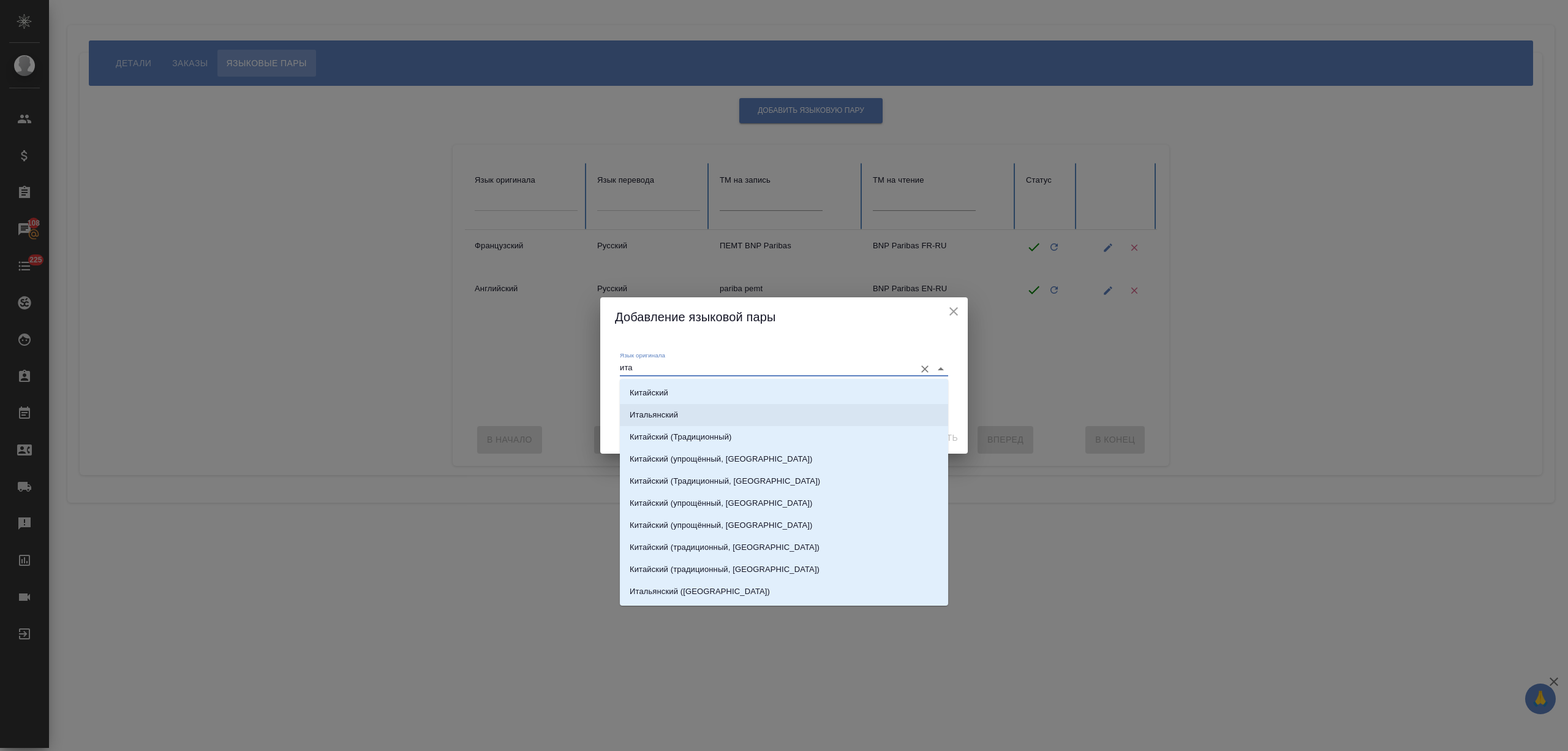
click at [681, 416] on li "Итальянский" at bounding box center [783, 415] width 328 height 22
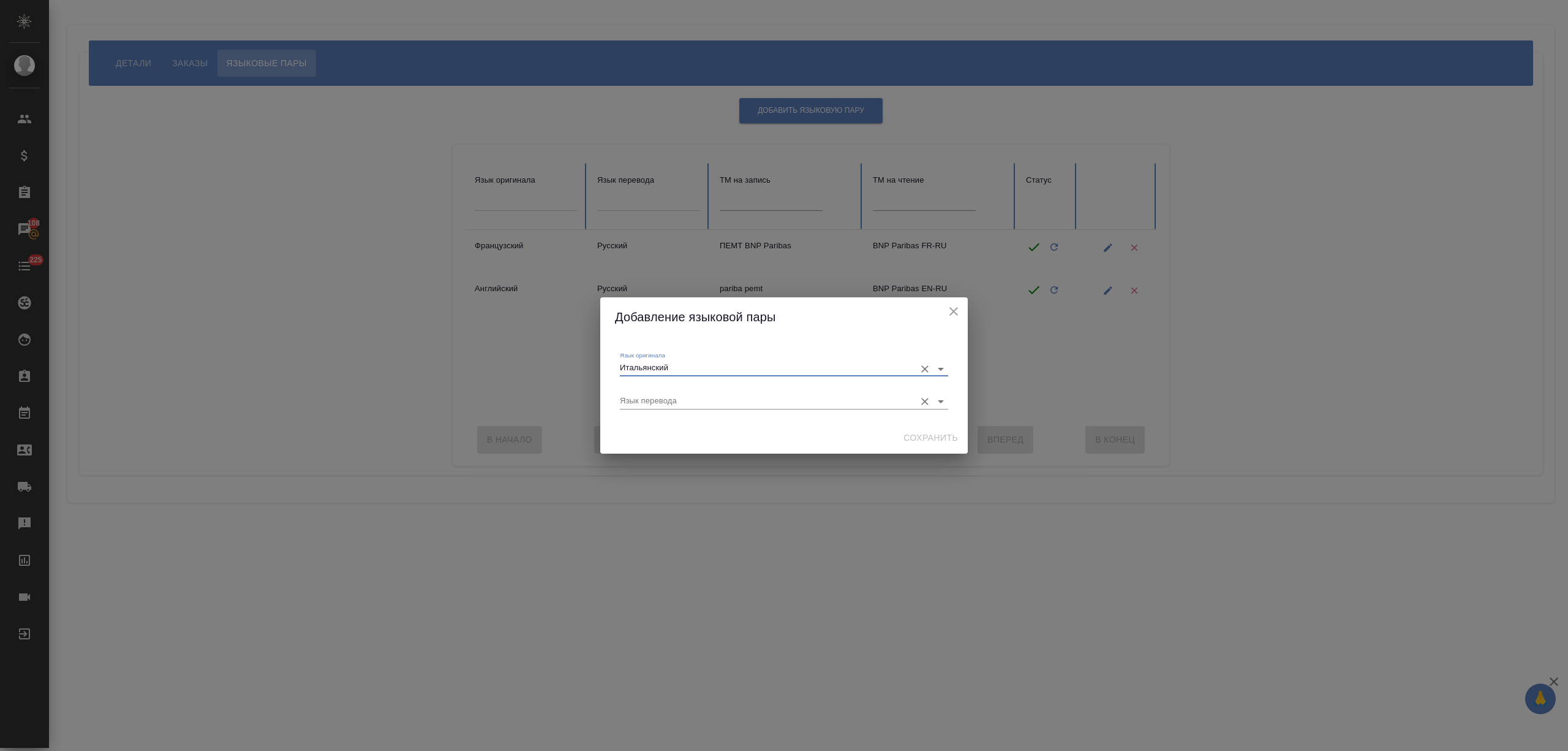
type input "Итальянский"
click at [685, 403] on input "Язык перевода" at bounding box center [764, 400] width 289 height 14
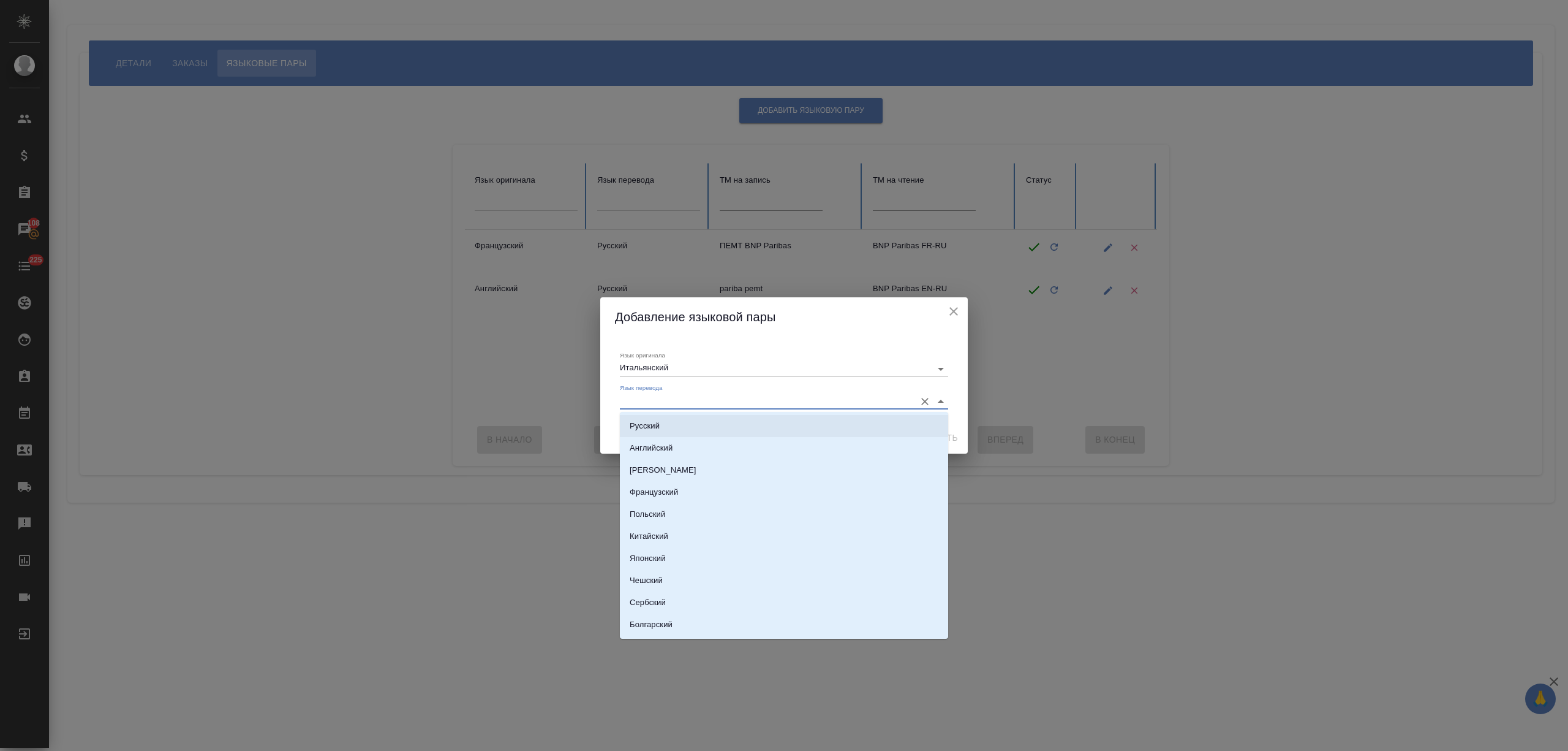
click at [678, 421] on li "Русский" at bounding box center [783, 426] width 328 height 22
type input "Русский"
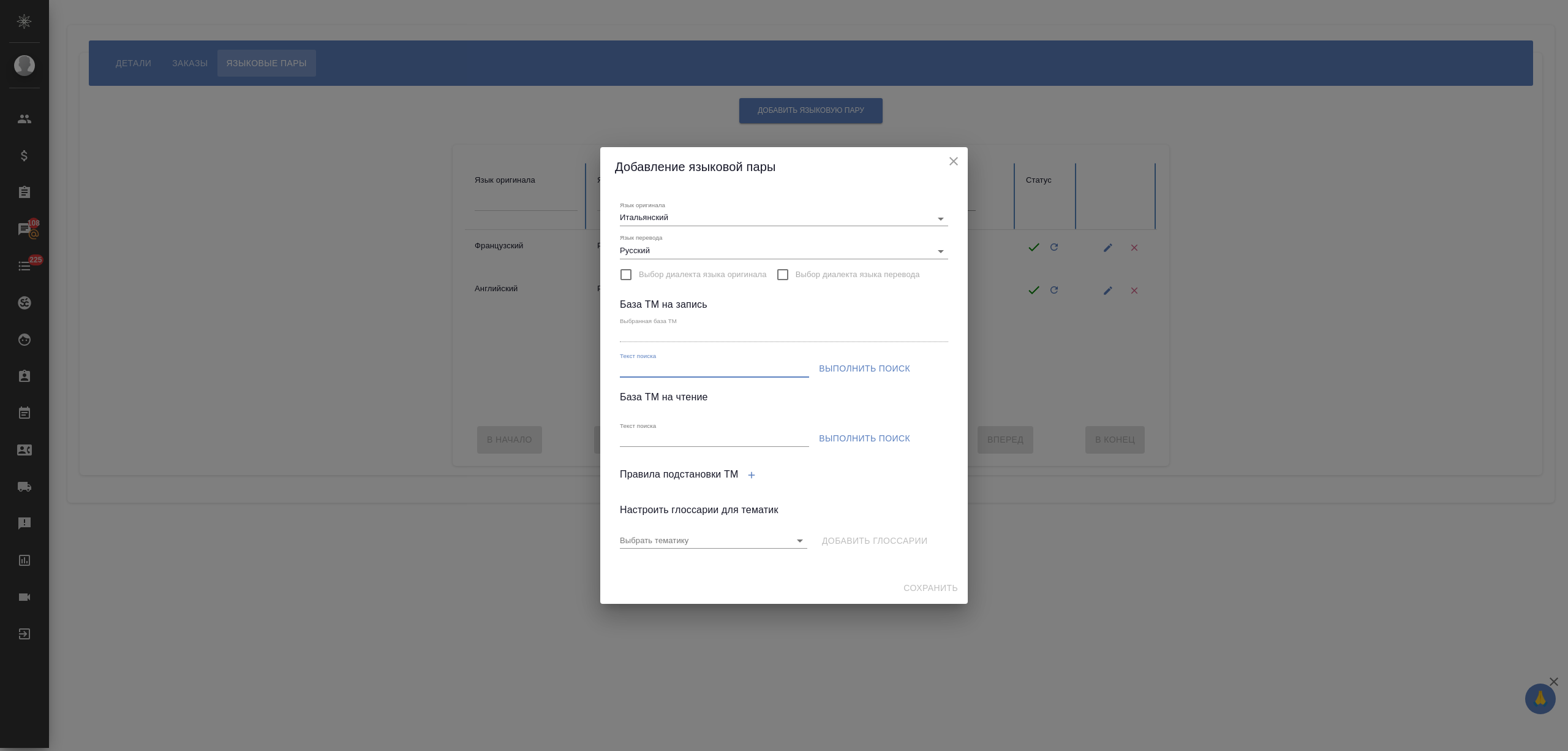
click at [667, 374] on input "Текст поиска" at bounding box center [714, 369] width 189 height 15
type input "b"
type input "pariba"
click at [844, 376] on span "Выполнить поиск" at bounding box center [863, 368] width 91 height 15
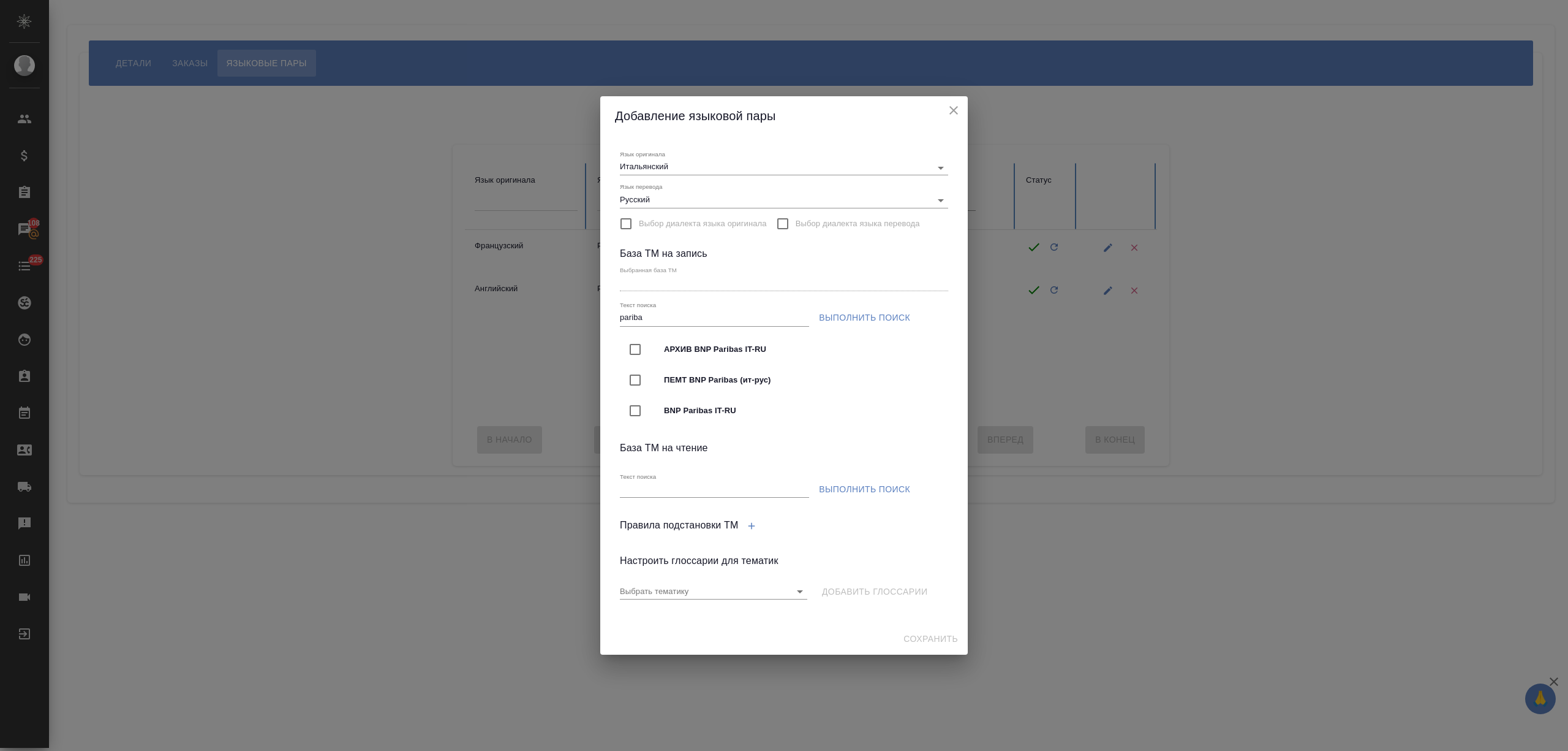
click at [821, 376] on span "ПЕМТ BNP Paribas (ит-рус)" at bounding box center [801, 380] width 275 height 13
type input "ПЕМТ BNP Paribas (ит-рус)"
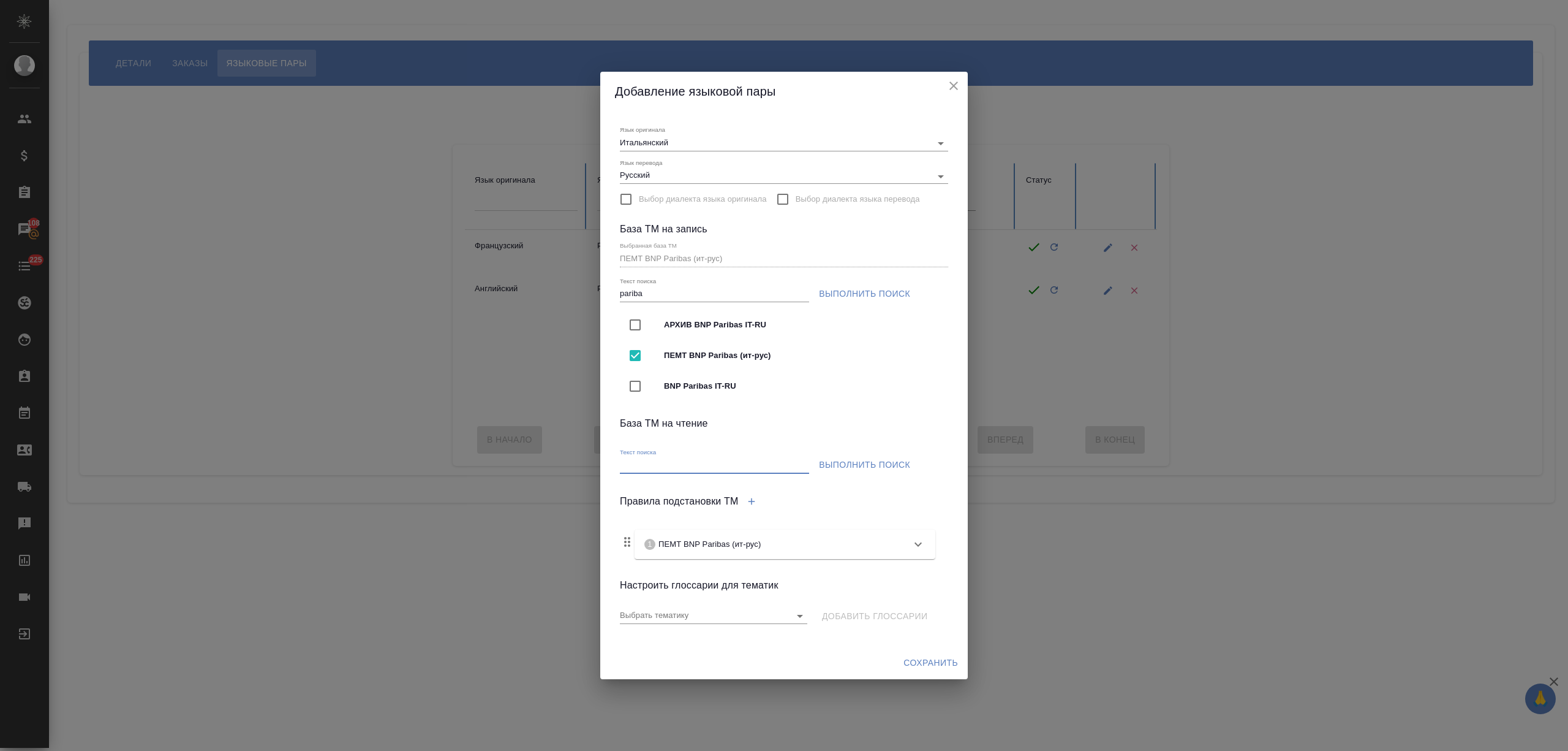
click at [675, 469] on input "Текст поиска" at bounding box center [714, 465] width 189 height 15
type input "pariba"
click at [836, 464] on span "Выполнить поиск" at bounding box center [863, 465] width 91 height 15
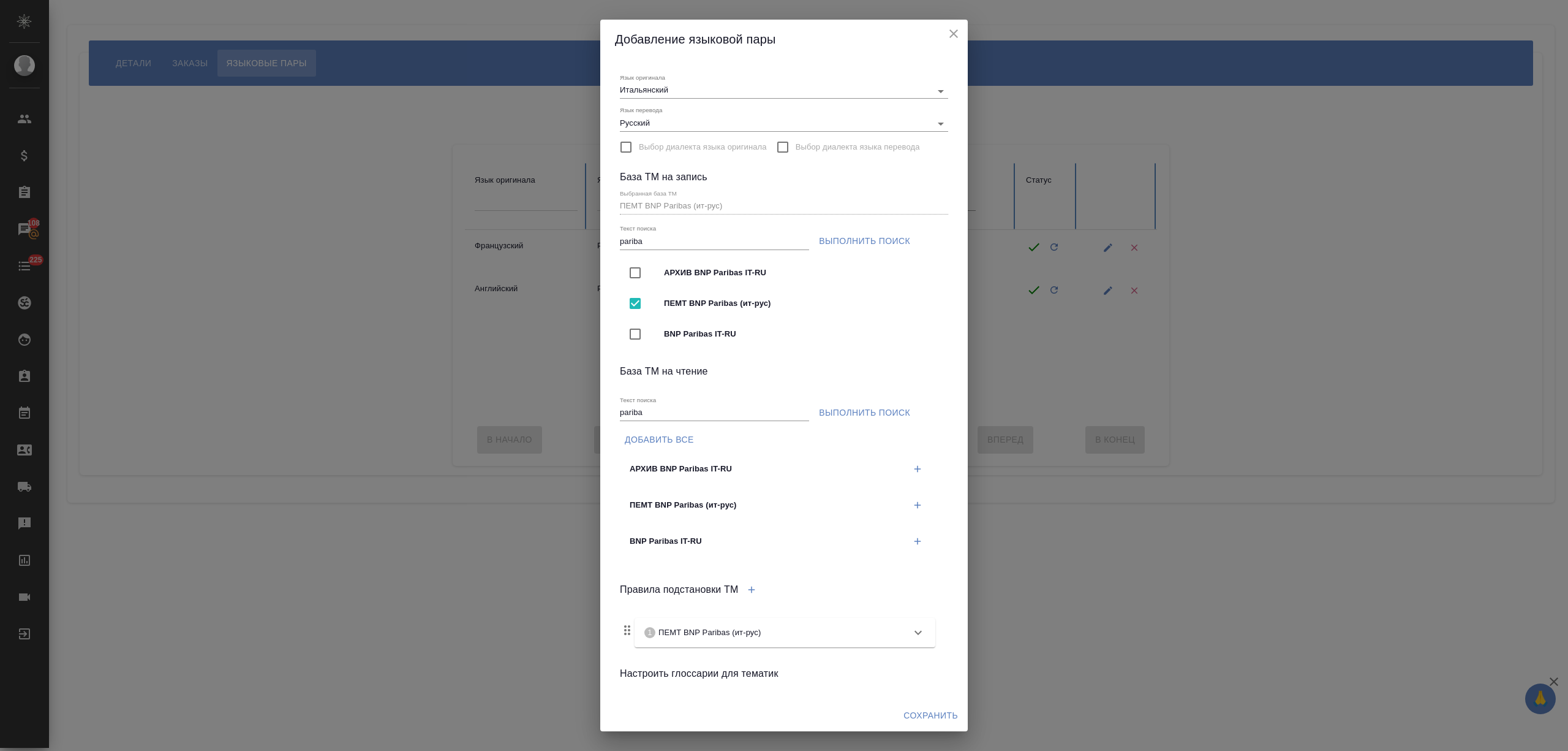
click at [912, 536] on icon "button" at bounding box center [918, 541] width 11 height 11
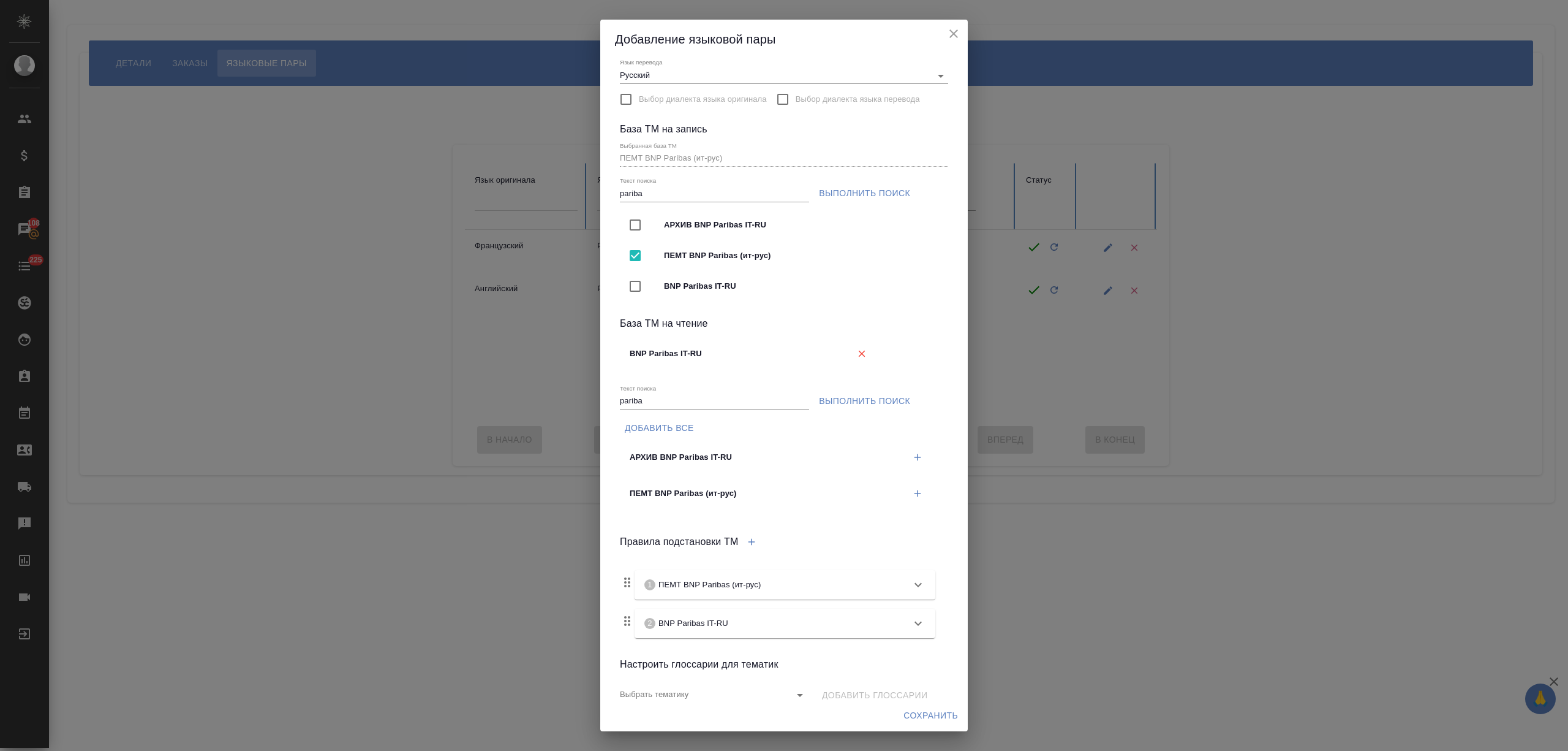
scroll to position [74, 0]
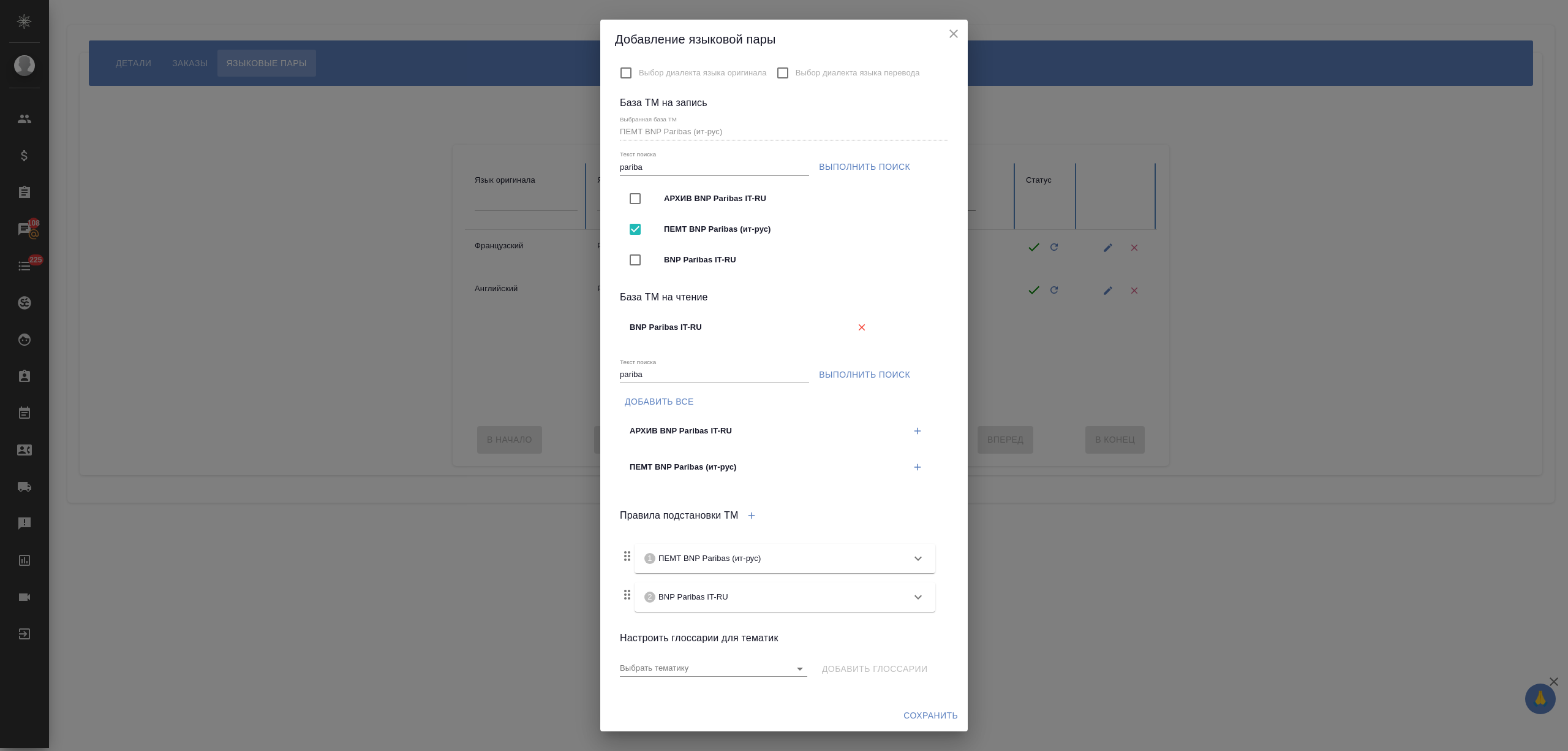
click at [946, 709] on span "Сохранить" at bounding box center [930, 715] width 54 height 15
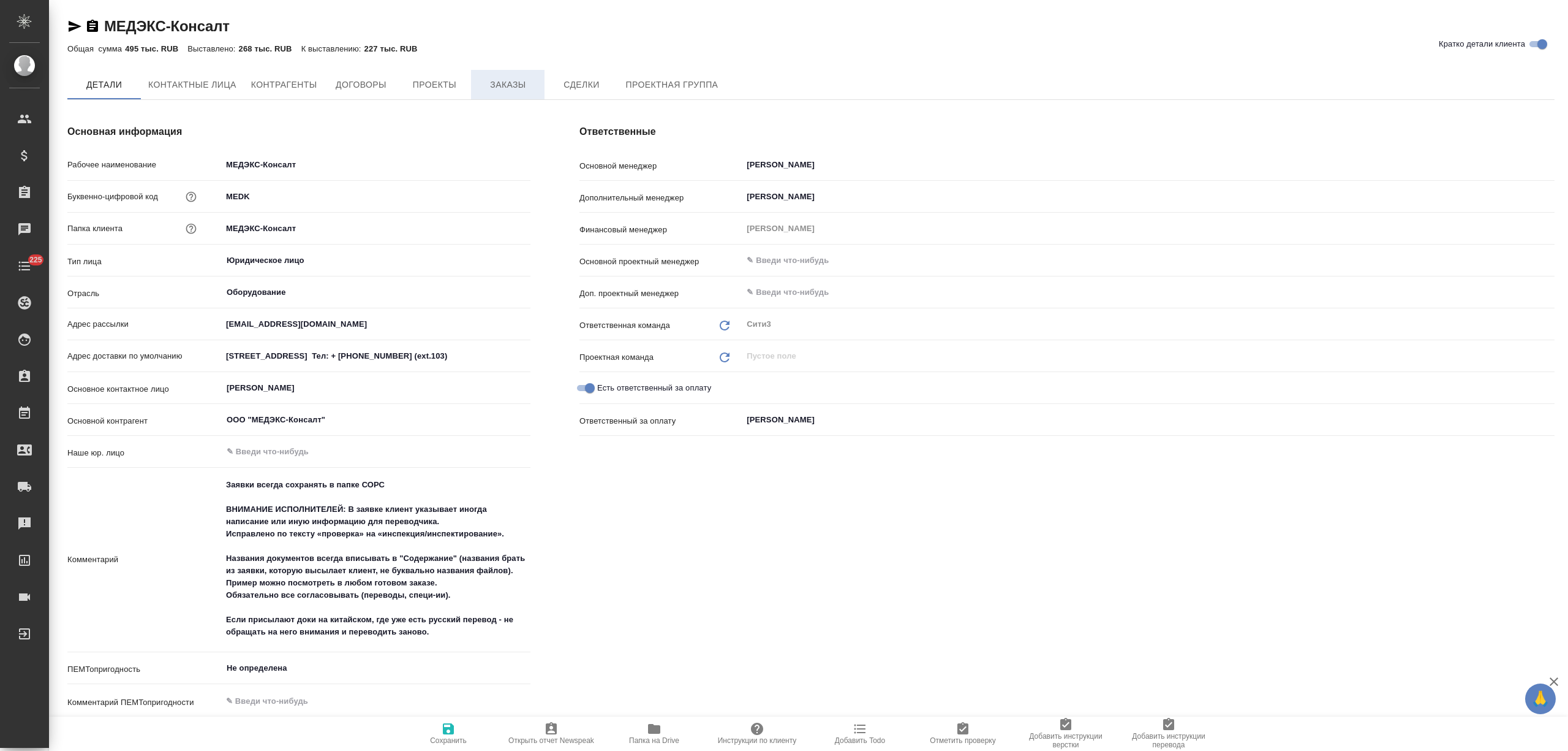
click at [529, 87] on span "Заказы" at bounding box center [508, 84] width 59 height 15
type textarea "x"
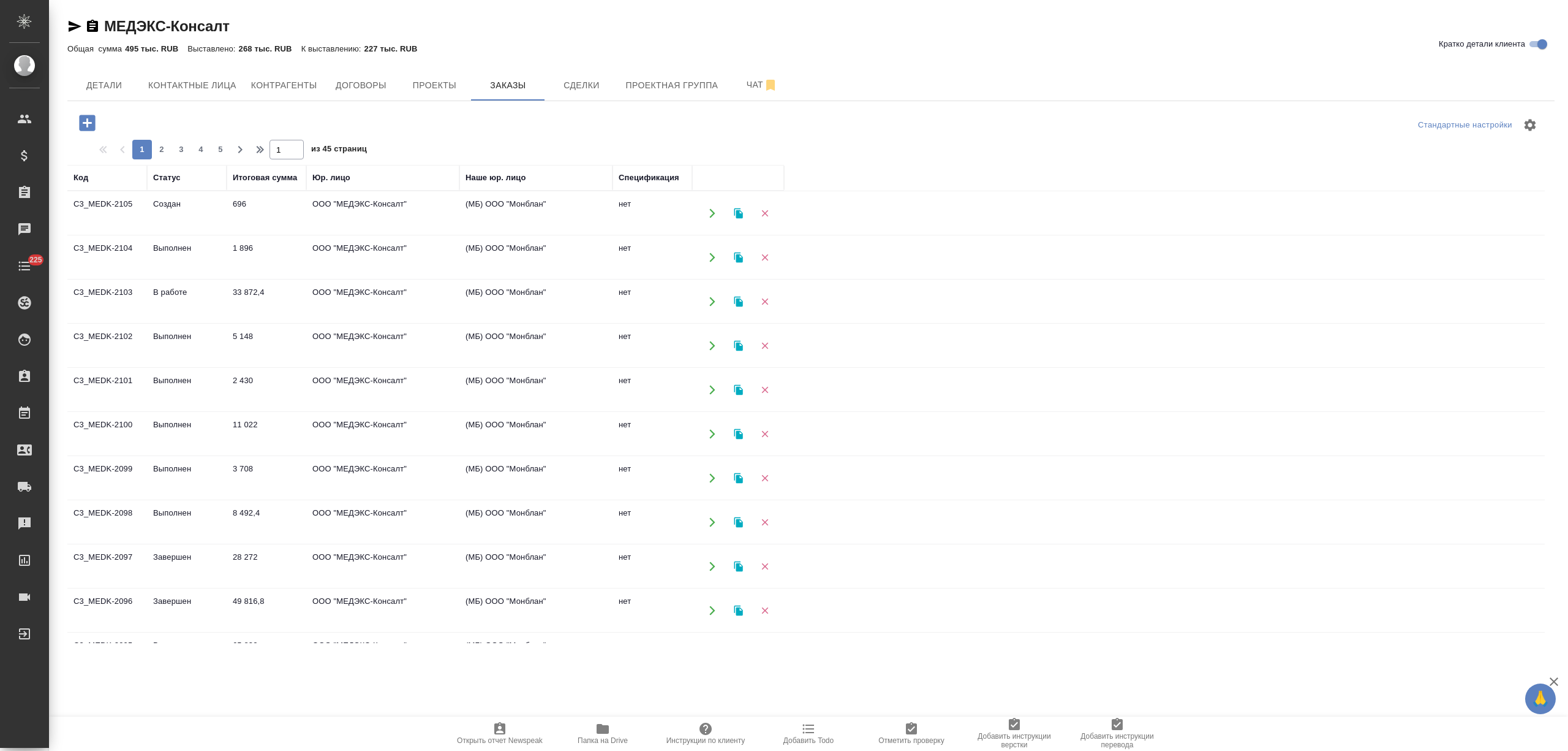
click at [248, 220] on td "696" at bounding box center [266, 212] width 79 height 42
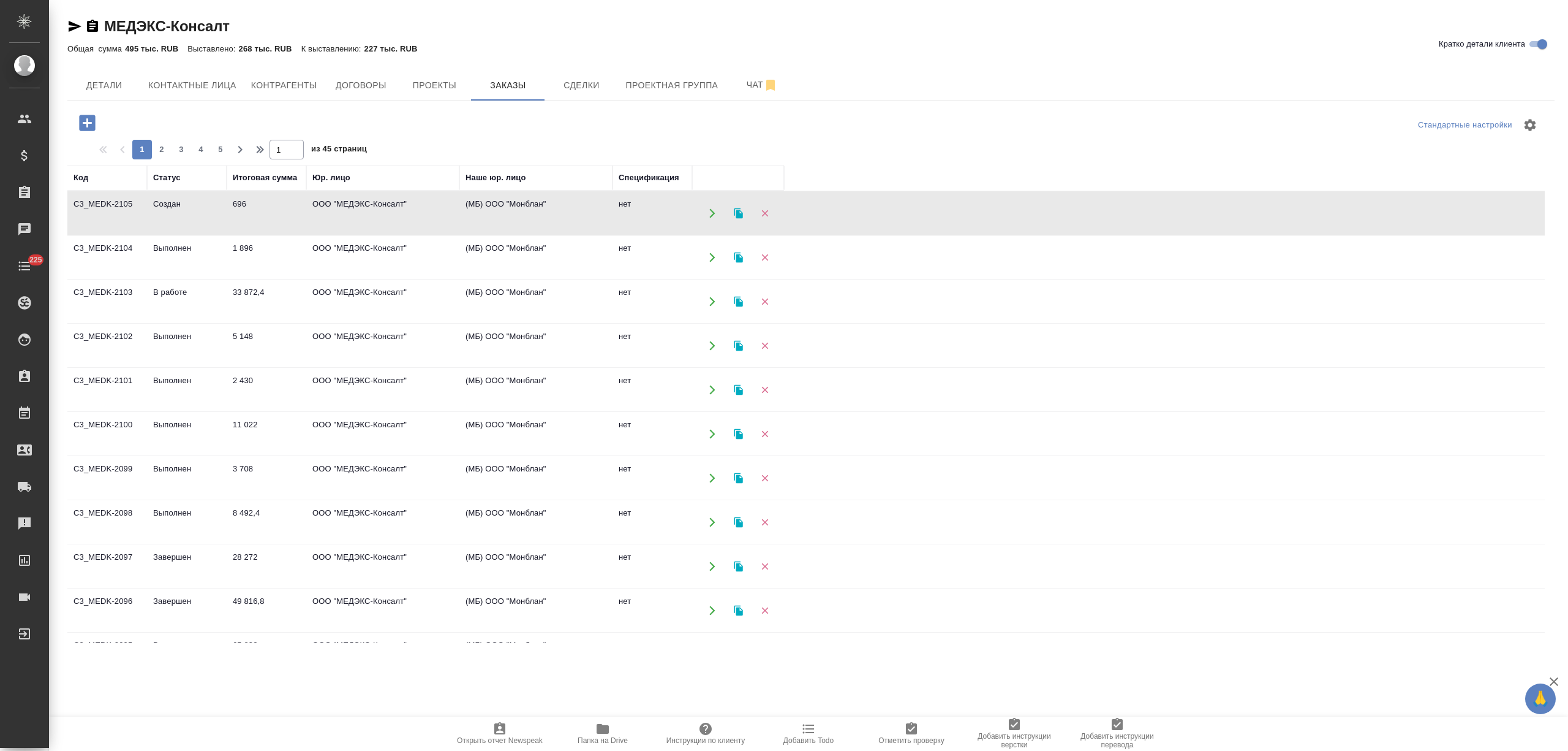
click at [277, 219] on td "696" at bounding box center [266, 212] width 79 height 42
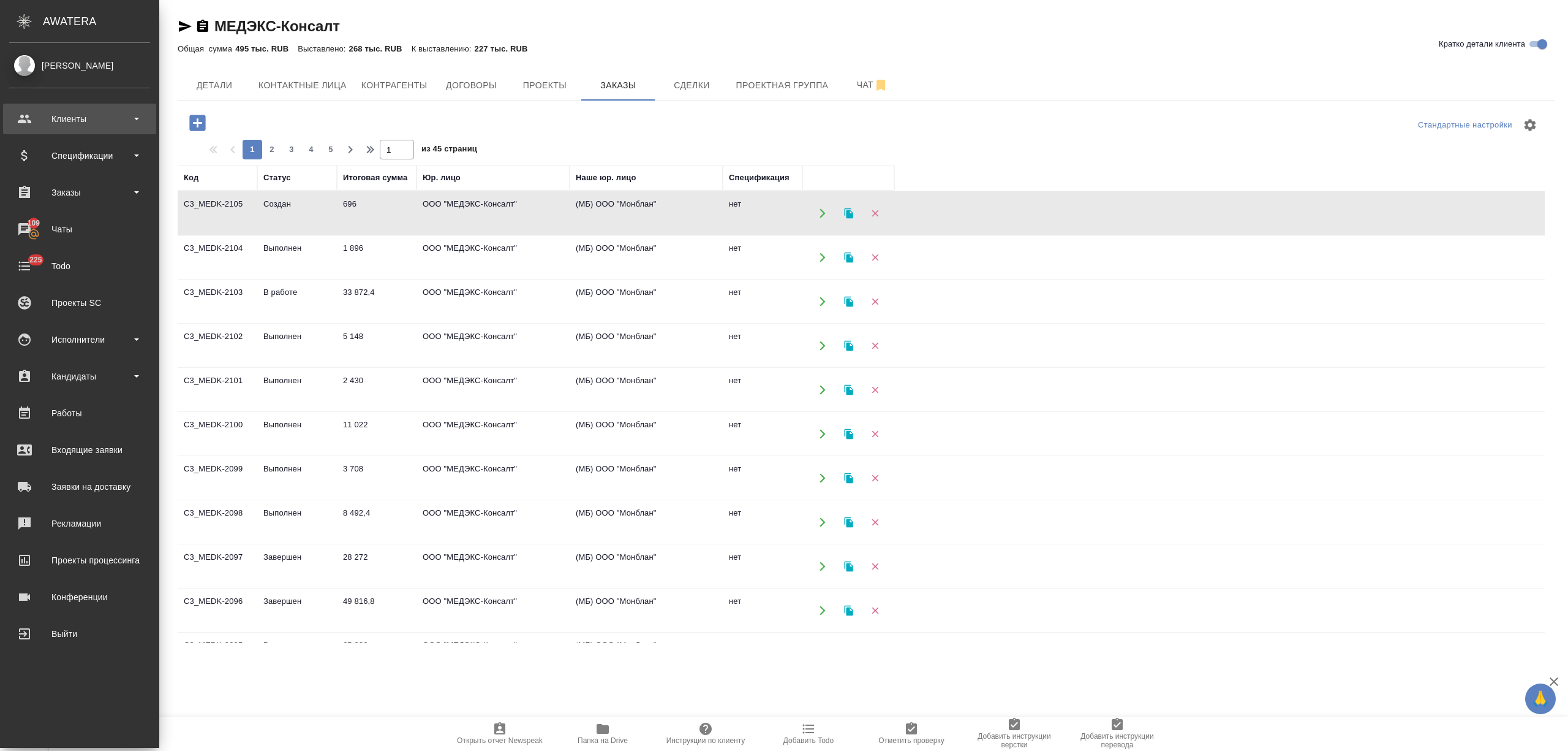
click at [79, 128] on div "Клиенты" at bounding box center [79, 119] width 153 height 31
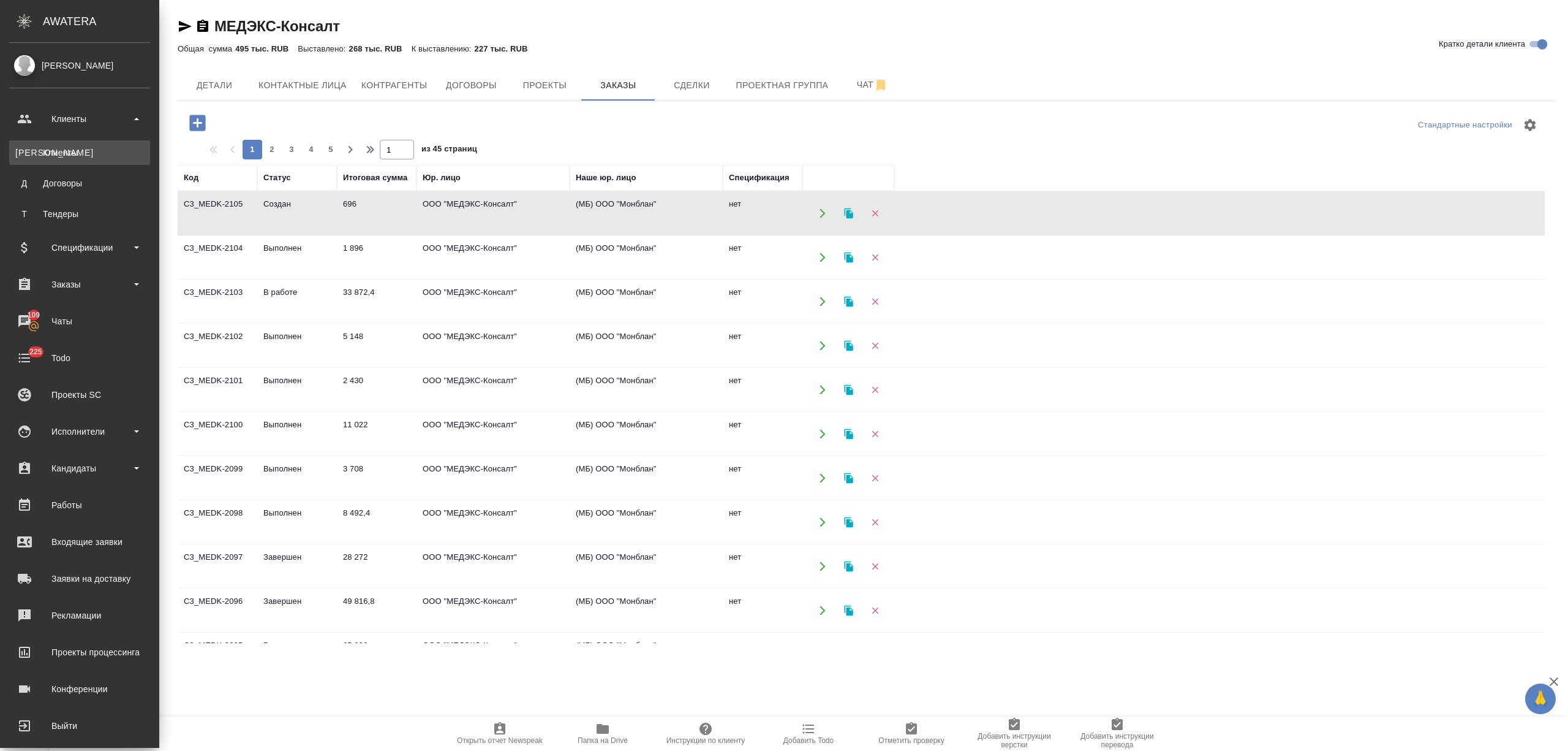
click at [83, 153] on div "Клиенты" at bounding box center [79, 153] width 128 height 13
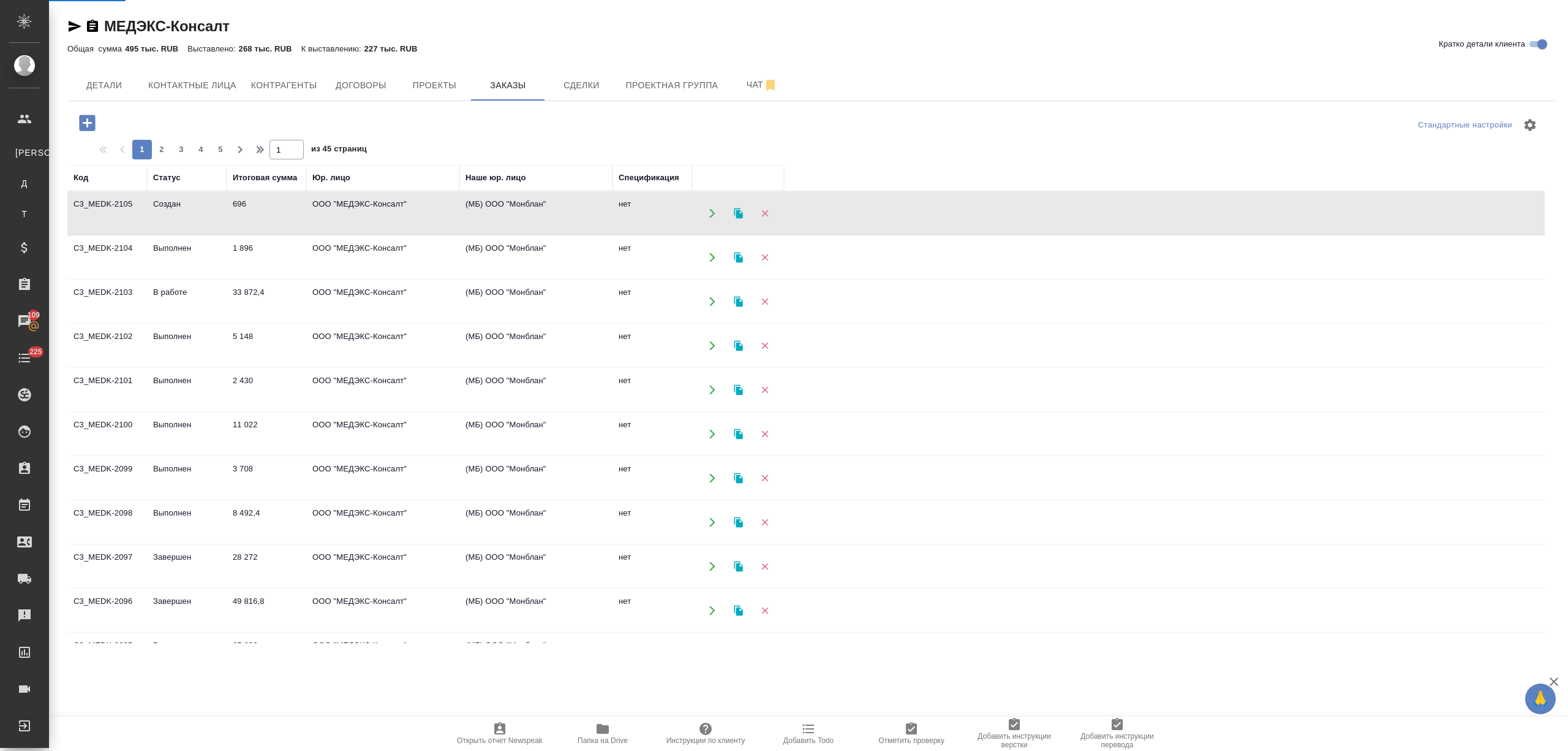
select select "RU"
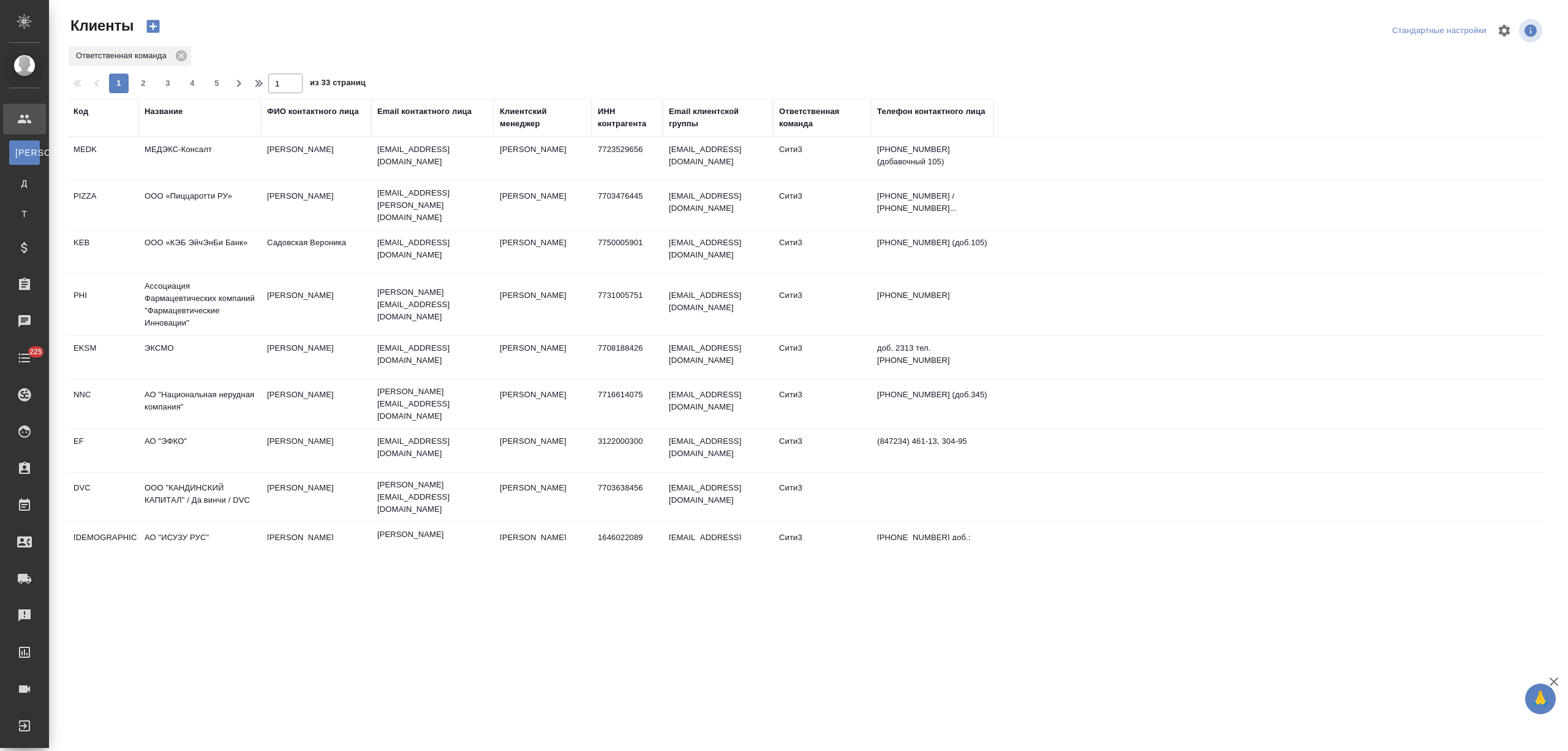
click at [210, 180] on td "ООО «КЭБ ЭйчЭнБи Банк»" at bounding box center [200, 158] width 123 height 42
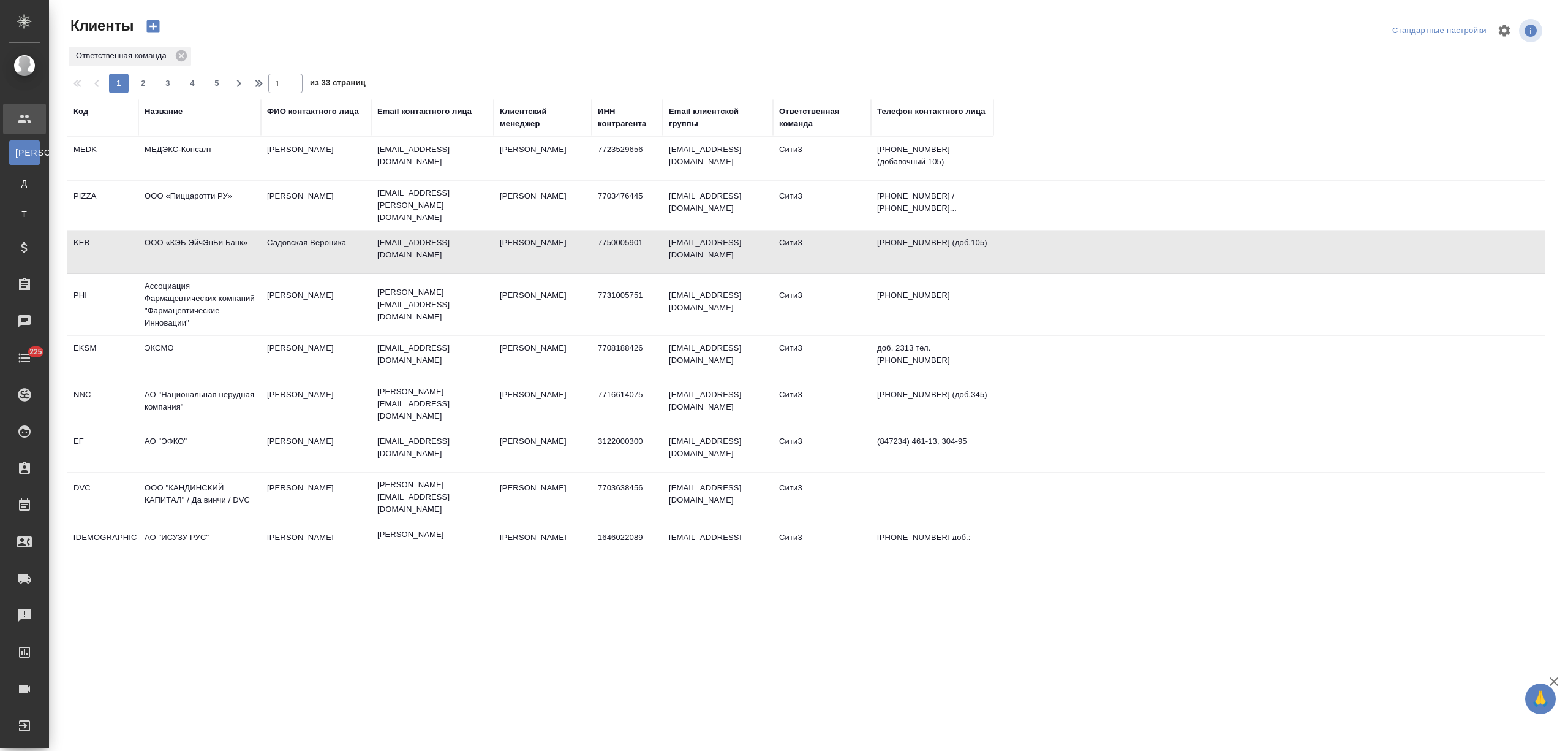
click at [210, 180] on td "ООО «КЭБ ЭйчЭнБи Банк»" at bounding box center [200, 158] width 123 height 42
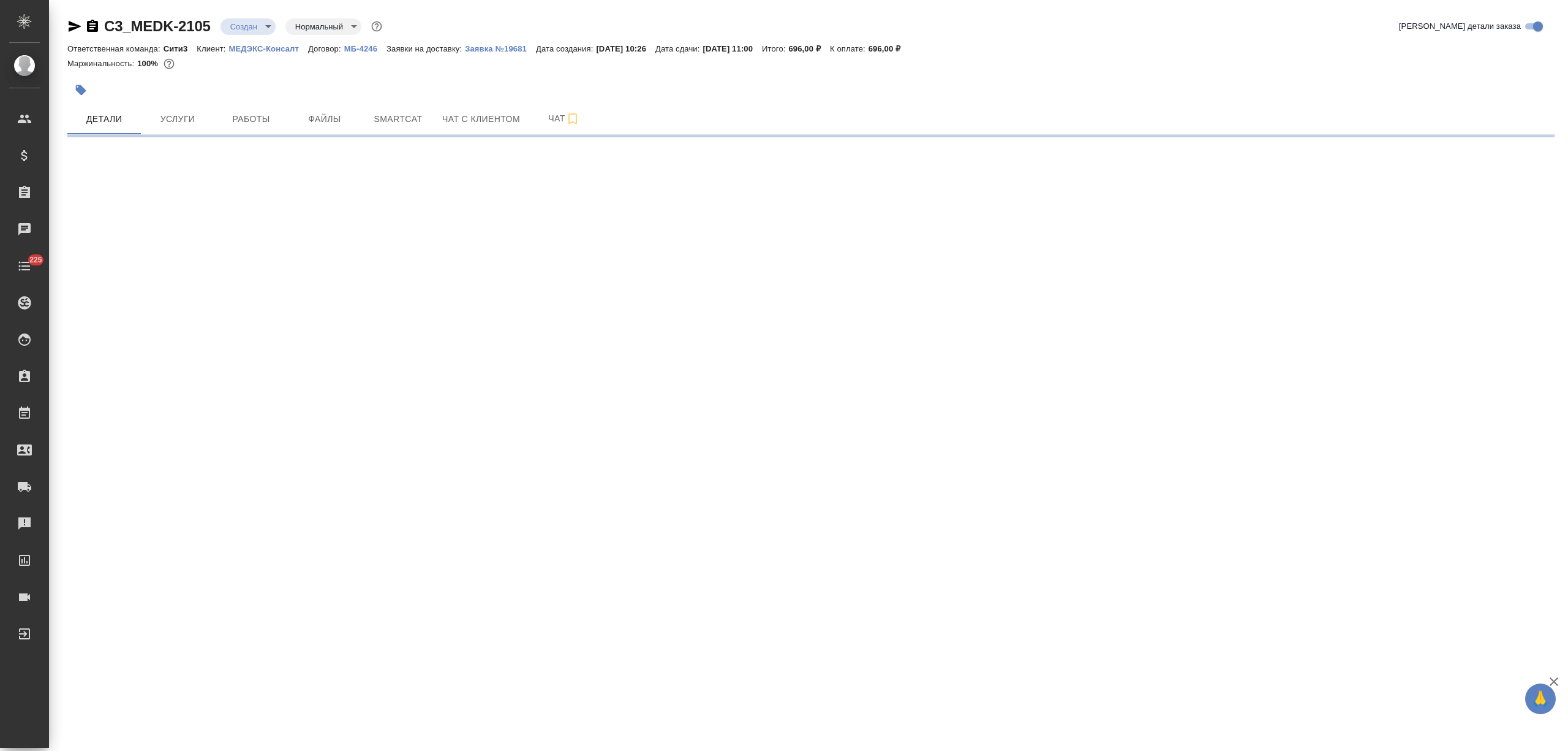
select select "RU"
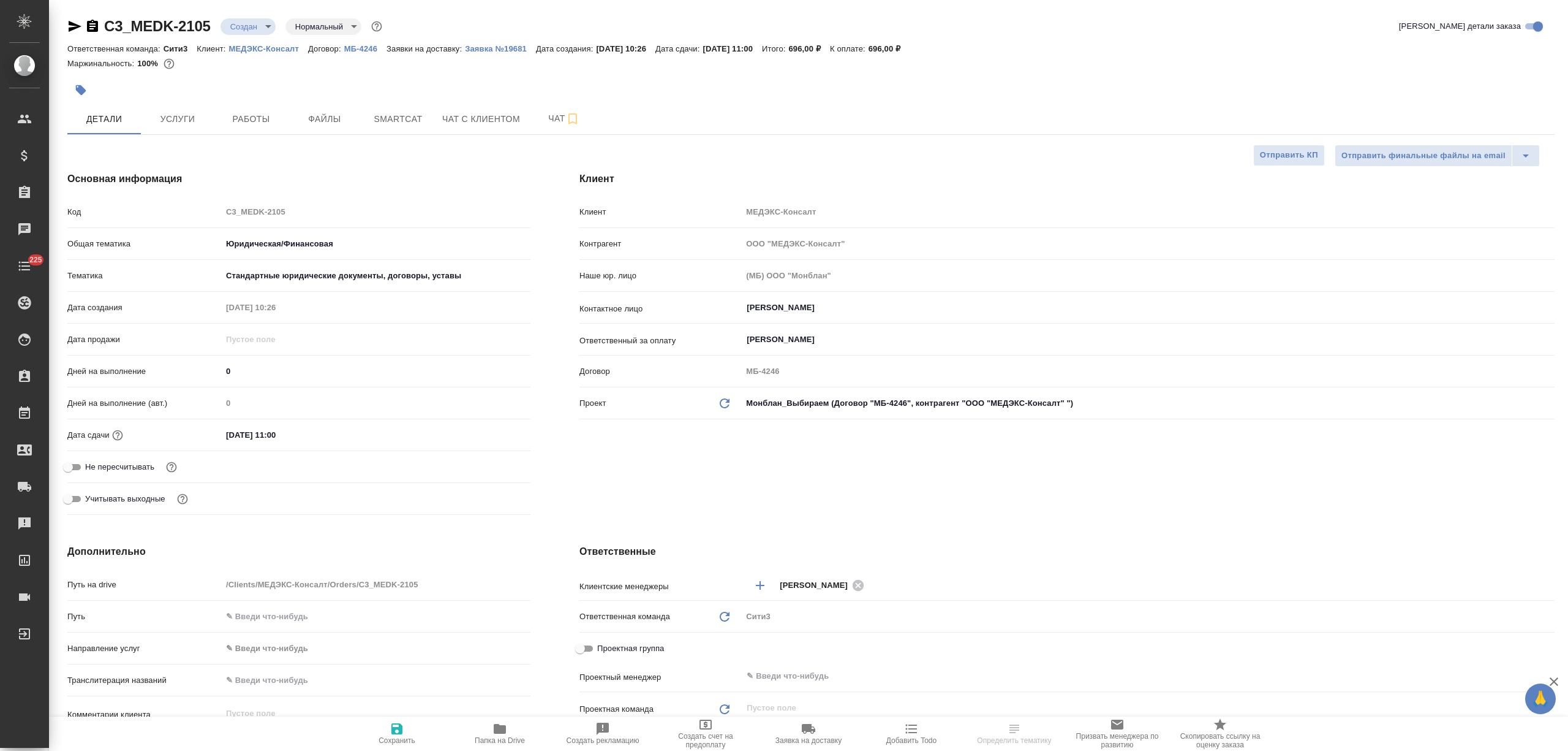
type textarea "x"
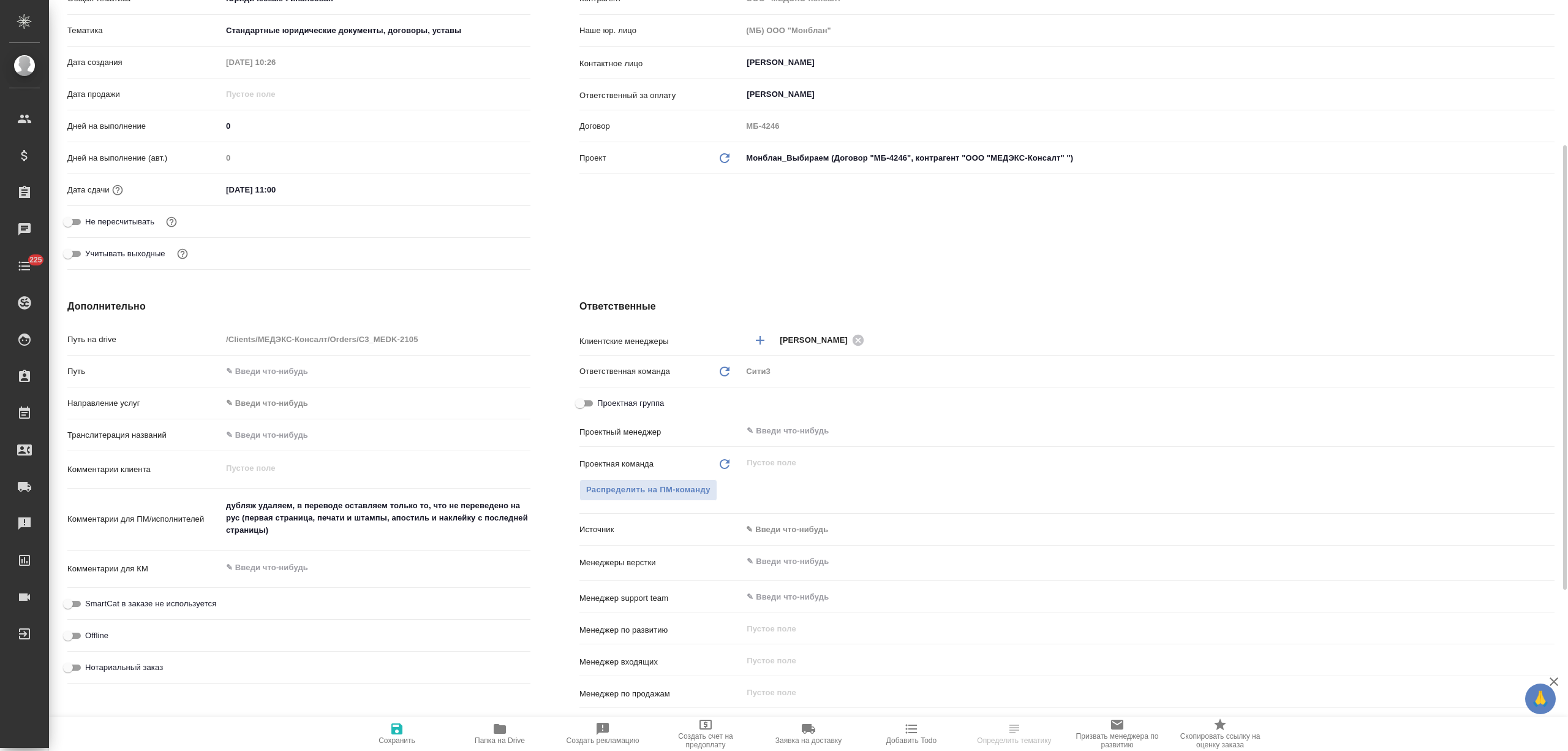
type textarea "x"
click at [285, 530] on textarea "дубляж удаляем, в переводе оставляем только то, что не переведено на рус (перва…" at bounding box center [376, 518] width 309 height 45
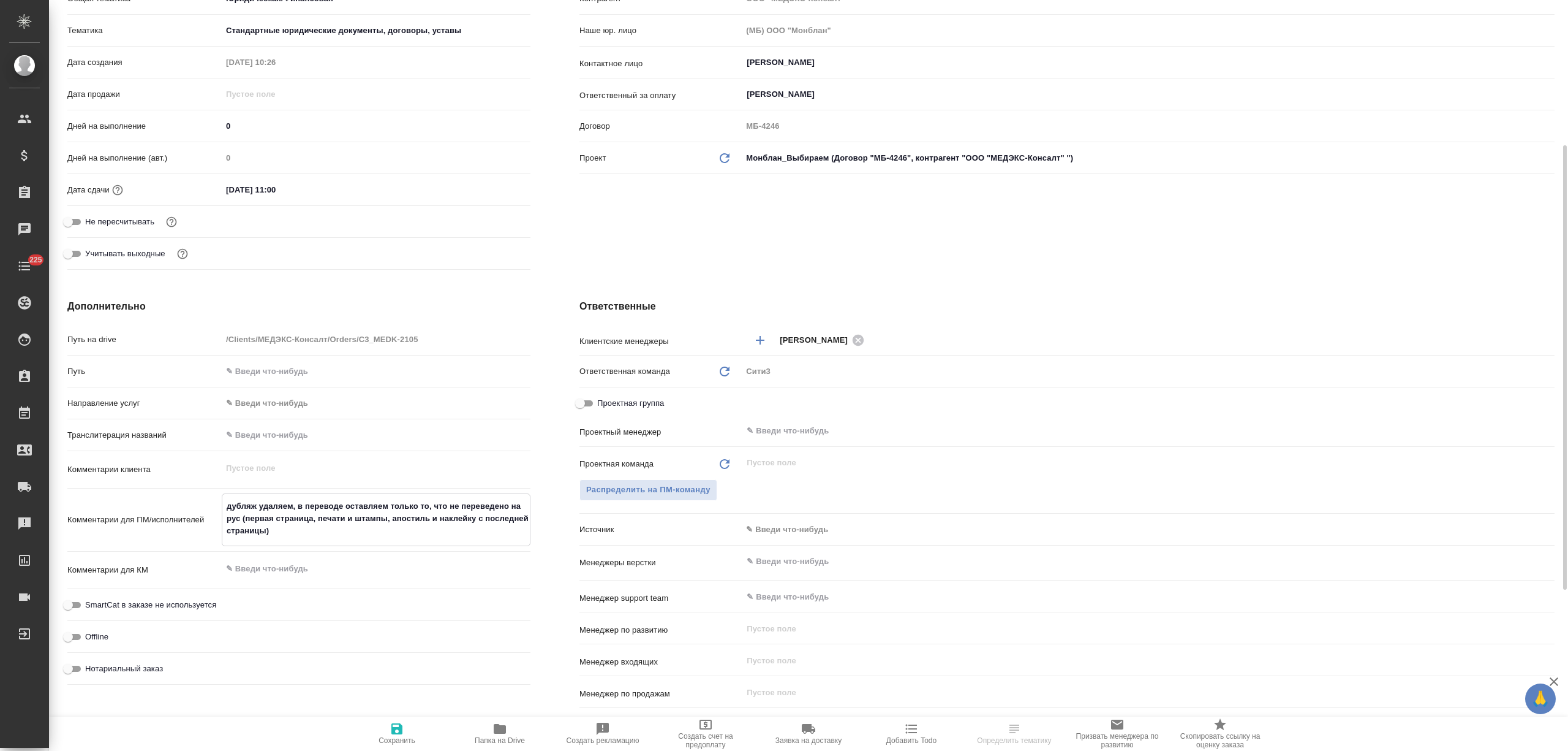
drag, startPoint x: 254, startPoint y: 522, endPoint x: 194, endPoint y: 501, distance: 63.6
click at [194, 501] on div "Комментарии для ПМ/исполнителей дубляж удаляем, в переводе оставляем только то,…" at bounding box center [299, 520] width 463 height 52
type textarea "x"
type textarea "h"
type textarea "x"
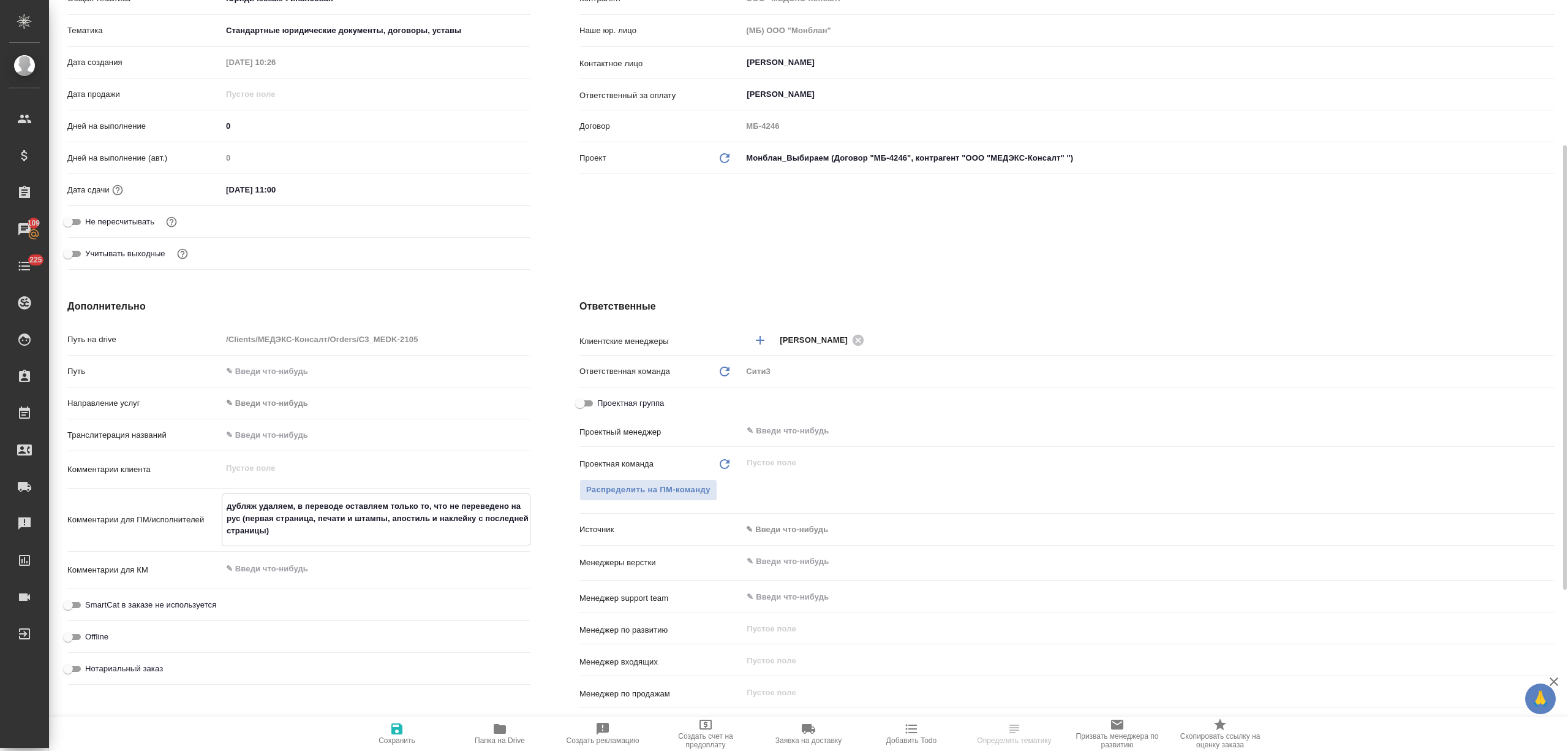
type textarea "x"
type textarea "he"
type textarea "x"
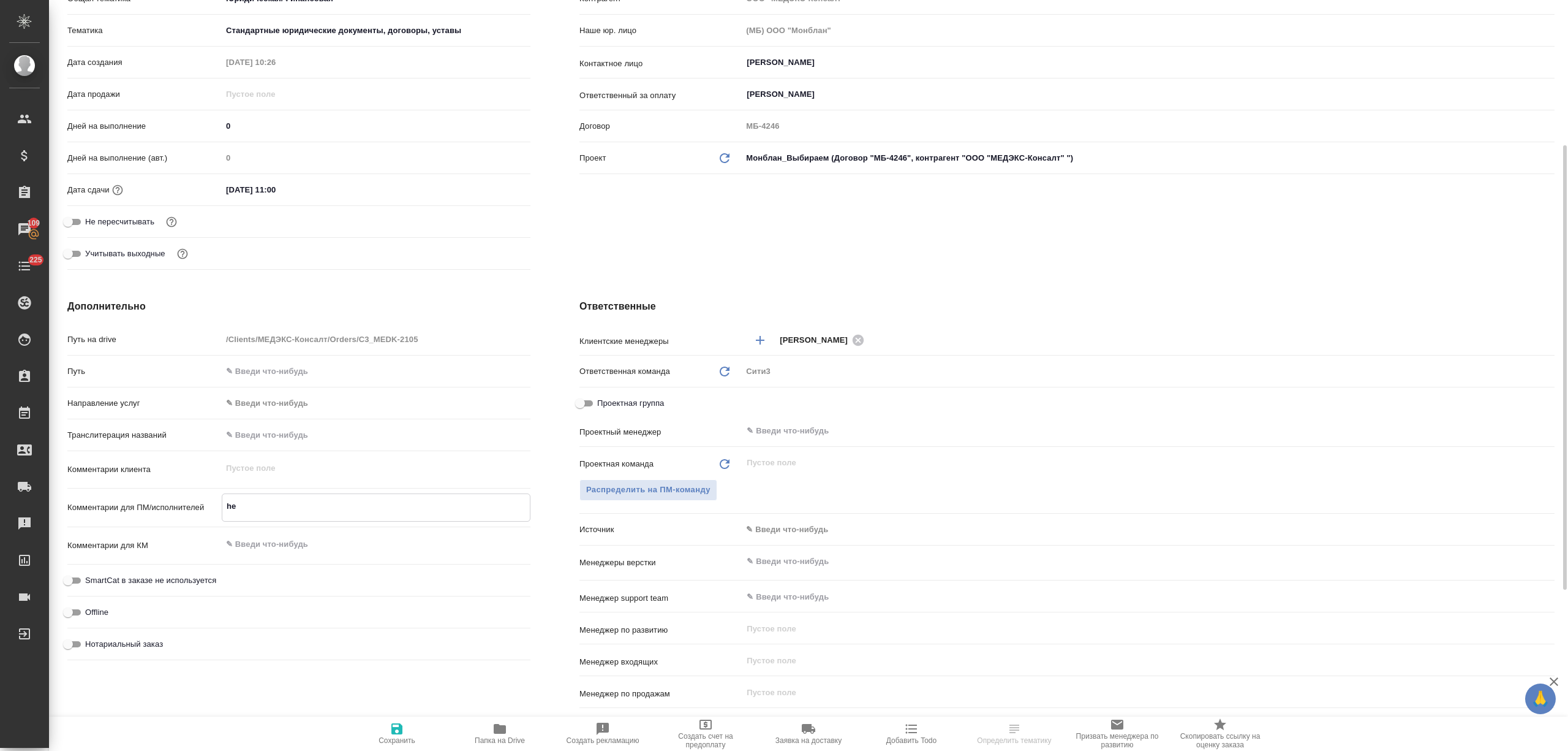
type textarea "hec"
type textarea "x"
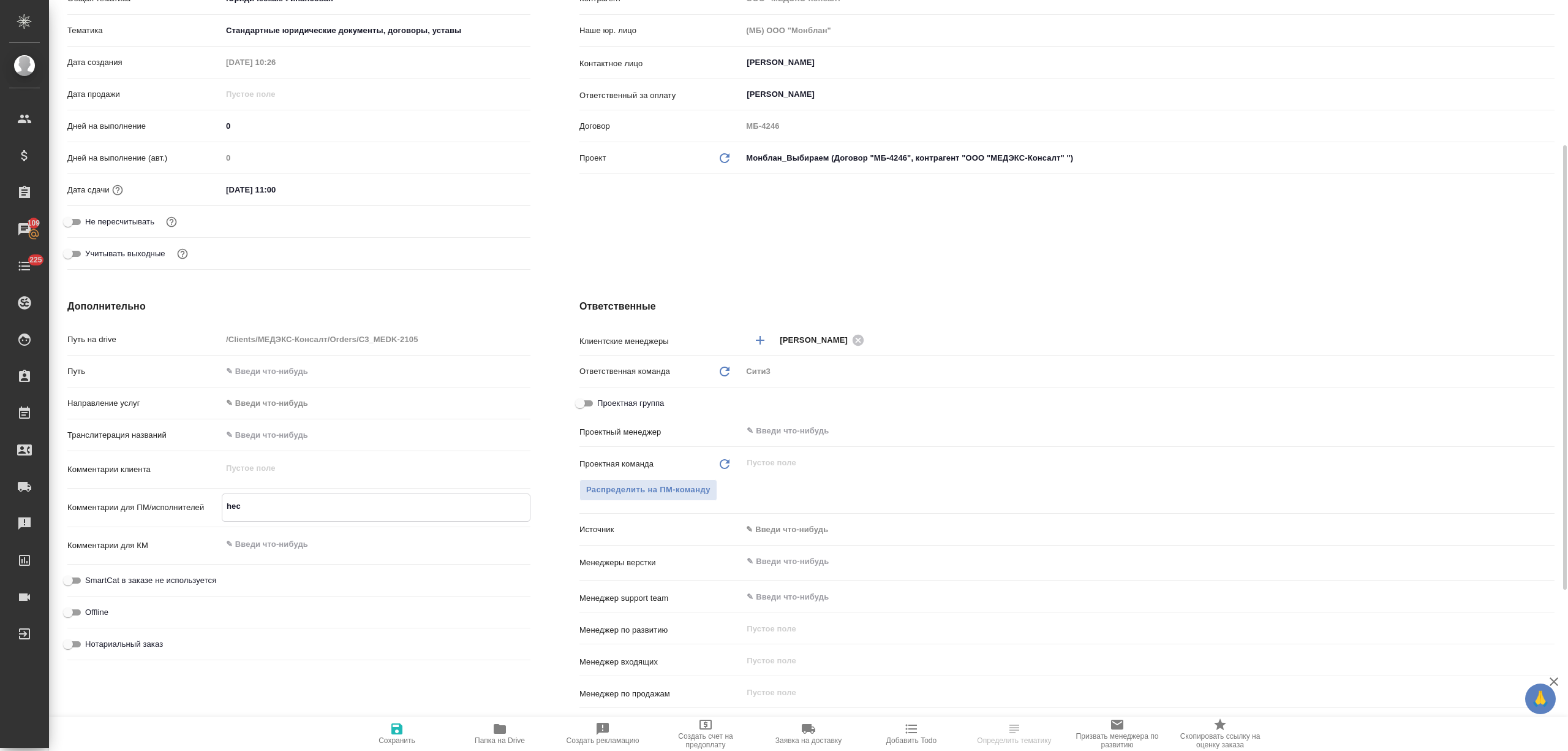
type textarea "hecc"
type textarea "x"
type textarea "heccr"
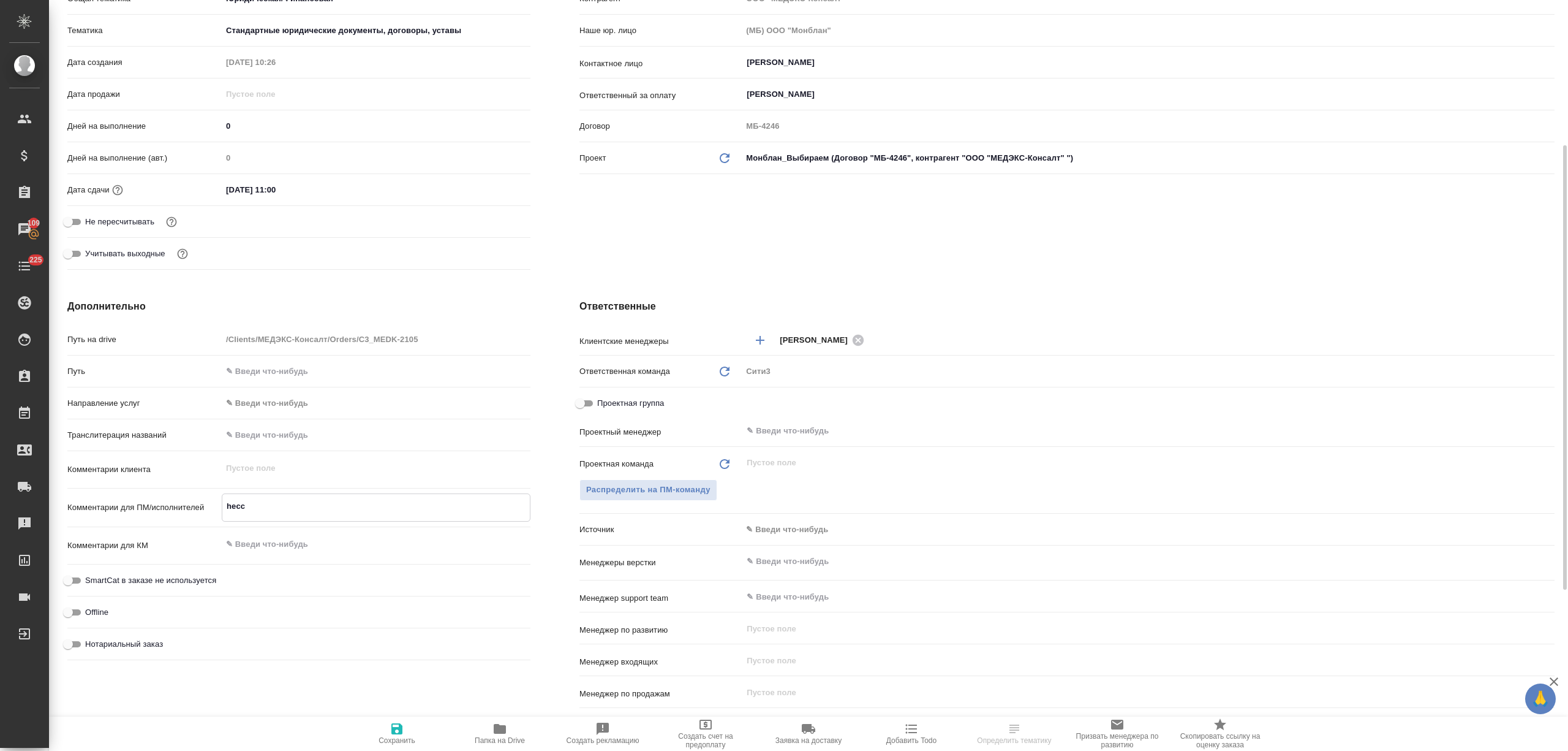
type textarea "x"
type textarea "heccrb"
type textarea "x"
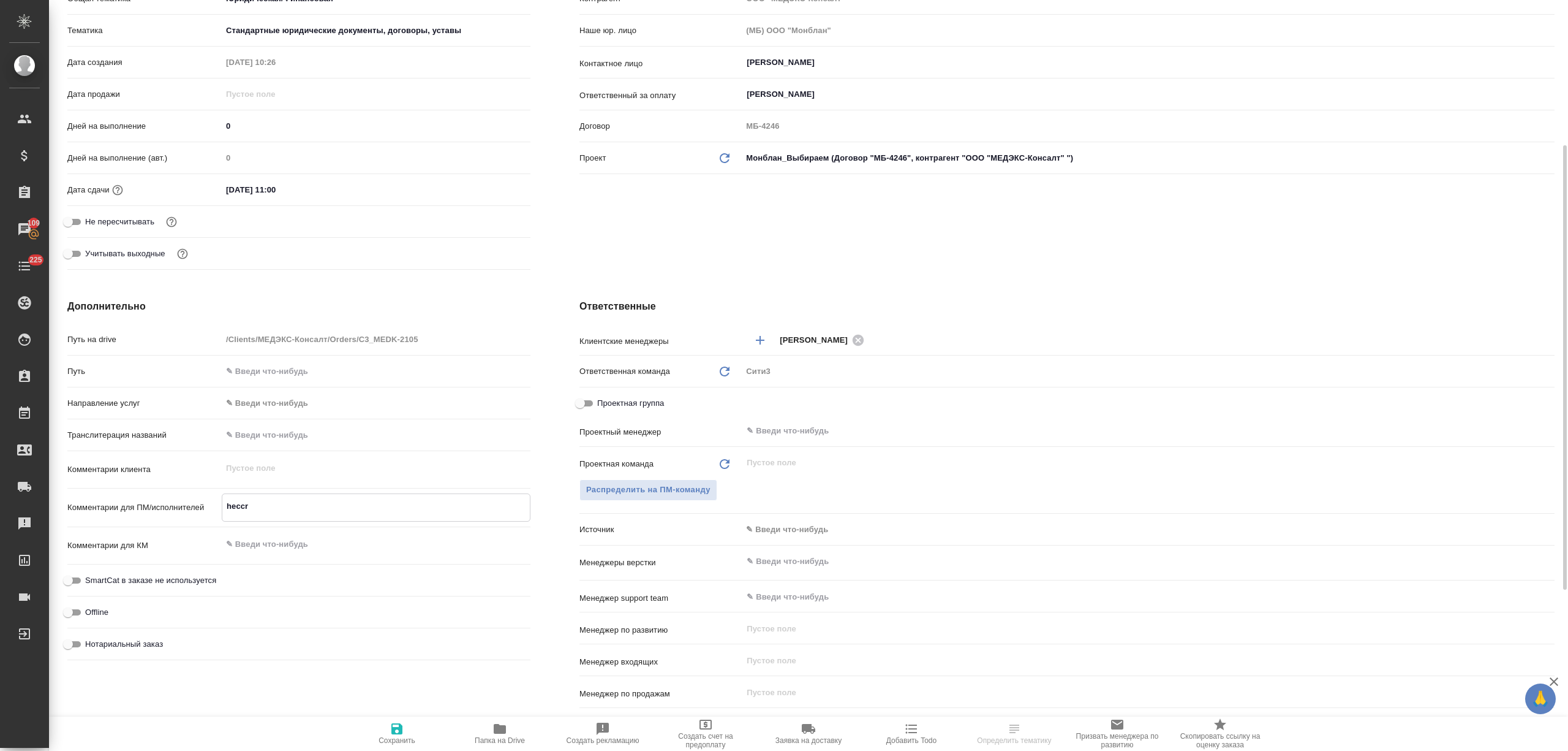
type textarea "x"
type textarea "heccrbq"
type textarea "x"
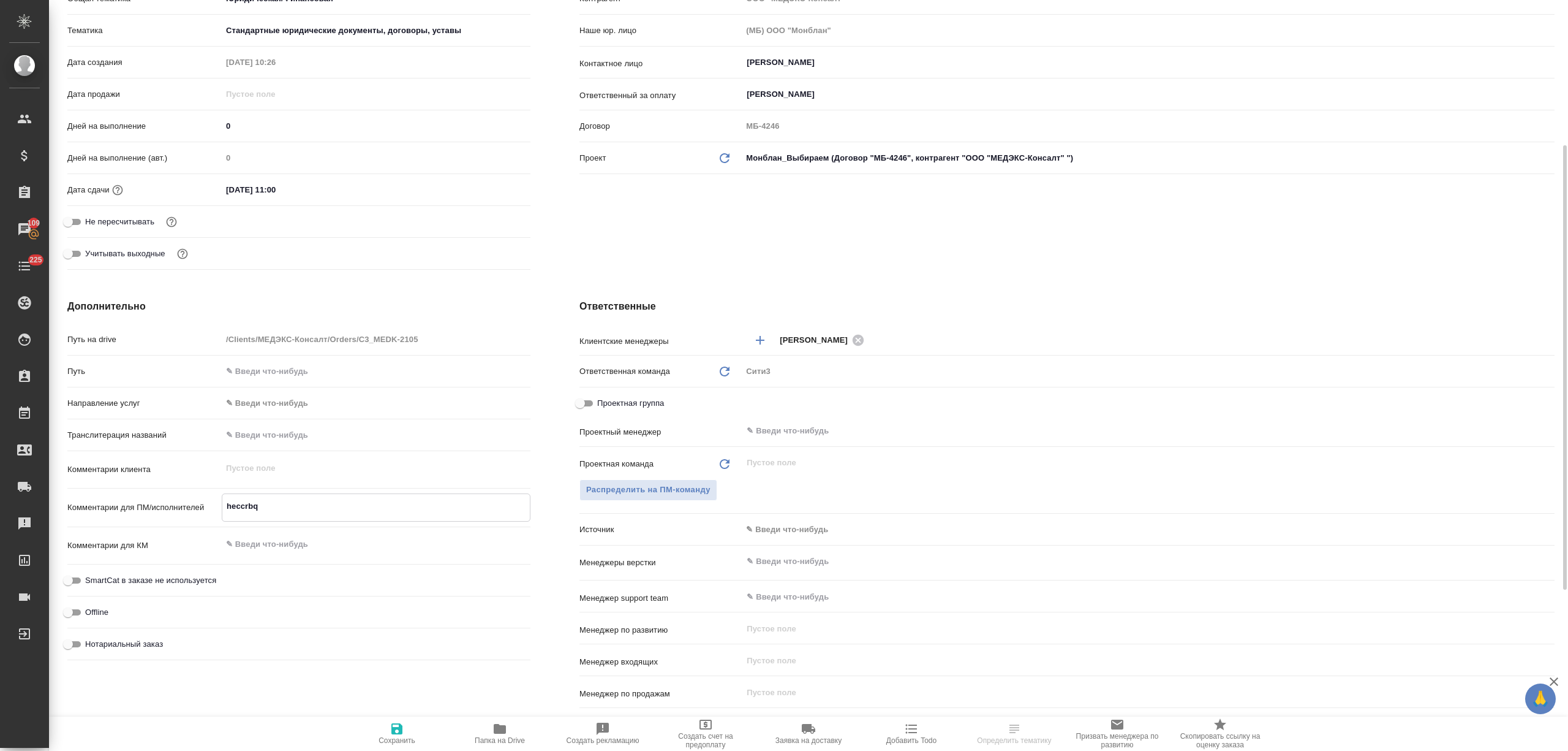
type textarea "x"
type textarea "heccrbq"
type textarea "x"
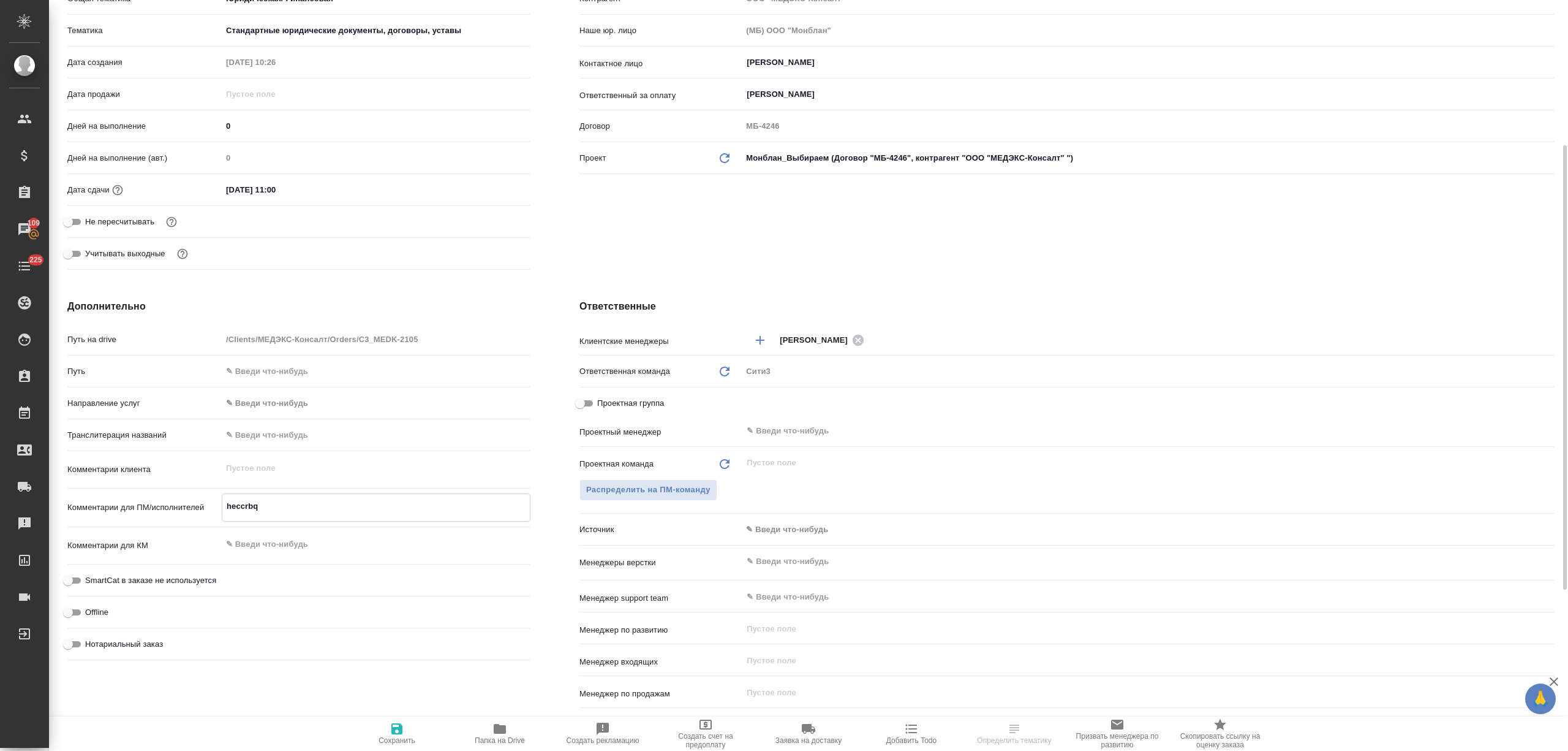
type textarea "heccrbq"
type textarea "x"
type textarea "h"
type textarea "x"
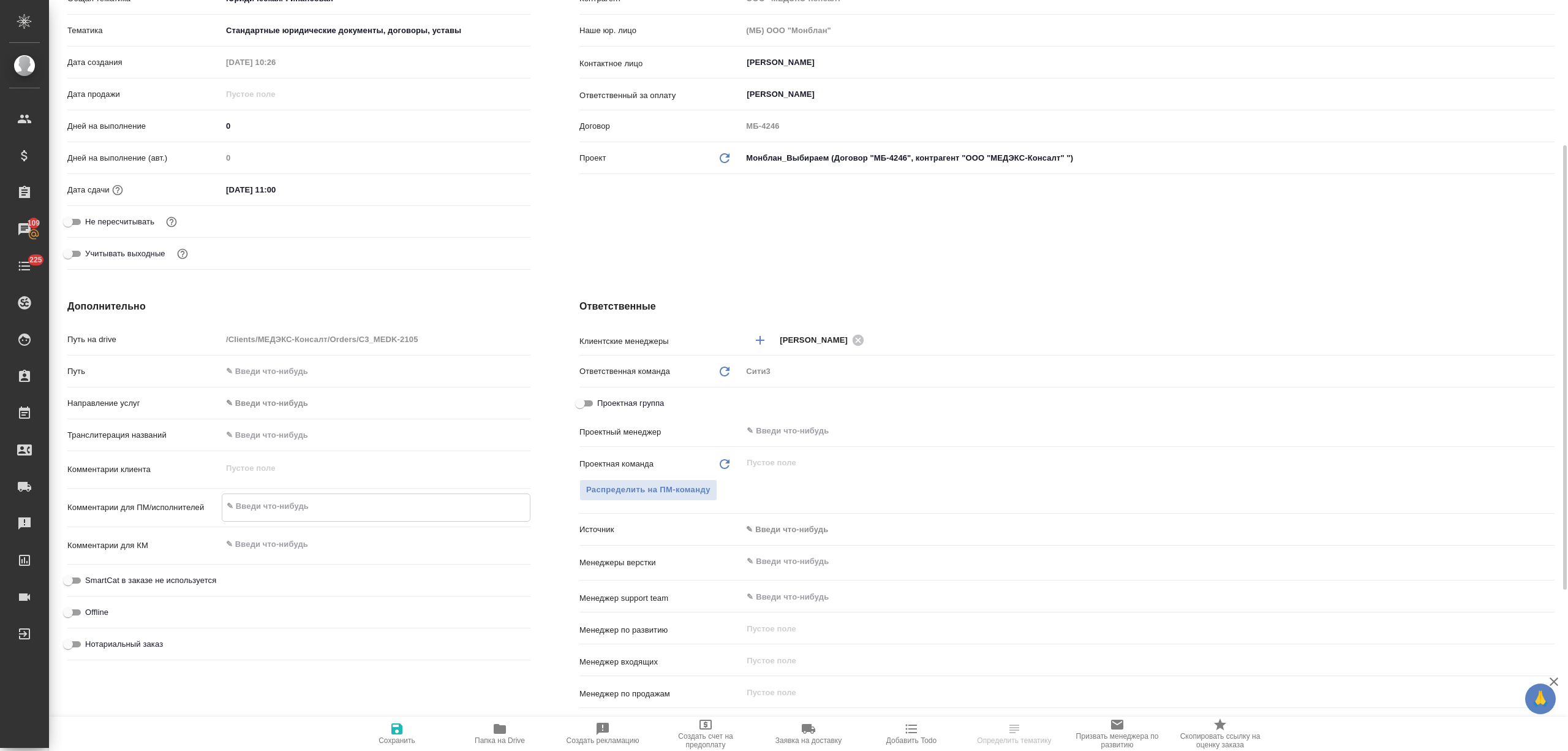
type textarea "x"
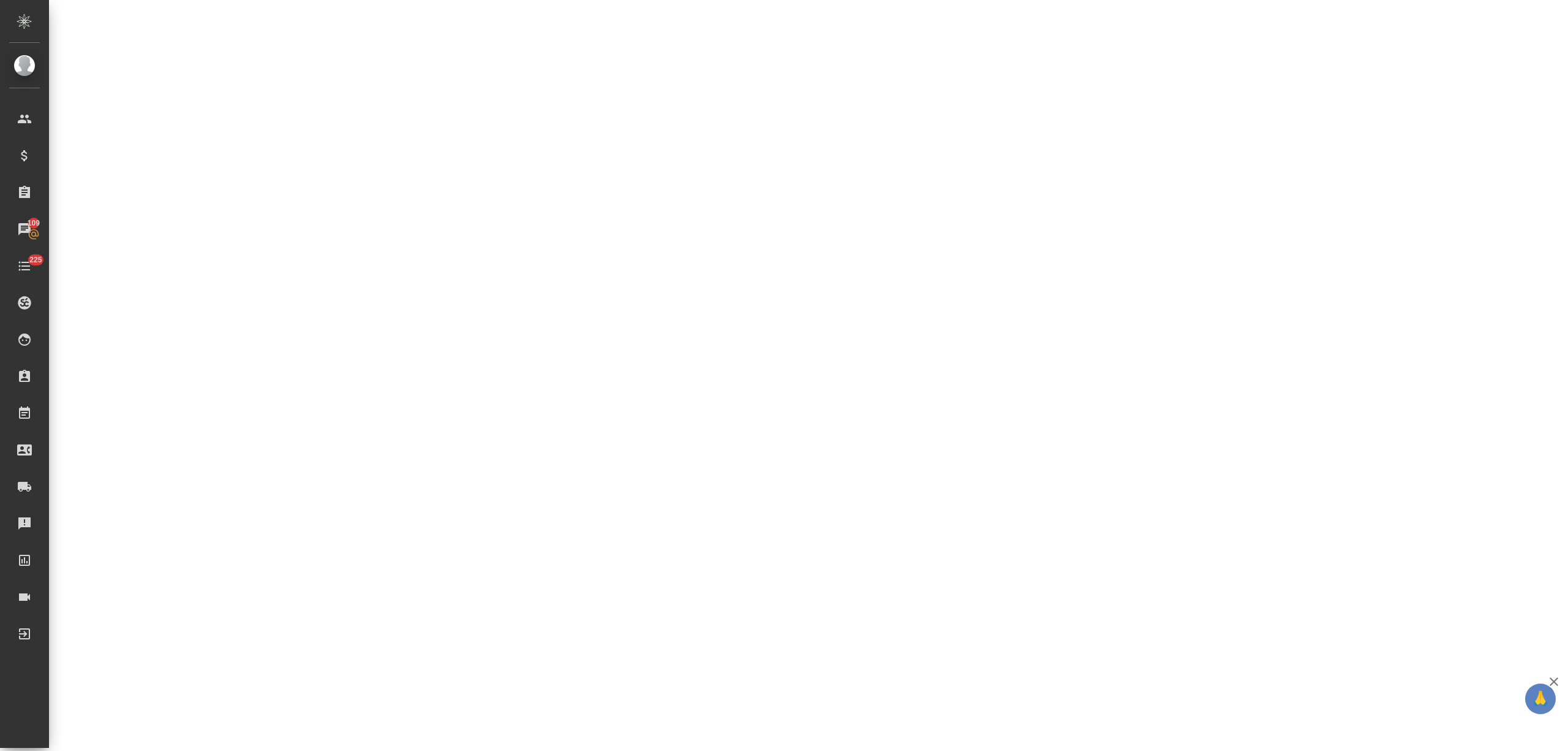
select select "RU"
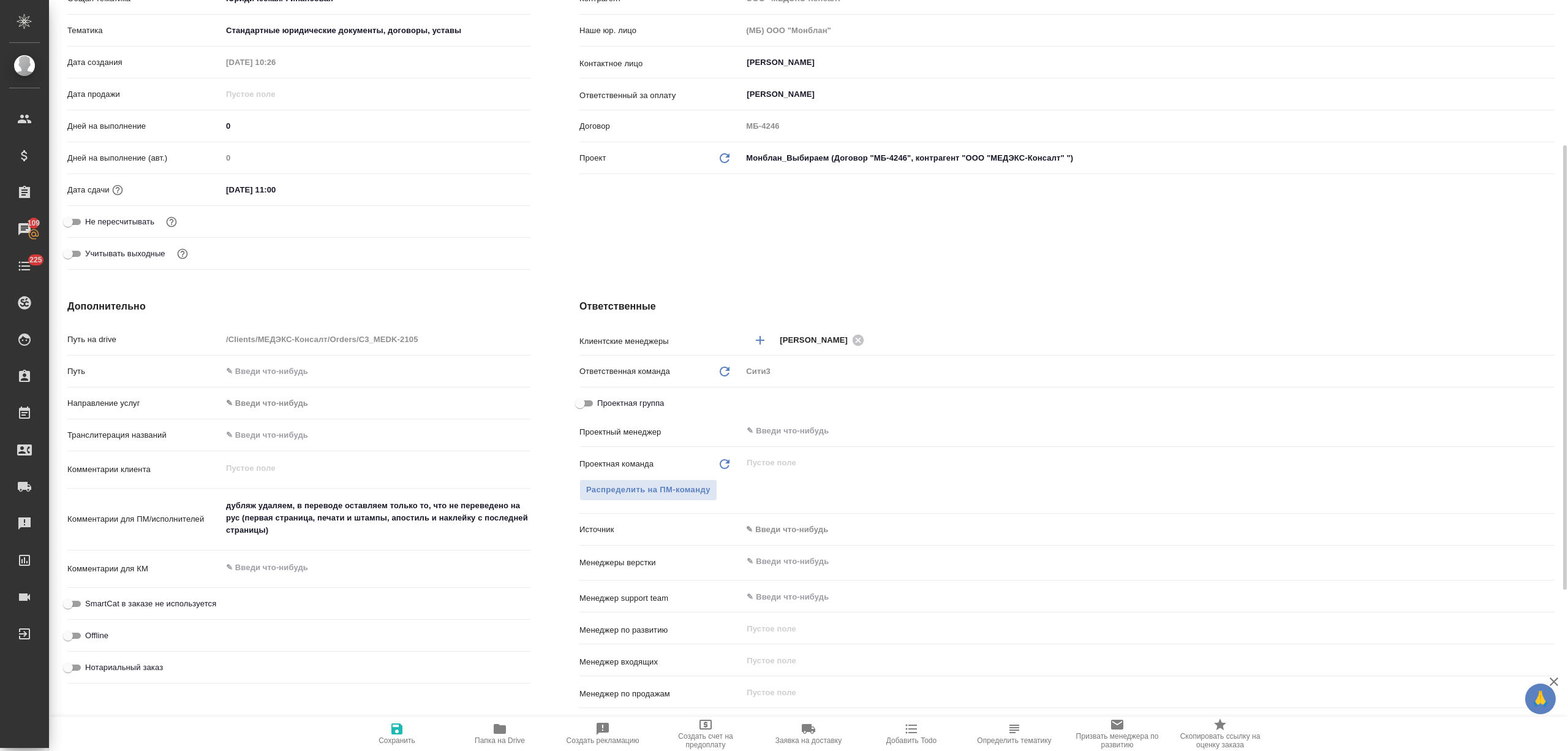
type textarea "x"
drag, startPoint x: 276, startPoint y: 528, endPoint x: 216, endPoint y: 506, distance: 63.9
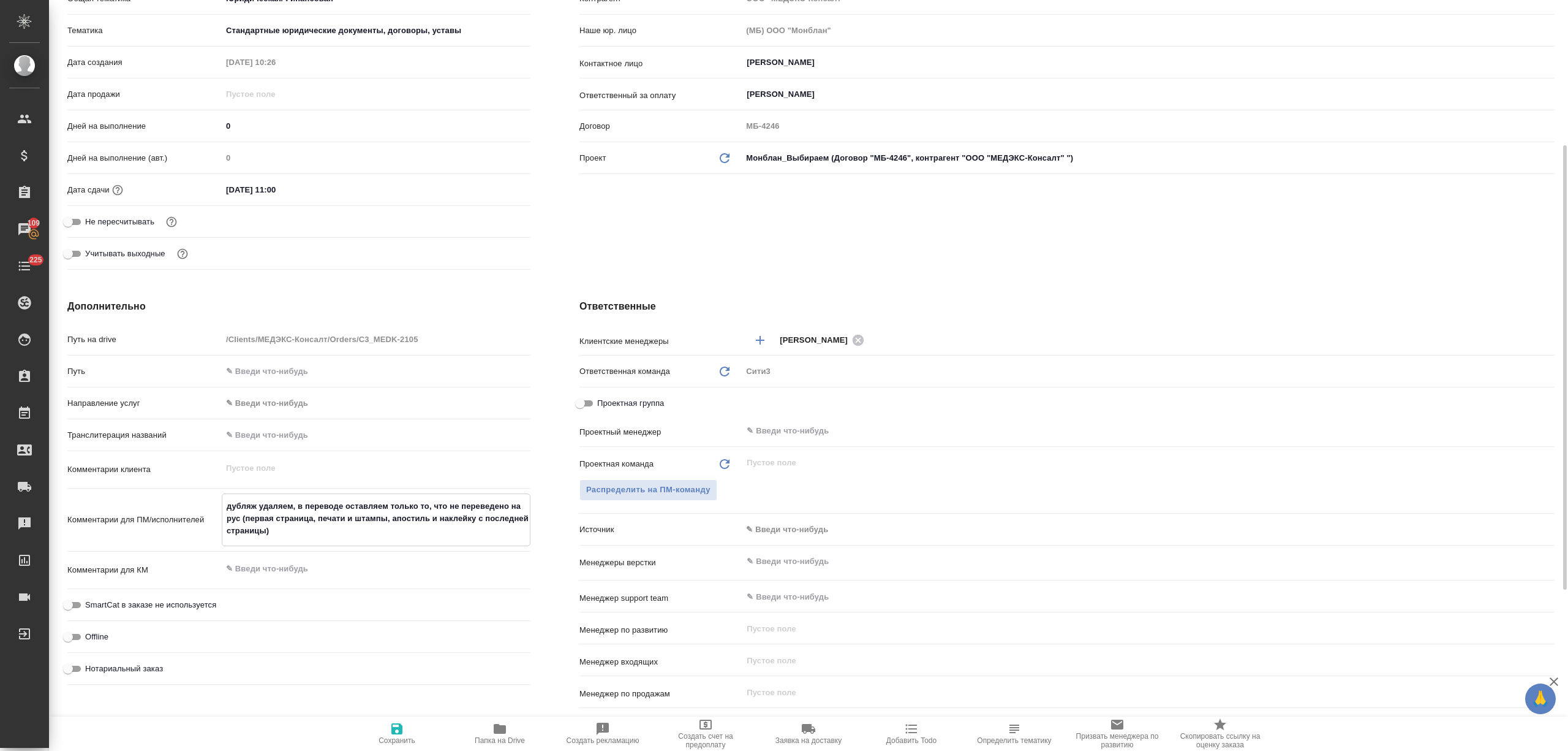
click at [216, 506] on div "Комментарии для ПМ/исполнителей дубляж удаляем, в переводе оставляем только то,…" at bounding box center [299, 520] width 463 height 52
type textarea "д"
type textarea "x"
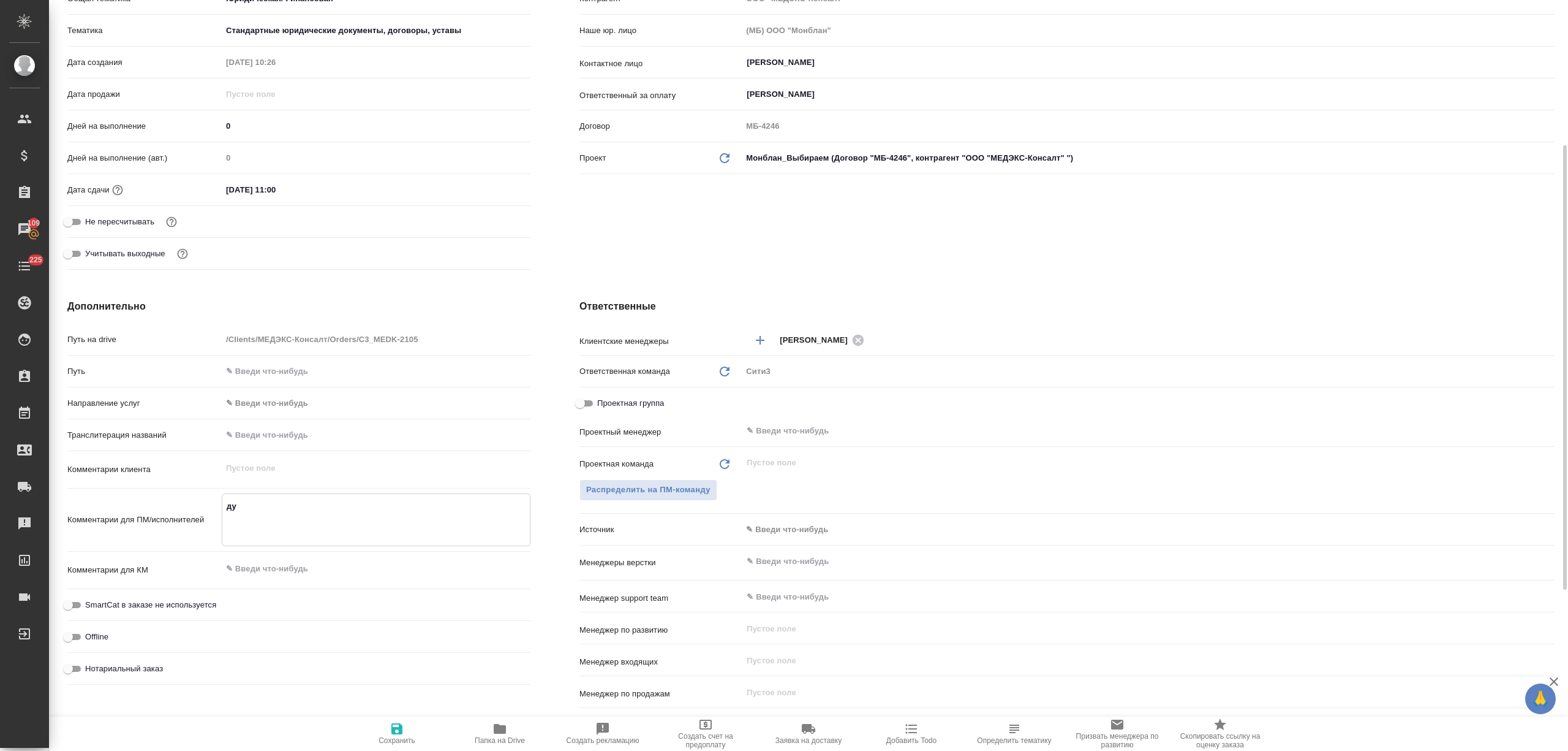
type textarea "дуб"
type textarea "x"
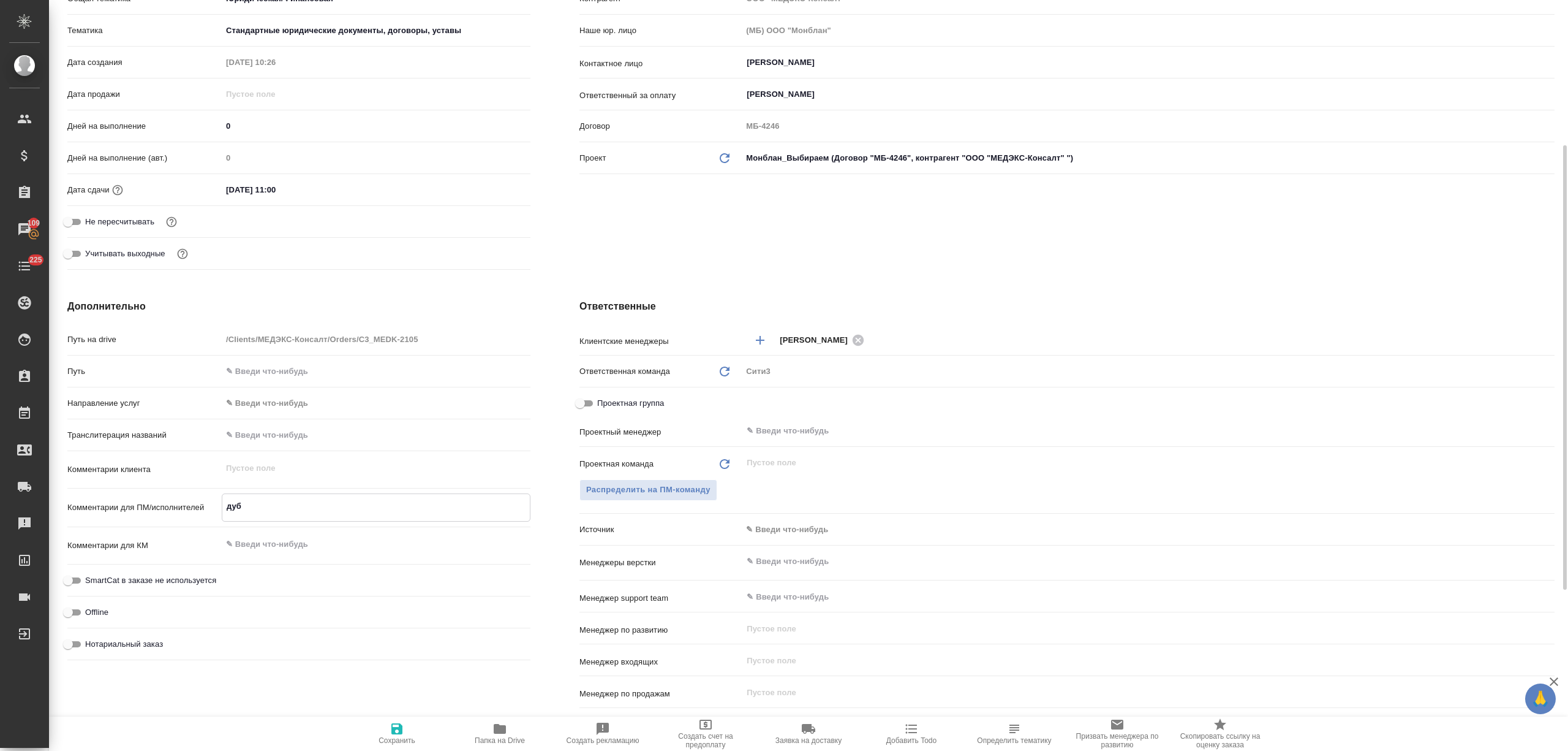
type textarea "дубл"
type textarea "x"
type textarea "дубля"
type textarea "x"
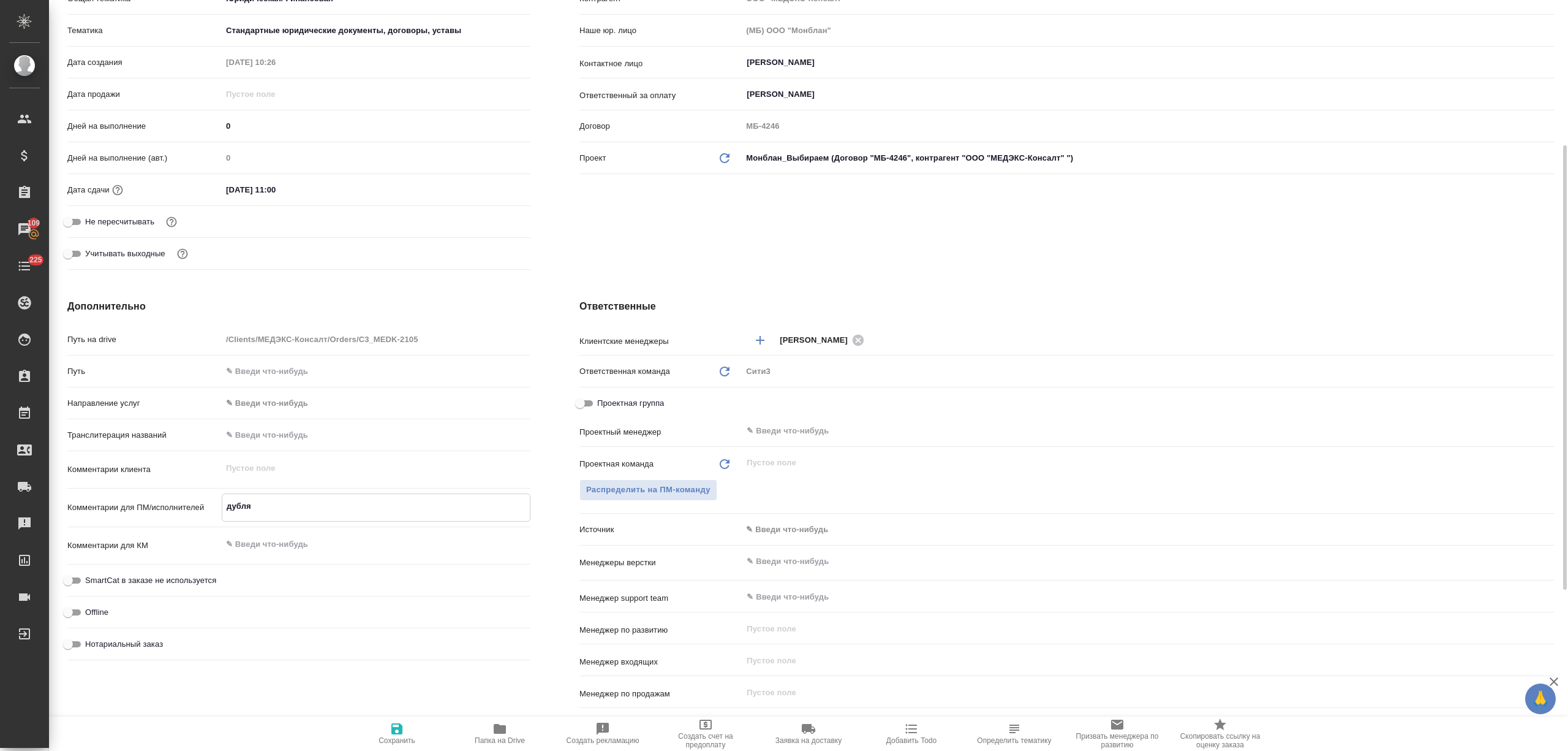
type textarea "дубляж"
type textarea "x"
type textarea "дубляж"
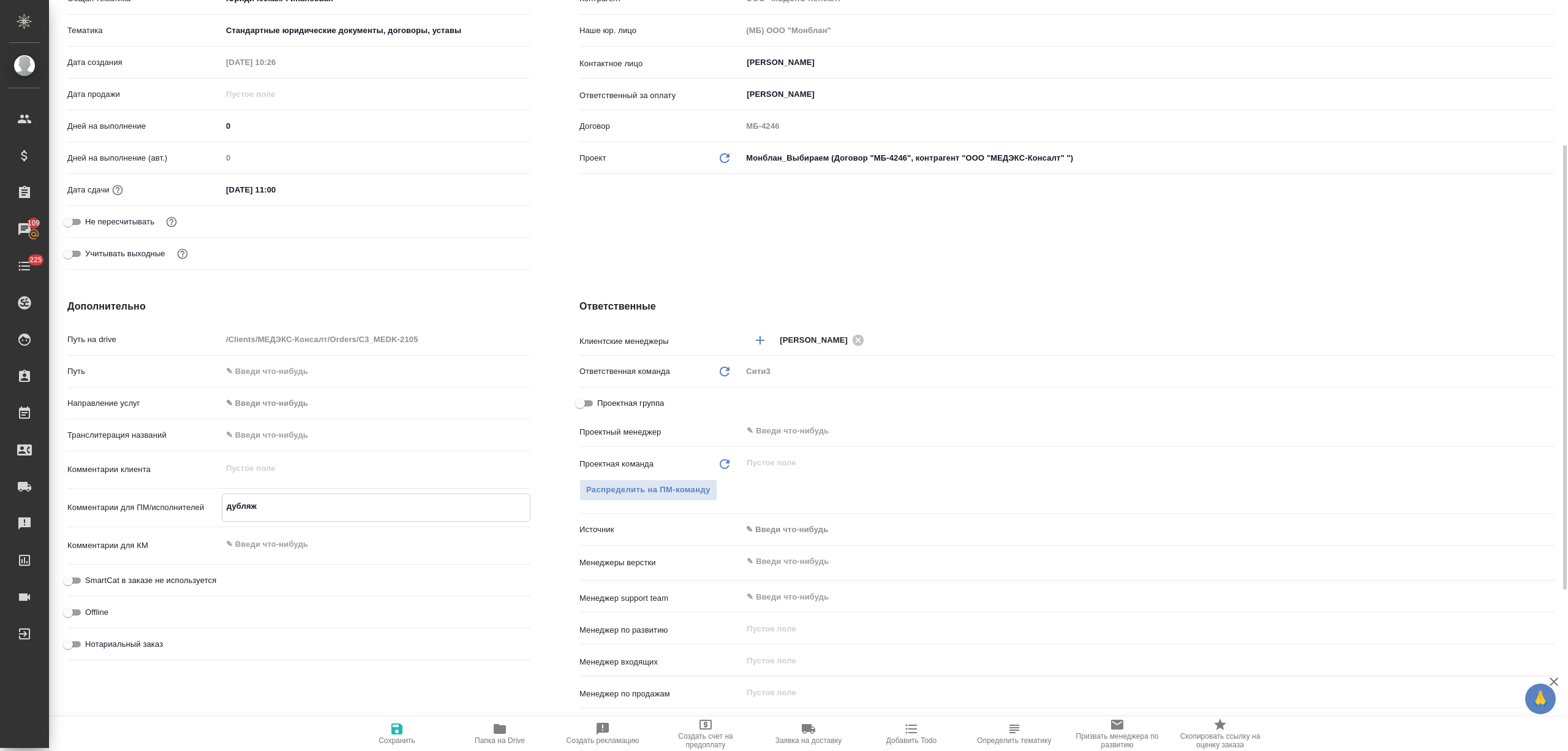
type textarea "x"
type textarea "дубляж у"
type textarea "x"
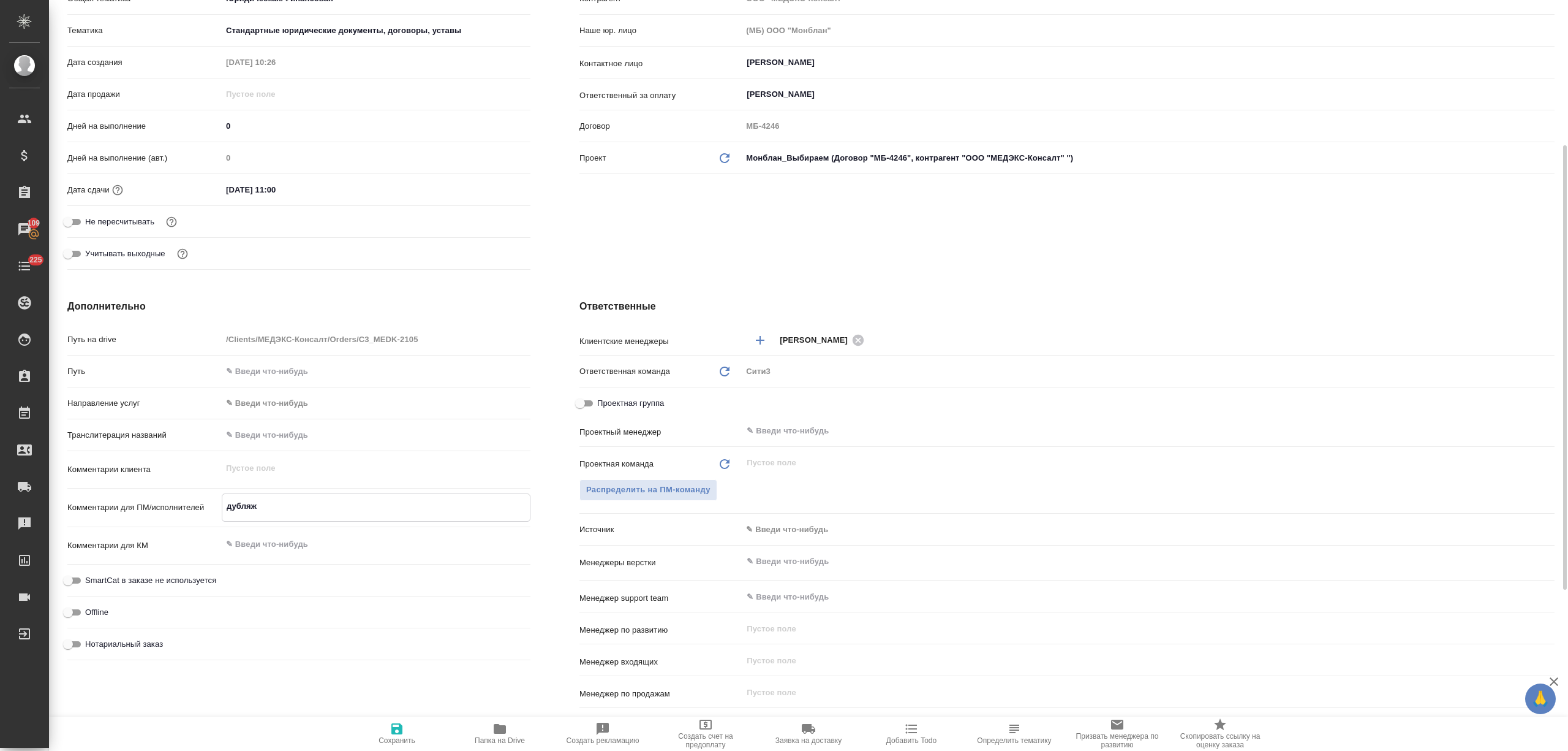
type textarea "x"
type textarea "дубляж уб"
type textarea "x"
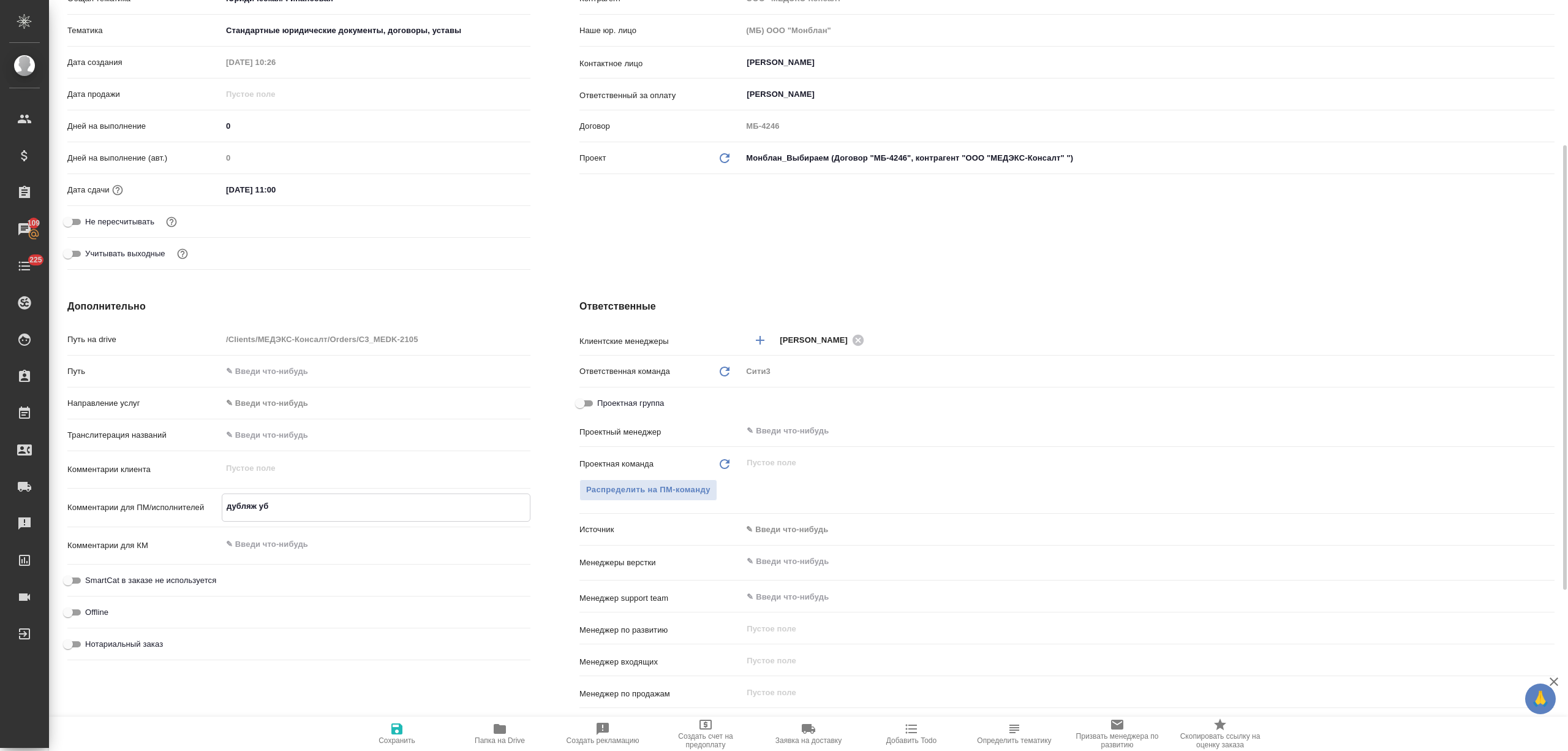
type textarea "x"
type textarea "дубляж уби"
type textarea "x"
type textarea "дубляж убир"
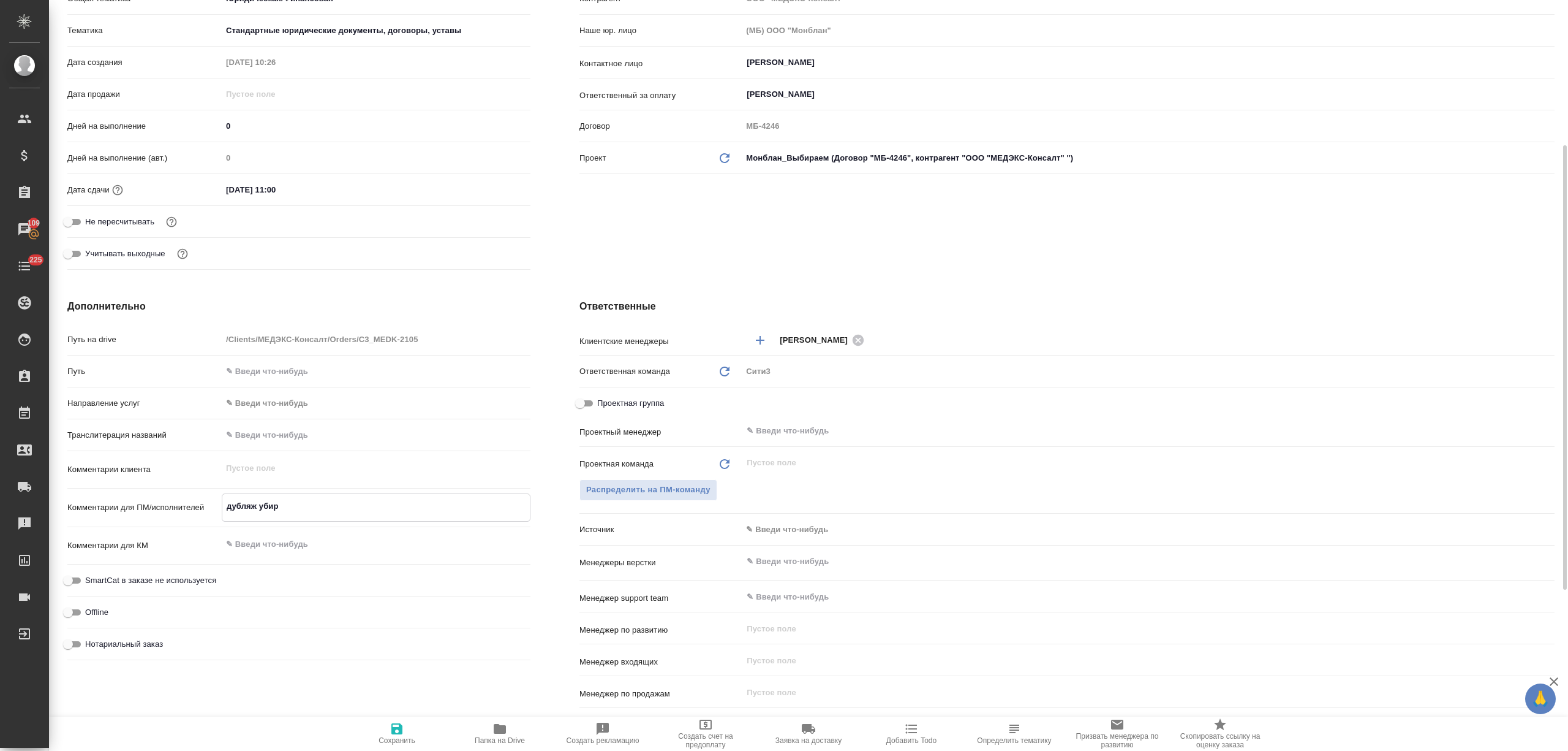
type textarea "x"
type textarea "дубляж убира"
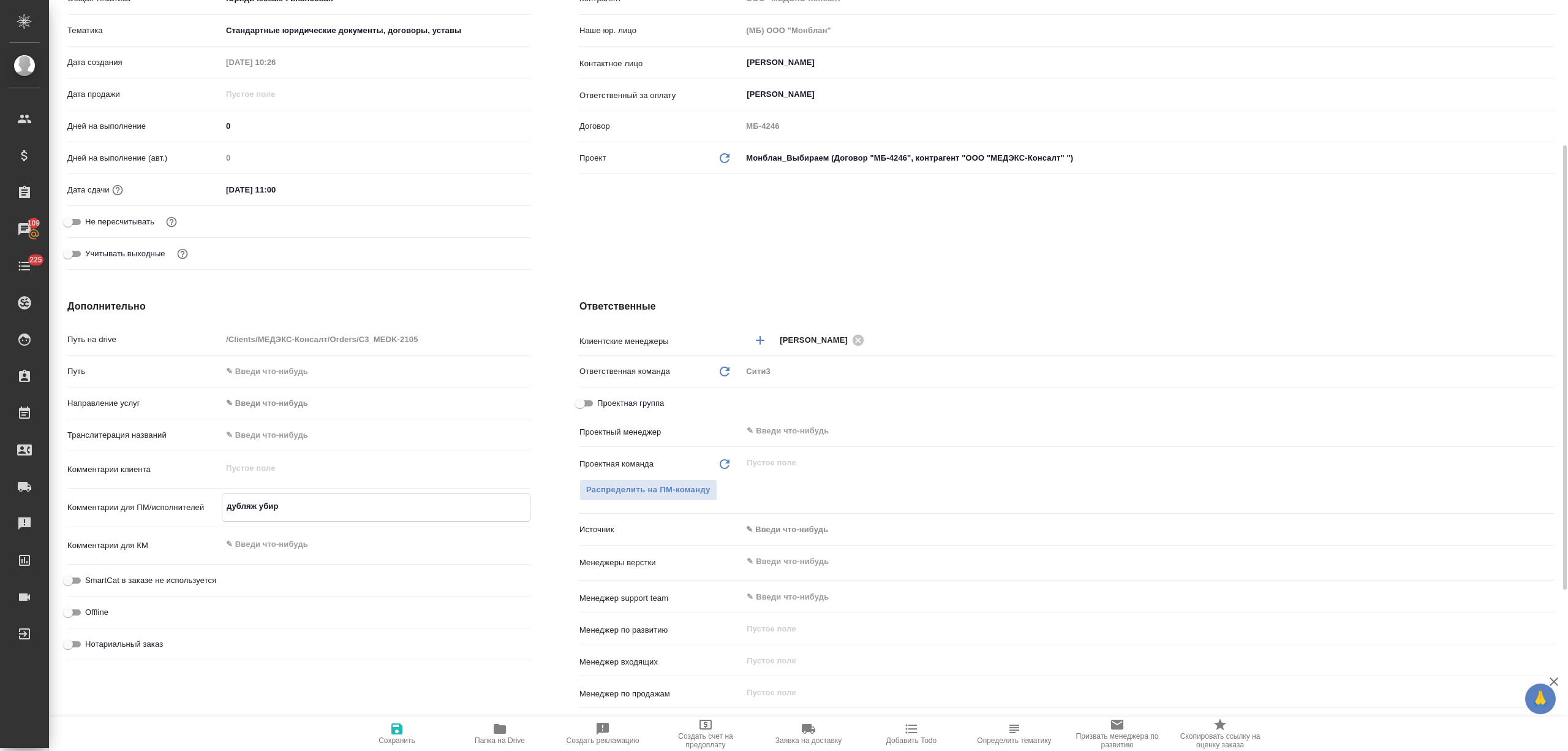
type textarea "x"
type textarea "дубляж убирае"
type textarea "x"
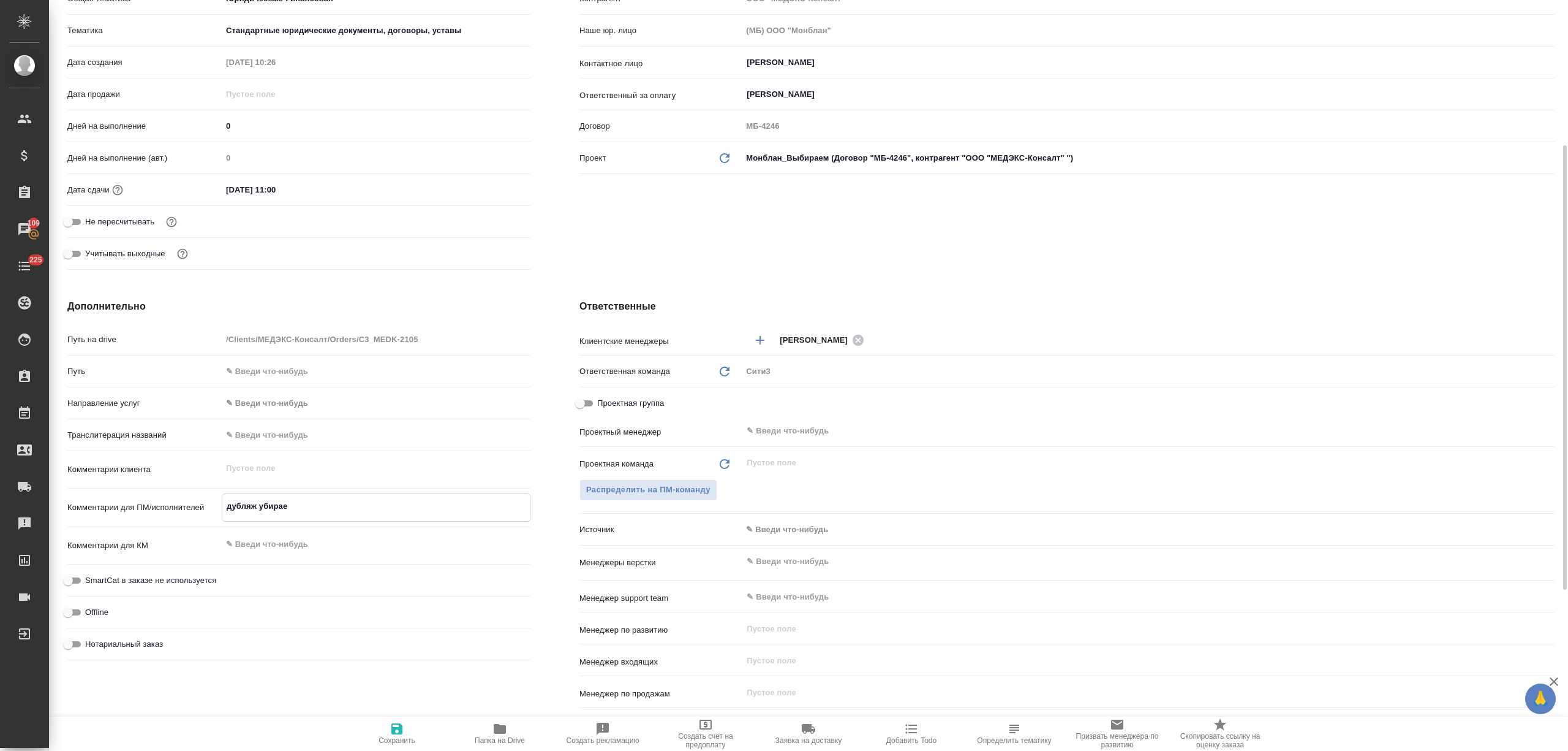
type textarea "x"
type textarea "дубляж убираем"
type textarea "x"
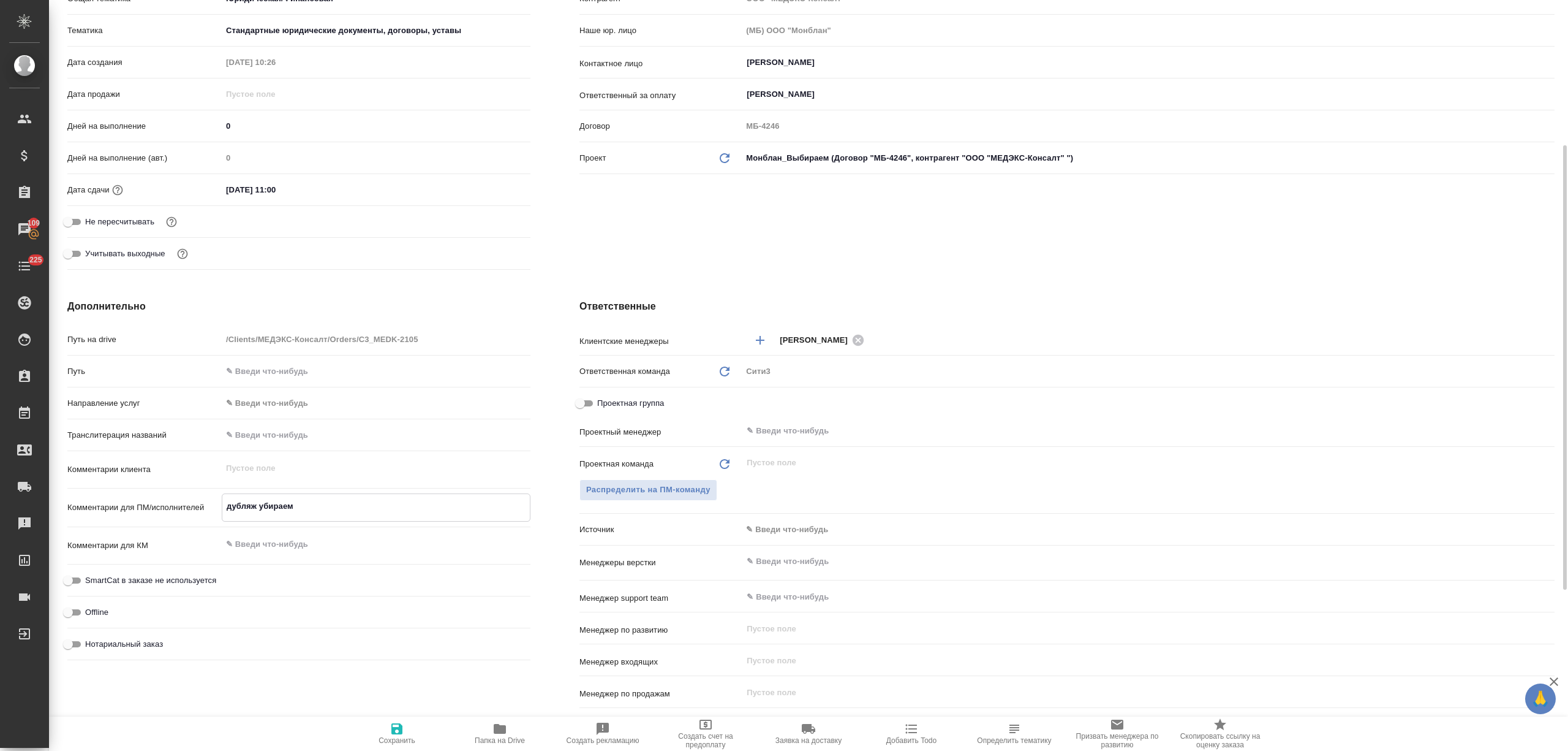
type textarea "x"
type textarea "дубляж убираем,"
type textarea "x"
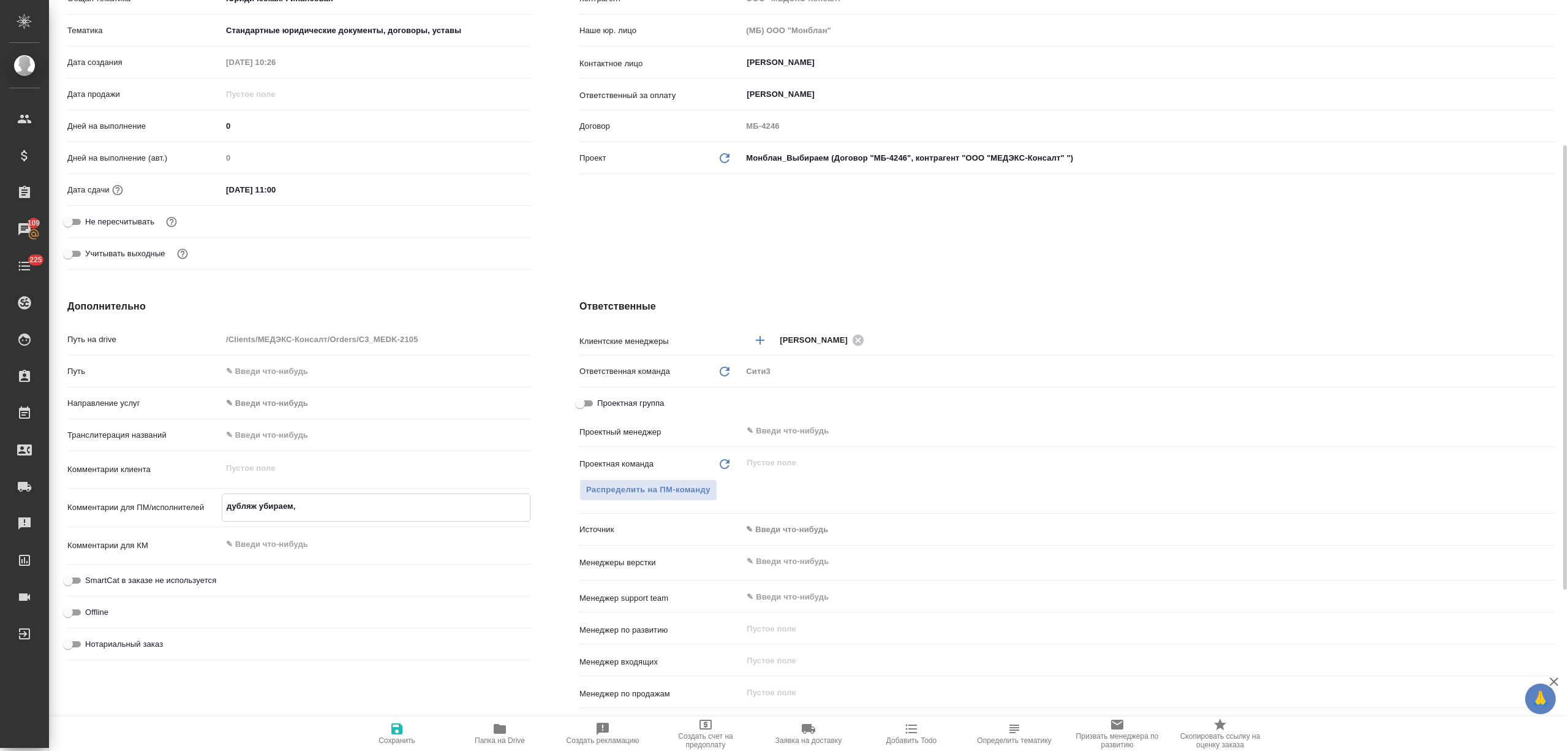
type textarea "дубляж убираем,"
type textarea "x"
type textarea "дубляж убираем, Н"
type textarea "x"
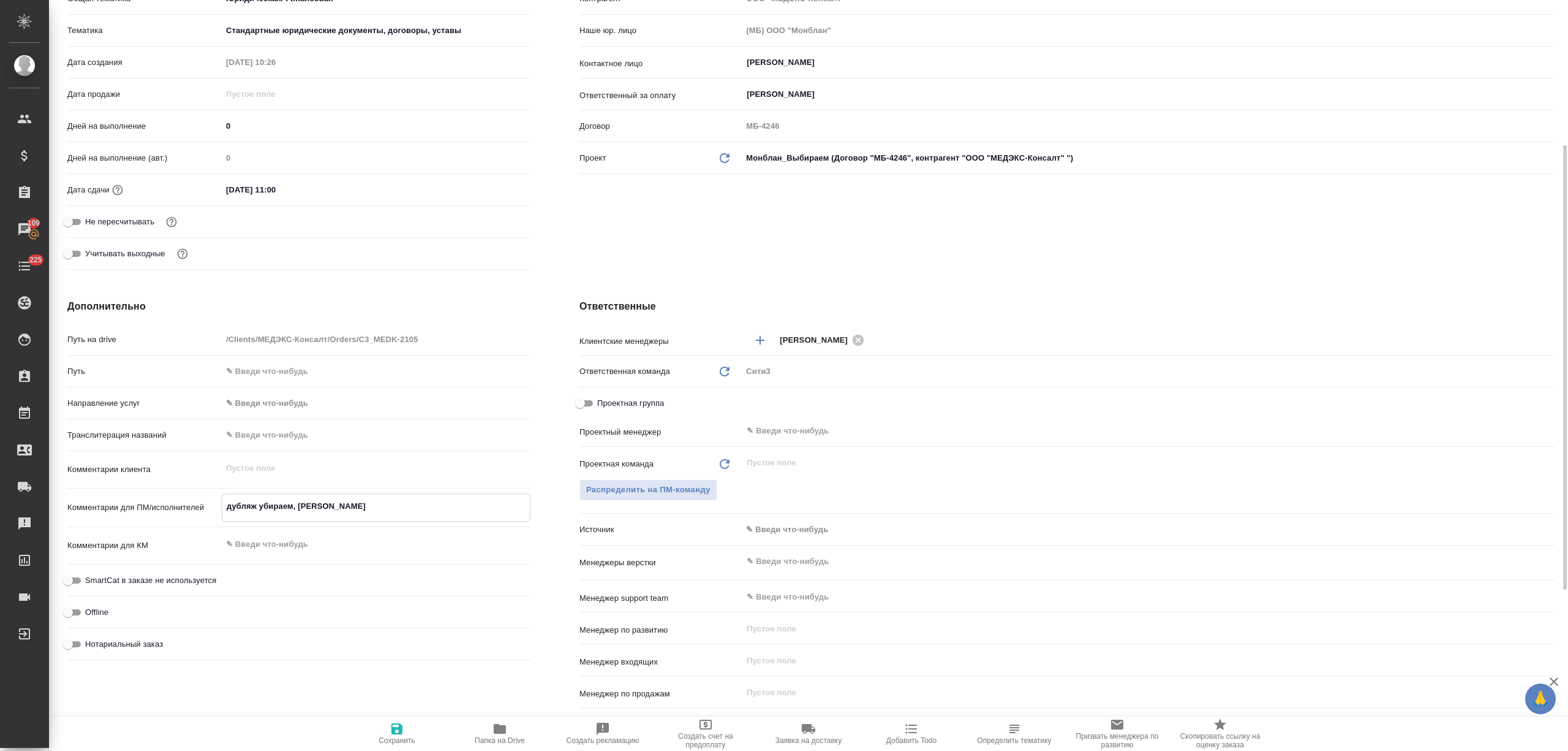
type textarea "x"
type textarea "дубляж убираем, НО"
type textarea "x"
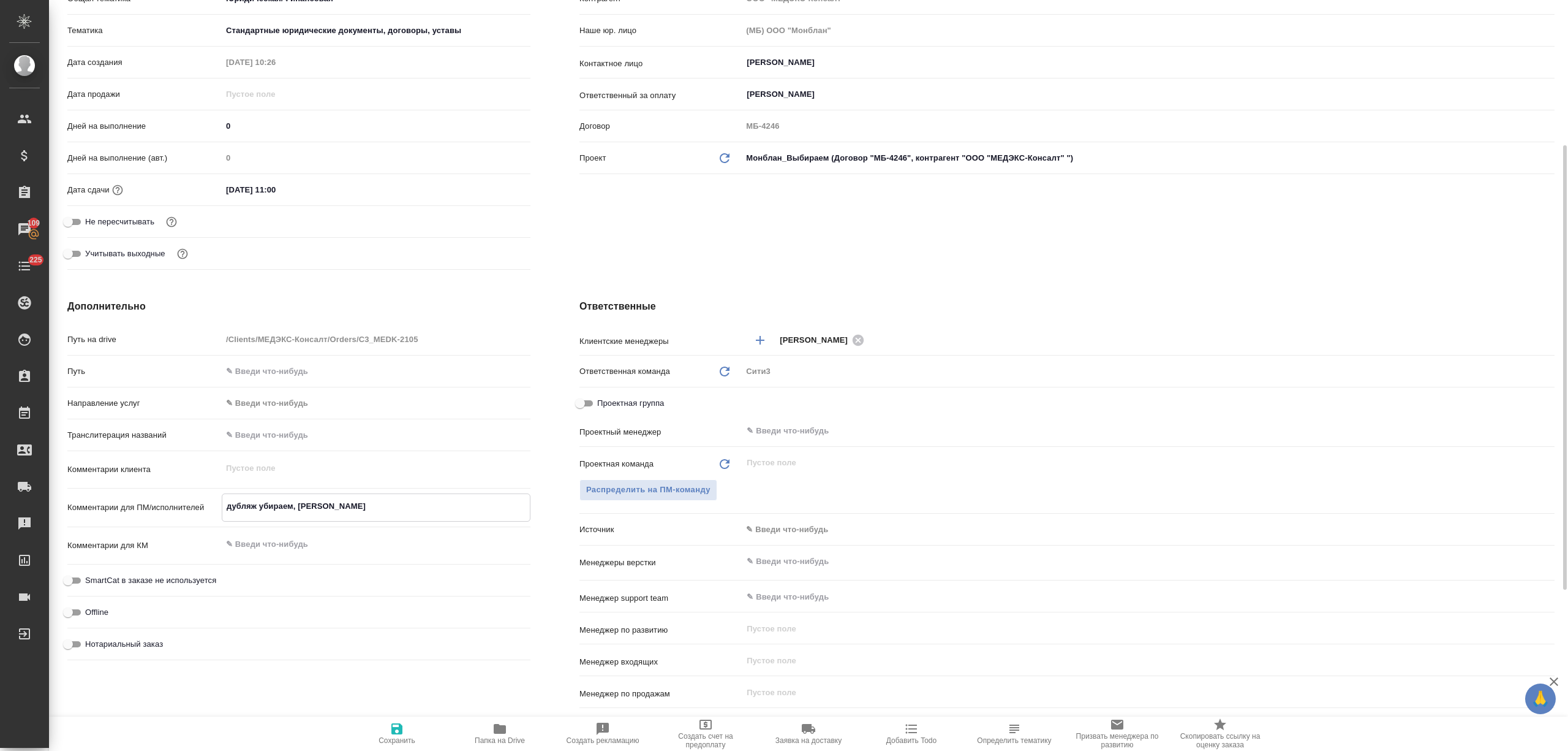
type textarea "x"
type textarea "дубляж убираем, НО"
type textarea "x"
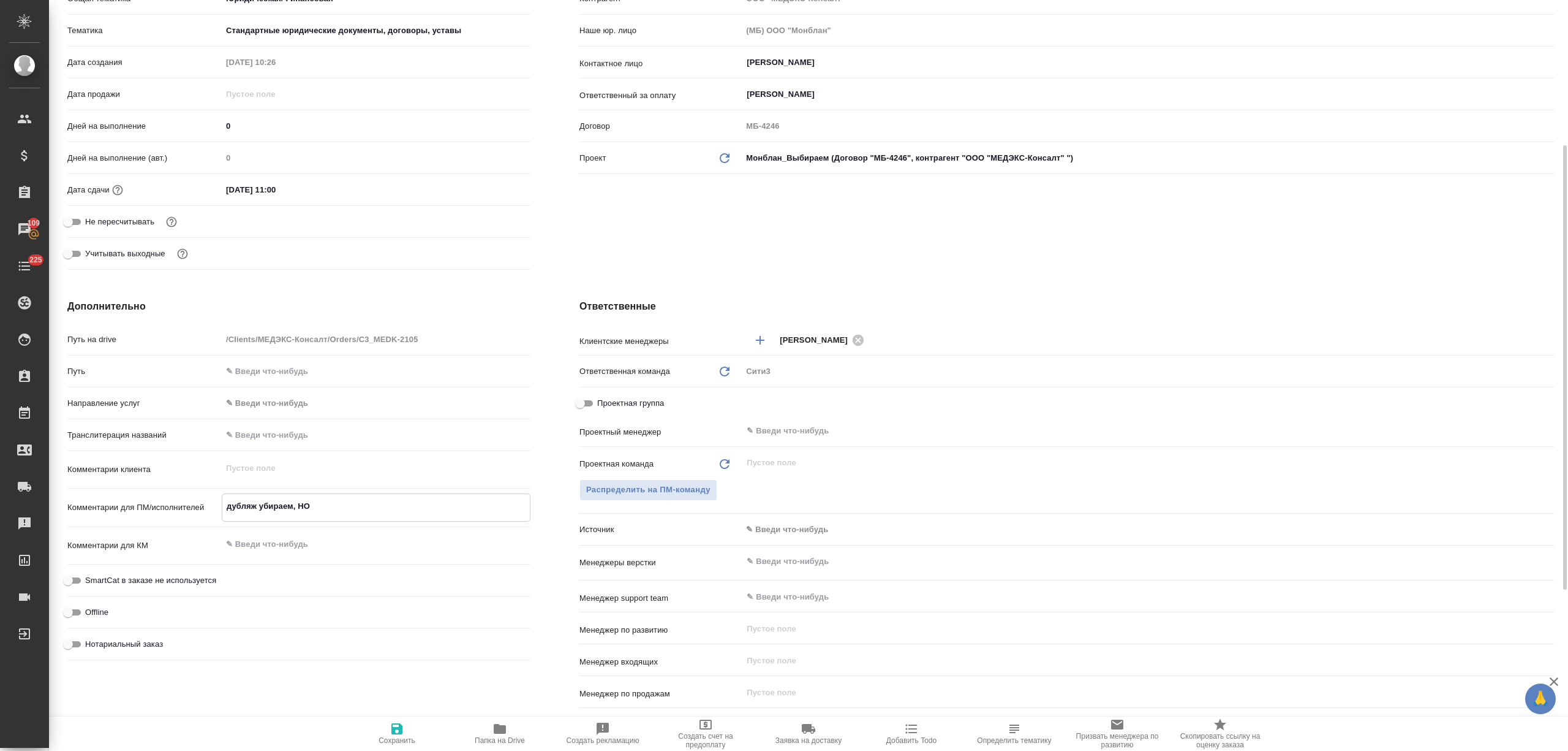
type textarea "дубляж убираем, НО п"
type textarea "x"
type textarea "дубляж убираем, НО пер"
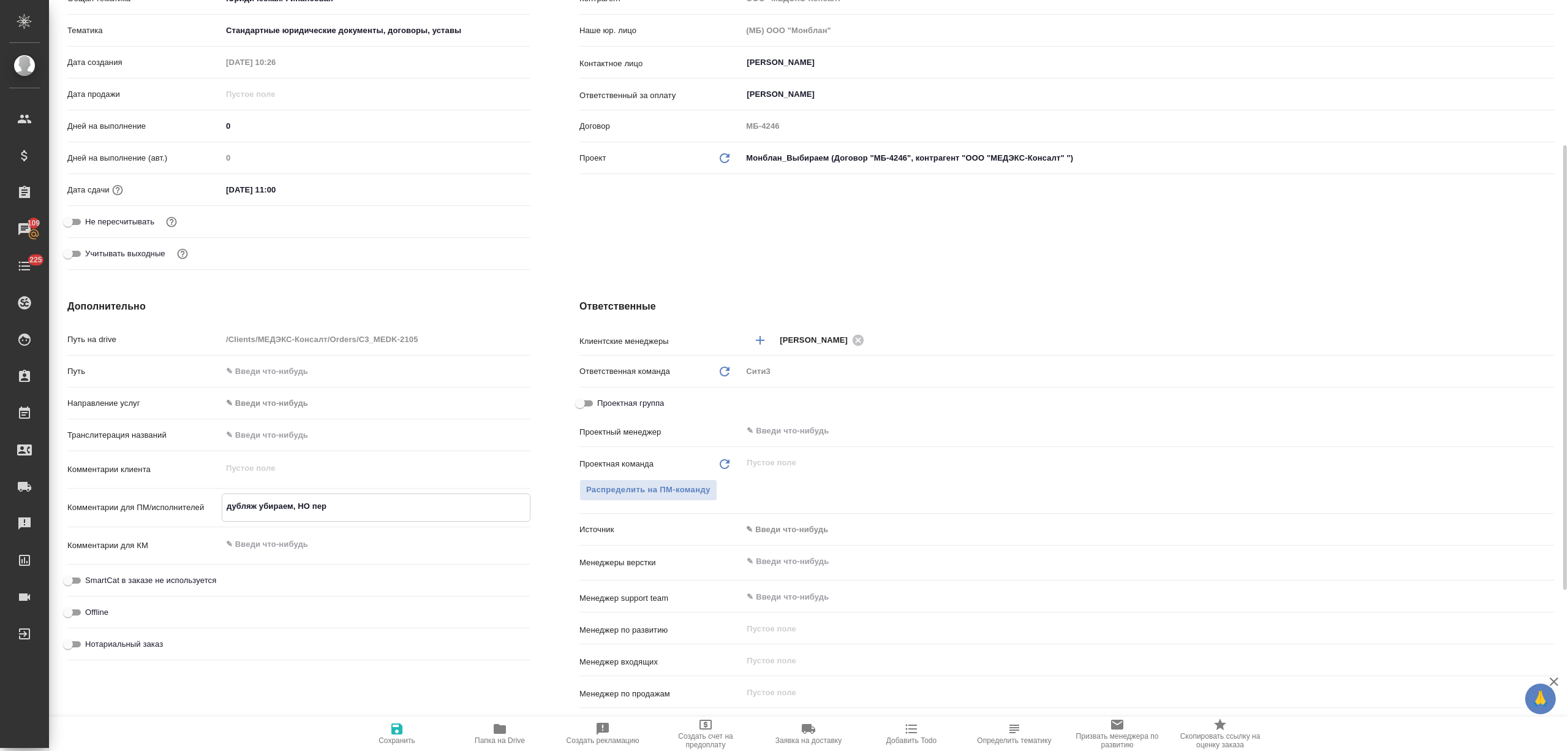
type textarea "x"
type textarea "дубляж убираем, НО пере"
type textarea "x"
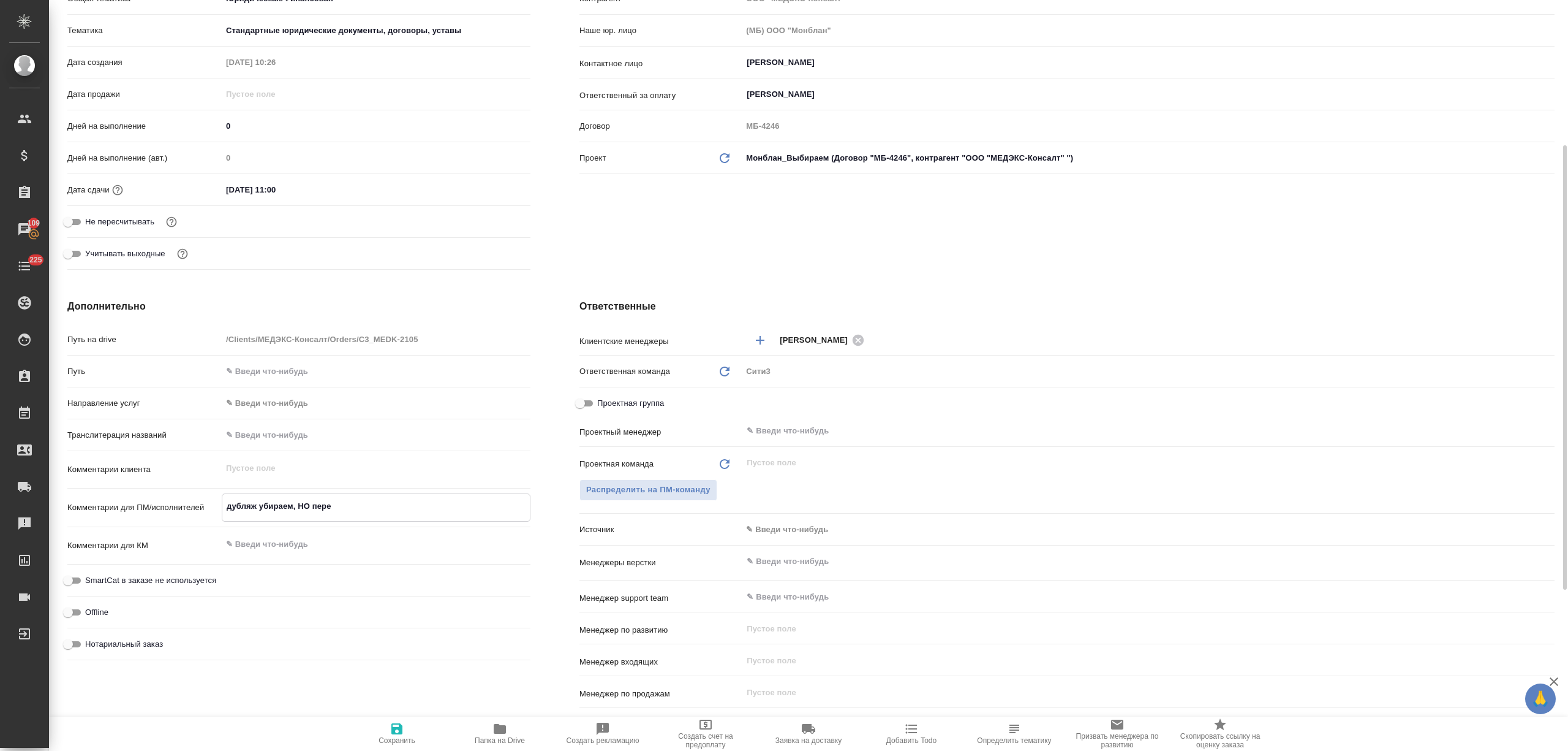
type textarea "x"
type textarea "дубляж убираем, НО перен"
type textarea "x"
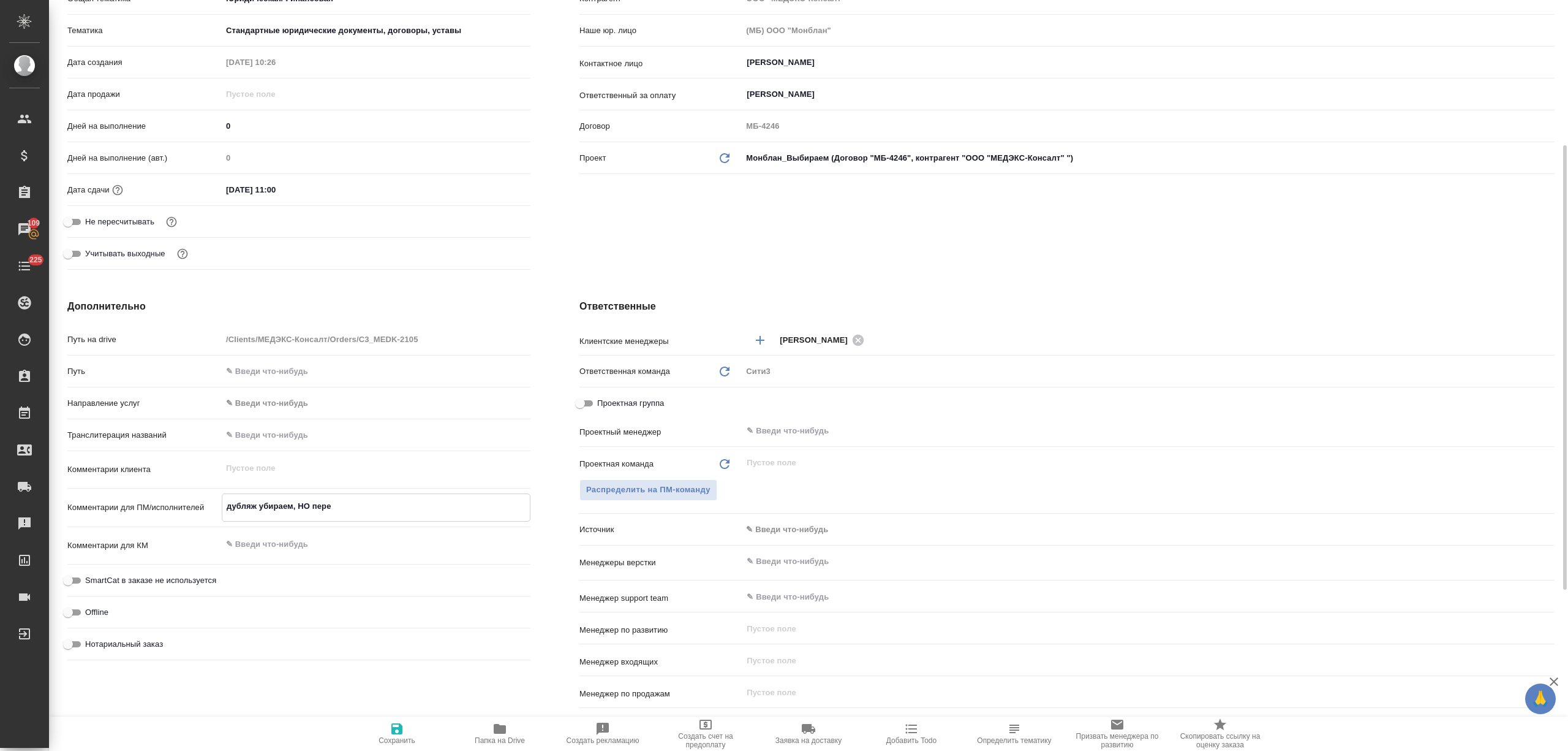
type textarea "x"
type textarea "дубляж убираем, НО перена"
type textarea "x"
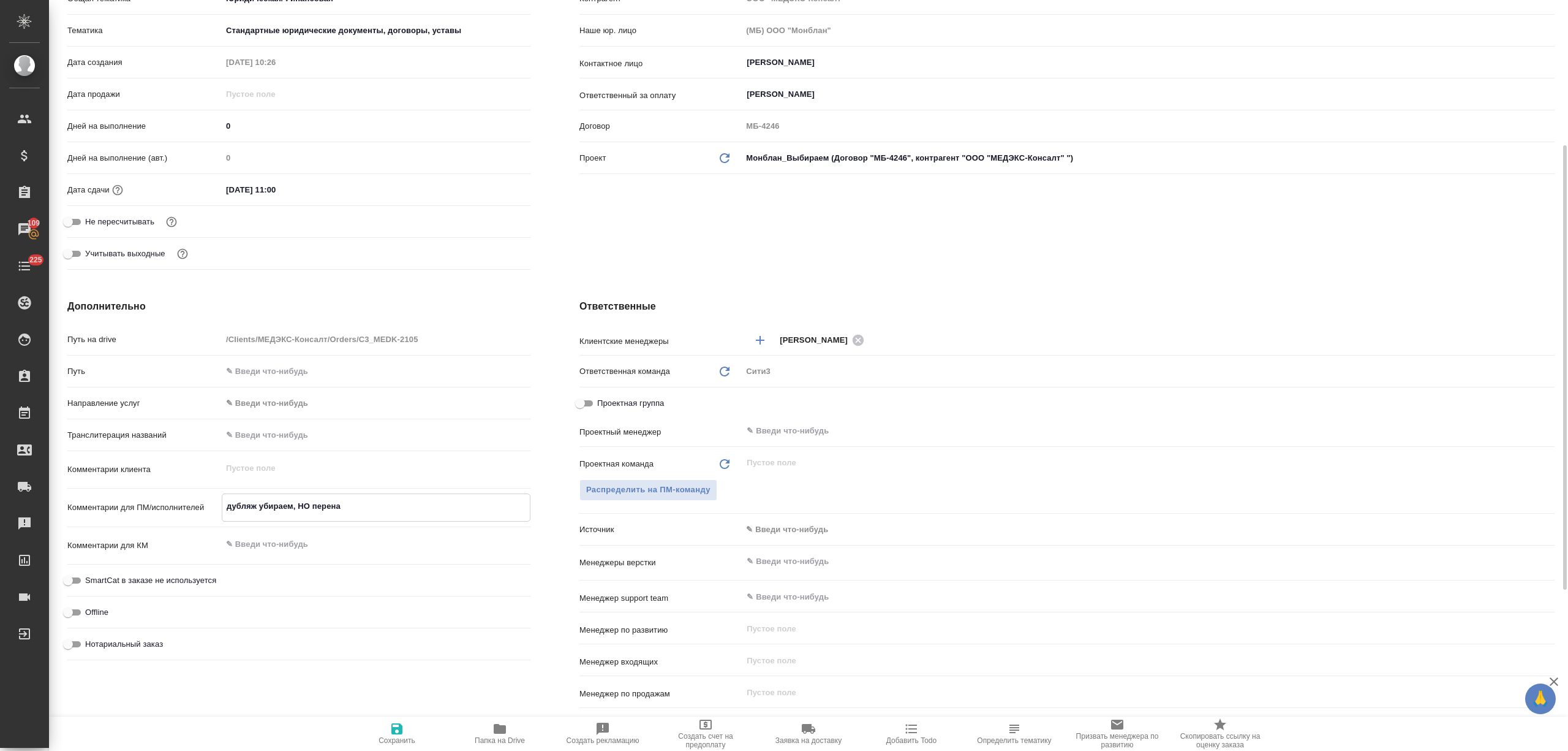
type textarea "x"
type textarea "дубляж убираем, НО перенаб"
type textarea "x"
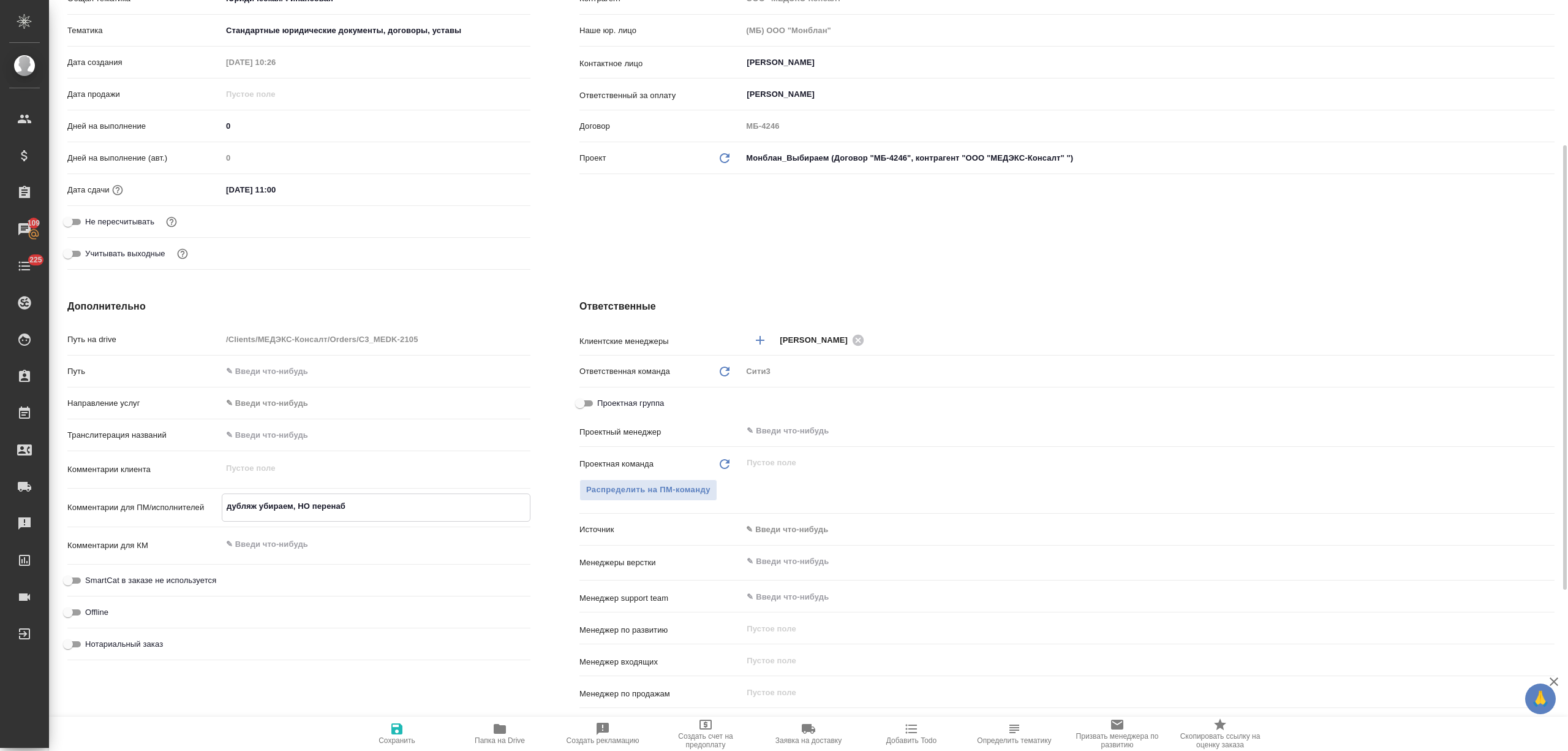
type textarea "дубляж убираем, НО перенаби"
type textarea "x"
type textarea "дубляж убираем, НО перенабир"
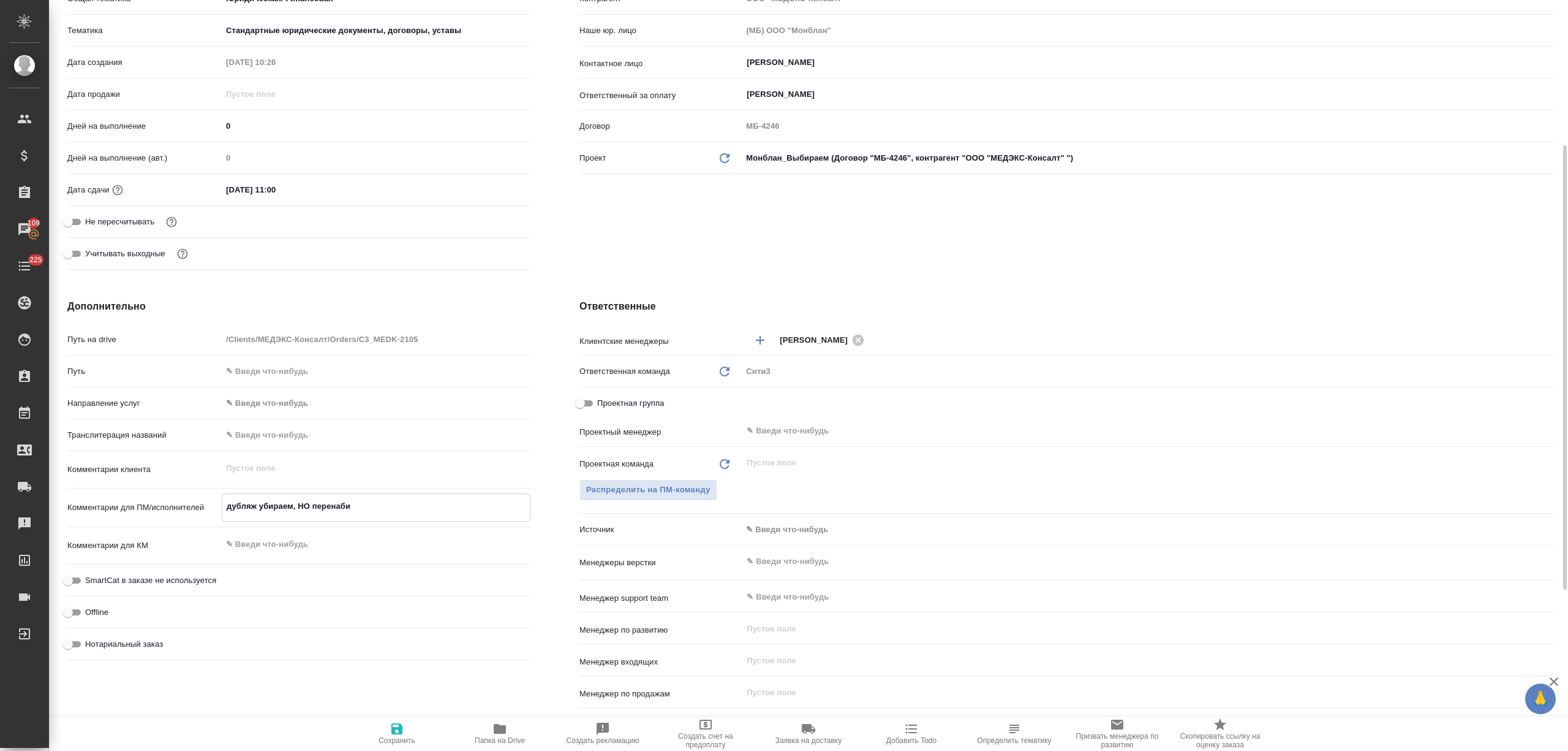
type textarea "x"
type textarea "дубляж убираем, НО перенабира"
type textarea "x"
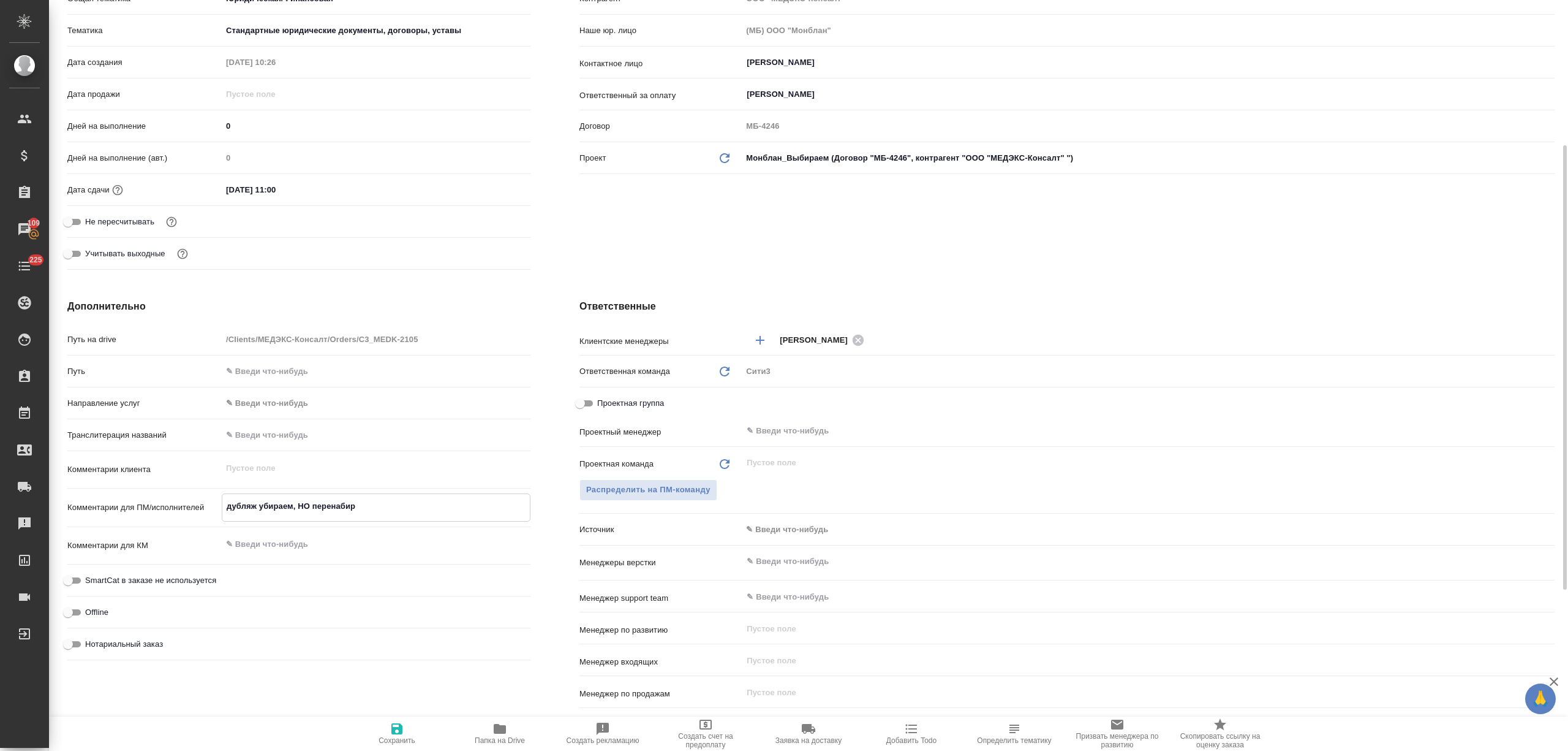
type textarea "x"
type textarea "дубляж убираем, НО перенабирае"
type textarea "x"
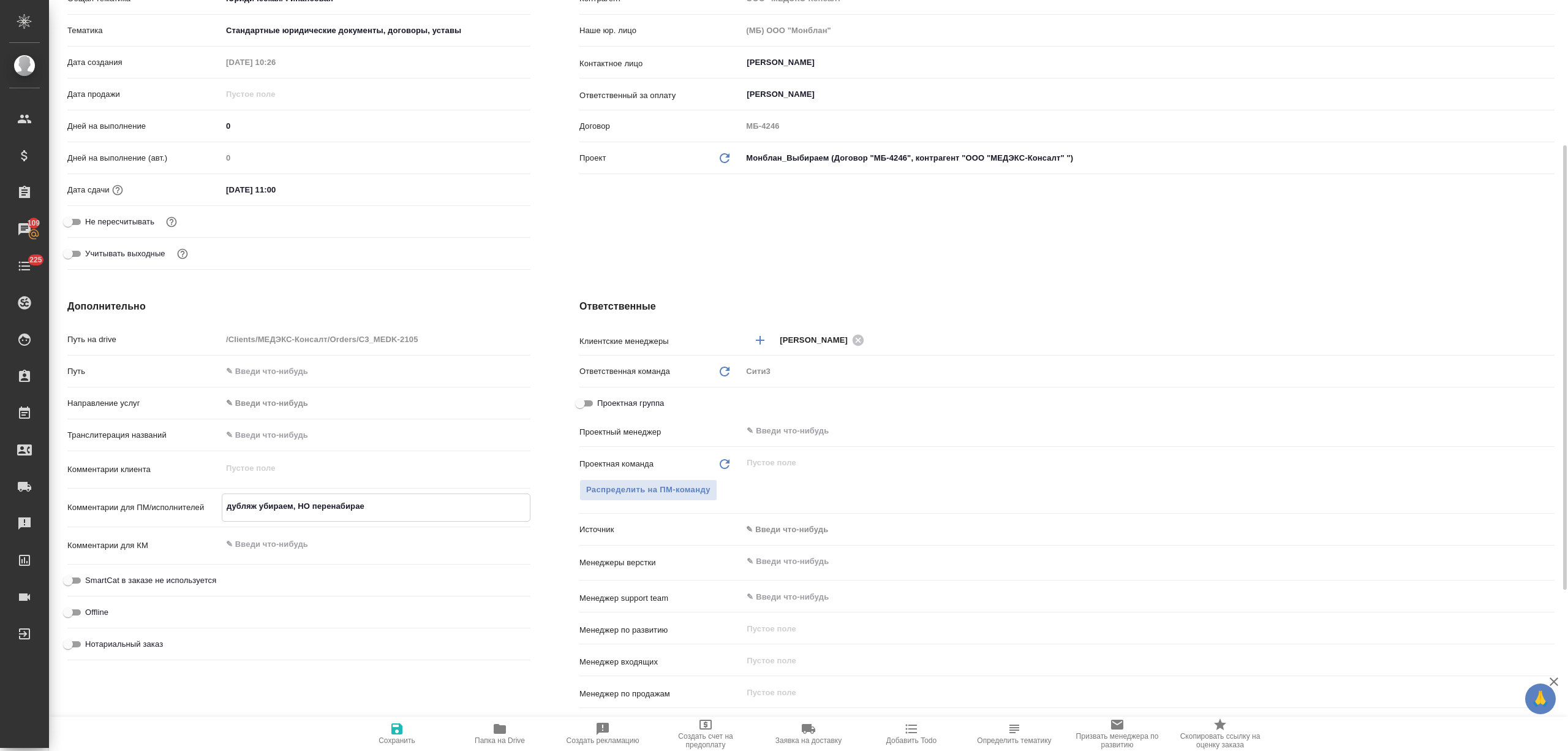
type textarea "x"
type textarea "дубляж убираем, НО перенабираем"
type textarea "x"
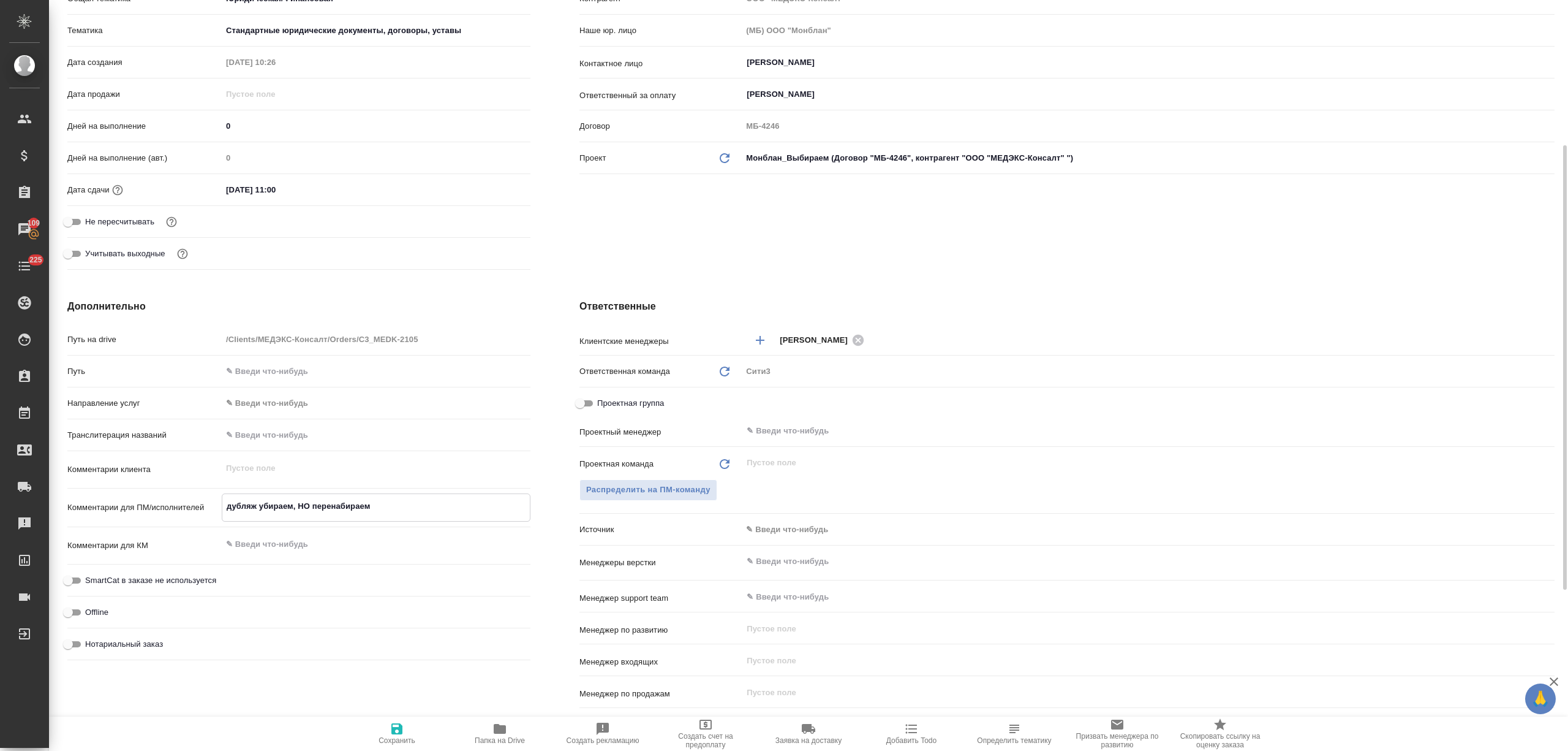
type textarea "дубляж убираем, НО перенабираем"
type textarea "x"
type textarea "дубляж убираем, НО перенабираем р"
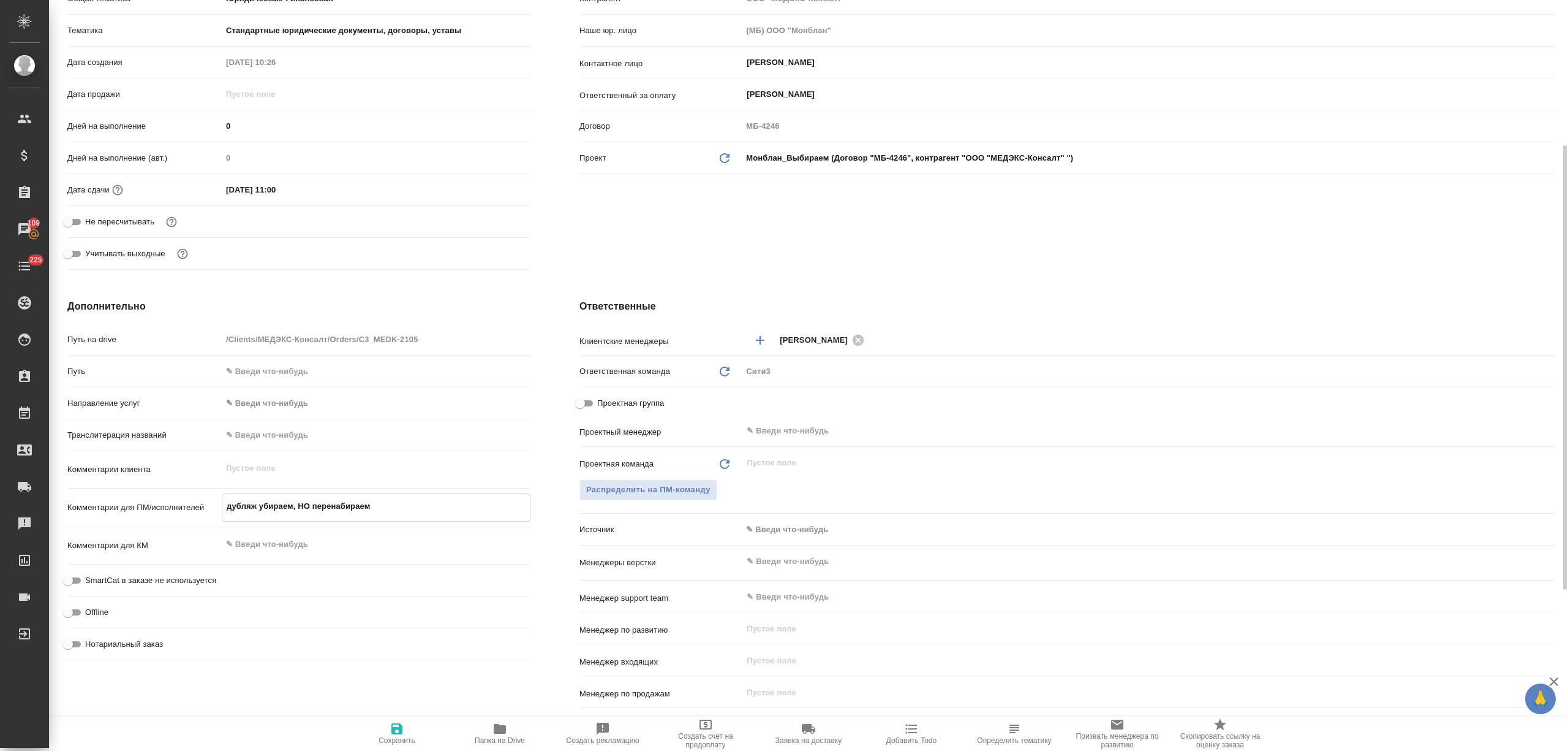
type textarea "x"
type textarea "дубляж убираем, НО перенабираем ру"
type textarea "x"
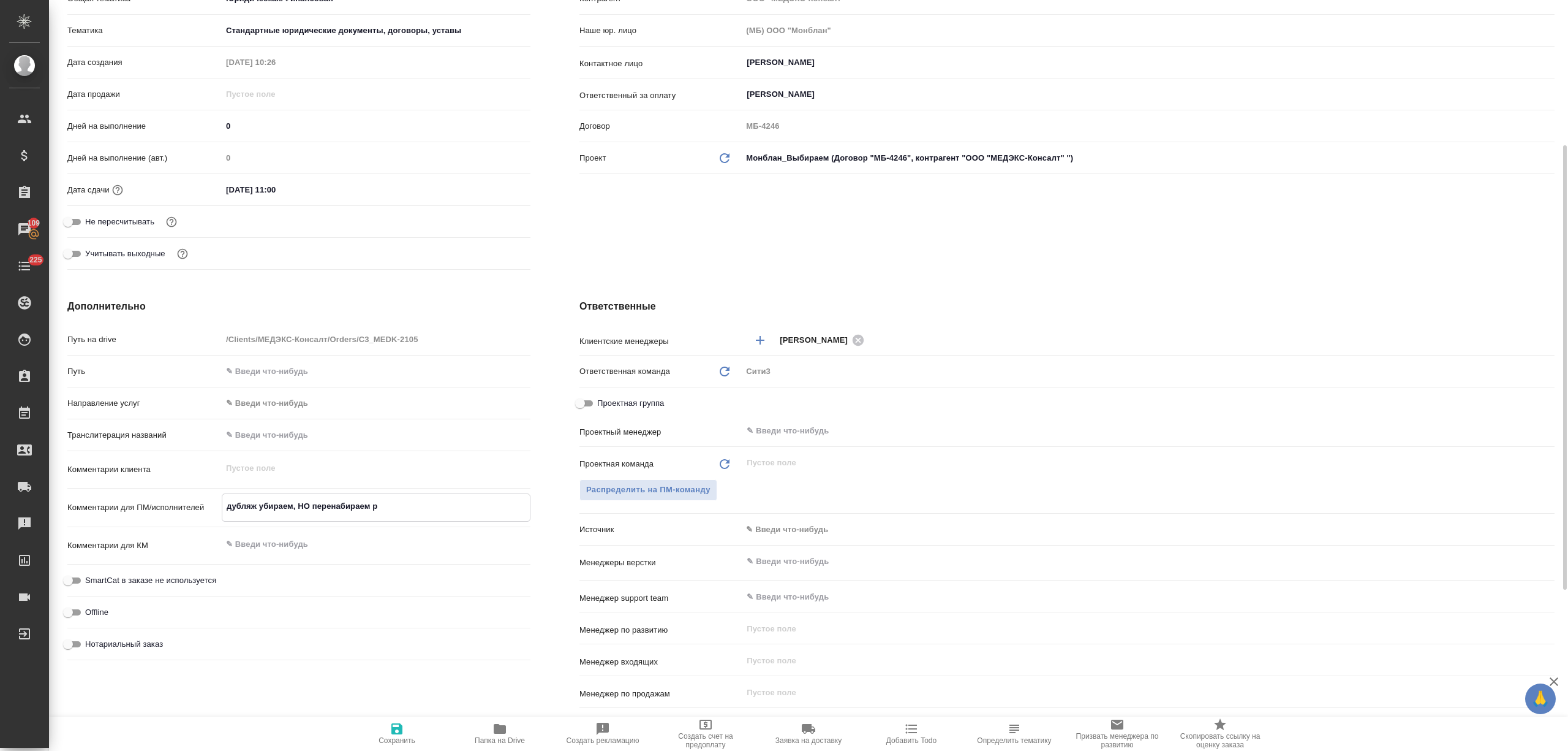
type textarea "x"
type textarea "дубляж убираем, НО перенабираем рус"
type textarea "x"
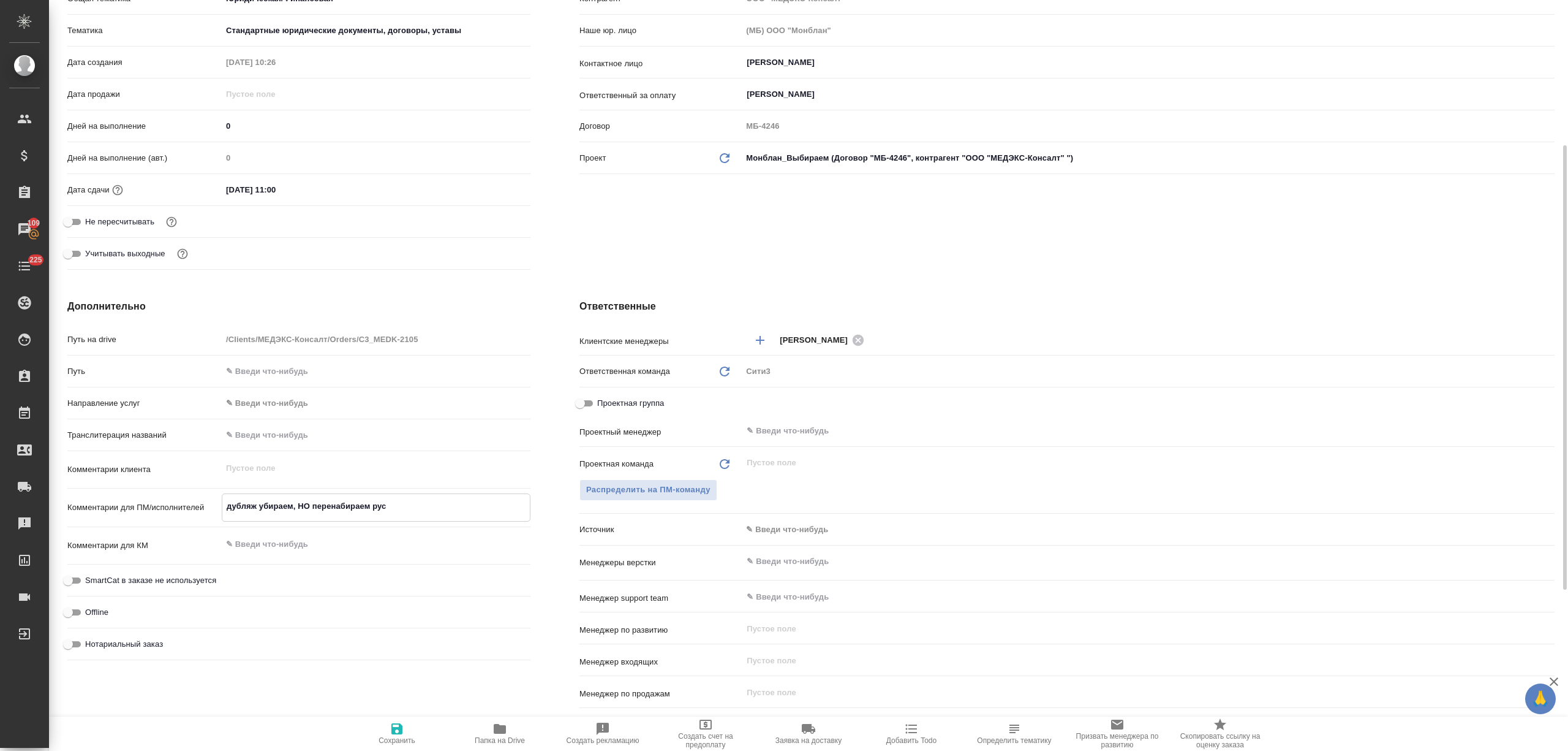
type textarea "x"
type textarea "дубляж убираем, НО перенабираем русс"
type textarea "x"
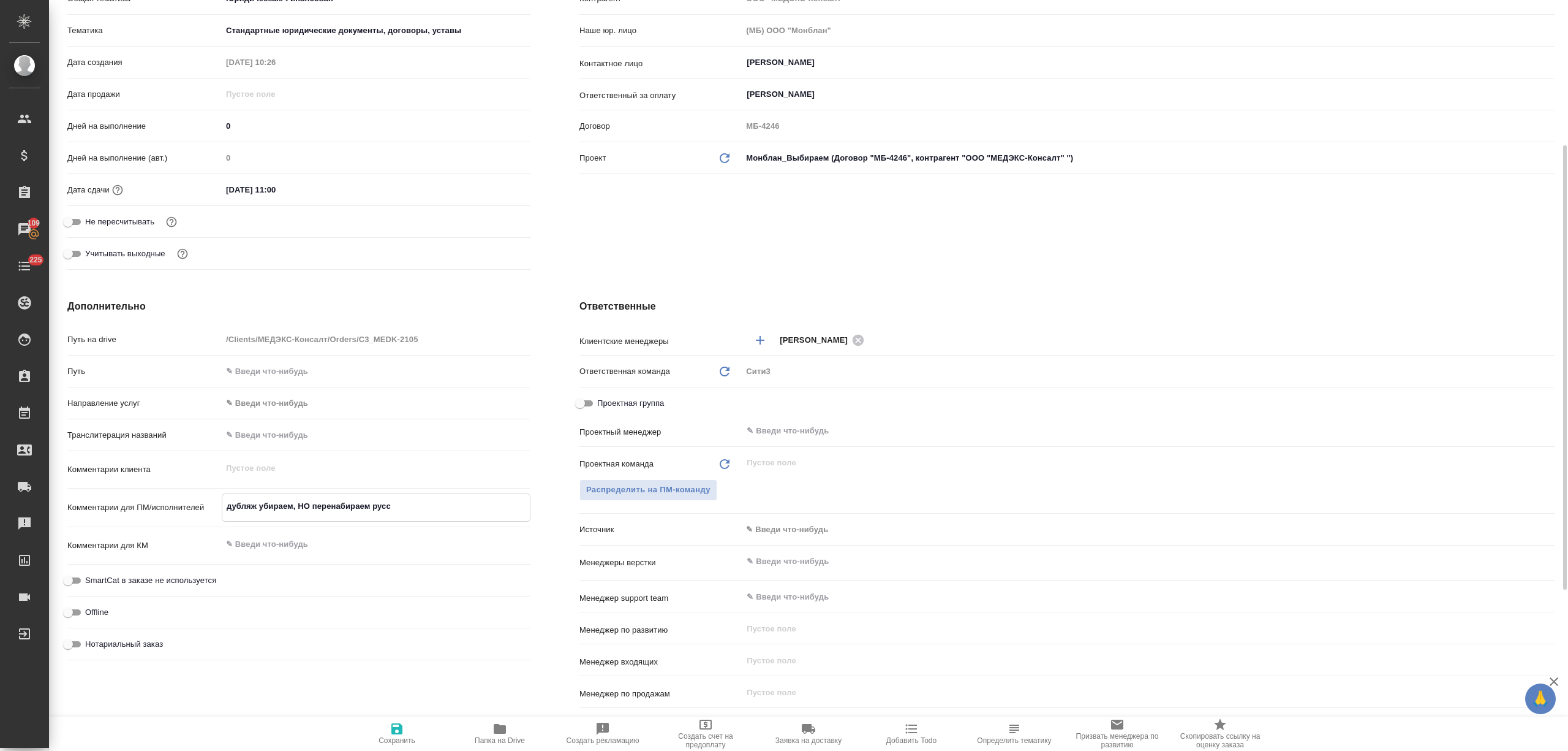
type textarea "дубляж убираем, НО перенабираем русск"
type textarea "x"
type textarea "дубляж убираем, НО перенабираем русски"
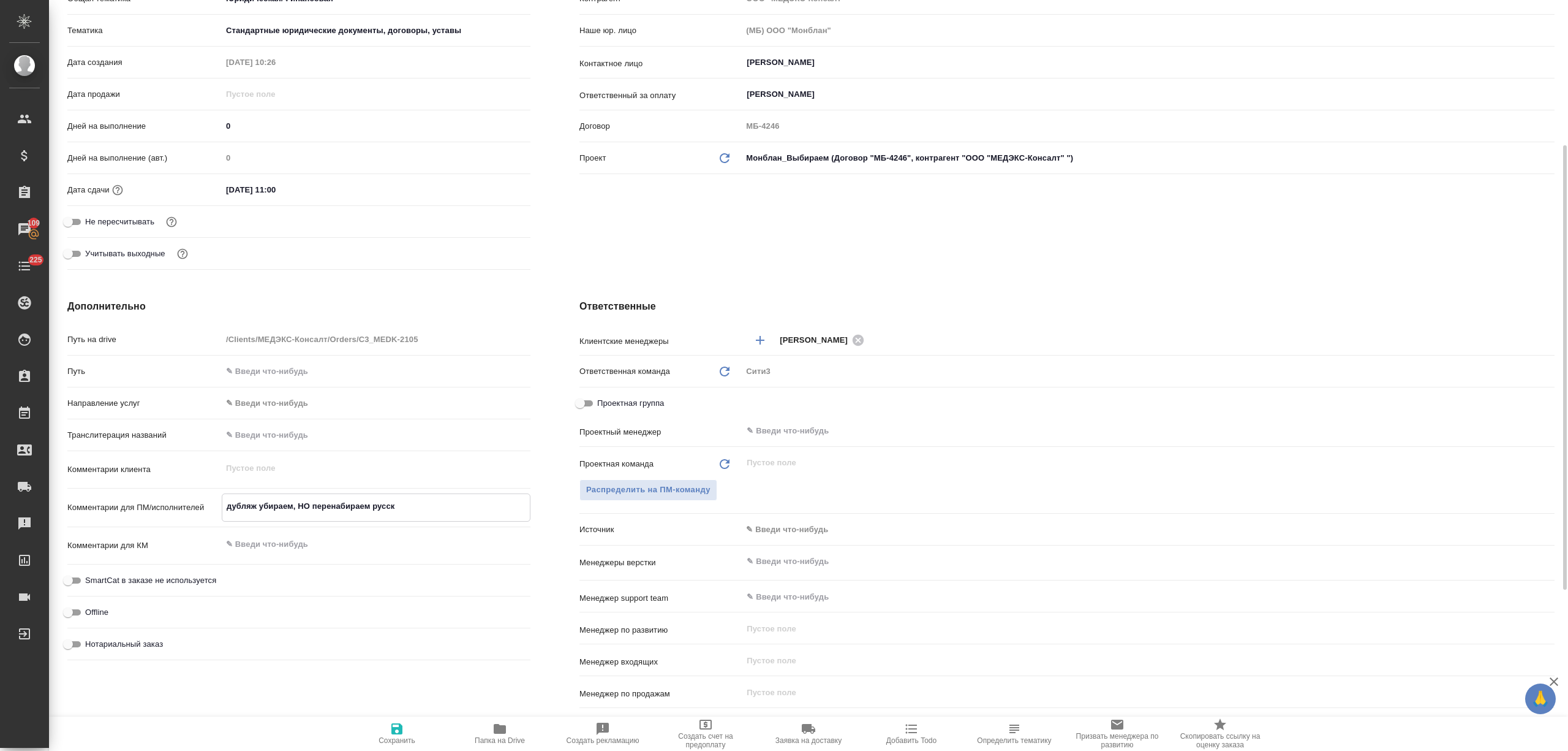
type textarea "x"
type textarea "дубляж убираем, НО перенабираем русский"
type textarea "x"
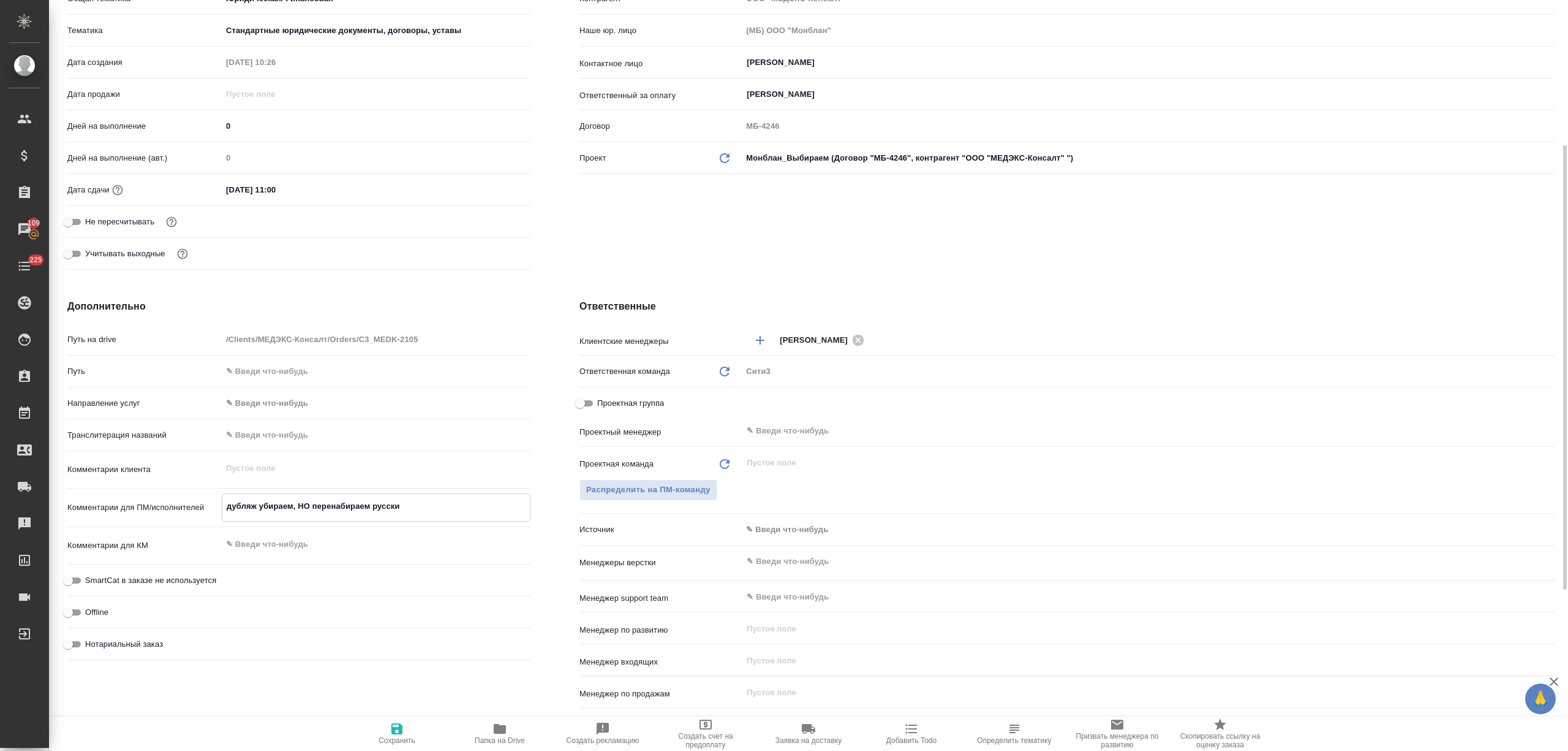
type textarea "x"
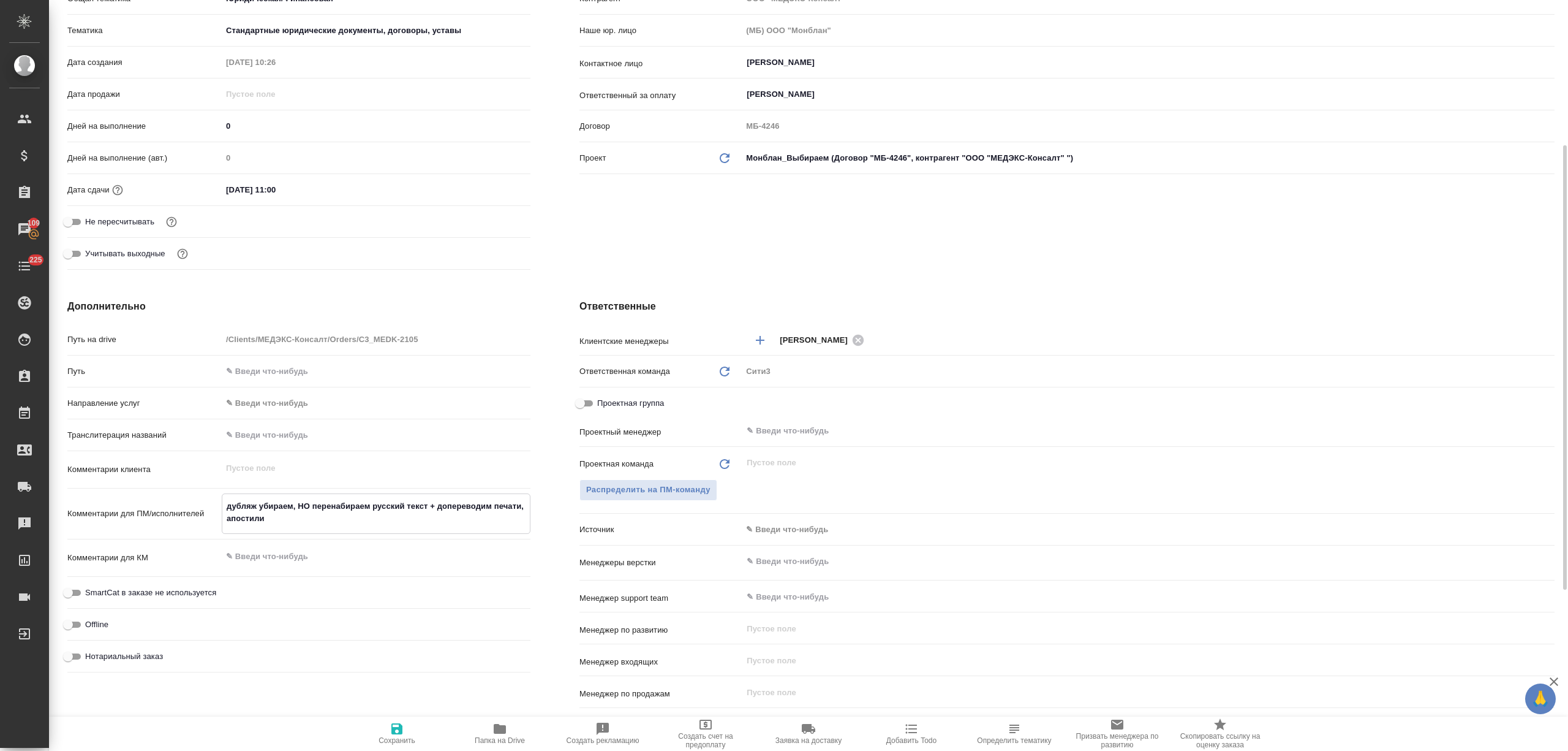
click at [398, 731] on icon "button" at bounding box center [397, 728] width 14 height 14
click at [670, 484] on span "Распределить на ПМ-команду" at bounding box center [649, 490] width 125 height 14
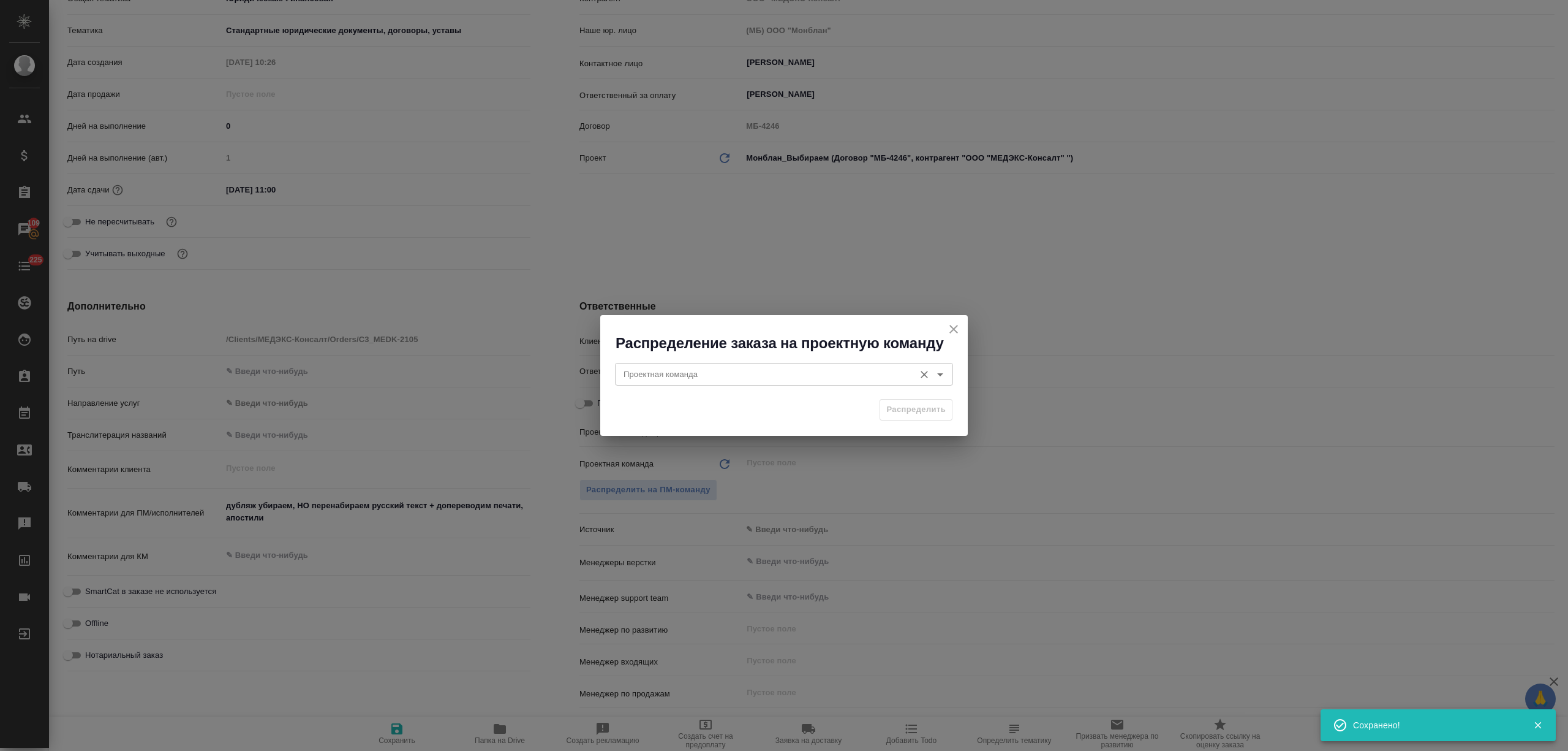
click at [718, 372] on input "Проектная команда" at bounding box center [763, 373] width 290 height 14
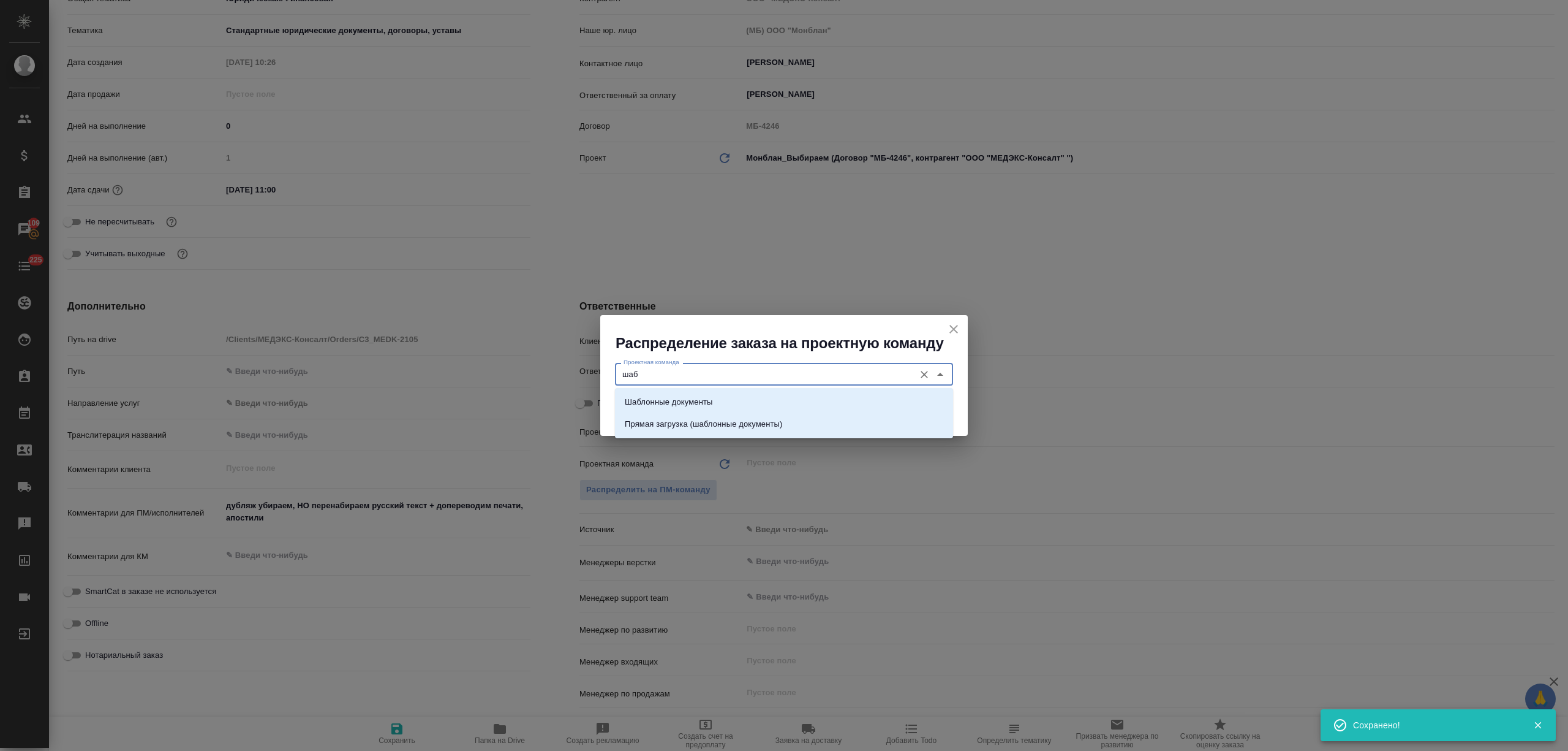
click at [952, 323] on icon "close" at bounding box center [953, 329] width 14 height 14
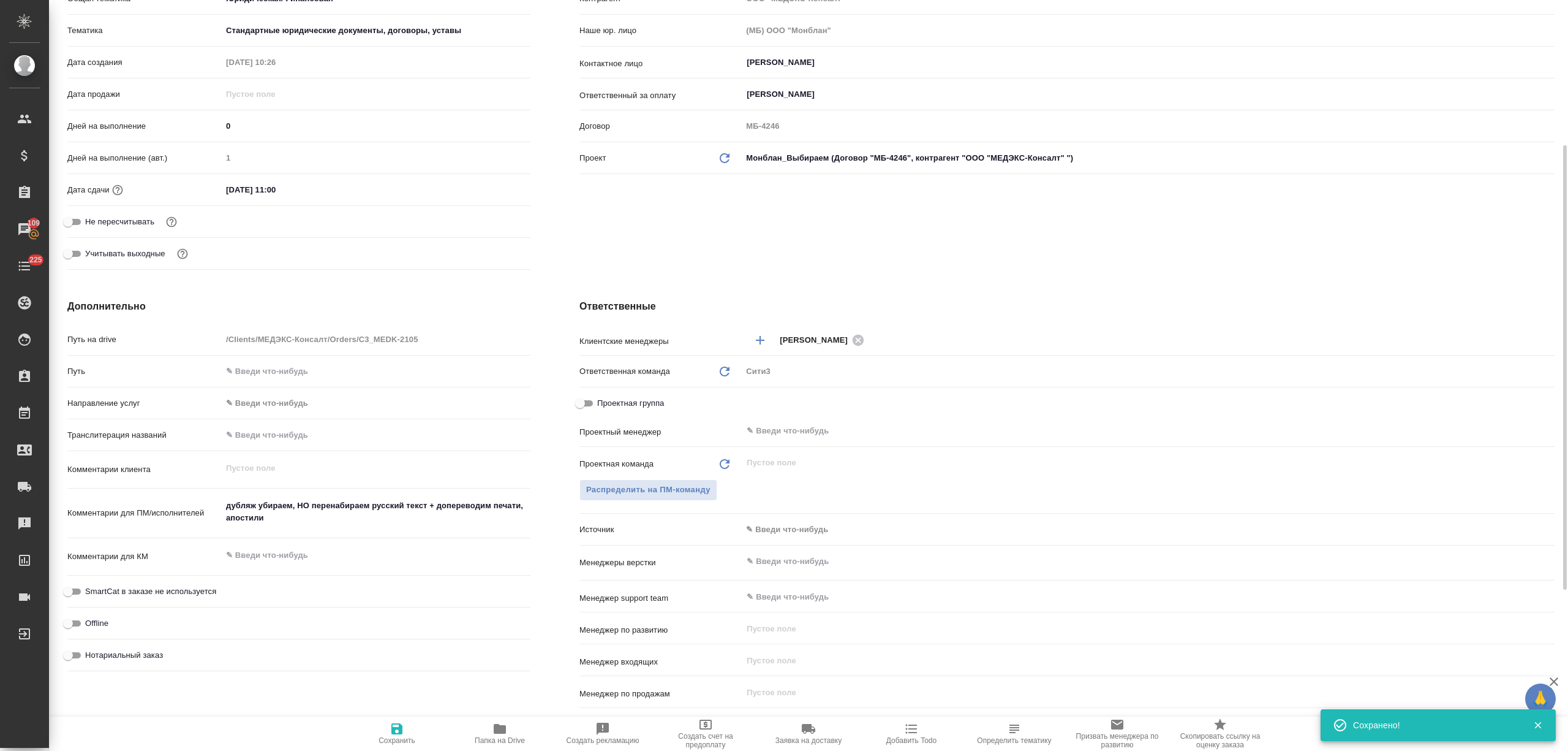
scroll to position [0, 0]
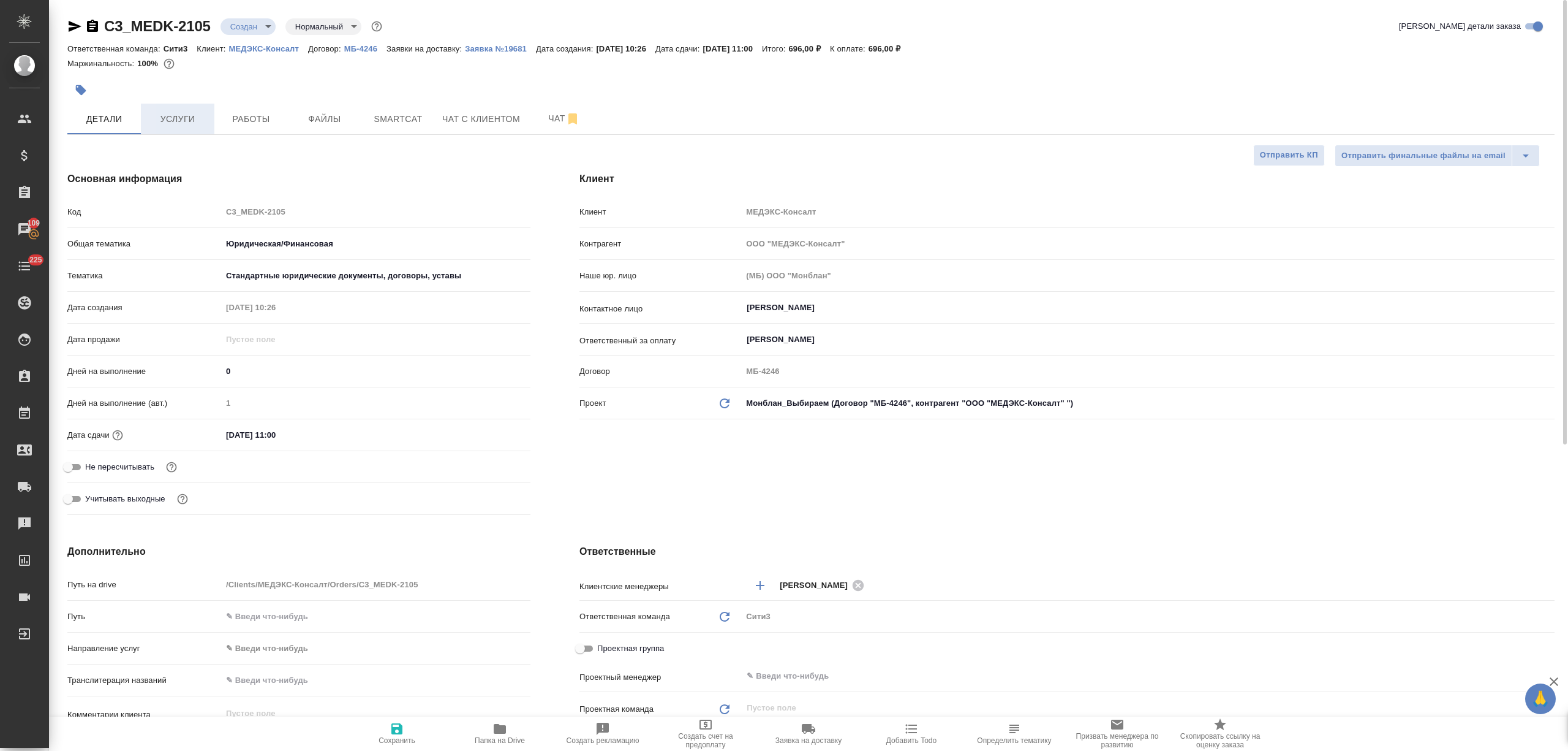
click at [193, 115] on span "Услуги" at bounding box center [177, 118] width 59 height 15
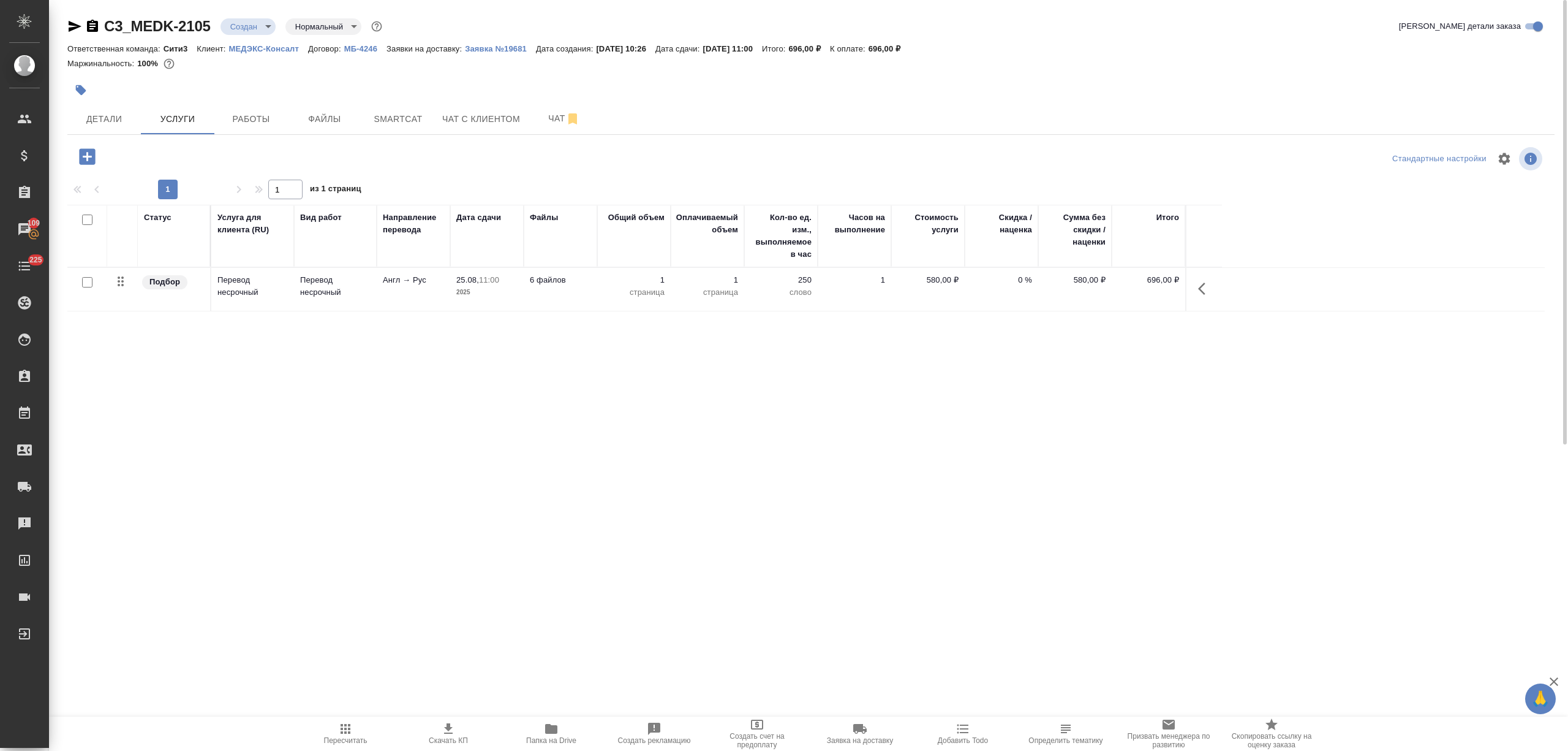
click at [87, 158] on icon "button" at bounding box center [88, 156] width 22 height 22
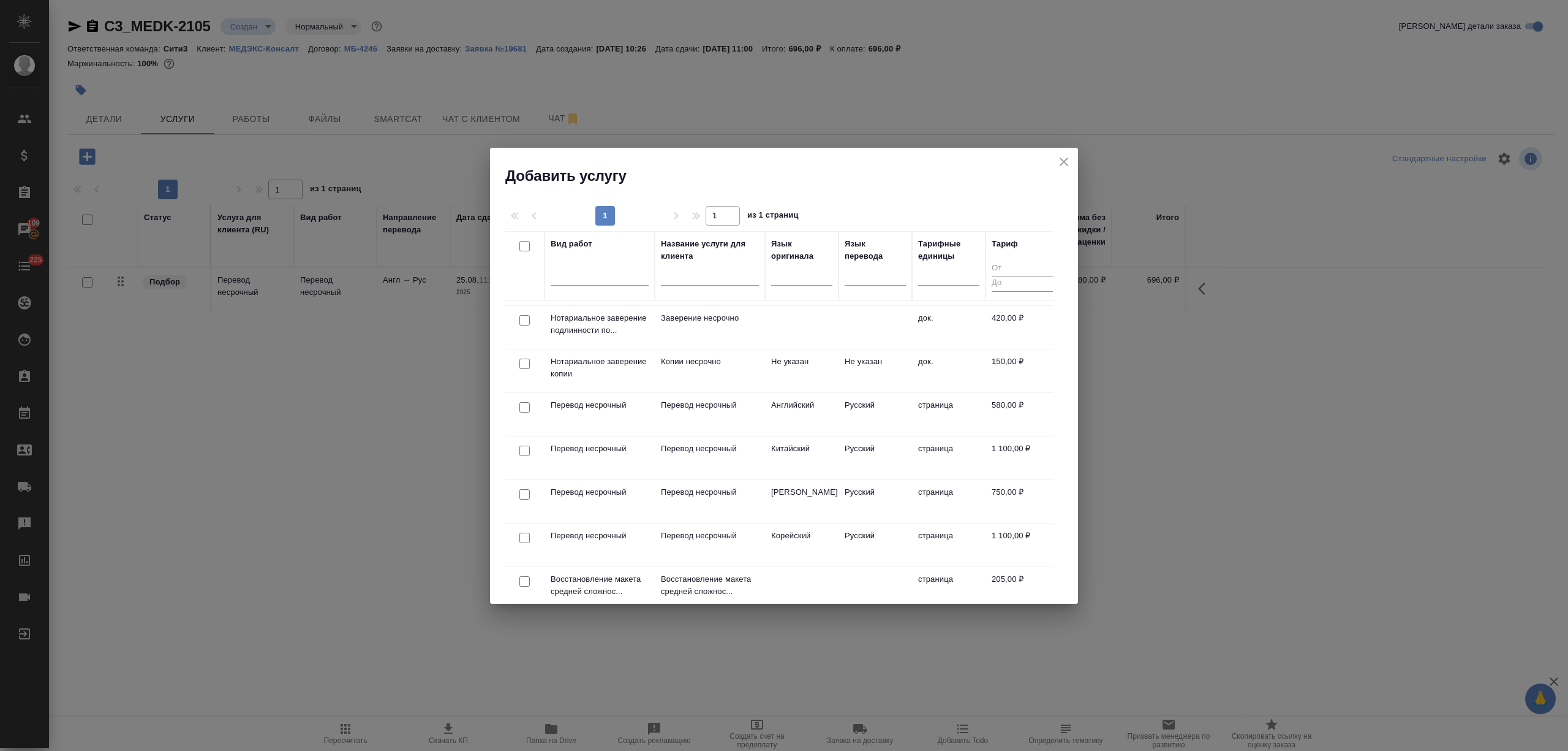
scroll to position [163, 0]
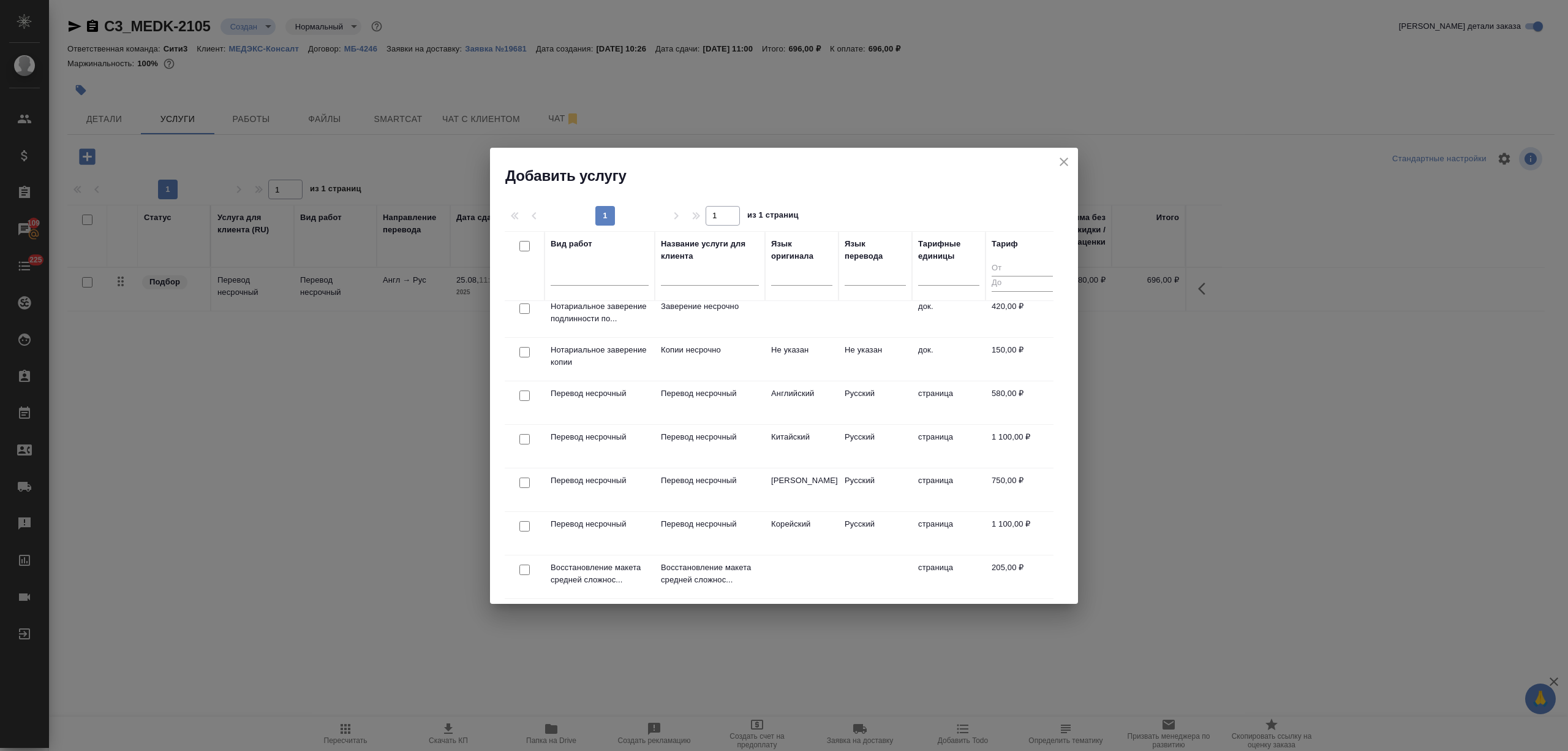
click at [818, 192] on td "Китайский" at bounding box center [801, 169] width 73 height 42
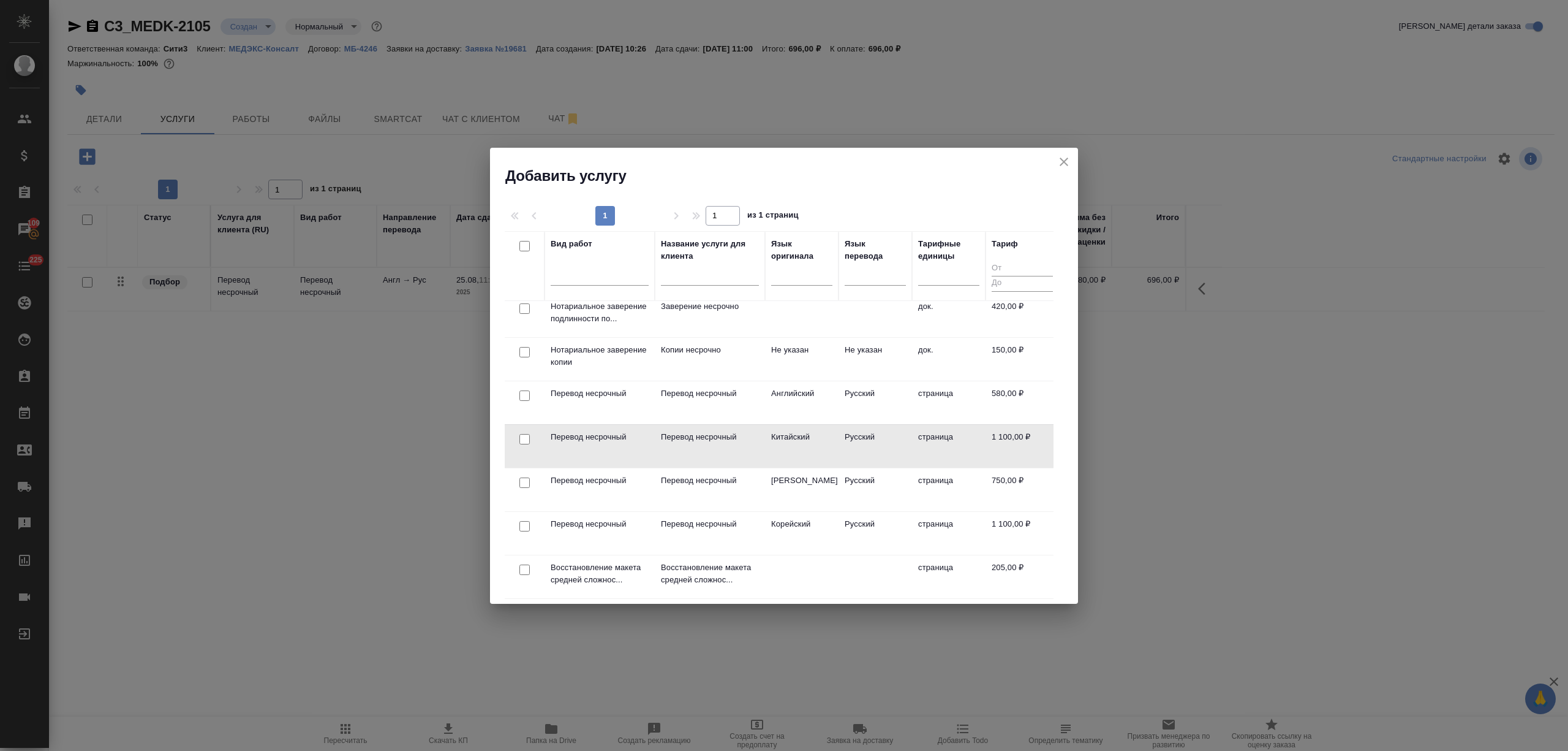
click at [818, 192] on td "Китайский" at bounding box center [801, 169] width 73 height 42
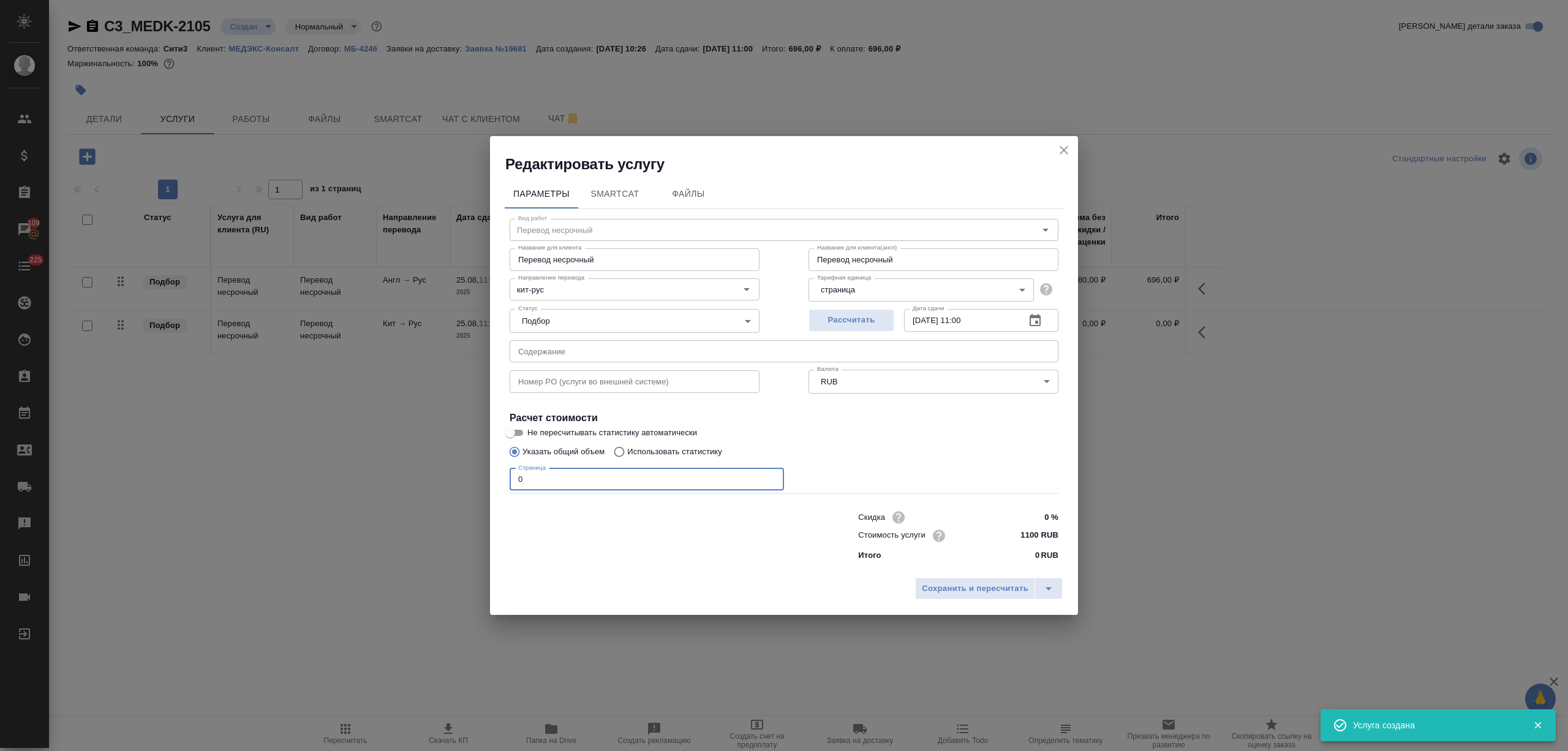
drag, startPoint x: 564, startPoint y: 476, endPoint x: 464, endPoint y: 479, distance: 100.0
click at [464, 479] on div "Редактировать услугу Параметры SmartCat Файлы Вид работ Перевод несрочный Вид р…" at bounding box center [784, 375] width 1568 height 751
click at [956, 593] on span "Сохранить и пересчитать" at bounding box center [975, 588] width 107 height 14
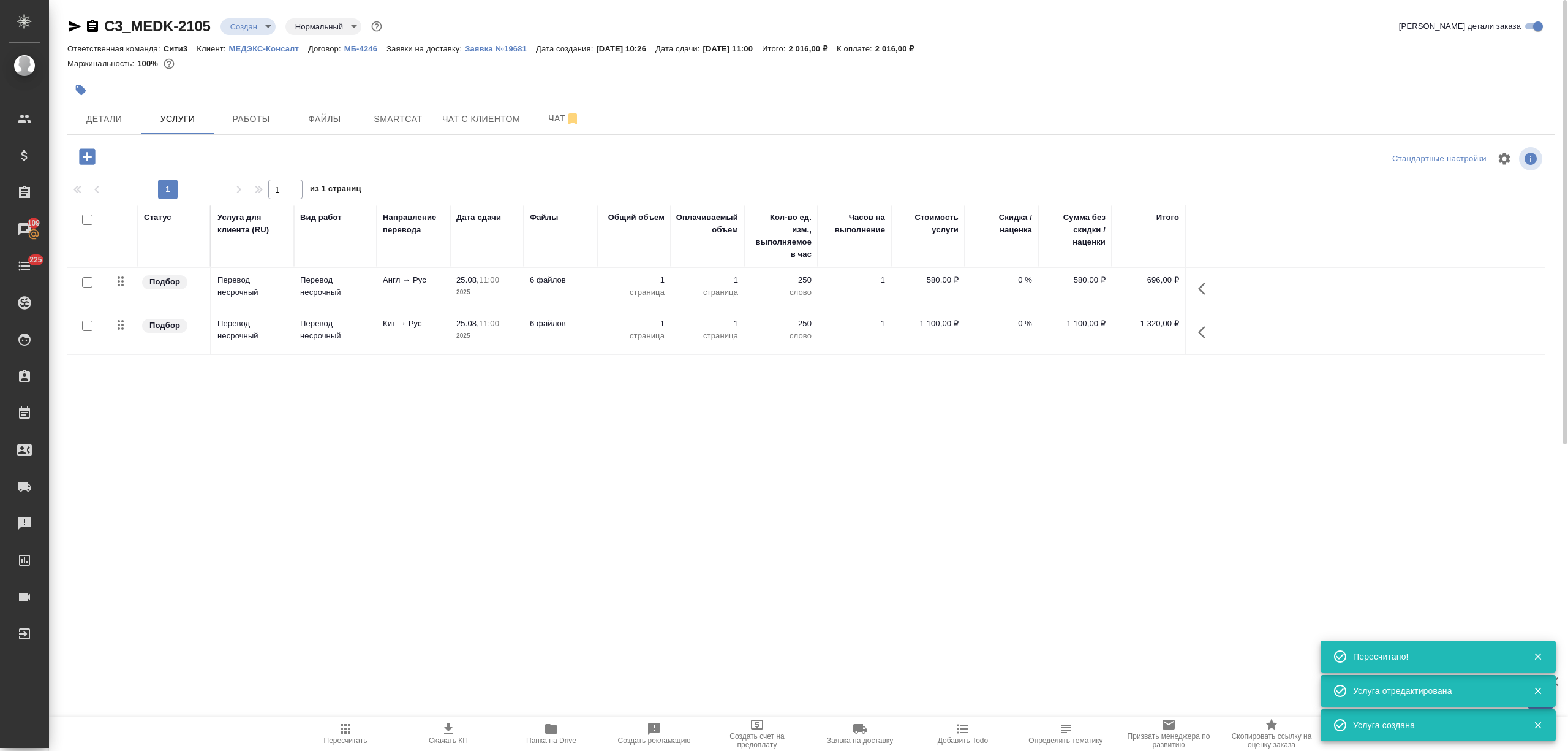
click at [92, 157] on icon "button" at bounding box center [87, 156] width 16 height 16
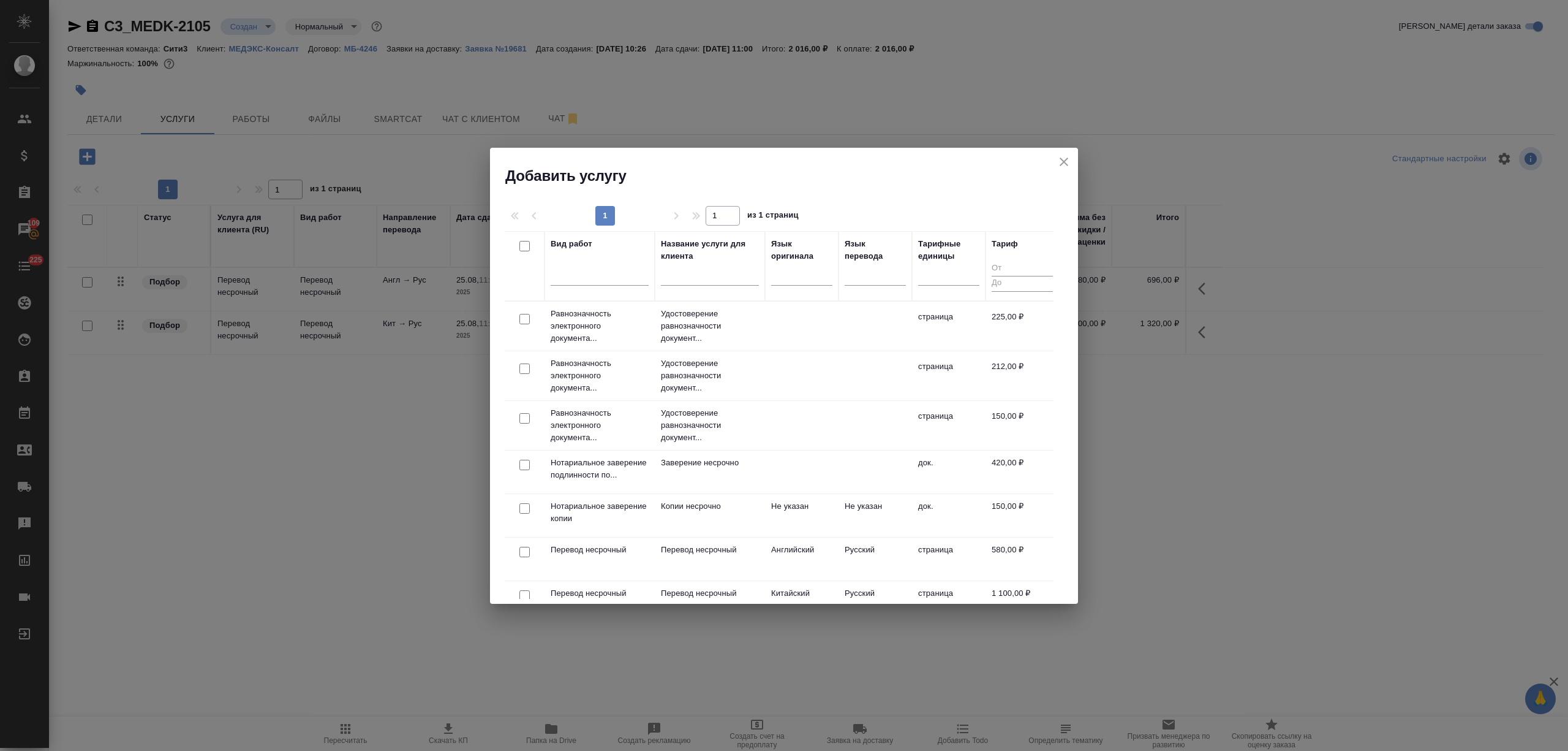
click at [731, 351] on td "Заверение несрочно" at bounding box center [710, 326] width 110 height 49
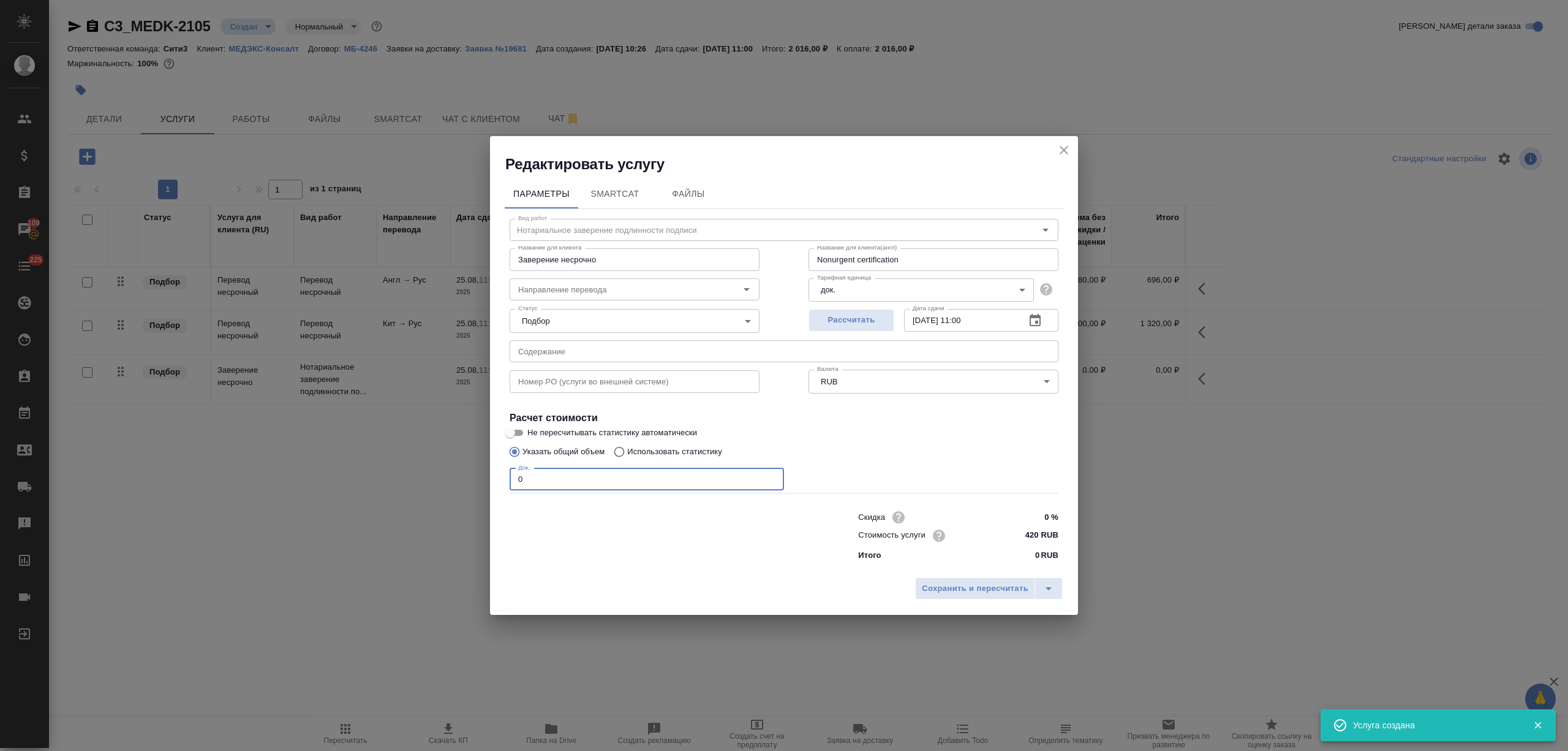
drag, startPoint x: 565, startPoint y: 479, endPoint x: 438, endPoint y: 476, distance: 127.0
click at [438, 476] on div "Редактировать услугу Параметры SmartCat Файлы Вид работ Нотариальное заверение …" at bounding box center [784, 375] width 1568 height 751
click at [983, 588] on span "Сохранить и пересчитать" at bounding box center [975, 588] width 107 height 14
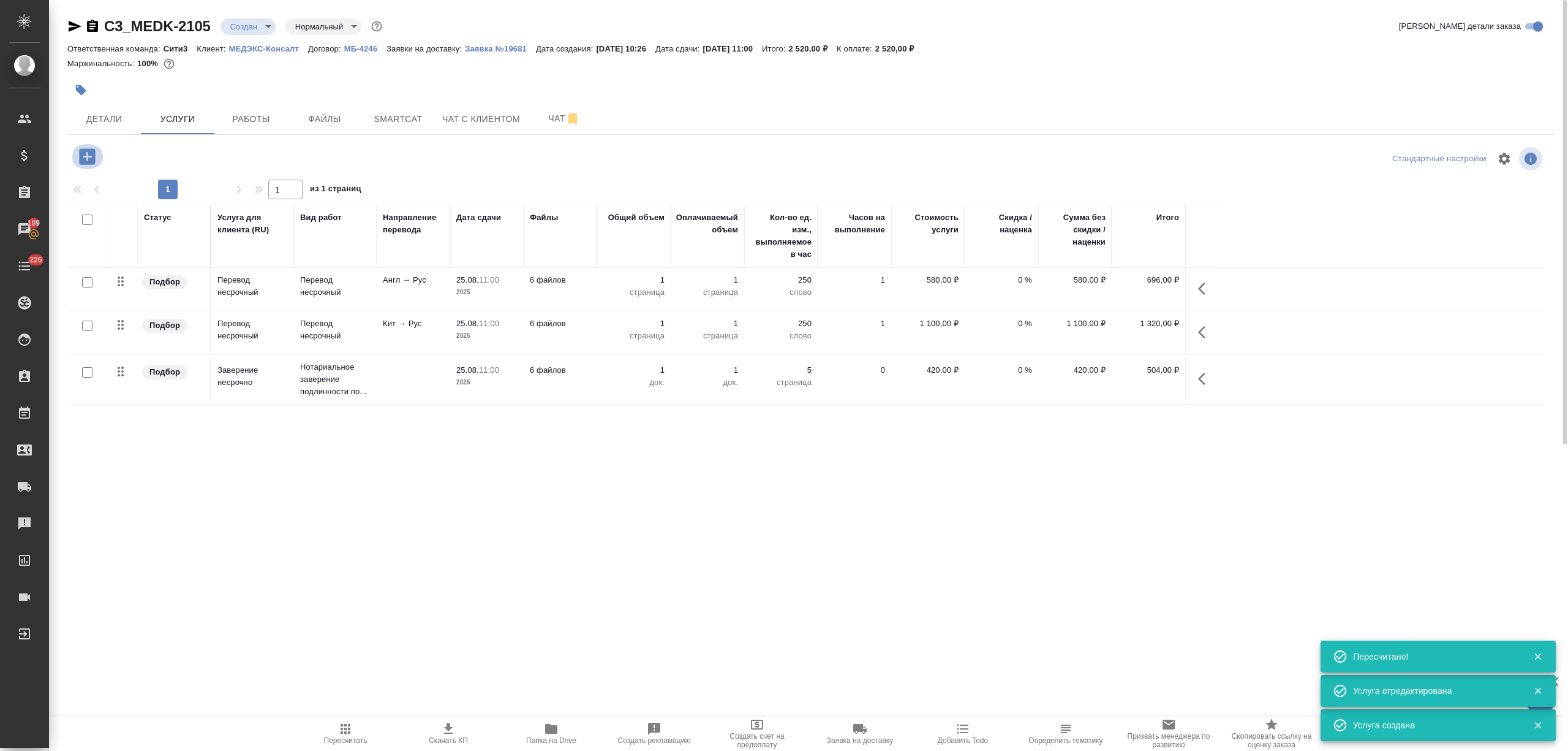
click at [91, 155] on icon "button" at bounding box center [87, 156] width 16 height 16
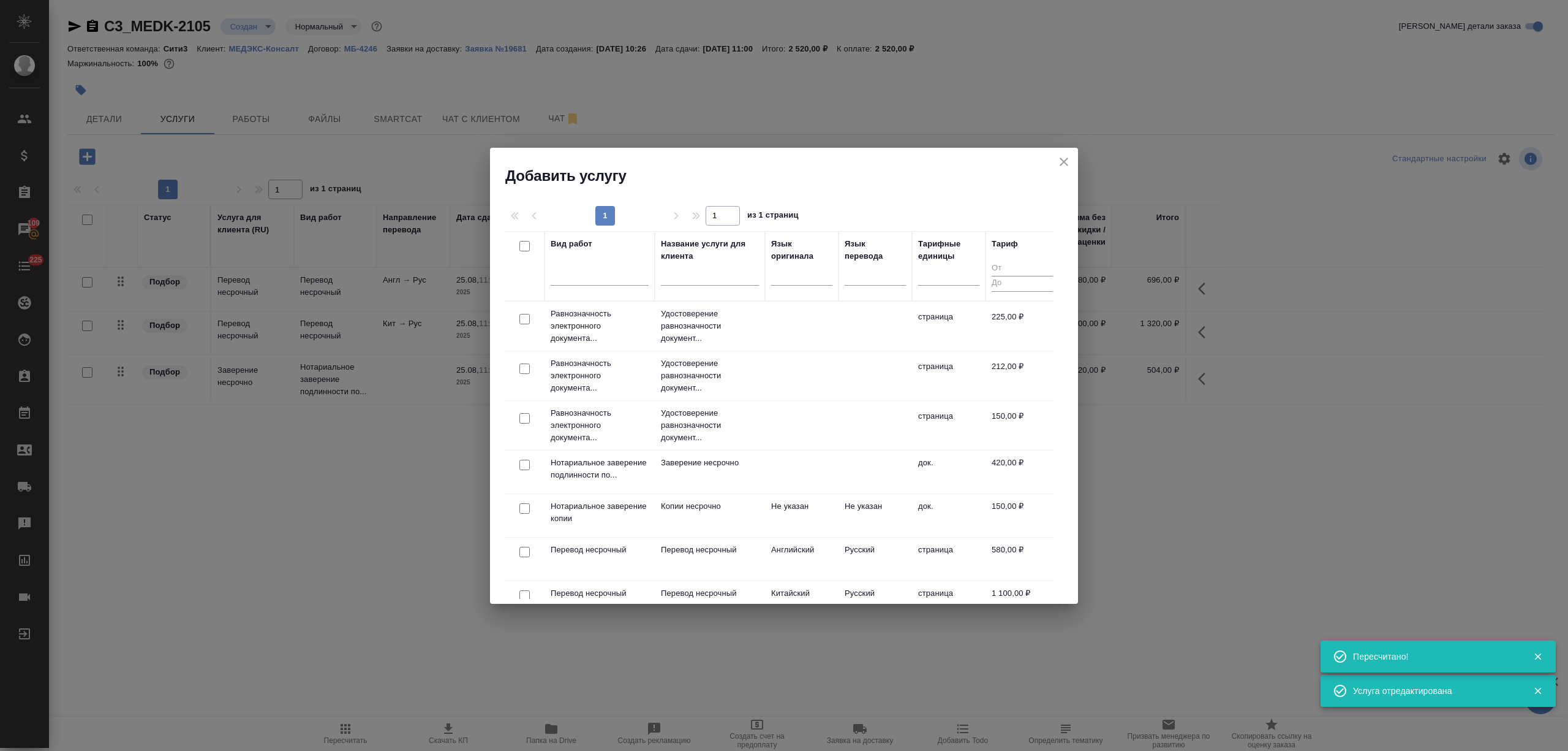
click at [807, 313] on td at bounding box center [801, 325] width 73 height 42
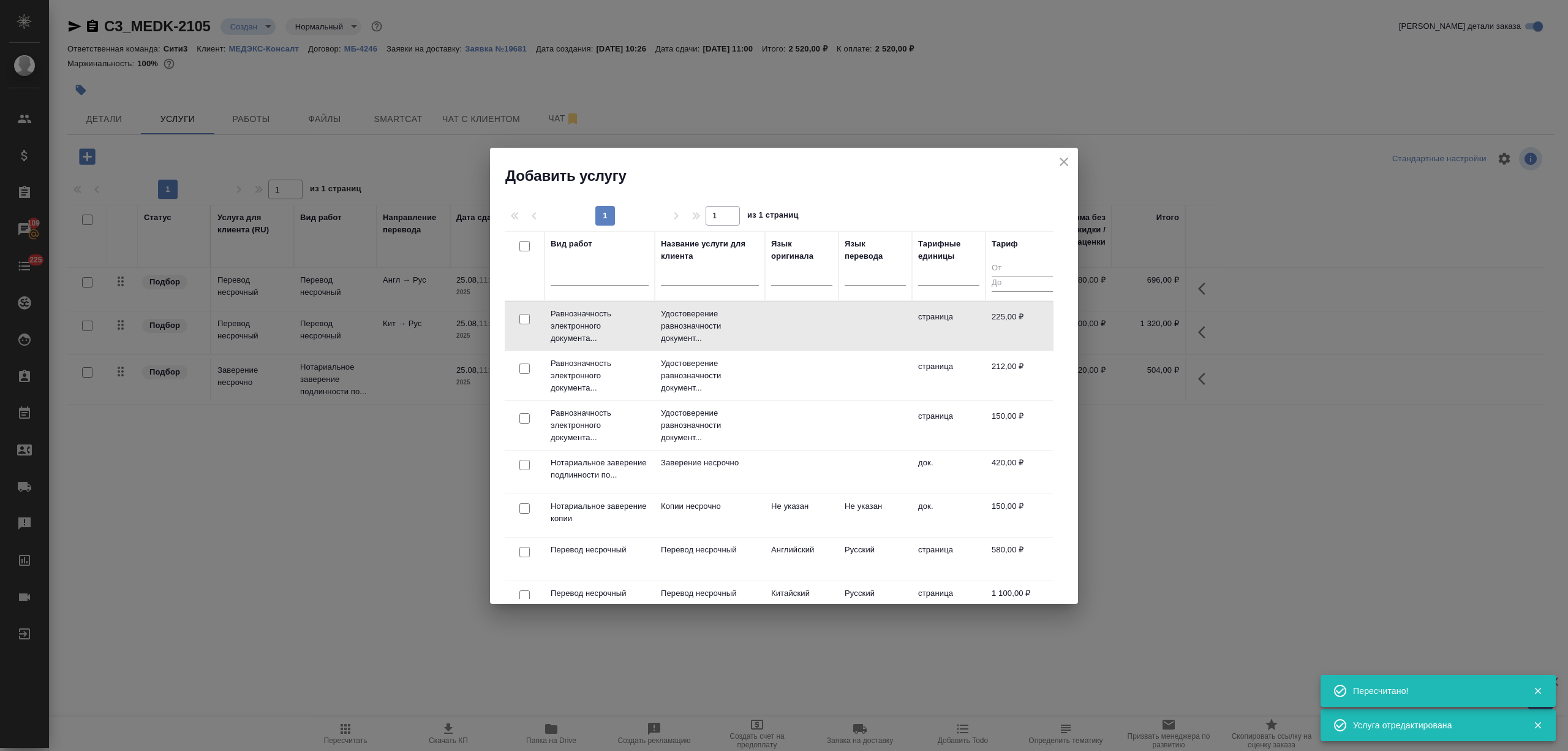
click at [807, 313] on td at bounding box center [801, 325] width 73 height 42
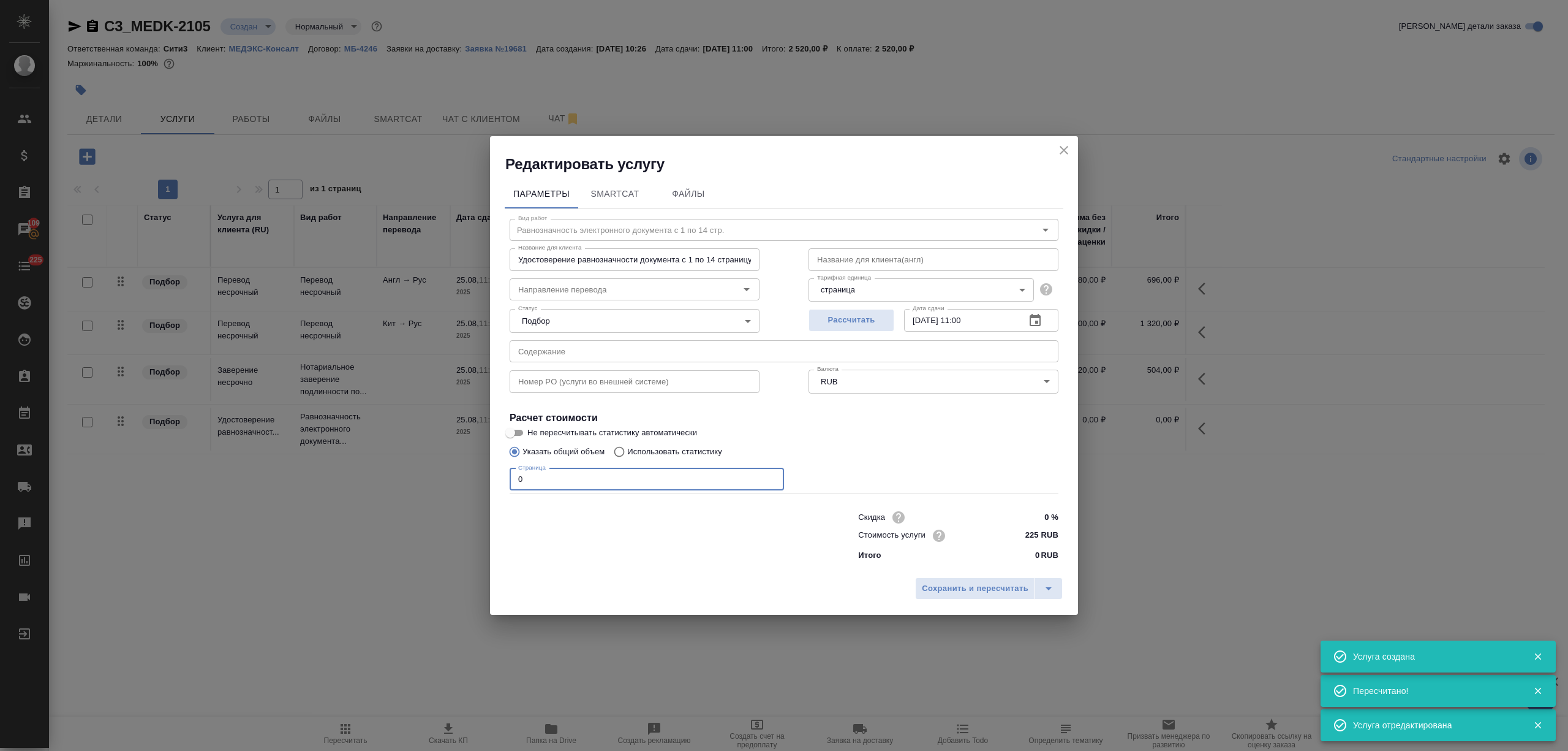
drag, startPoint x: 598, startPoint y: 469, endPoint x: 481, endPoint y: 472, distance: 117.0
click at [481, 472] on div "Редактировать услугу Параметры SmartCat Файлы Вид работ Равнозначность электрон…" at bounding box center [784, 375] width 1568 height 751
click at [970, 577] on button "Сохранить и пересчитать" at bounding box center [975, 588] width 120 height 22
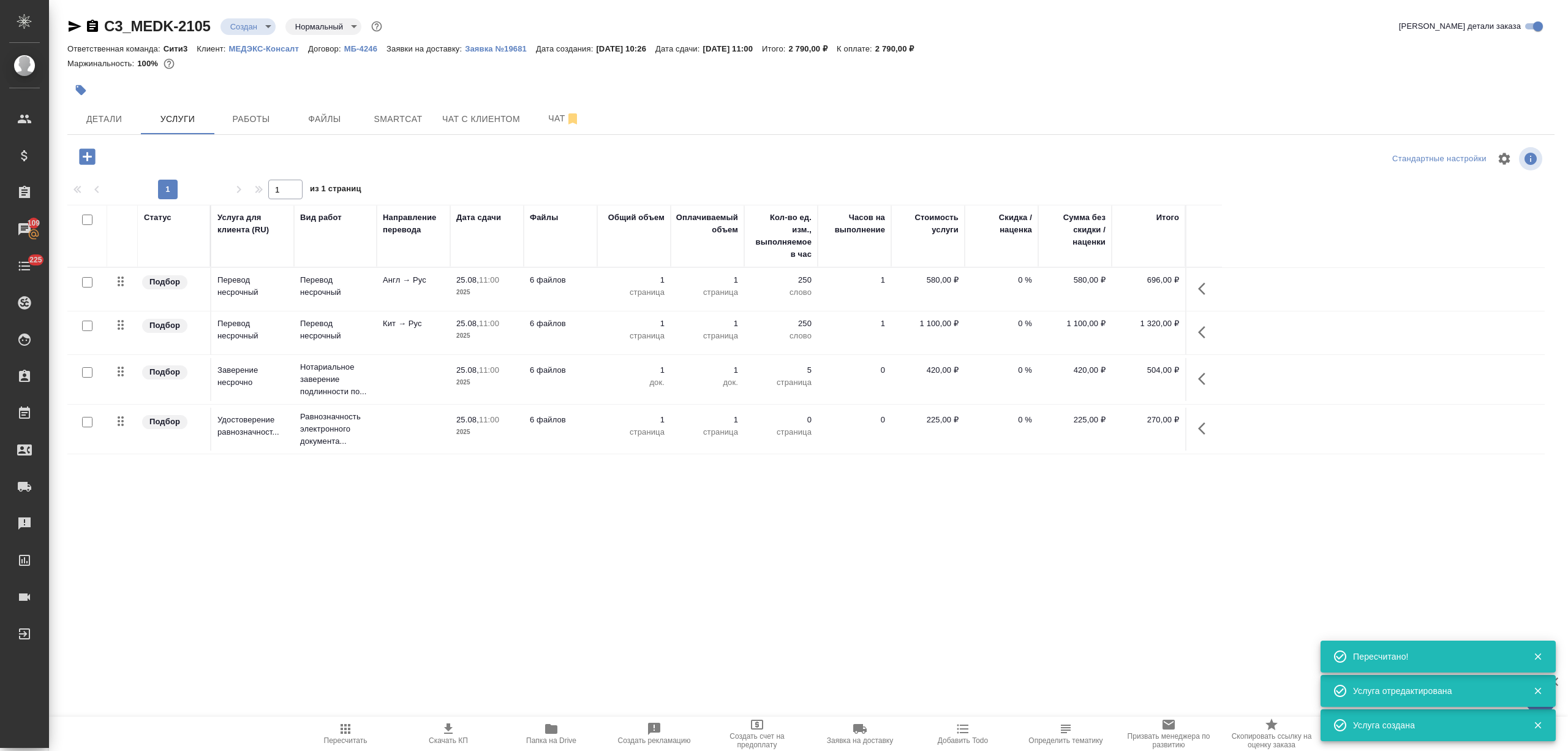
scroll to position [0, 0]
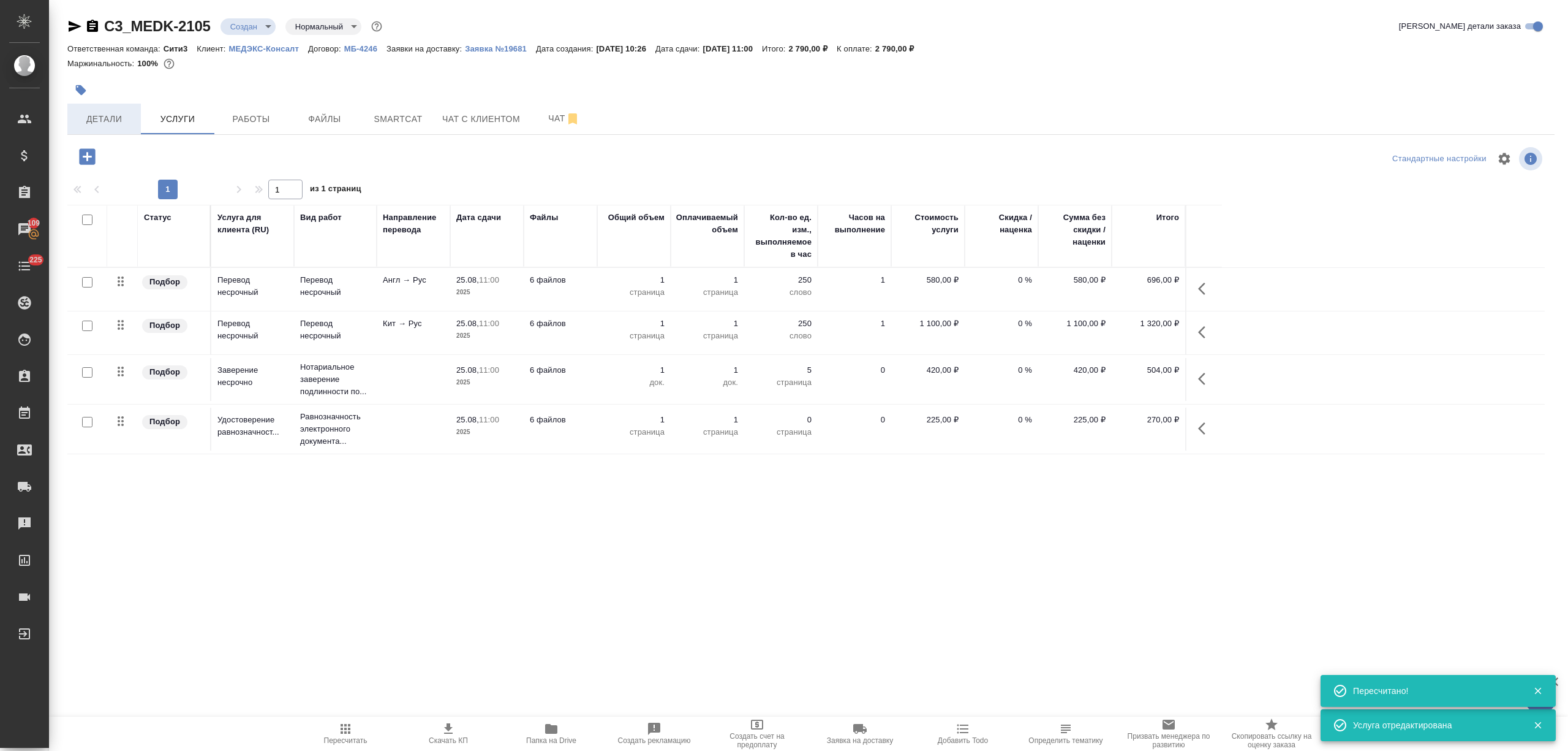
click at [123, 120] on span "Детали" at bounding box center [104, 118] width 59 height 15
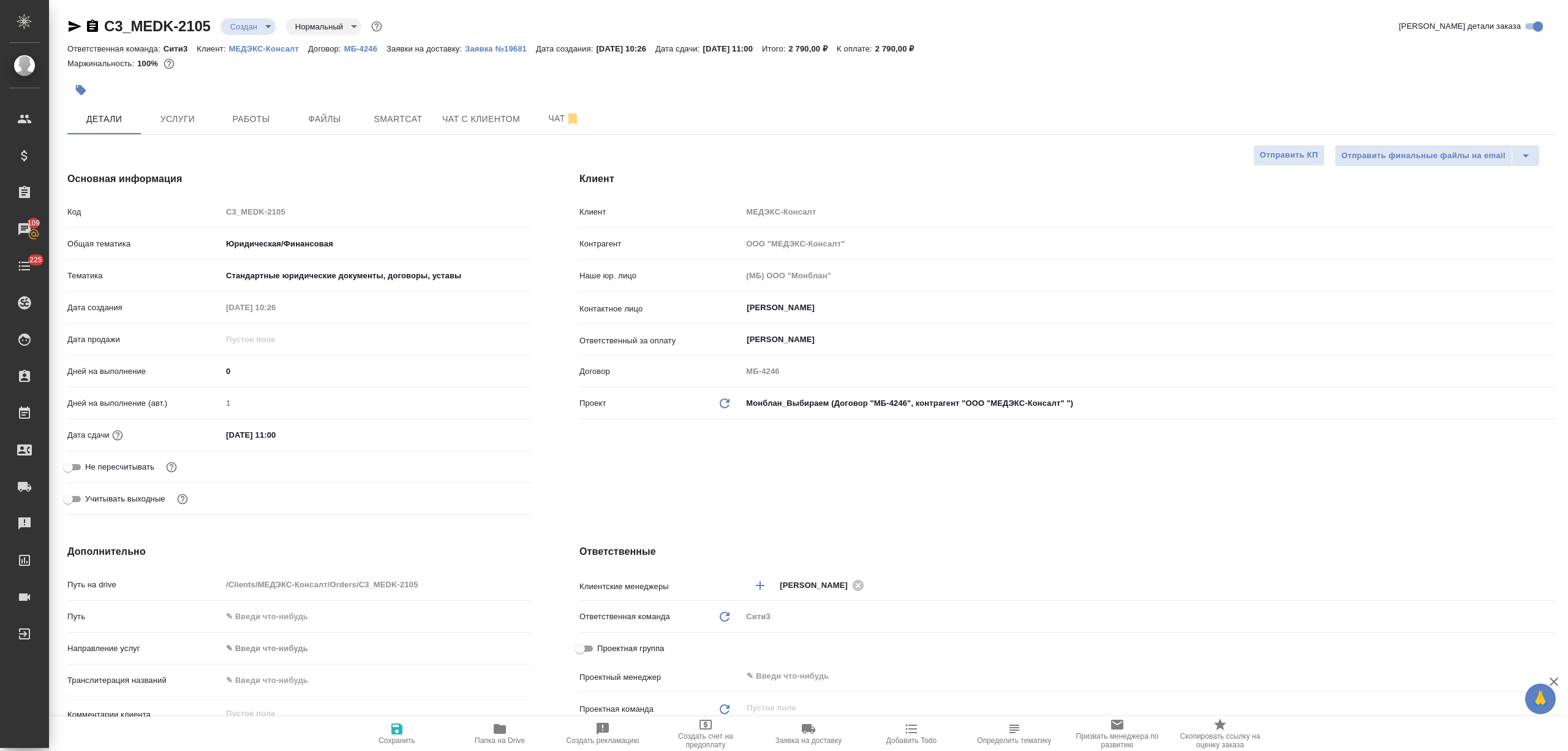
scroll to position [245, 0]
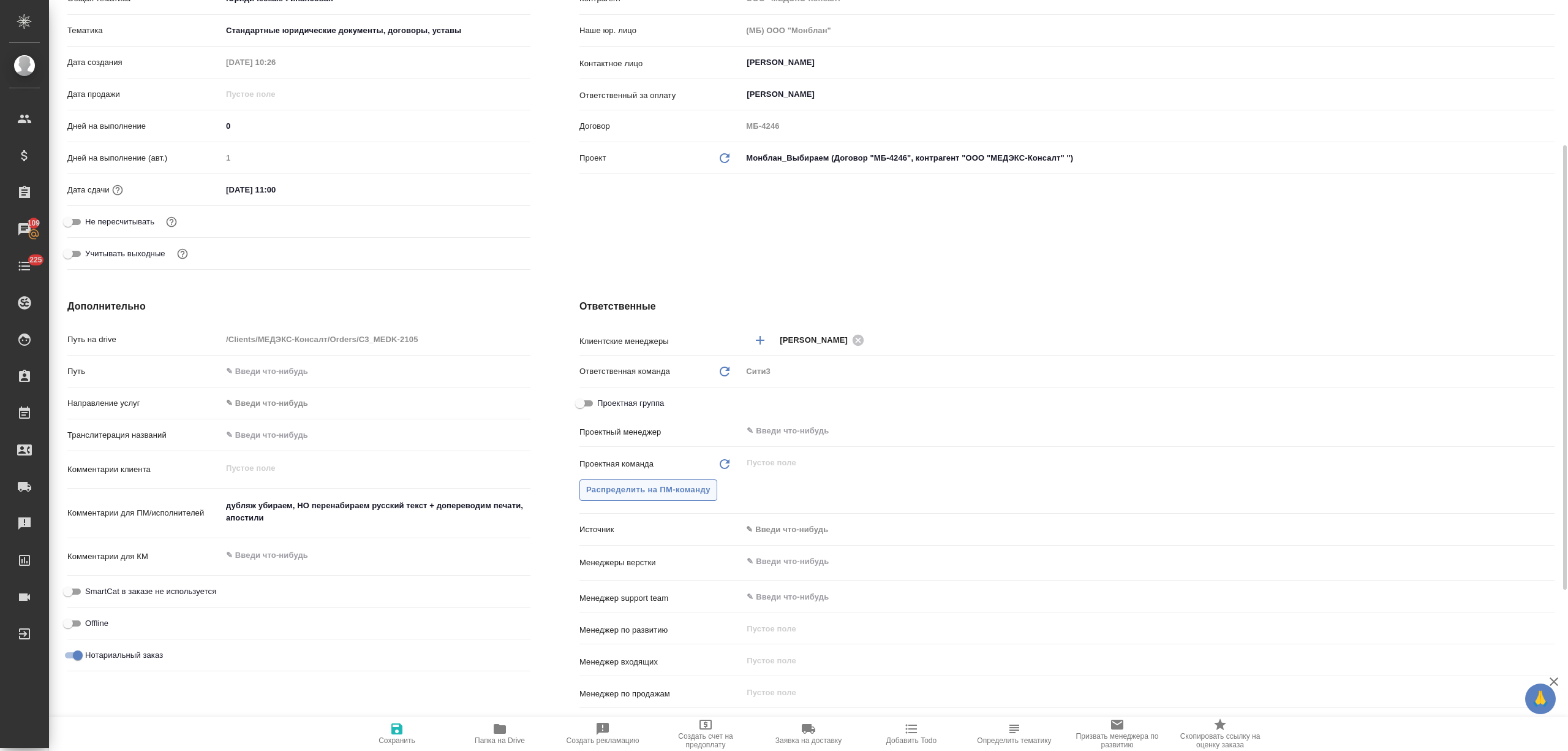
click at [647, 481] on button "Распределить на ПМ-команду" at bounding box center [648, 490] width 138 height 22
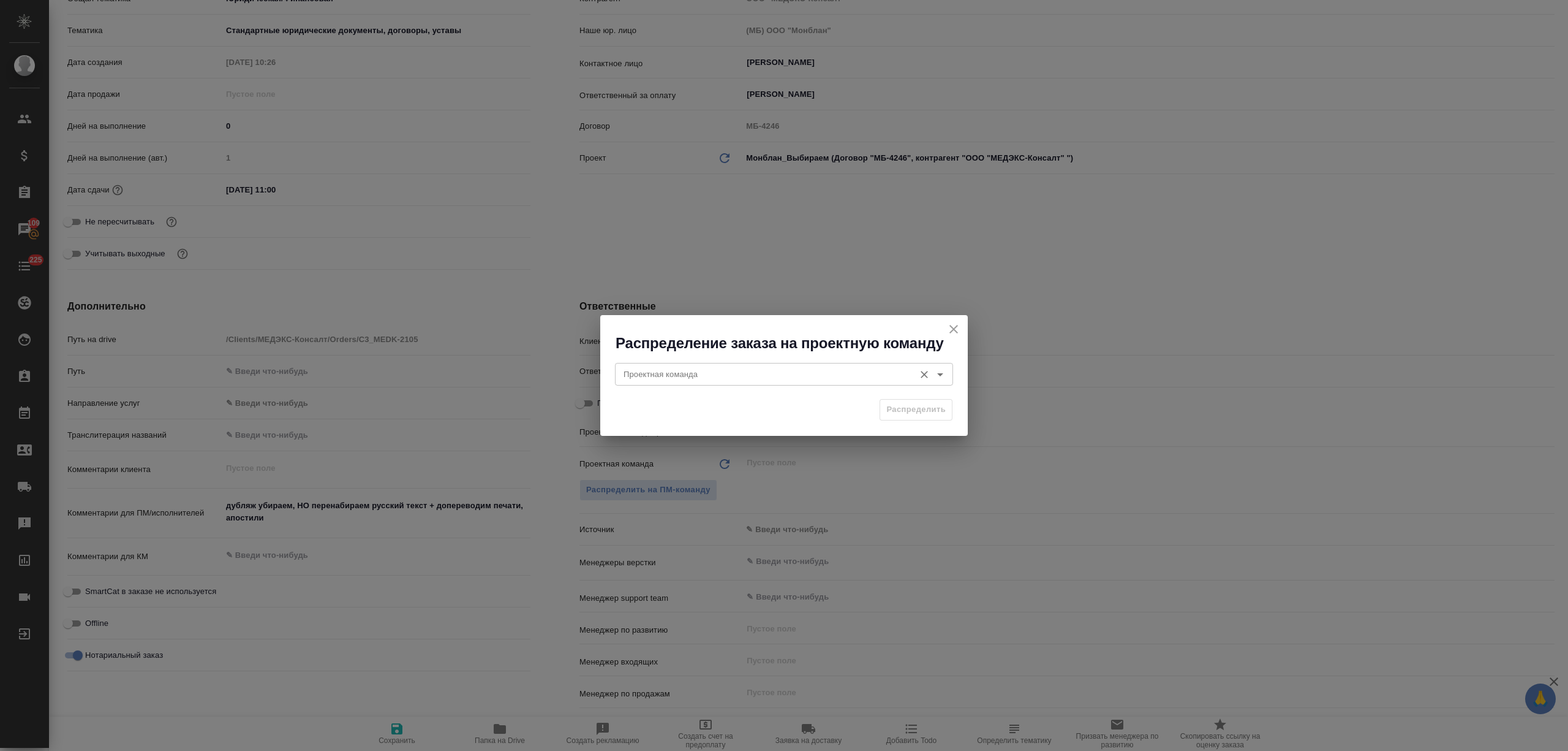
click at [689, 369] on input "Проектная команда" at bounding box center [763, 373] width 290 height 14
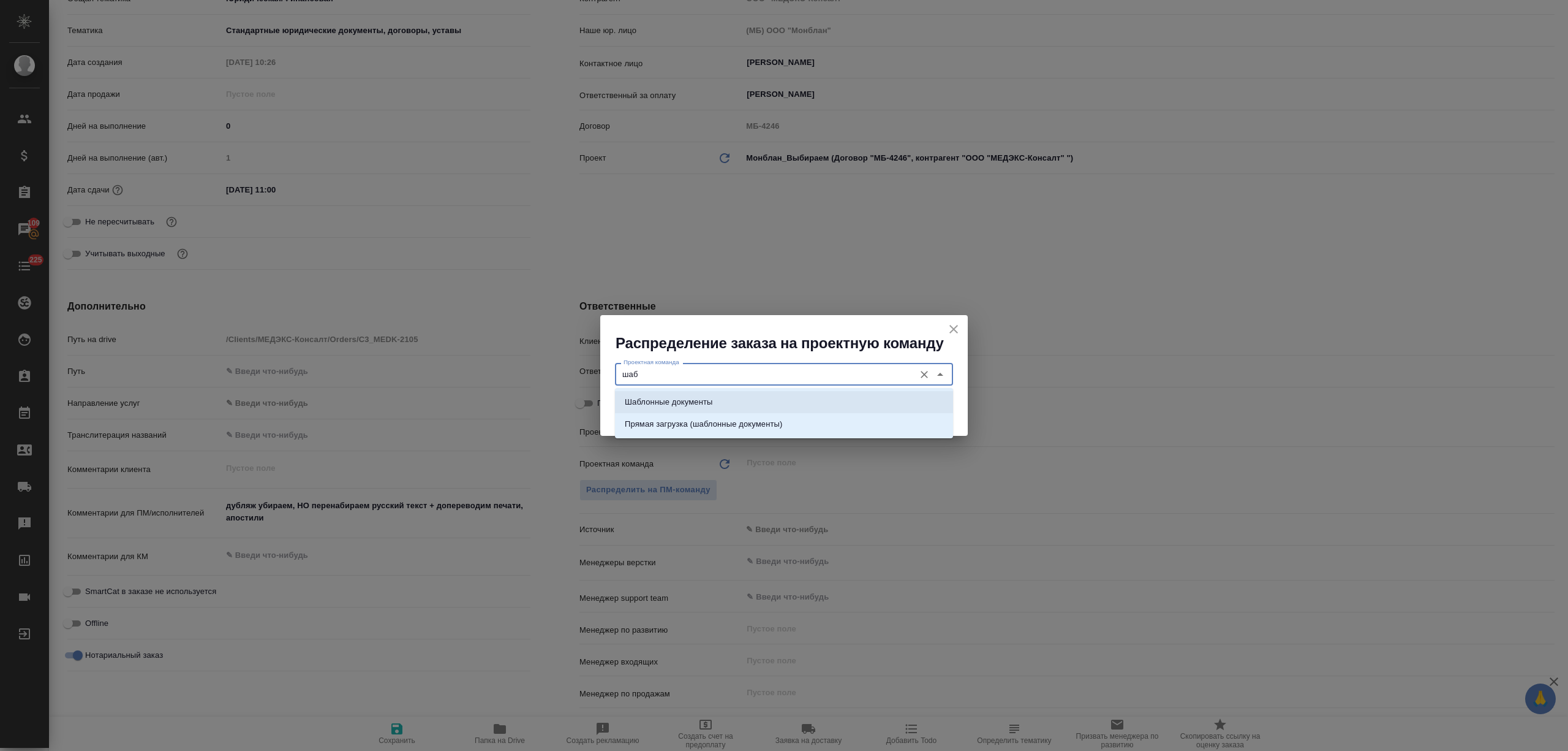
click at [705, 396] on p "Шаблонные документы" at bounding box center [668, 402] width 88 height 13
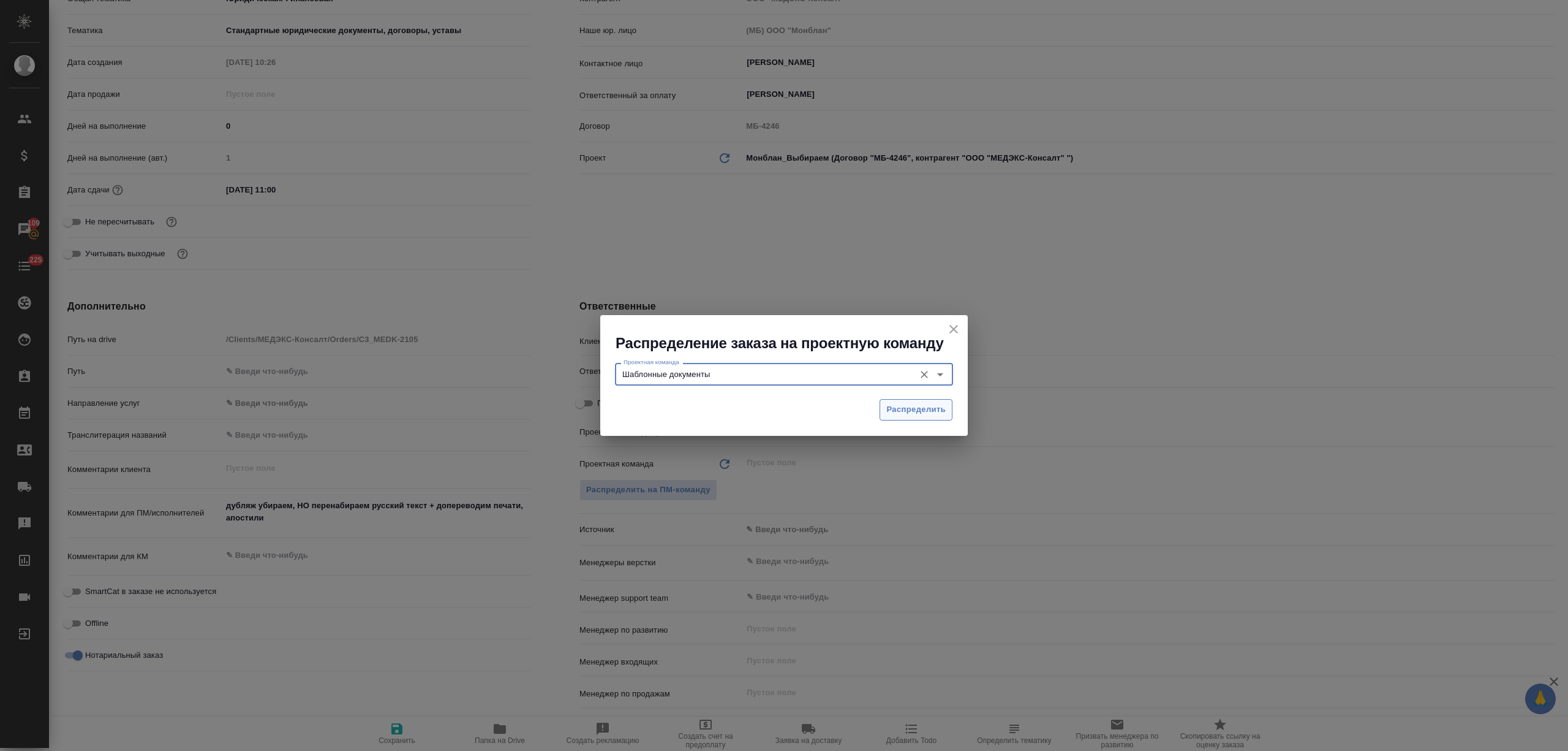
click at [908, 408] on span "Распределить" at bounding box center [916, 409] width 60 height 14
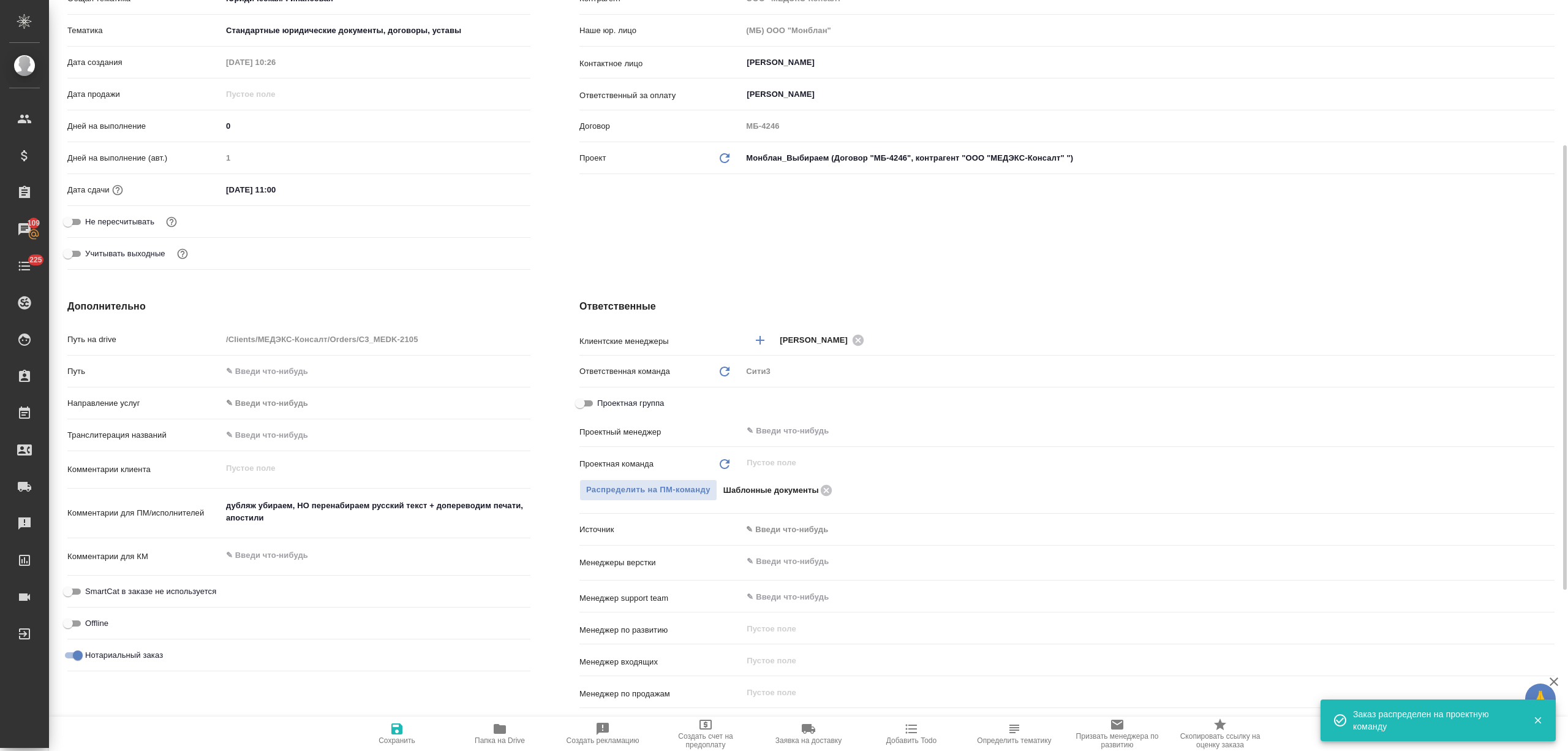
click at [410, 729] on span "Сохранить" at bounding box center [397, 733] width 89 height 23
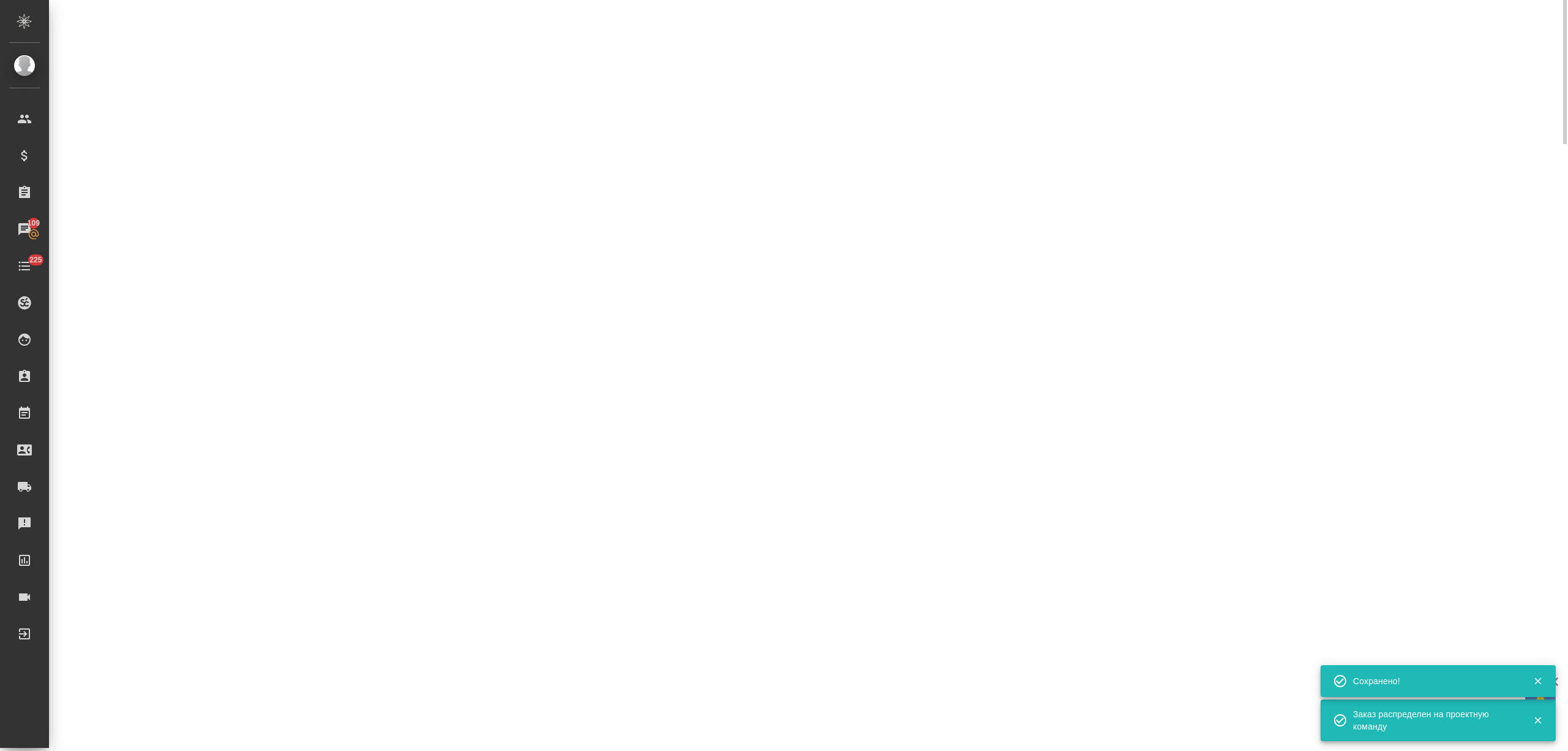
scroll to position [0, 0]
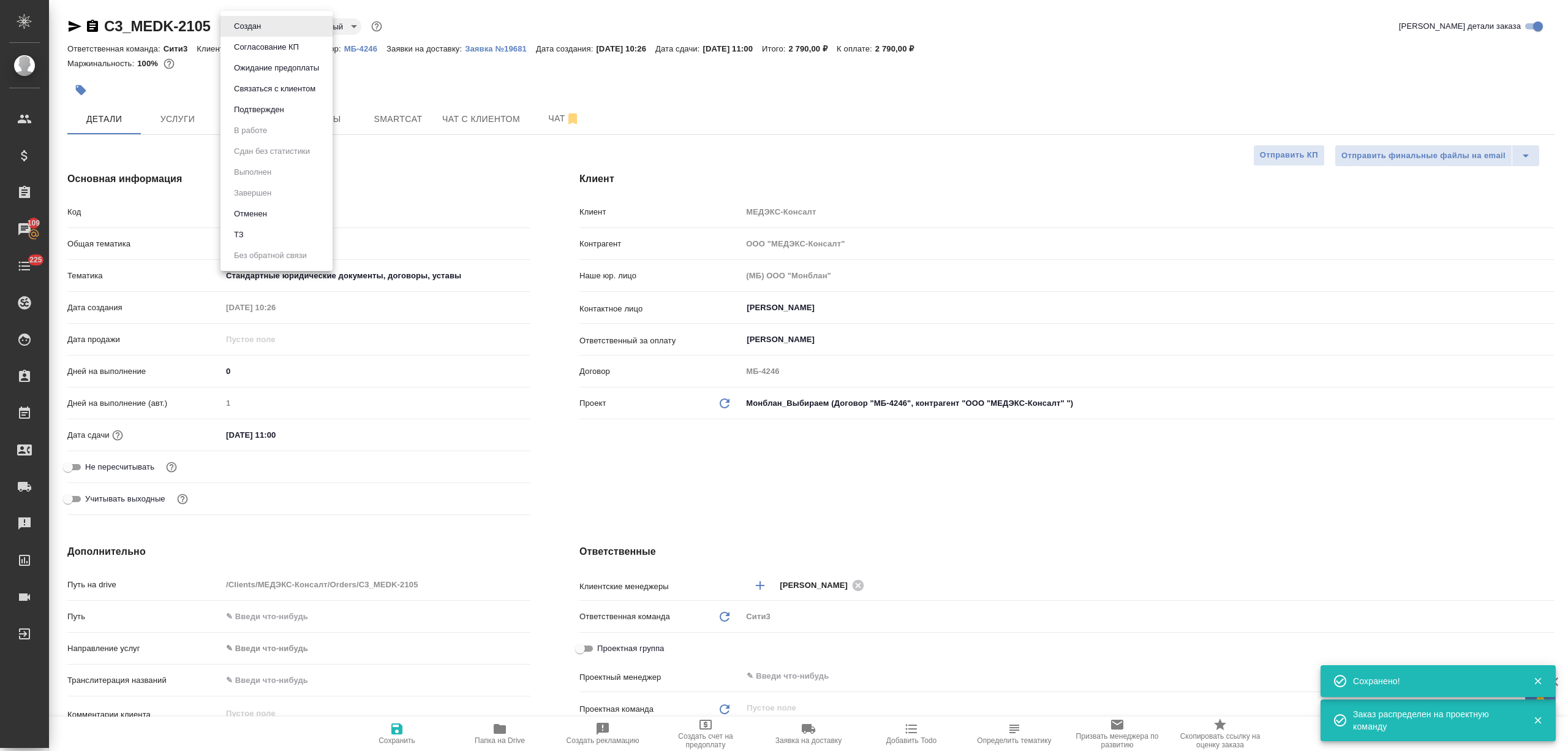
click at [263, 25] on body "🙏 .cls-1 fill:#fff; AWATERA Nikitina Tatiana Клиенты Спецификации Заказы 109 Ча…" at bounding box center [784, 375] width 1568 height 751
click at [276, 114] on button "Подтвержден" at bounding box center [259, 109] width 58 height 14
click at [305, 120] on span "Файлы" at bounding box center [324, 118] width 59 height 15
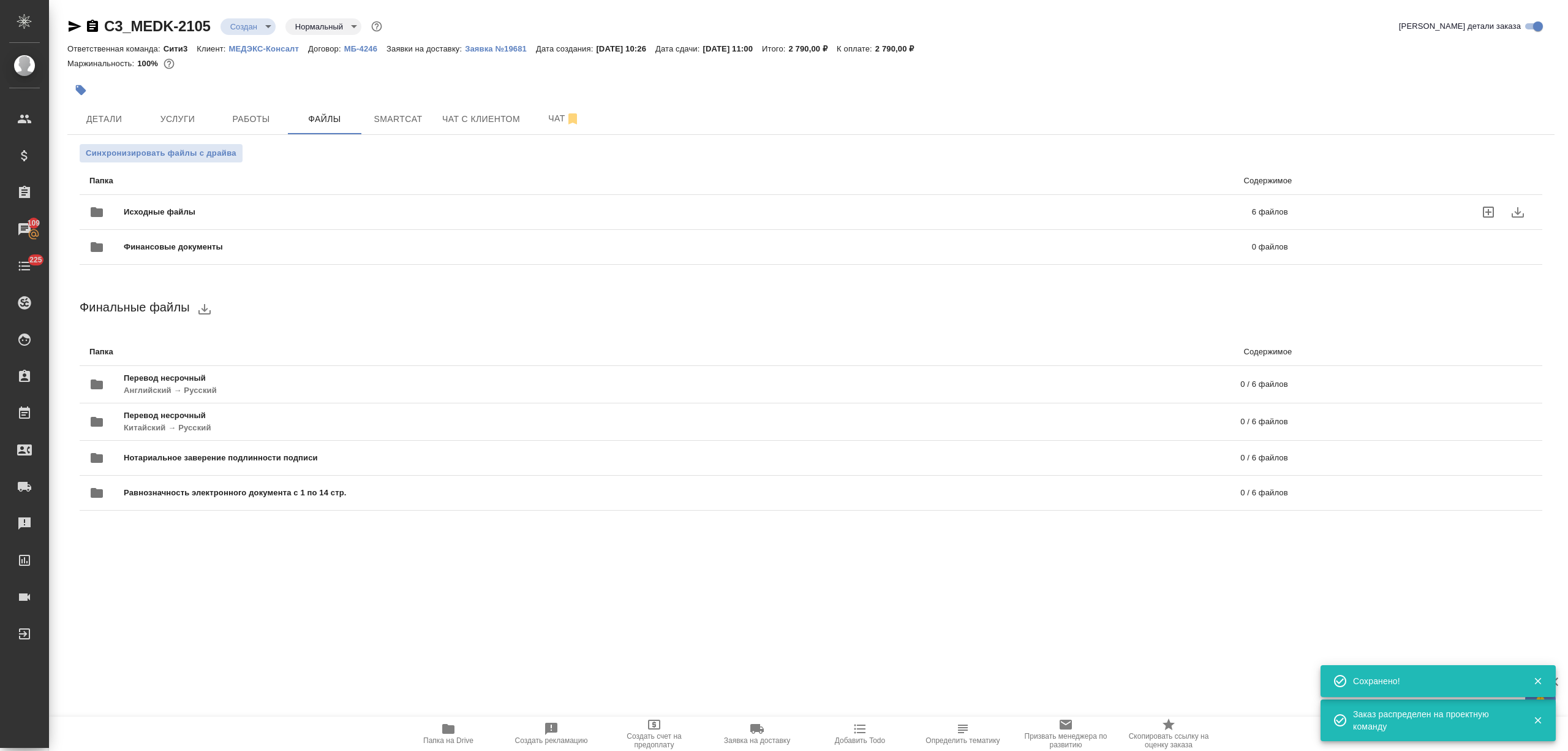
click at [214, 203] on div "Исходные файлы 6 файлов" at bounding box center [688, 211] width 1199 height 30
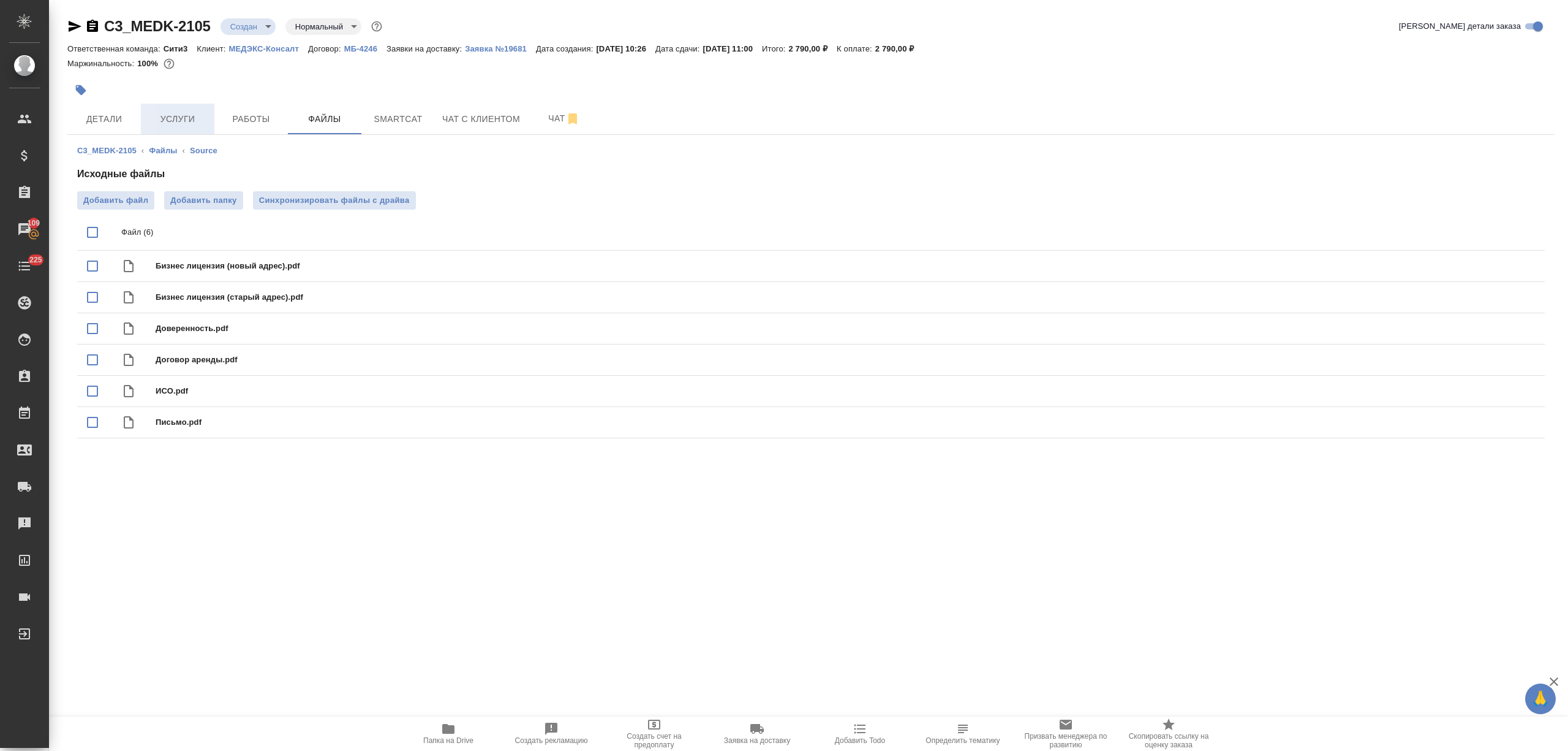
click at [177, 114] on span "Услуги" at bounding box center [177, 118] width 59 height 15
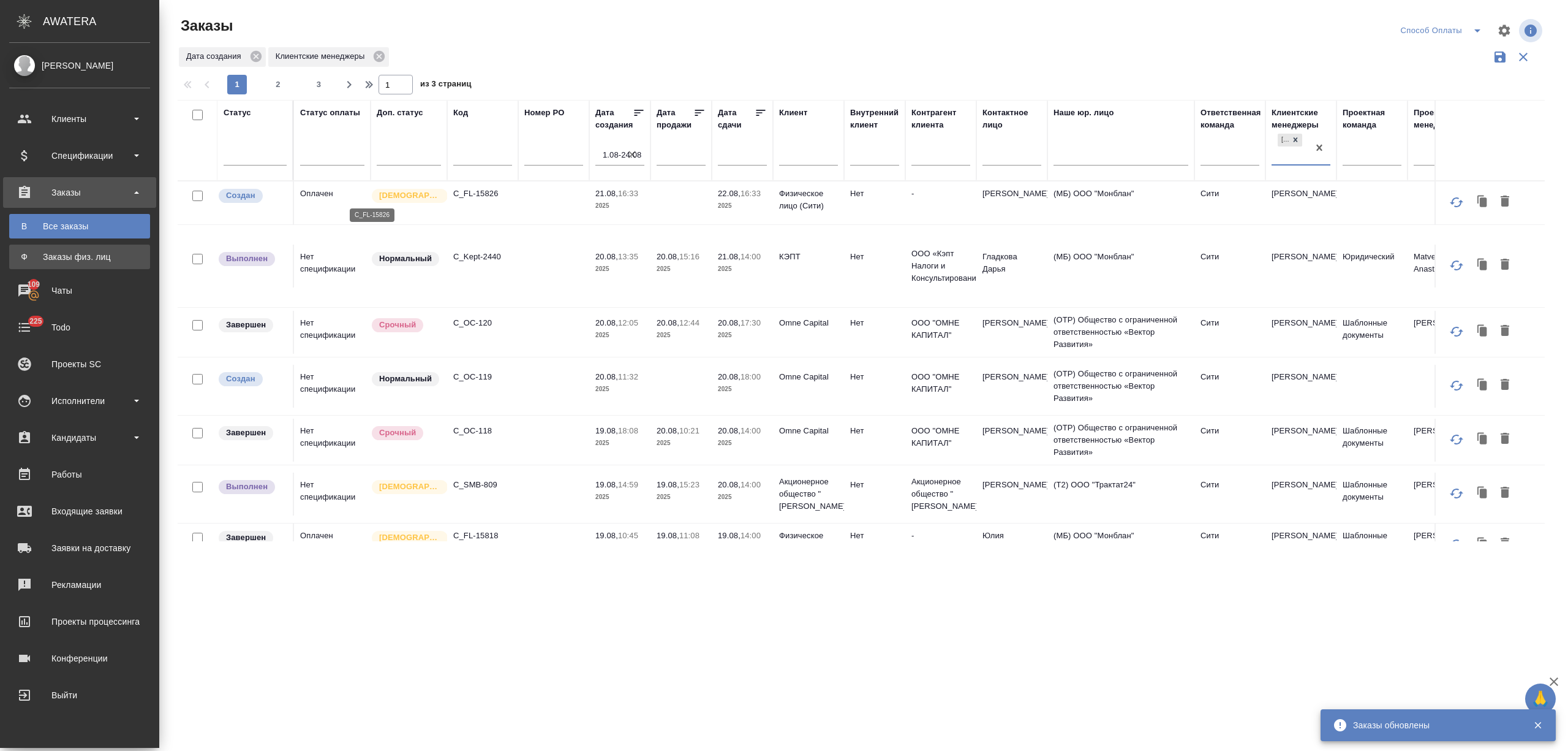
click at [33, 258] on div "Заказы физ. лиц" at bounding box center [79, 257] width 128 height 13
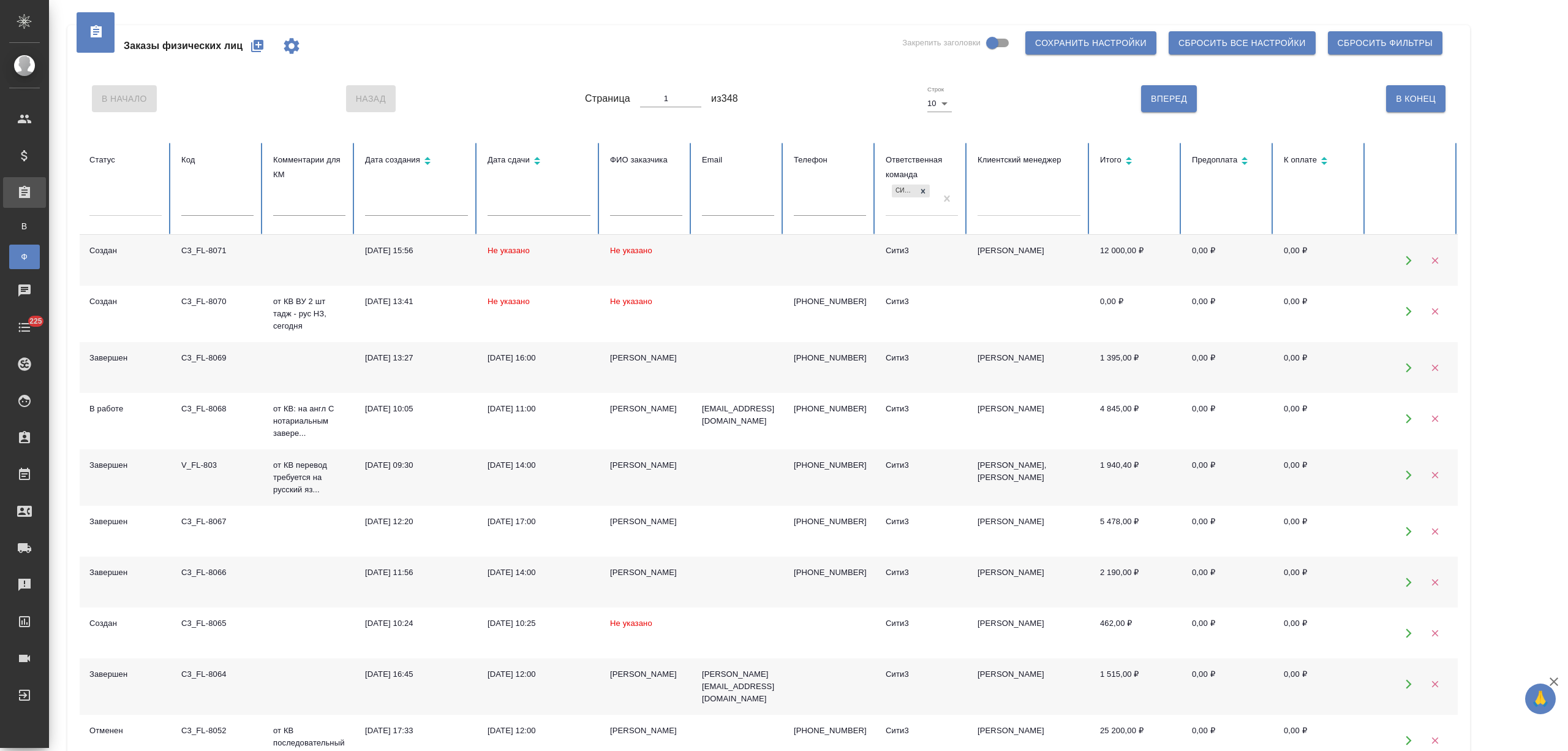
click at [587, 268] on td "Не указано" at bounding box center [539, 260] width 123 height 51
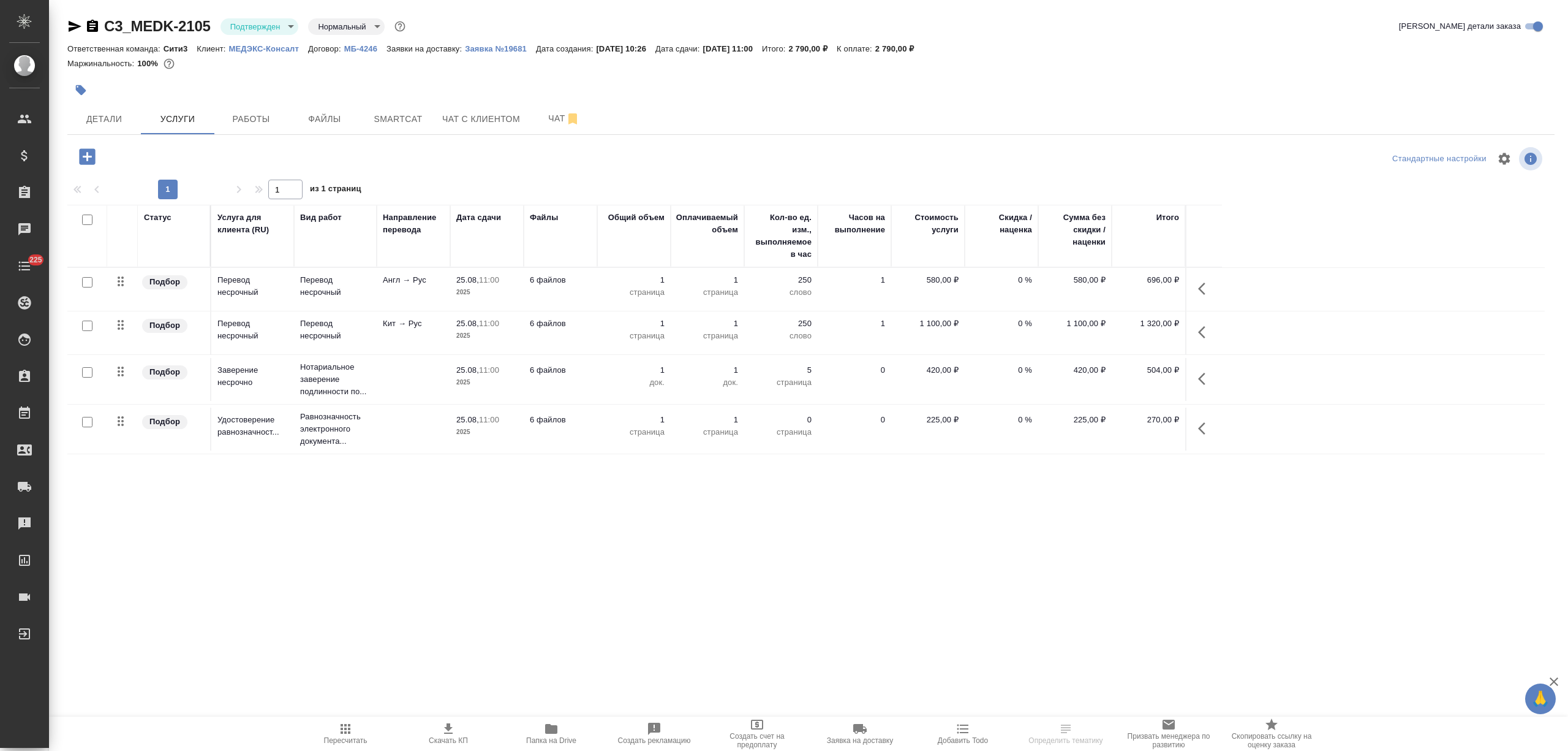
click at [121, 94] on div at bounding box center [564, 90] width 992 height 27
click at [123, 110] on button "Детали" at bounding box center [104, 119] width 73 height 31
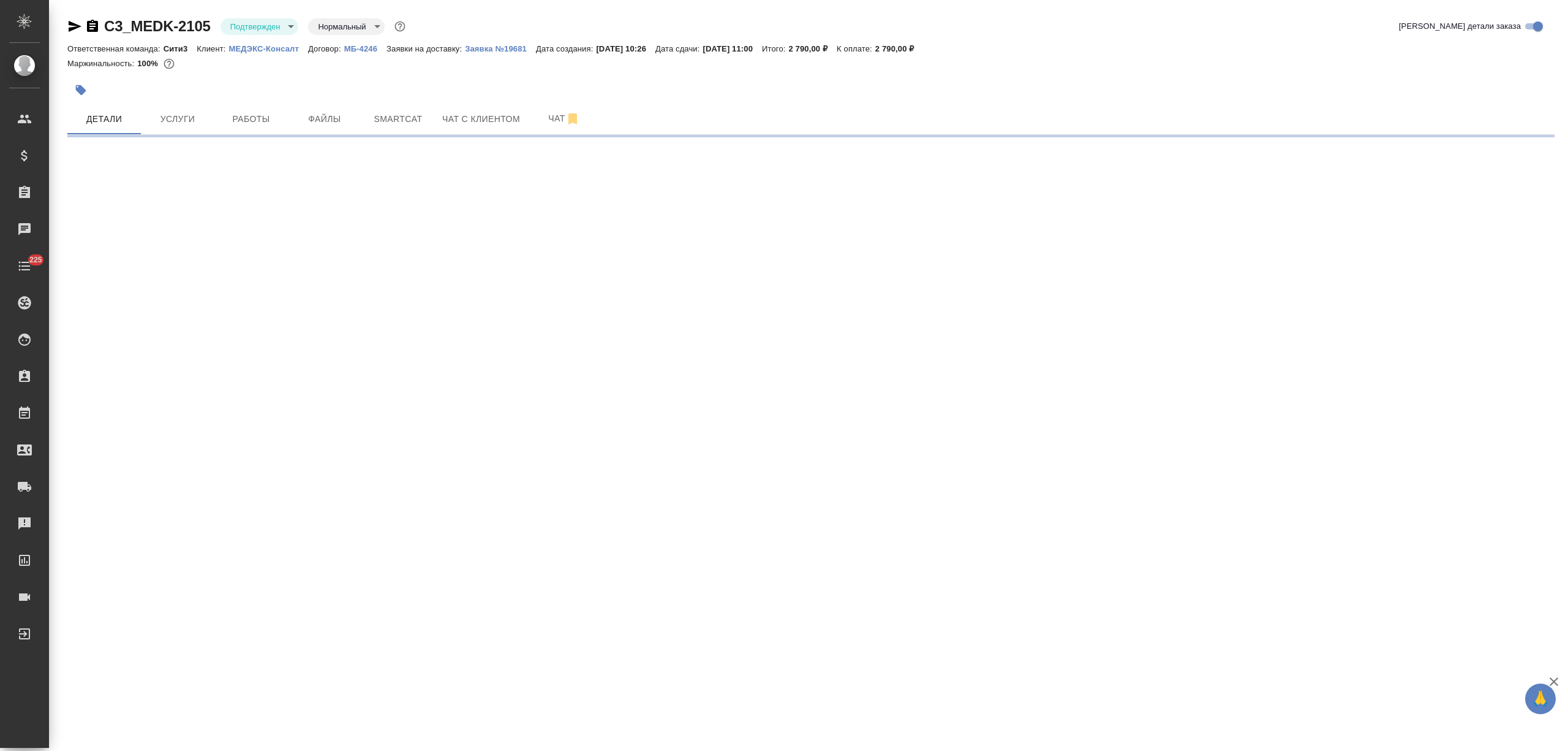
select select "RU"
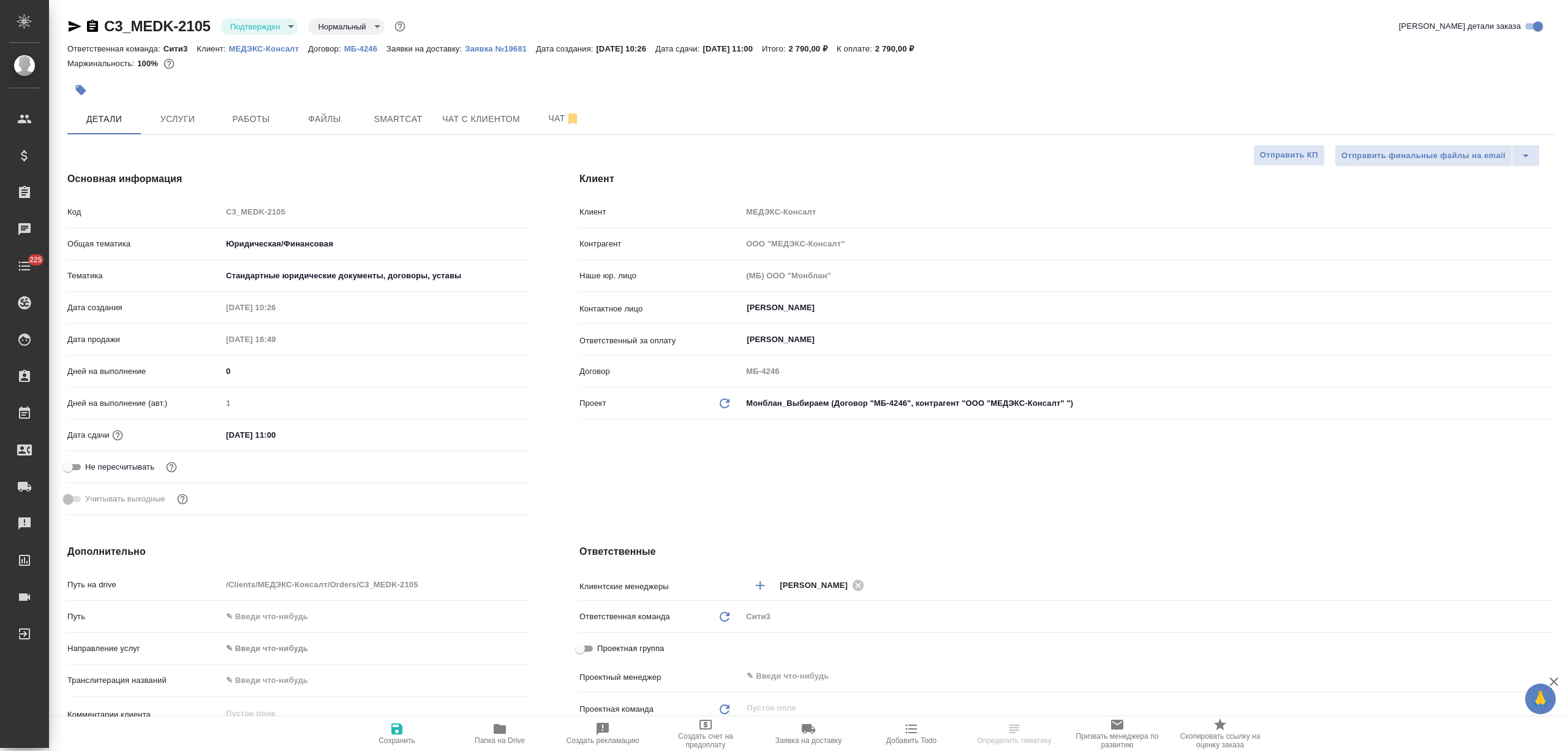
type textarea "x"
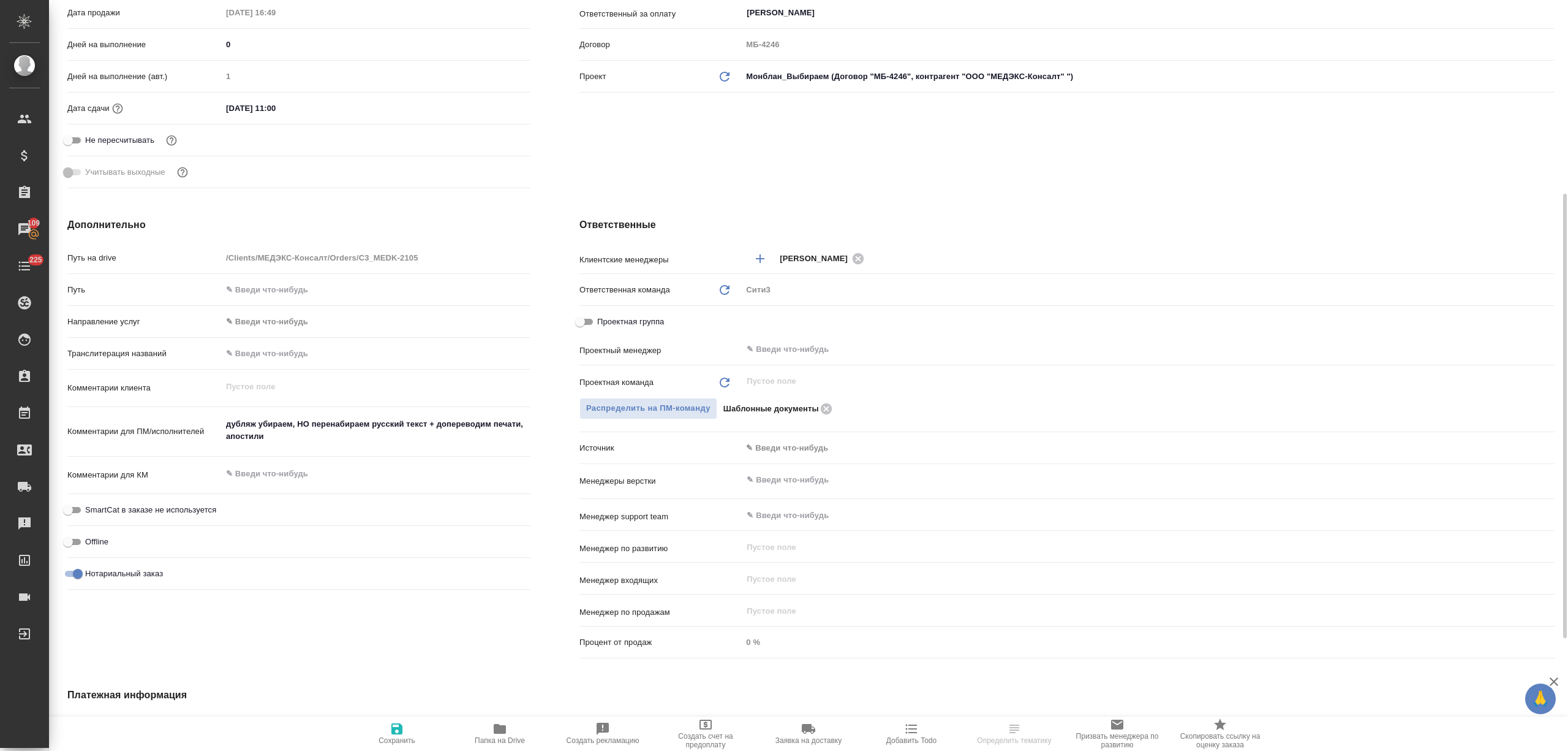
select select "RU"
type textarea "x"
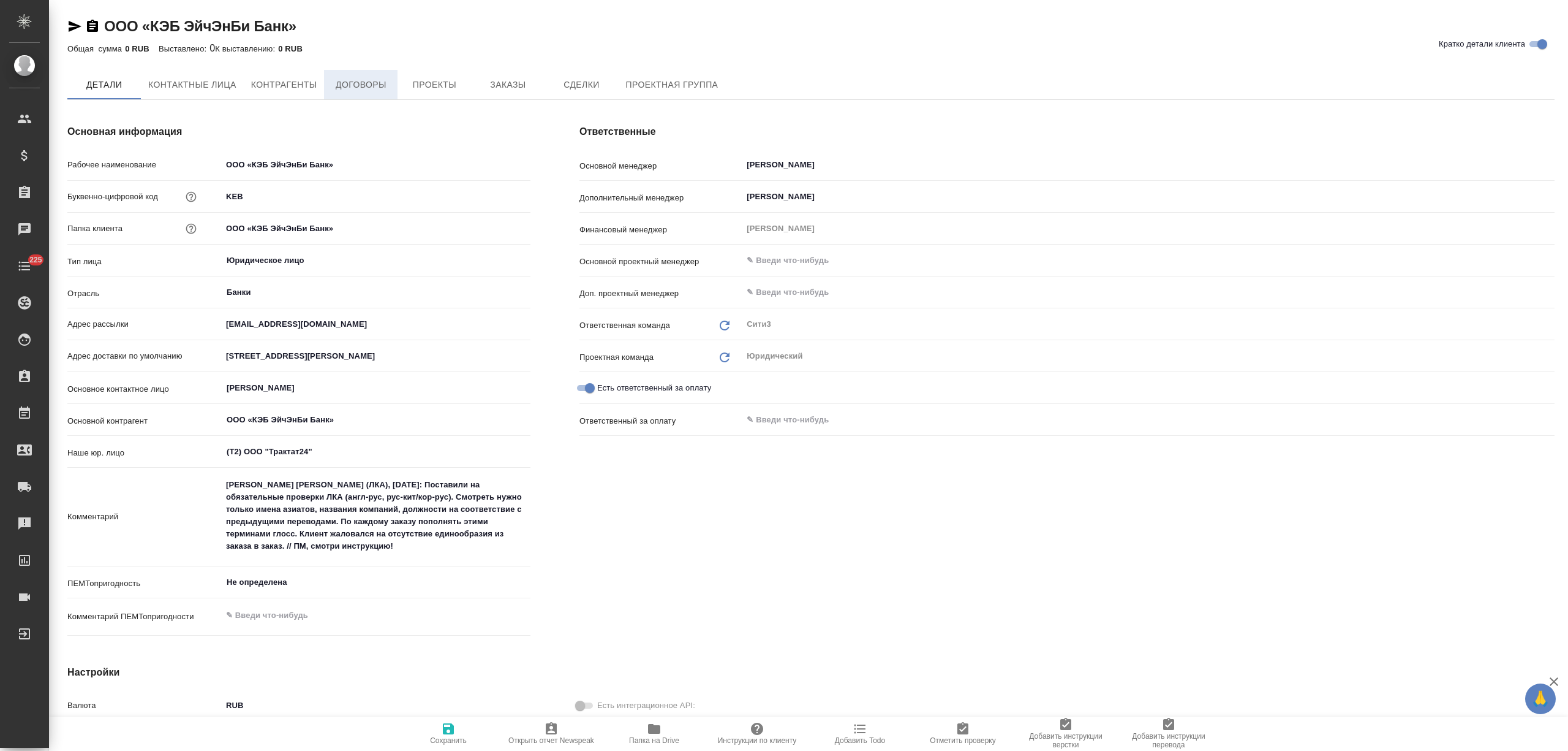
click at [365, 84] on span "Договоры" at bounding box center [360, 84] width 59 height 15
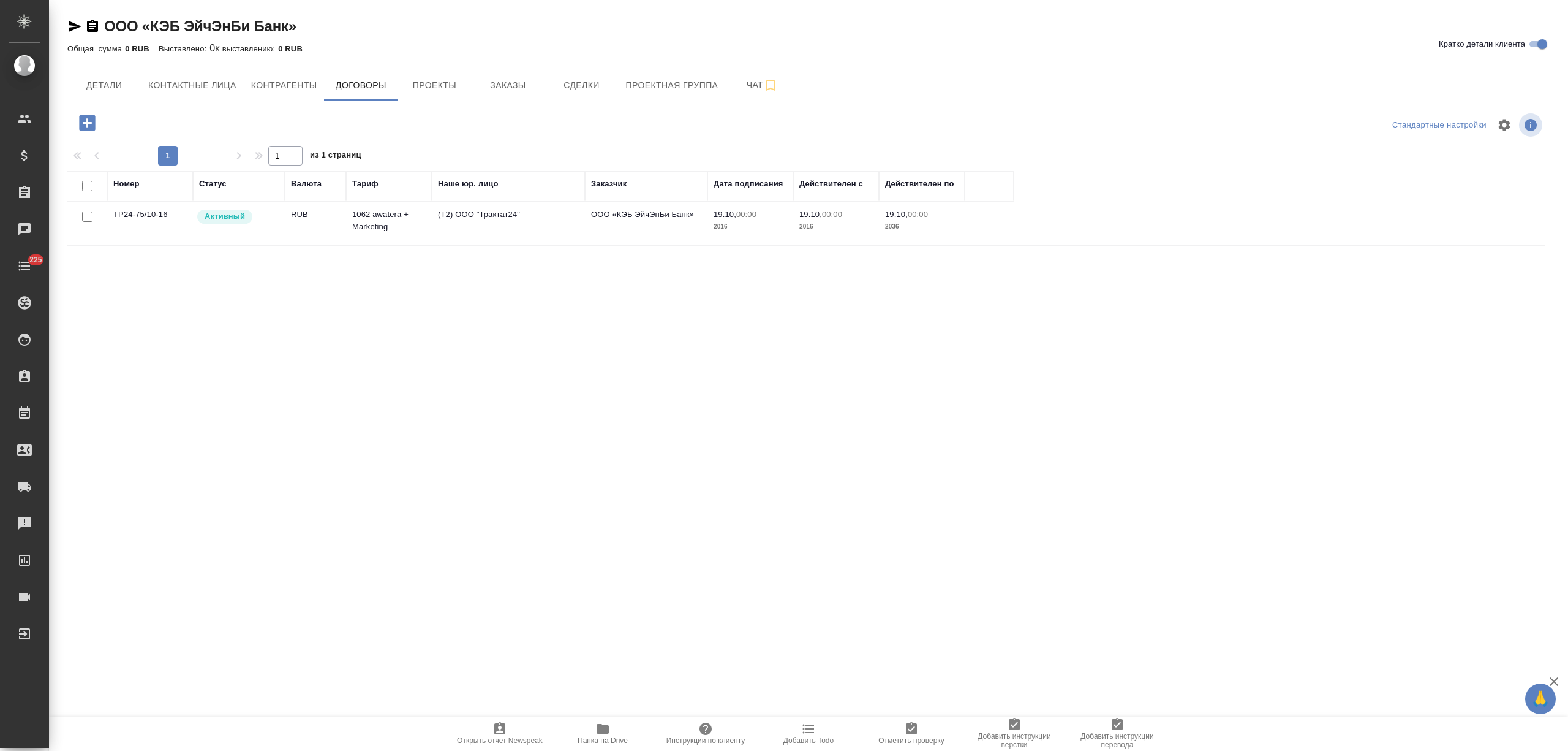
click at [313, 212] on td "RUB" at bounding box center [315, 223] width 61 height 42
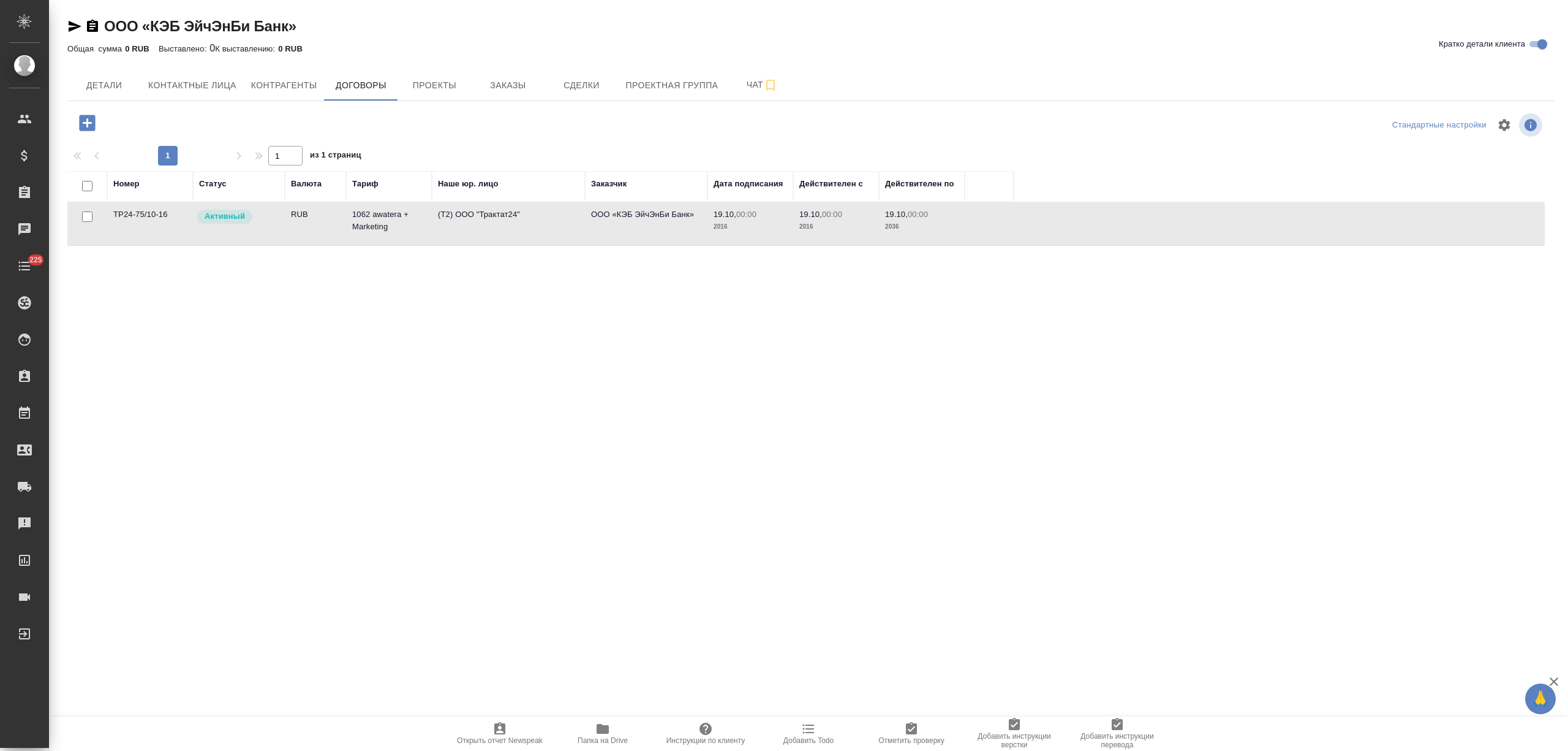
click at [313, 212] on td "RUB" at bounding box center [315, 223] width 61 height 42
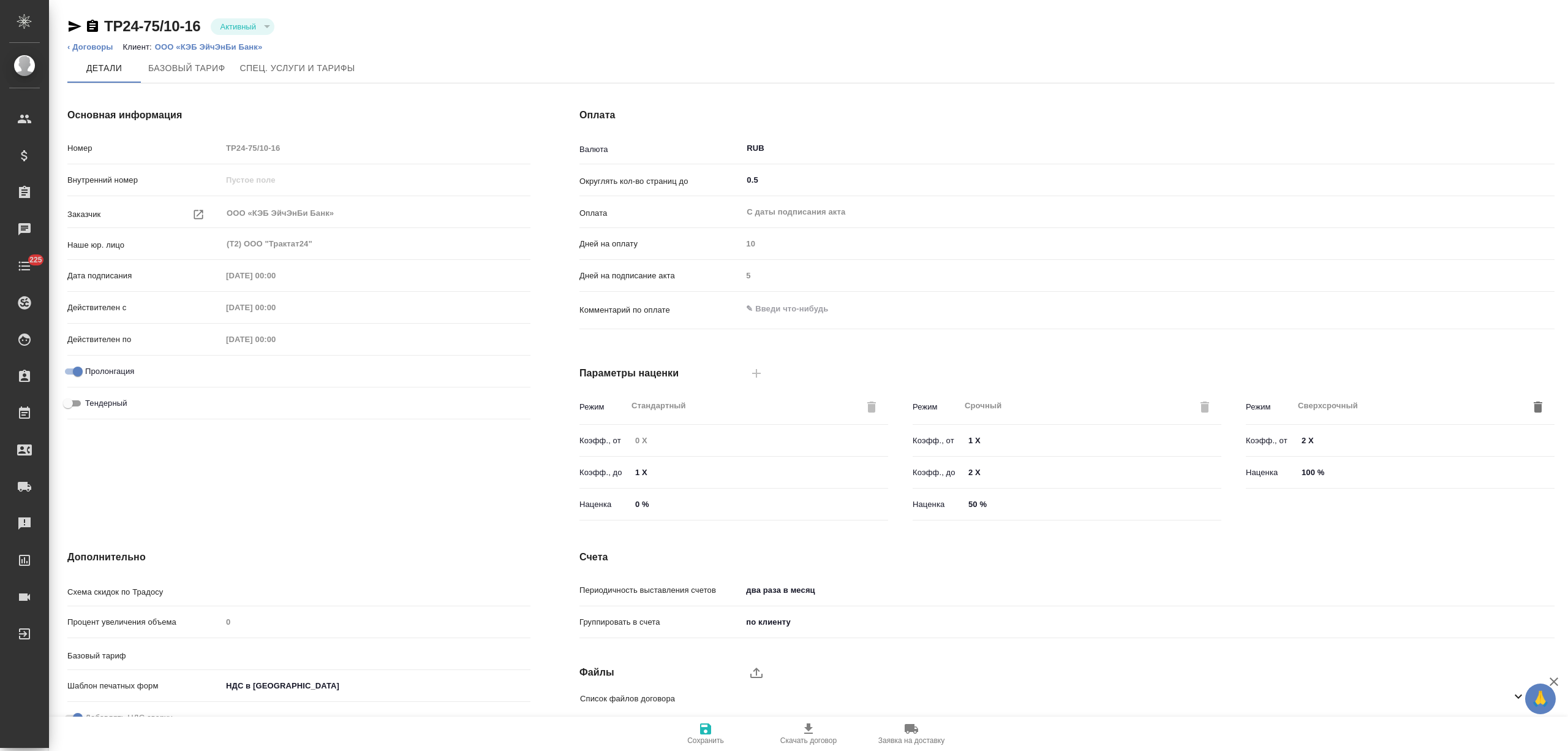
type input "1062 awatera + Marketing"
type input "Стандартный шаблон - [PHONE_NUMBER] - ВЫБЕРИ МЕНЯ!"
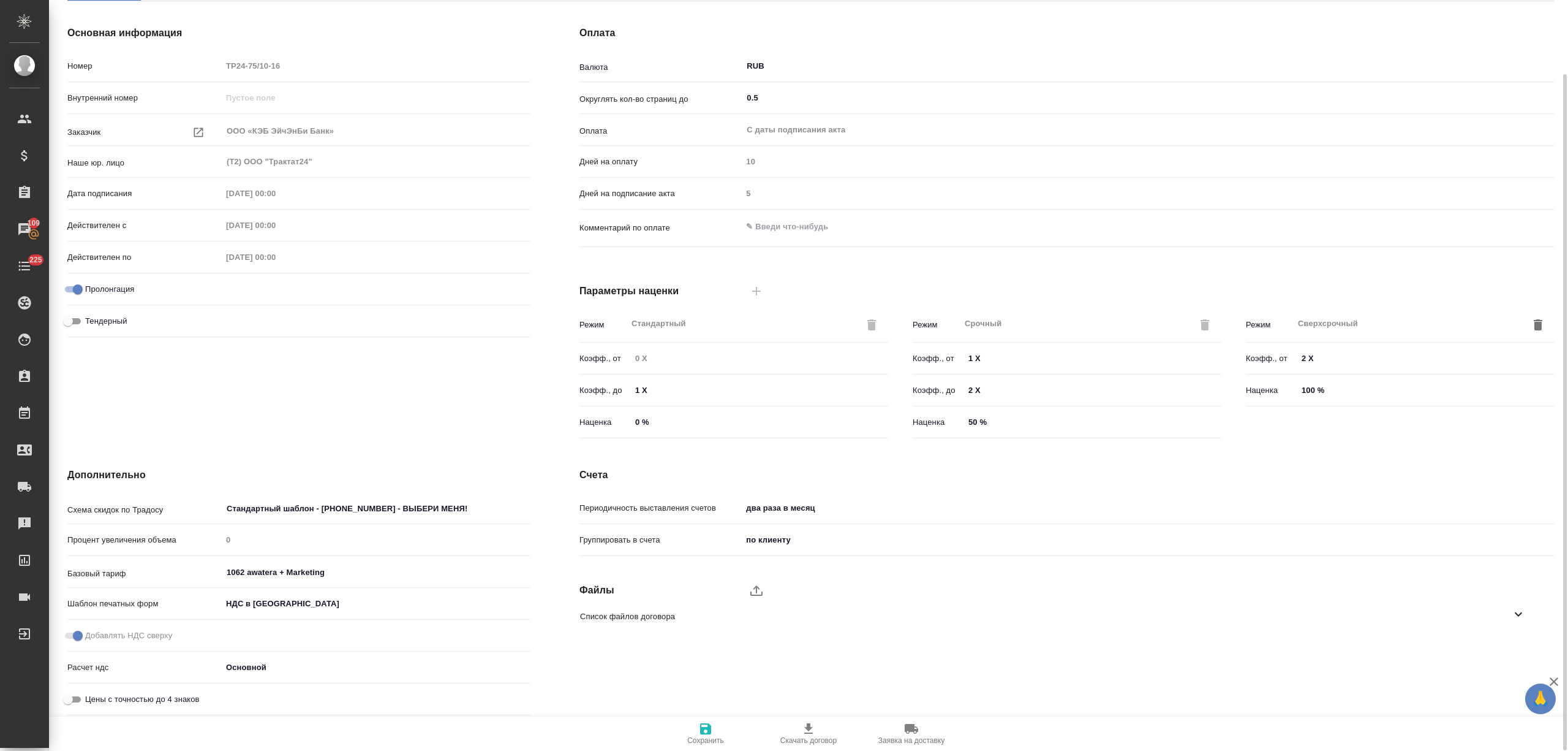
click at [797, 509] on body "🙏 .cls-1 fill:#fff; AWATERA [PERSON_NAME] Спецификации Заказы 109 Чаты 225 Todo…" at bounding box center [784, 375] width 1568 height 751
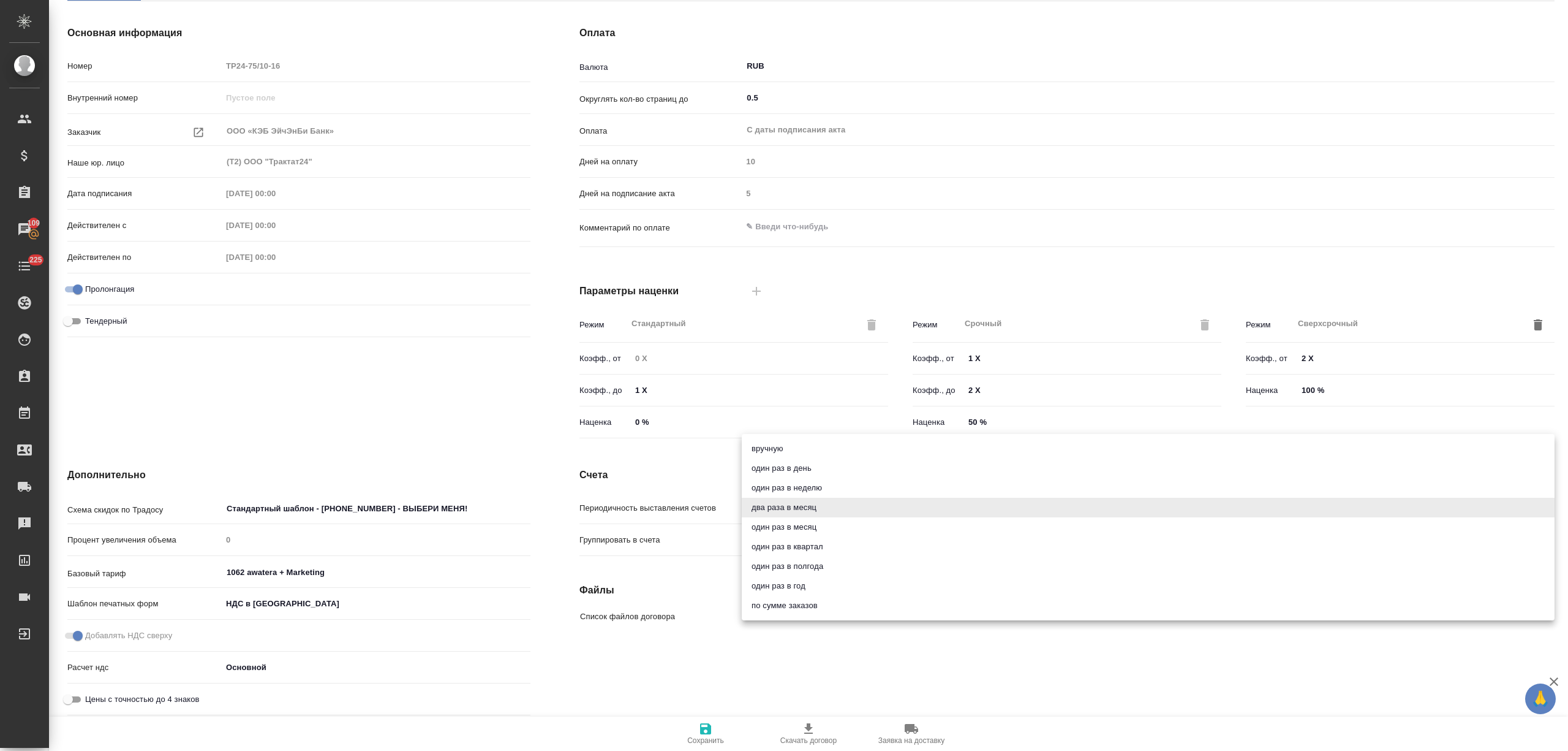
click at [684, 472] on div at bounding box center [784, 375] width 1568 height 751
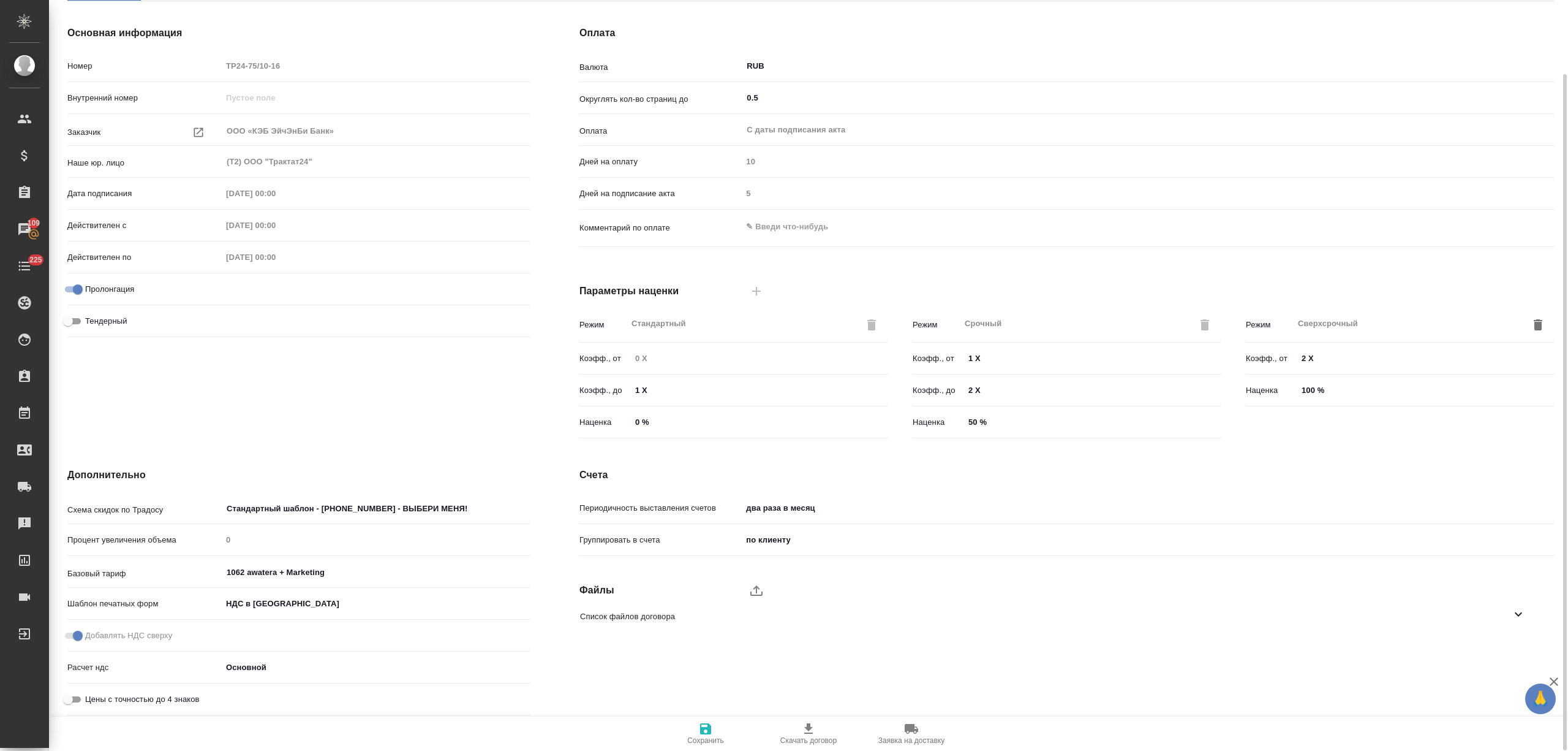
click at [757, 540] on body "🙏 .cls-1 fill:#fff; AWATERA [PERSON_NAME] Спецификации Заказы 109 Чаты 225 Todo…" at bounding box center [784, 375] width 1568 height 751
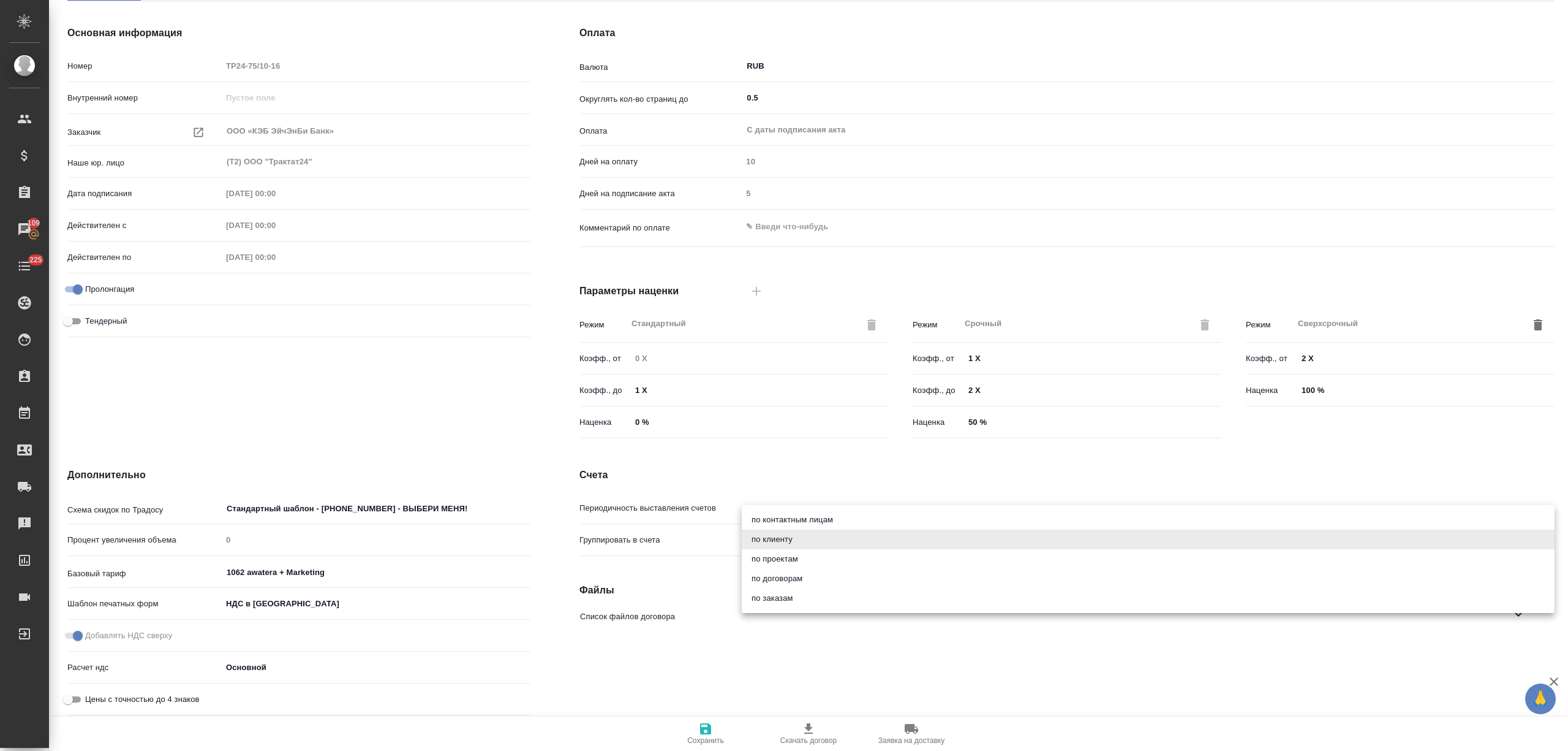
click at [540, 433] on div at bounding box center [784, 375] width 1568 height 751
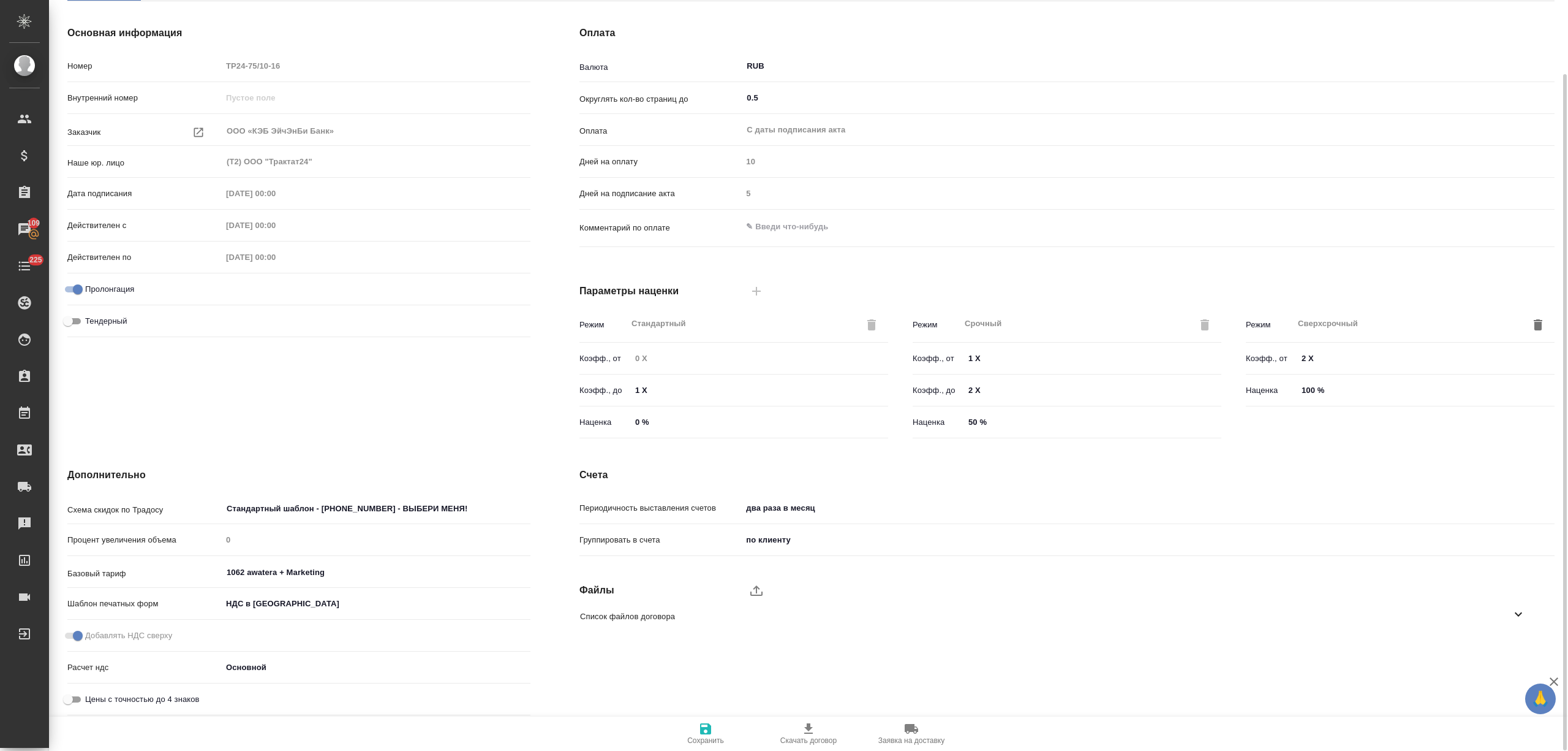
click at [812, 534] on body "🙏 .cls-1 fill:#fff; AWATERA [PERSON_NAME] Спецификации Заказы 109 Чаты 225 Todo…" at bounding box center [784, 375] width 1568 height 751
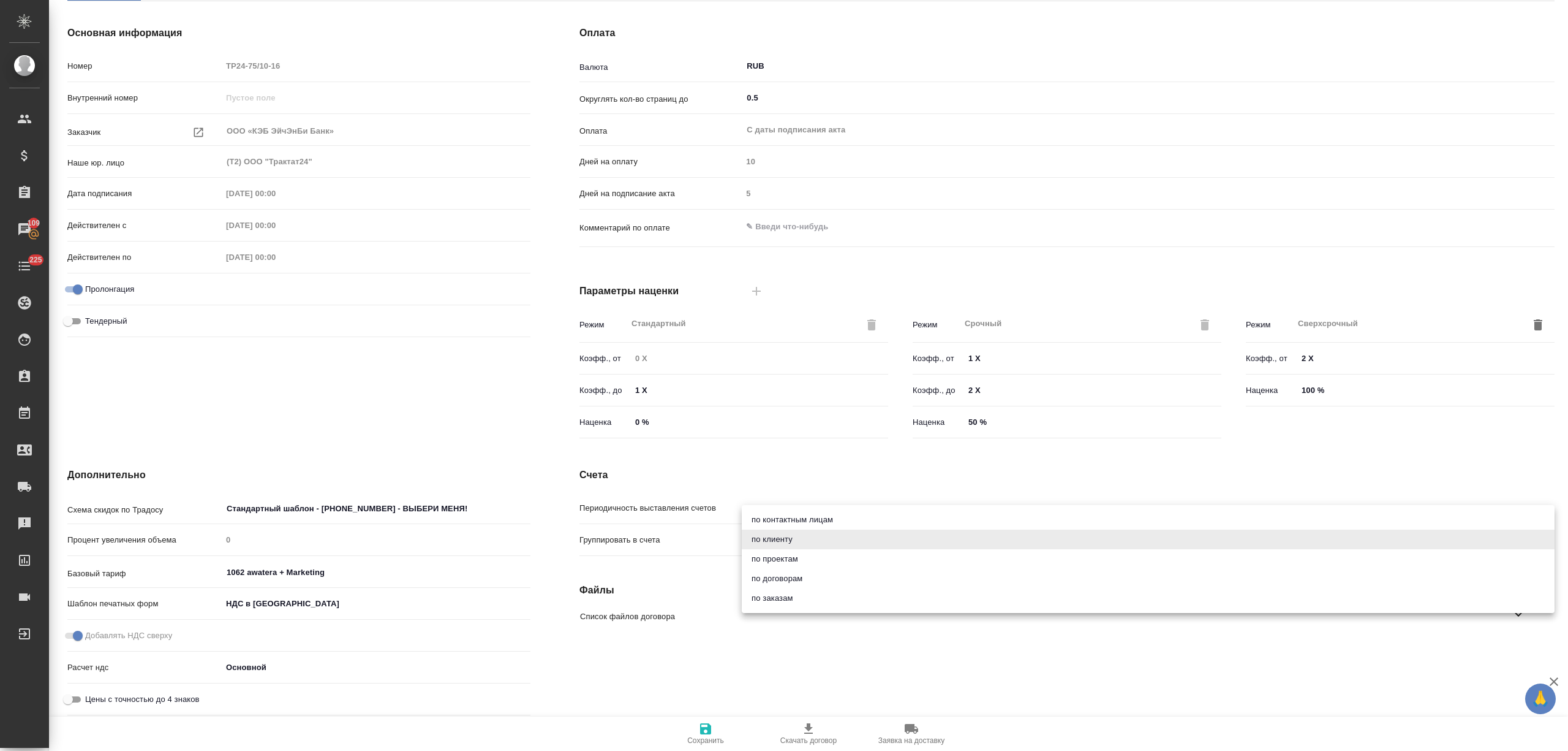
click at [756, 469] on div at bounding box center [784, 375] width 1568 height 751
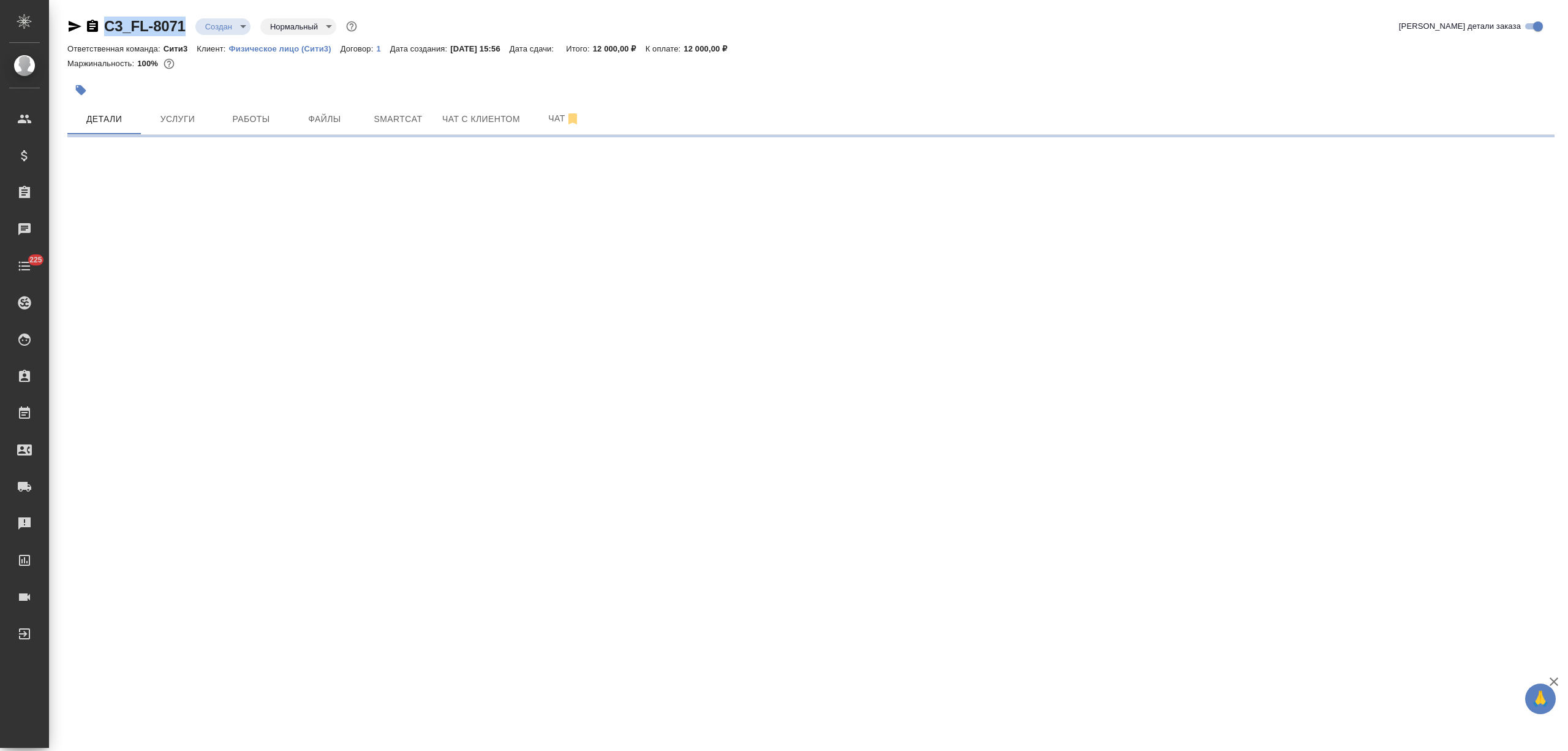
drag, startPoint x: 189, startPoint y: 22, endPoint x: 102, endPoint y: 20, distance: 87.0
click at [102, 20] on div "C3_FL-8071 Создан new Нормальный normal" at bounding box center [213, 26] width 292 height 20
copy link "C3_FL-8071"
select select "RU"
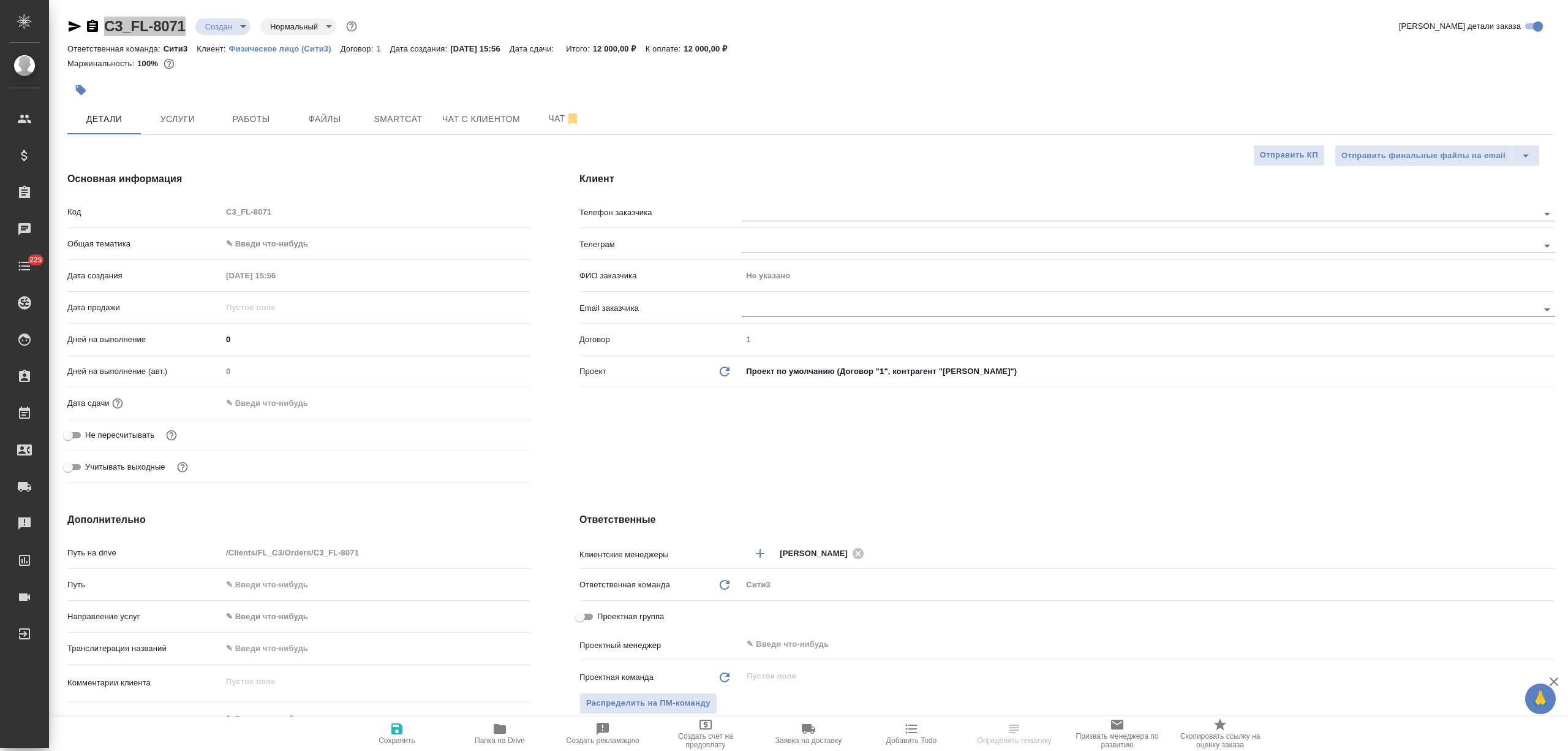
type textarea "x"
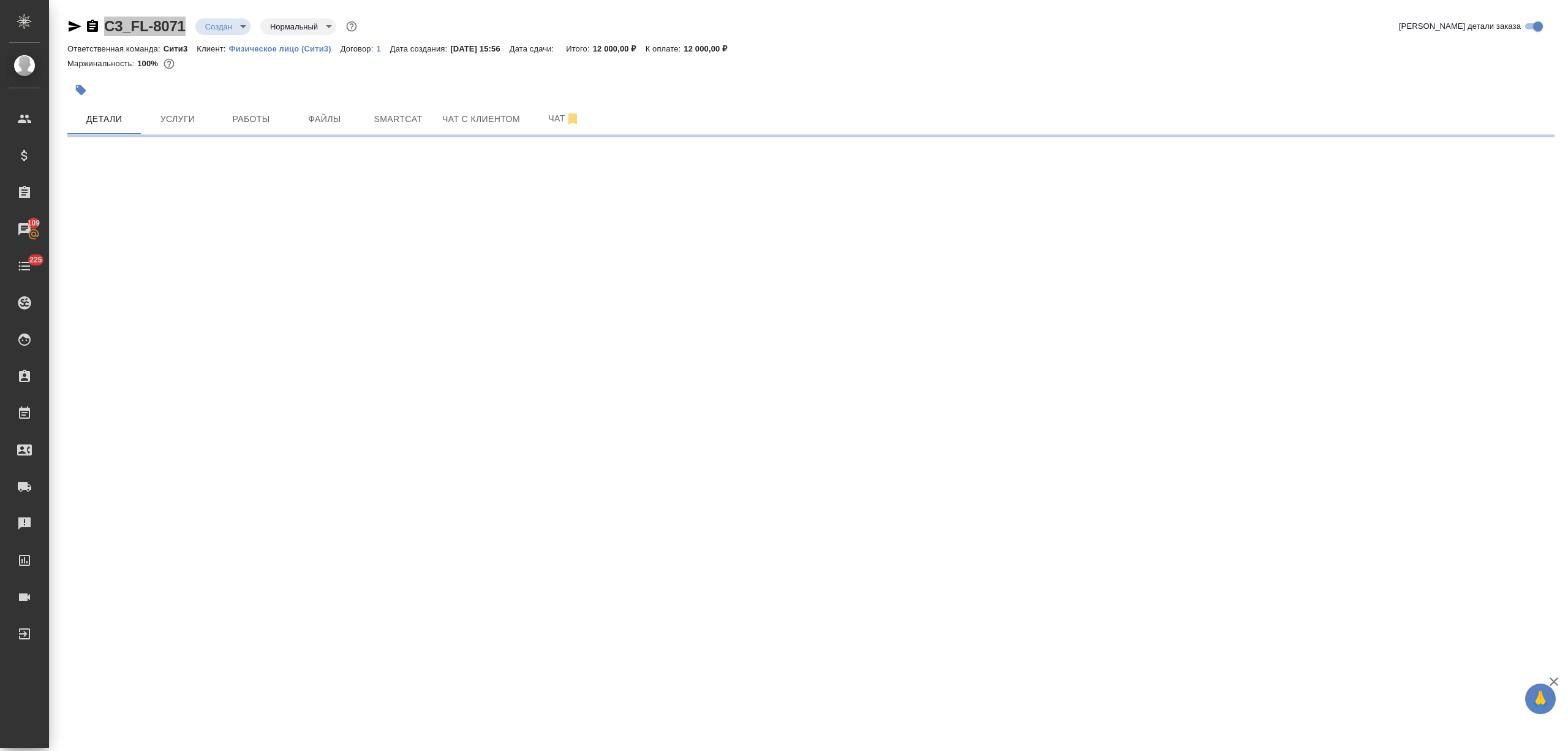
select select "RU"
